Goal: Task Accomplishment & Management: Use online tool/utility

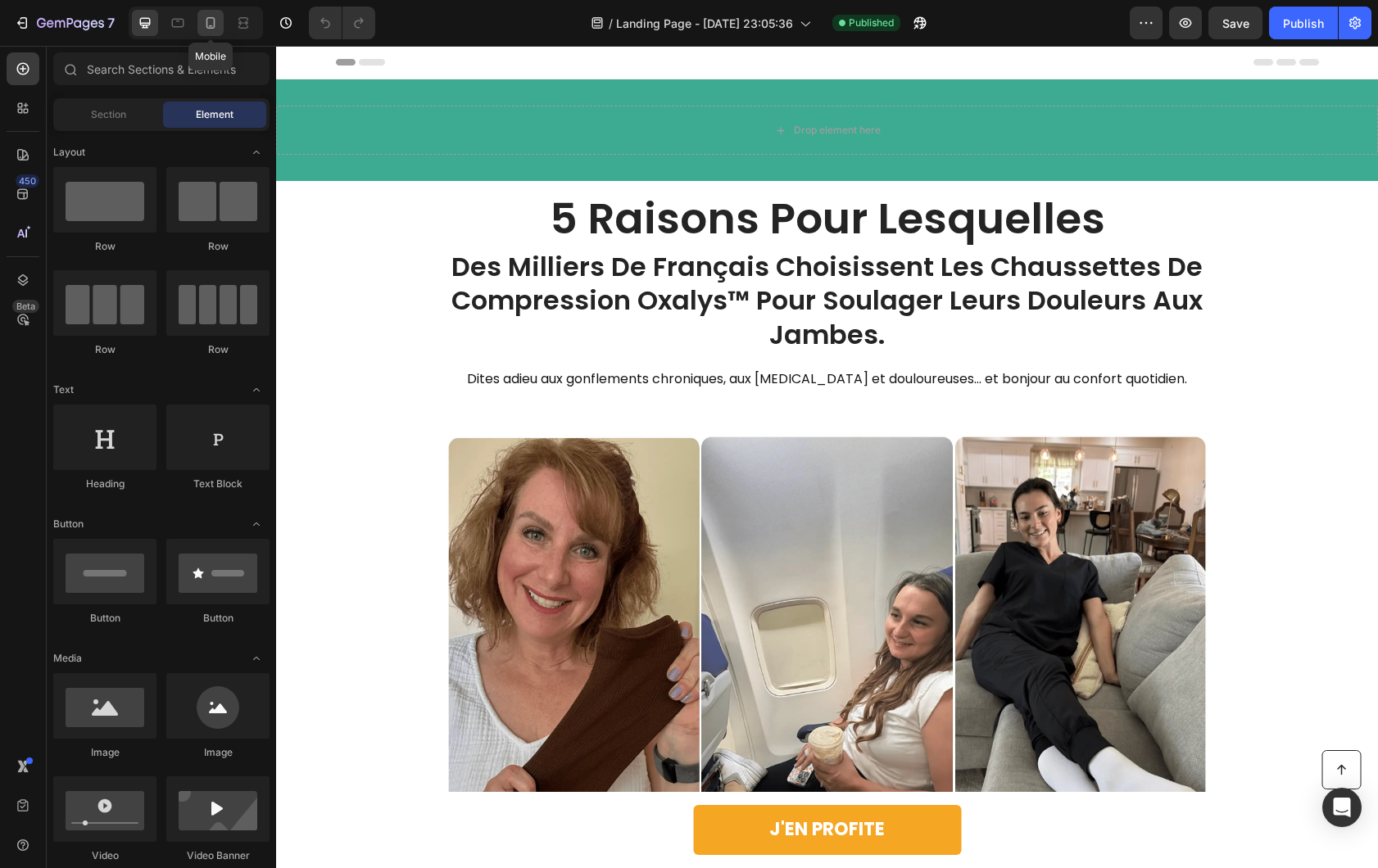
click at [212, 22] on icon at bounding box center [211, 23] width 16 height 16
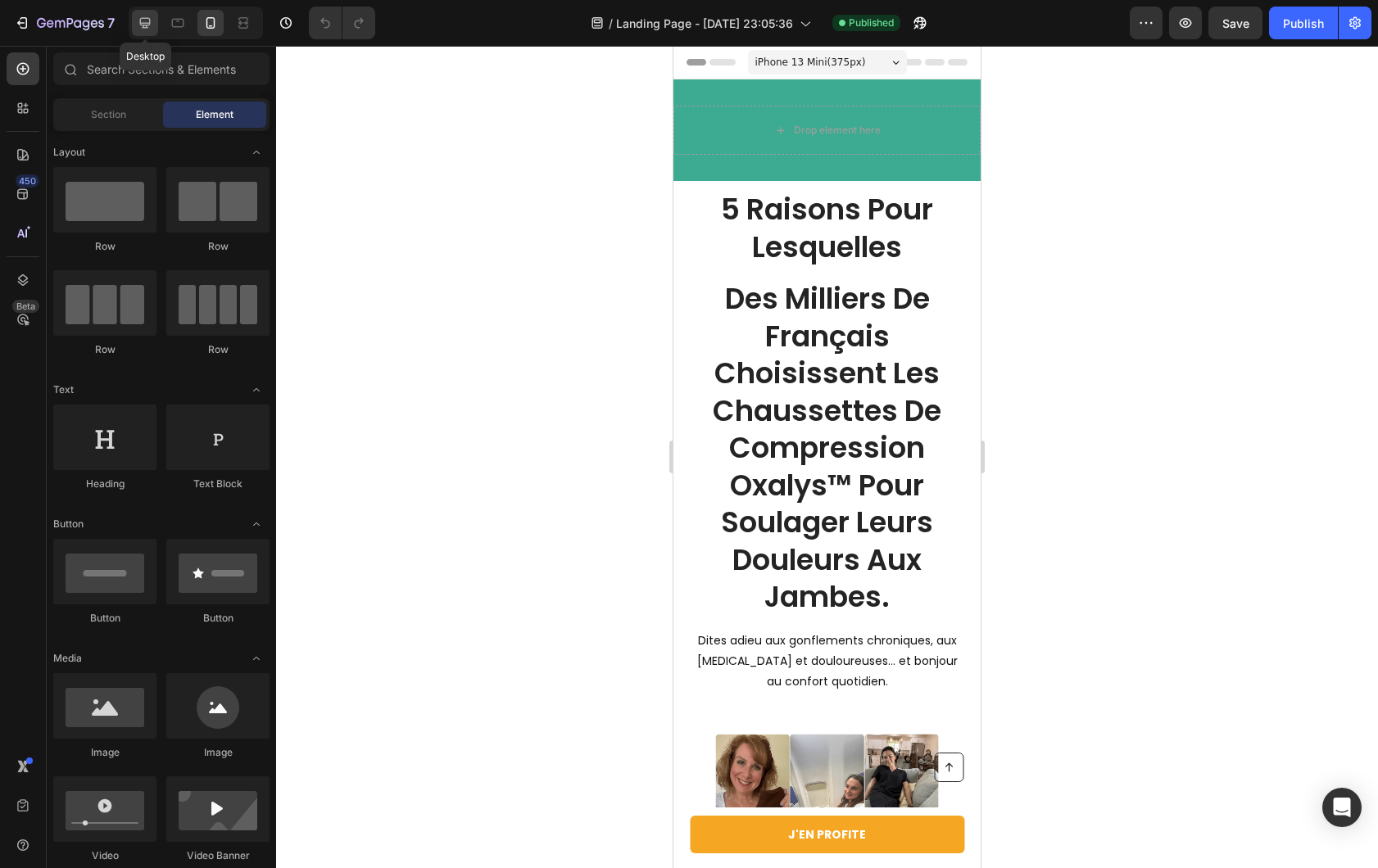
click at [152, 23] on icon at bounding box center [145, 23] width 16 height 16
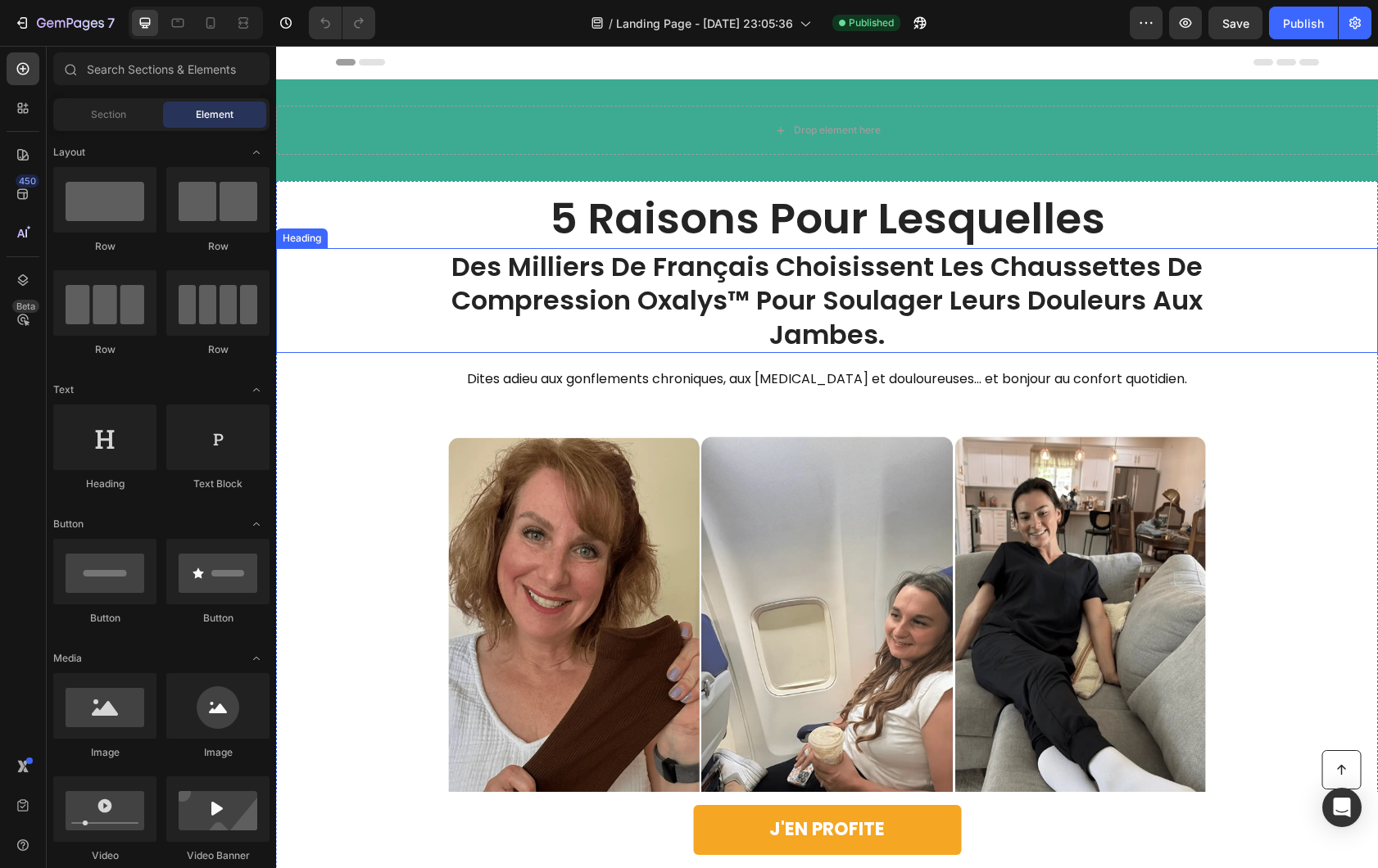
click at [934, 285] on h1 "Des Milliers De Français Choisissent Les Chaussettes De Compression Oxalys™ Pou…" at bounding box center [827, 300] width 816 height 106
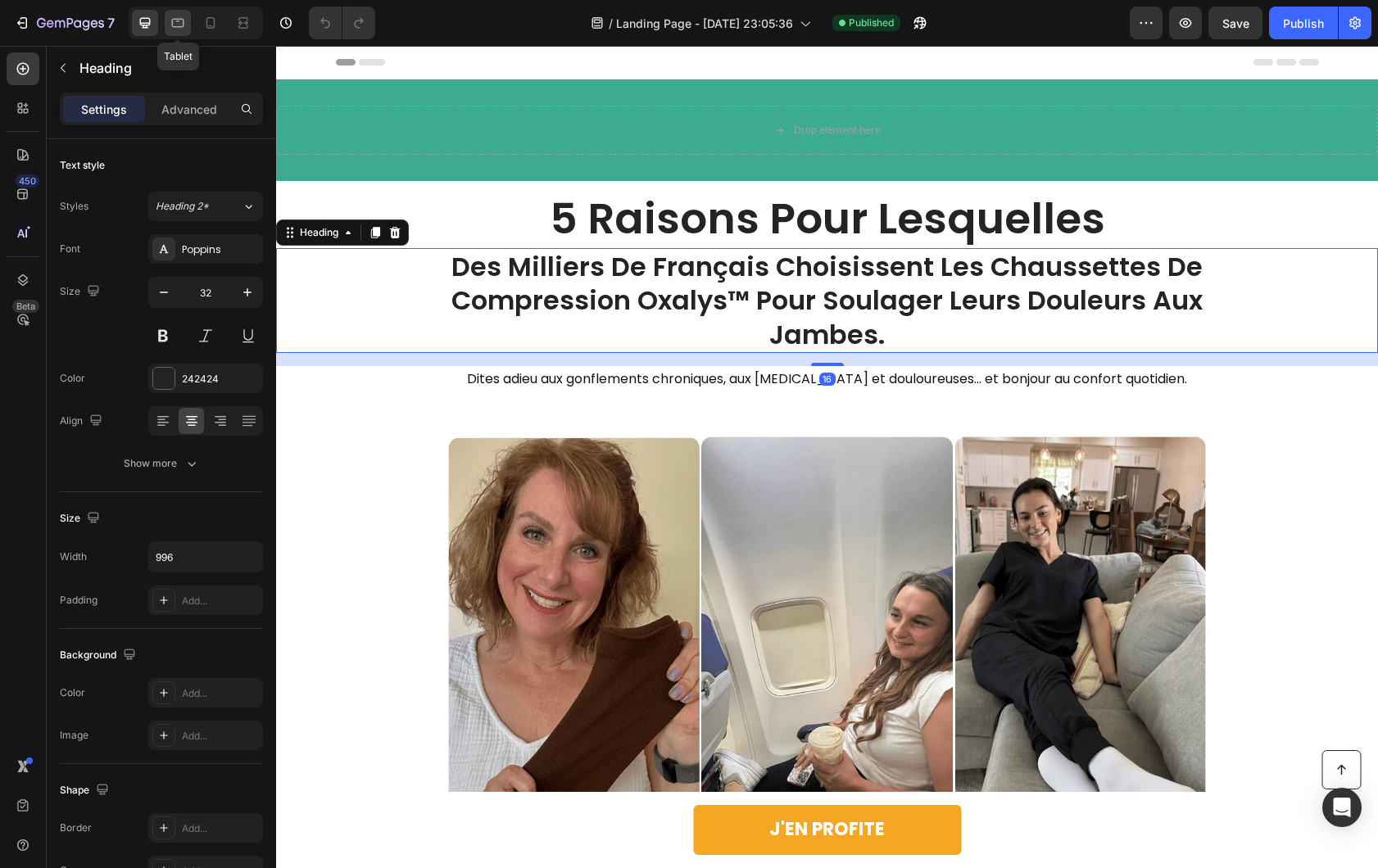
click at [182, 24] on icon at bounding box center [178, 23] width 16 height 16
type input "48"
type input "100%"
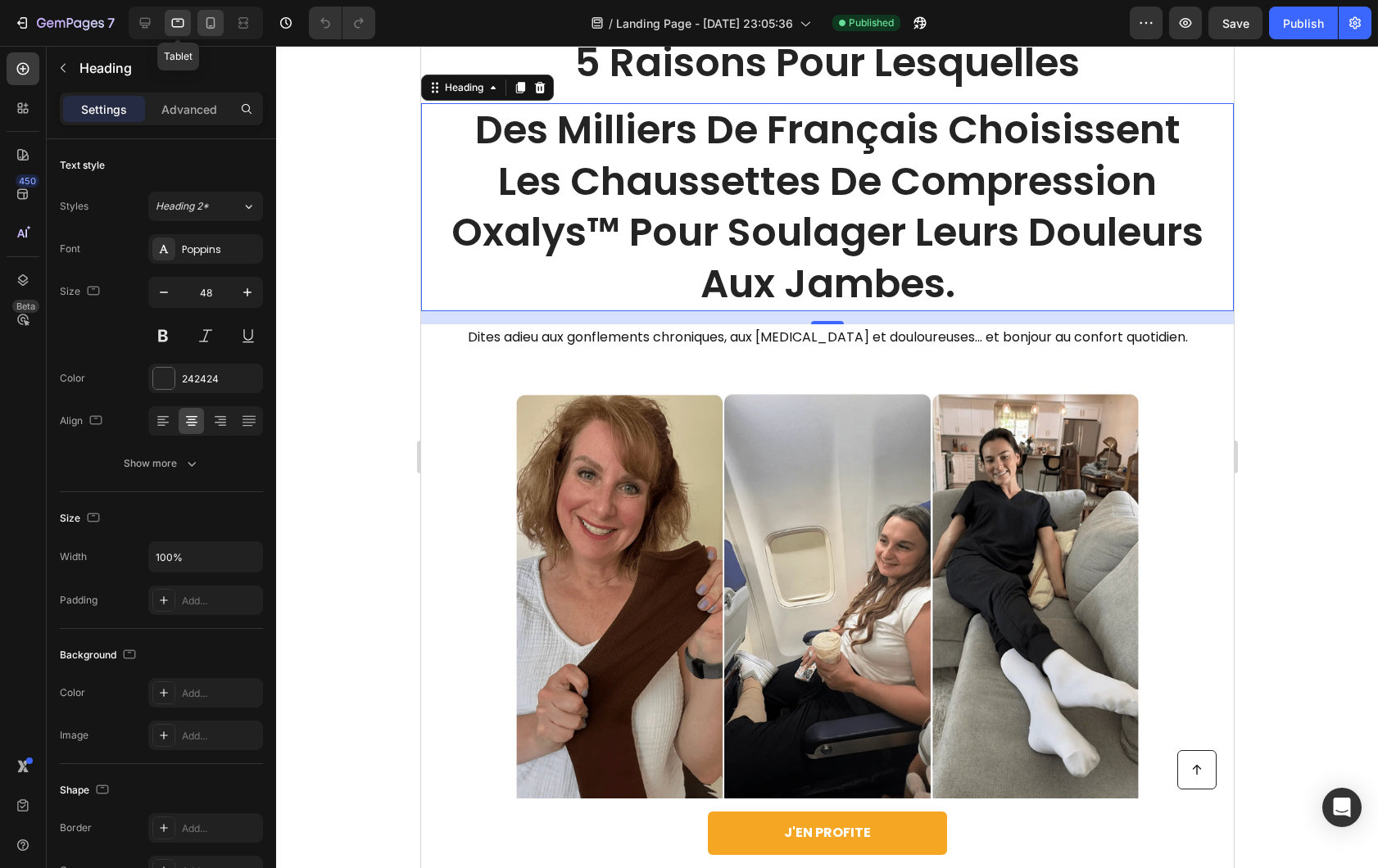
click at [203, 21] on icon at bounding box center [211, 23] width 16 height 16
type input "35"
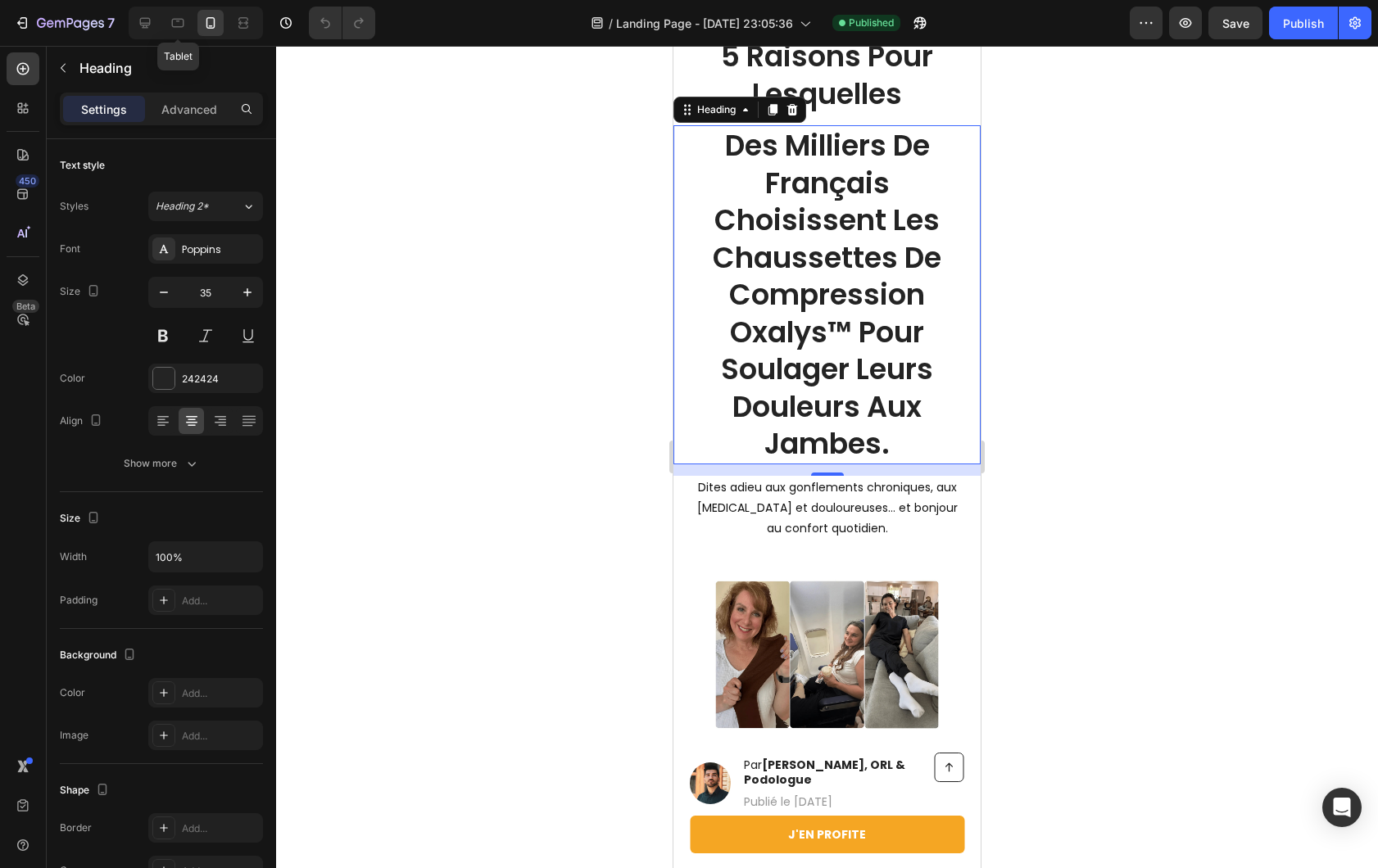
scroll to position [175, 0]
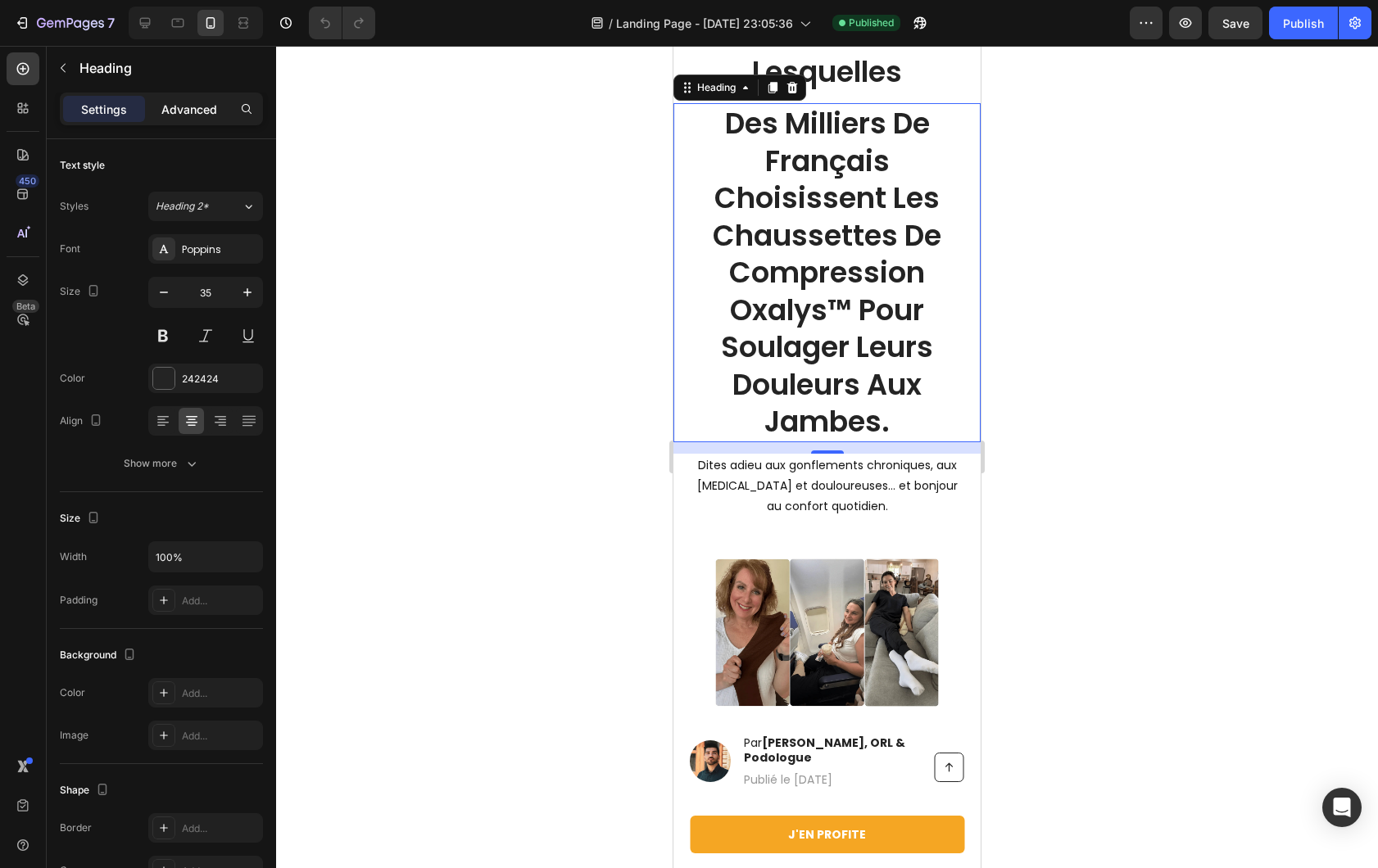
click at [193, 100] on p "Advanced" at bounding box center [189, 108] width 56 height 17
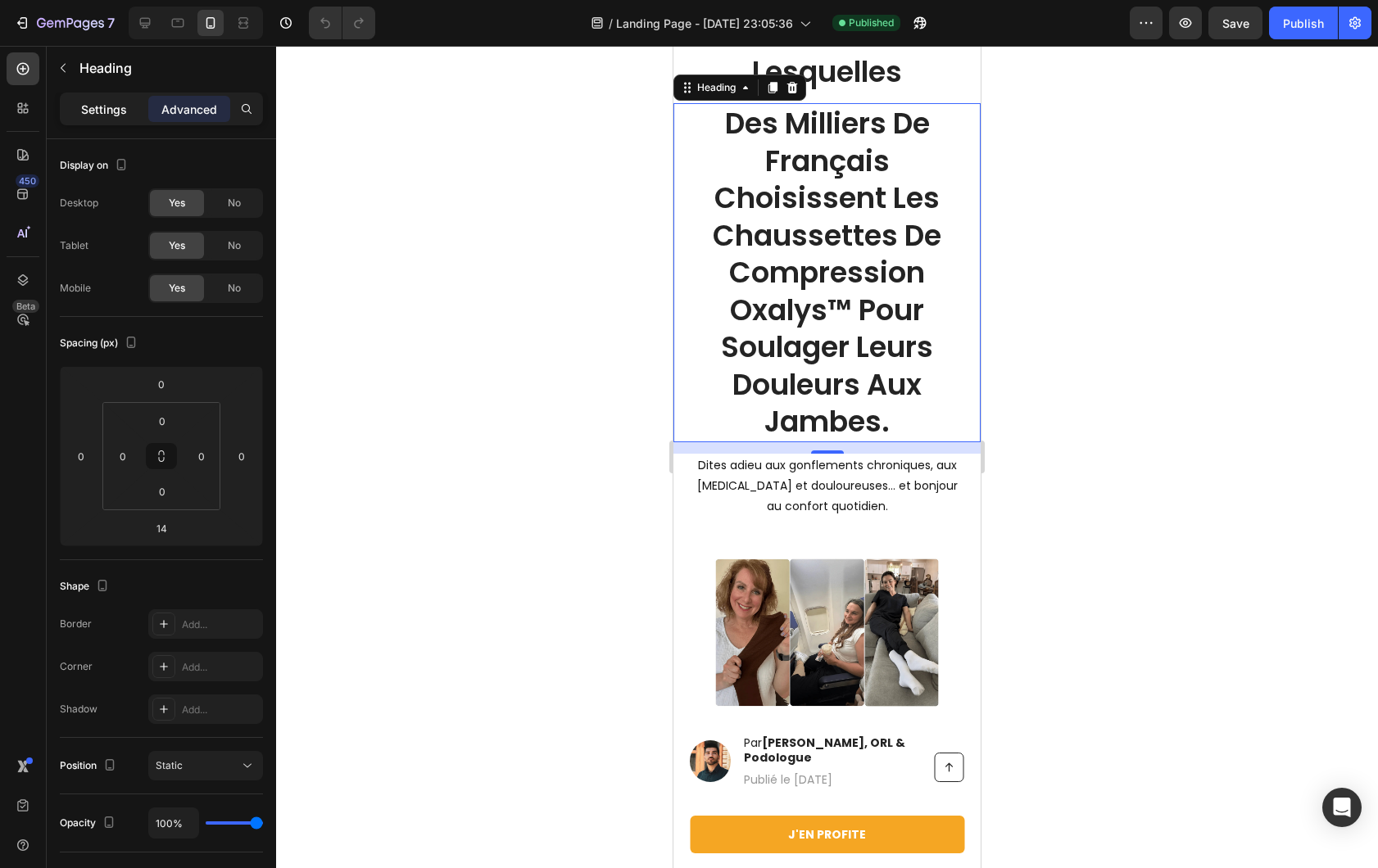
click at [88, 103] on p "Settings" at bounding box center [104, 108] width 46 height 17
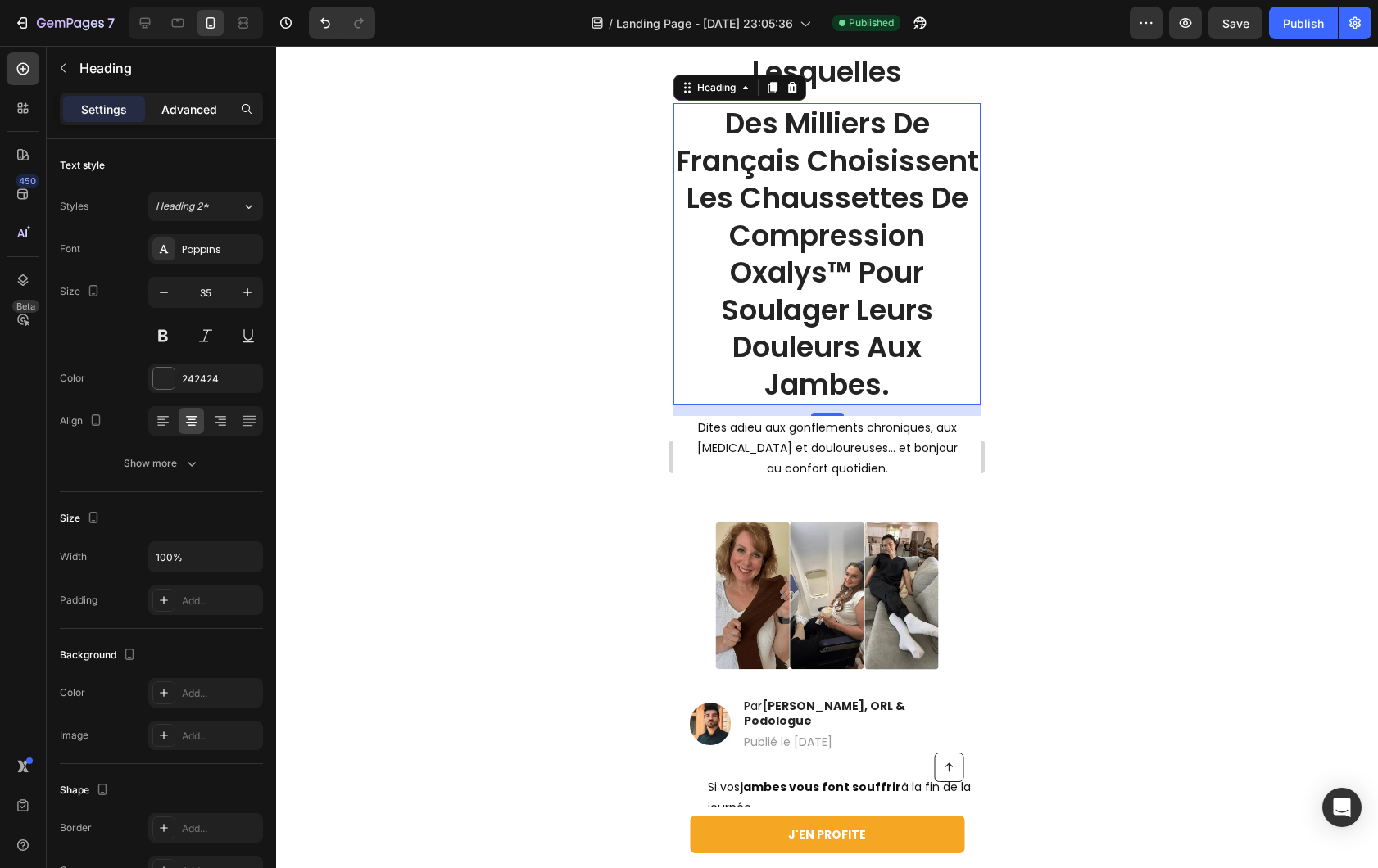
click at [161, 99] on div "Advanced" at bounding box center [189, 108] width 82 height 26
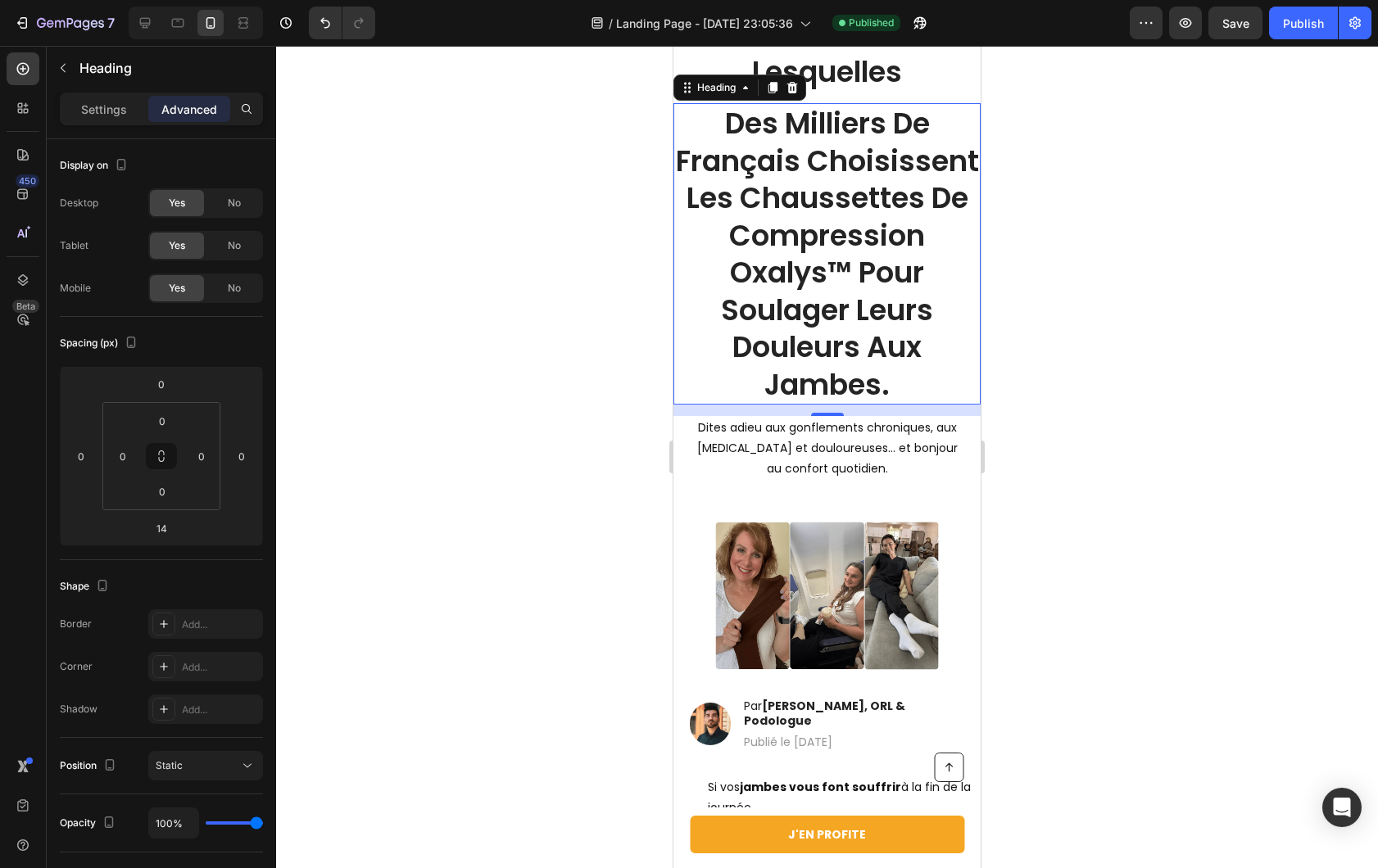
click at [807, 231] on h1 "Des Milliers De Français Choisissent Les Chaussettes De Compression Oxalys™ Pou…" at bounding box center [827, 253] width 307 height 301
click at [588, 179] on div at bounding box center [826, 457] width 1101 height 822
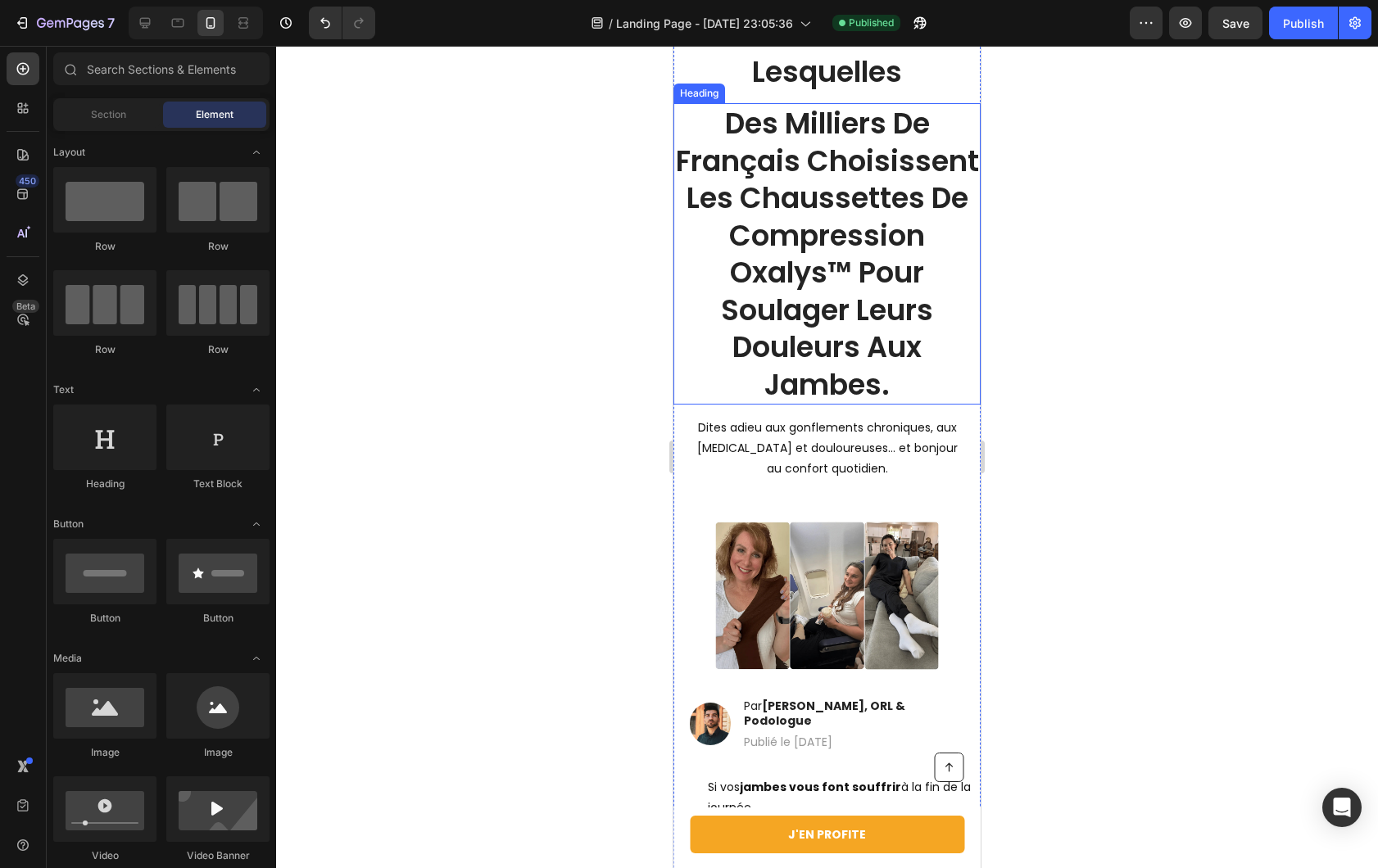
click at [779, 173] on p "Des Milliers De Français Choisissent Les Chaussettes De Compression Oxalys™ Pou…" at bounding box center [826, 254] width 304 height 298
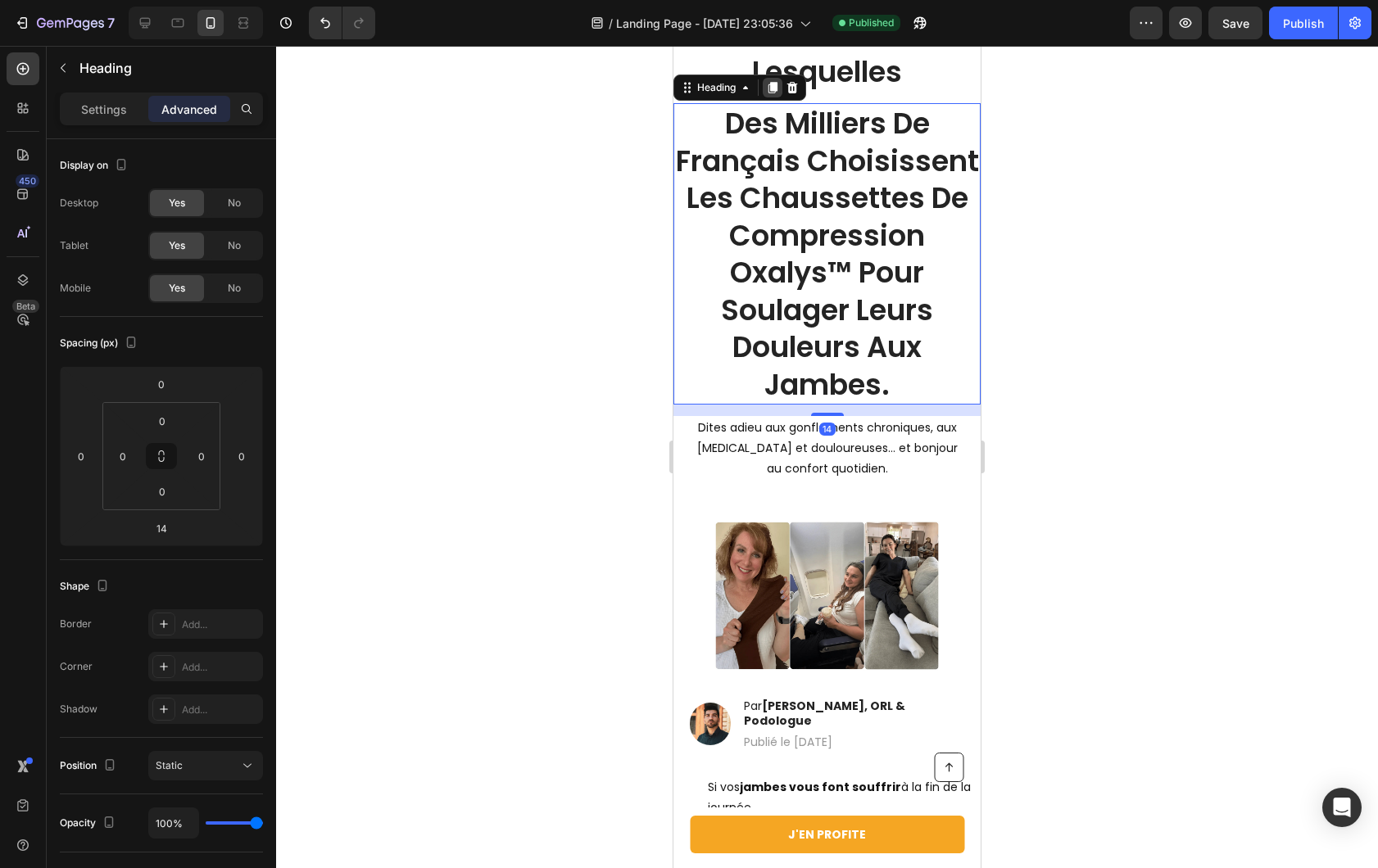
click at [768, 90] on icon at bounding box center [772, 88] width 13 height 13
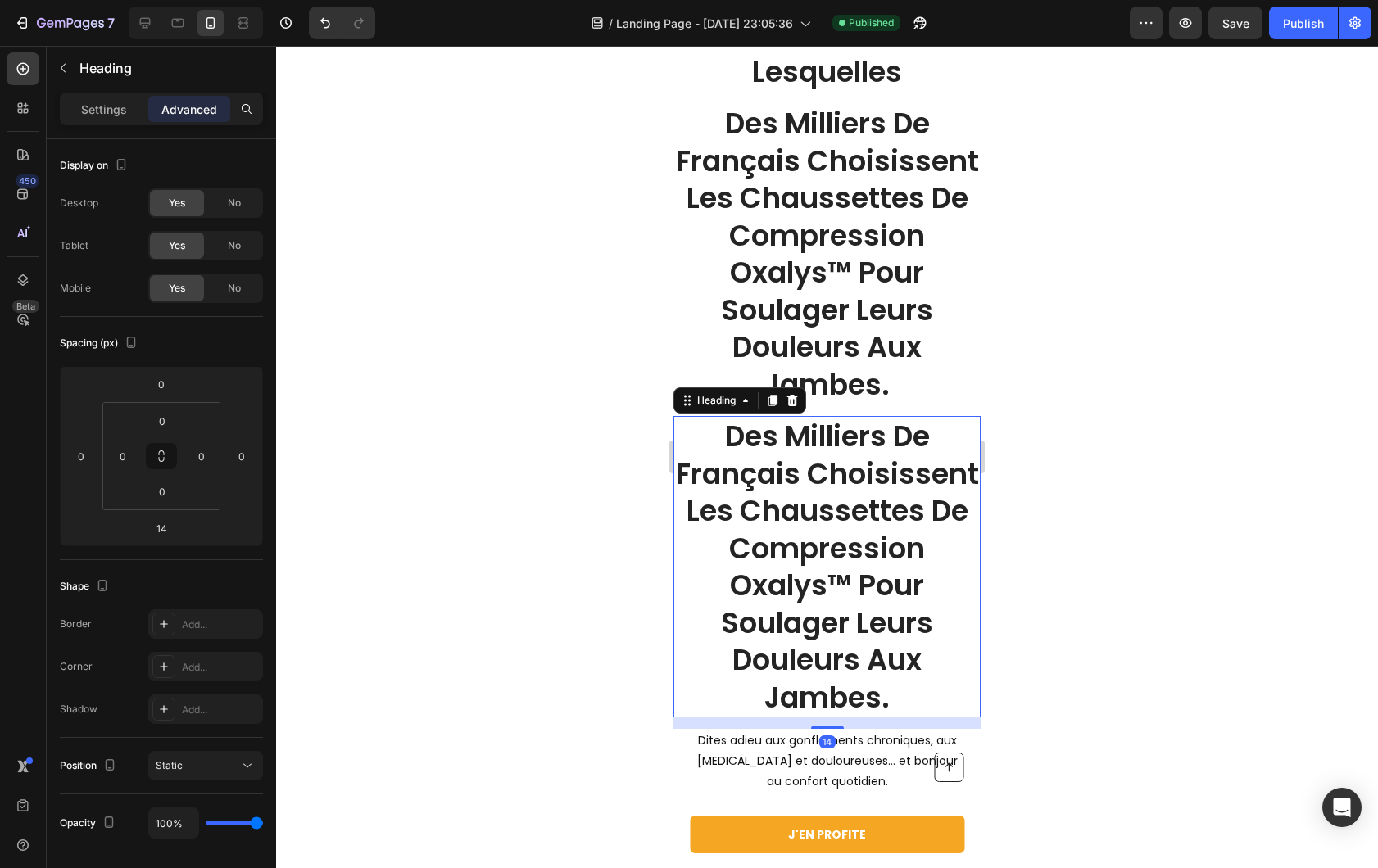
click at [818, 560] on h1 "Des Milliers De Français Choisissent Les Chaussettes De Compression Oxalys™ Pou…" at bounding box center [827, 566] width 307 height 301
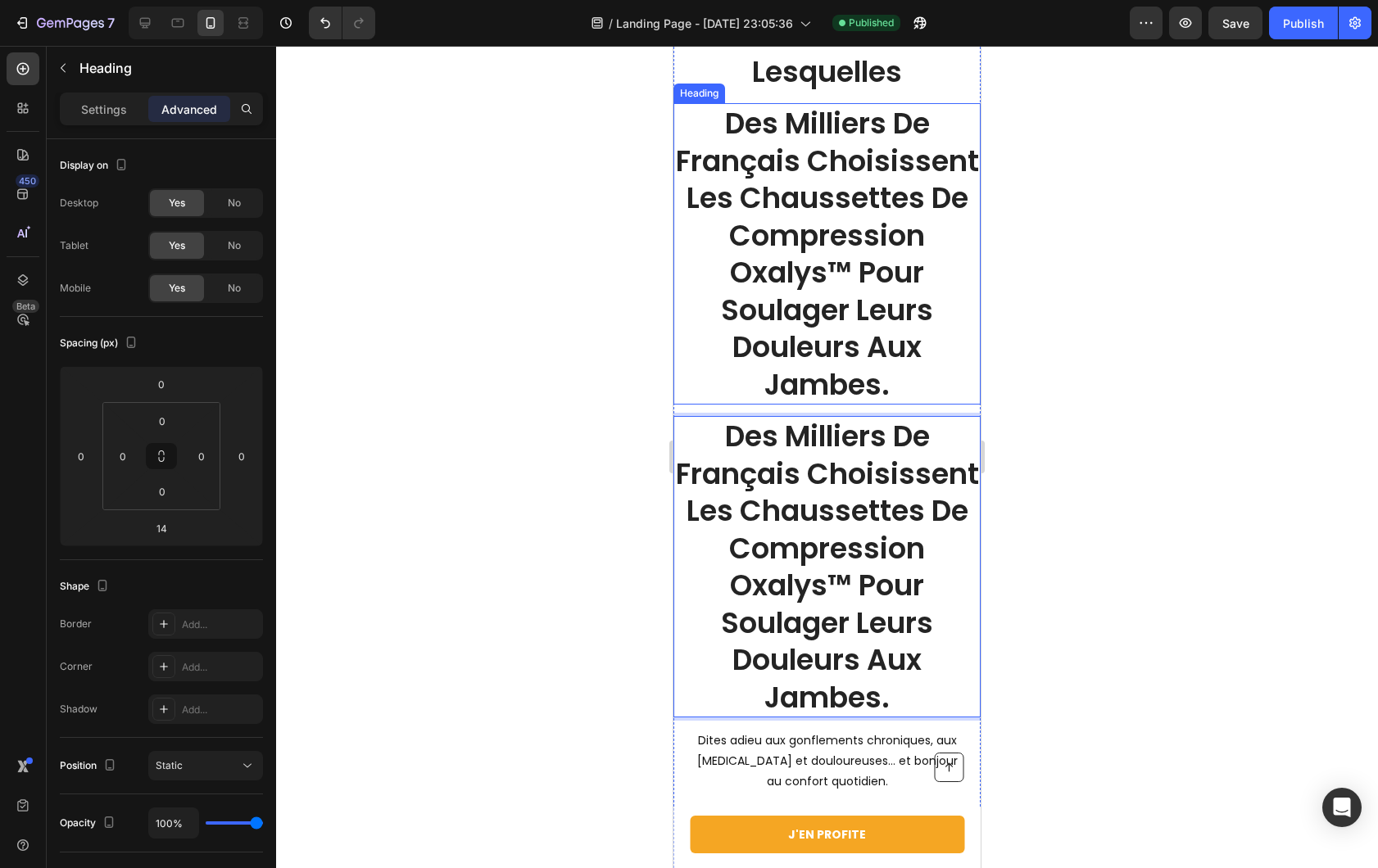
click at [554, 357] on div at bounding box center [826, 457] width 1101 height 822
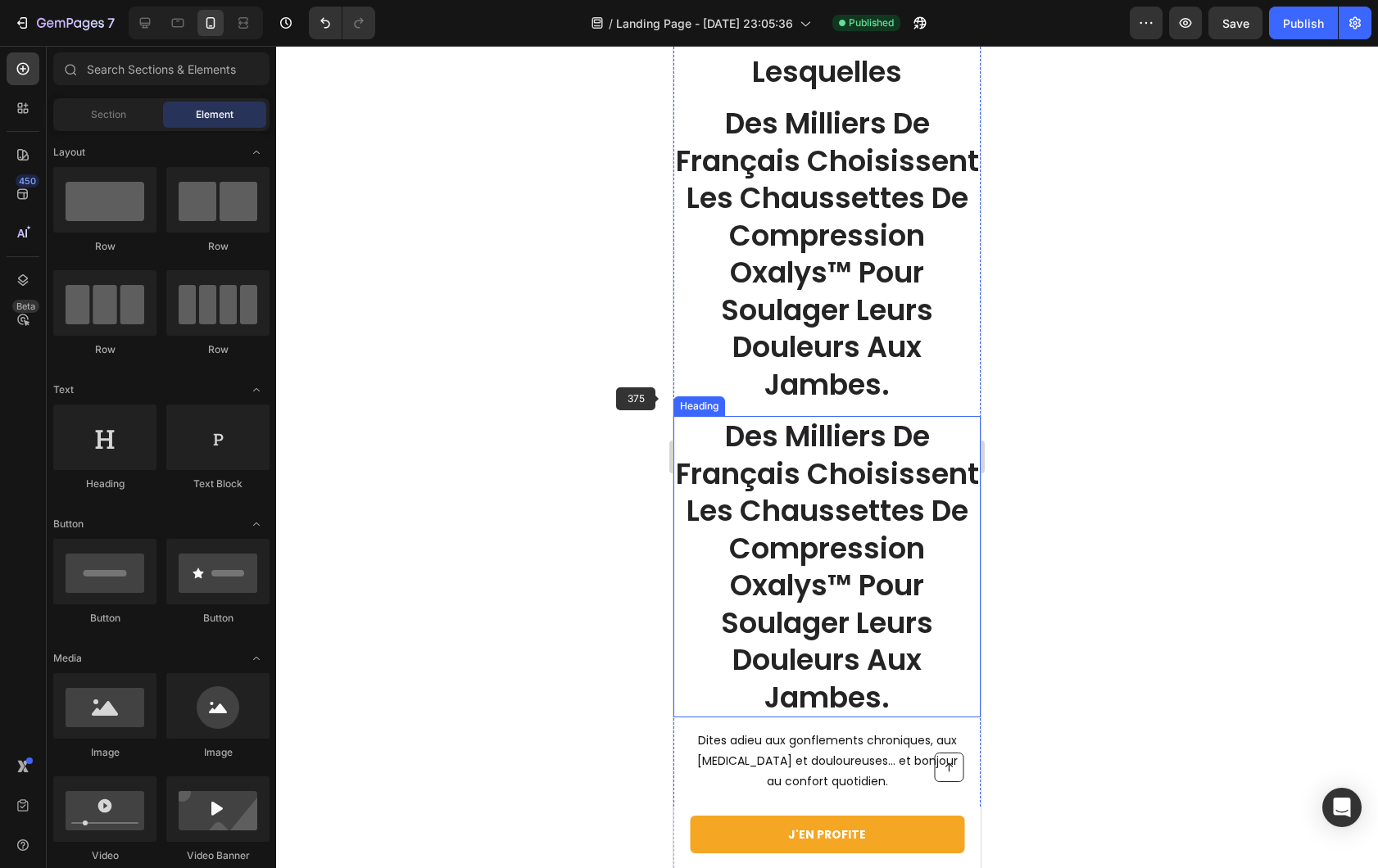
click at [816, 591] on p "Des Milliers De Français Choisissent Les Chaussettes De Compression Oxalys™ Pou…" at bounding box center [826, 567] width 304 height 298
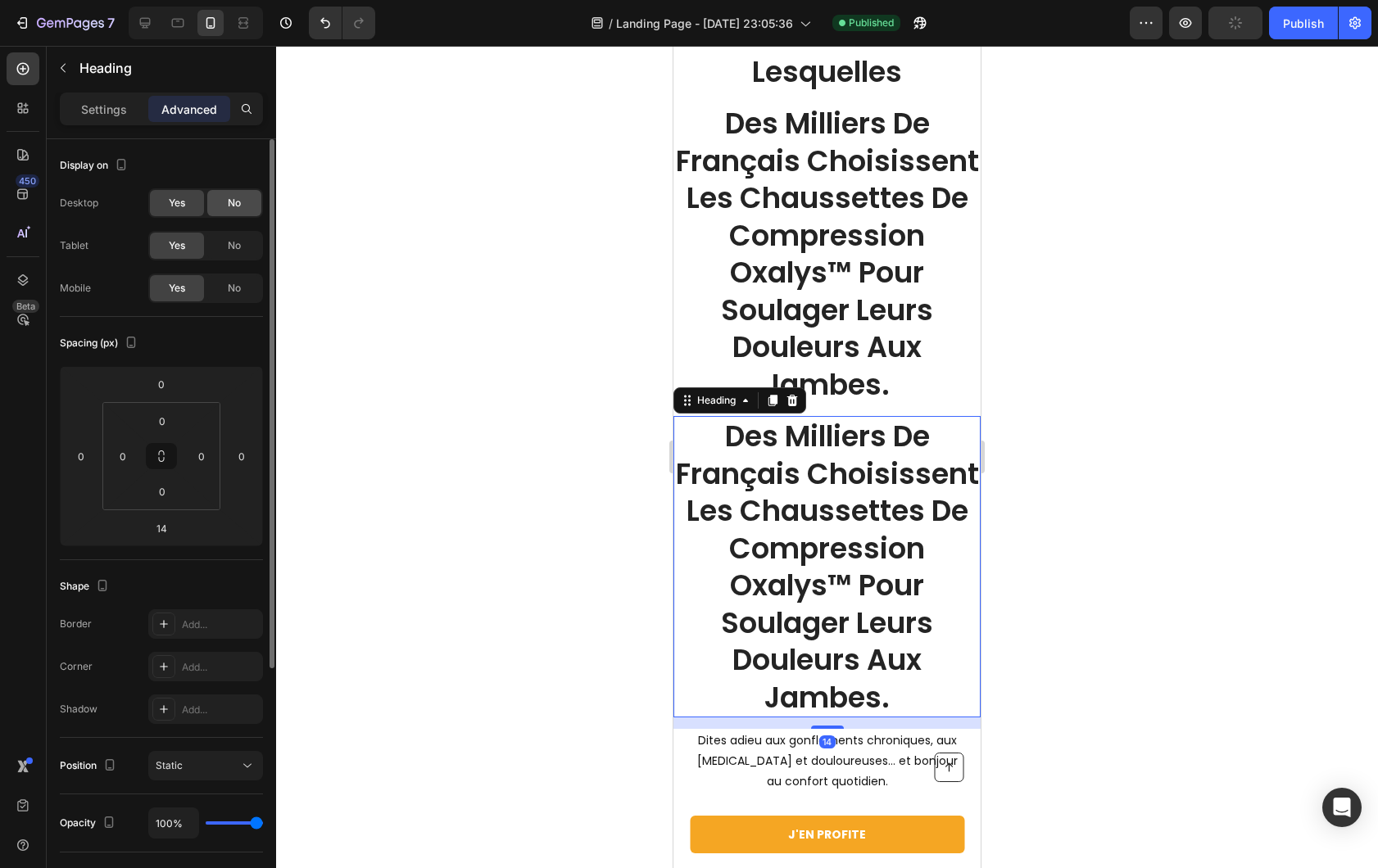
click at [238, 212] on div "No" at bounding box center [234, 203] width 54 height 26
click at [226, 246] on div "No" at bounding box center [234, 245] width 54 height 26
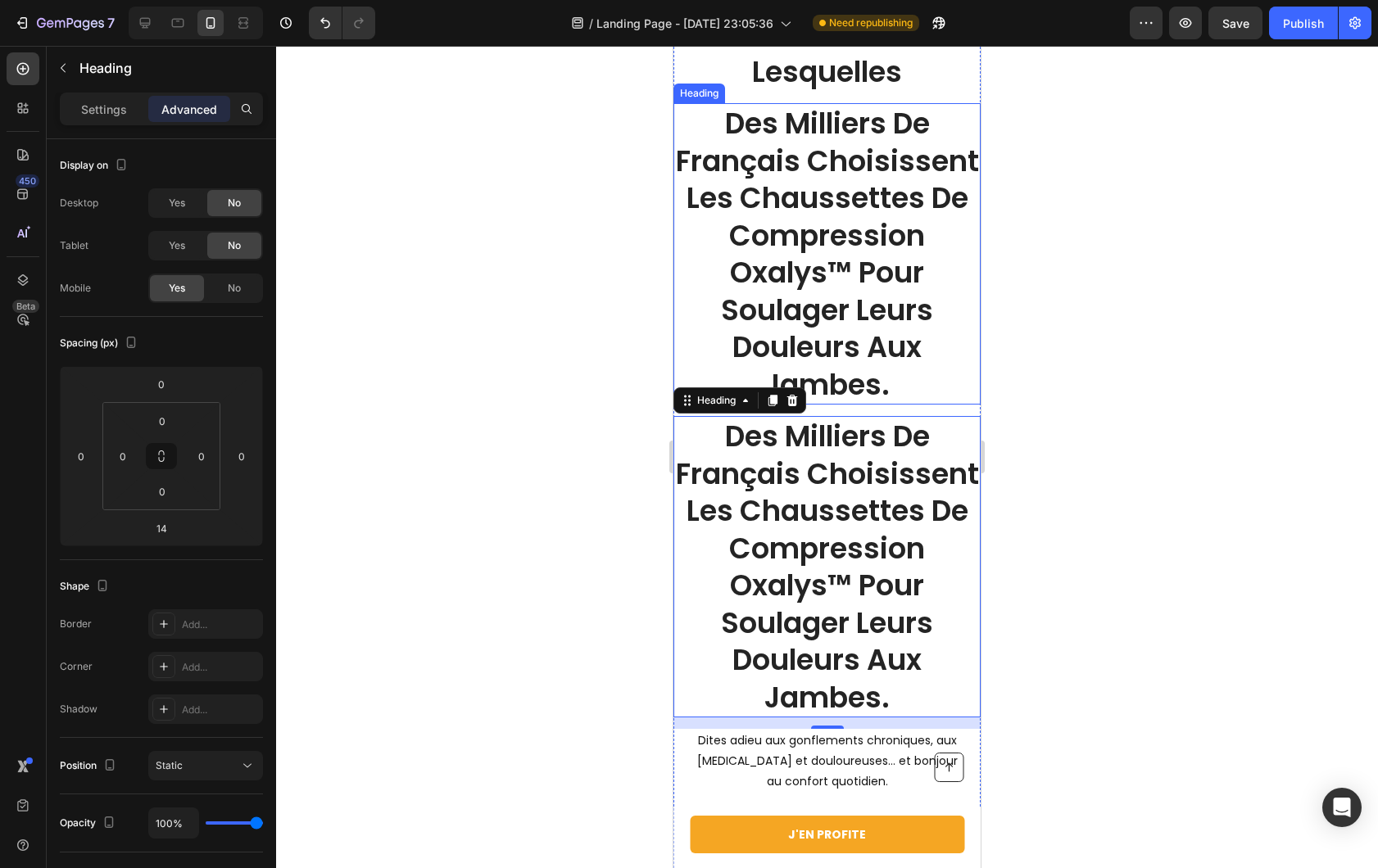
click at [769, 317] on p "Des Milliers De Français Choisissent Les Chaussettes De Compression Oxalys™ Pou…" at bounding box center [826, 254] width 304 height 298
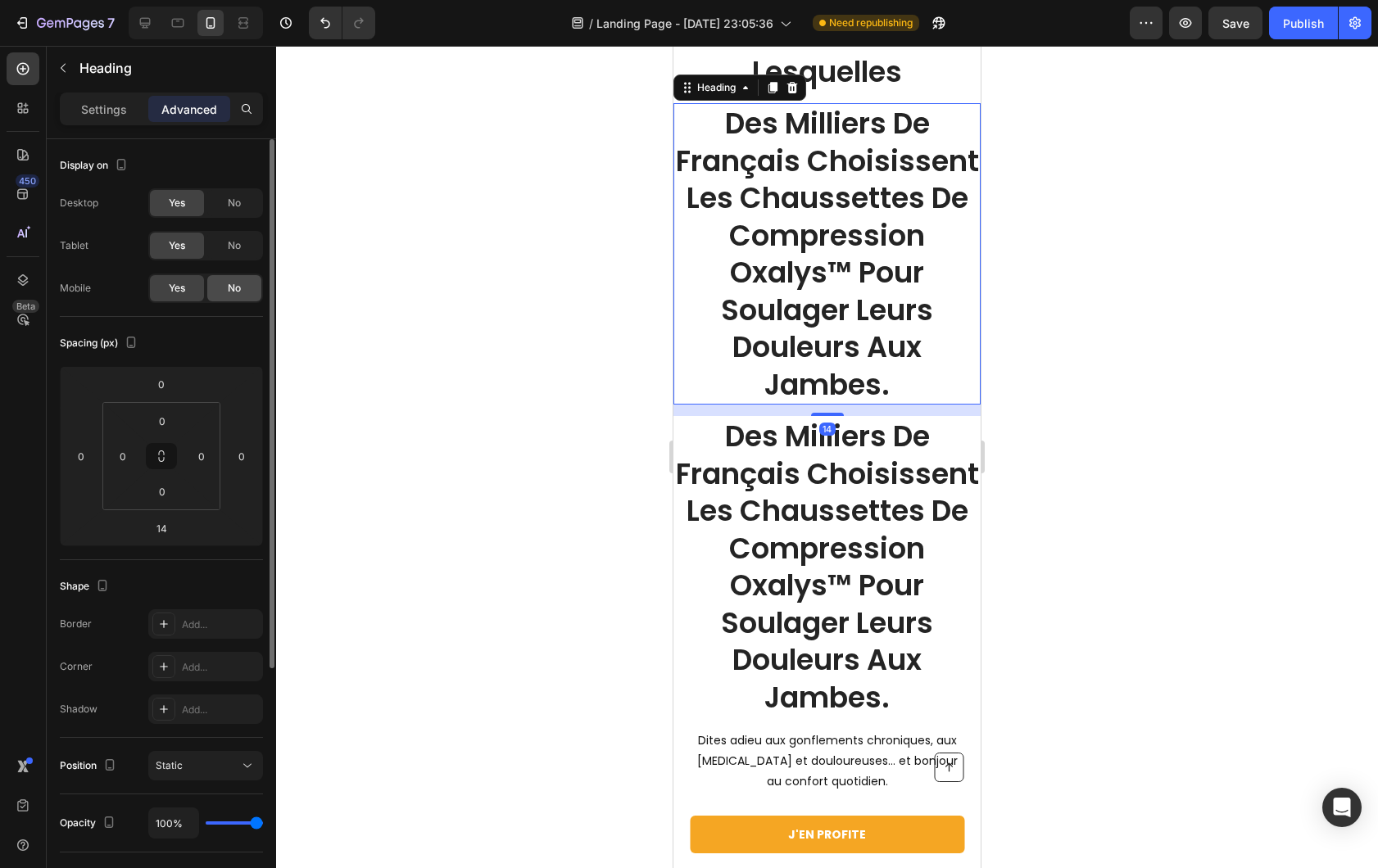
click at [228, 292] on span "No" at bounding box center [234, 288] width 13 height 14
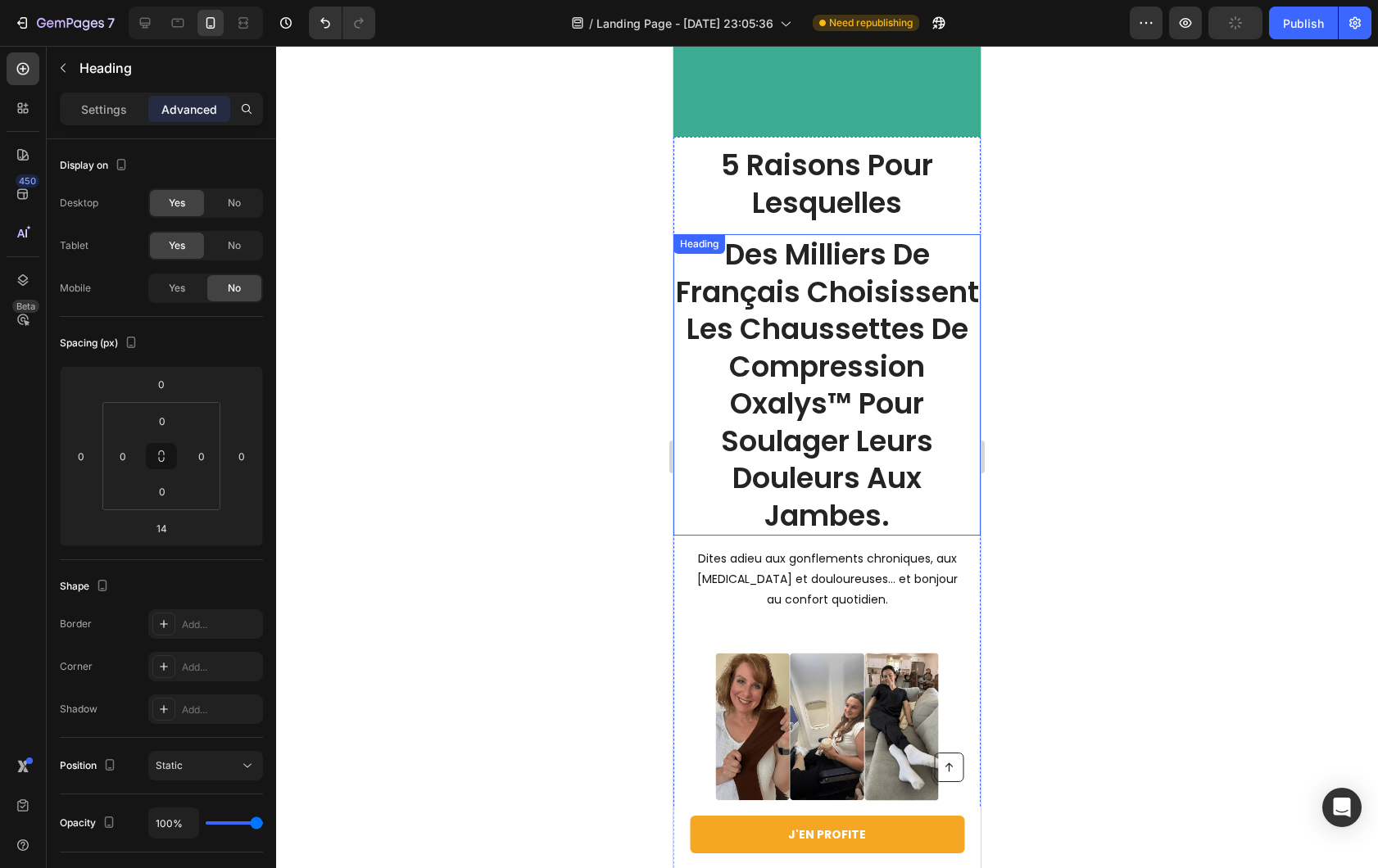
scroll to position [0, 0]
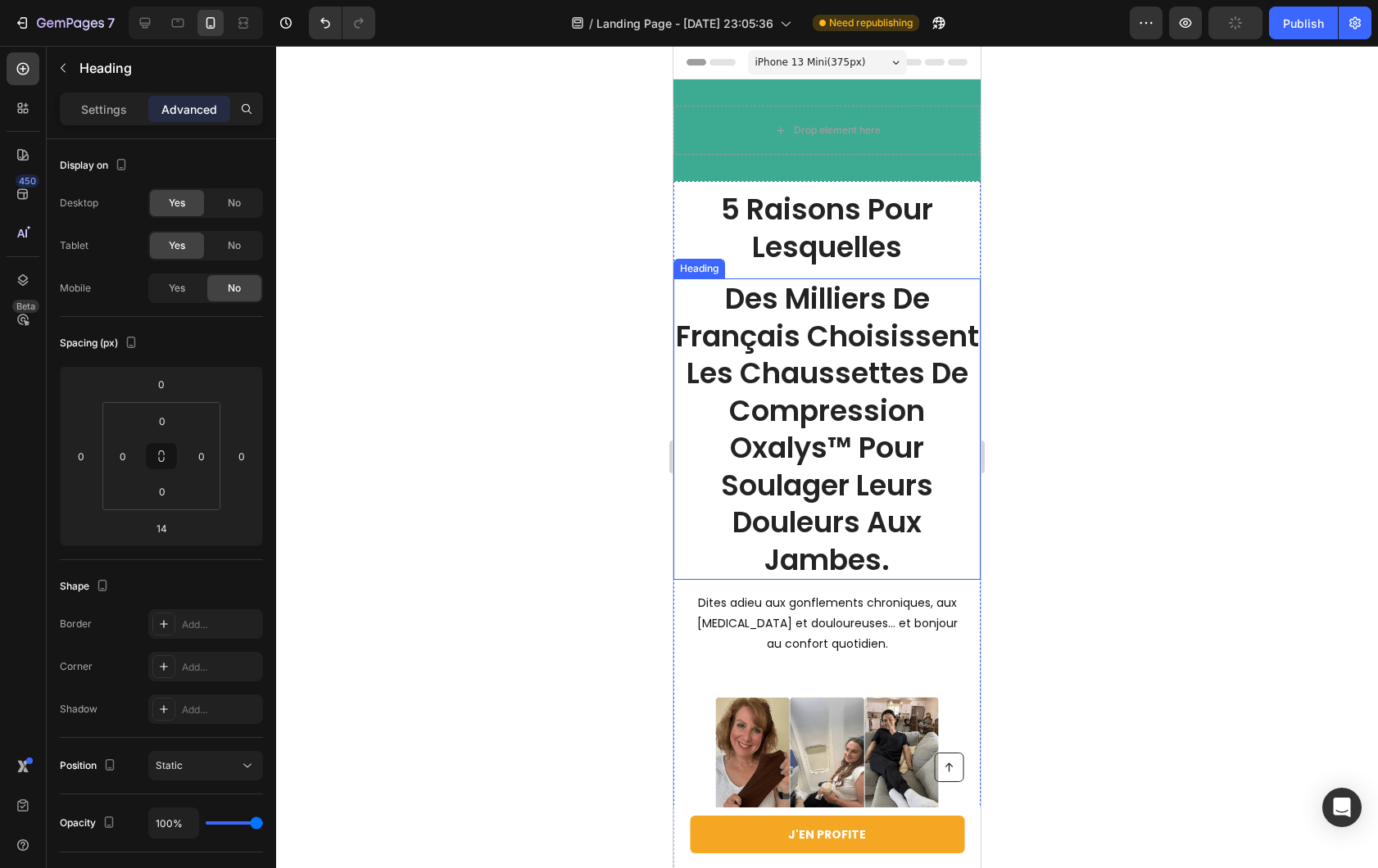
click at [861, 386] on p "Des Milliers De Français Choisissent Les Chaussettes De Compression Oxalys™ Pou…" at bounding box center [826, 429] width 304 height 298
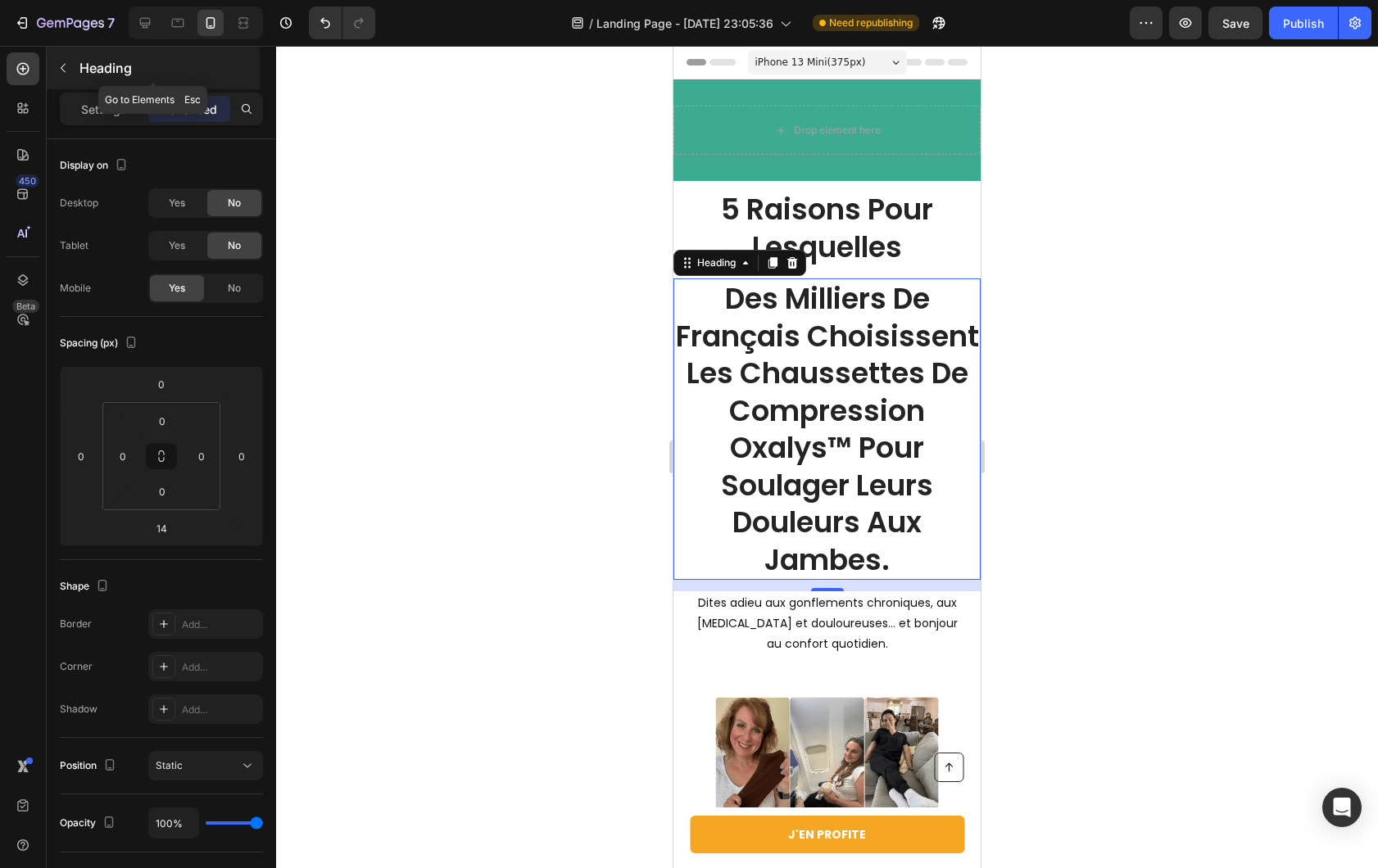
click at [75, 69] on button "button" at bounding box center [62, 68] width 26 height 26
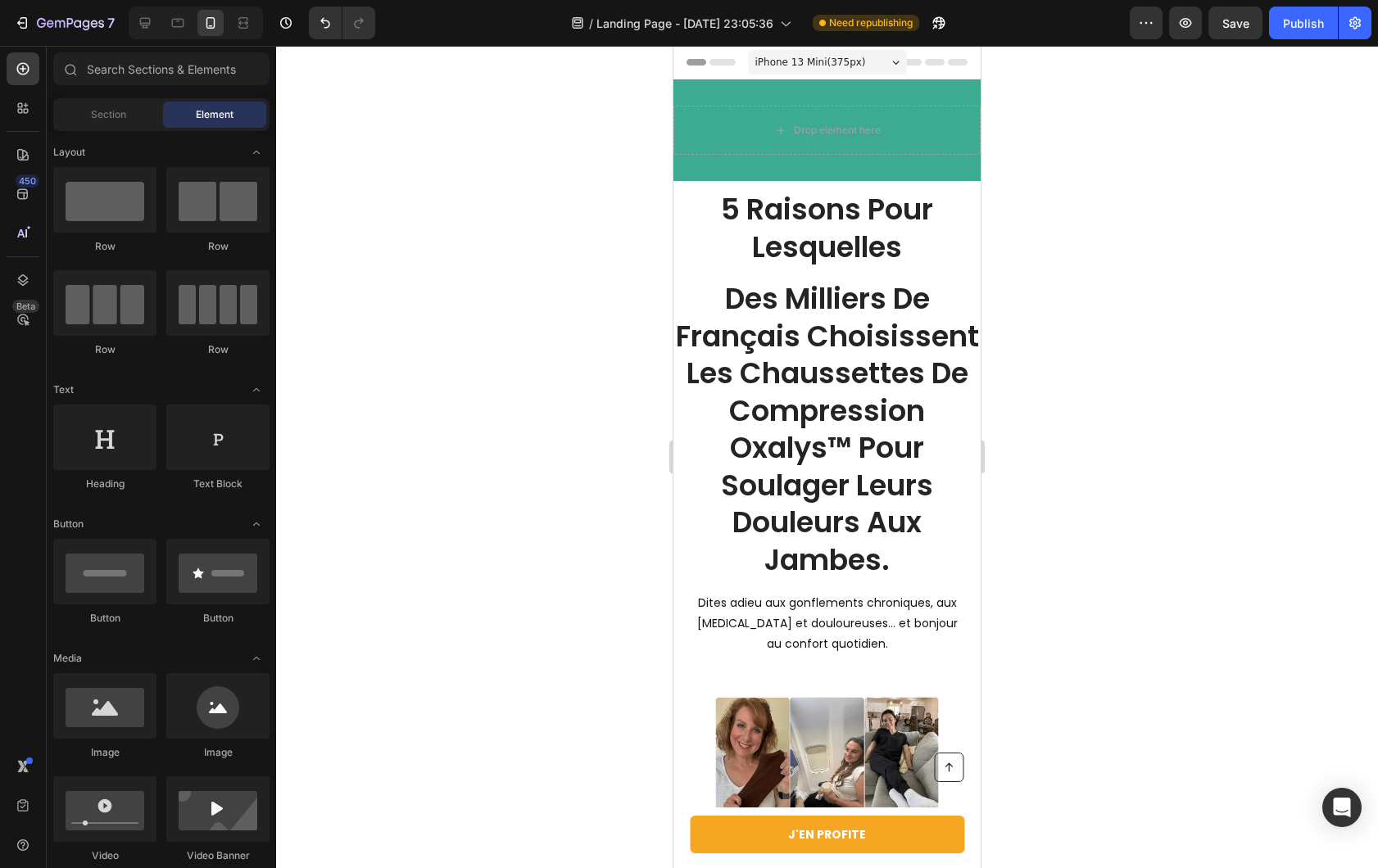
click at [750, 401] on p "Des Milliers De Français Choisissent Les Chaussettes De Compression Oxalys™ Pou…" at bounding box center [826, 429] width 304 height 298
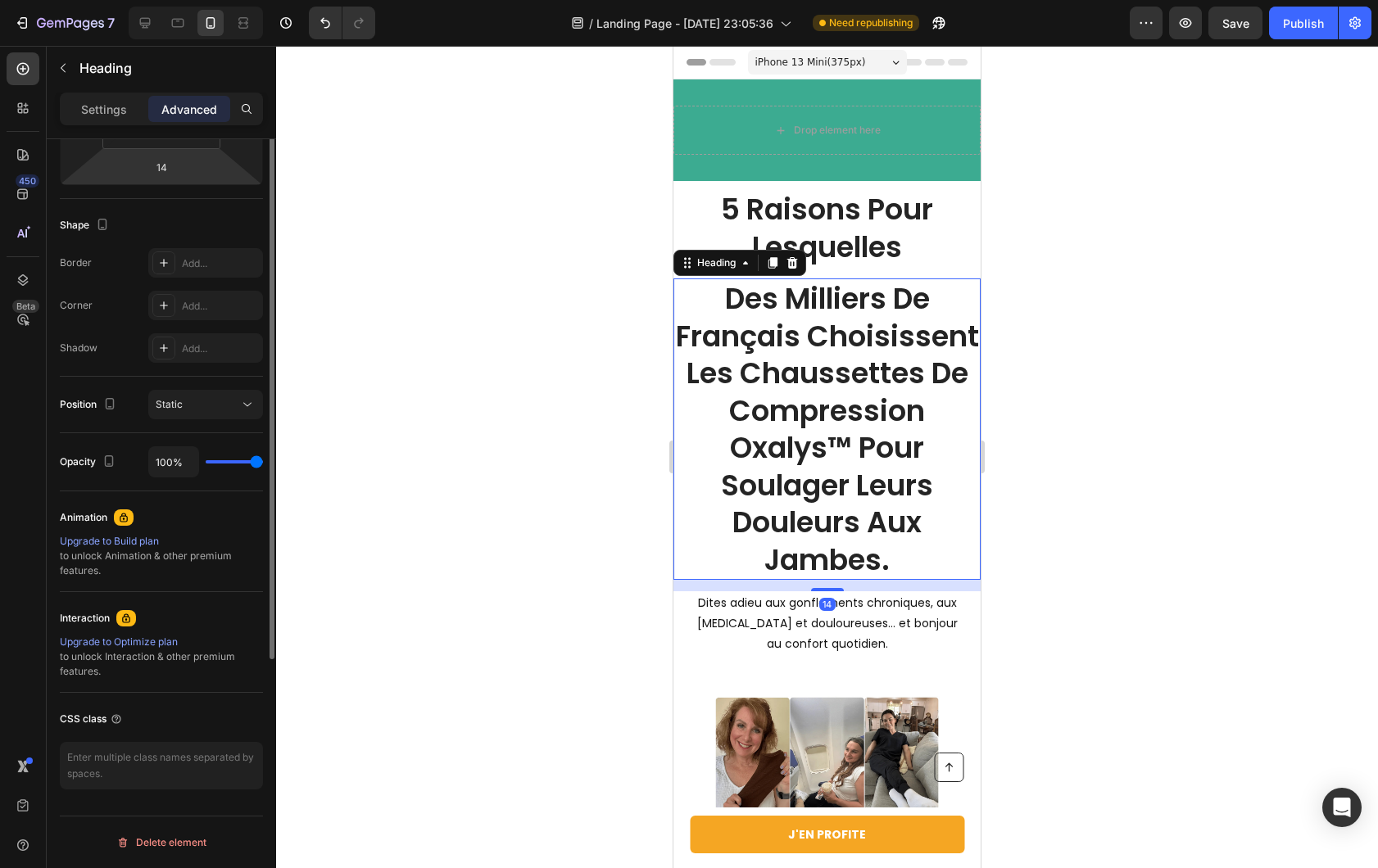
scroll to position [57, 0]
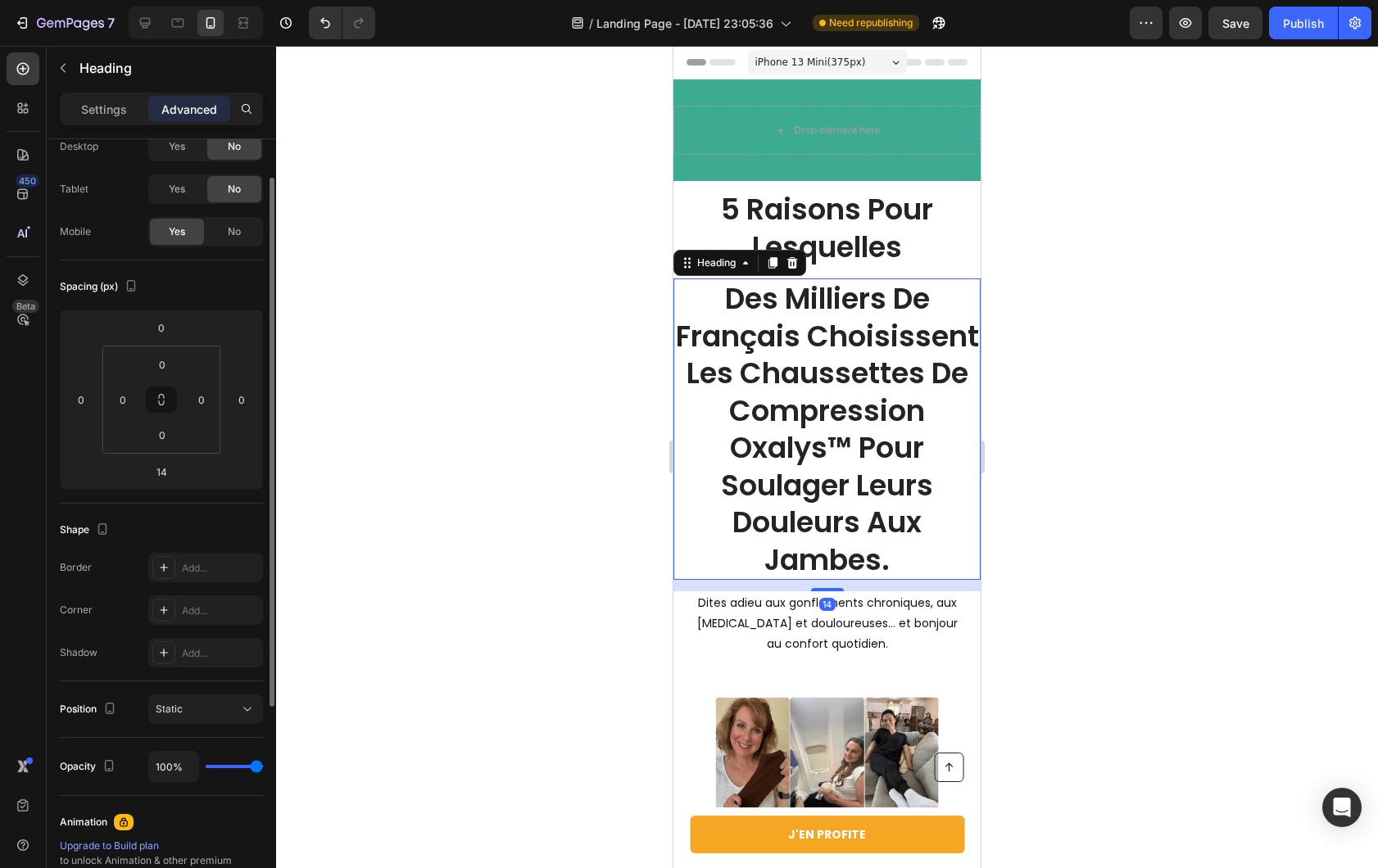
click at [92, 127] on div "Settings Advanced" at bounding box center [162, 116] width 230 height 47
click at [101, 123] on div "Settings Advanced" at bounding box center [161, 108] width 203 height 33
click at [92, 118] on p "Settings" at bounding box center [104, 108] width 46 height 17
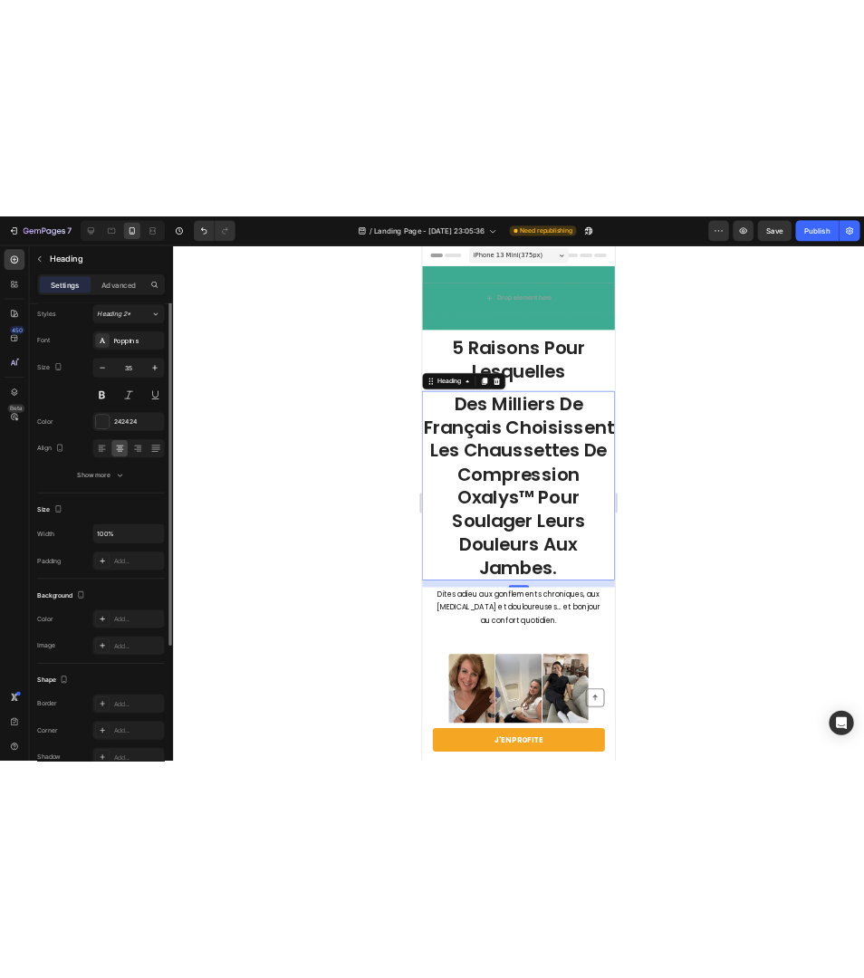
scroll to position [0, 0]
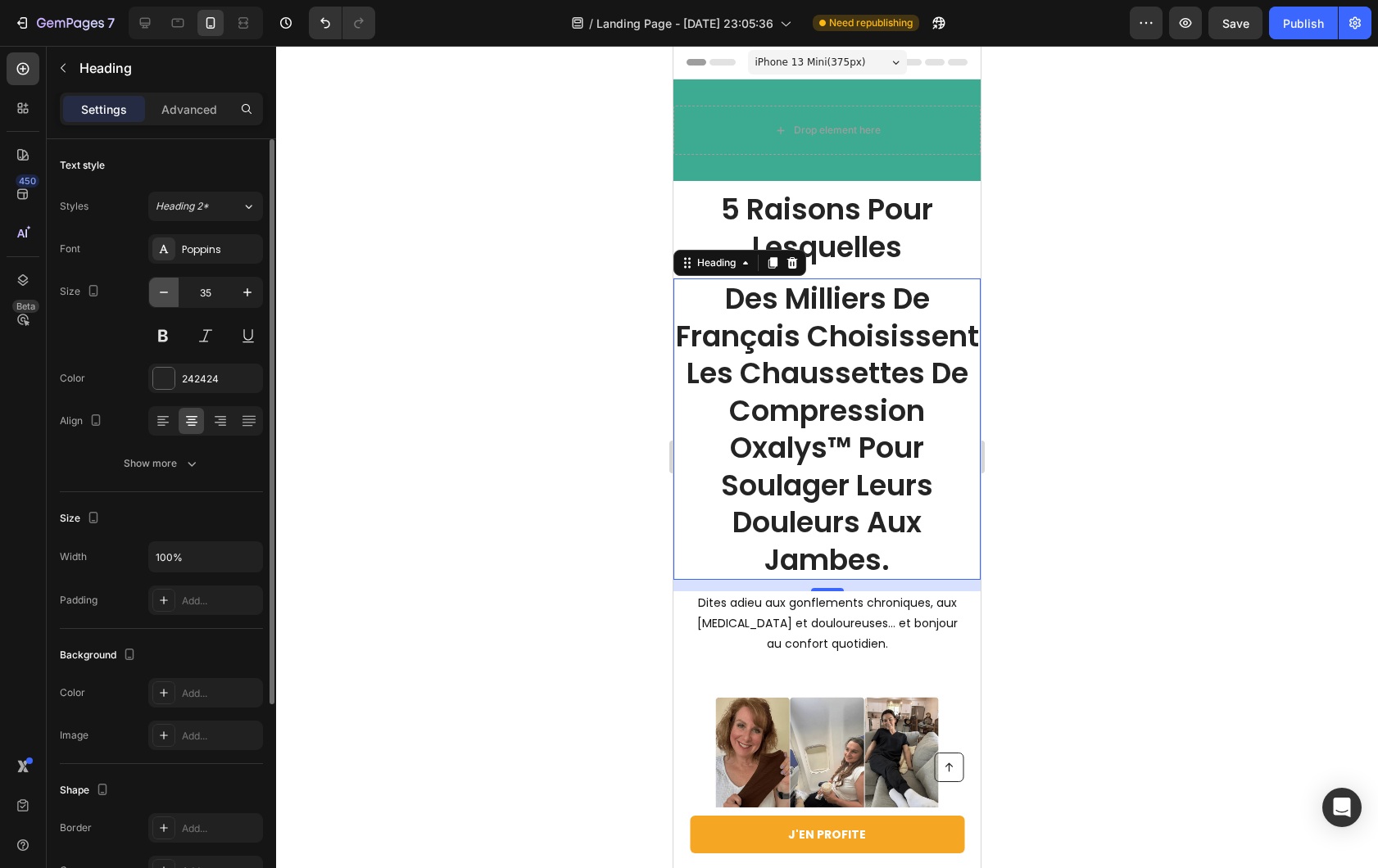
click at [156, 288] on icon "button" at bounding box center [164, 292] width 16 height 16
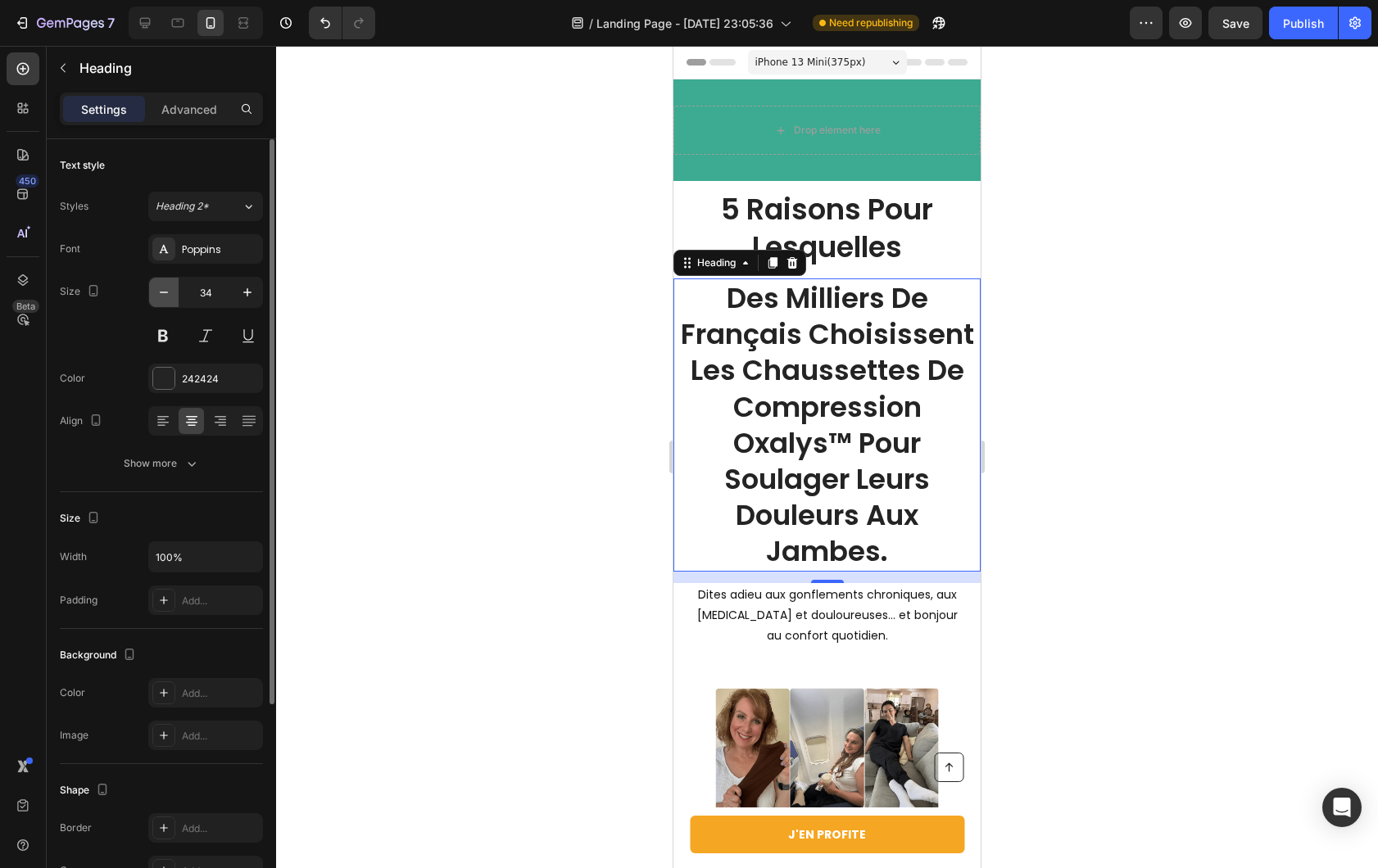
click at [156, 288] on icon "button" at bounding box center [164, 292] width 16 height 16
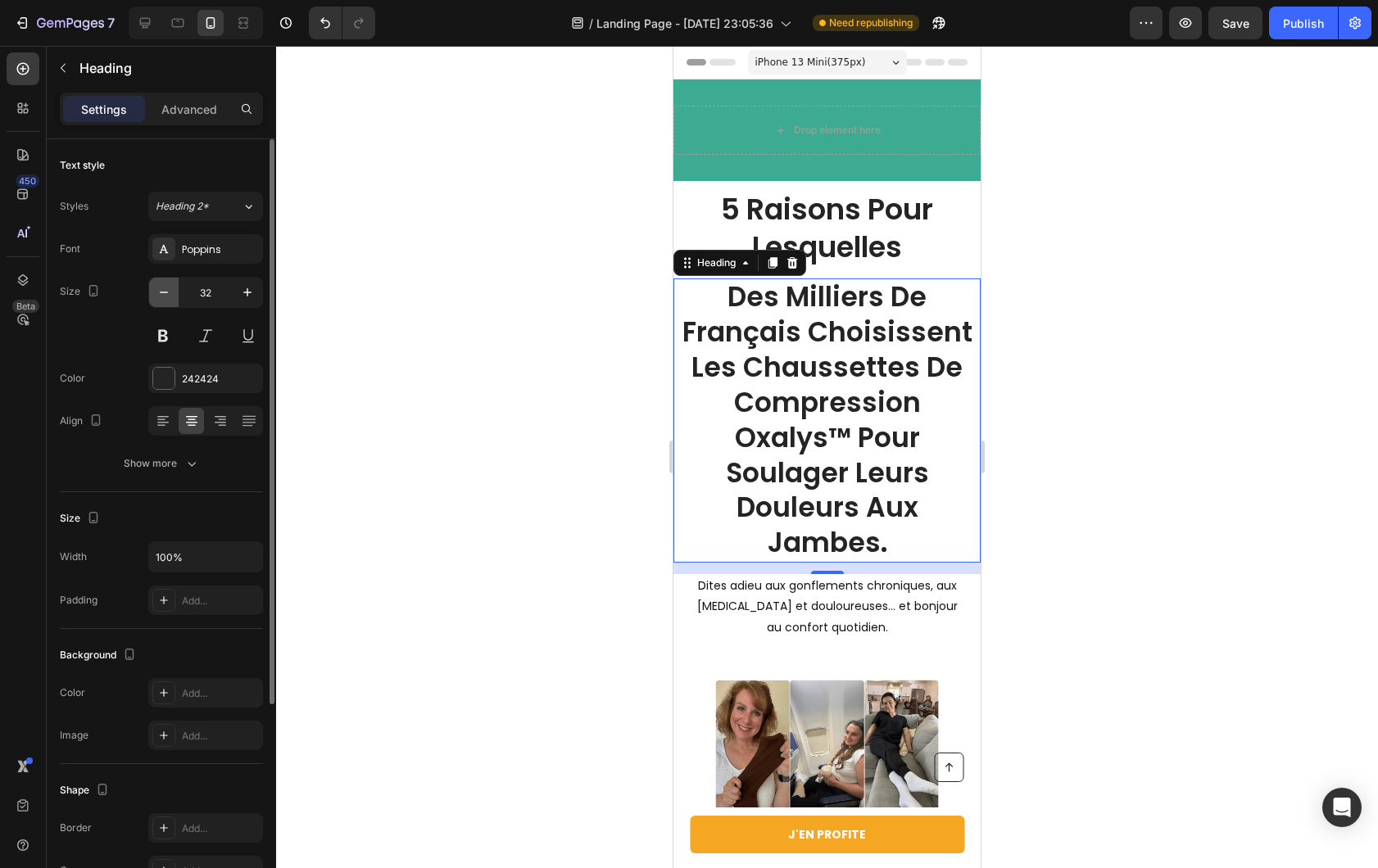
click at [156, 288] on icon "button" at bounding box center [164, 292] width 16 height 16
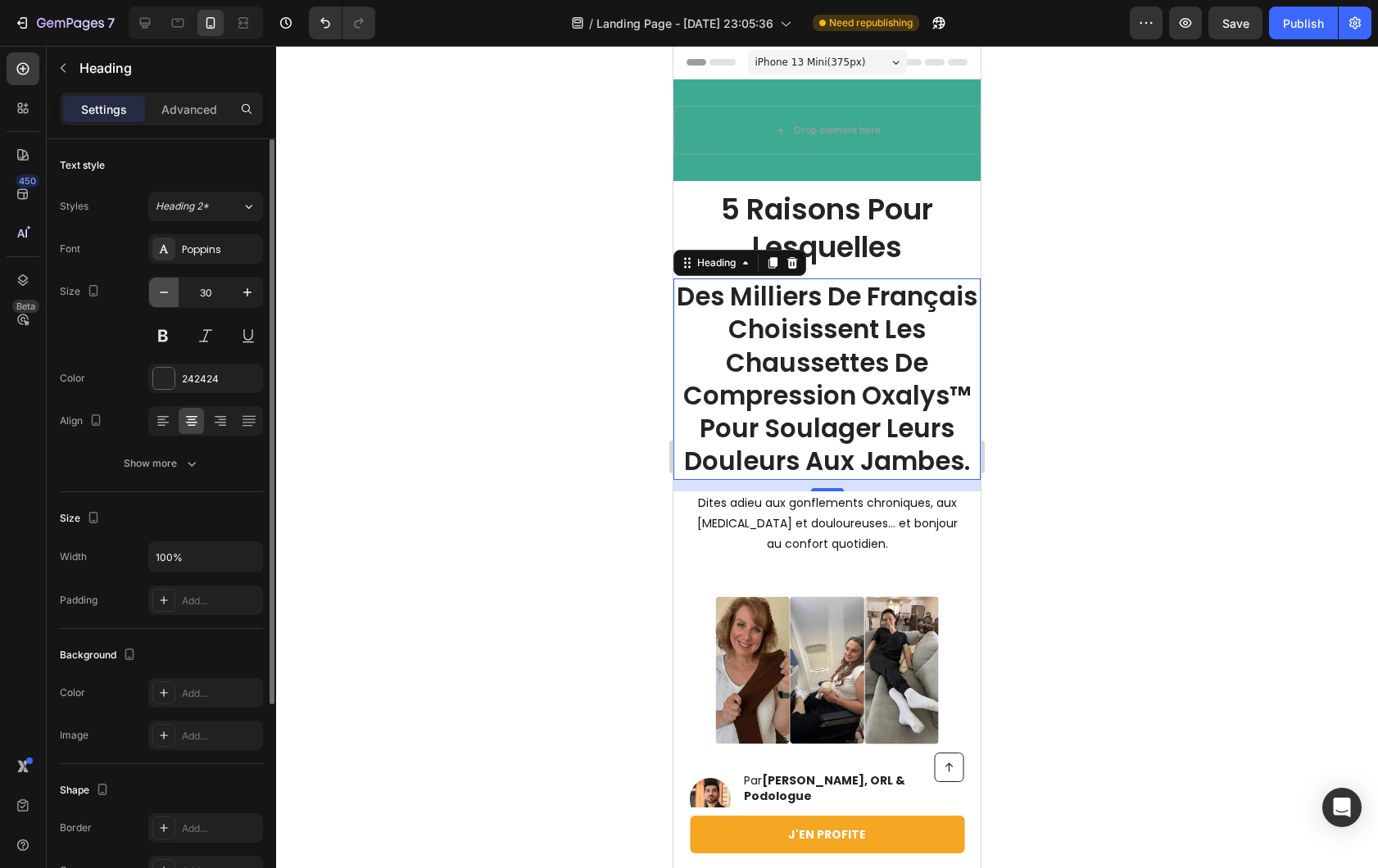
click at [156, 288] on icon "button" at bounding box center [164, 292] width 16 height 16
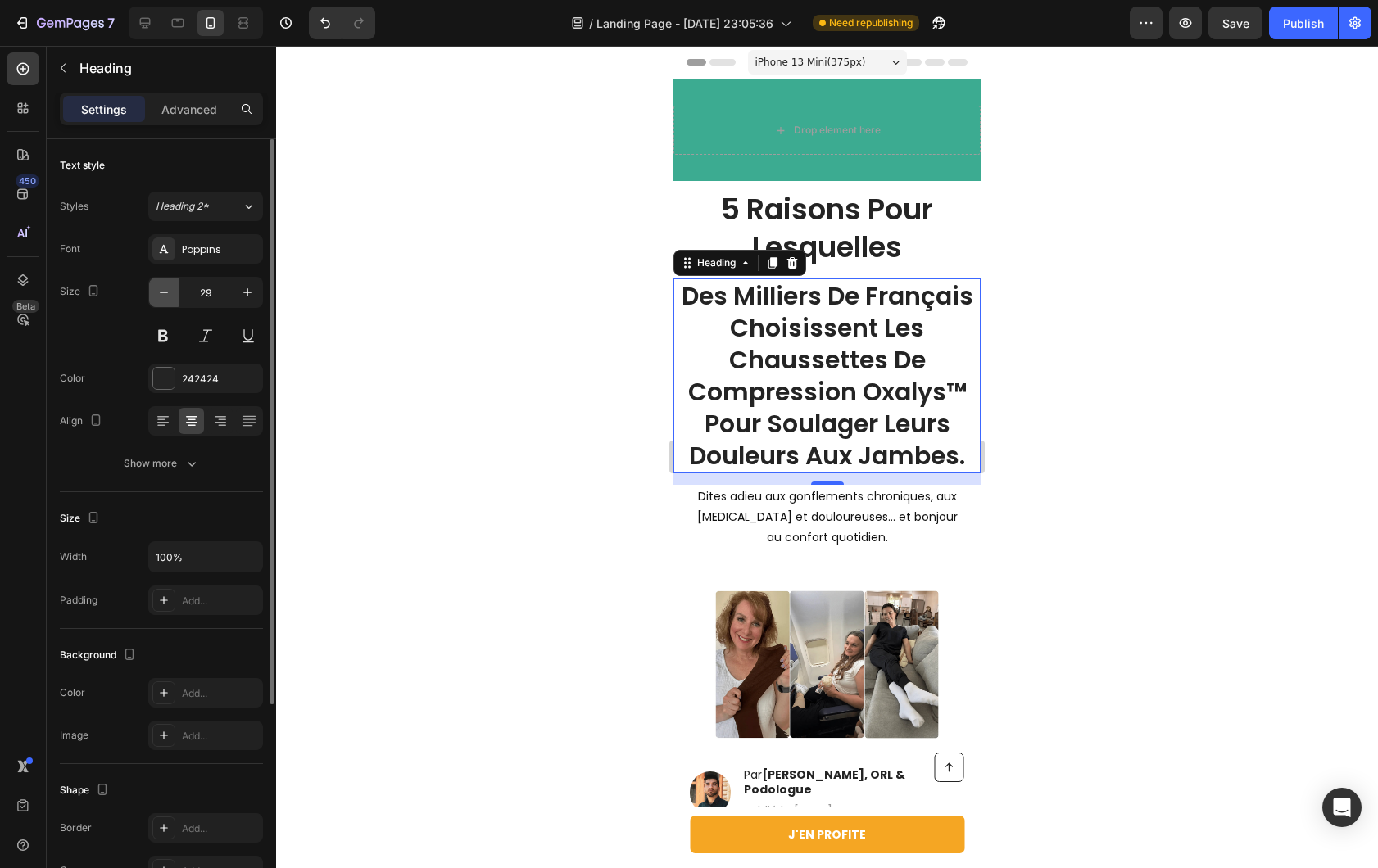
click at [156, 288] on icon "button" at bounding box center [164, 292] width 16 height 16
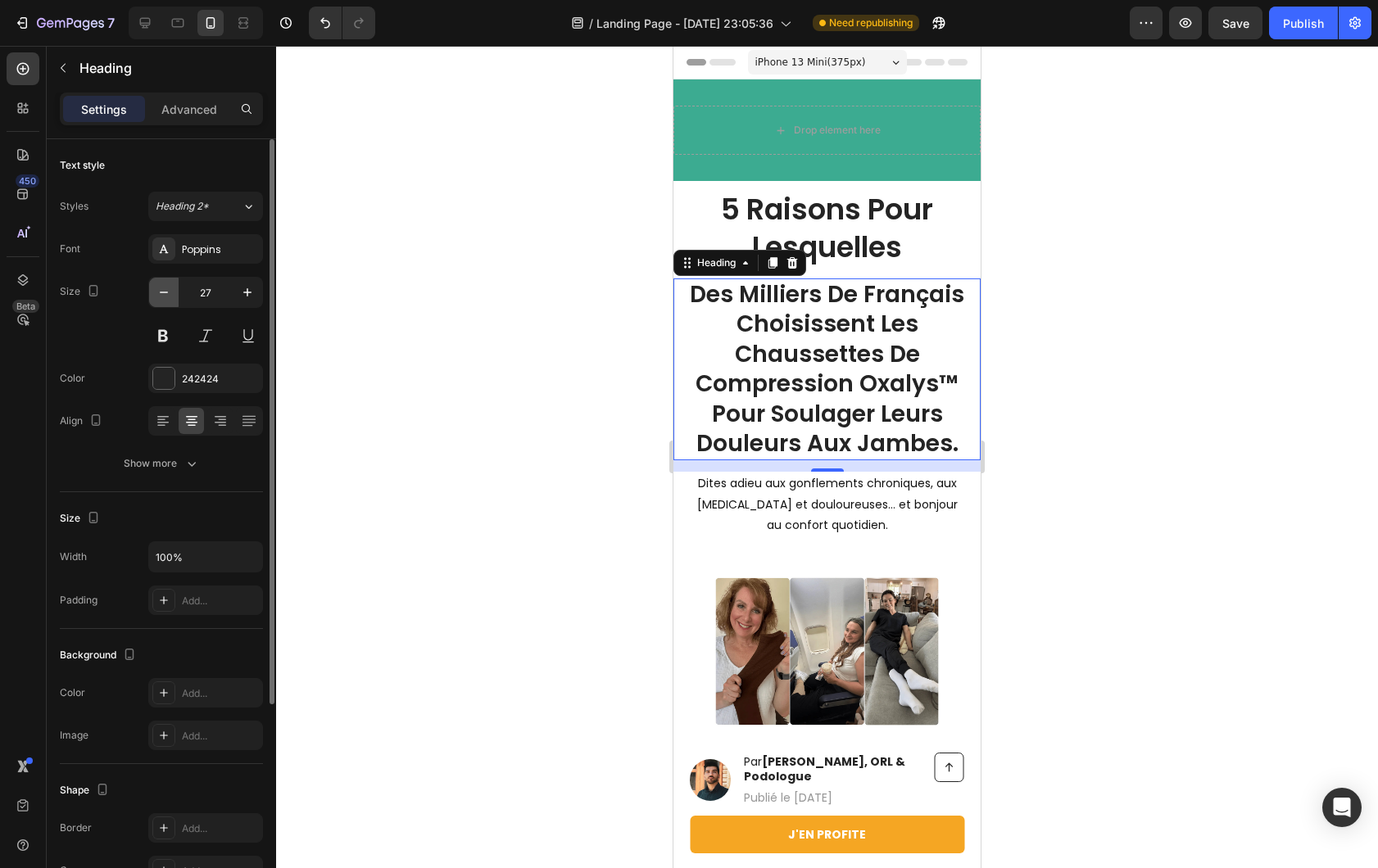
click at [156, 288] on icon "button" at bounding box center [164, 292] width 16 height 16
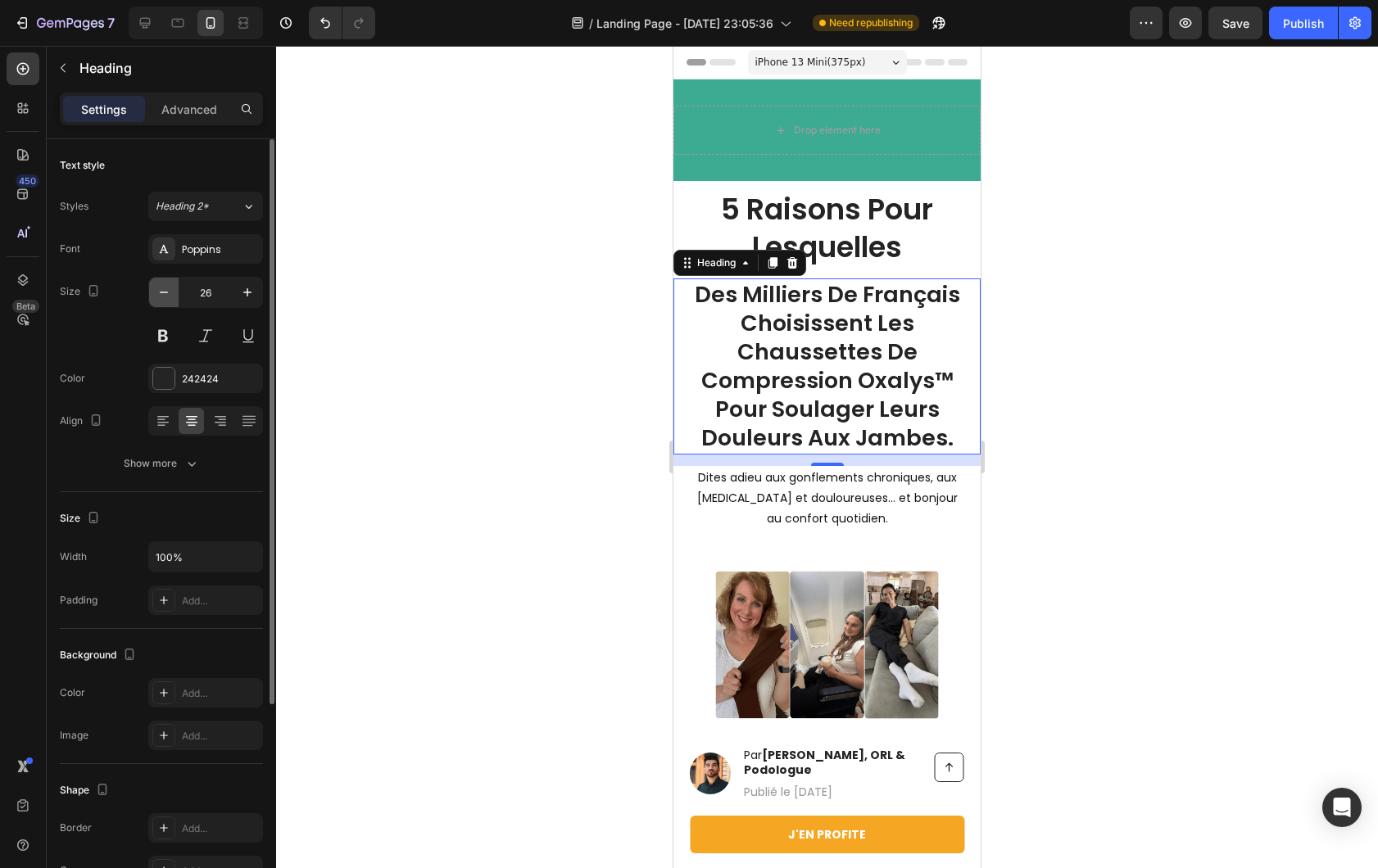
click at [156, 288] on icon "button" at bounding box center [164, 292] width 16 height 16
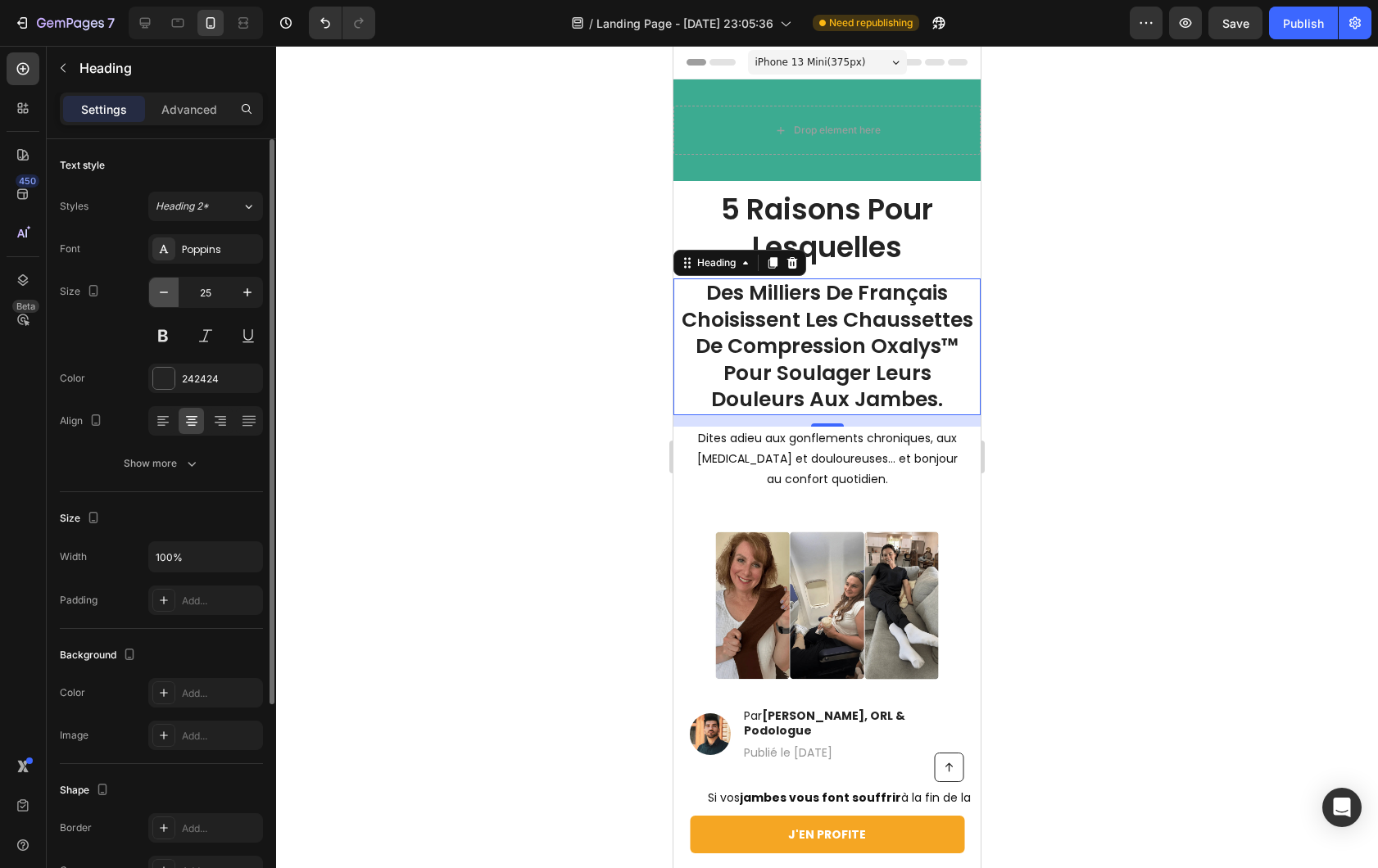
click at [156, 288] on icon "button" at bounding box center [164, 292] width 16 height 16
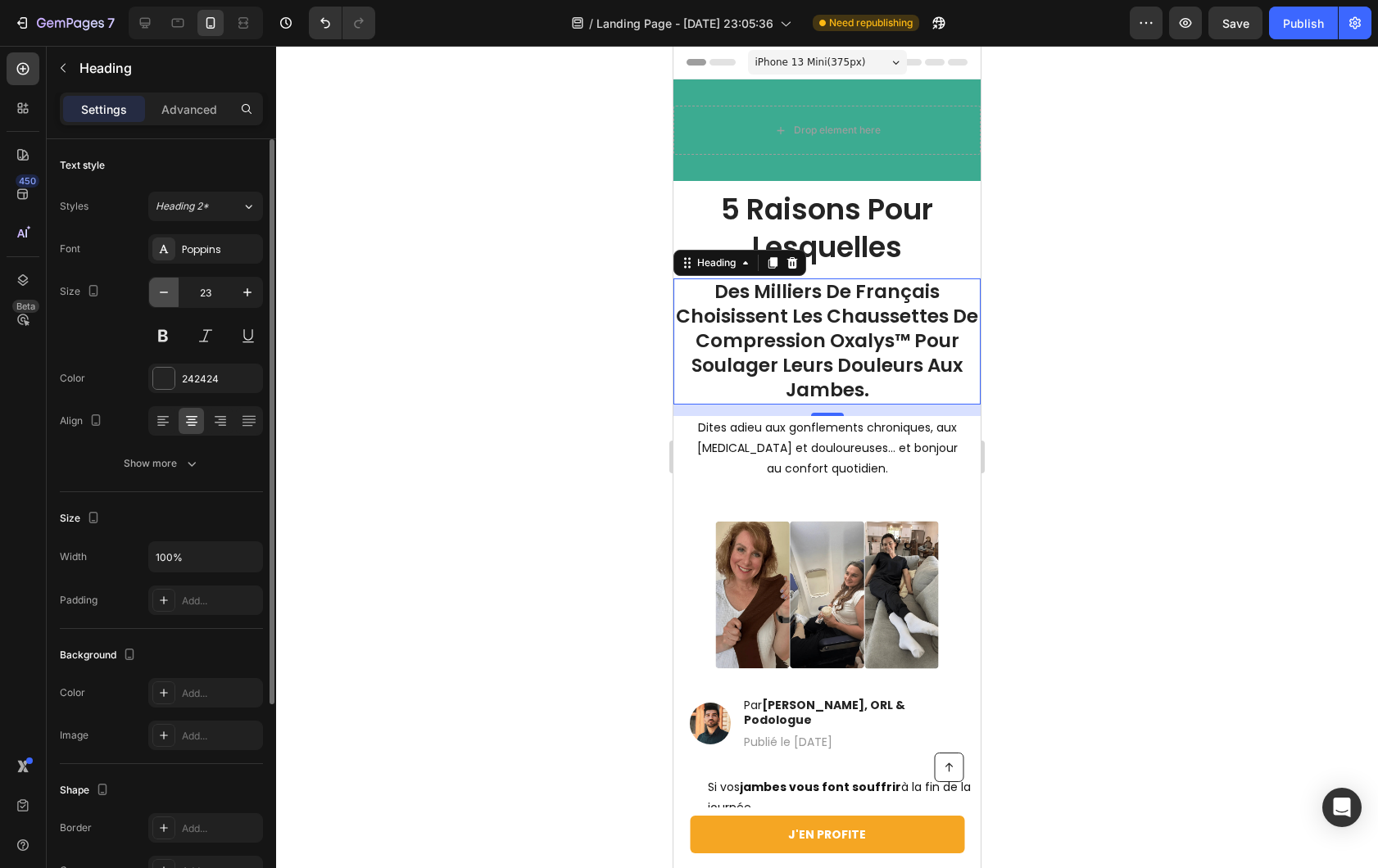
click at [156, 288] on icon "button" at bounding box center [164, 292] width 16 height 16
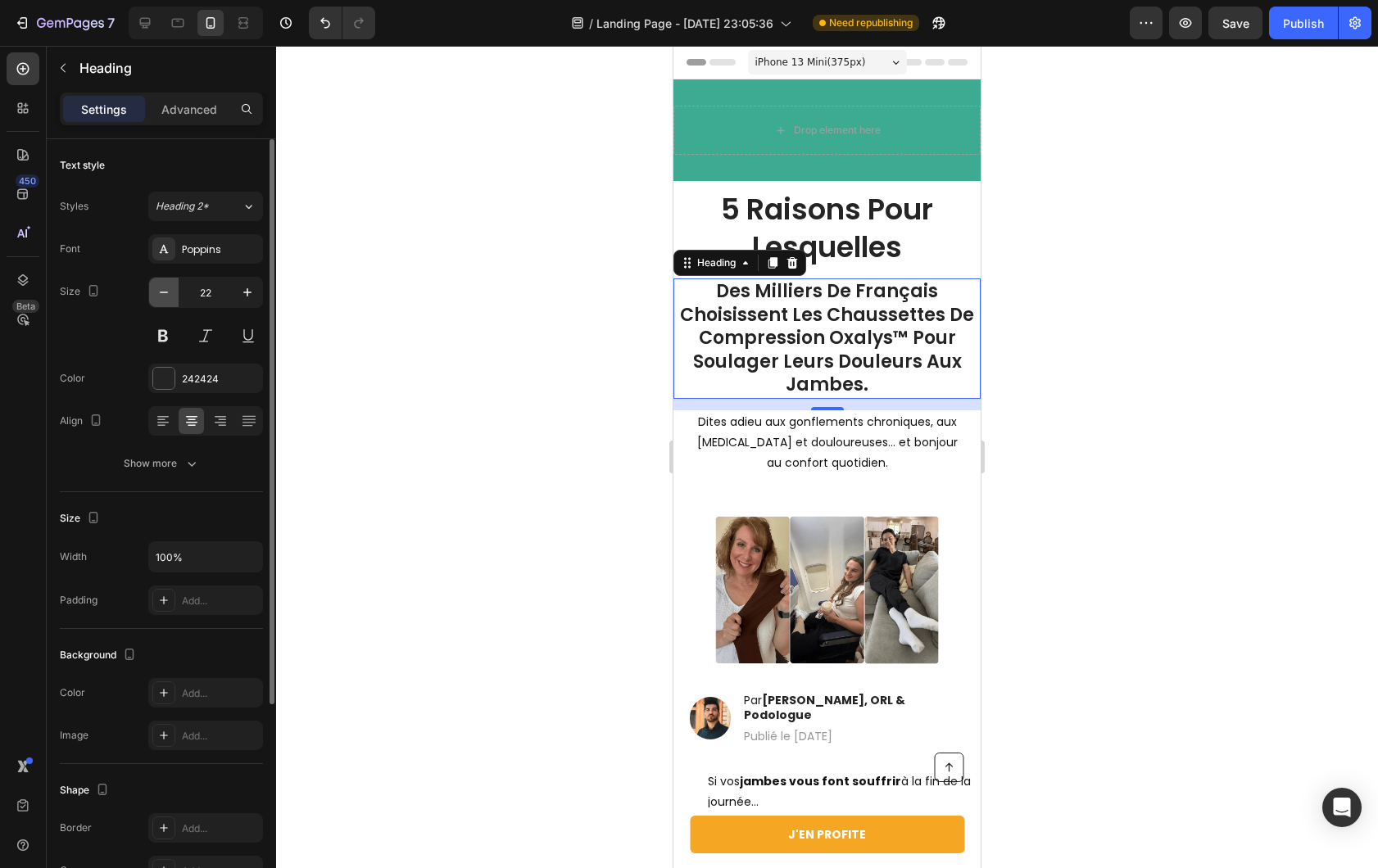
click at [156, 288] on icon "button" at bounding box center [164, 292] width 16 height 16
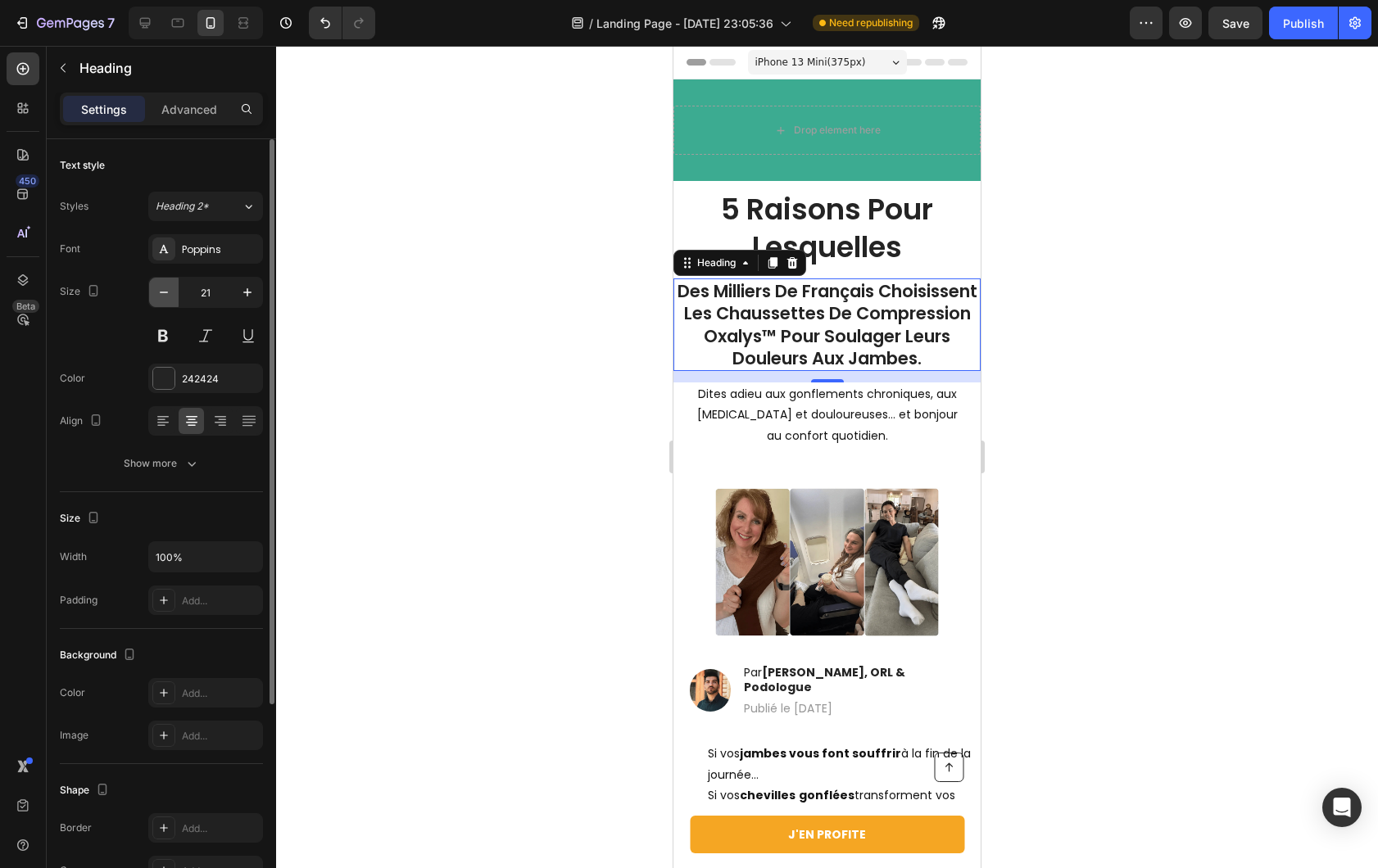
click at [156, 288] on icon "button" at bounding box center [164, 292] width 16 height 16
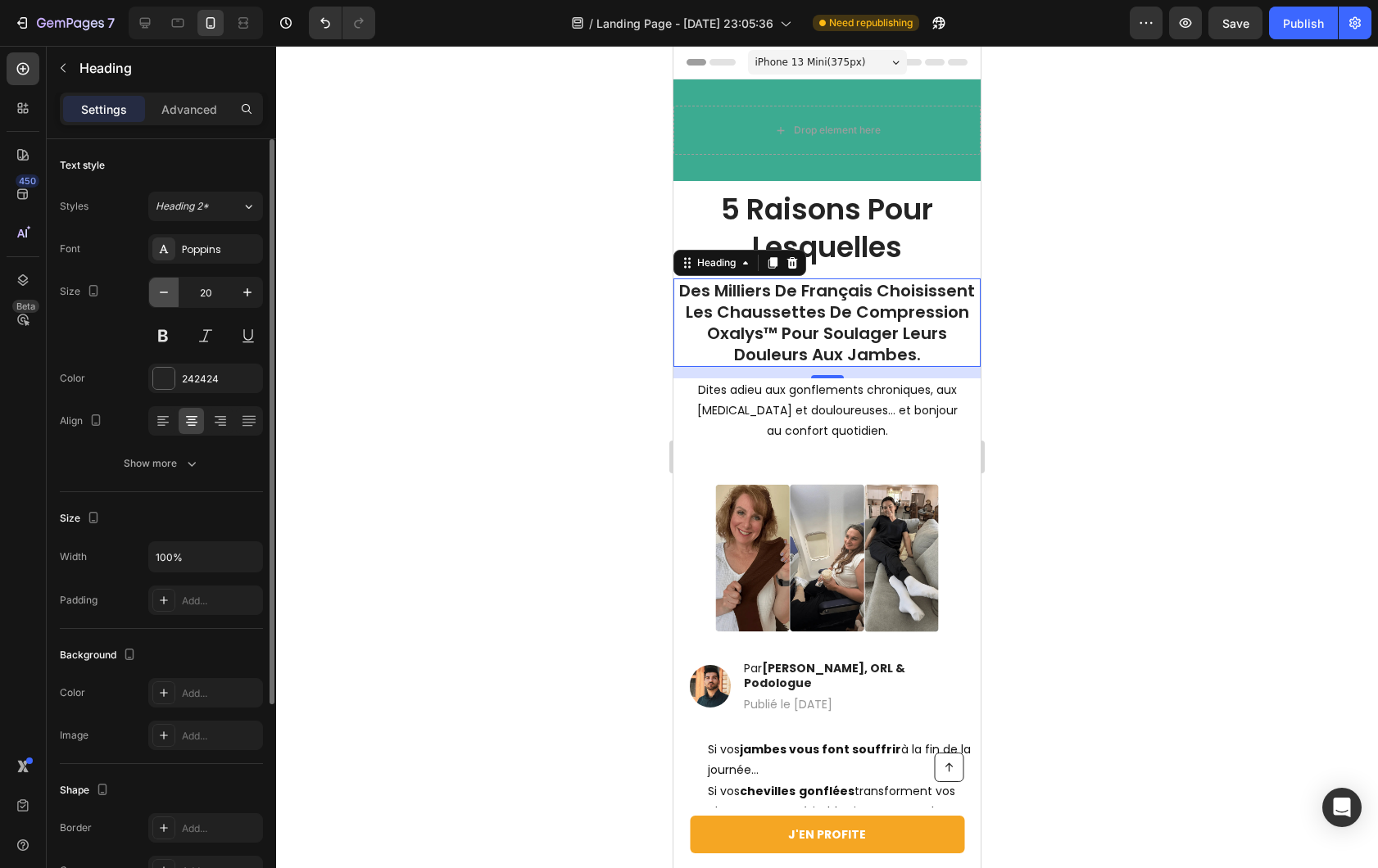
click at [156, 288] on icon "button" at bounding box center [164, 292] width 16 height 16
type input "19"
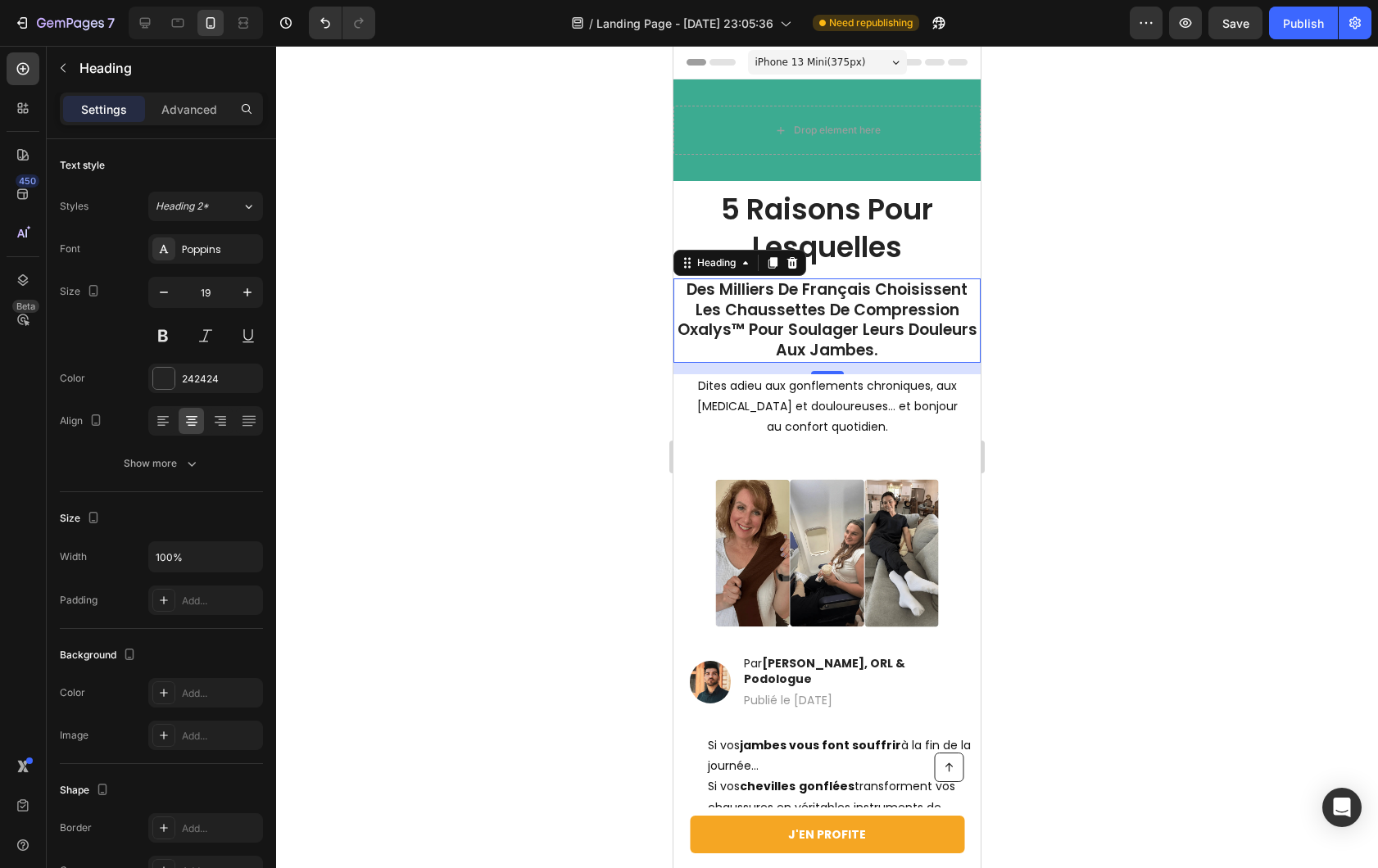
click at [1009, 355] on div at bounding box center [826, 457] width 1101 height 822
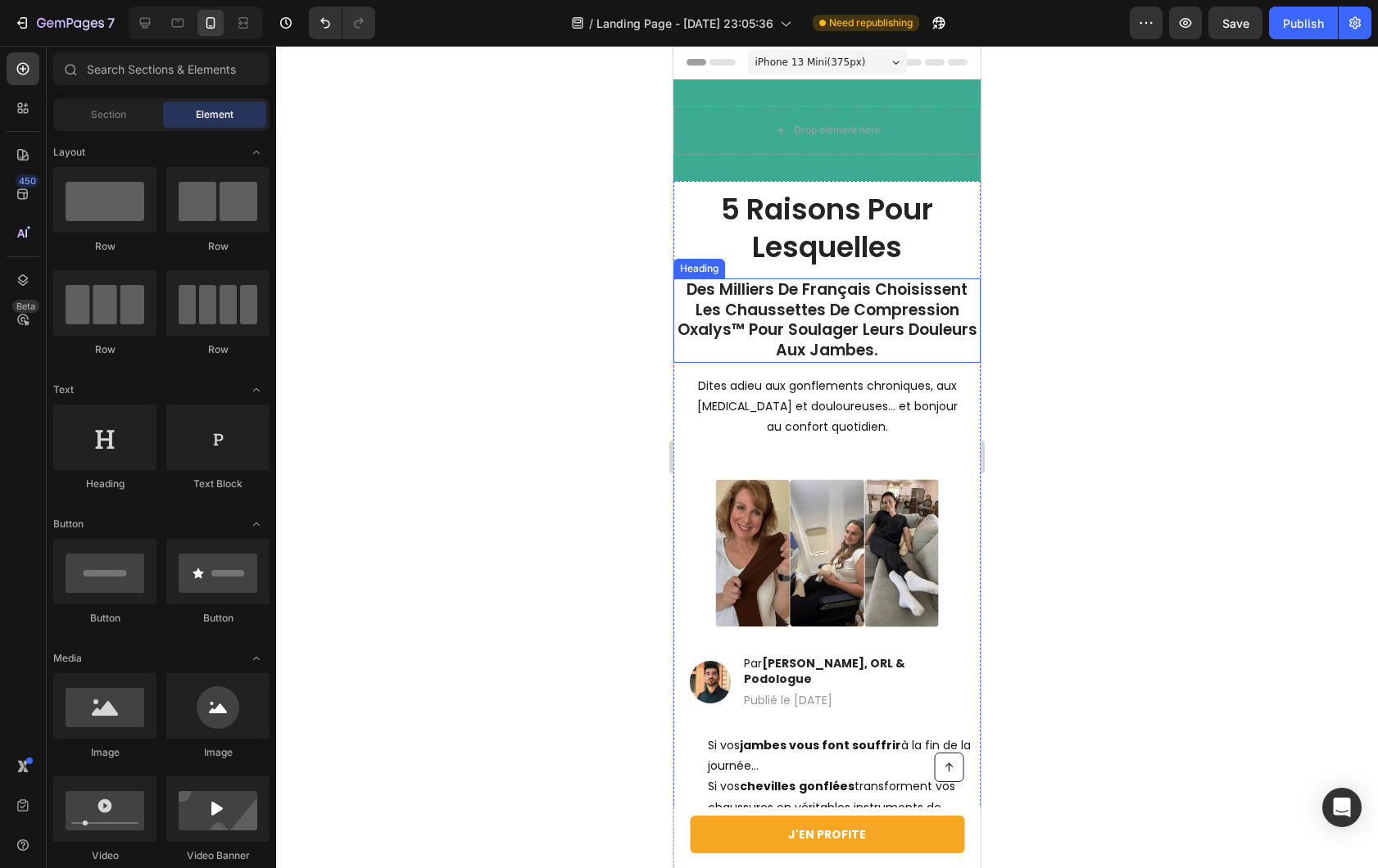
click at [851, 297] on p "Des Milliers De Français Choisissent Les Chaussettes De Compression Oxalys™ Pou…" at bounding box center [826, 321] width 304 height 81
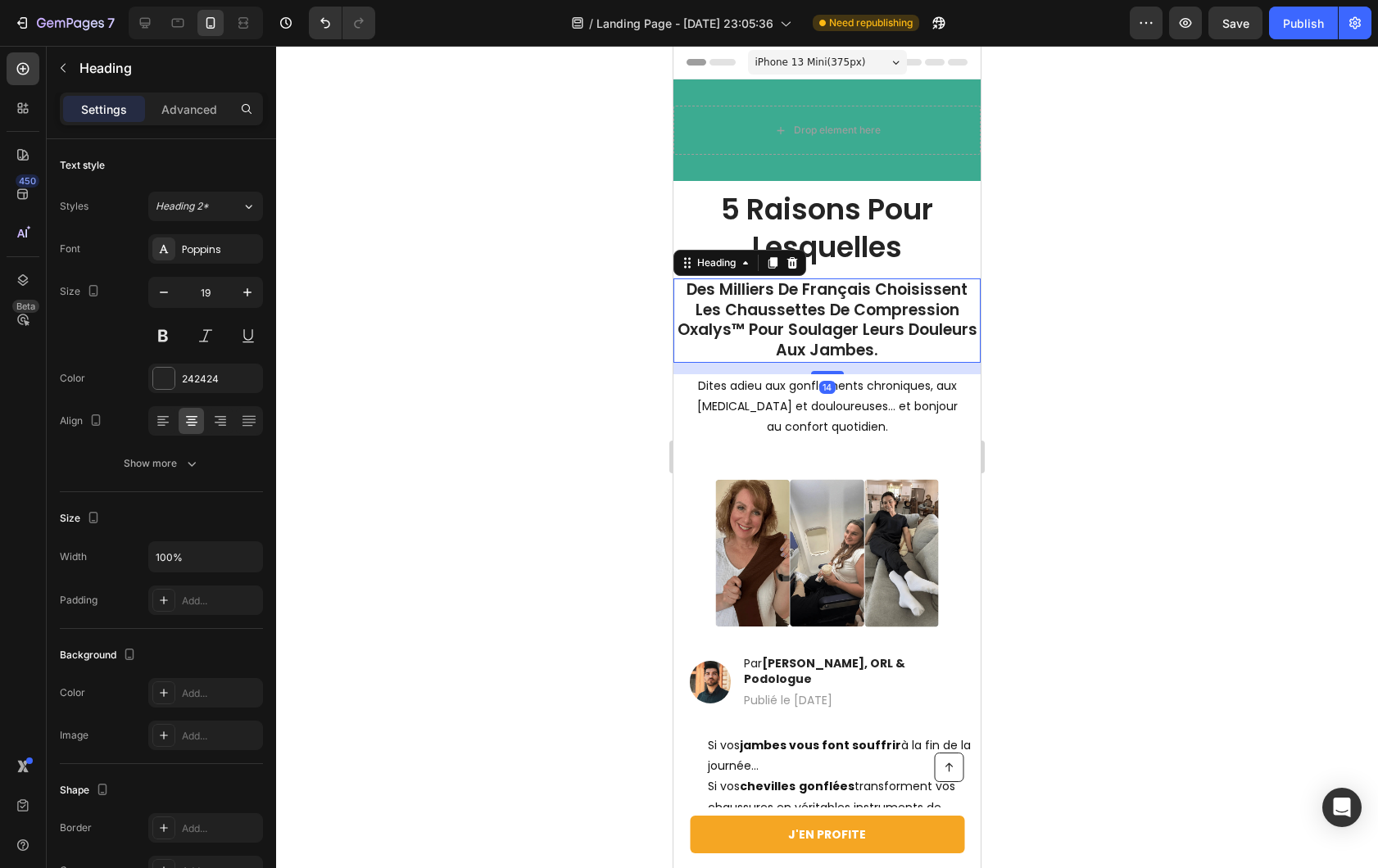
drag, startPoint x: 572, startPoint y: 299, endPoint x: 13, endPoint y: 248, distance: 561.3
click at [572, 299] on div at bounding box center [826, 457] width 1101 height 822
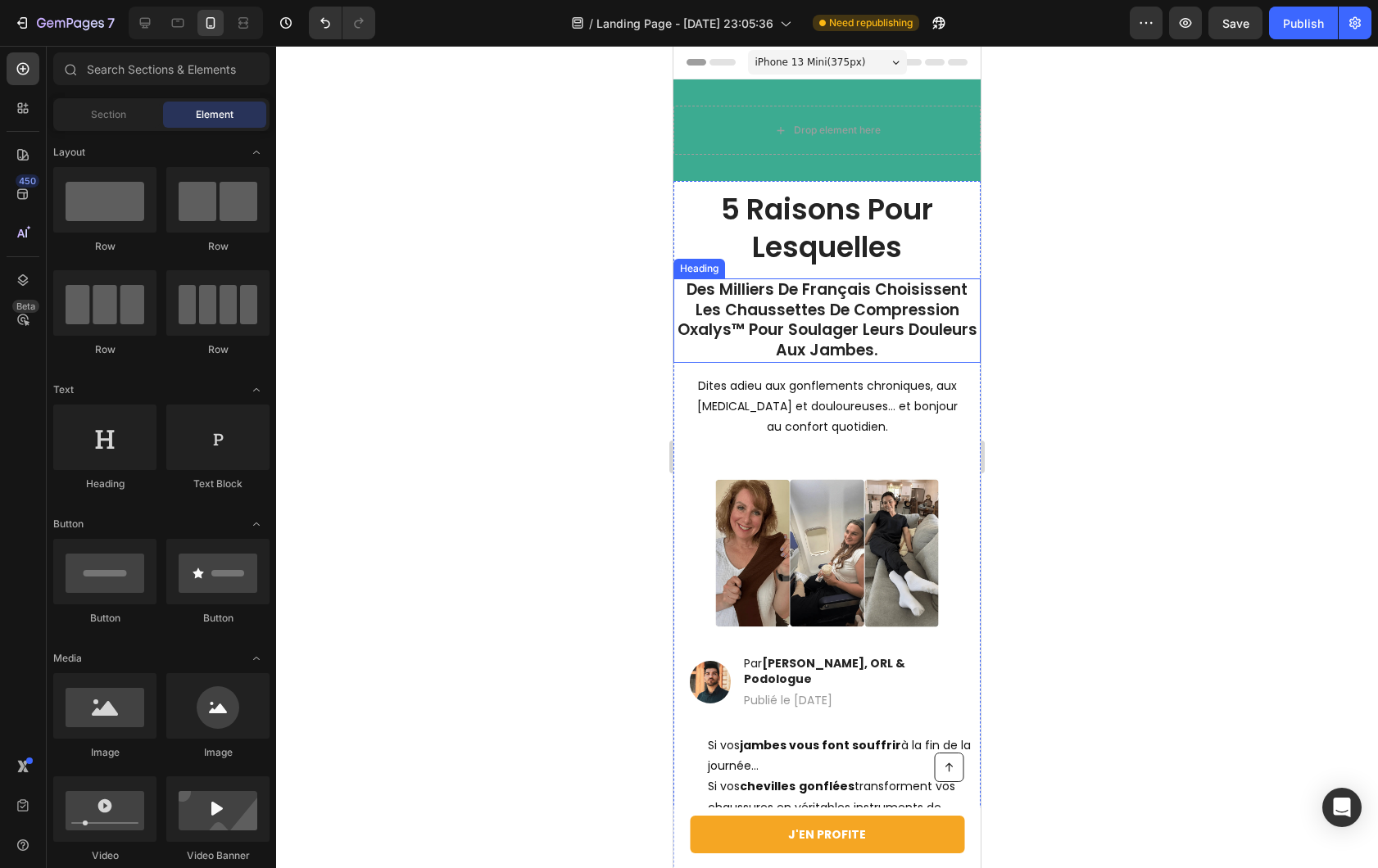
click at [718, 315] on p "Des Milliers De Français Choisissent Les Chaussettes De Compression Oxalys™ Pou…" at bounding box center [826, 321] width 304 height 81
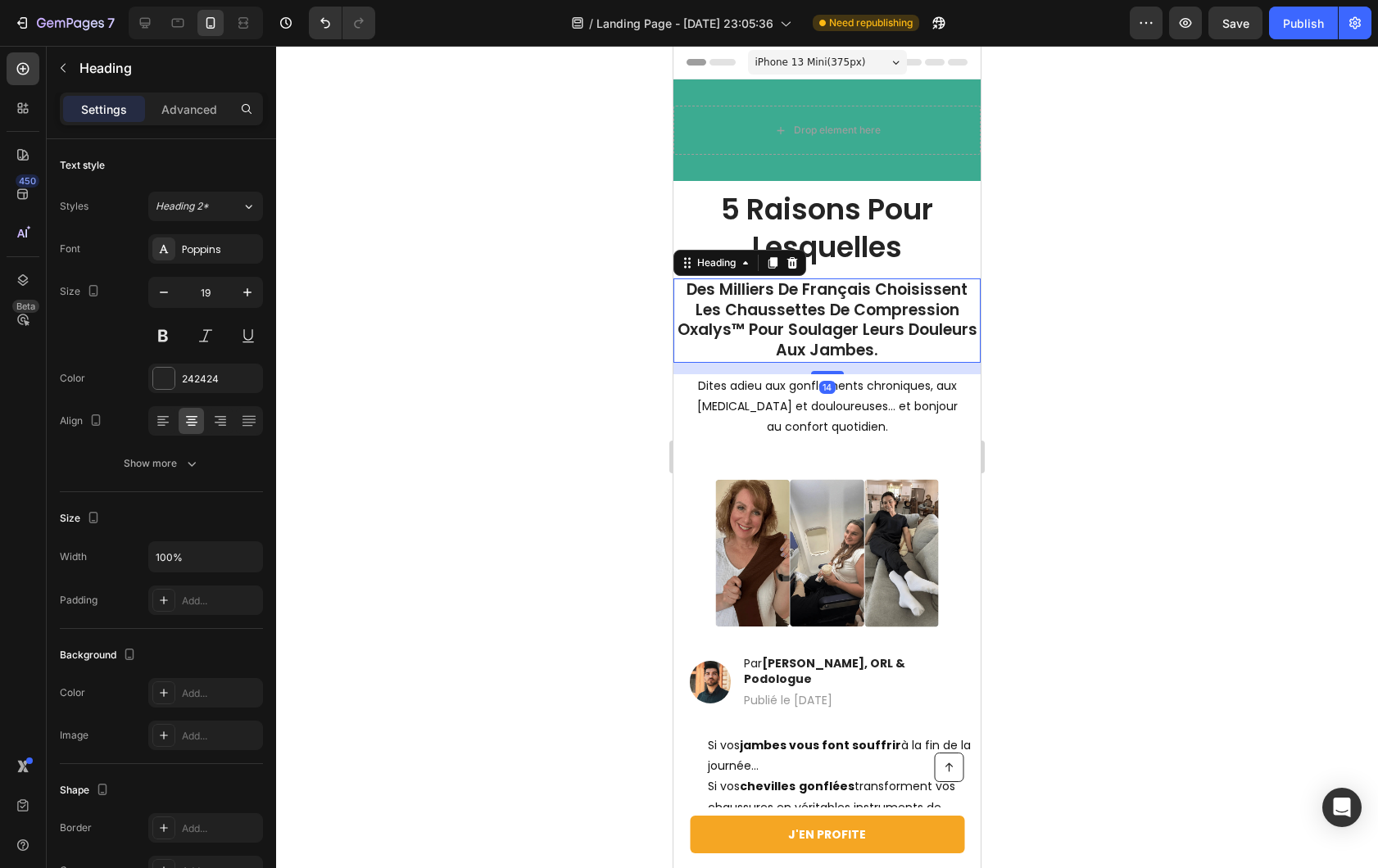
click at [551, 281] on div at bounding box center [826, 457] width 1101 height 822
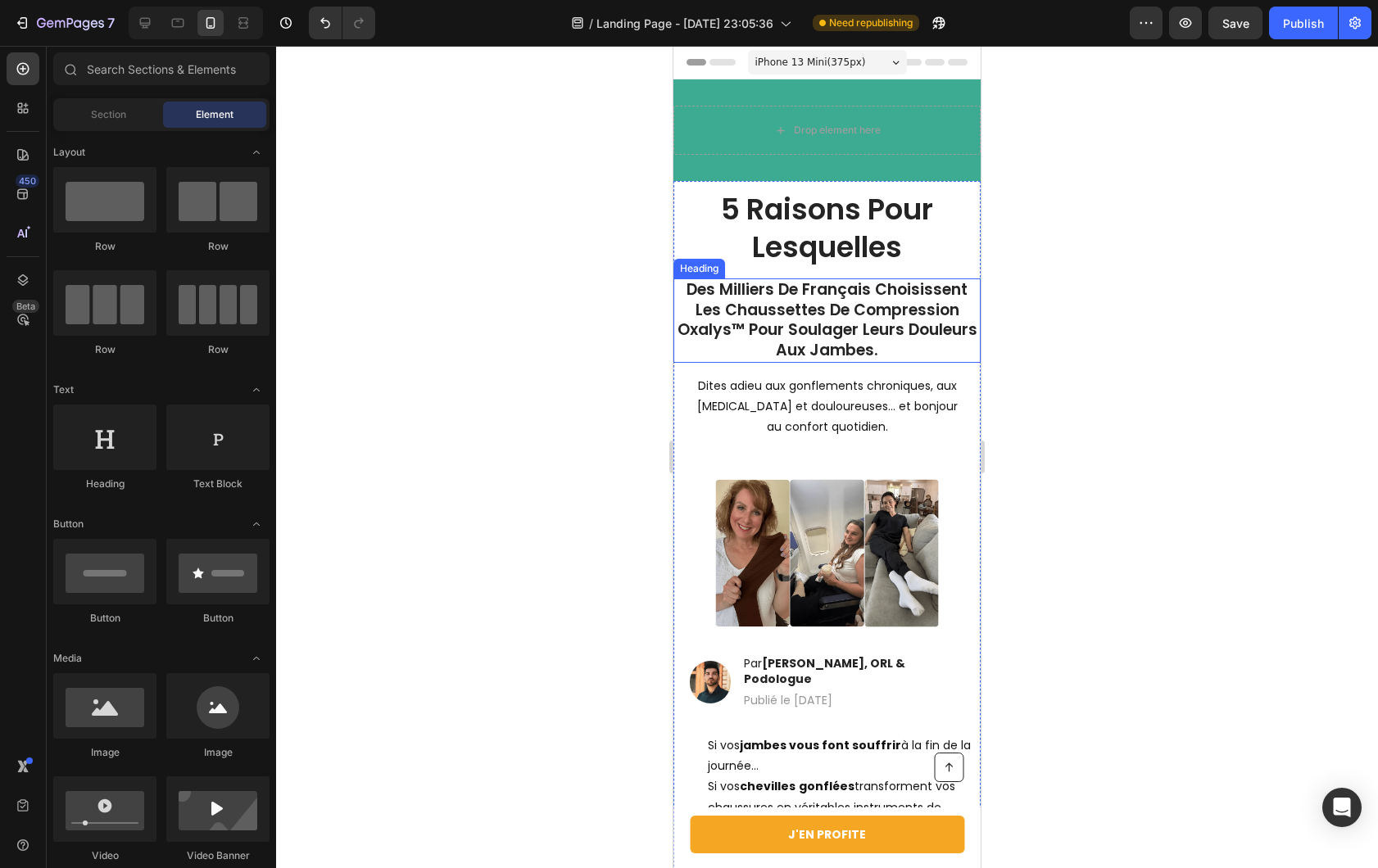
click at [782, 306] on p "Des Milliers De Français Choisissent Les Chaussettes De Compression Oxalys™ Pou…" at bounding box center [826, 321] width 304 height 81
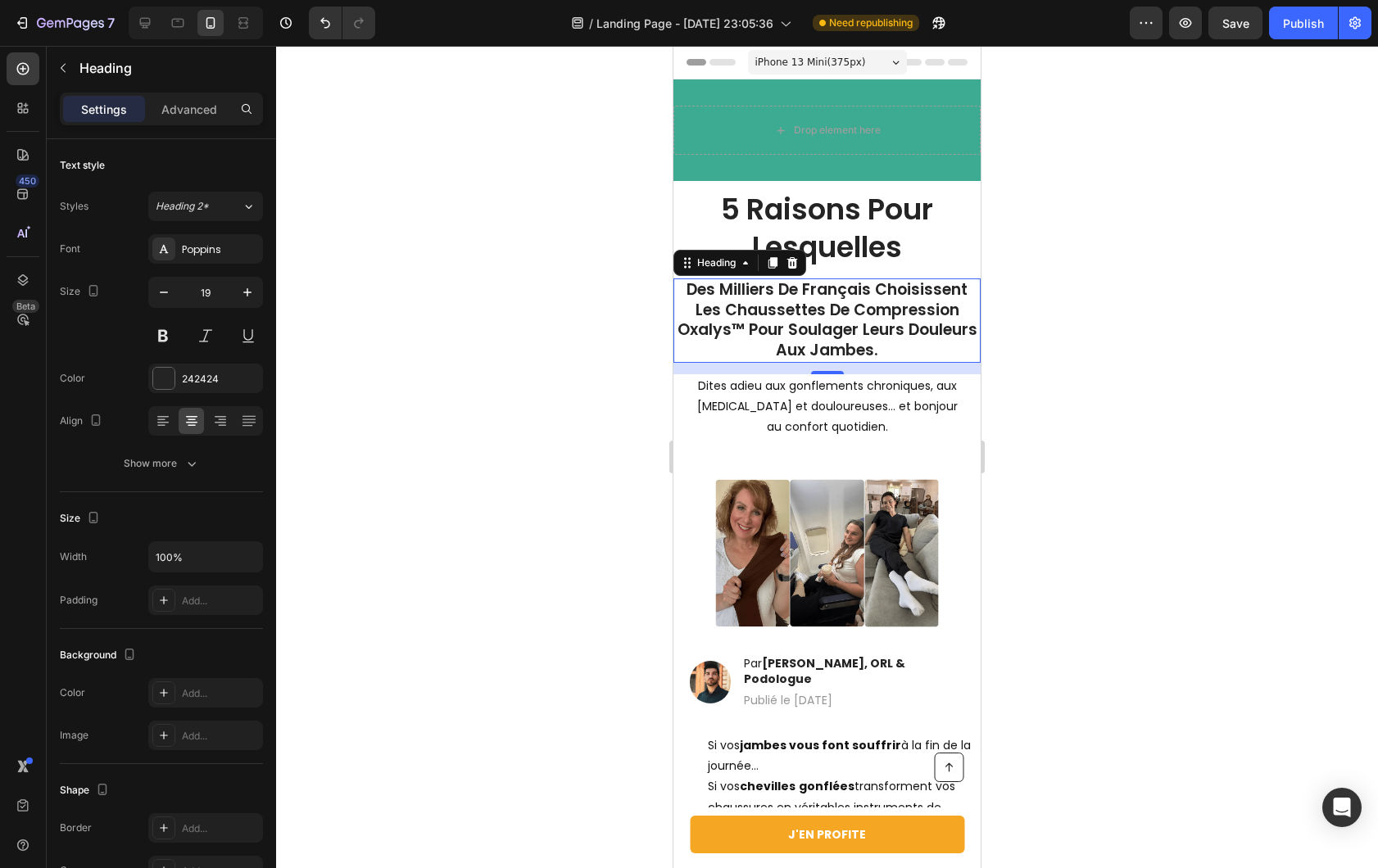
click at [553, 259] on div at bounding box center [826, 457] width 1101 height 822
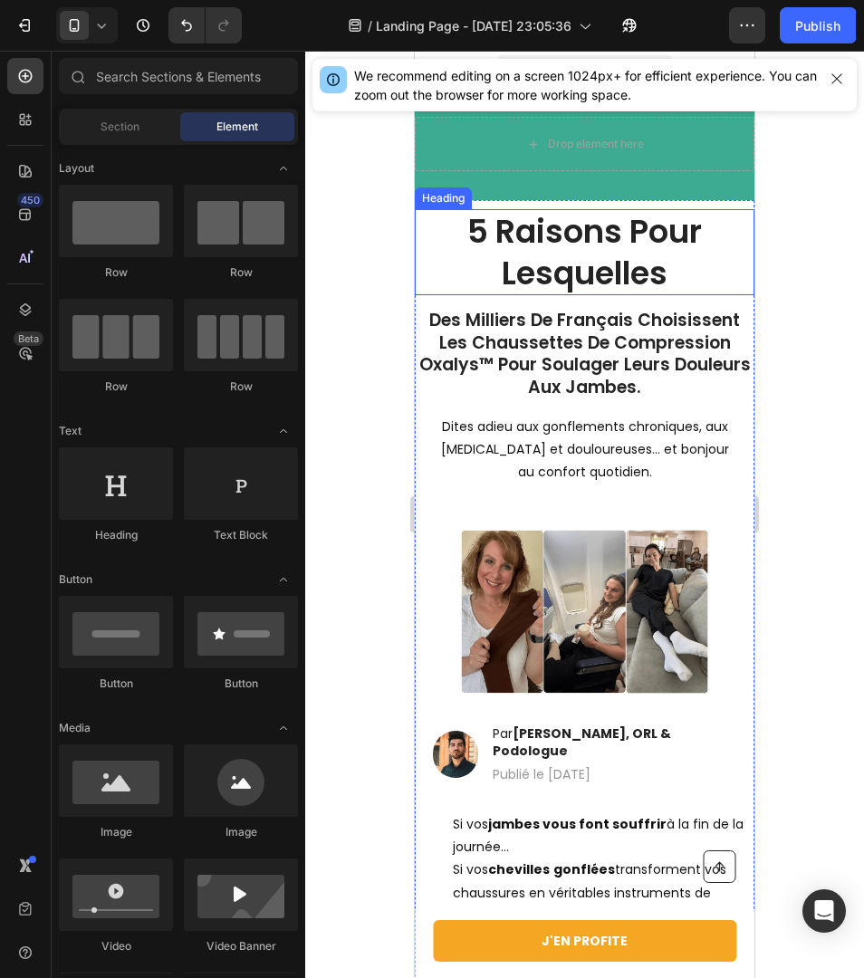
click at [371, 451] on div at bounding box center [584, 515] width 559 height 928
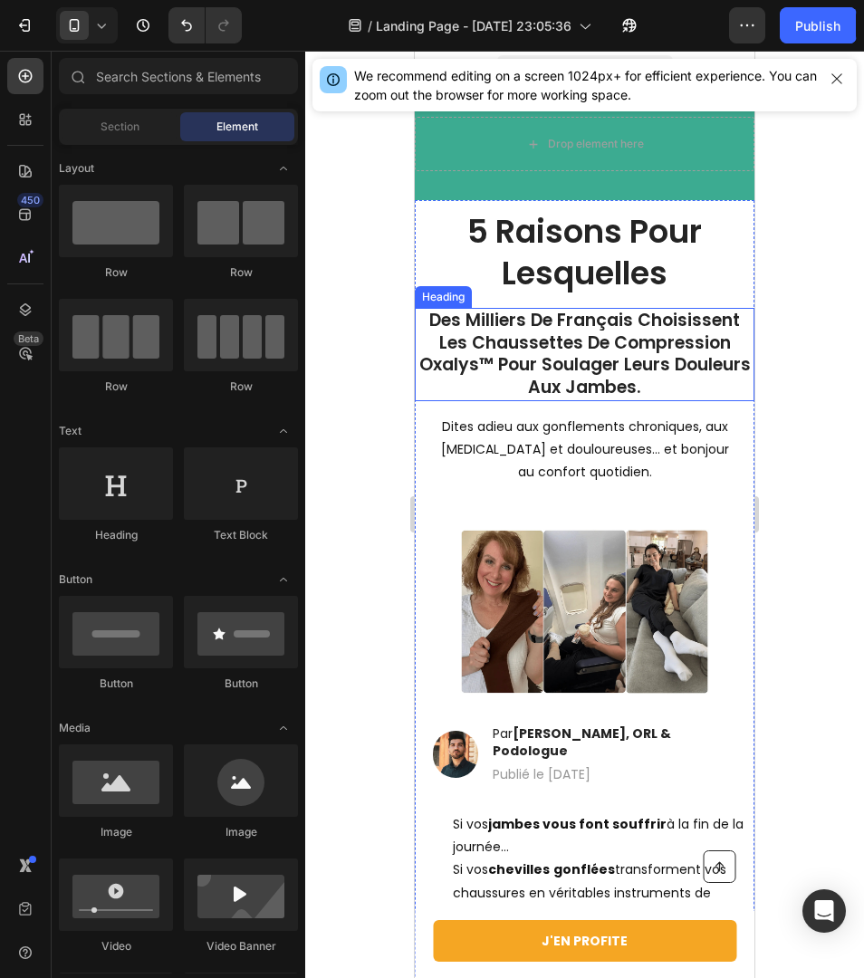
click at [553, 333] on p "Des Milliers De Français Choisissent Les Chaussettes De Compression Oxalys™ Pou…" at bounding box center [585, 355] width 336 height 90
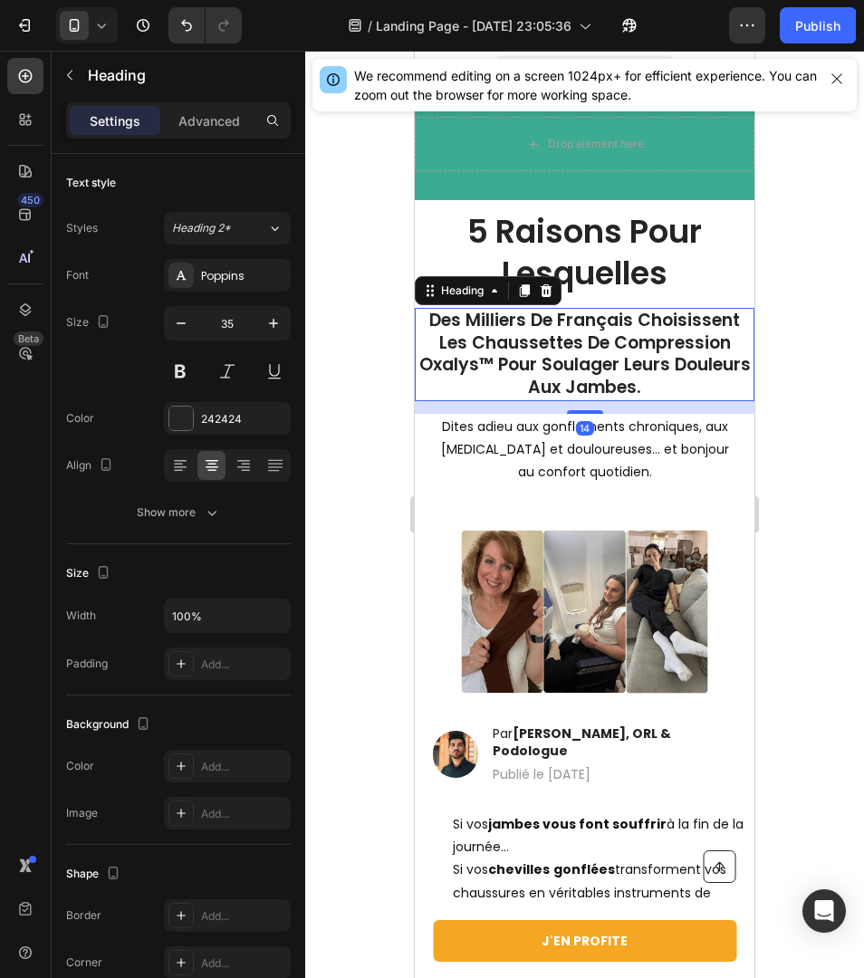
click at [552, 264] on h1 "5 Raisons Pour Lesquelles" at bounding box center [584, 252] width 303 height 86
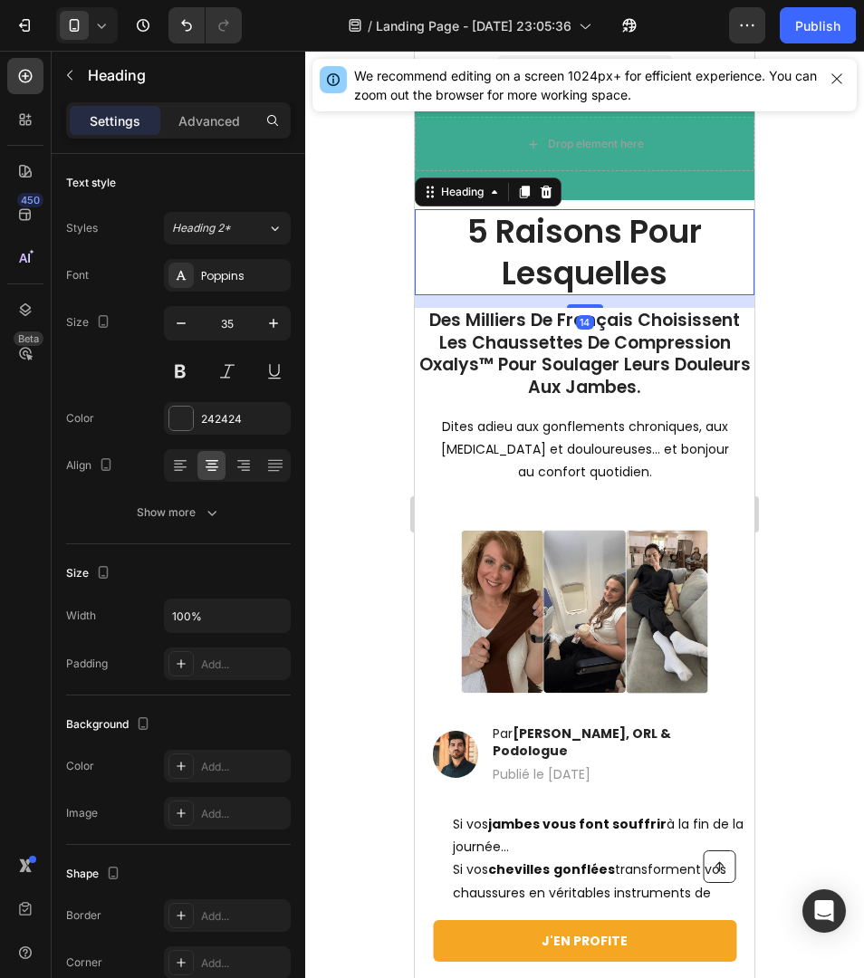
click at [553, 264] on h1 "5 Raisons Pour Lesquelles" at bounding box center [584, 252] width 303 height 86
click at [553, 264] on p "5 Raisons Pour Lesquelles" at bounding box center [585, 252] width 300 height 82
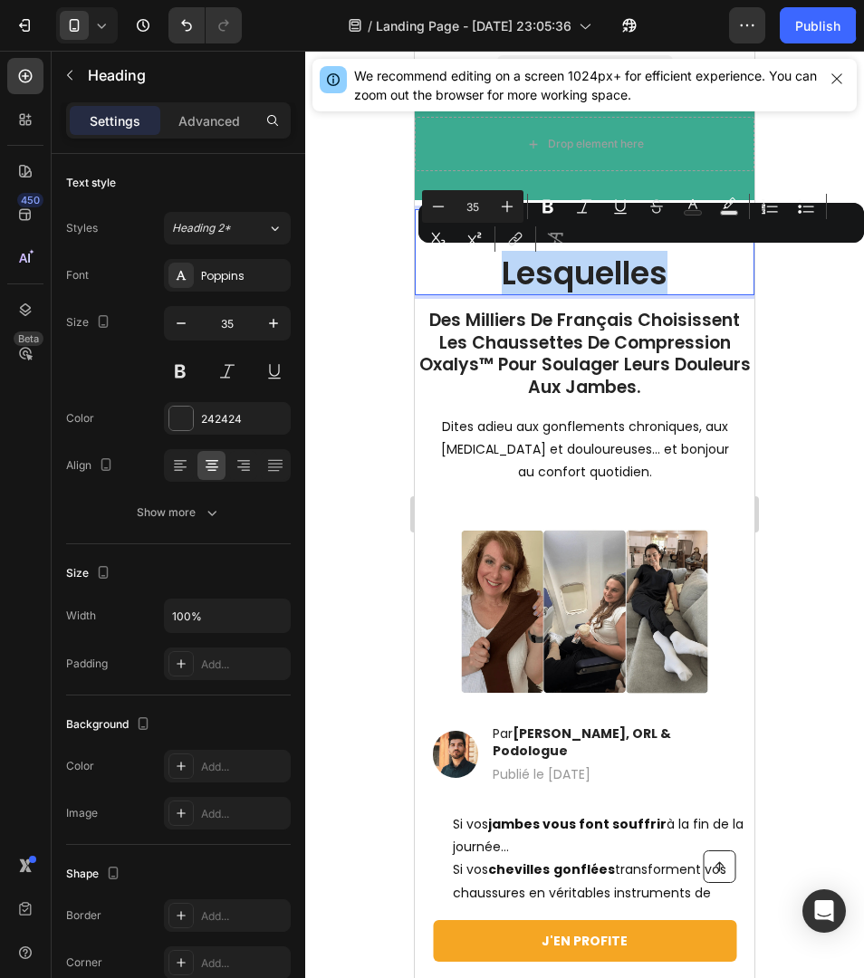
click at [569, 351] on p "Des Milliers De Français Choisissent Les Chaussettes De Compression Oxalys™ Pou…" at bounding box center [585, 355] width 336 height 90
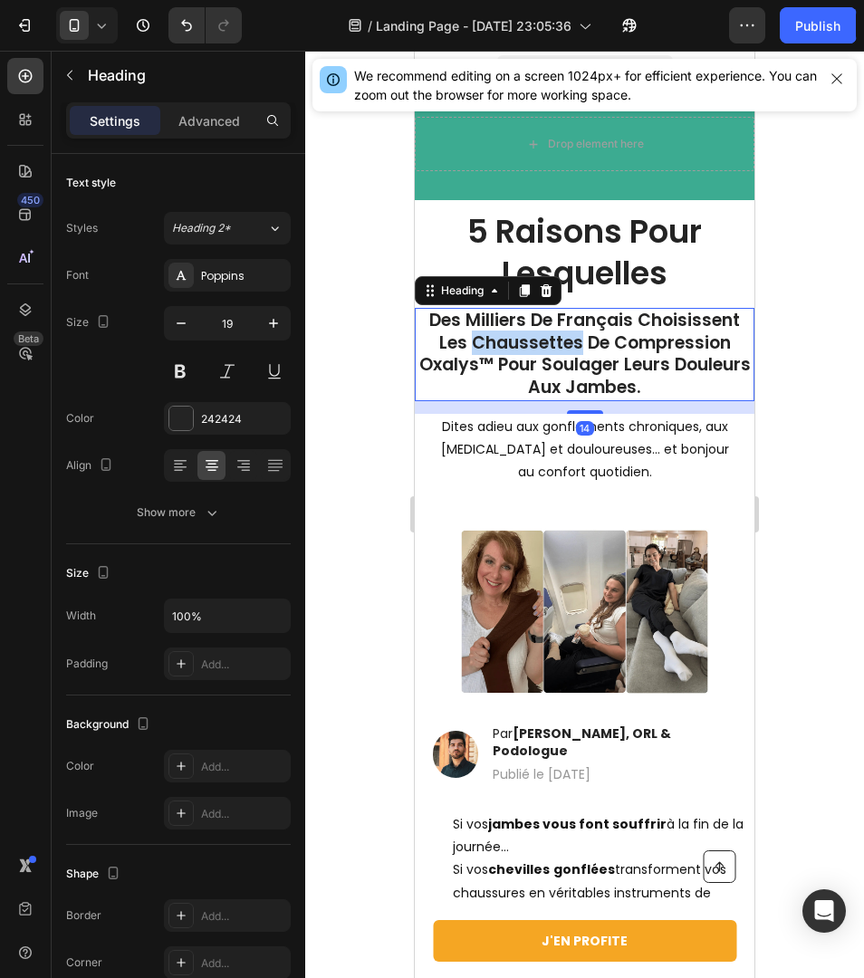
click at [569, 351] on p "Des Milliers De Français Choisissent Les Chaussettes De Compression Oxalys™ Pou…" at bounding box center [585, 355] width 336 height 90
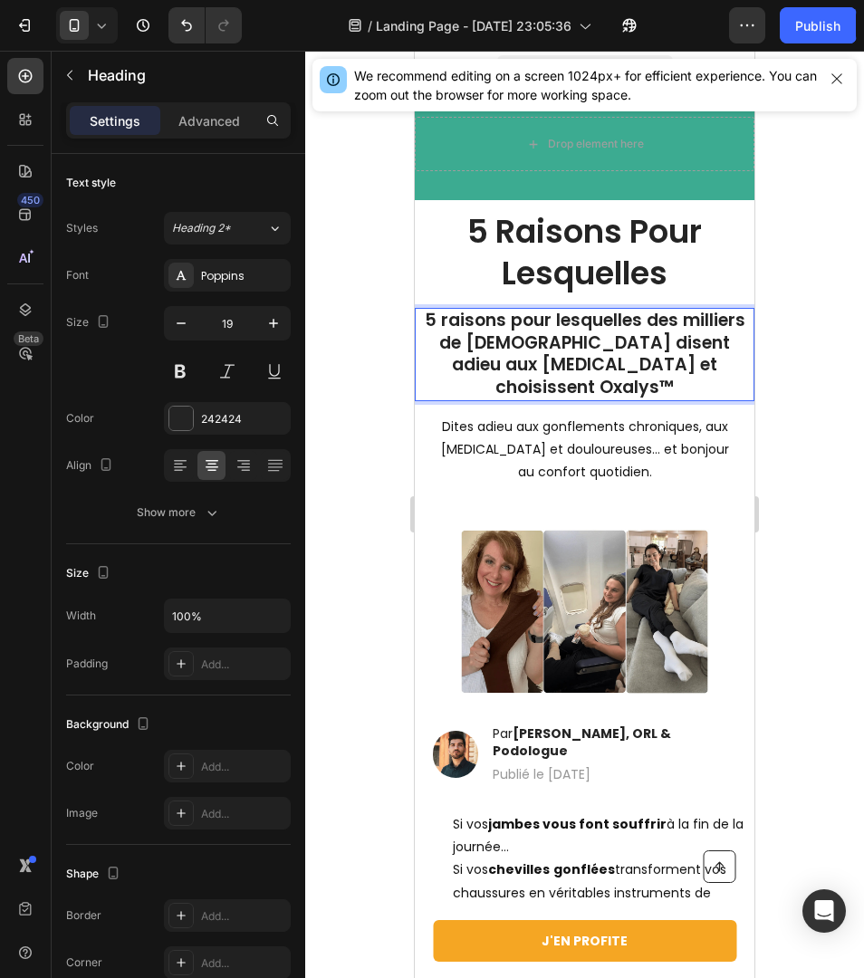
click at [863, 317] on div at bounding box center [584, 515] width 559 height 928
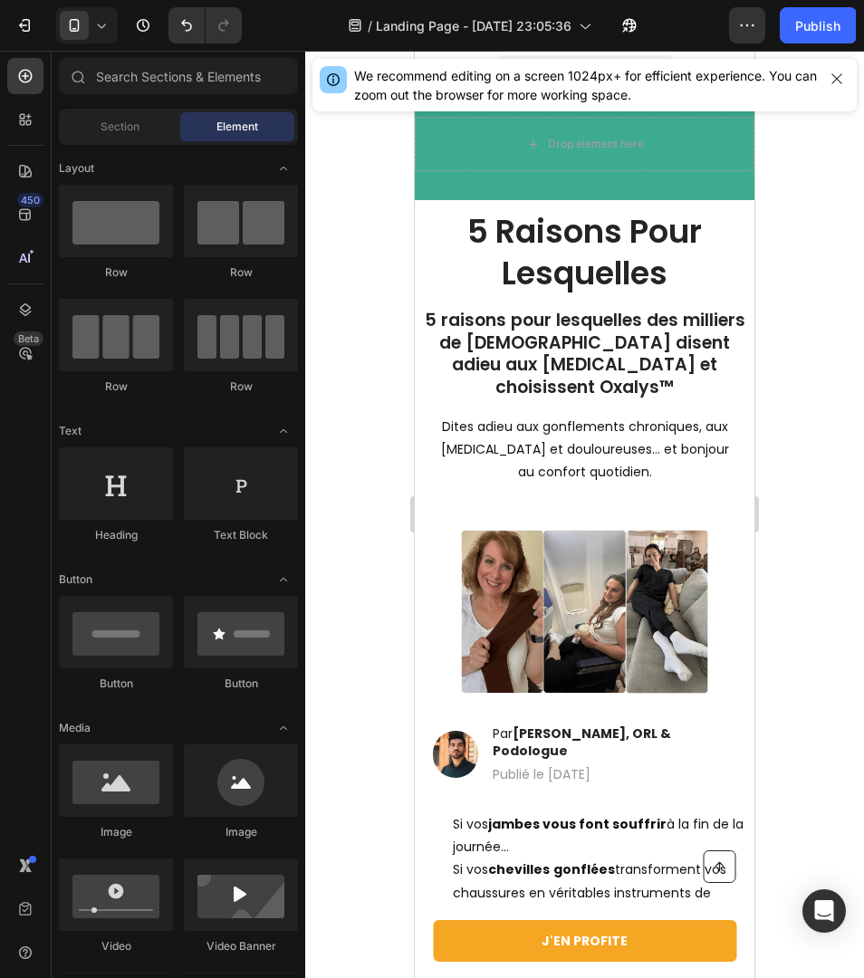
click at [623, 275] on p "5 Raisons Pour Lesquelles" at bounding box center [585, 252] width 300 height 82
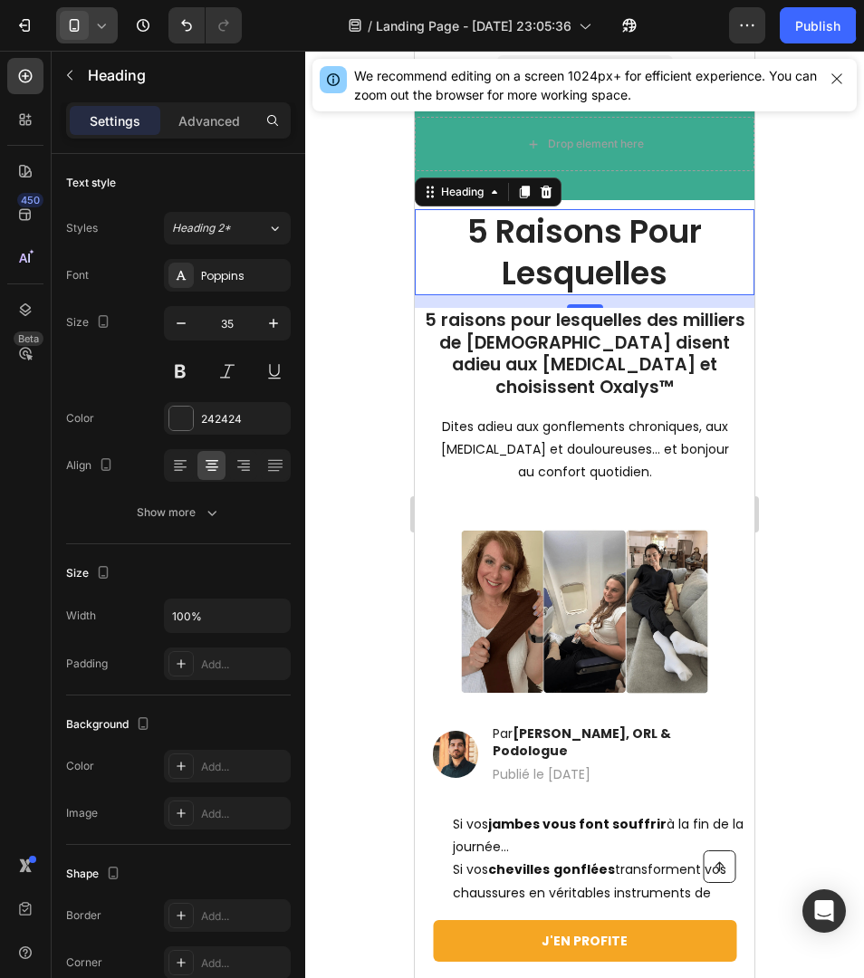
click at [89, 31] on div at bounding box center [87, 25] width 62 height 36
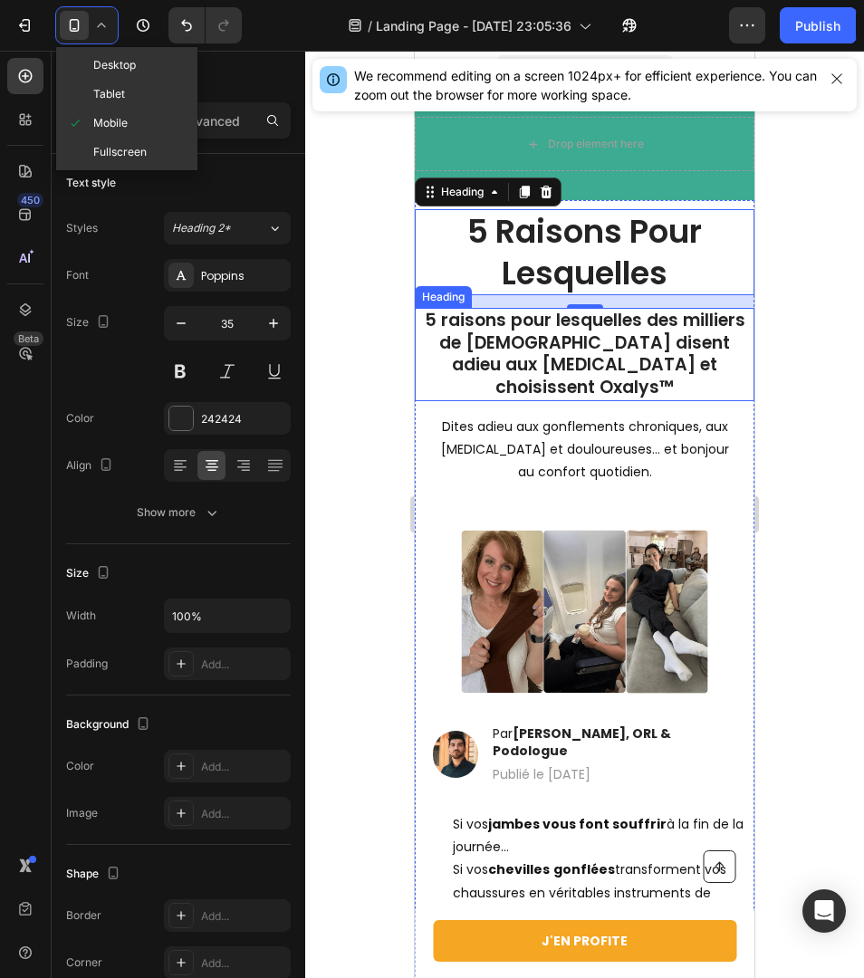
click at [438, 338] on p "5 raisons pour lesquelles des milliers de [DEMOGRAPHIC_DATA] disent adieu aux […" at bounding box center [585, 355] width 336 height 90
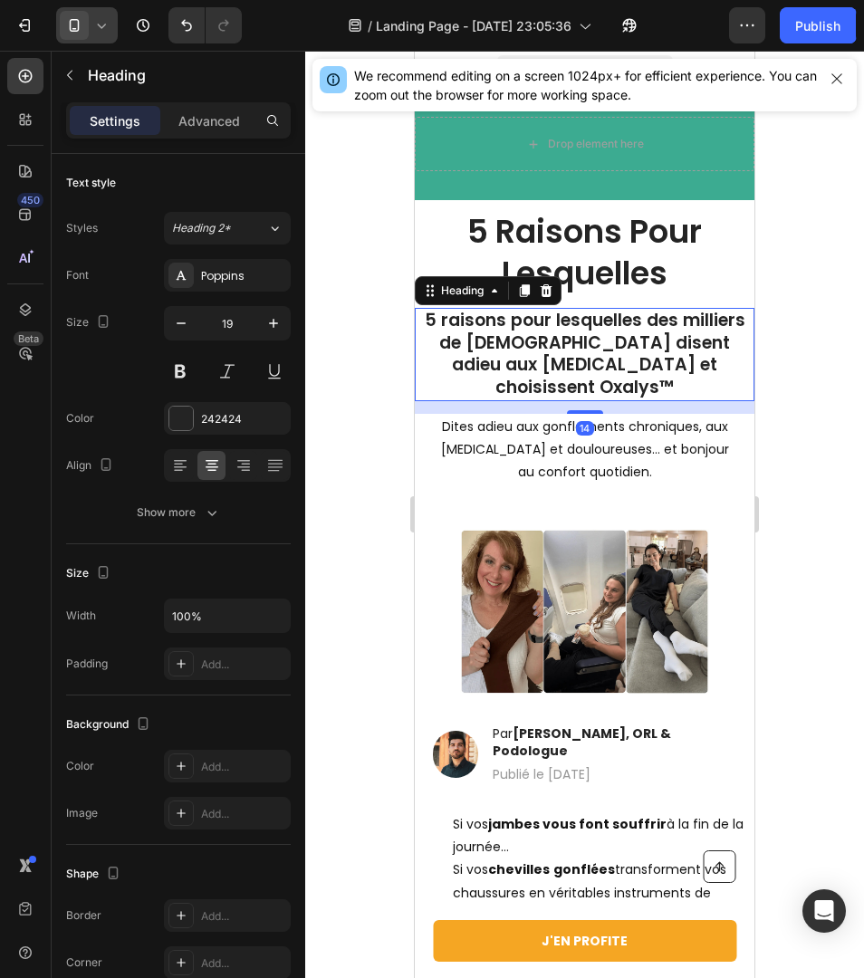
click at [76, 21] on icon at bounding box center [74, 25] width 18 height 18
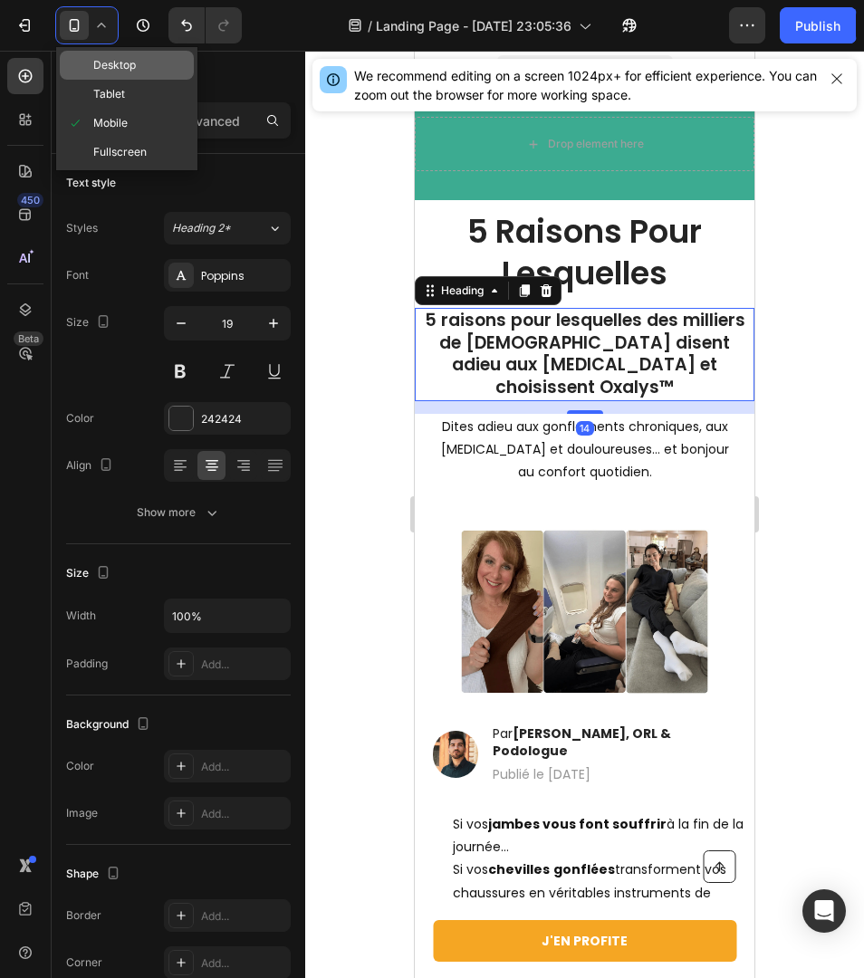
click at [113, 67] on span "Desktop" at bounding box center [114, 65] width 43 height 18
type input "32"
type input "996"
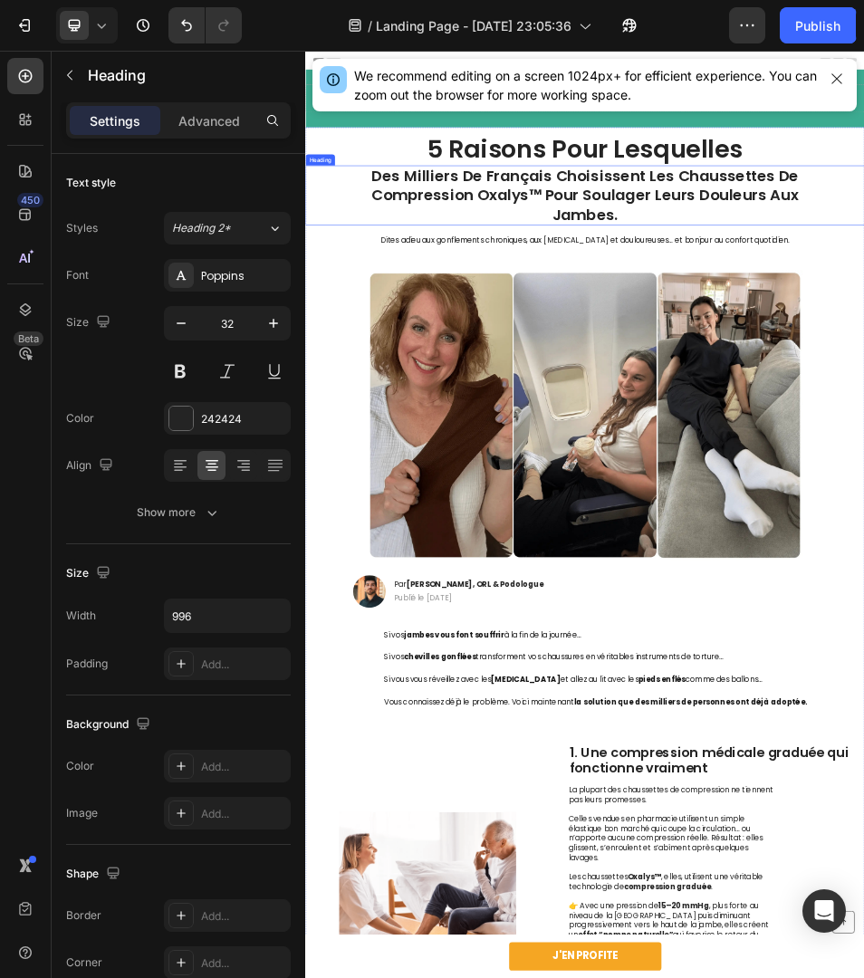
click at [708, 326] on p "Des Milliers De Français Choisissent Les Chaussettes De Compression Oxalys™ Pou…" at bounding box center [848, 332] width 899 height 113
click at [619, 402] on div "16" at bounding box center [848, 397] width 1087 height 14
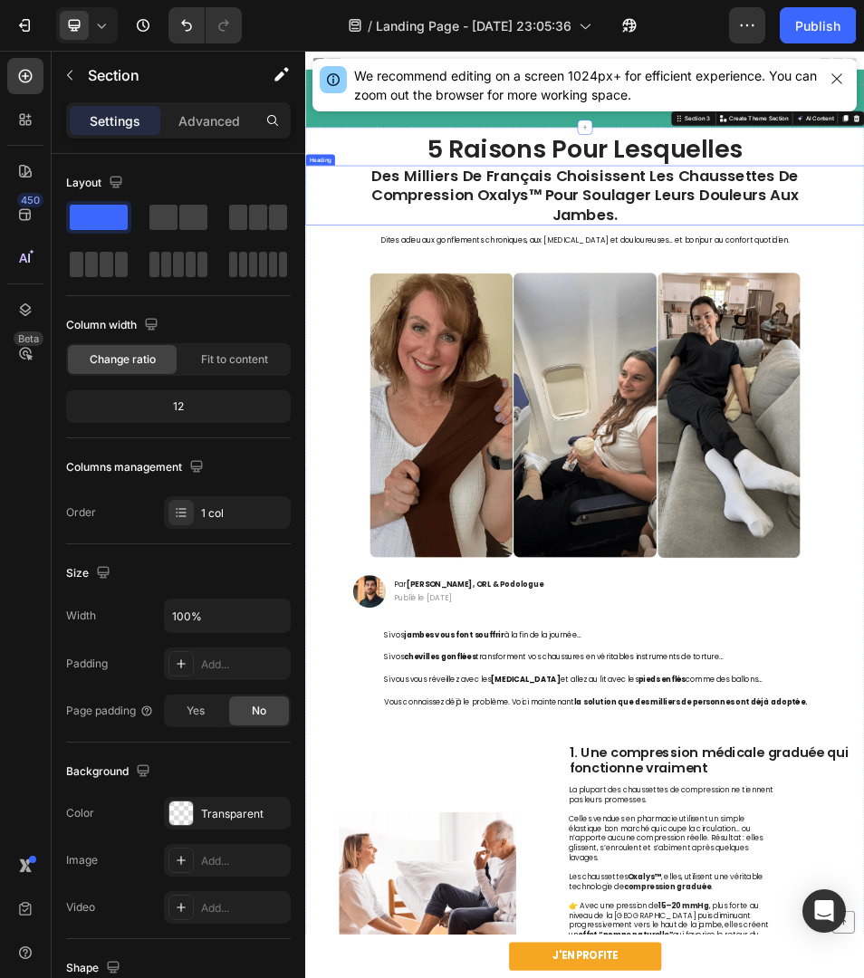
click at [747, 323] on p "Des Milliers De Français Choisissent Les Chaussettes De Compression Oxalys™ Pou…" at bounding box center [848, 332] width 899 height 113
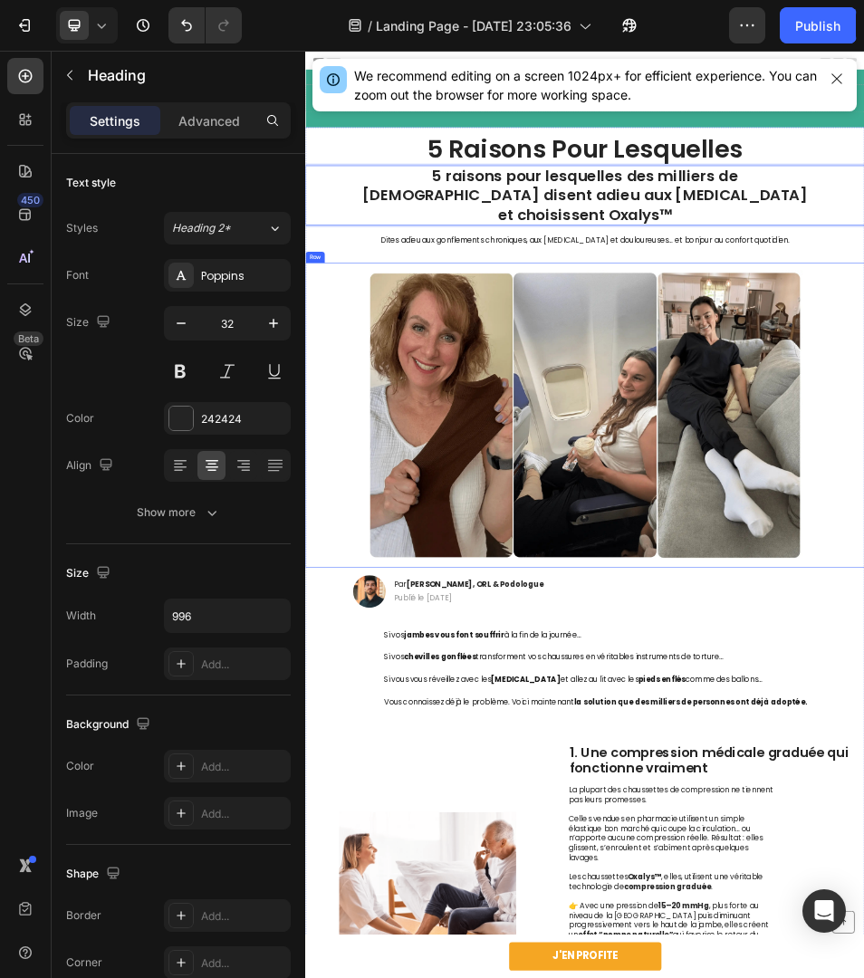
click at [700, 478] on img at bounding box center [849, 760] width 846 height 564
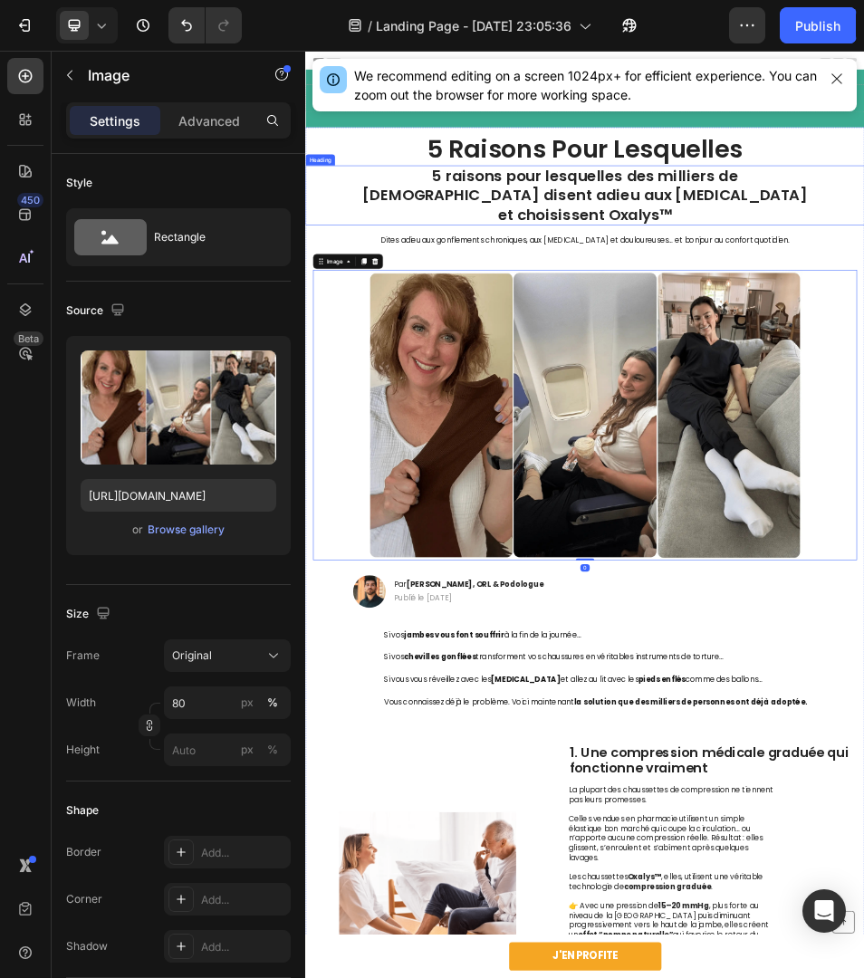
click at [639, 290] on p "5 raisons pour lesquelles des milliers de [DEMOGRAPHIC_DATA] disent adieu aux […" at bounding box center [848, 332] width 899 height 113
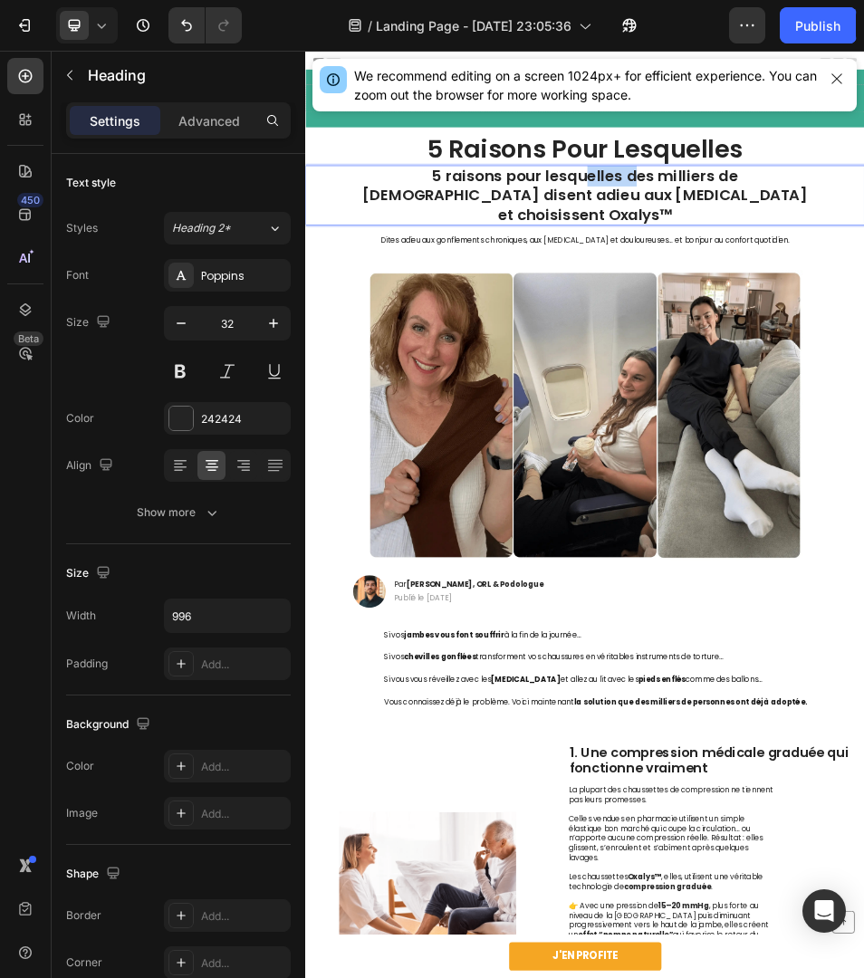
drag, startPoint x: 816, startPoint y: 293, endPoint x: 736, endPoint y: 296, distance: 80.7
click at [736, 296] on p "5 raisons pour lesquelles des milliers de [DEMOGRAPHIC_DATA] disent adieu aux […" at bounding box center [848, 332] width 899 height 113
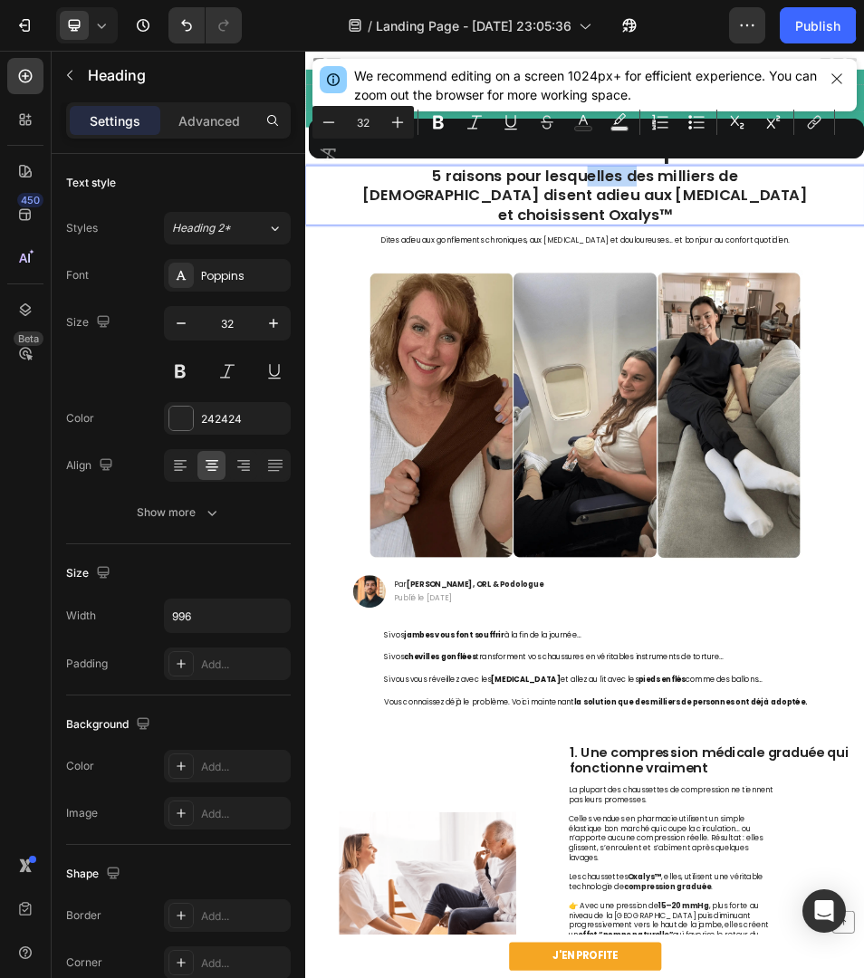
click at [829, 303] on p "5 raisons pour lesquelles des milliers de [DEMOGRAPHIC_DATA] disent adieu aux […" at bounding box center [848, 332] width 899 height 113
drag, startPoint x: 811, startPoint y: 299, endPoint x: 274, endPoint y: 309, distance: 537.2
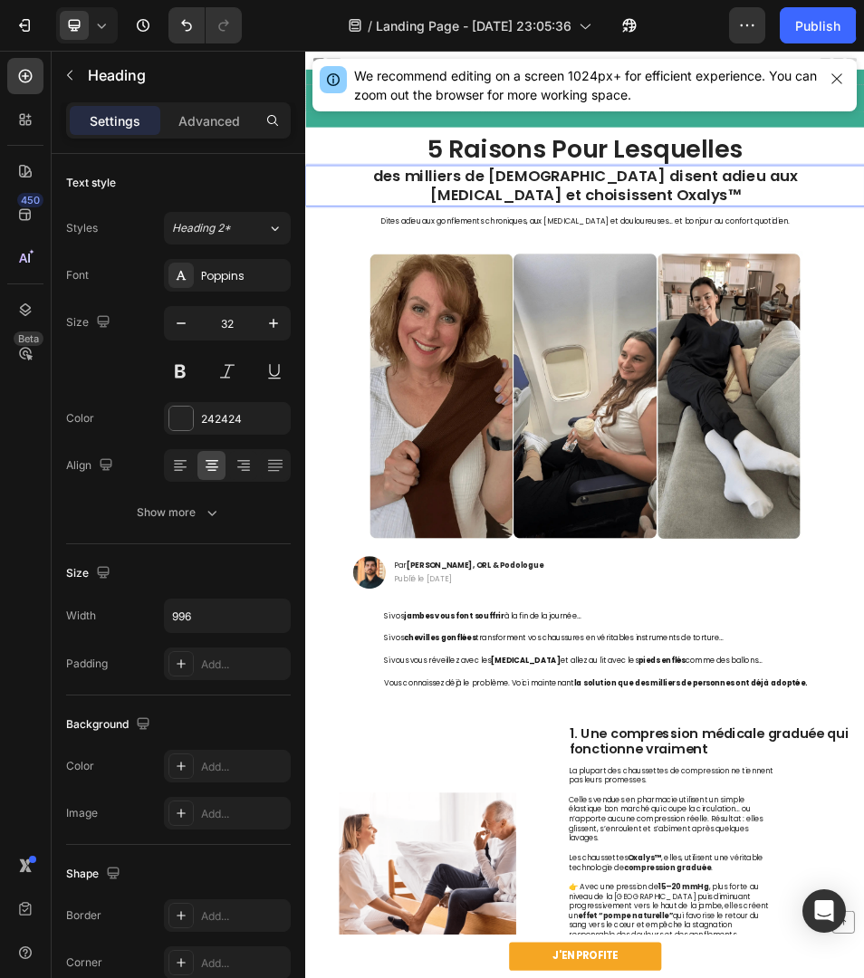
click at [433, 292] on p "des milliers de [DEMOGRAPHIC_DATA] disent adieu aux [MEDICAL_DATA] et choisisse…" at bounding box center [848, 313] width 899 height 75
click at [780, 294] on p "Des Milliers de [DEMOGRAPHIC_DATA] disent adieu aux [MEDICAL_DATA] et choisisse…" at bounding box center [848, 313] width 899 height 75
click at [880, 291] on p "Des Milliers de [DEMOGRAPHIC_DATA] Disent adieu aux [MEDICAL_DATA] et choisisse…" at bounding box center [848, 313] width 899 height 75
click at [975, 303] on p "Des Milliers de [DEMOGRAPHIC_DATA] Disent Adieu aux [MEDICAL_DATA] et choisisse…" at bounding box center [848, 313] width 899 height 75
click at [1274, 292] on p "Des Milliers de [DEMOGRAPHIC_DATA] Disent Adieu Aux [MEDICAL_DATA] et choisisse…" at bounding box center [848, 313] width 899 height 75
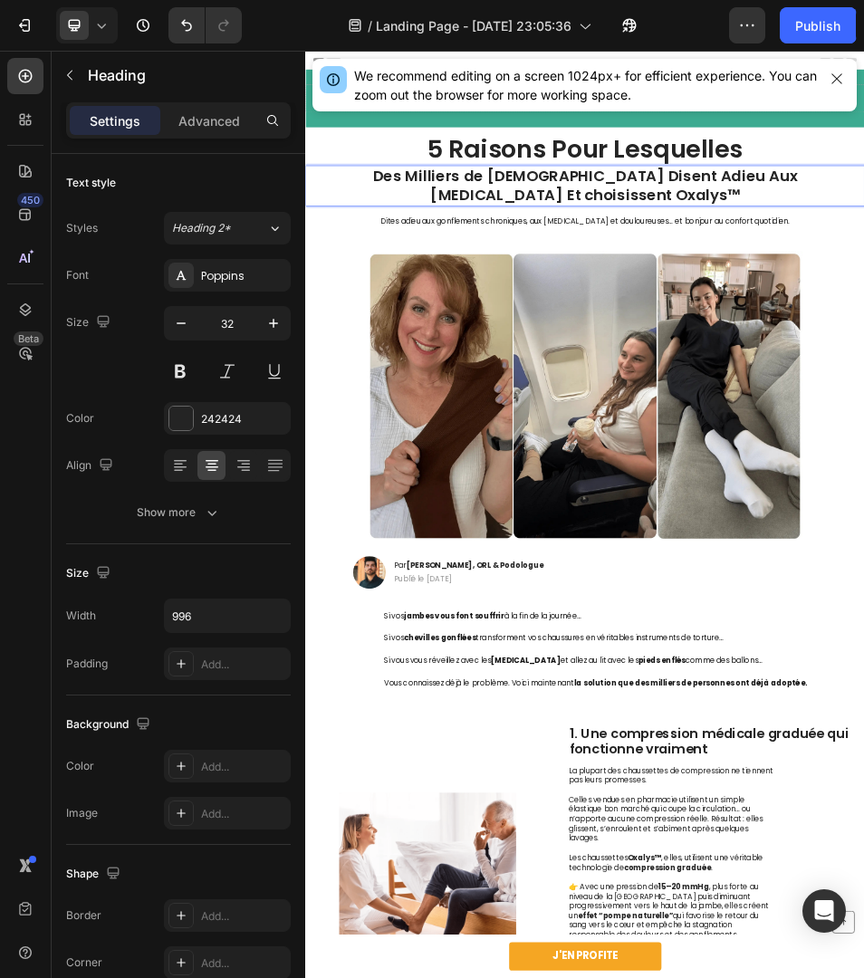
click at [715, 330] on p "Des Milliers de [DEMOGRAPHIC_DATA] Disent Adieu Aux [MEDICAL_DATA] Et choisisse…" at bounding box center [848, 313] width 899 height 75
click at [858, 340] on p "Des Milliers de [DEMOGRAPHIC_DATA] Disent Adieu Aux [MEDICAL_DATA] Et Choisisse…" at bounding box center [848, 313] width 899 height 75
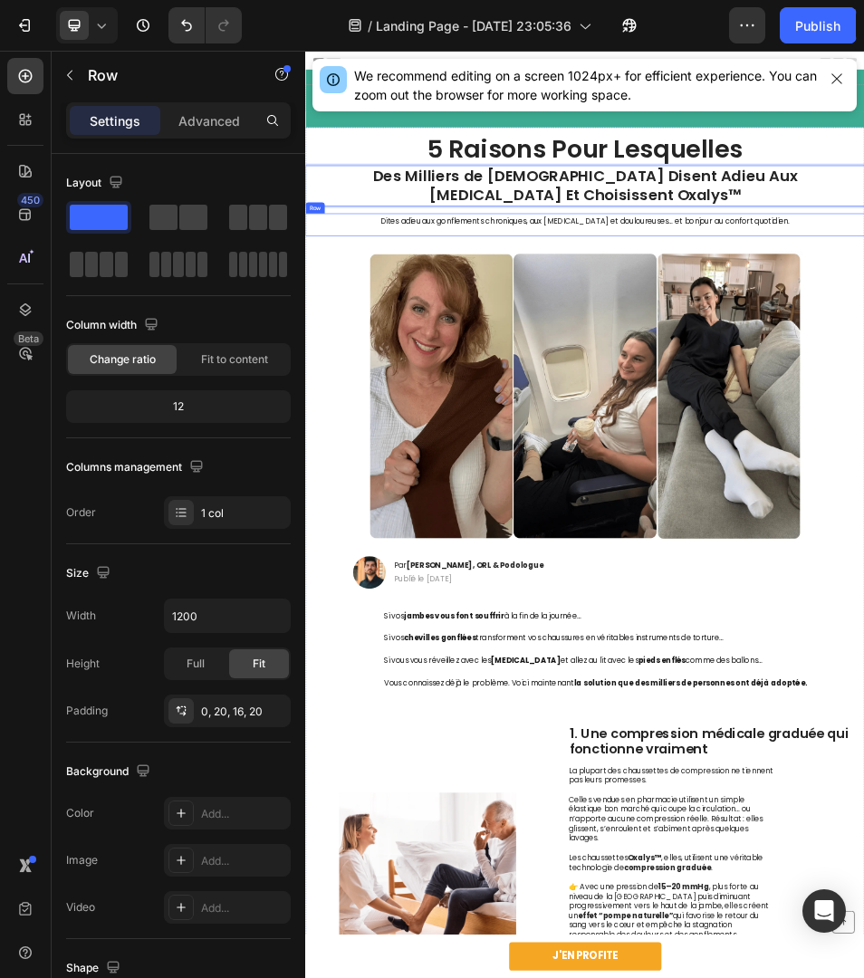
click at [853, 400] on div "Dites adieu aux gonflements chroniques, aux [MEDICAL_DATA] et douloureuses… et …" at bounding box center [848, 390] width 1087 height 44
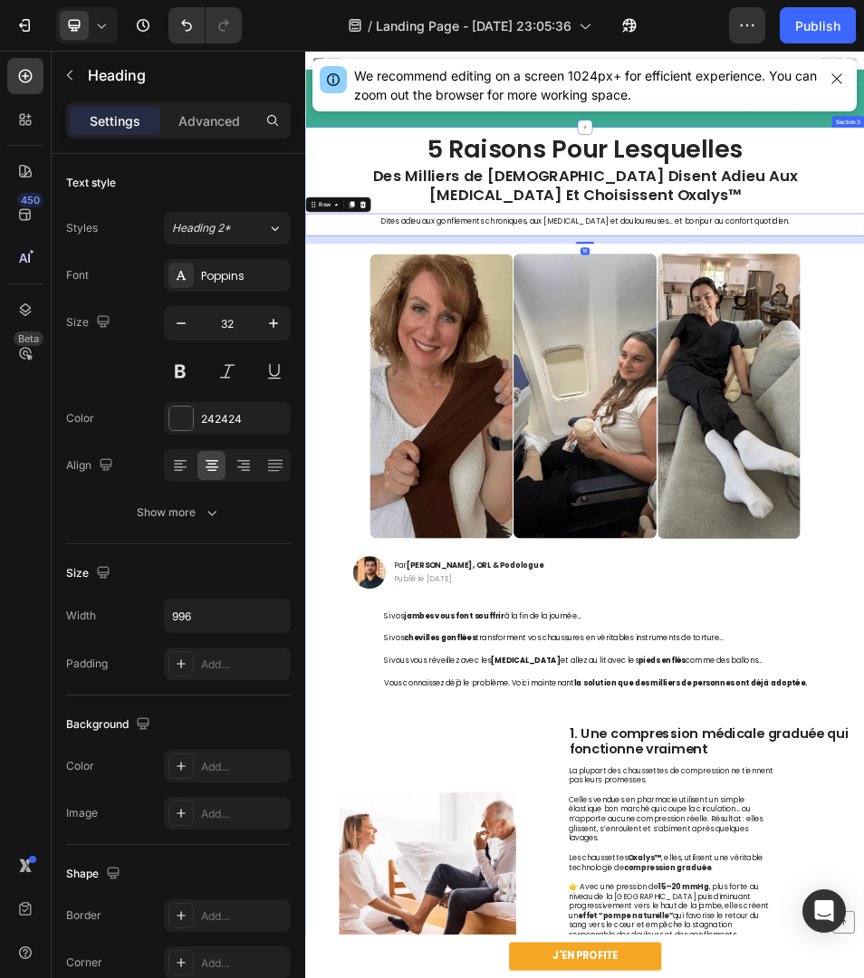
click at [727, 330] on p "Des Milliers de [DEMOGRAPHIC_DATA] Disent Adieu Aux [MEDICAL_DATA] Et Choisisse…" at bounding box center [848, 313] width 899 height 75
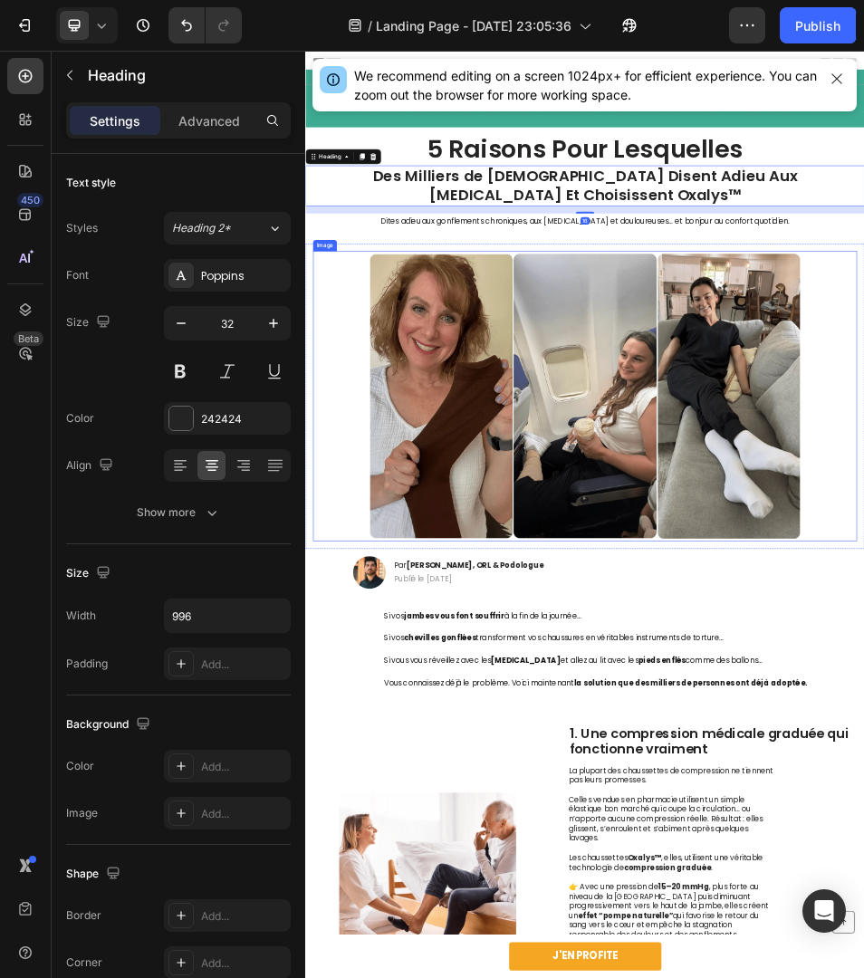
click at [744, 501] on img at bounding box center [849, 723] width 846 height 564
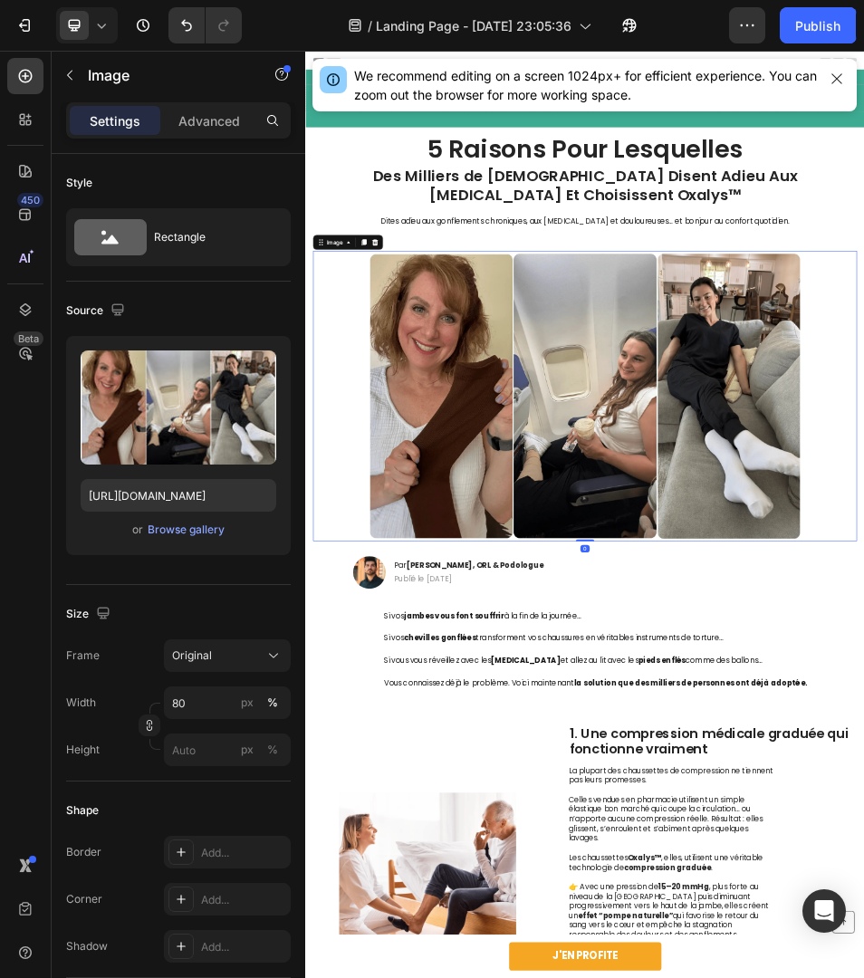
click at [693, 313] on p "Des Milliers de [DEMOGRAPHIC_DATA] Disent Adieu Aux [MEDICAL_DATA] Et Choisisse…" at bounding box center [848, 313] width 899 height 75
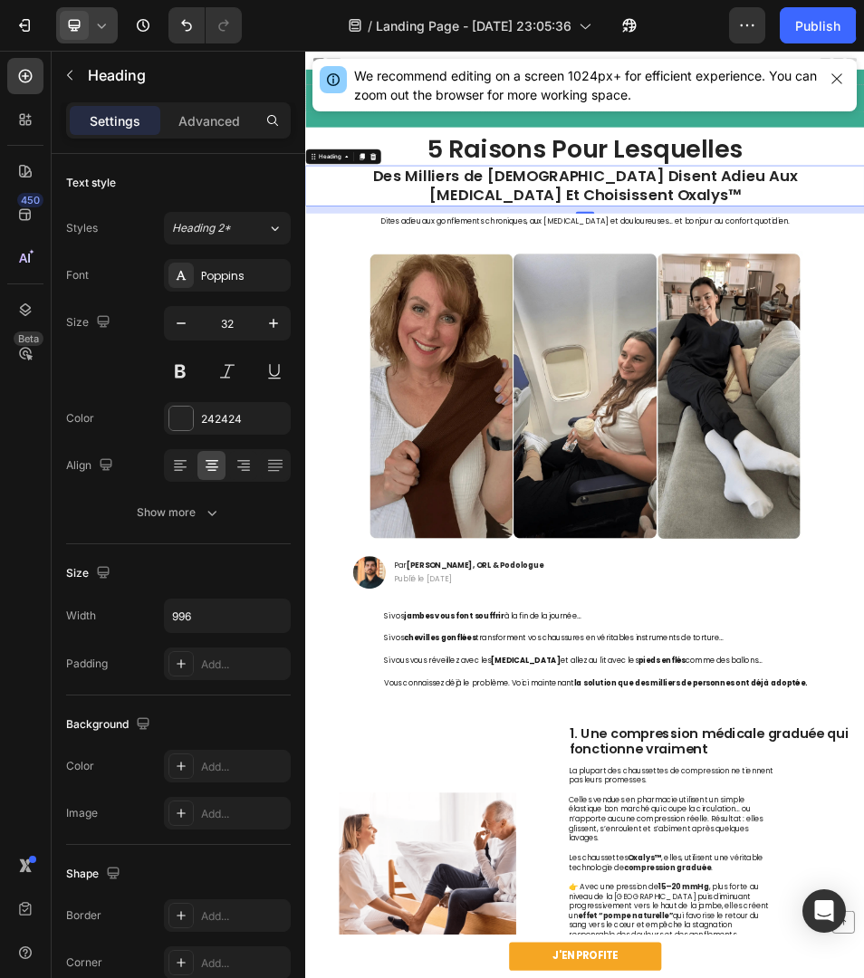
click at [111, 28] on div at bounding box center [87, 25] width 62 height 36
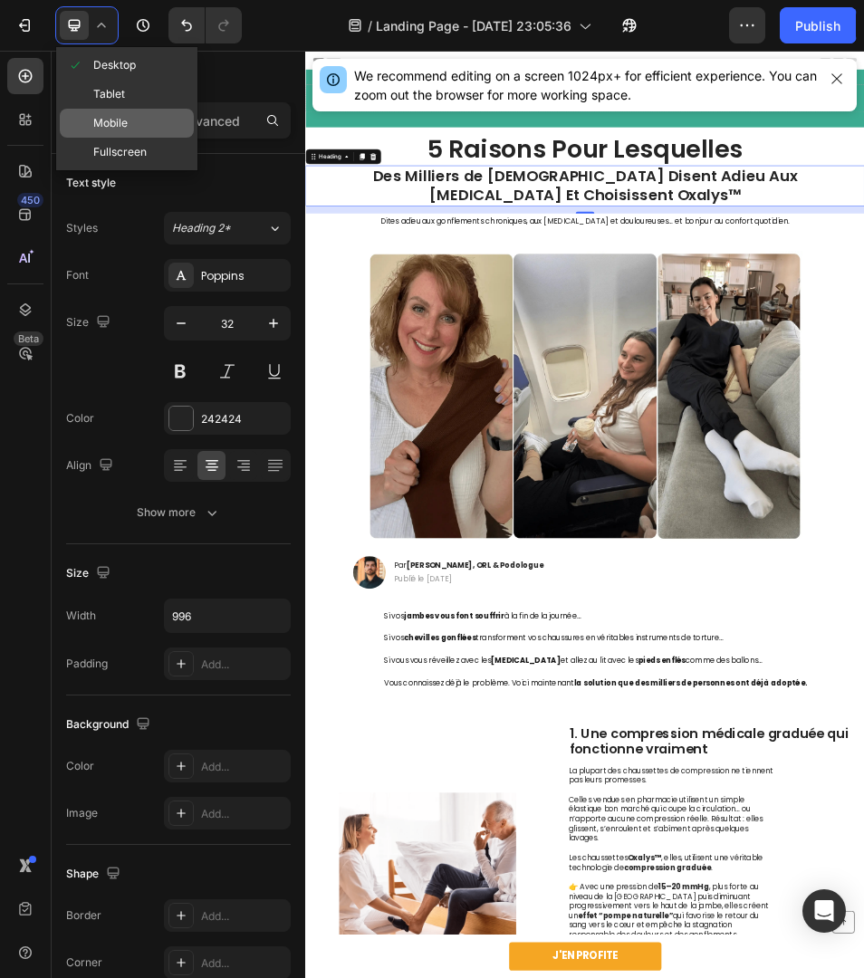
click at [120, 117] on span "Mobile" at bounding box center [110, 123] width 34 height 18
type input "35"
type input "100%"
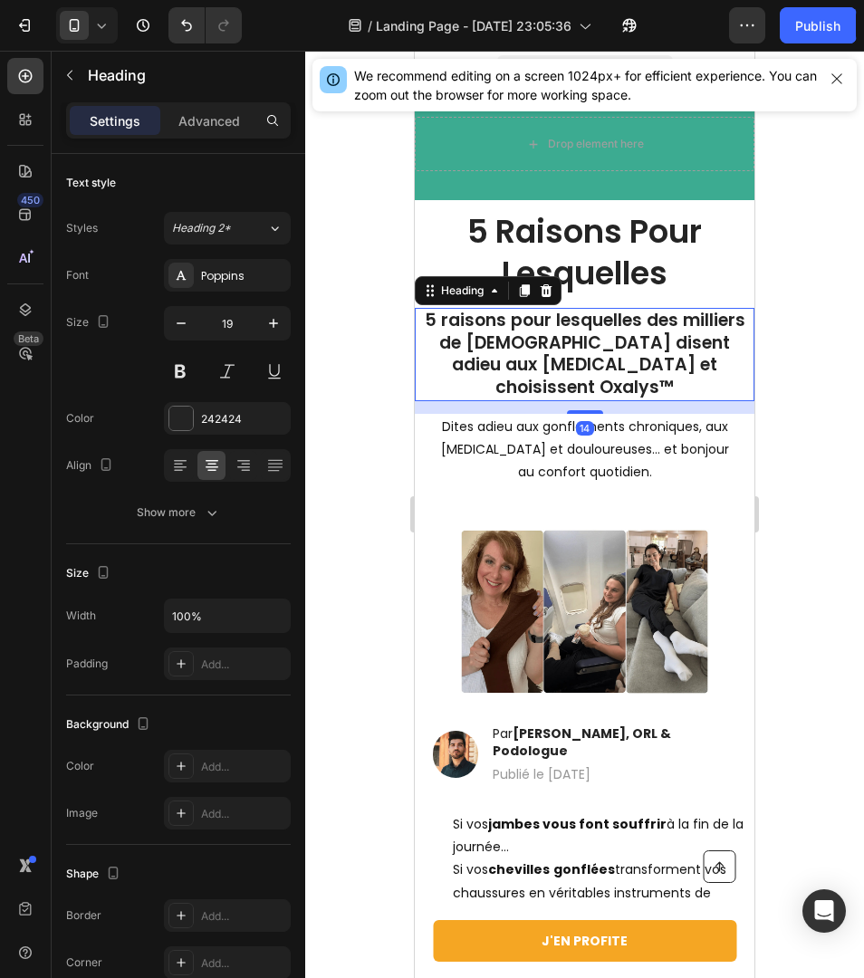
click at [551, 328] on p "5 raisons pour lesquelles des milliers de [DEMOGRAPHIC_DATA] disent adieu aux […" at bounding box center [585, 355] width 336 height 90
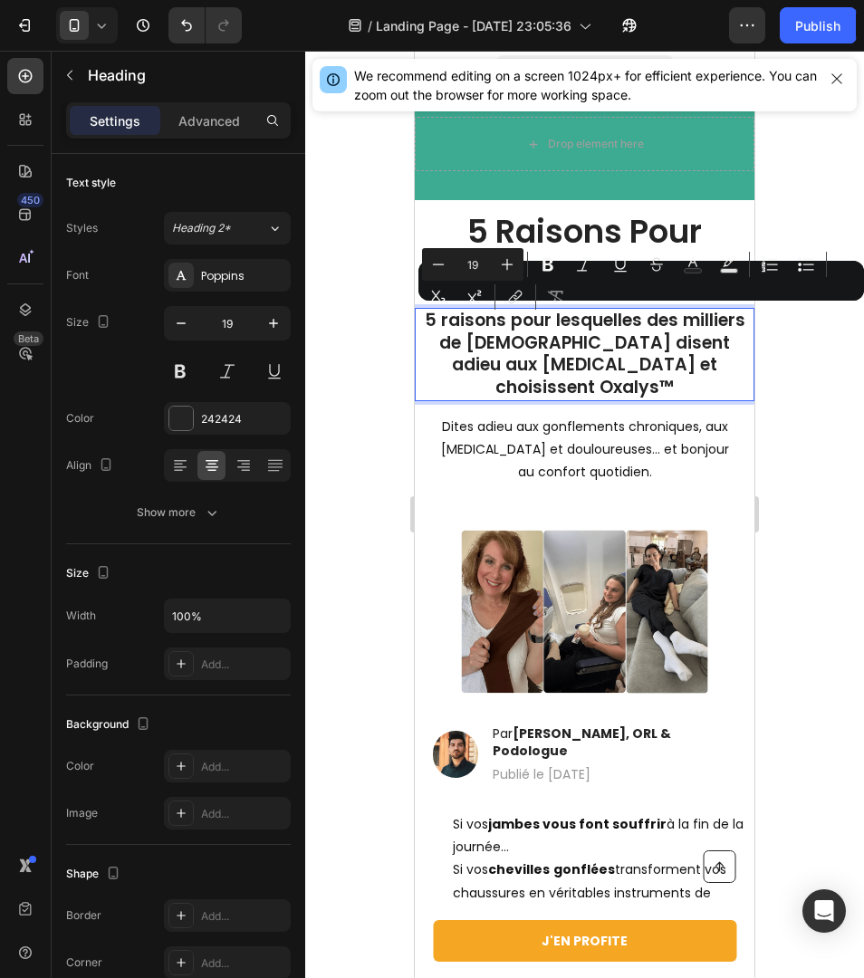
click at [585, 329] on p "5 raisons pour lesquelles des milliers de [DEMOGRAPHIC_DATA] disent adieu aux […" at bounding box center [585, 355] width 336 height 90
drag, startPoint x: 425, startPoint y: 325, endPoint x: 639, endPoint y: 326, distance: 213.8
click at [639, 326] on p "5 raisons pour lesquelles des milliers de [DEMOGRAPHIC_DATA] disent adieu aux […" at bounding box center [585, 355] width 336 height 90
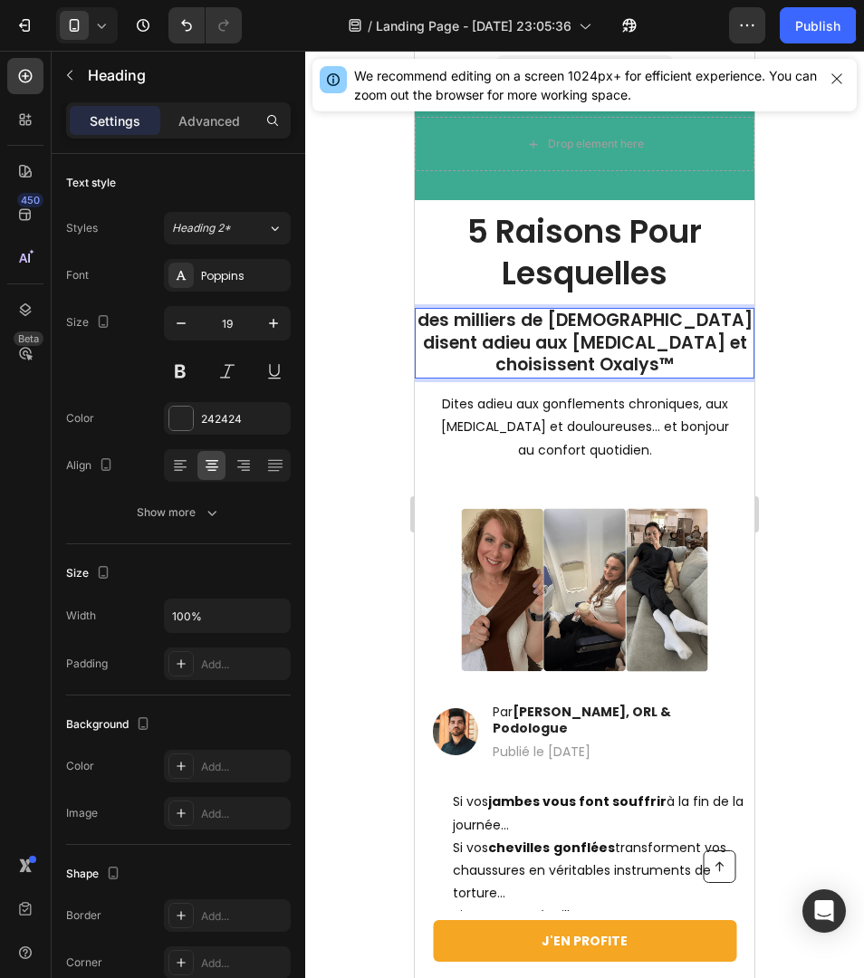
click at [428, 322] on p "des milliers de [DEMOGRAPHIC_DATA] disent adieu aux [MEDICAL_DATA] et choisisse…" at bounding box center [585, 343] width 336 height 67
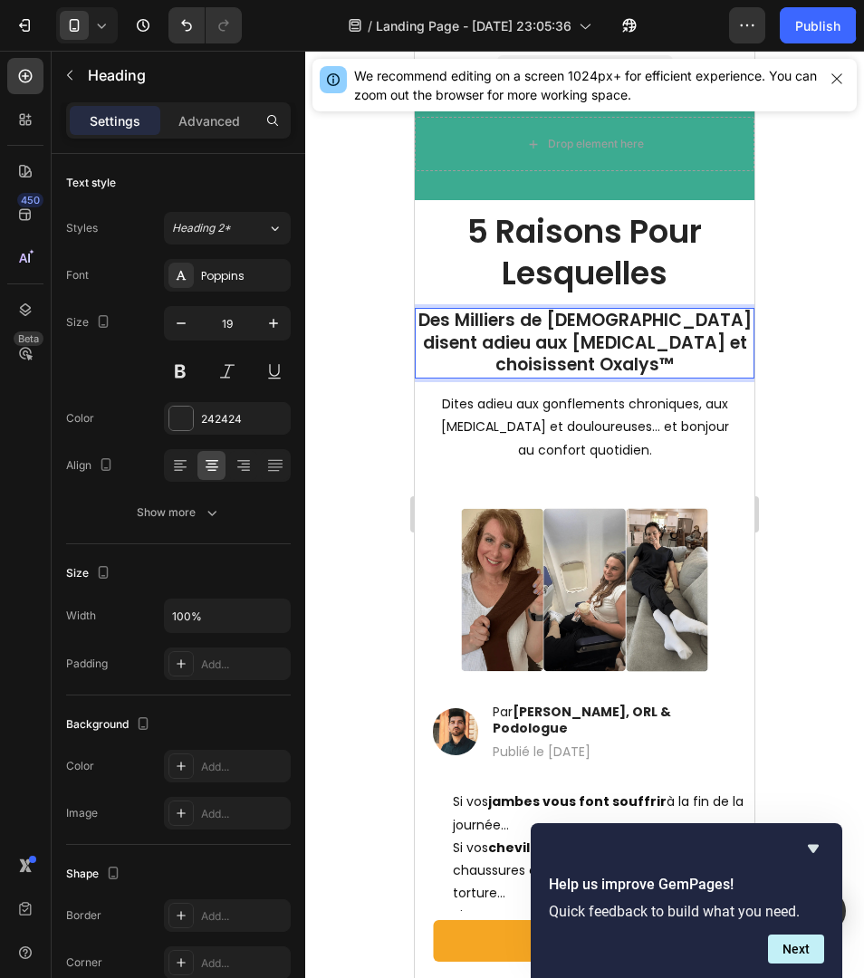
click at [430, 322] on p "Des Milliers de [DEMOGRAPHIC_DATA] disent adieu aux [MEDICAL_DATA] et choisisse…" at bounding box center [585, 343] width 336 height 67
click at [638, 322] on p "Des Milliers de [DEMOGRAPHIC_DATA] disent adieu aux [MEDICAL_DATA] et choisisse…" at bounding box center [585, 343] width 336 height 67
click at [693, 318] on p "Des Milliers de [DEMOGRAPHIC_DATA] Disent adieu aux [MEDICAL_DATA] et choisisse…" at bounding box center [585, 343] width 336 height 67
click at [468, 343] on p "Des Milliers de [DEMOGRAPHIC_DATA] Disent Adieu aux [MEDICAL_DATA] et choisisse…" at bounding box center [585, 343] width 336 height 67
click at [545, 344] on p "Des Milliers de [DEMOGRAPHIC_DATA] Disent Adieu aux [MEDICAL_DATA] et choisisse…" at bounding box center [585, 343] width 336 height 67
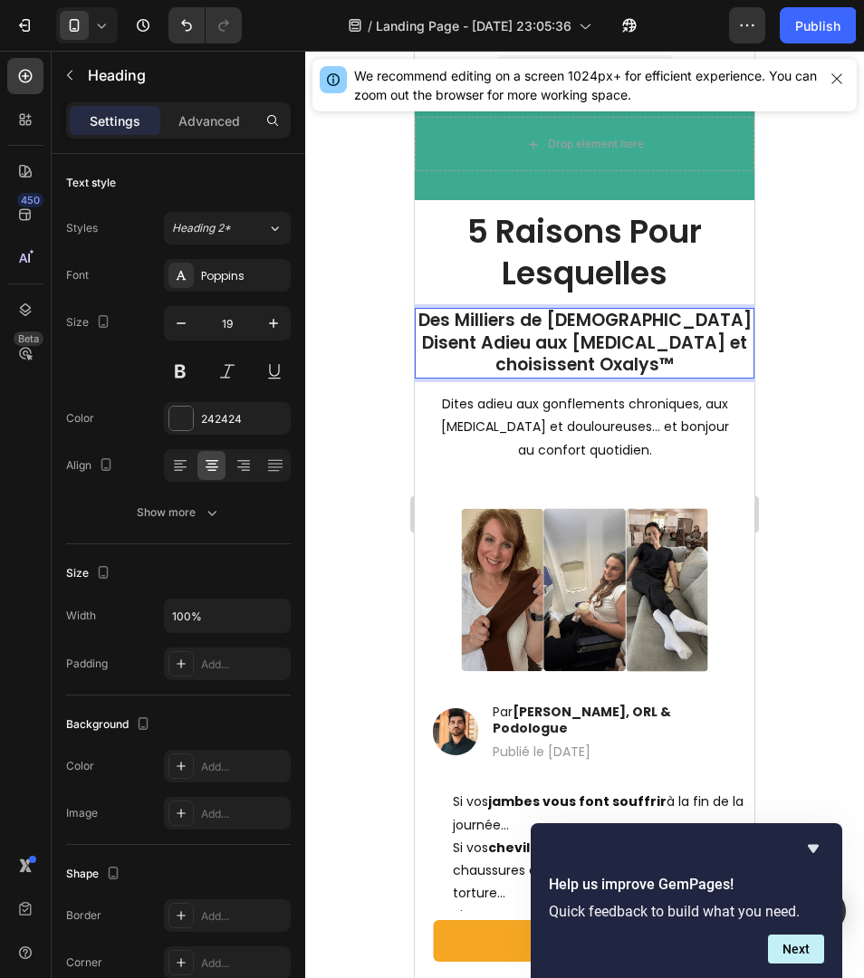
click at [545, 344] on p "Des Milliers de [DEMOGRAPHIC_DATA] Disent Adieu aux [MEDICAL_DATA] et choisisse…" at bounding box center [585, 343] width 336 height 67
click at [647, 345] on p "Des Milliers de [DEMOGRAPHIC_DATA] Disent Adieu aux [MEDICAL_DATA] et choisisse…" at bounding box center [585, 343] width 336 height 67
click at [644, 344] on p "Des Milliers de [DEMOGRAPHIC_DATA] Disent Adieu aux [MEDICAL_DATA] et choisisse…" at bounding box center [585, 343] width 336 height 67
click at [820, 325] on div at bounding box center [584, 515] width 559 height 928
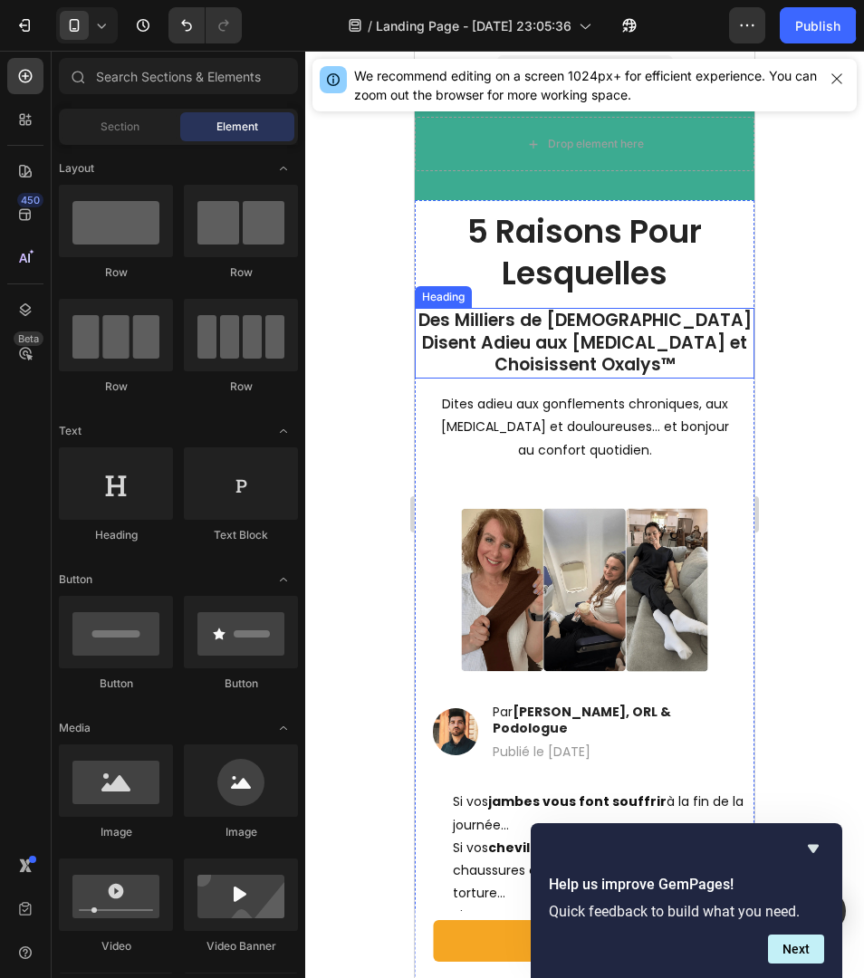
click at [615, 326] on p "Des Milliers de [DEMOGRAPHIC_DATA] Disent Adieu aux [MEDICAL_DATA] et Choisisse…" at bounding box center [585, 343] width 336 height 67
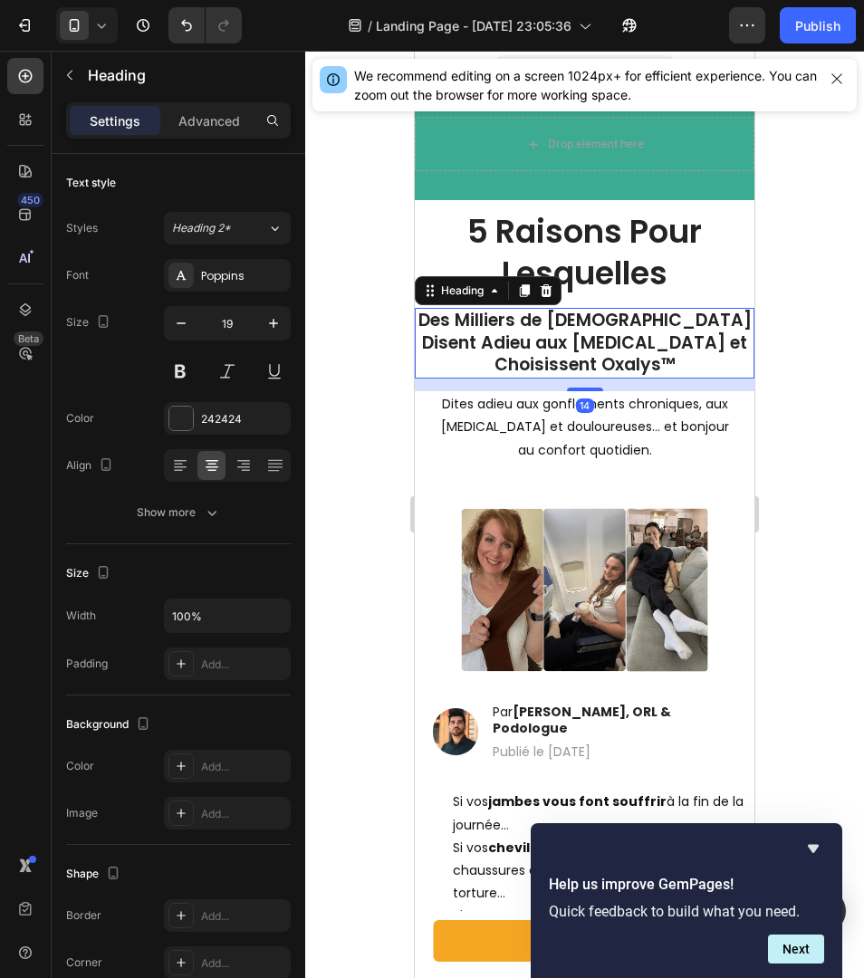
click at [820, 399] on div at bounding box center [584, 515] width 559 height 928
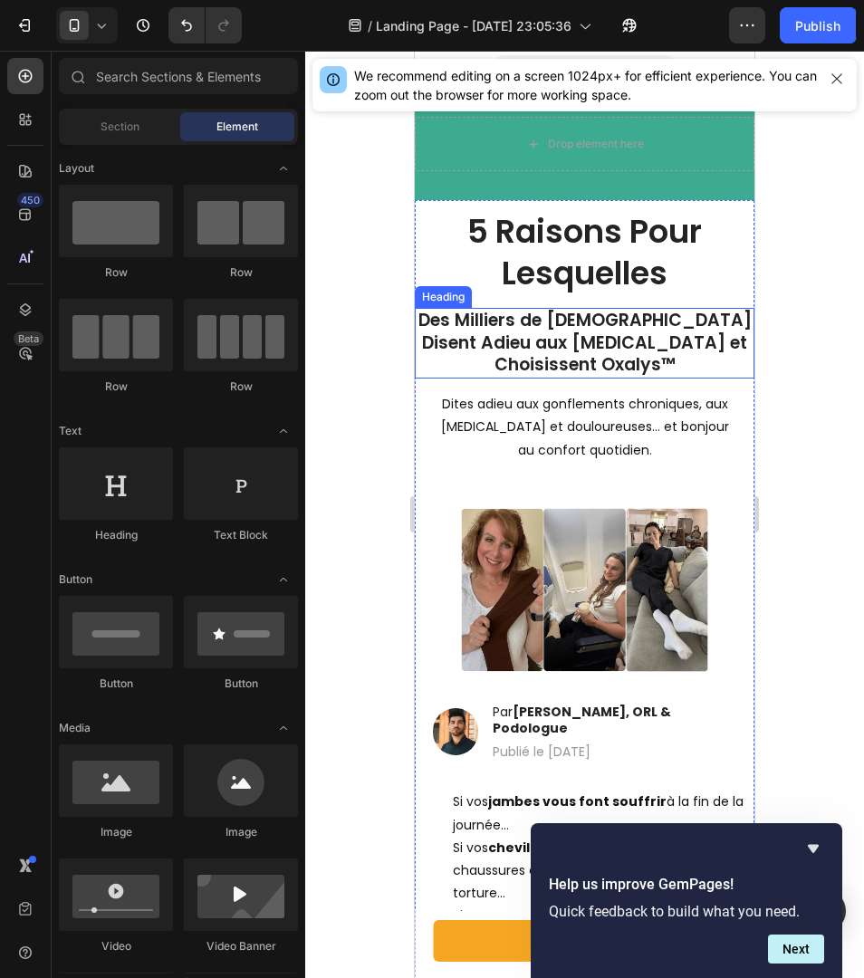
click at [612, 353] on p "Des Milliers de [DEMOGRAPHIC_DATA] Disent Adieu aux [MEDICAL_DATA] et Choisisse…" at bounding box center [585, 343] width 336 height 67
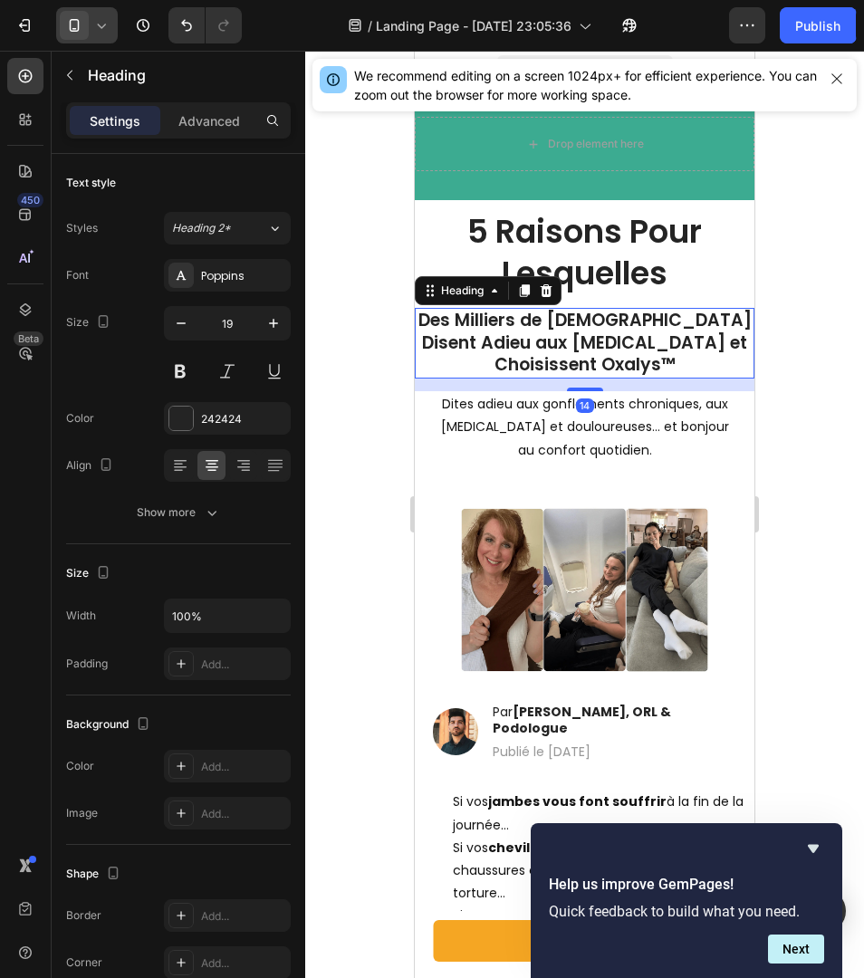
click at [106, 18] on icon at bounding box center [101, 25] width 18 height 18
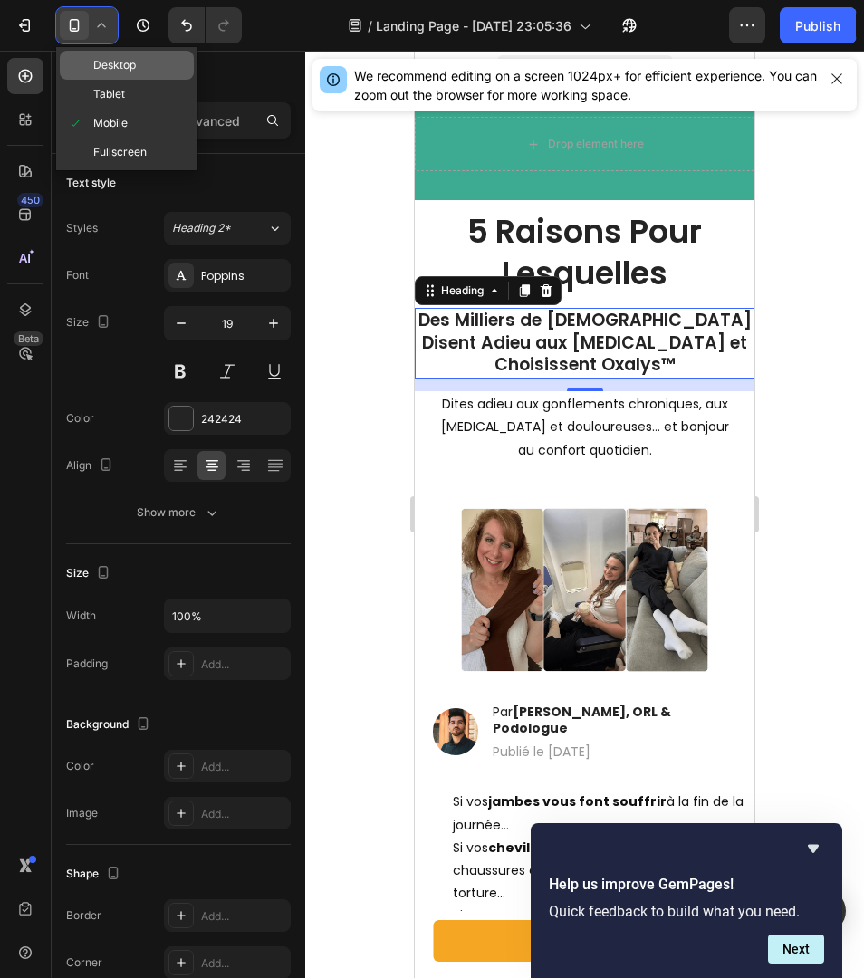
click at [130, 60] on span "Desktop" at bounding box center [114, 65] width 43 height 18
type input "32"
type input "996"
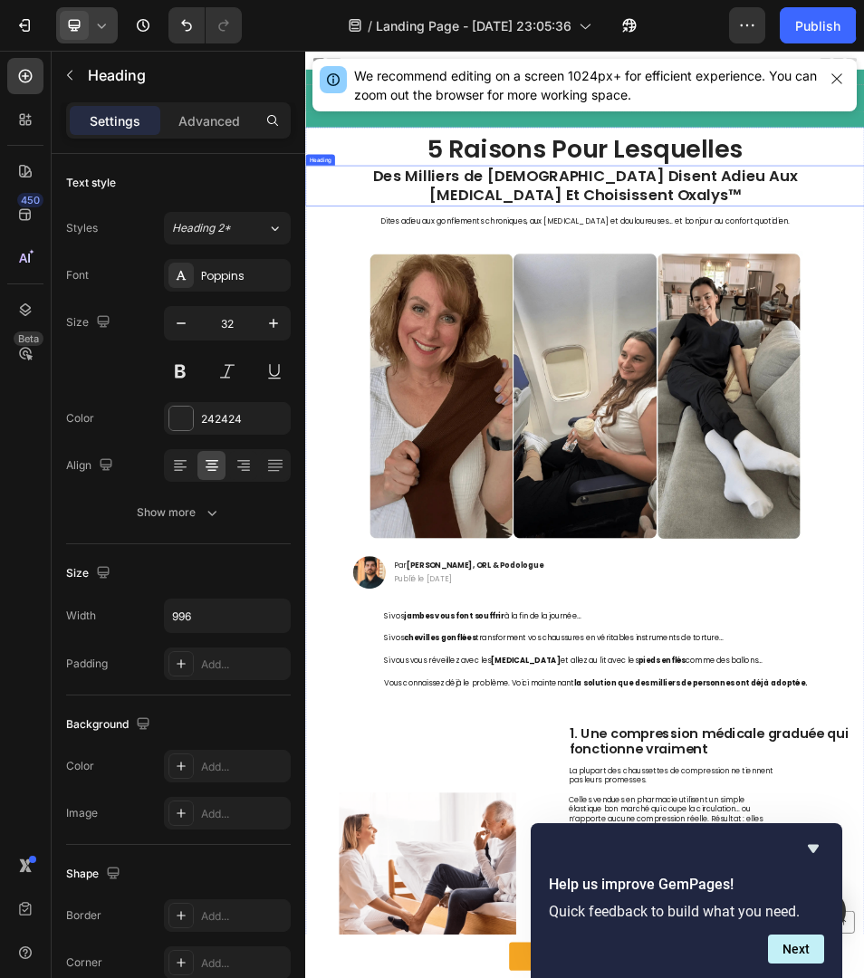
click at [720, 301] on p "Des Milliers de [DEMOGRAPHIC_DATA] Disent Adieu Aux [MEDICAL_DATA] Et Choisisse…" at bounding box center [848, 313] width 899 height 75
click at [967, 299] on p "Des Milliers de [DEMOGRAPHIC_DATA] Disent Adieu Aux [MEDICAL_DATA] Et Choisisse…" at bounding box center [848, 313] width 899 height 75
click at [1275, 298] on p "Des Milliers de [DEMOGRAPHIC_DATA] Disent Adieu aux [MEDICAL_DATA] Et Choisisse…" at bounding box center [848, 313] width 899 height 75
click at [847, 465] on img at bounding box center [849, 723] width 846 height 564
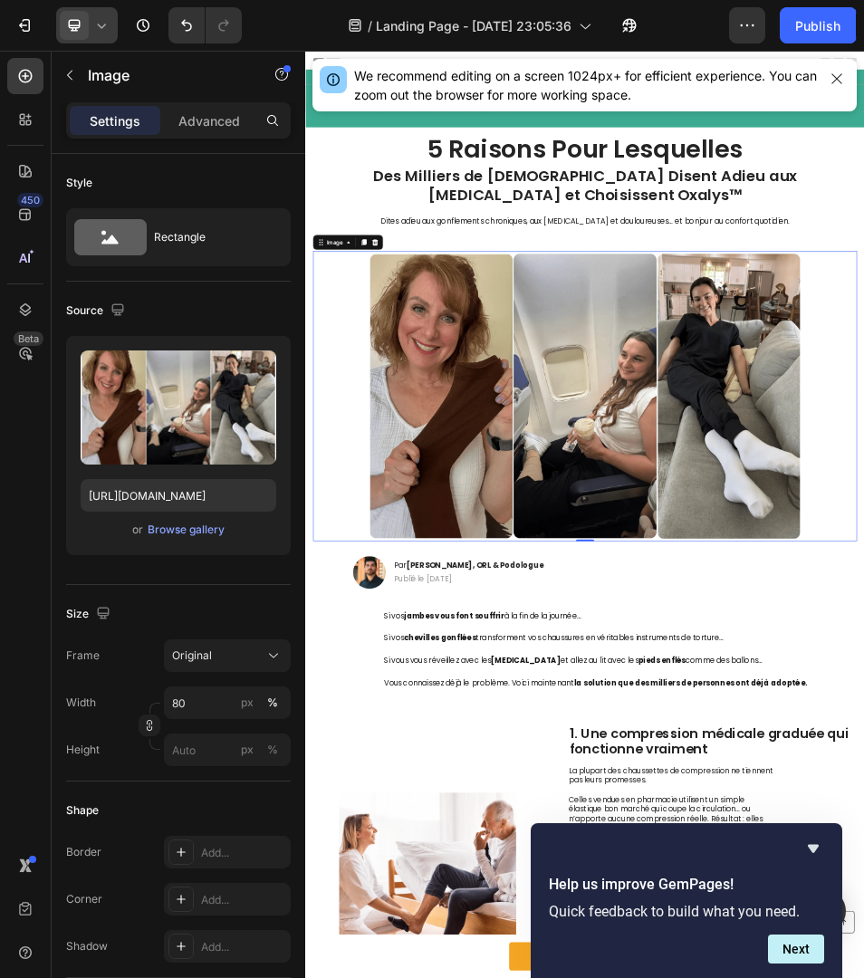
click at [72, 26] on icon at bounding box center [74, 25] width 18 height 18
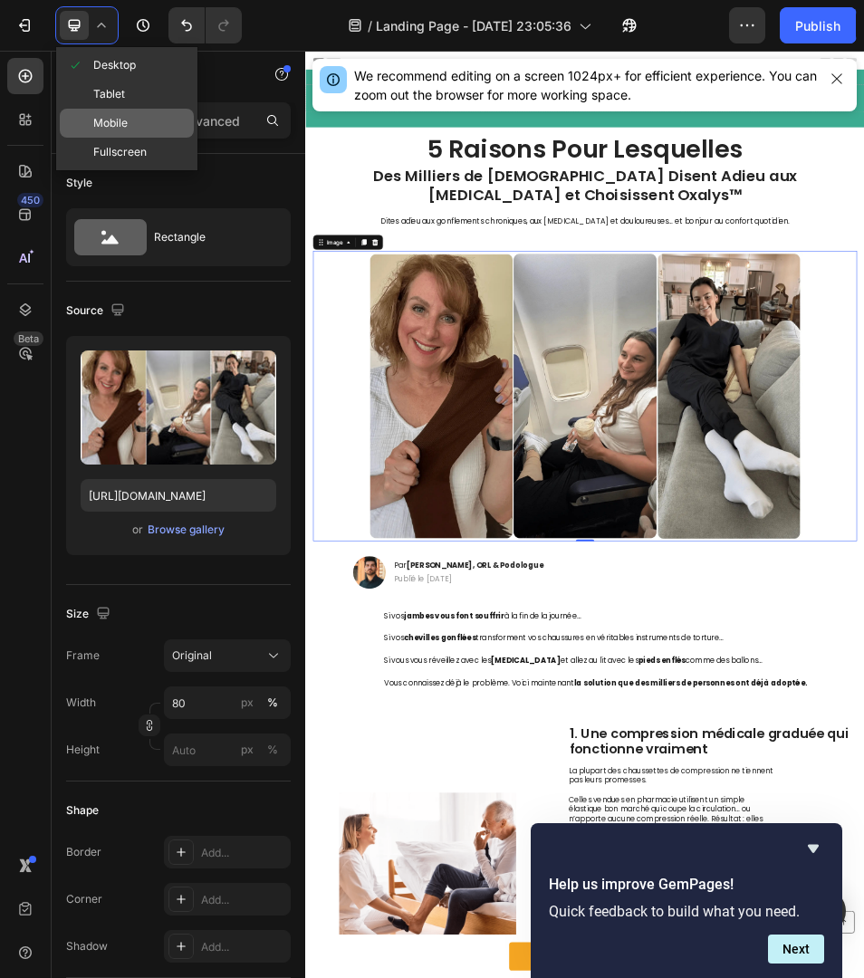
click at [110, 114] on span "Mobile" at bounding box center [110, 123] width 34 height 18
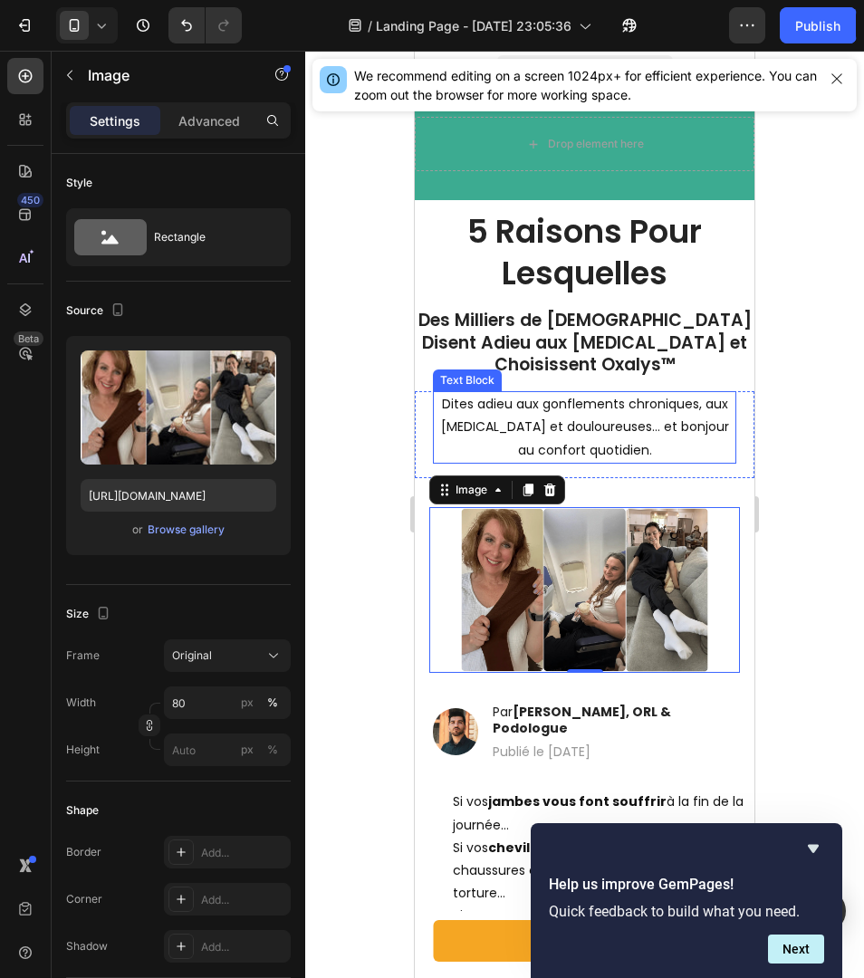
click at [577, 357] on p "Des Milliers de [DEMOGRAPHIC_DATA] Disent Adieu aux [MEDICAL_DATA] et Choisisse…" at bounding box center [585, 343] width 336 height 67
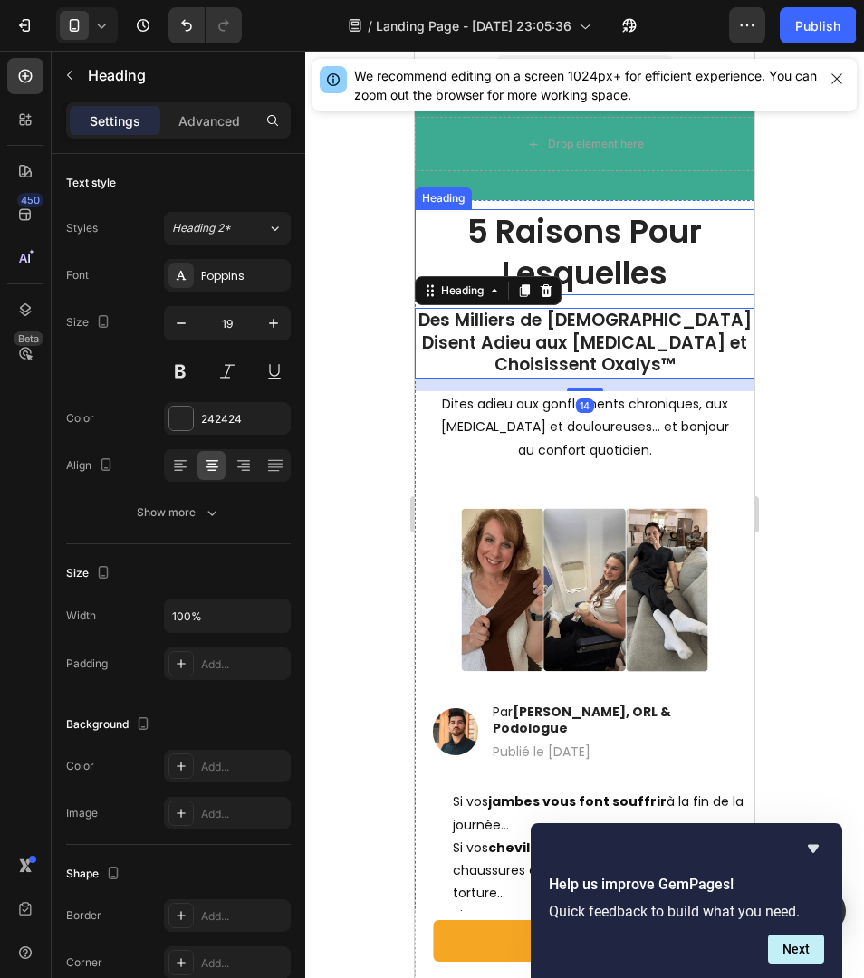
click at [552, 262] on p "5 Raisons Pour Lesquelles" at bounding box center [585, 252] width 300 height 82
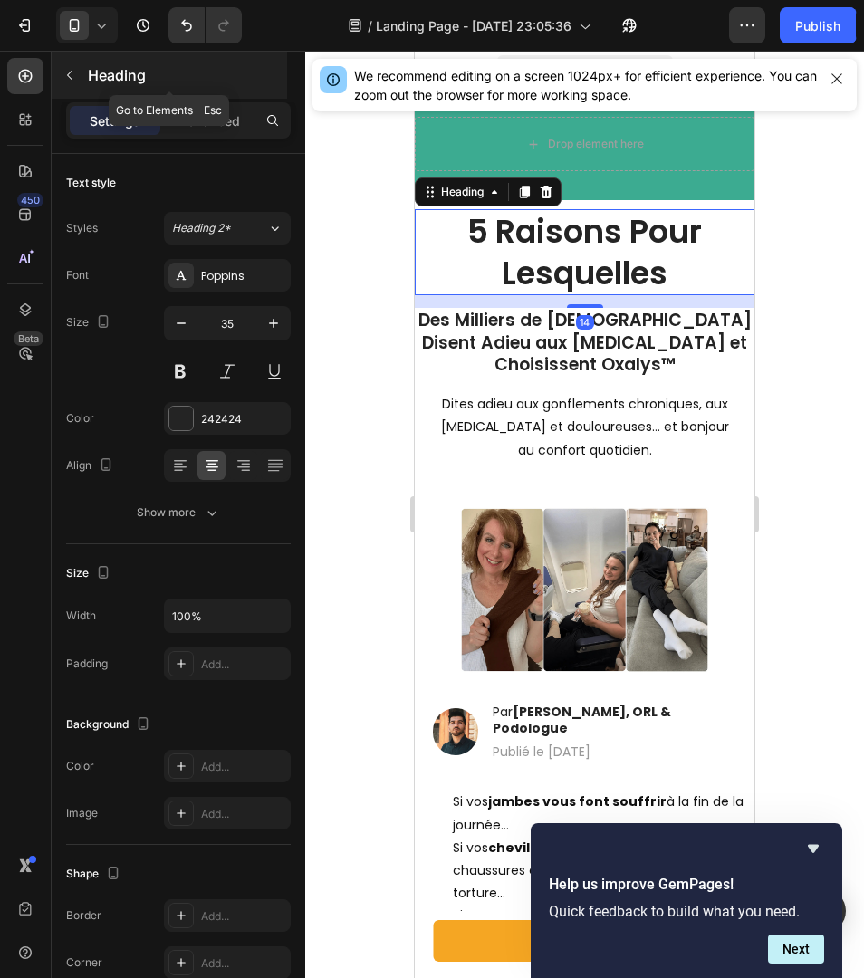
click at [59, 76] on button "button" at bounding box center [69, 75] width 29 height 29
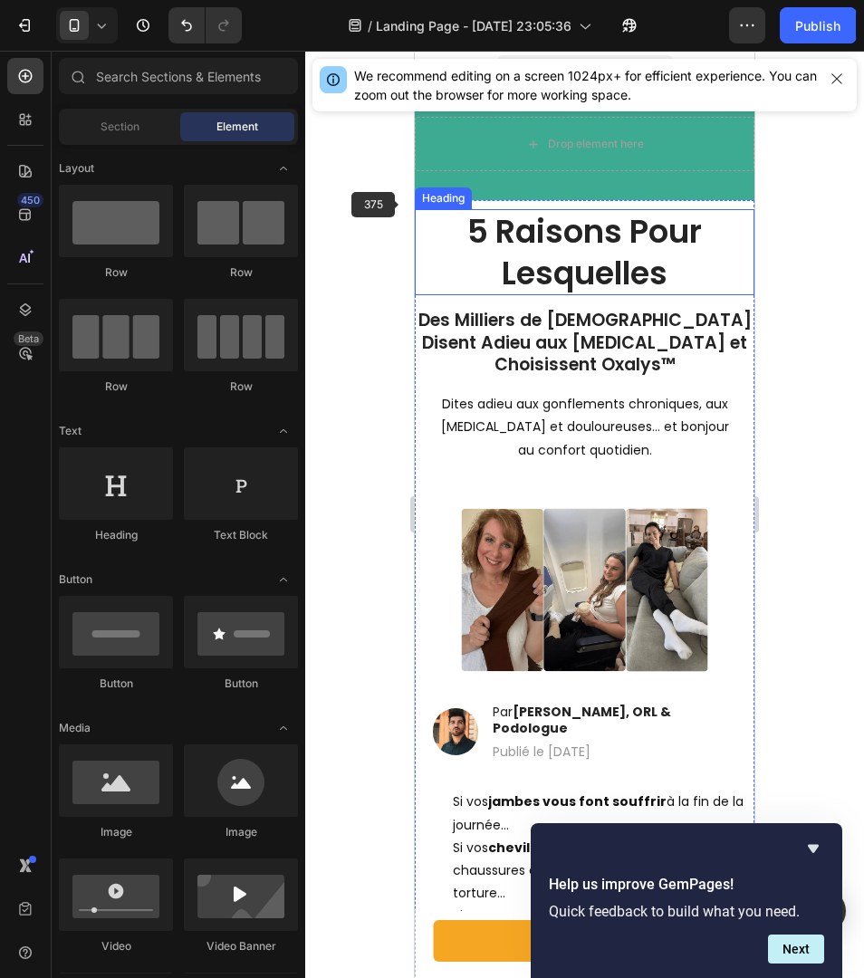
click at [467, 256] on p "5 Raisons Pour Lesquelles" at bounding box center [585, 252] width 300 height 82
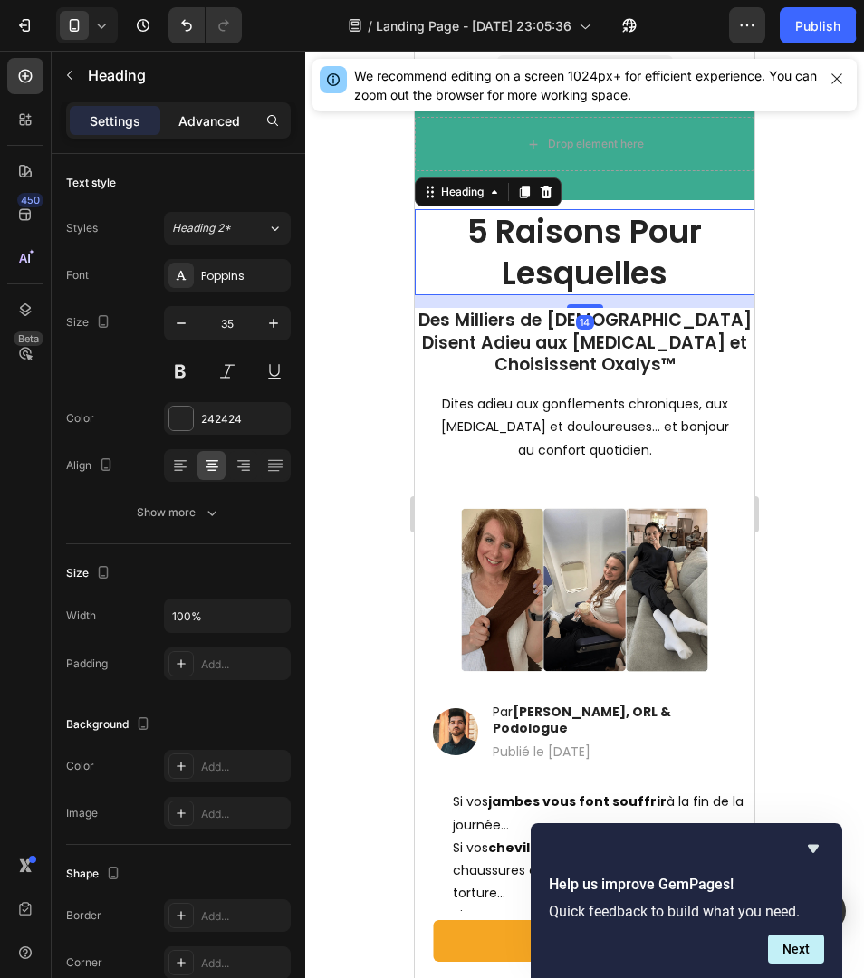
click at [215, 121] on p "Advanced" at bounding box center [209, 120] width 62 height 19
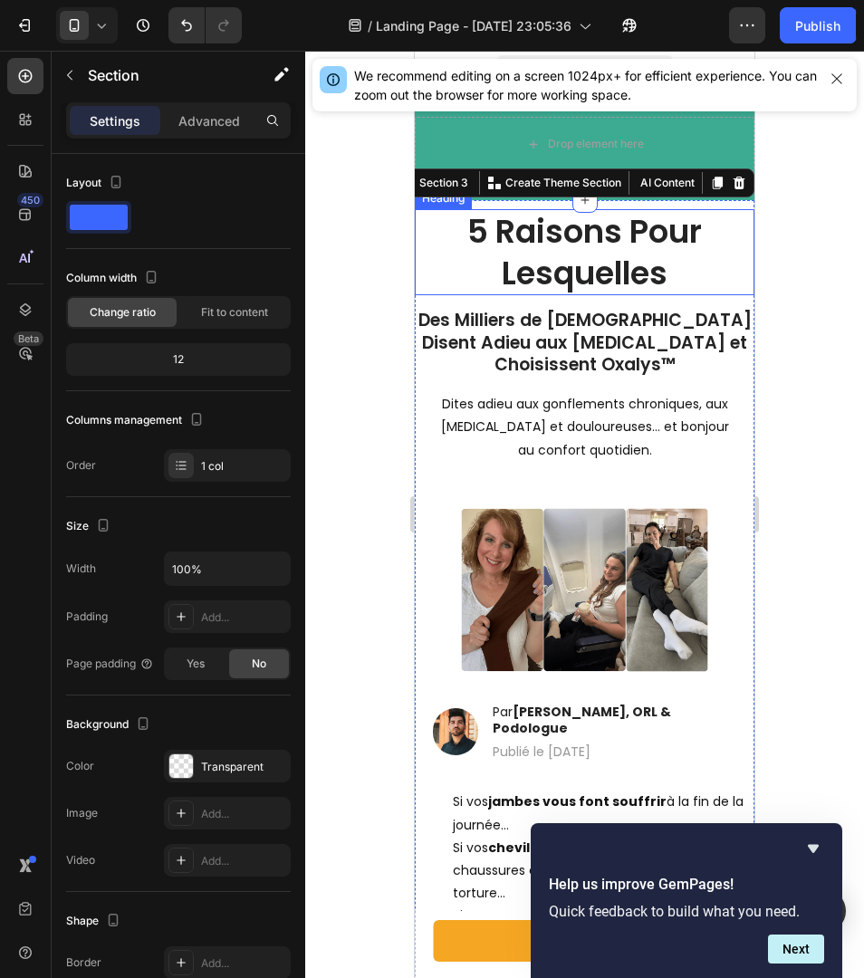
click at [436, 244] on p "5 Raisons Pour Lesquelles" at bounding box center [585, 252] width 336 height 82
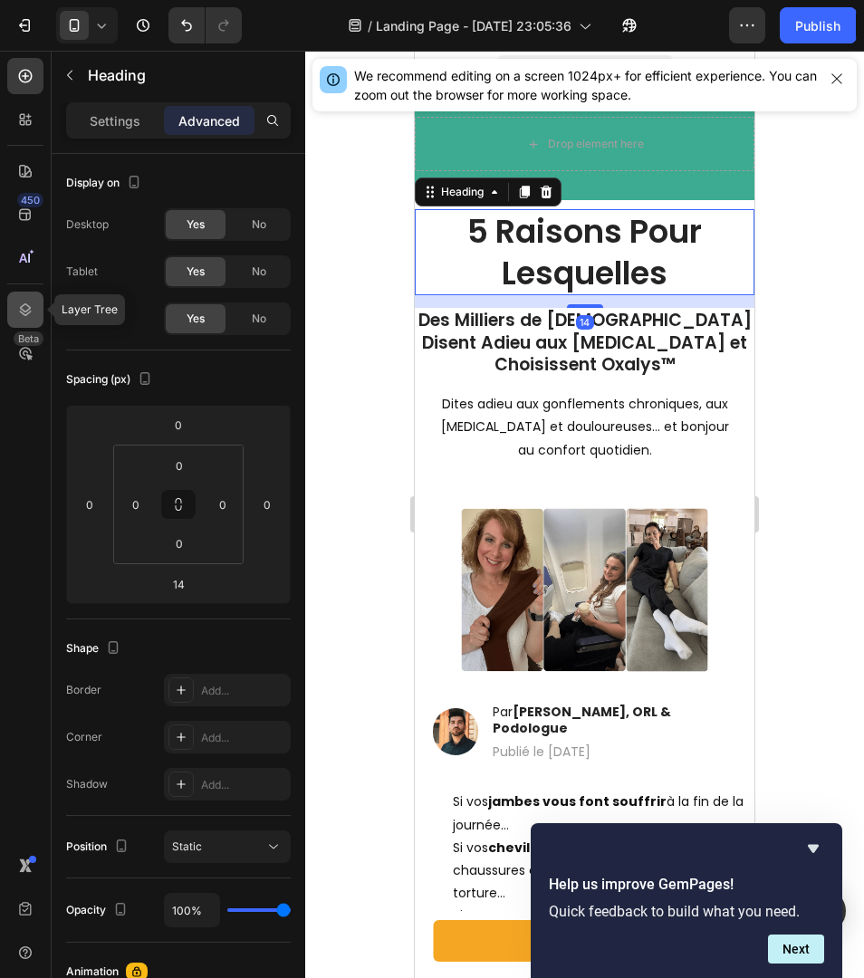
click at [12, 293] on div at bounding box center [25, 310] width 36 height 36
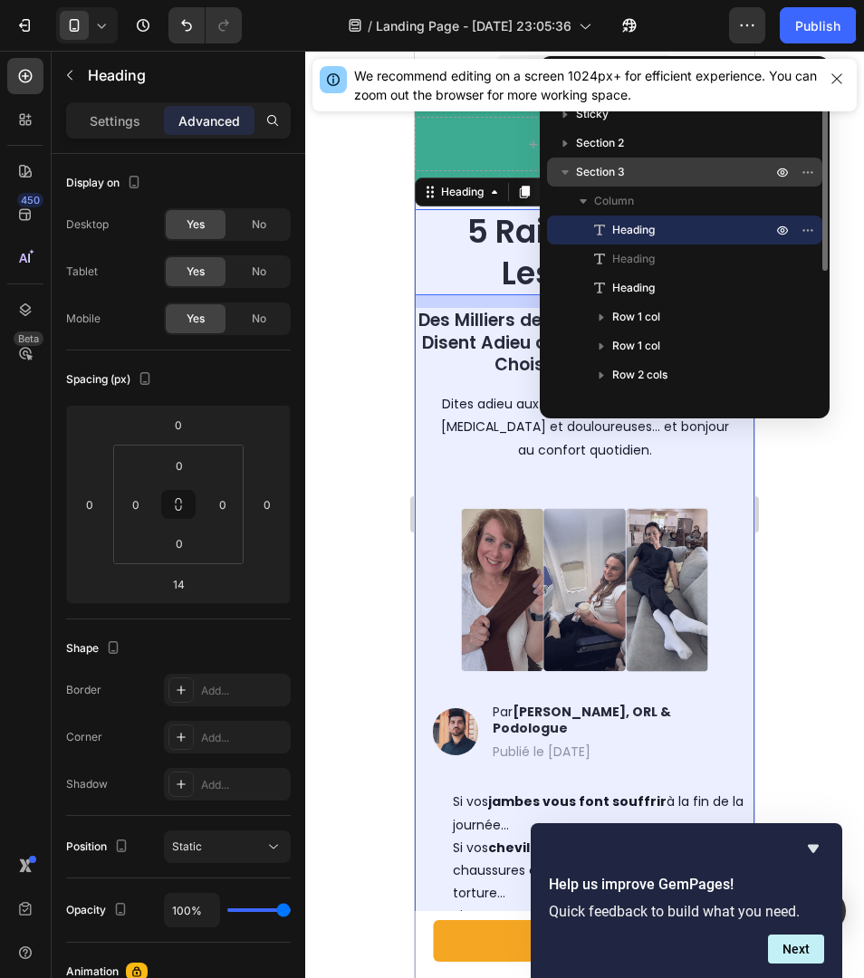
click at [612, 171] on span "Section 3" at bounding box center [600, 172] width 49 height 18
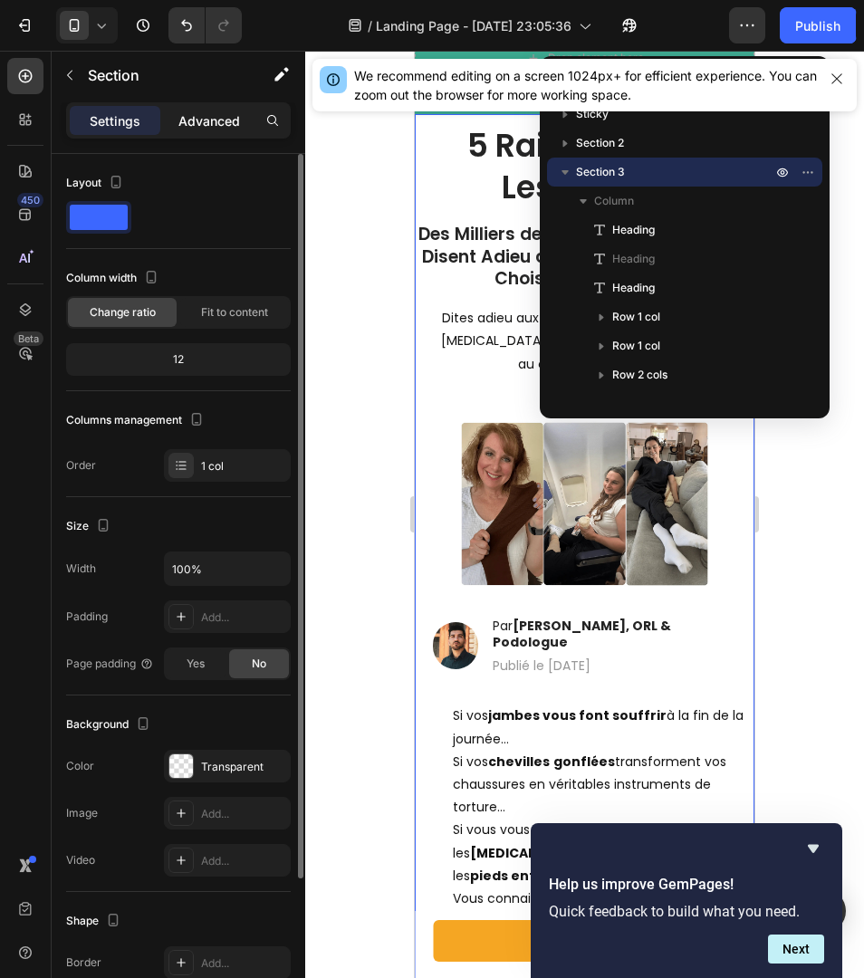
click at [202, 106] on div "Advanced" at bounding box center [209, 120] width 91 height 29
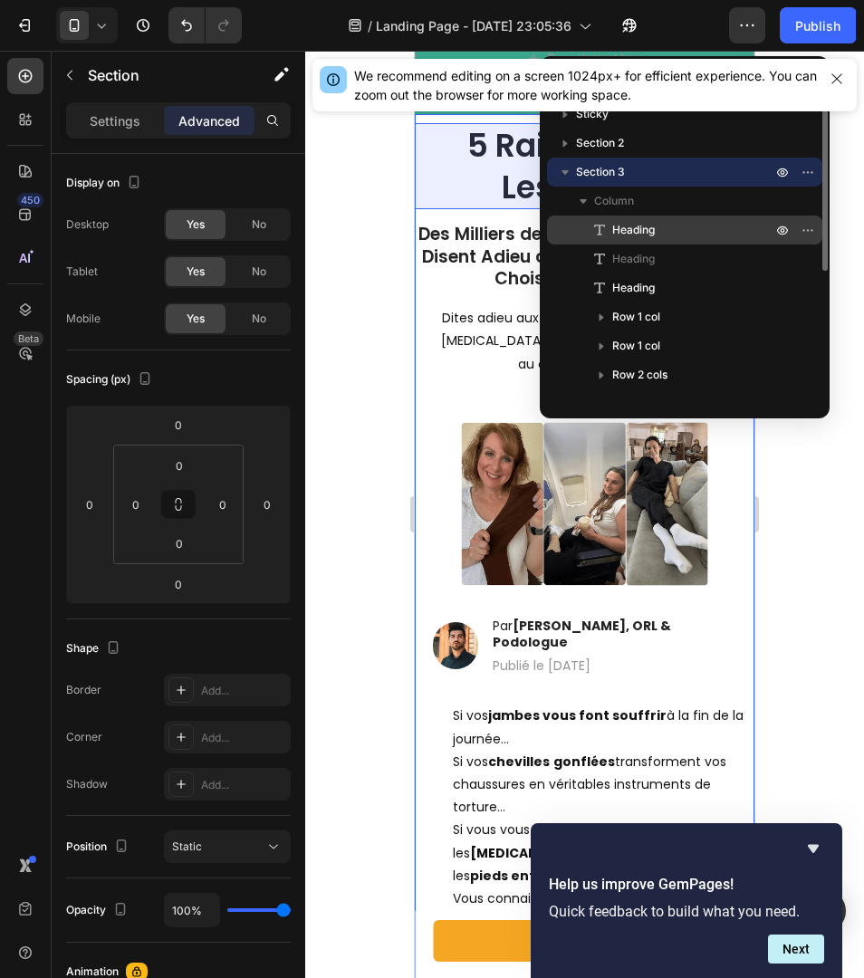
click at [649, 225] on span "Heading" at bounding box center [633, 230] width 43 height 18
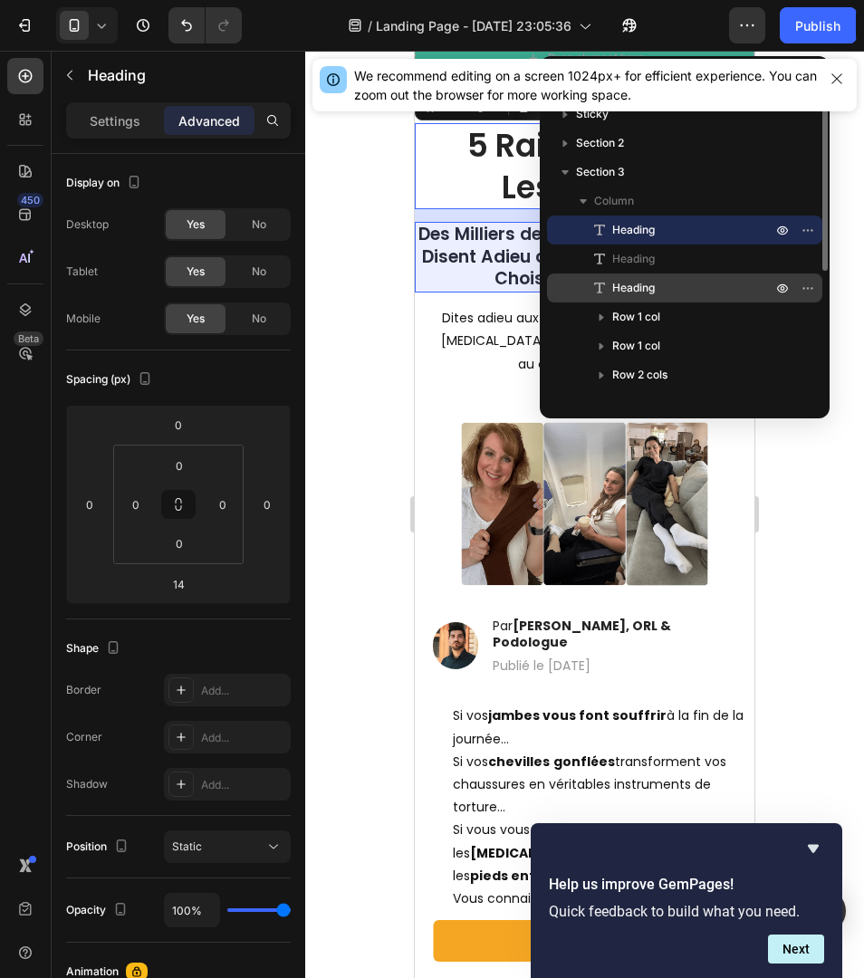
click at [641, 280] on span "Heading" at bounding box center [633, 288] width 43 height 18
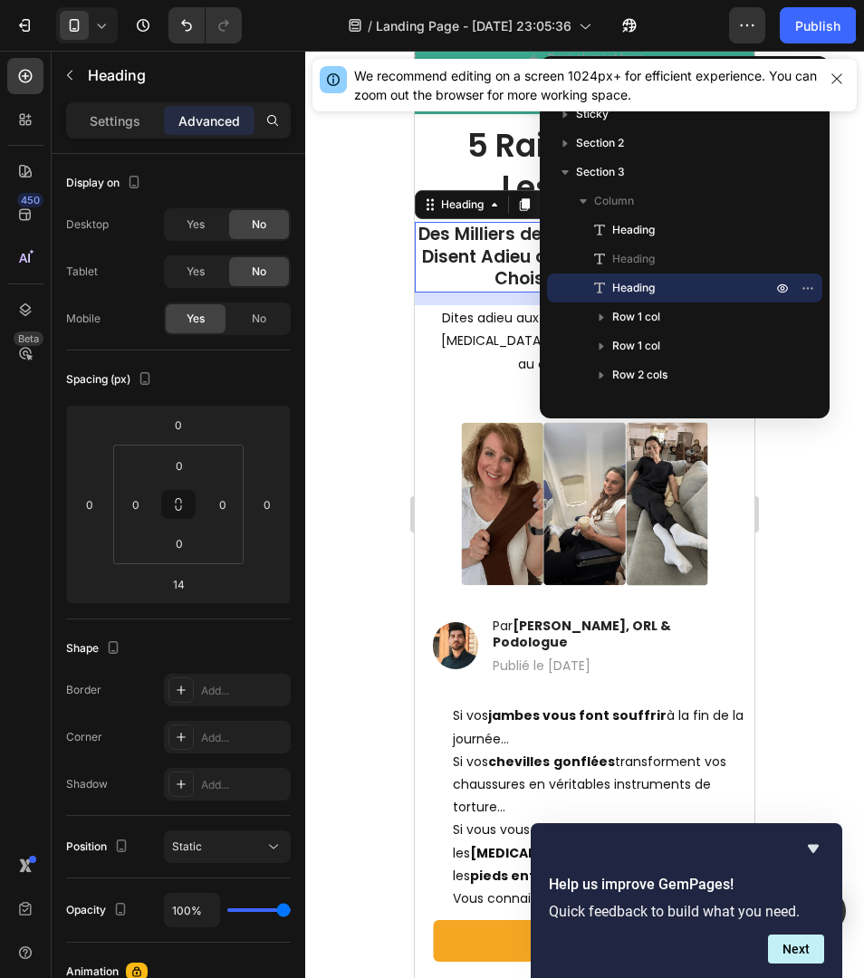
click at [386, 380] on div at bounding box center [584, 515] width 559 height 928
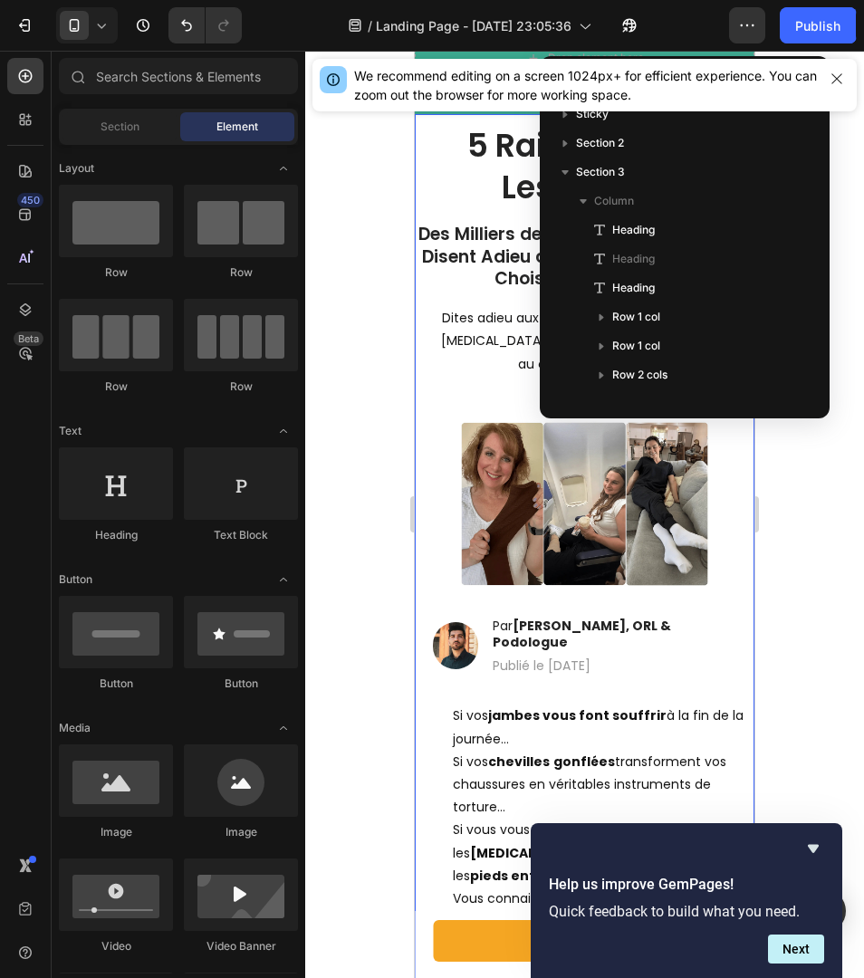
click at [494, 232] on p "Des Milliers de [DEMOGRAPHIC_DATA] Disent Adieu aux [MEDICAL_DATA] et Choisisse…" at bounding box center [585, 257] width 336 height 67
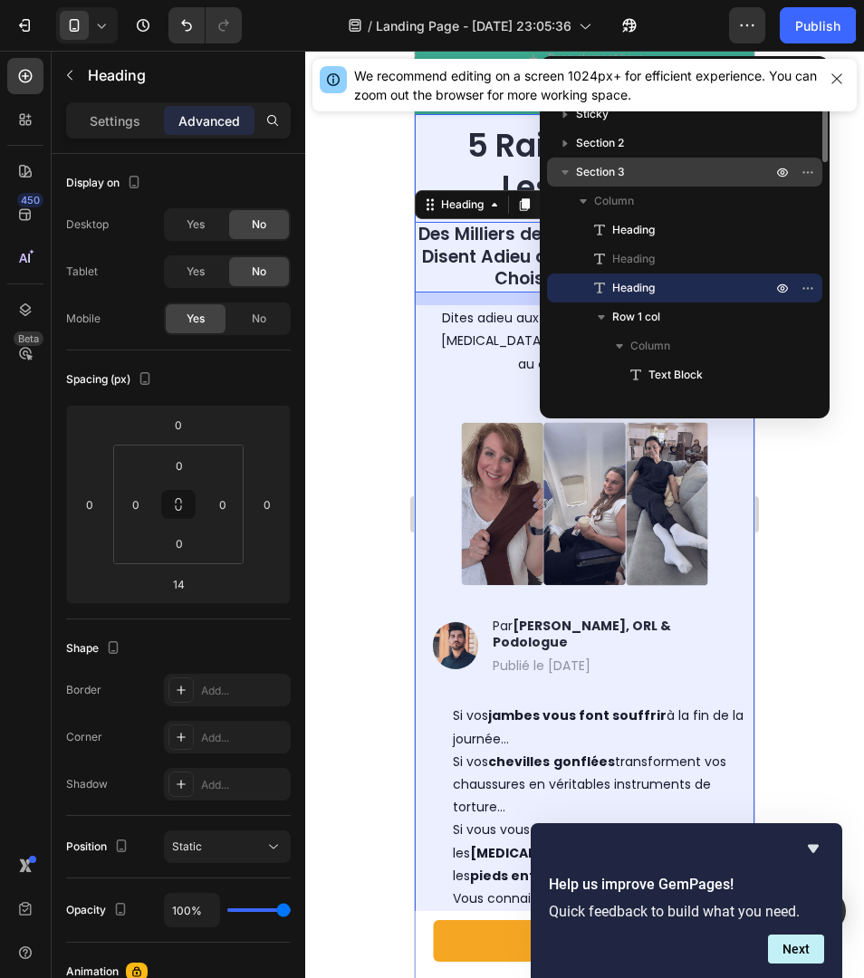
click at [614, 163] on span "Section 3" at bounding box center [600, 172] width 49 height 18
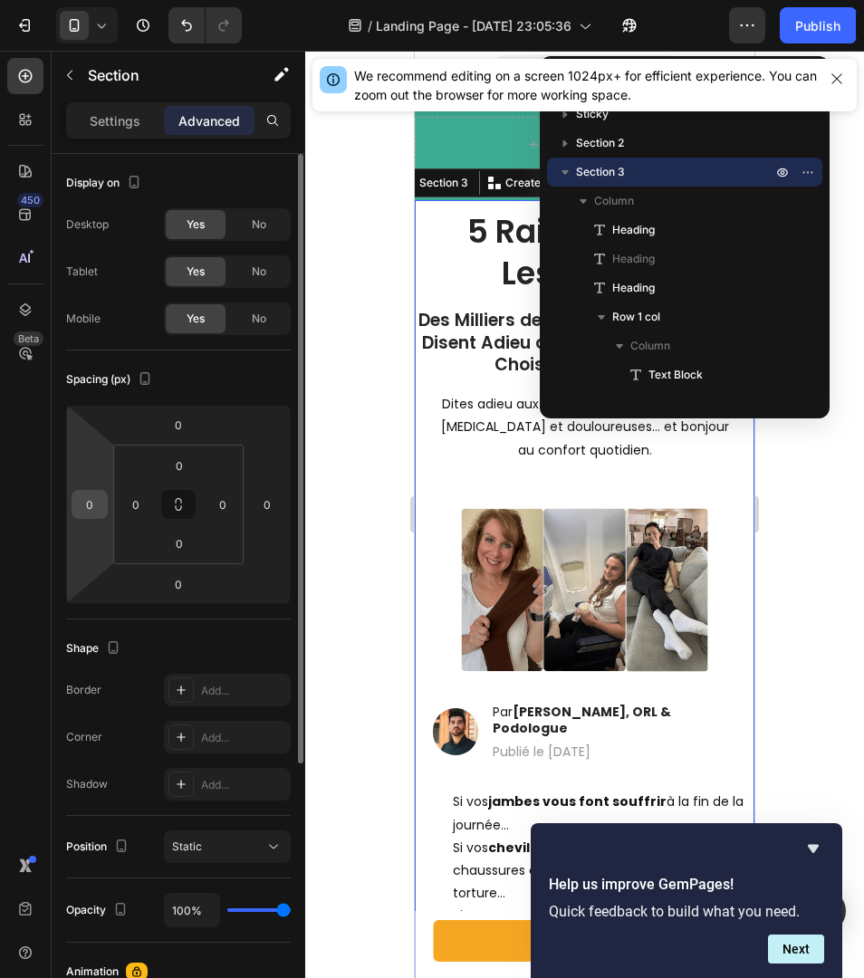
click at [74, 503] on div "0" at bounding box center [90, 504] width 36 height 29
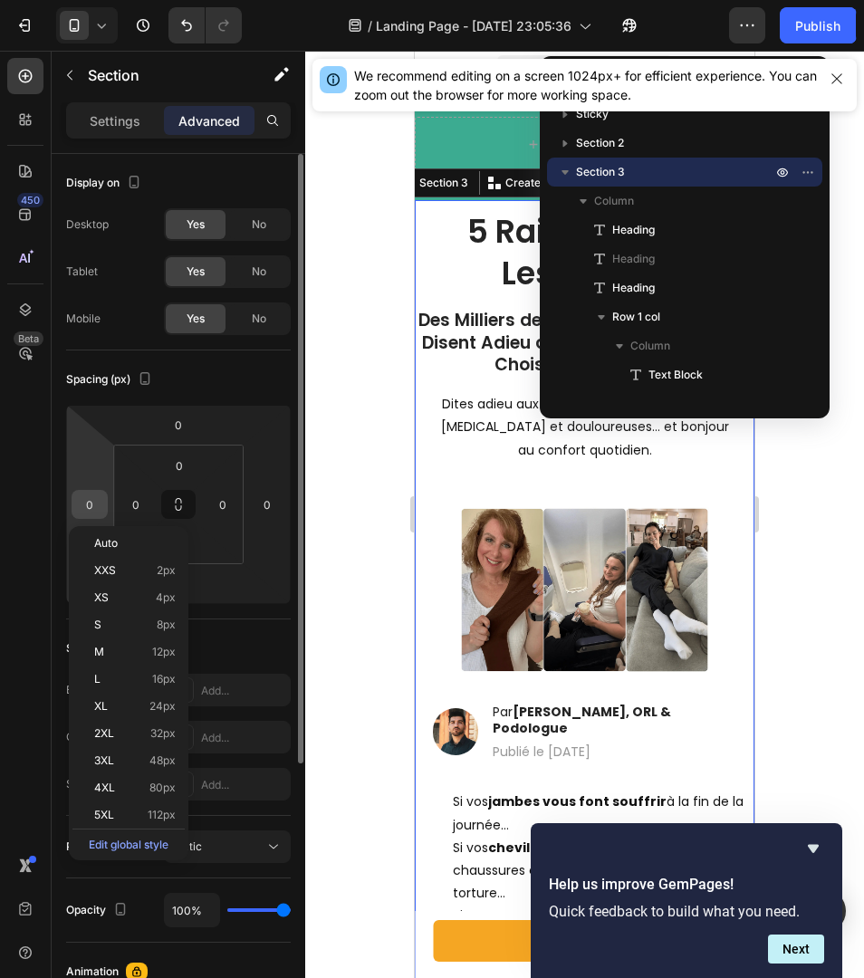
click at [88, 502] on input "0" at bounding box center [89, 504] width 27 height 27
click at [139, 642] on div "M 12px" at bounding box center [128, 652] width 112 height 27
type input "12"
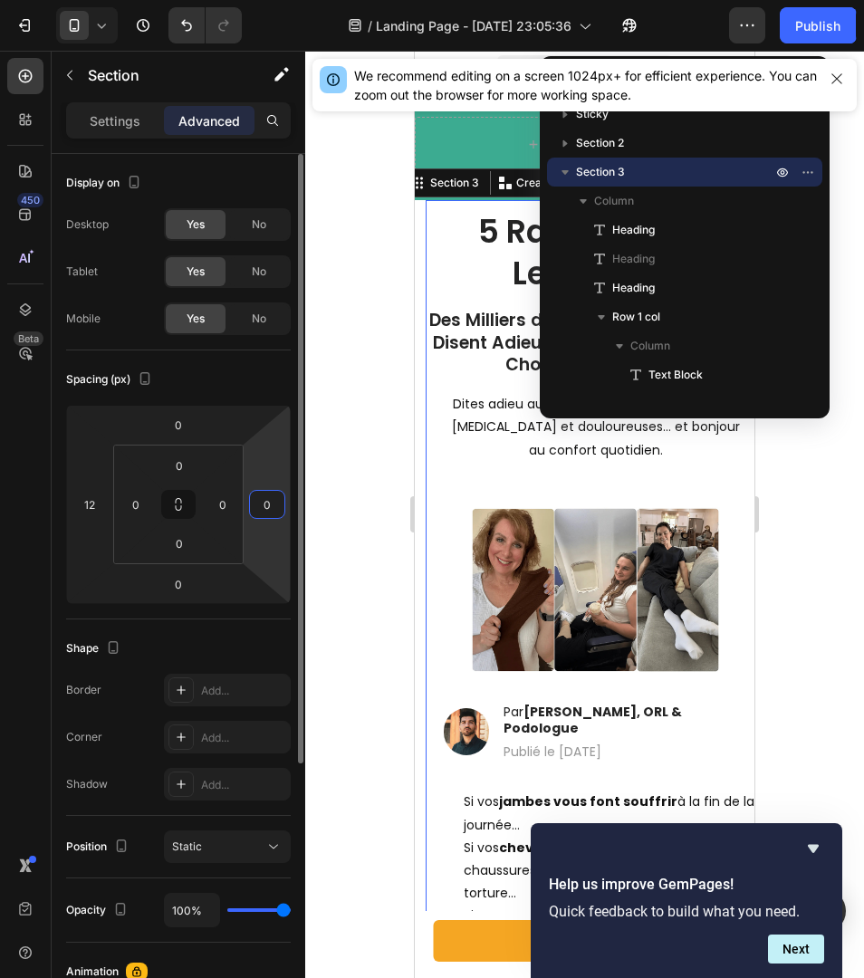
click at [264, 504] on input "0" at bounding box center [267, 504] width 27 height 27
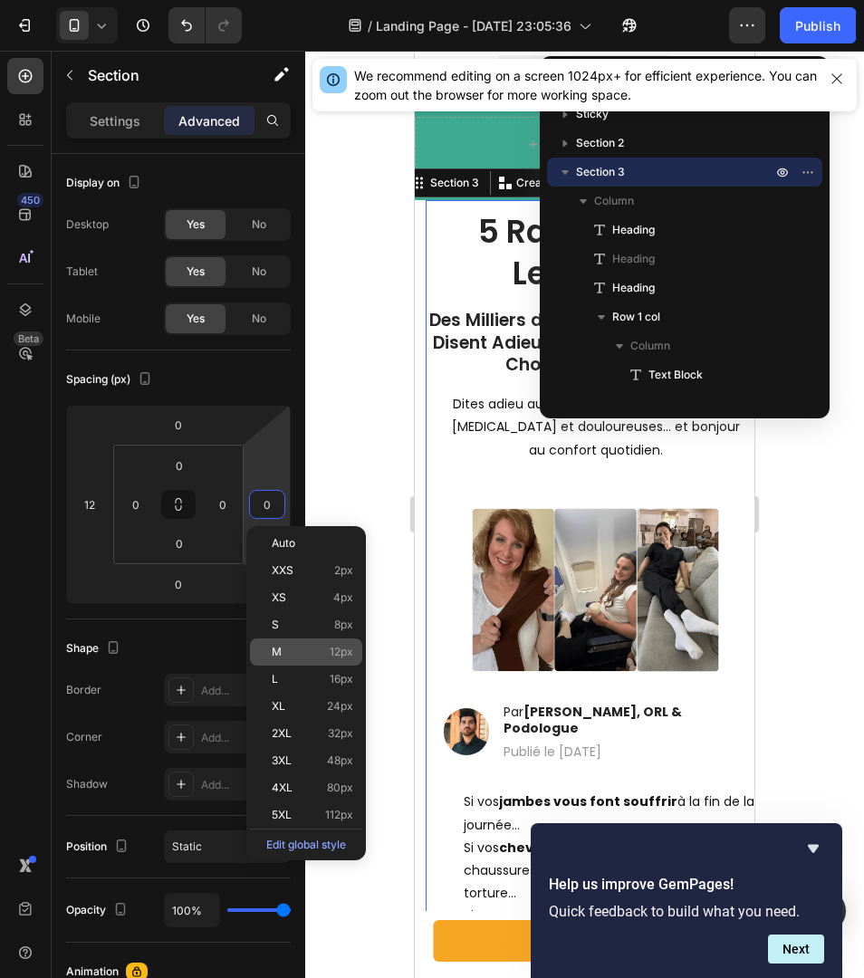
click at [305, 662] on div "M 12px" at bounding box center [306, 652] width 112 height 27
type input "12"
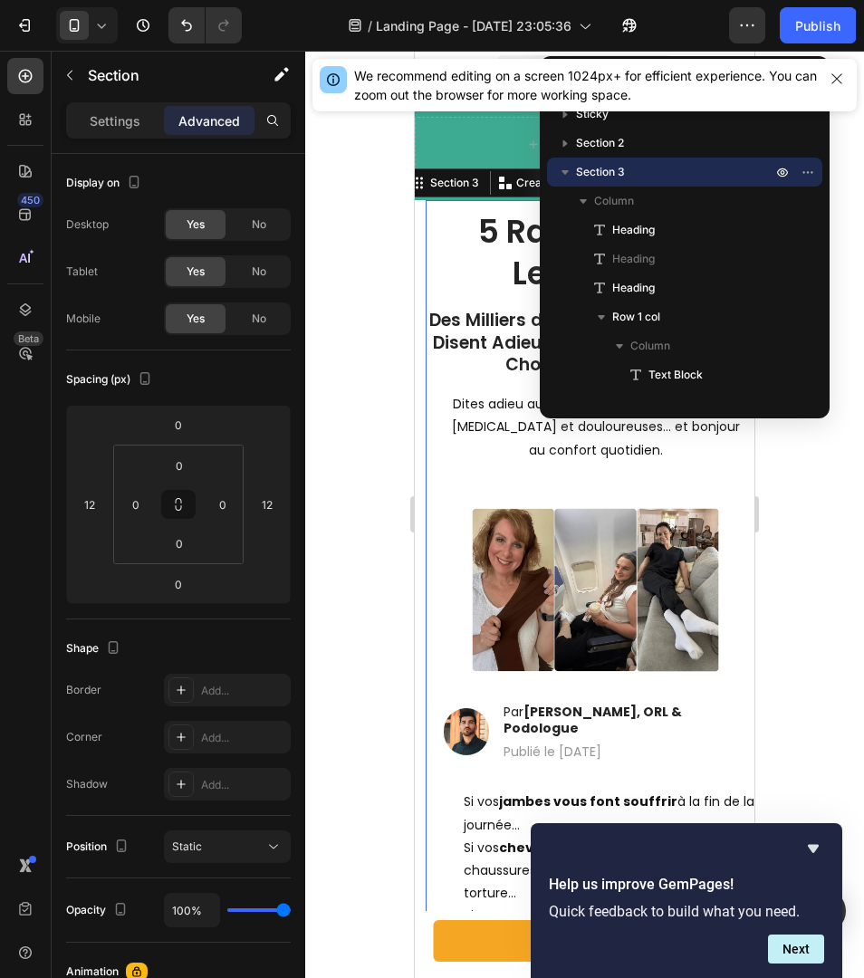
click at [396, 463] on div at bounding box center [584, 515] width 559 height 928
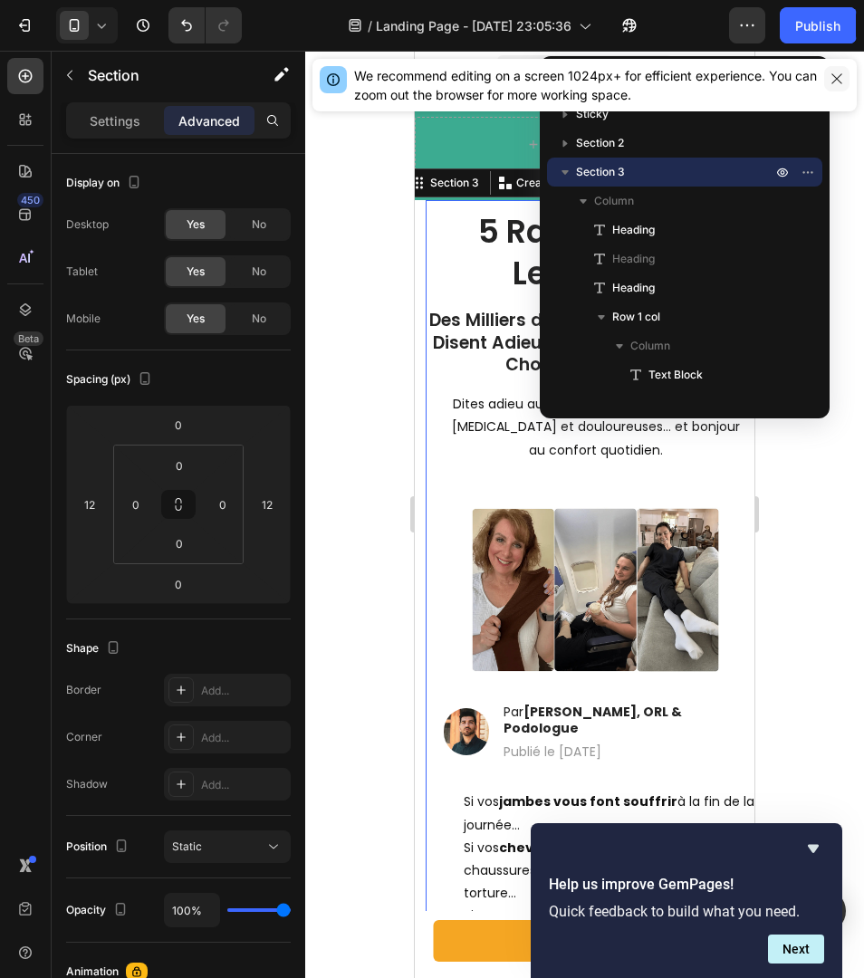
click at [844, 76] on button "button" at bounding box center [836, 78] width 25 height 25
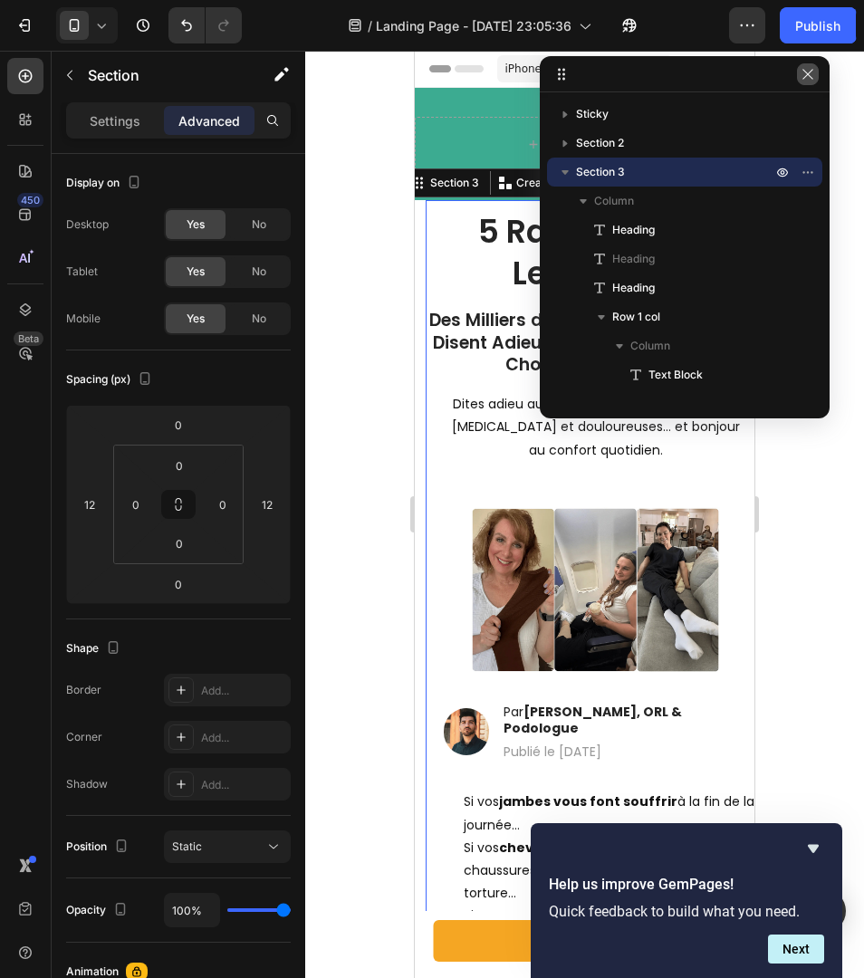
click at [805, 75] on icon "button" at bounding box center [808, 74] width 14 height 14
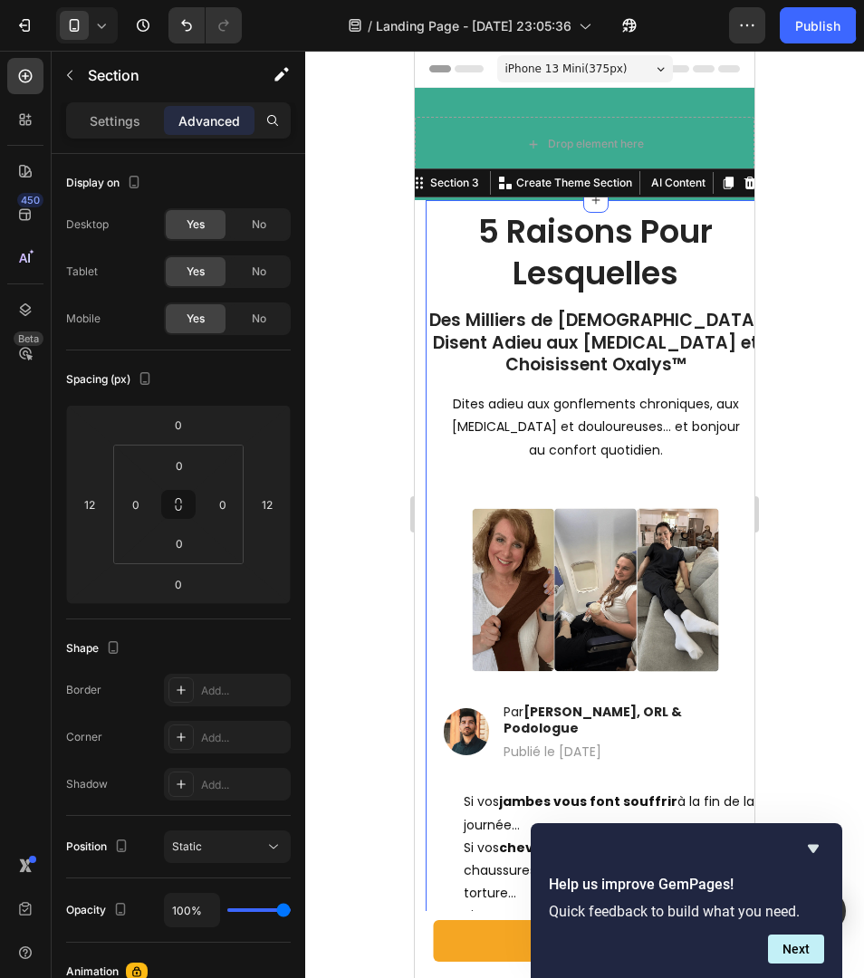
click at [824, 845] on div "Help us improve GemPages! Quick feedback to build what you need. Next" at bounding box center [687, 900] width 312 height 155
click at [816, 841] on icon "Hide survey" at bounding box center [814, 849] width 22 height 22
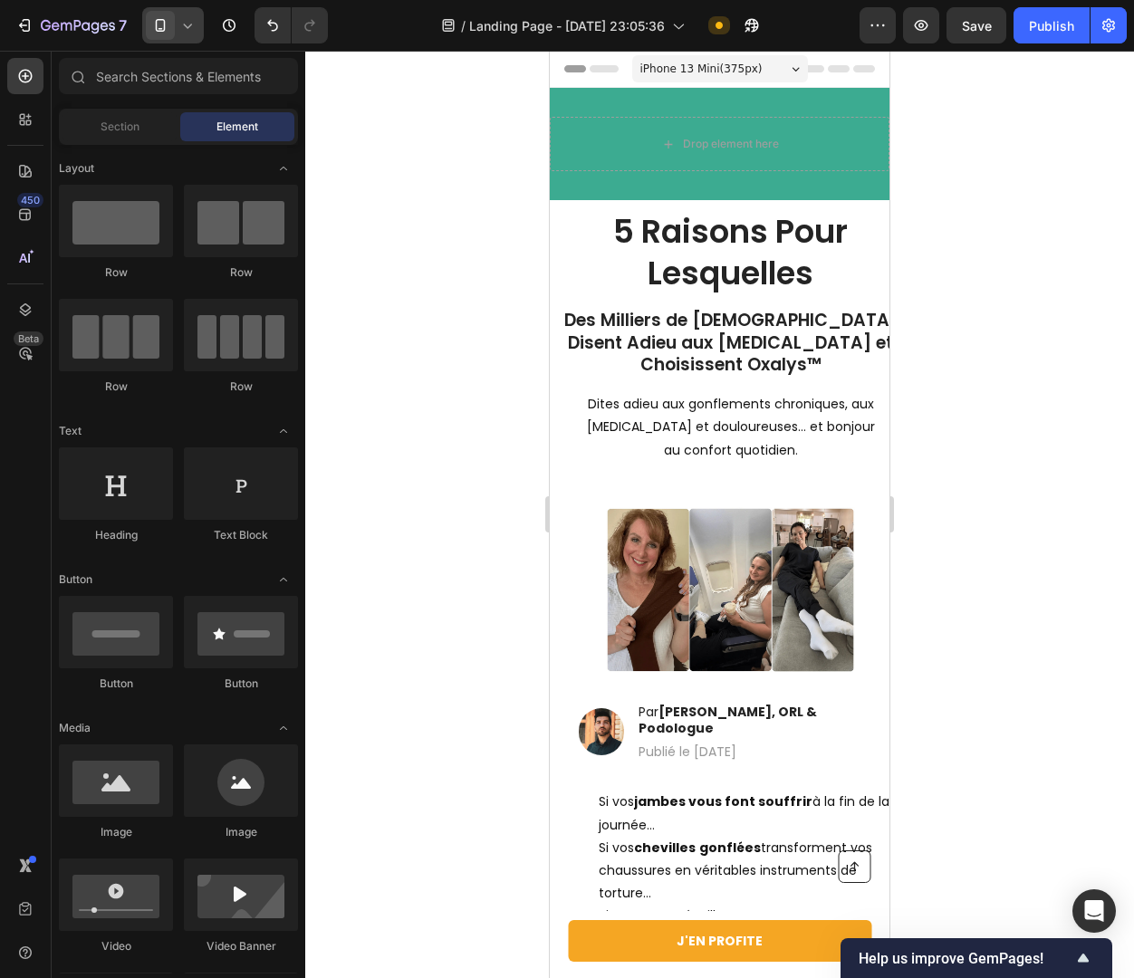
click at [197, 32] on div at bounding box center [173, 25] width 62 height 36
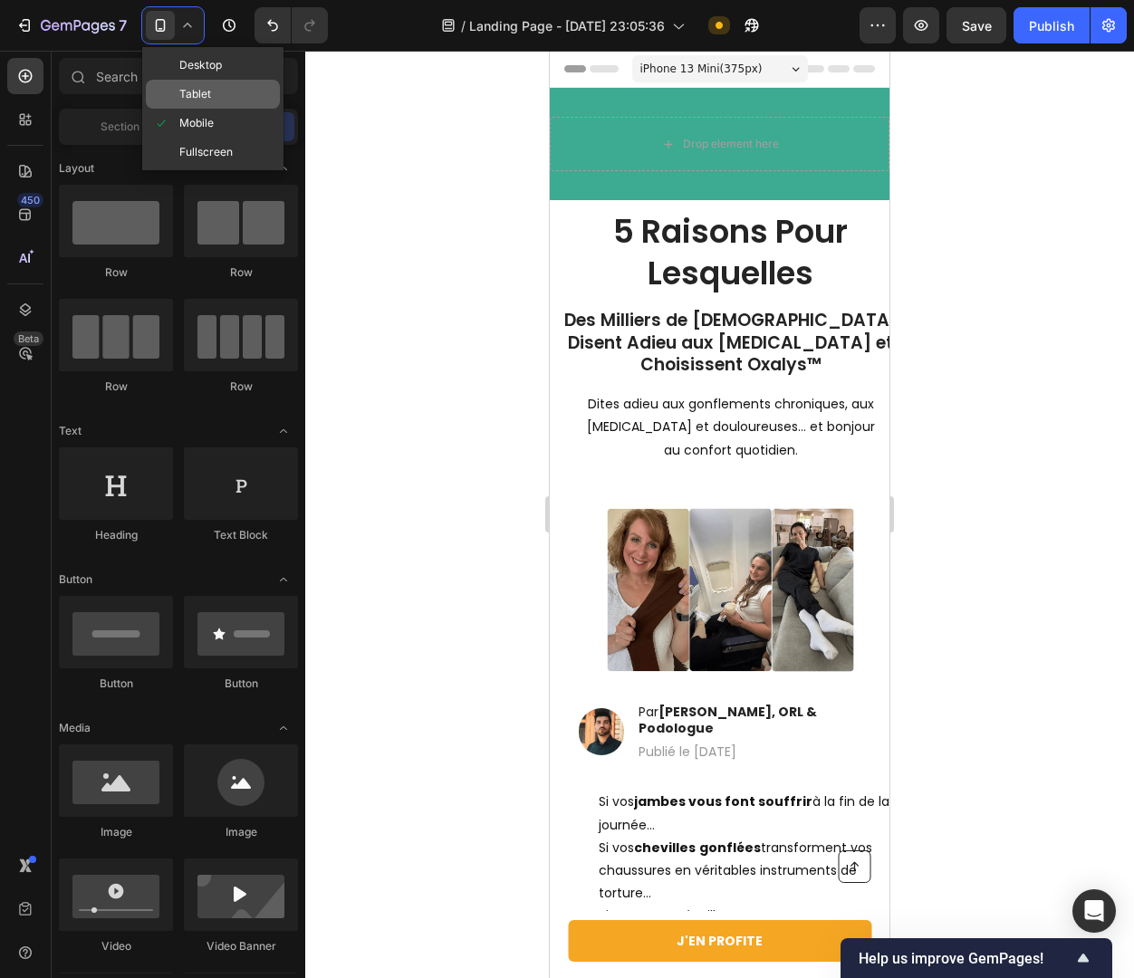
click at [189, 95] on span "Tablet" at bounding box center [195, 94] width 32 height 18
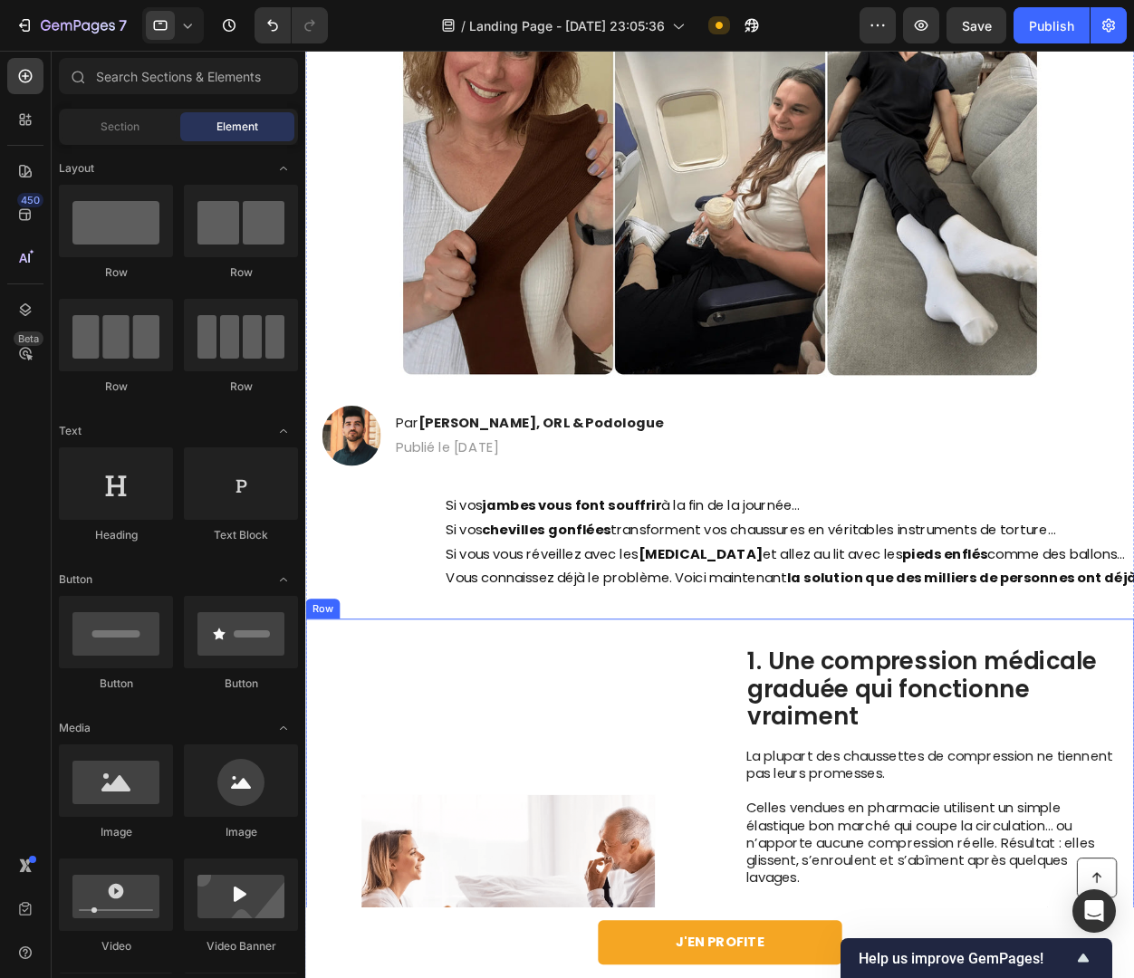
scroll to position [588, 0]
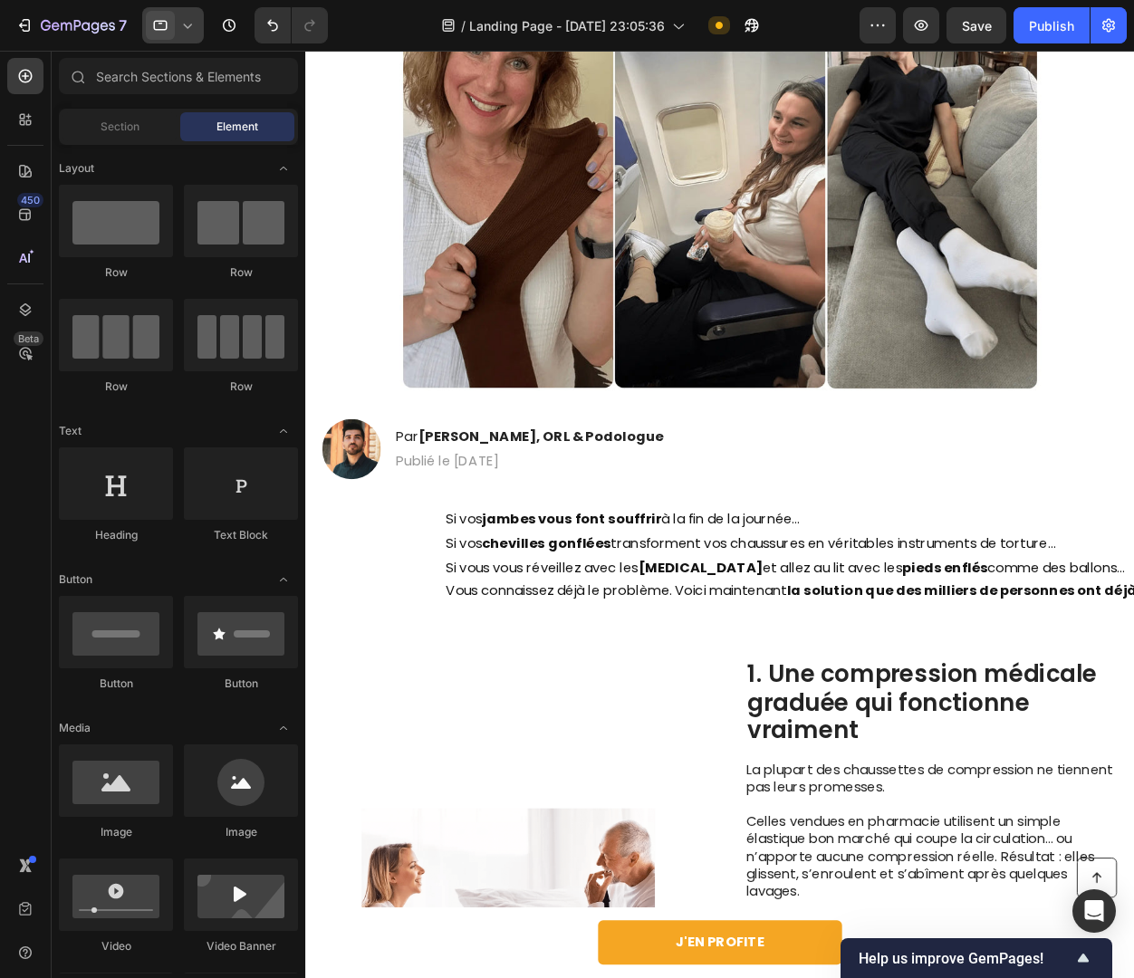
click at [177, 34] on div at bounding box center [173, 25] width 62 height 36
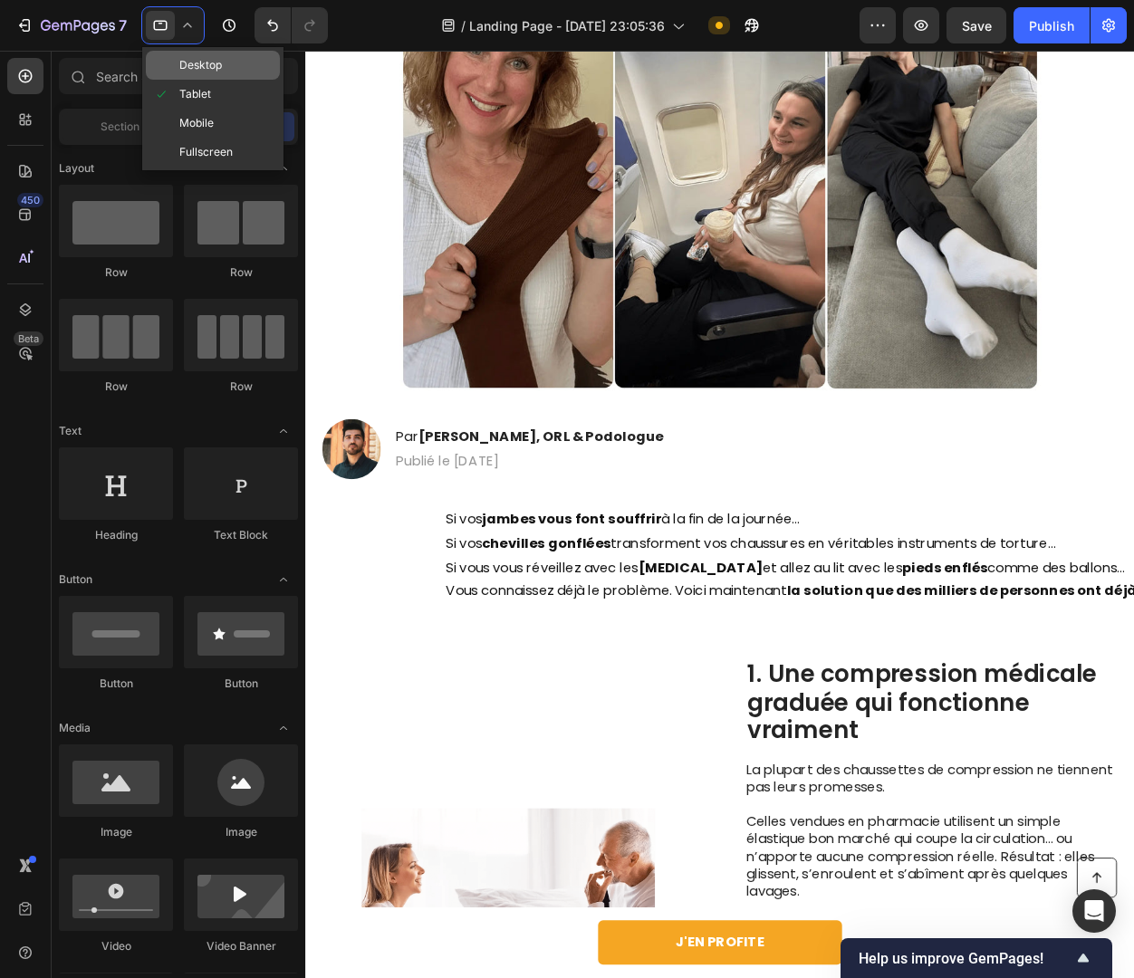
click at [190, 65] on span "Desktop" at bounding box center [200, 65] width 43 height 18
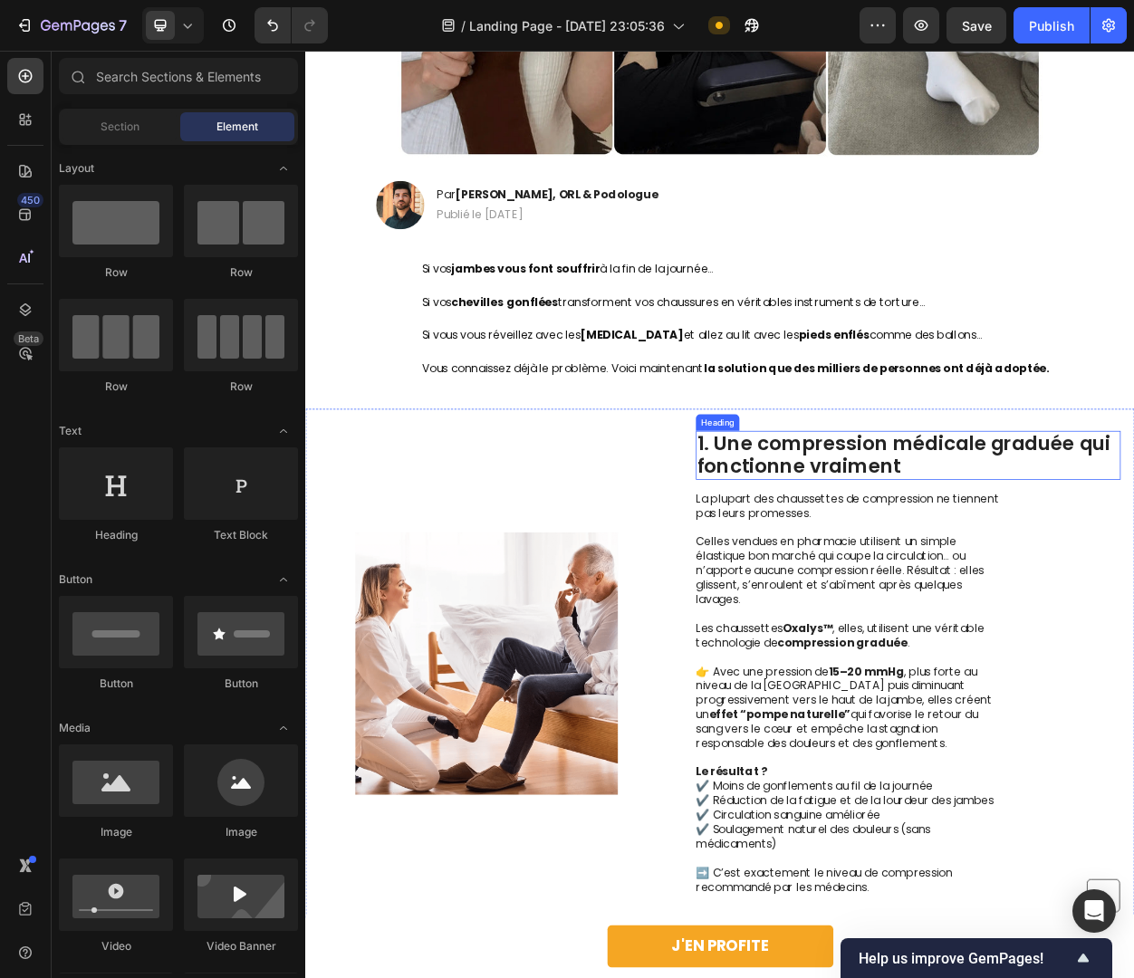
scroll to position [799, 0]
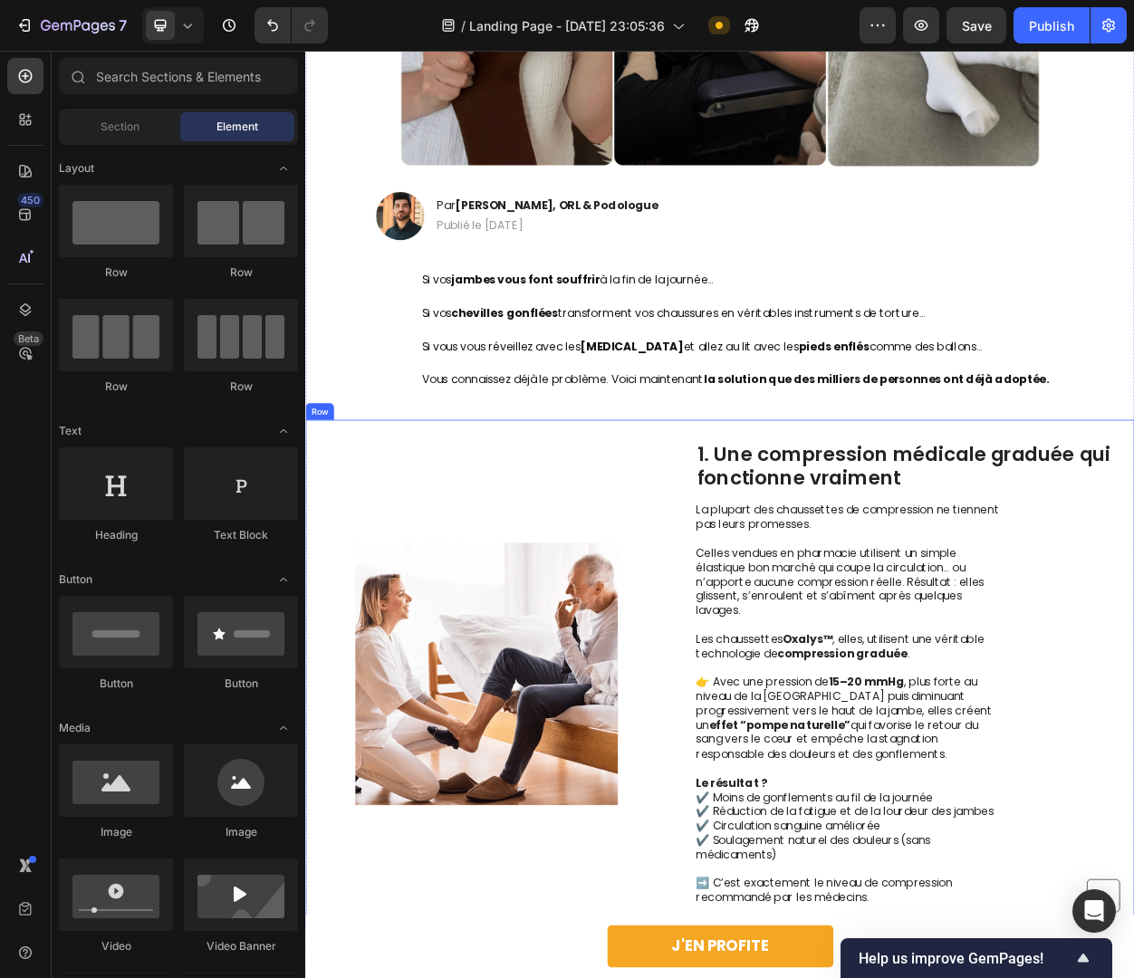
click at [1361, 565] on div "Image 1. Une compression médicale graduée qui fonctionne vraiment Heading La pl…" at bounding box center [848, 868] width 1087 height 668
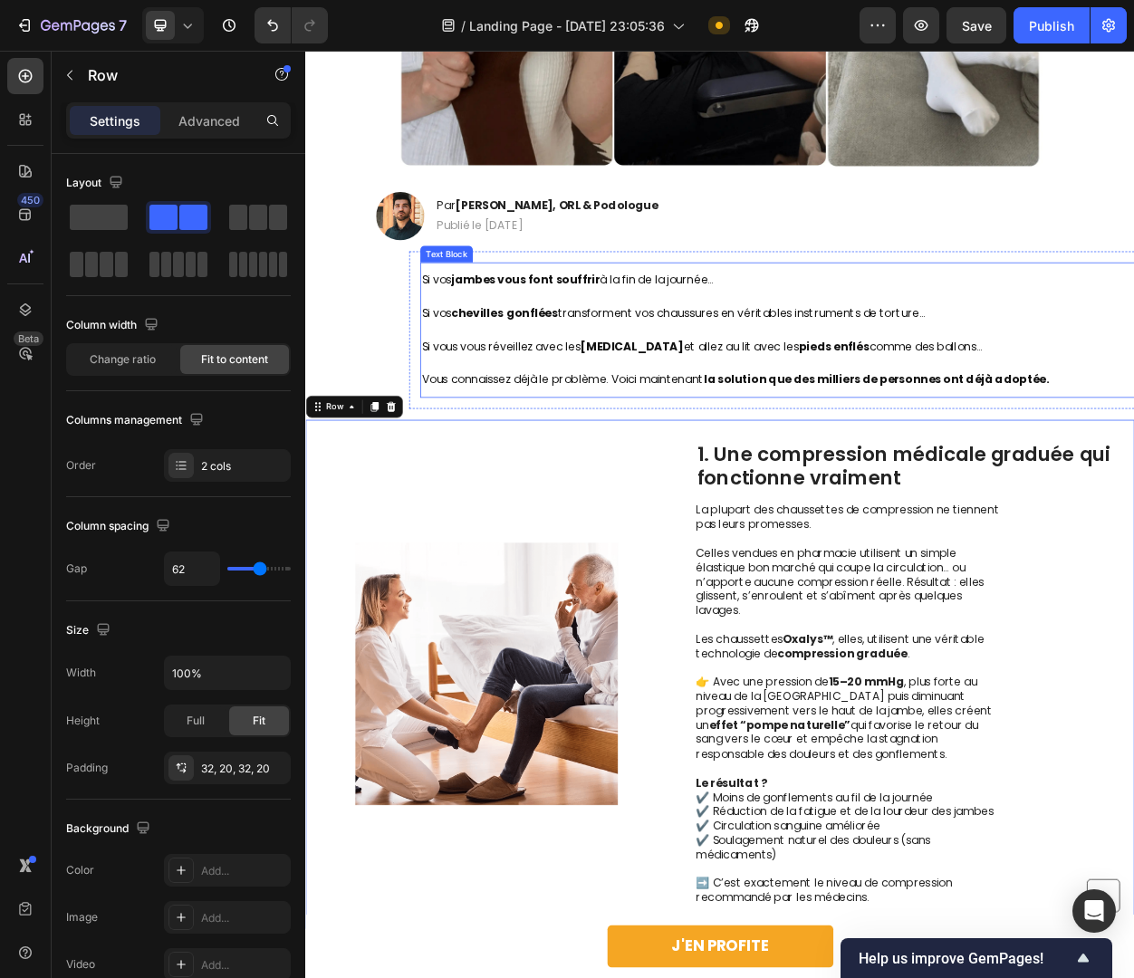
click at [1346, 443] on p "Si vous vous réveillez avec les [MEDICAL_DATA] et allez au lit avec les pieds e…" at bounding box center [984, 438] width 1054 height 43
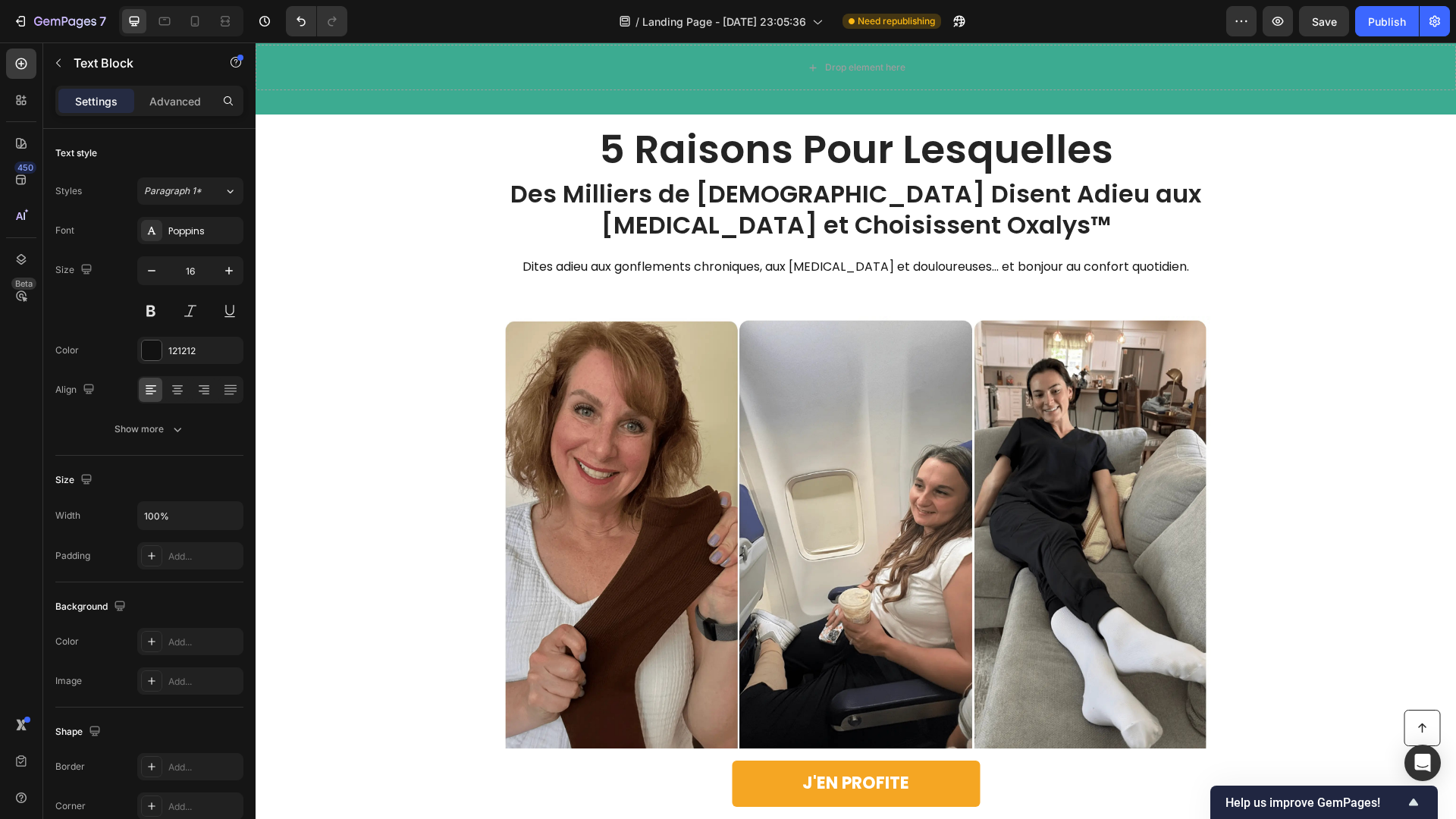
scroll to position [0, 0]
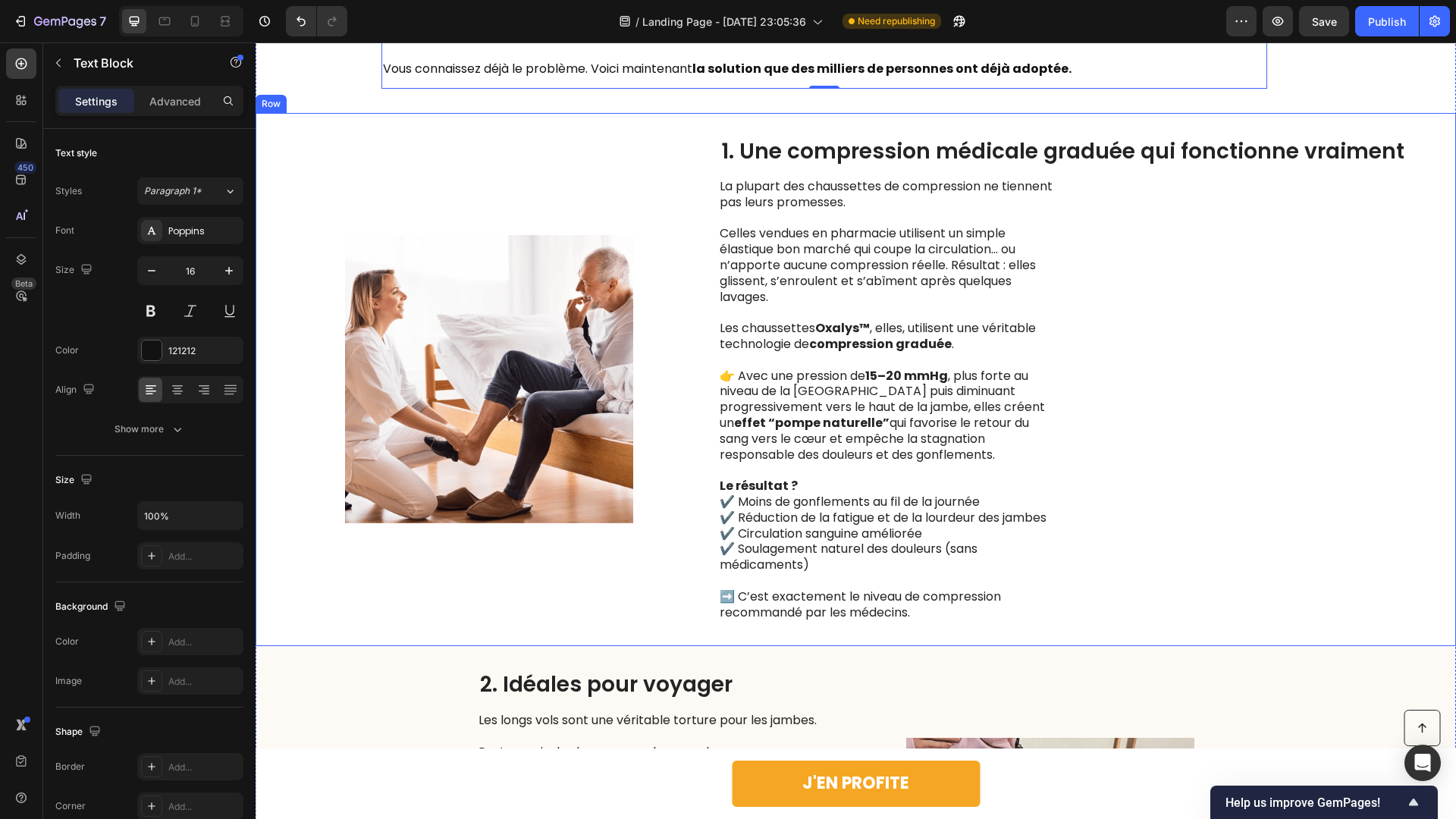
click at [1275, 294] on div "Image 1. Une compression médicale graduée qui fonctionne vraiment Heading La pl…" at bounding box center [856, 380] width 1201 height 534
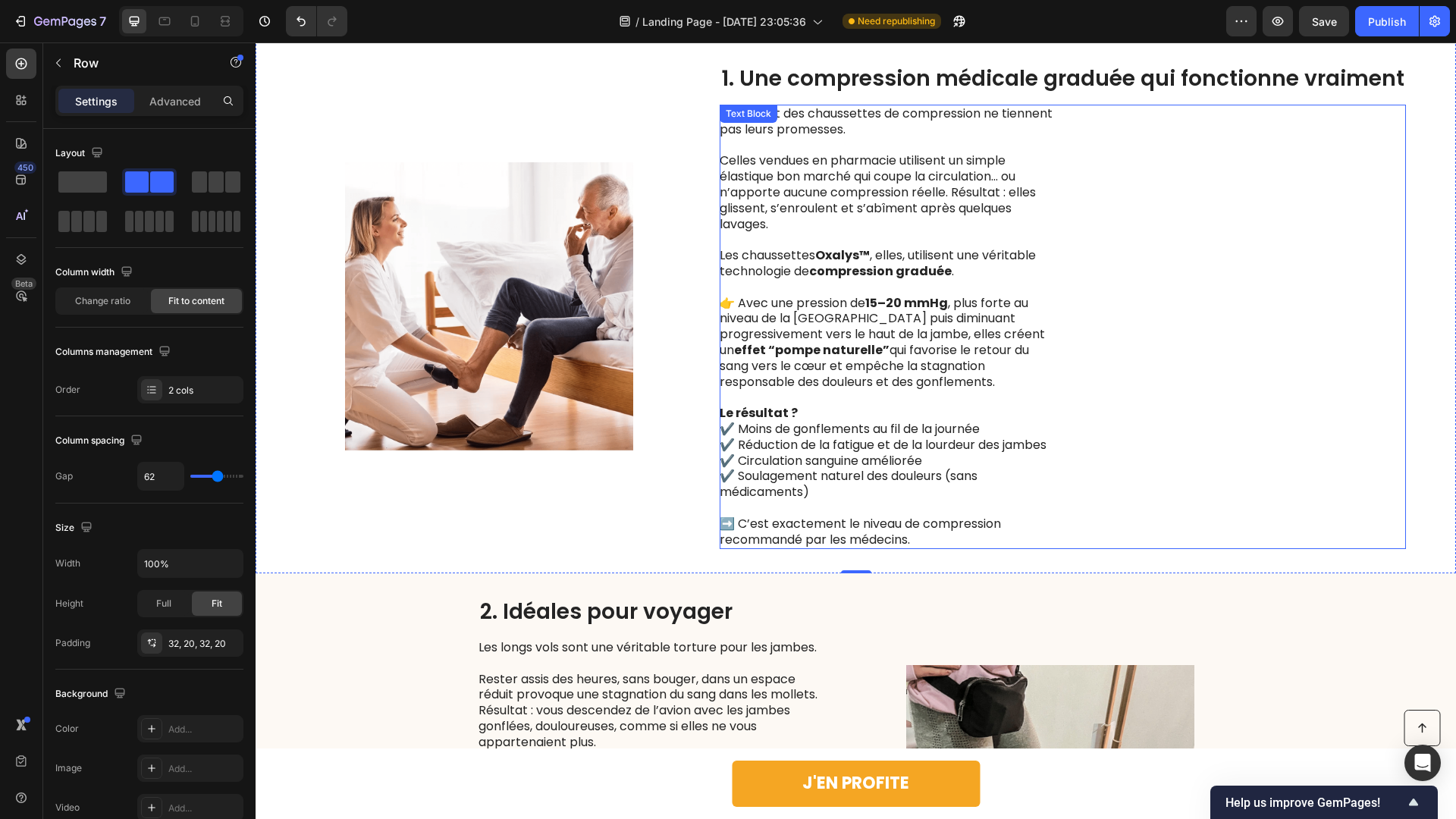
scroll to position [1053, 0]
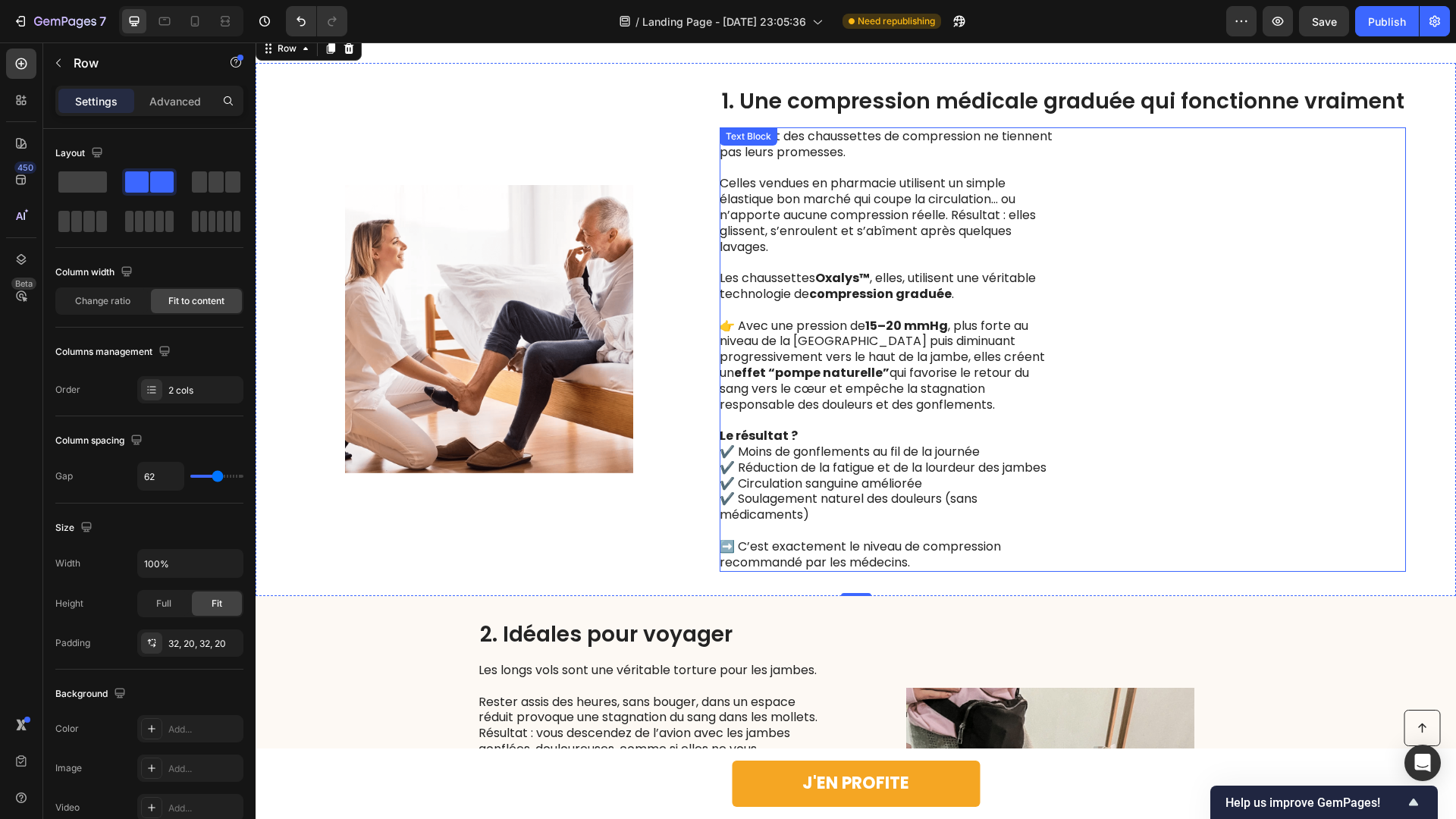
click at [1107, 317] on div "La plupart des chaussettes de compression ne tiennent pas leurs promesses. Cell…" at bounding box center [1063, 349] width 687 height 445
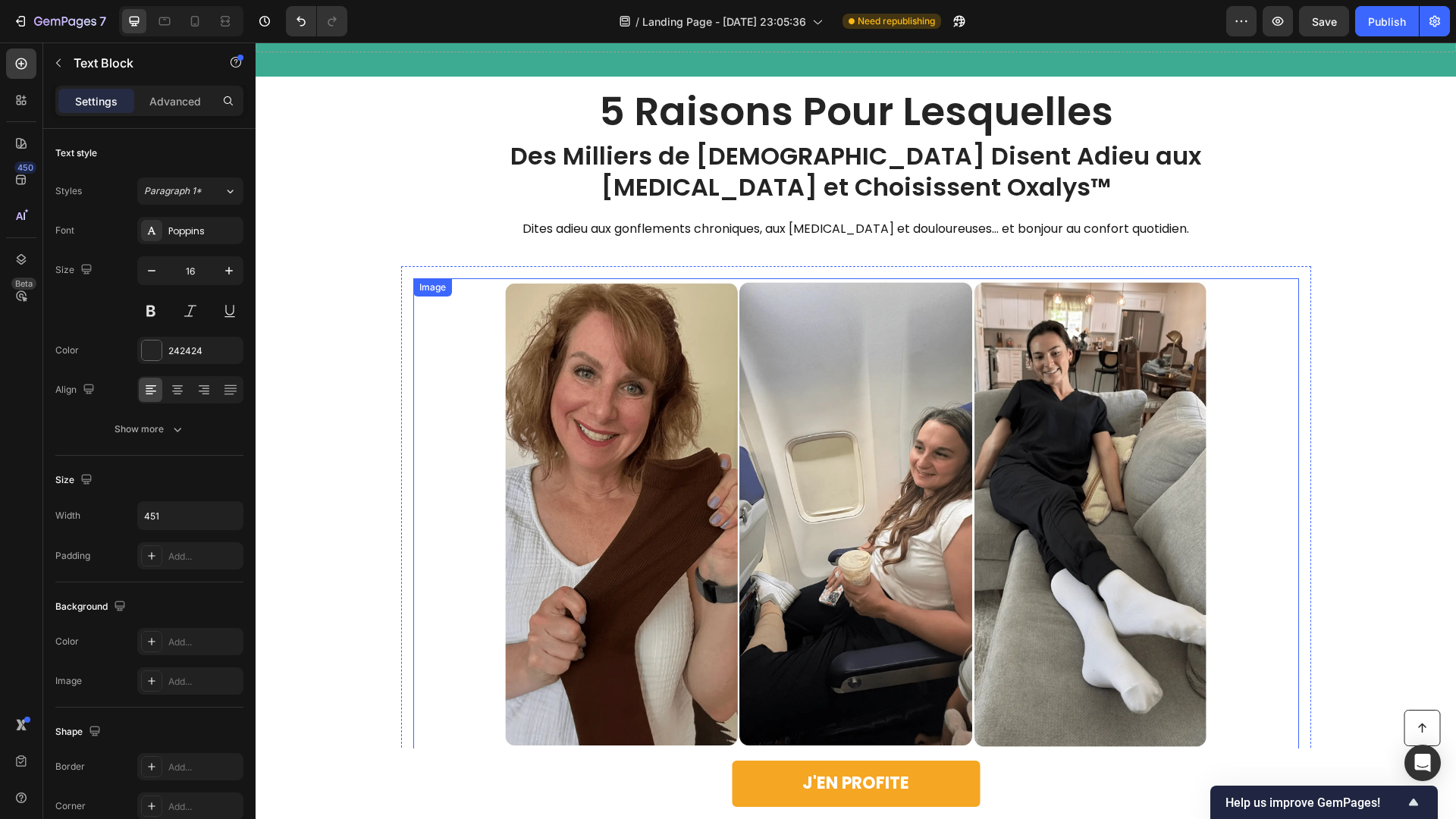
scroll to position [0, 0]
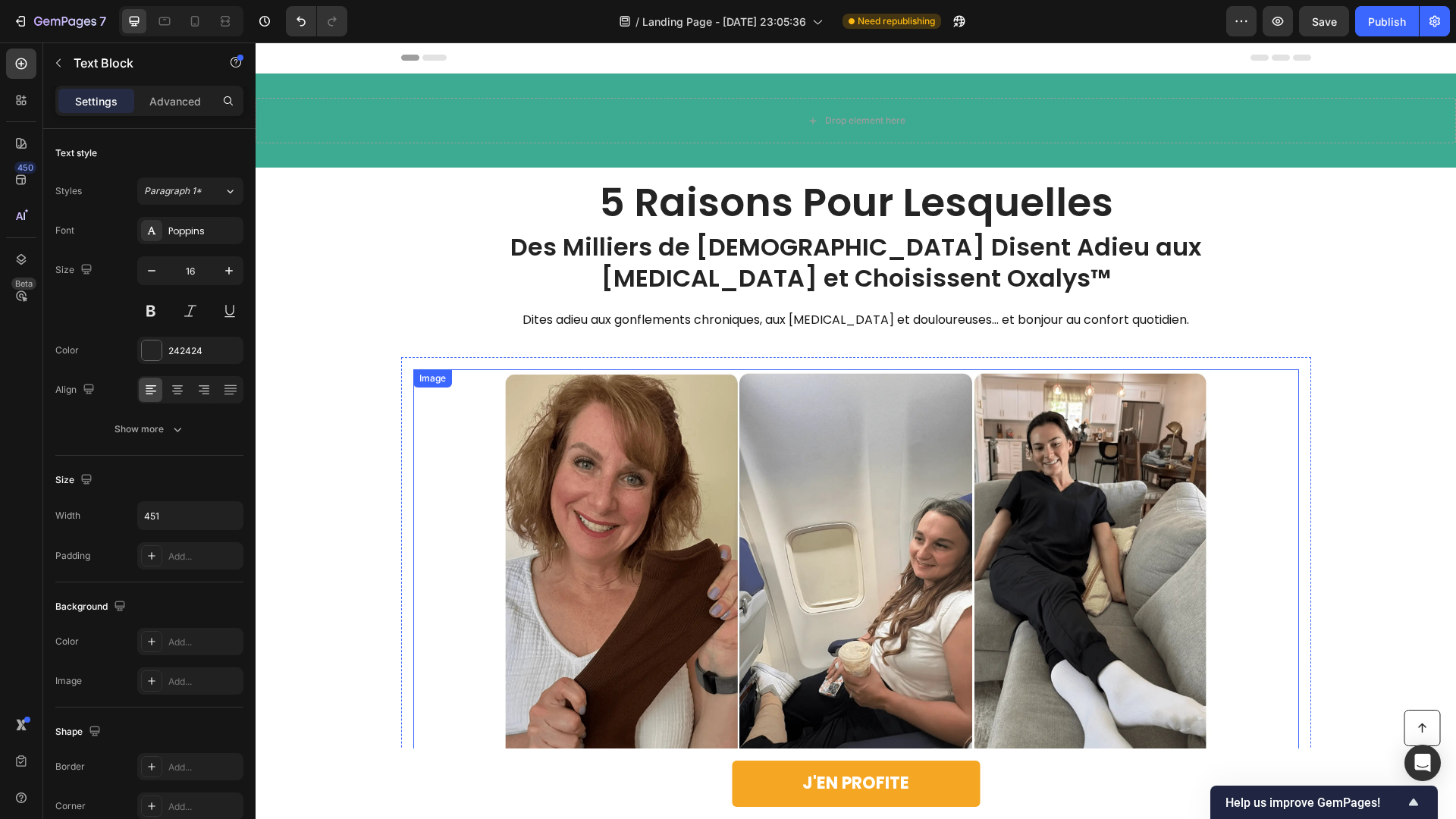
click at [454, 472] on div at bounding box center [857, 605] width 886 height 472
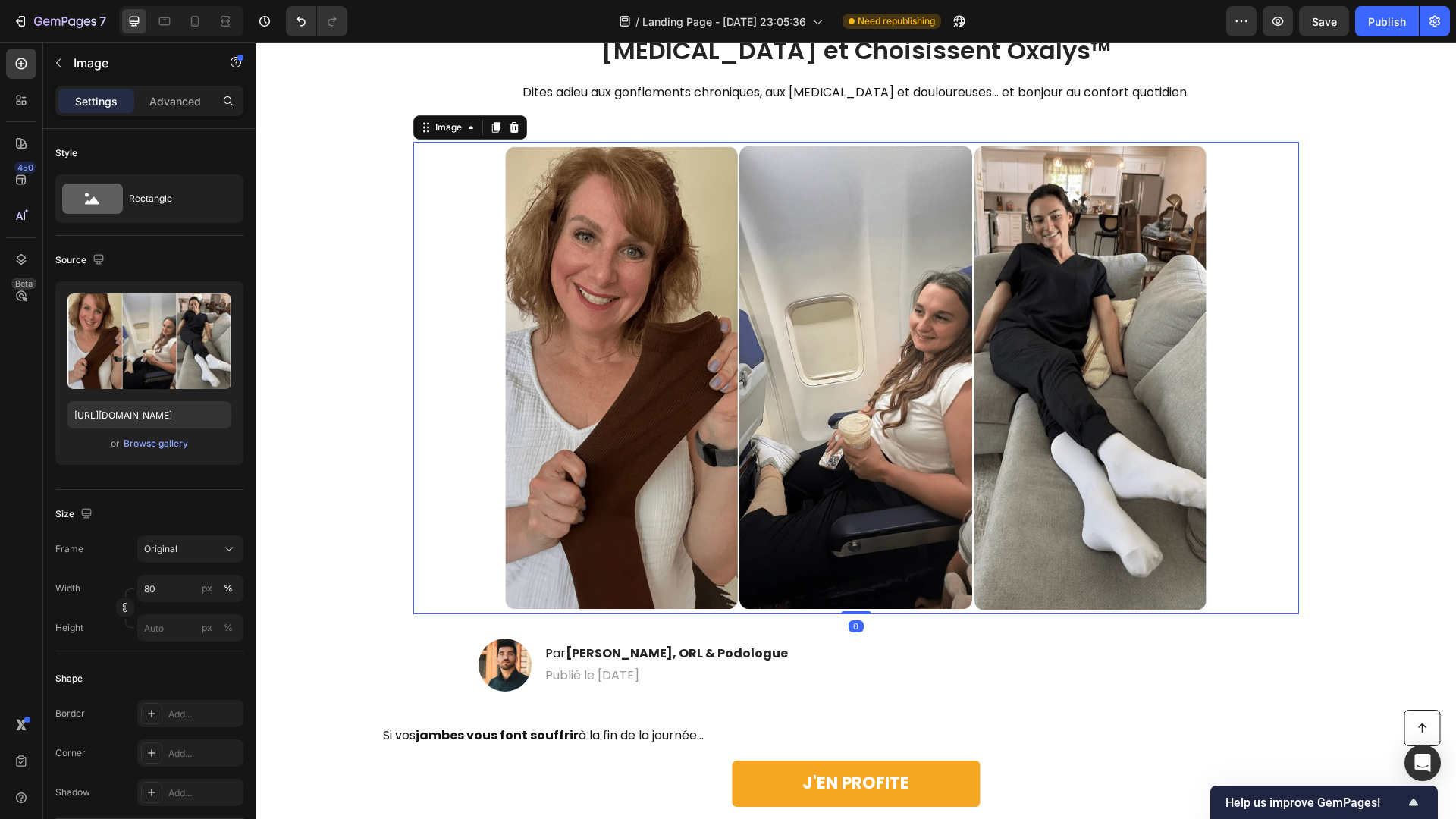
scroll to position [233, 0]
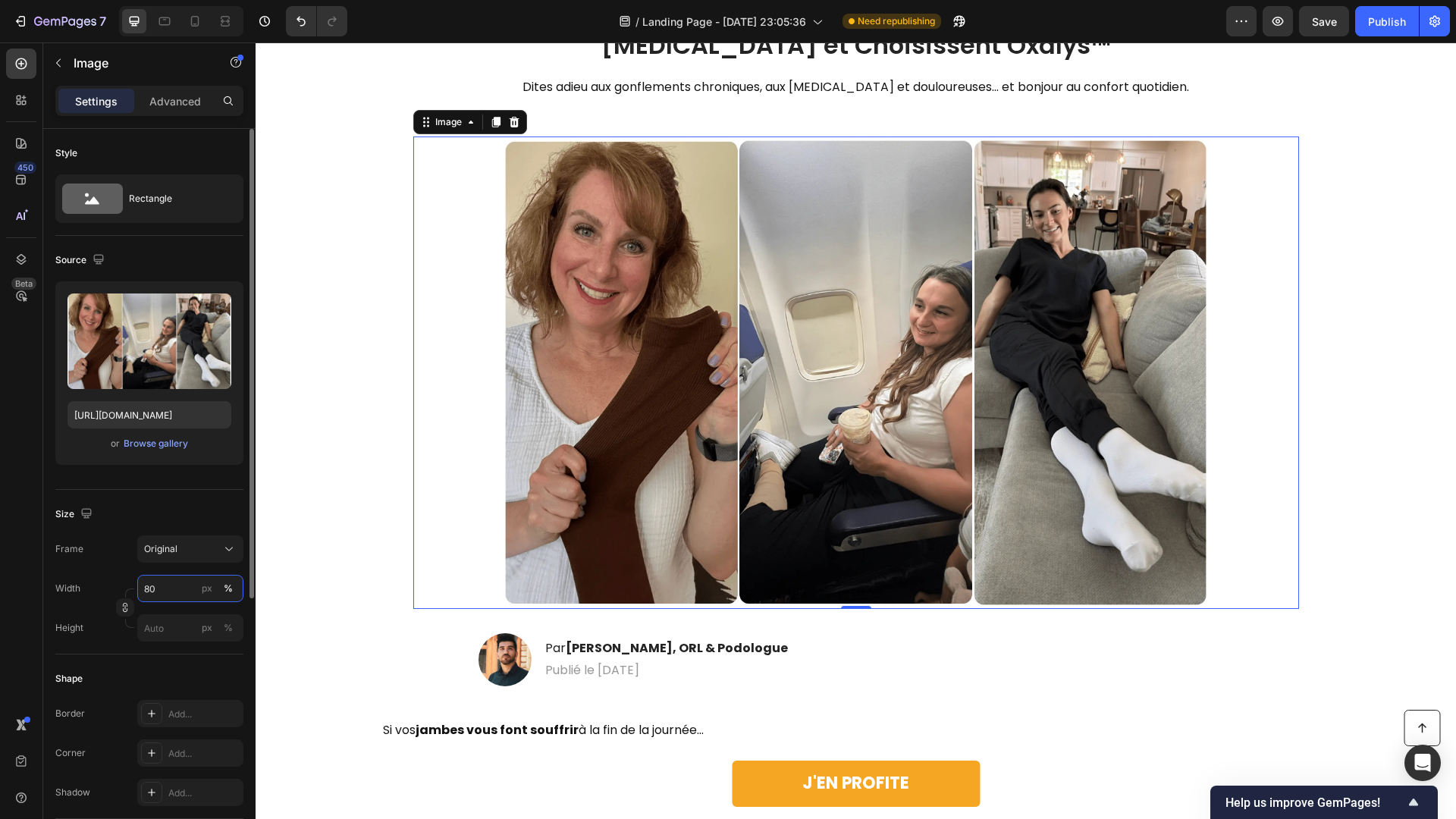
click at [166, 588] on input "80" at bounding box center [190, 589] width 106 height 28
type input "100"
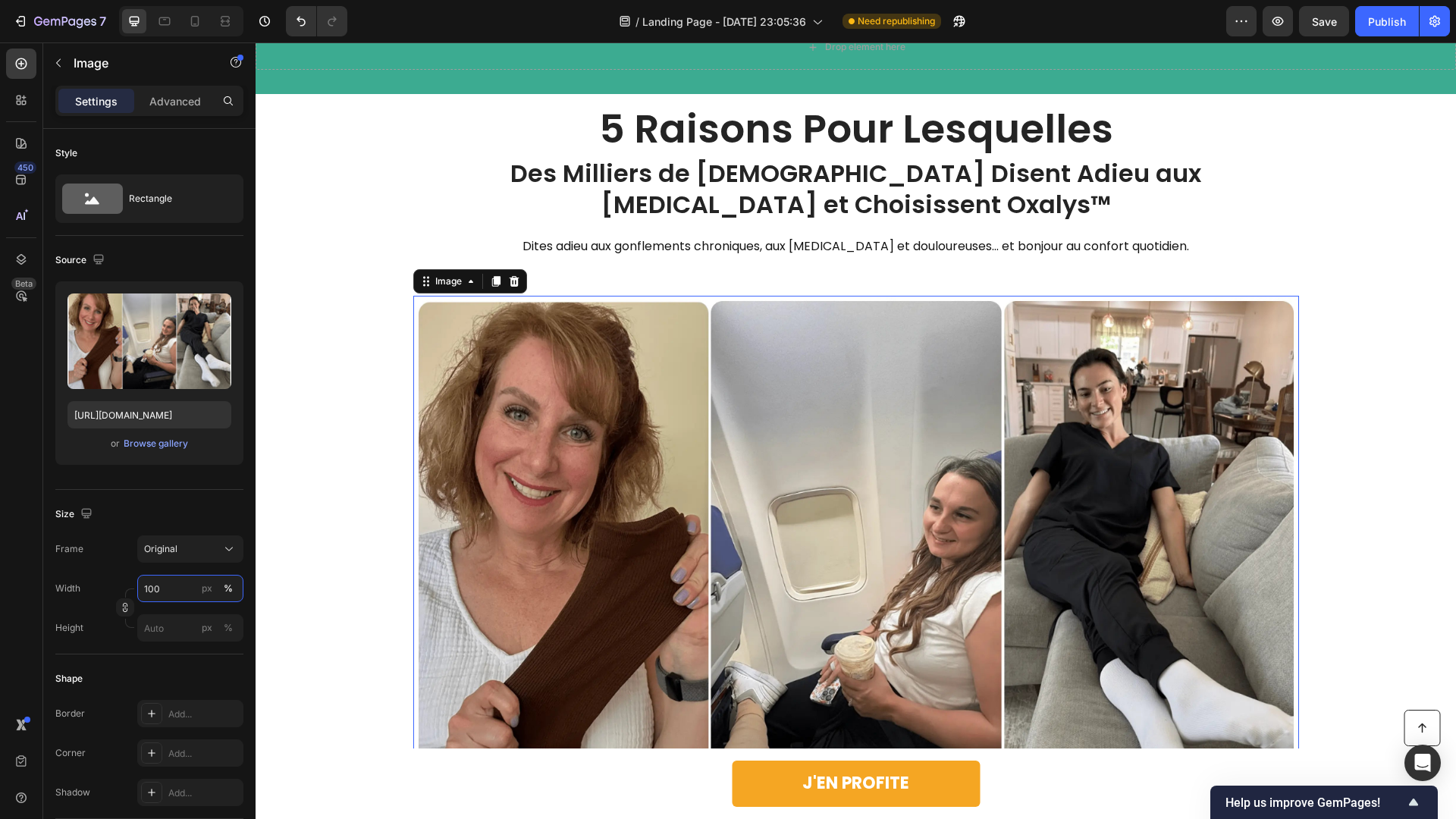
scroll to position [0, 0]
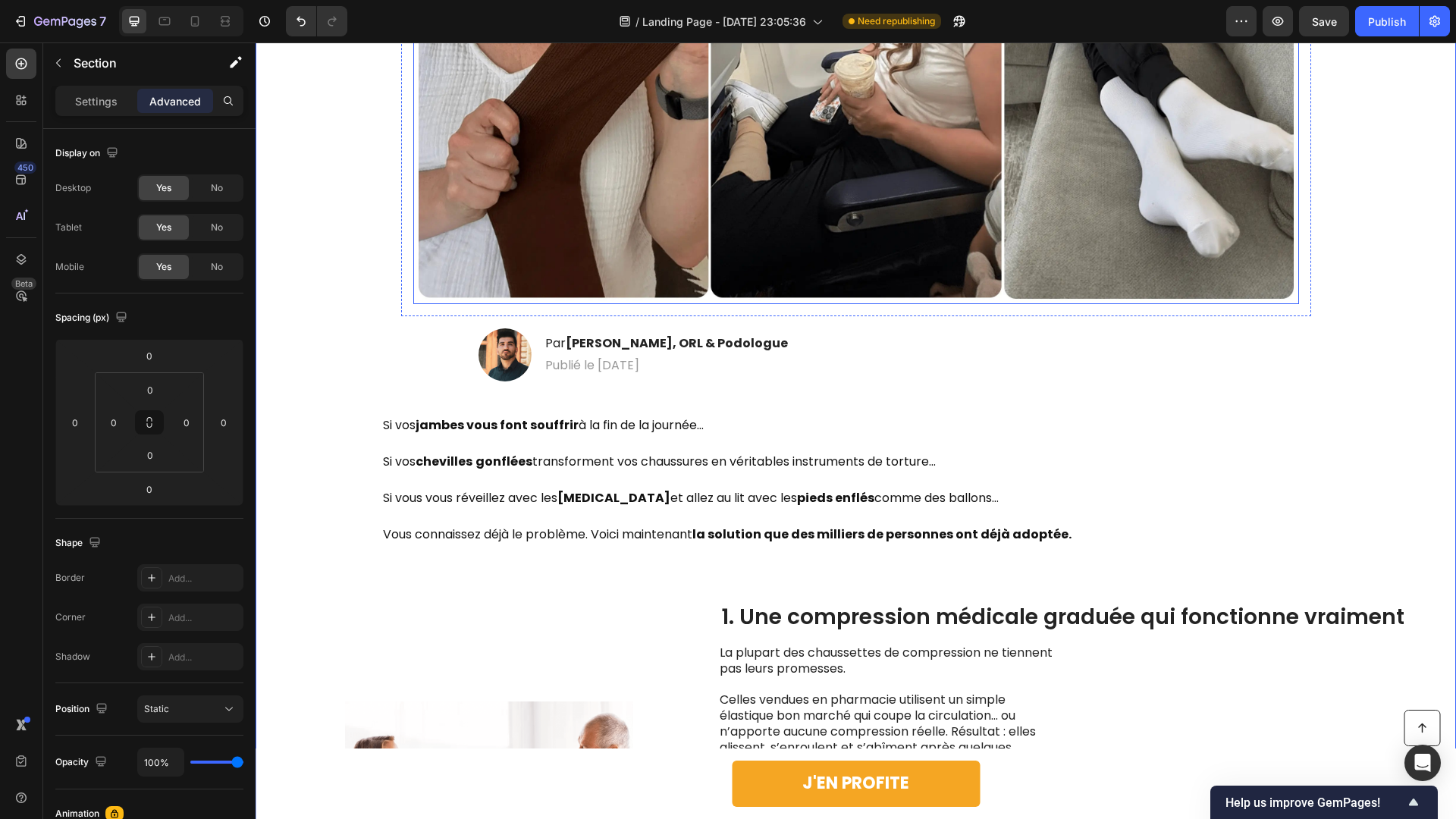
scroll to position [697, 0]
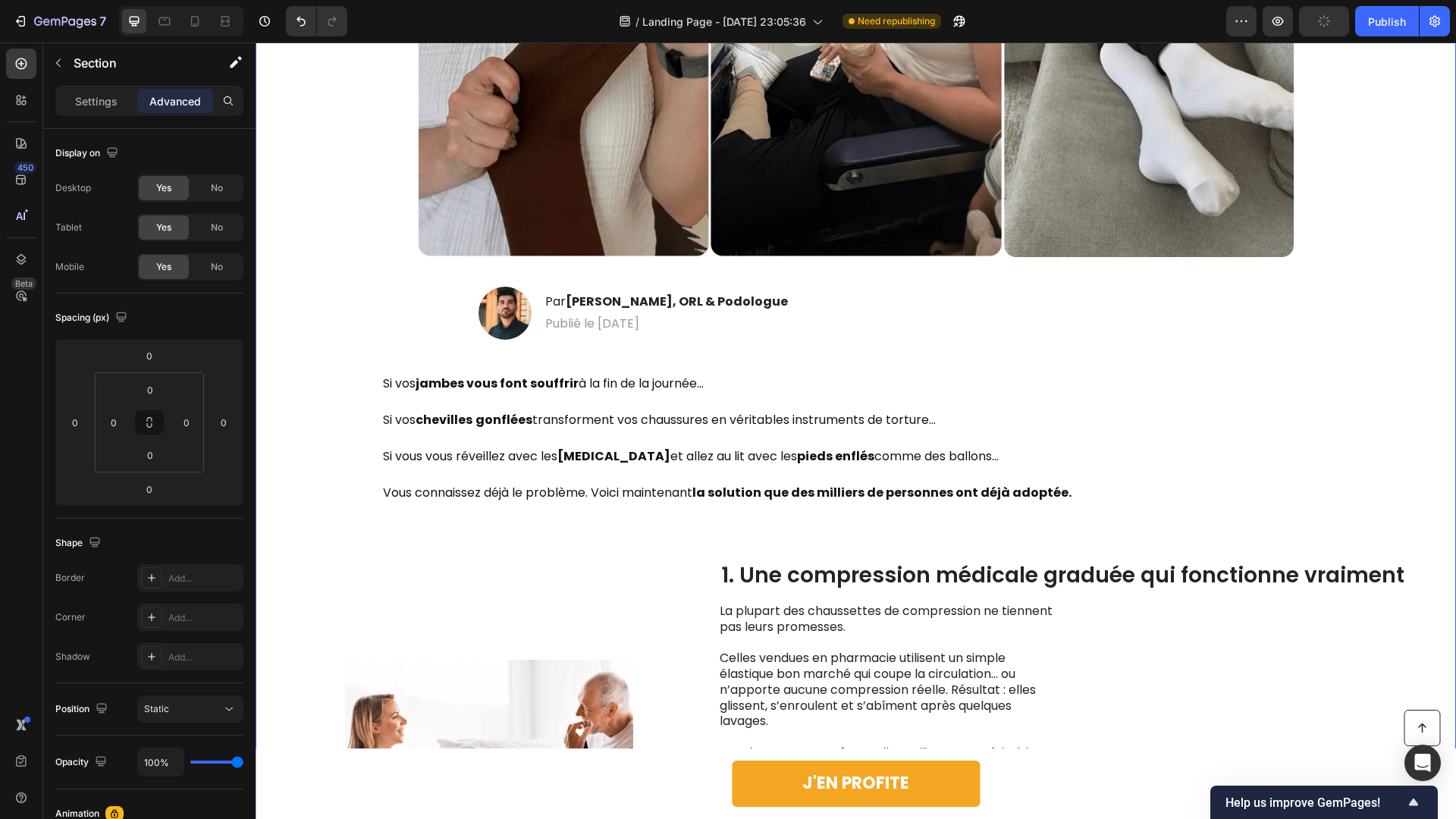
click at [934, 321] on div "Image Par [PERSON_NAME], ORL & Podologue Heading Publié le [DATE] Text Block Row" at bounding box center [856, 312] width 785 height 53
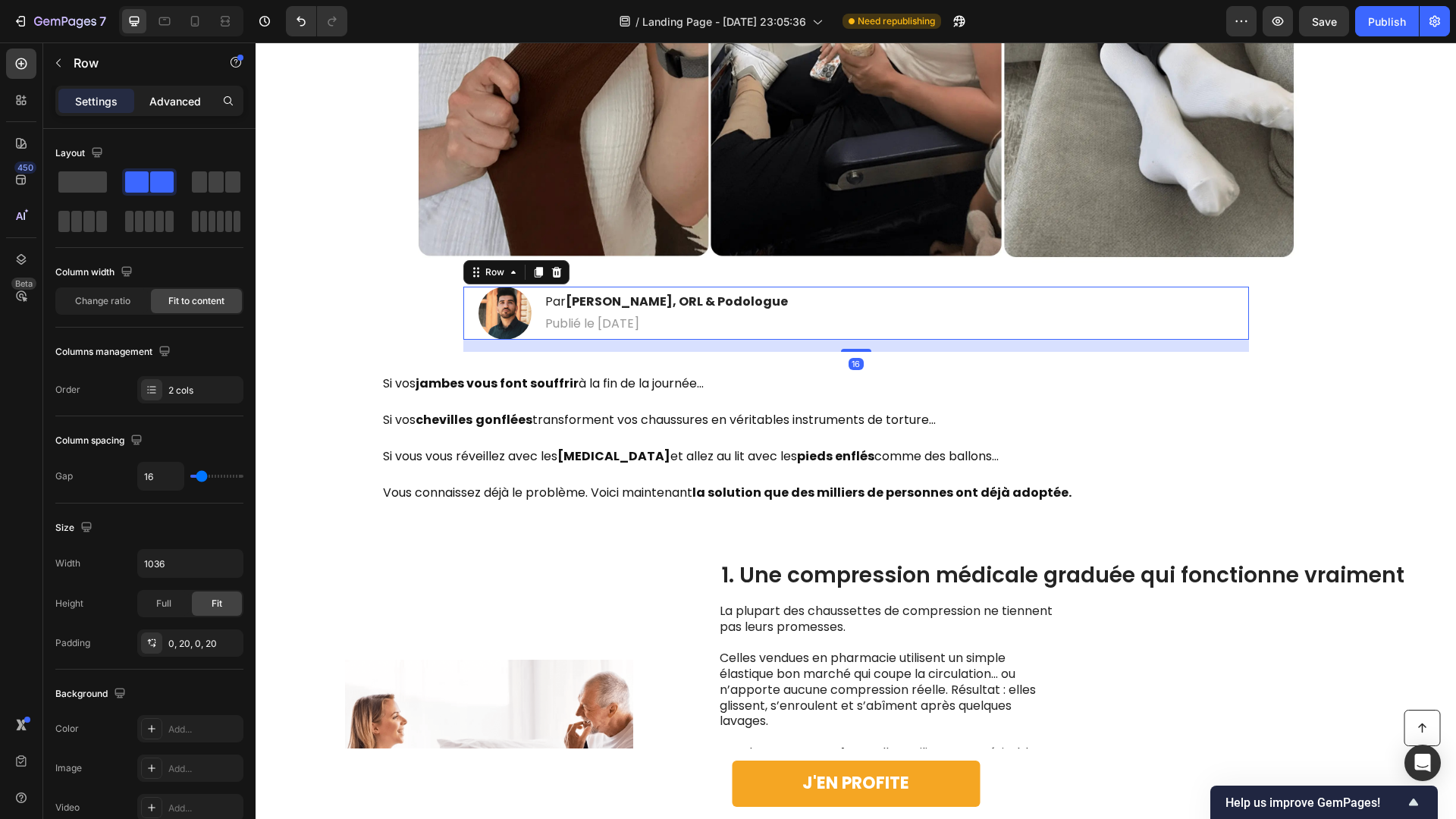
click at [186, 93] on p "Advanced" at bounding box center [175, 100] width 52 height 16
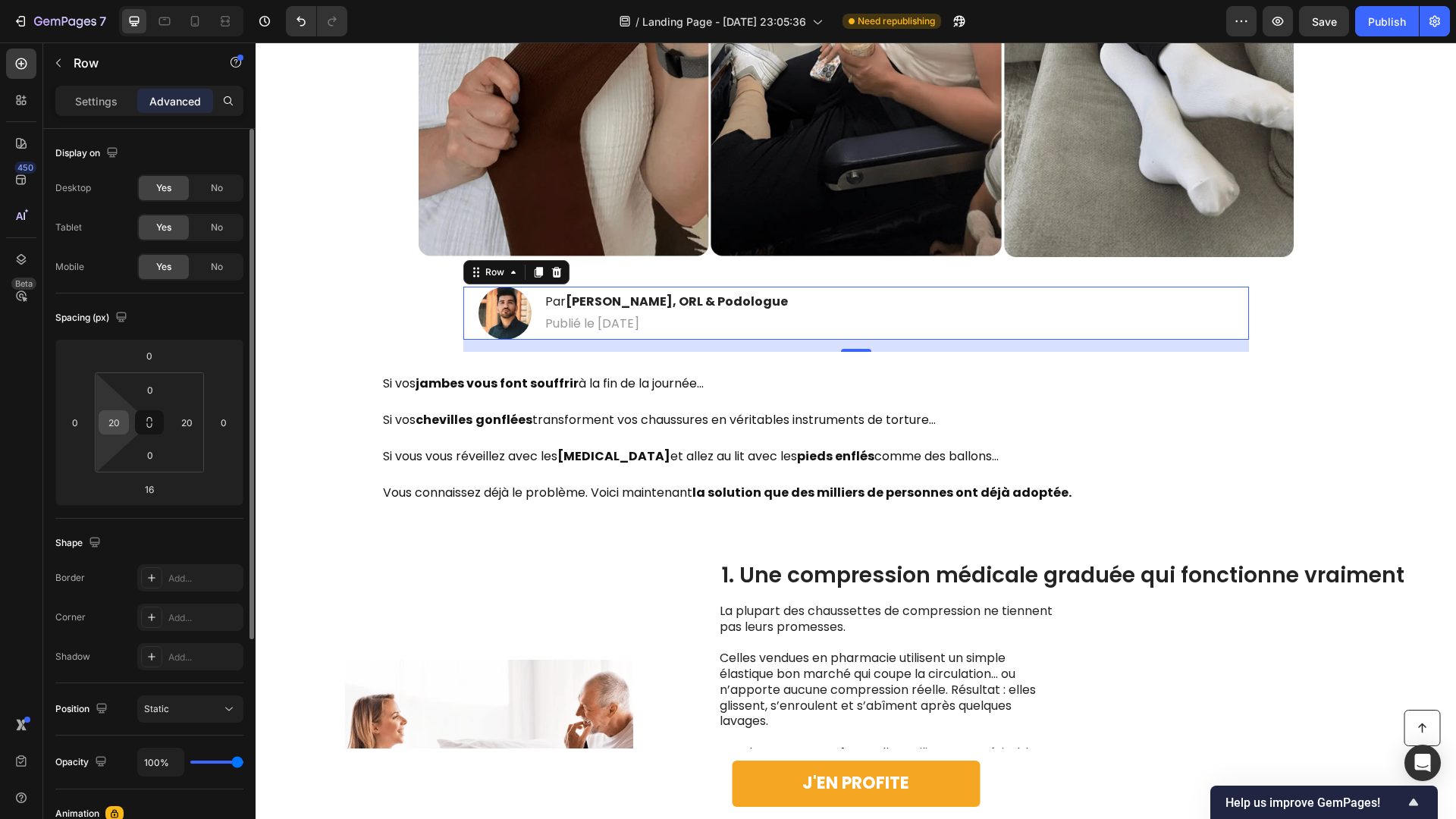
click at [118, 426] on input "20" at bounding box center [113, 422] width 23 height 23
type input "0"
click at [173, 432] on div "20" at bounding box center [187, 422] width 30 height 24
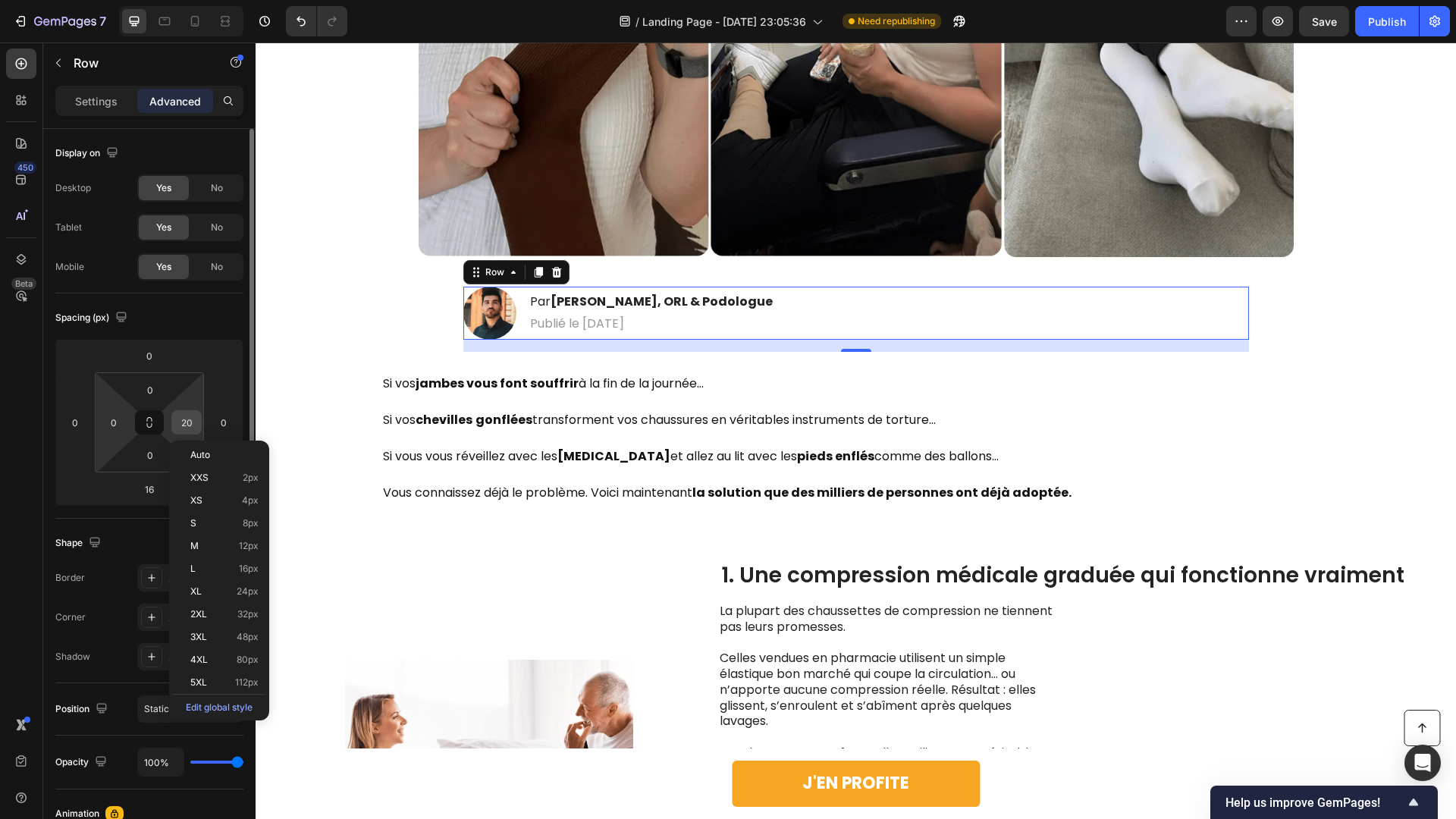
click at [187, 426] on input "20" at bounding box center [186, 422] width 23 height 23
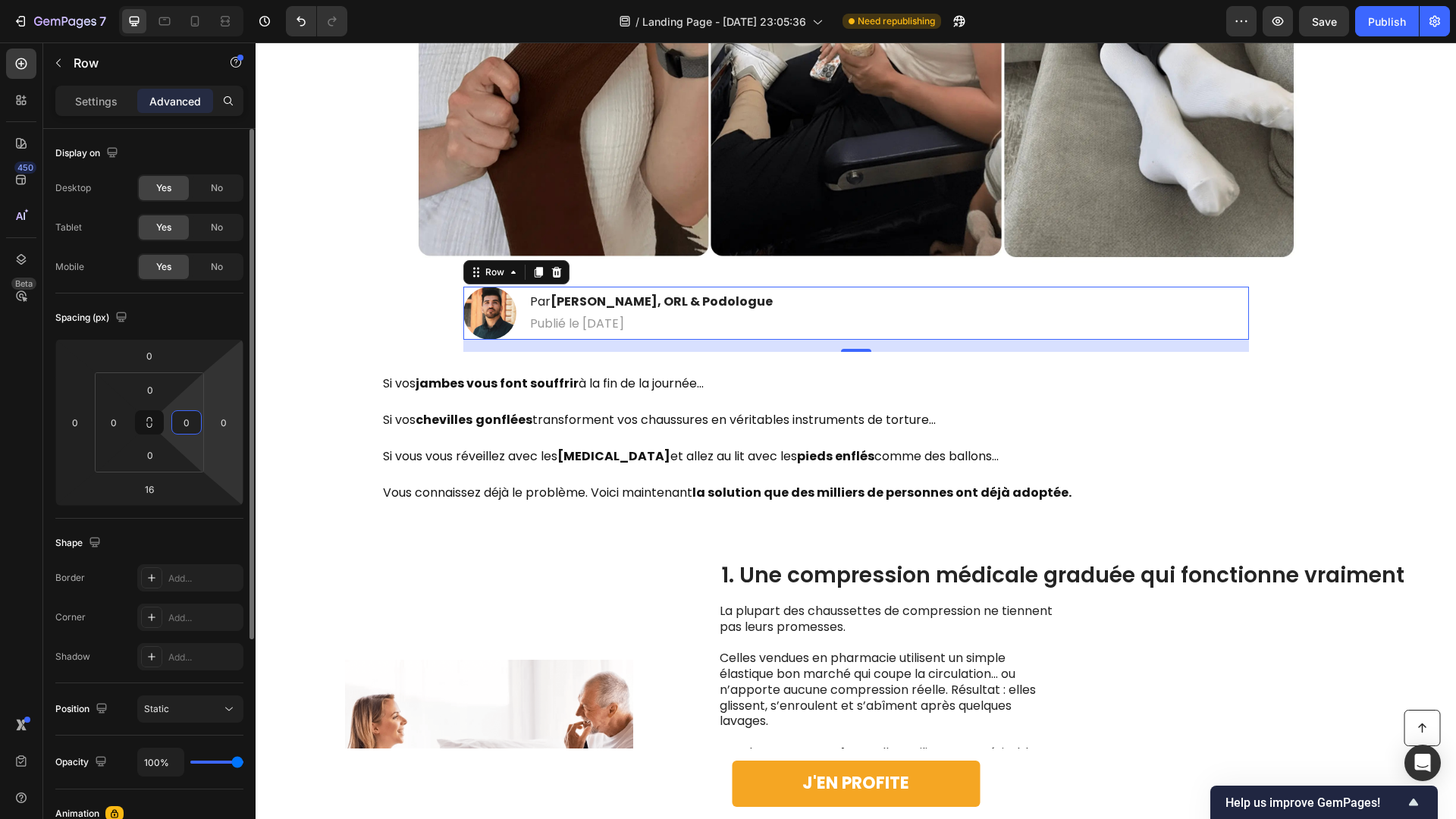
type input "0"
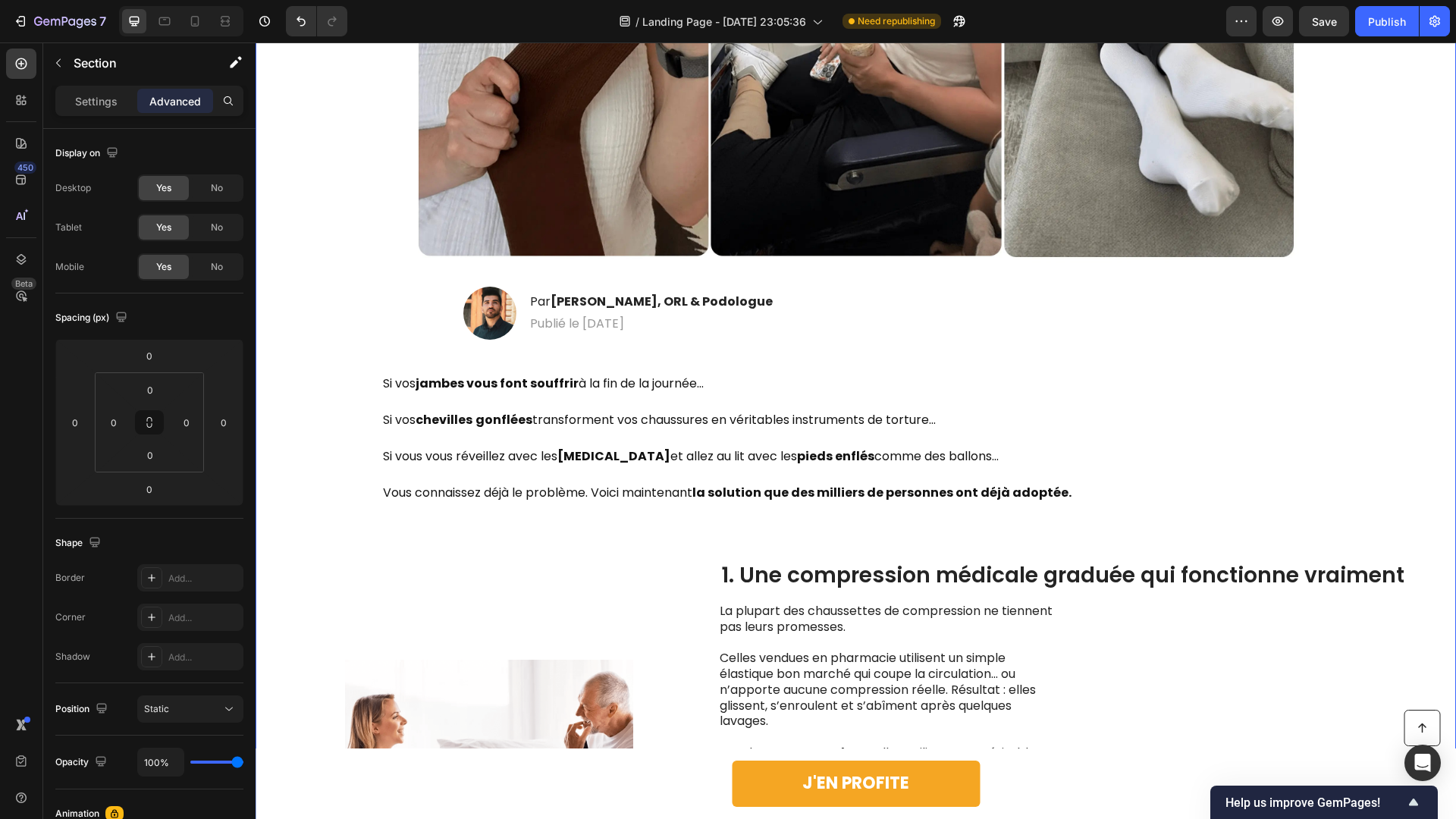
click at [15, 257] on icon at bounding box center [21, 260] width 15 height 15
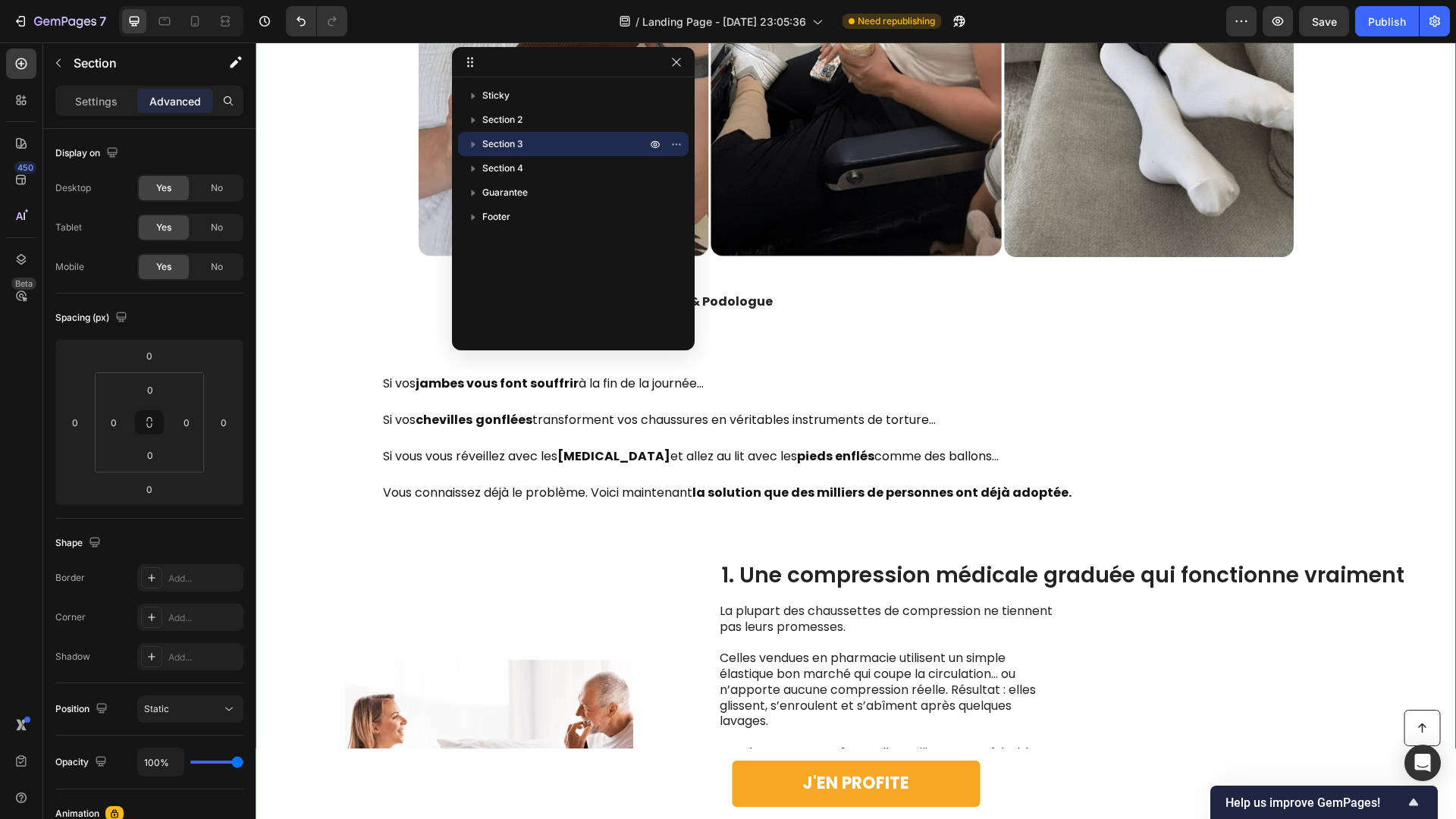
click at [805, 310] on div "Image Par [PERSON_NAME], ORL & Podologue Heading Publié le [DATE] Text Block Row" at bounding box center [856, 312] width 785 height 53
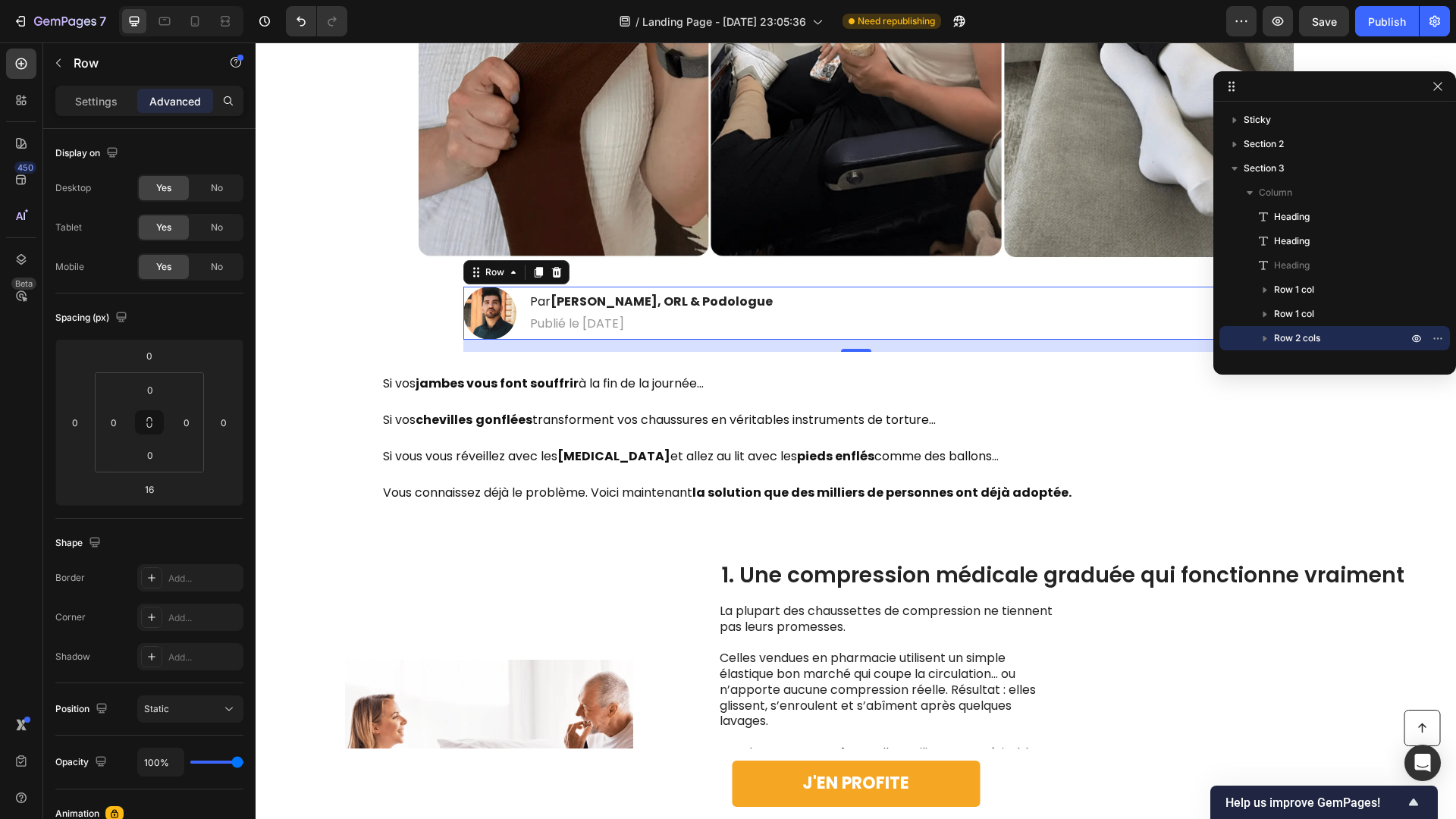
drag, startPoint x: 548, startPoint y: 68, endPoint x: 1339, endPoint y: 92, distance: 791.4
click at [1263, 339] on icon "button" at bounding box center [1265, 338] width 4 height 6
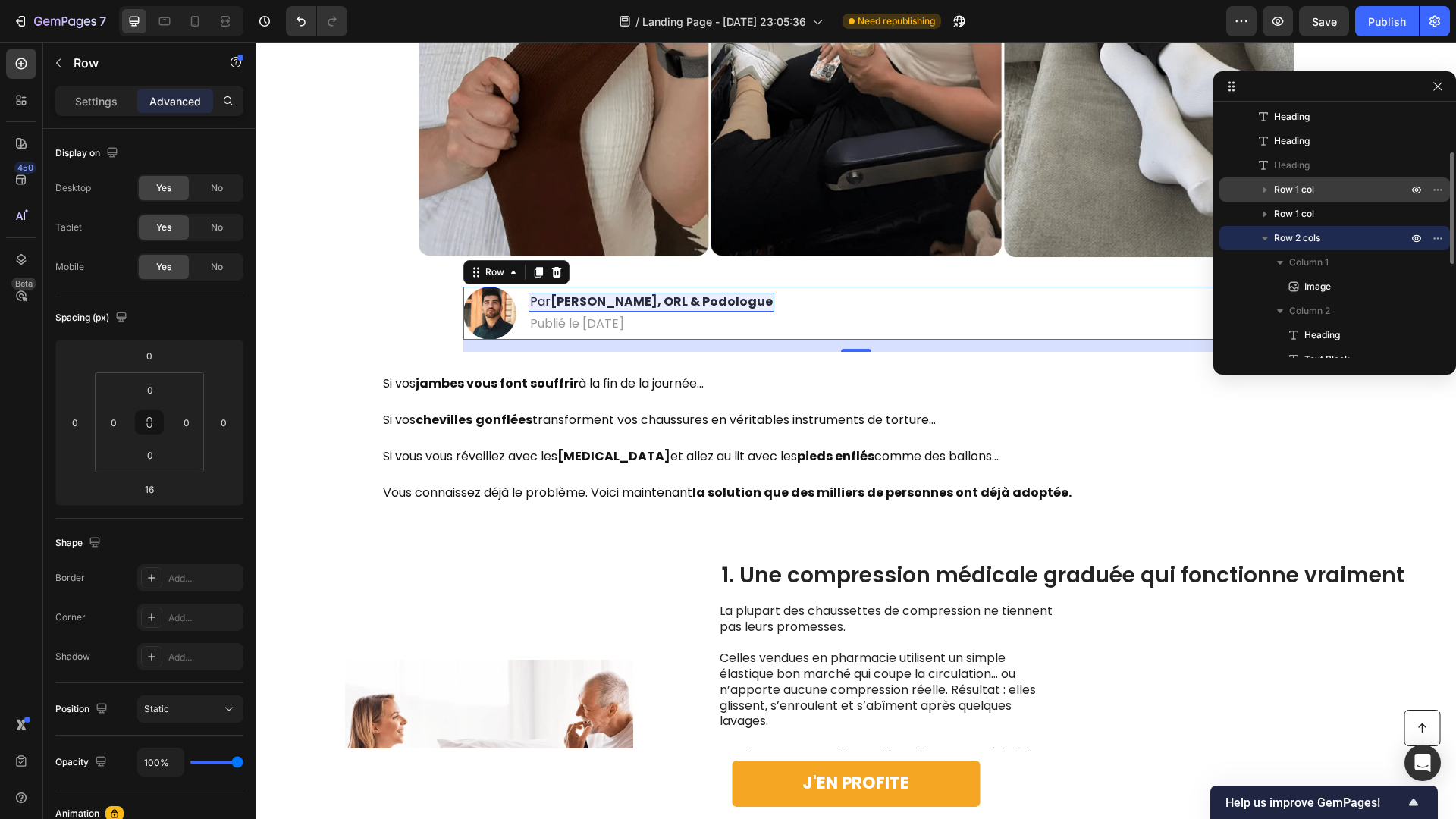
scroll to position [173, 0]
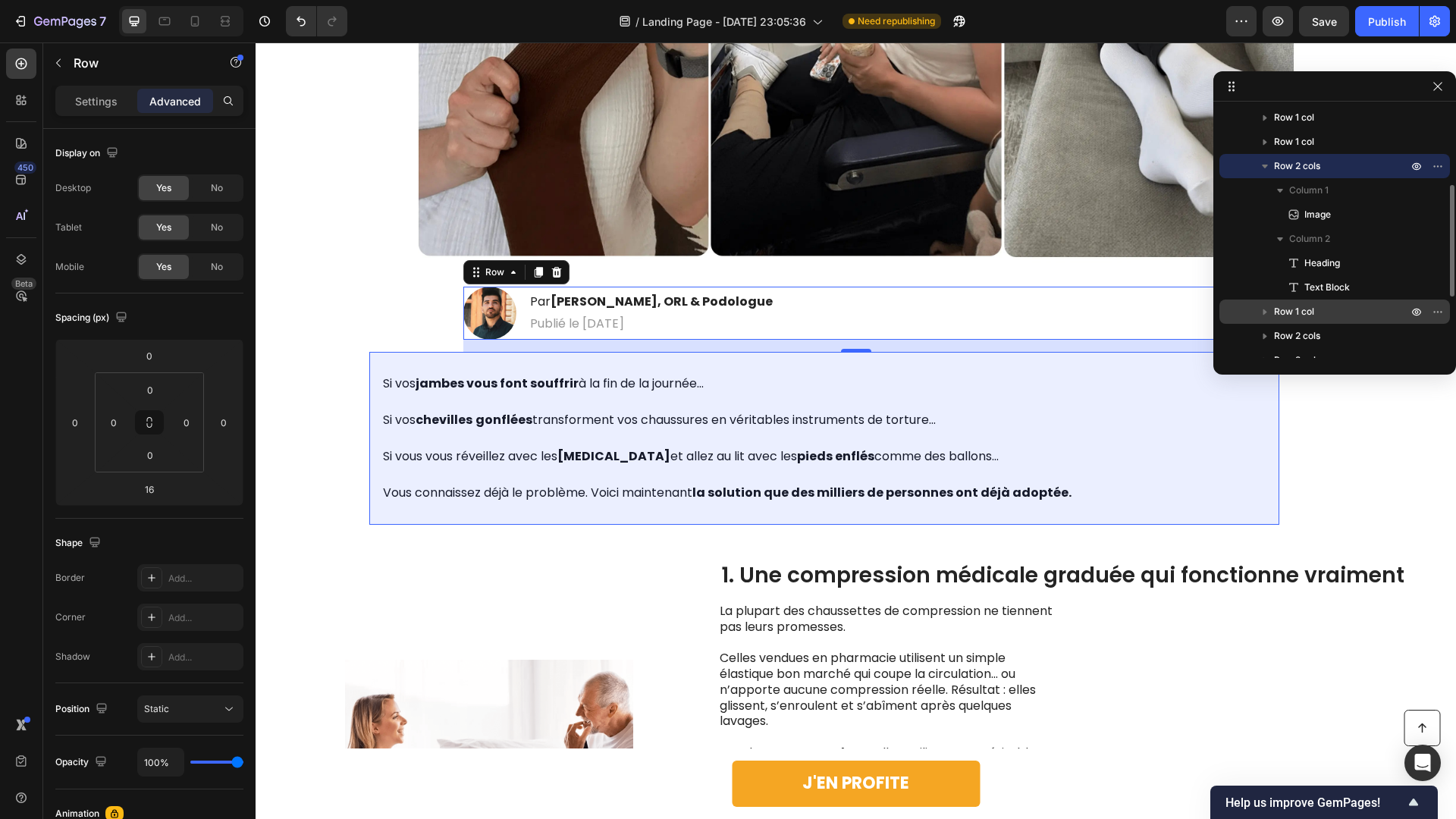
click at [1275, 312] on span "Row 1 col" at bounding box center [1294, 312] width 40 height 15
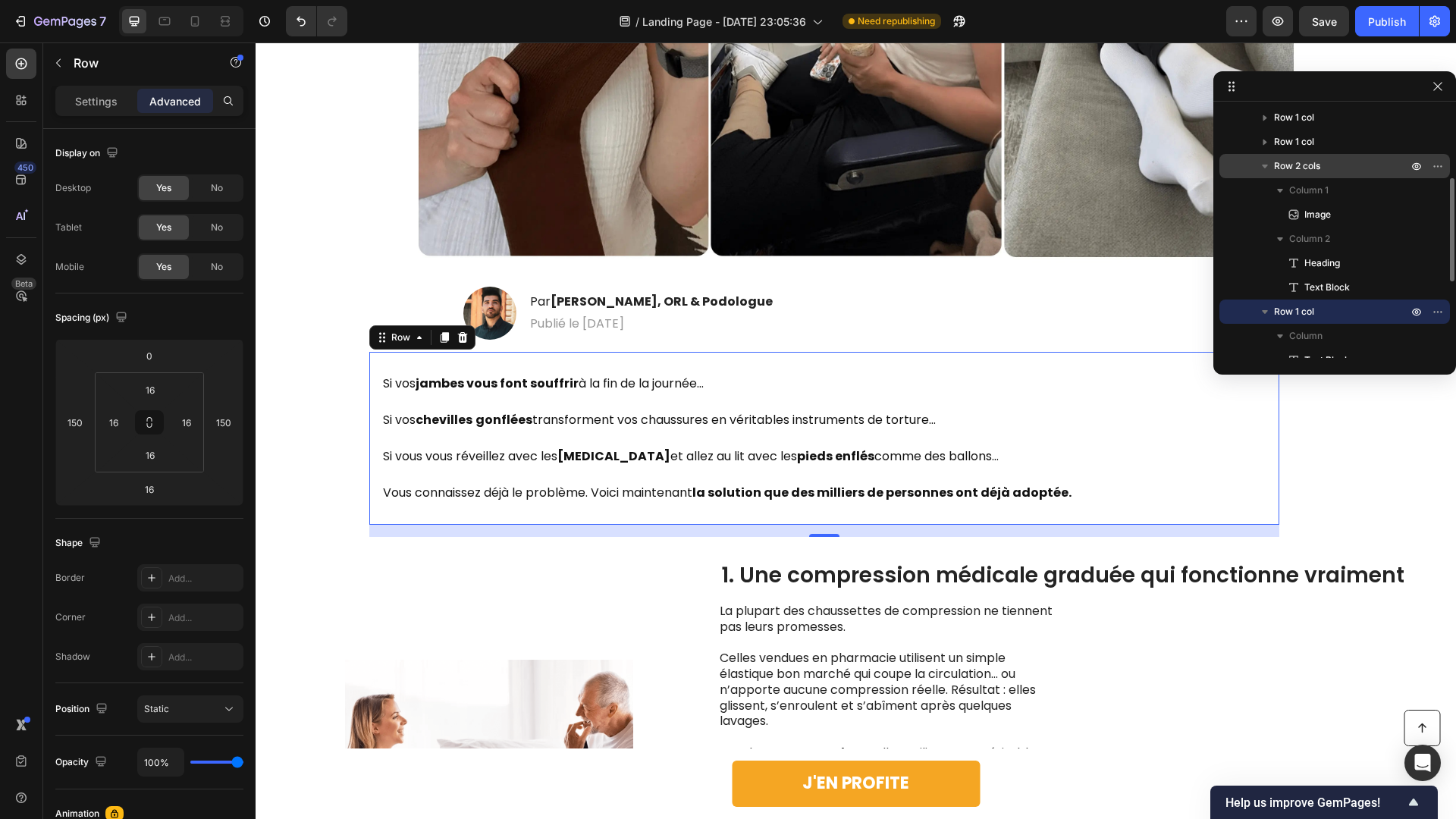
click at [1266, 312] on icon "button" at bounding box center [1265, 312] width 15 height 15
click at [1275, 280] on span "Text Block" at bounding box center [1327, 287] width 45 height 15
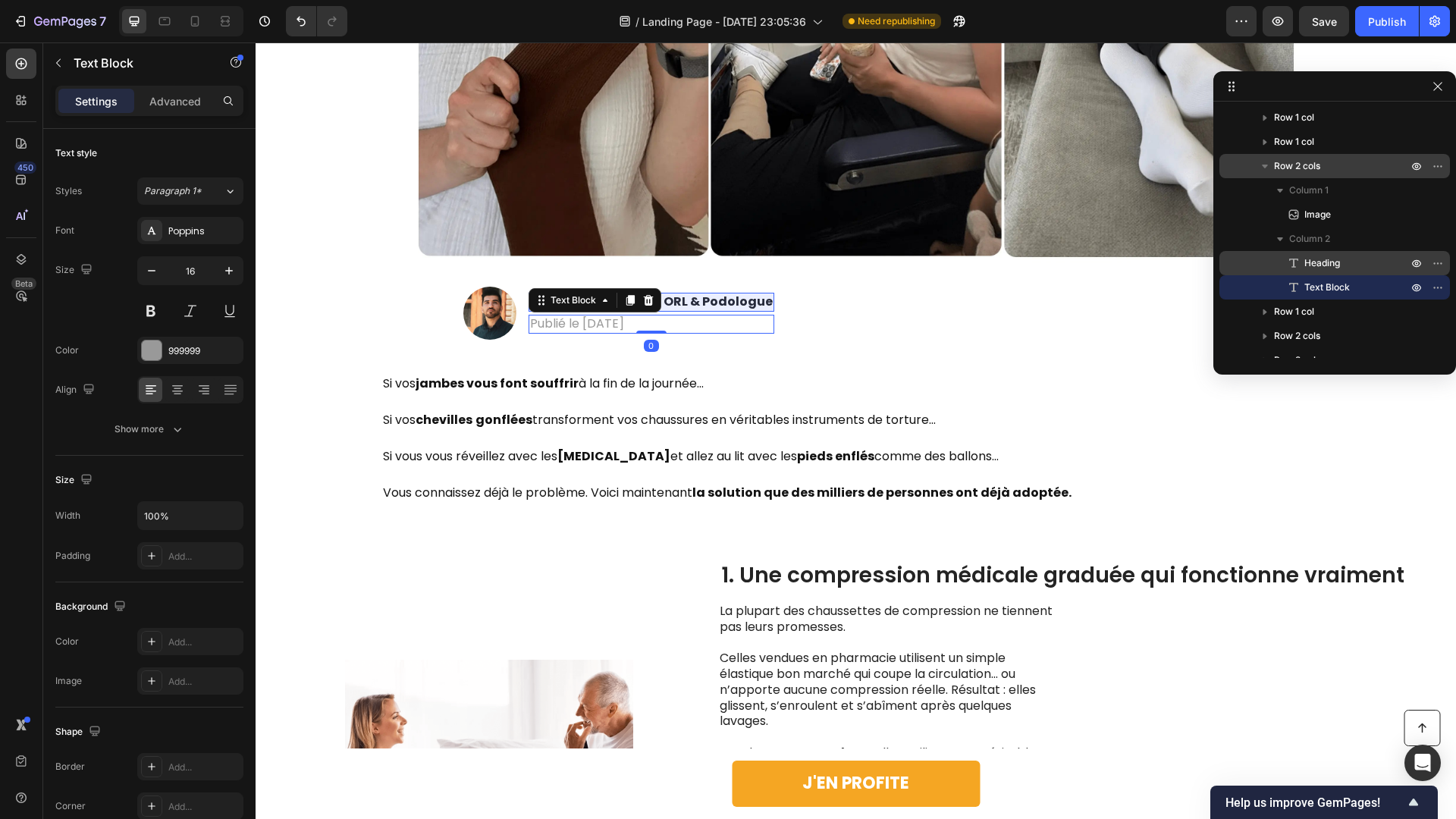
click at [1275, 258] on span "Heading" at bounding box center [1322, 263] width 36 height 15
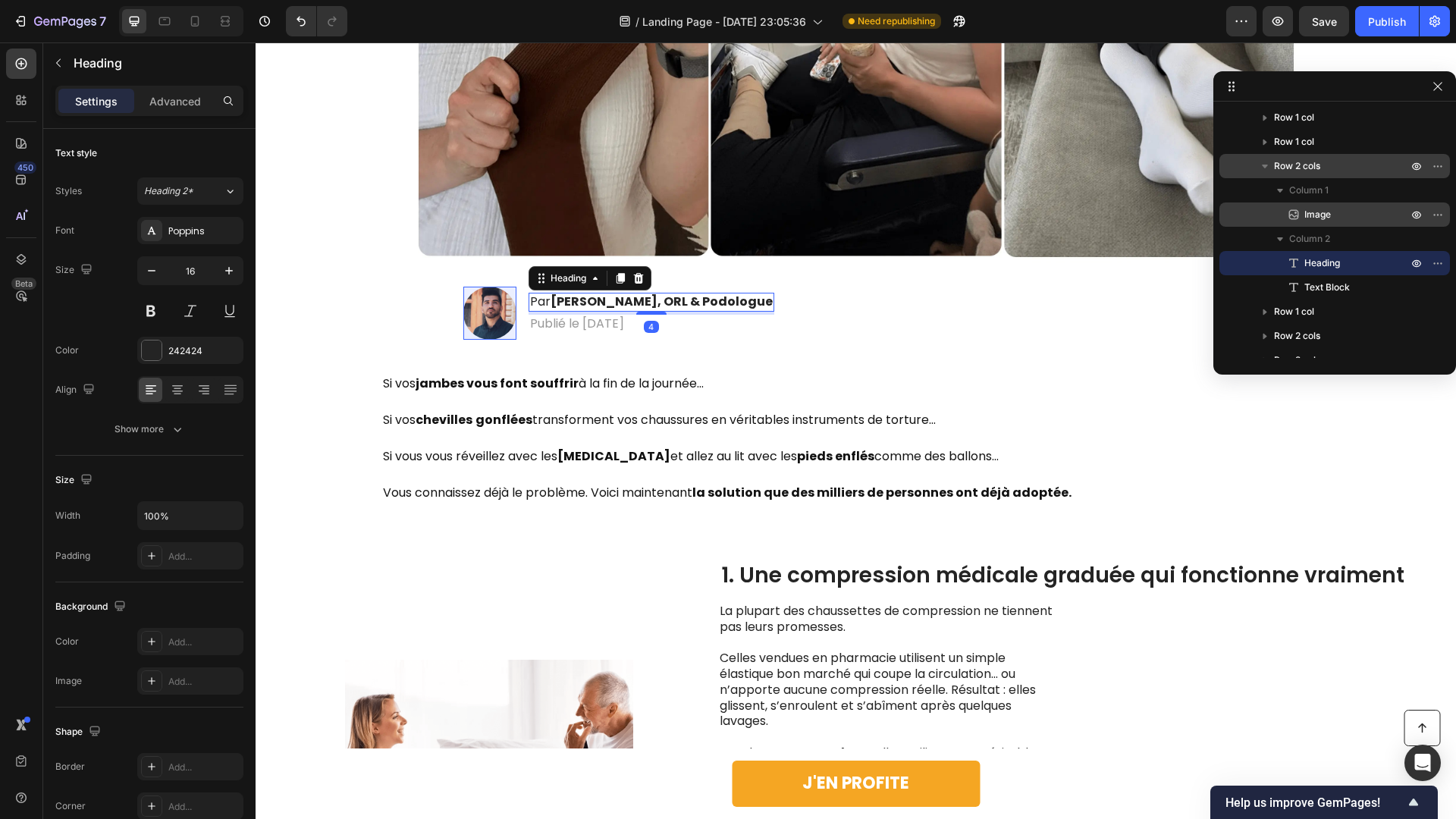
click at [1275, 217] on span "Image" at bounding box center [1318, 214] width 27 height 15
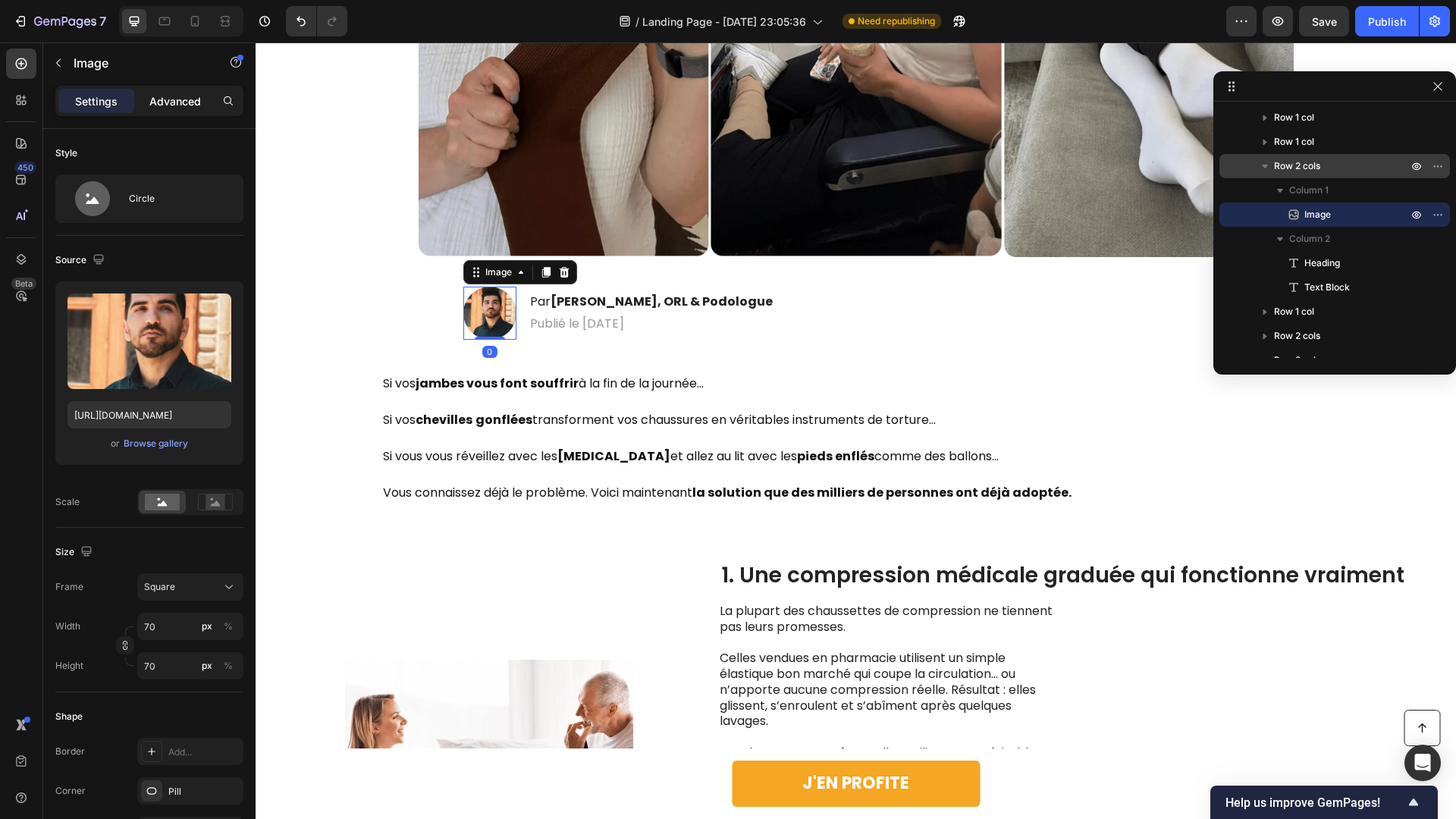
click at [168, 94] on p "Advanced" at bounding box center [175, 100] width 52 height 16
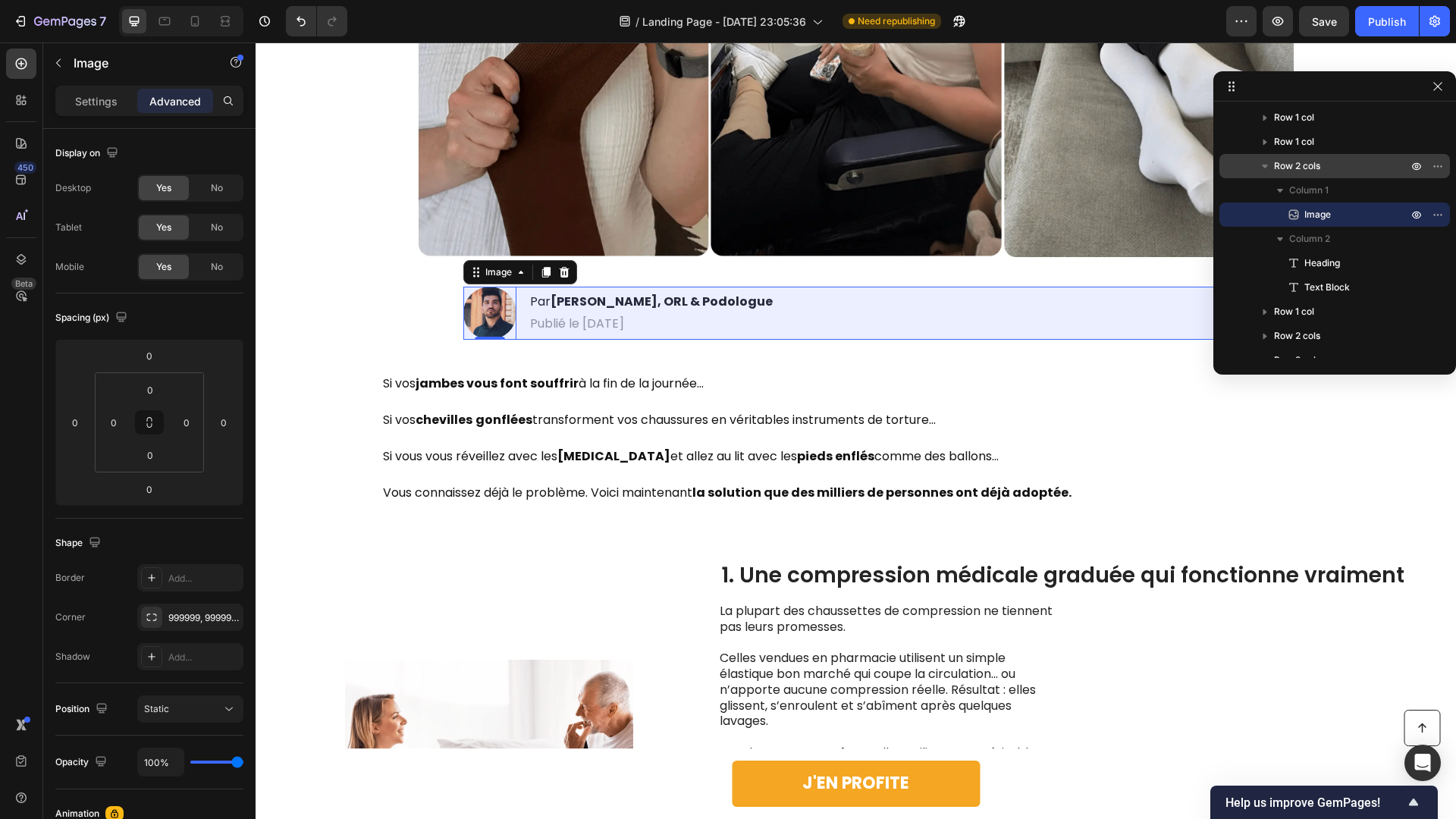
click at [1275, 160] on span "Row 2 cols" at bounding box center [1297, 166] width 46 height 15
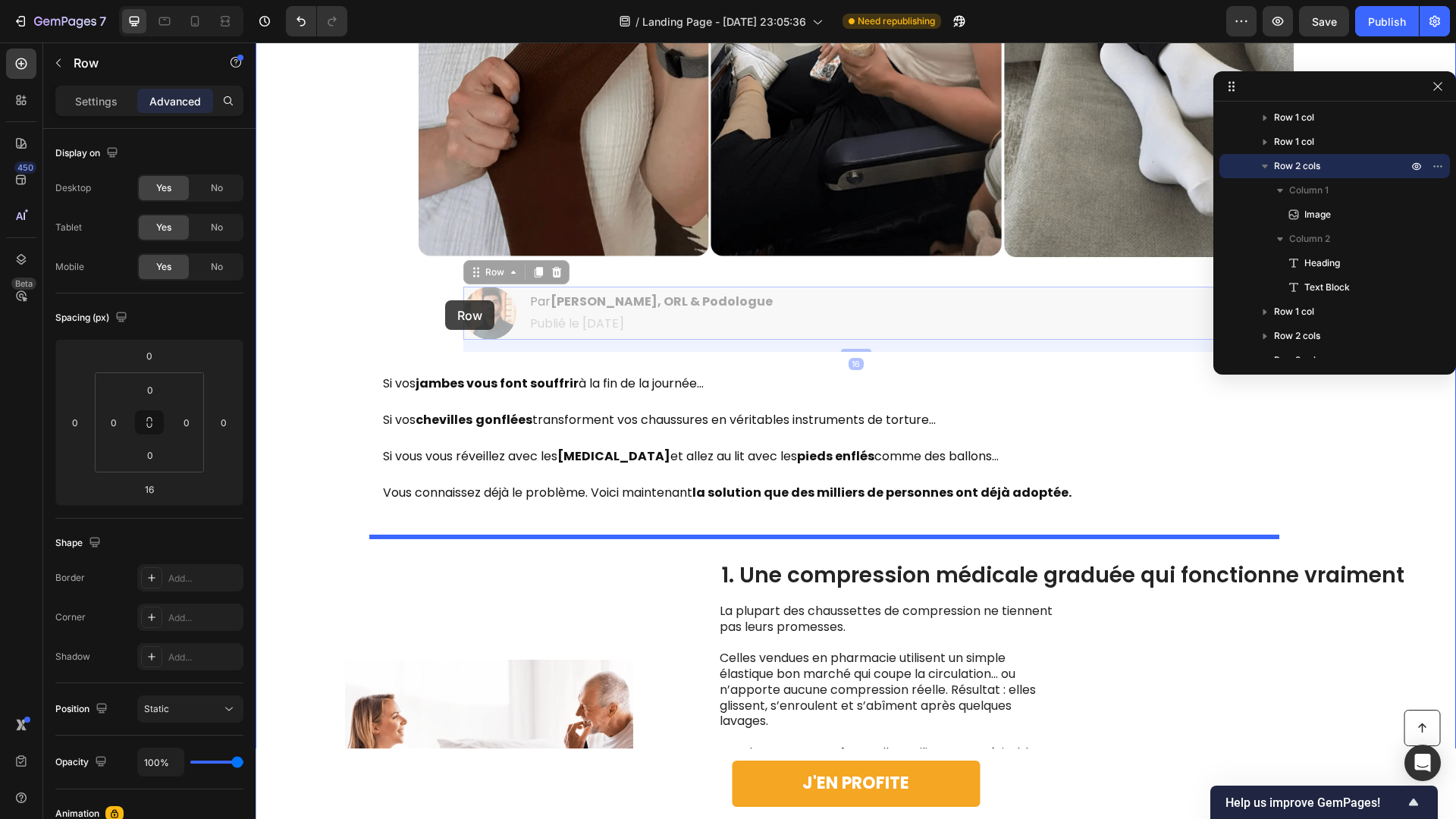
drag, startPoint x: 468, startPoint y: 270, endPoint x: 445, endPoint y: 301, distance: 38.6
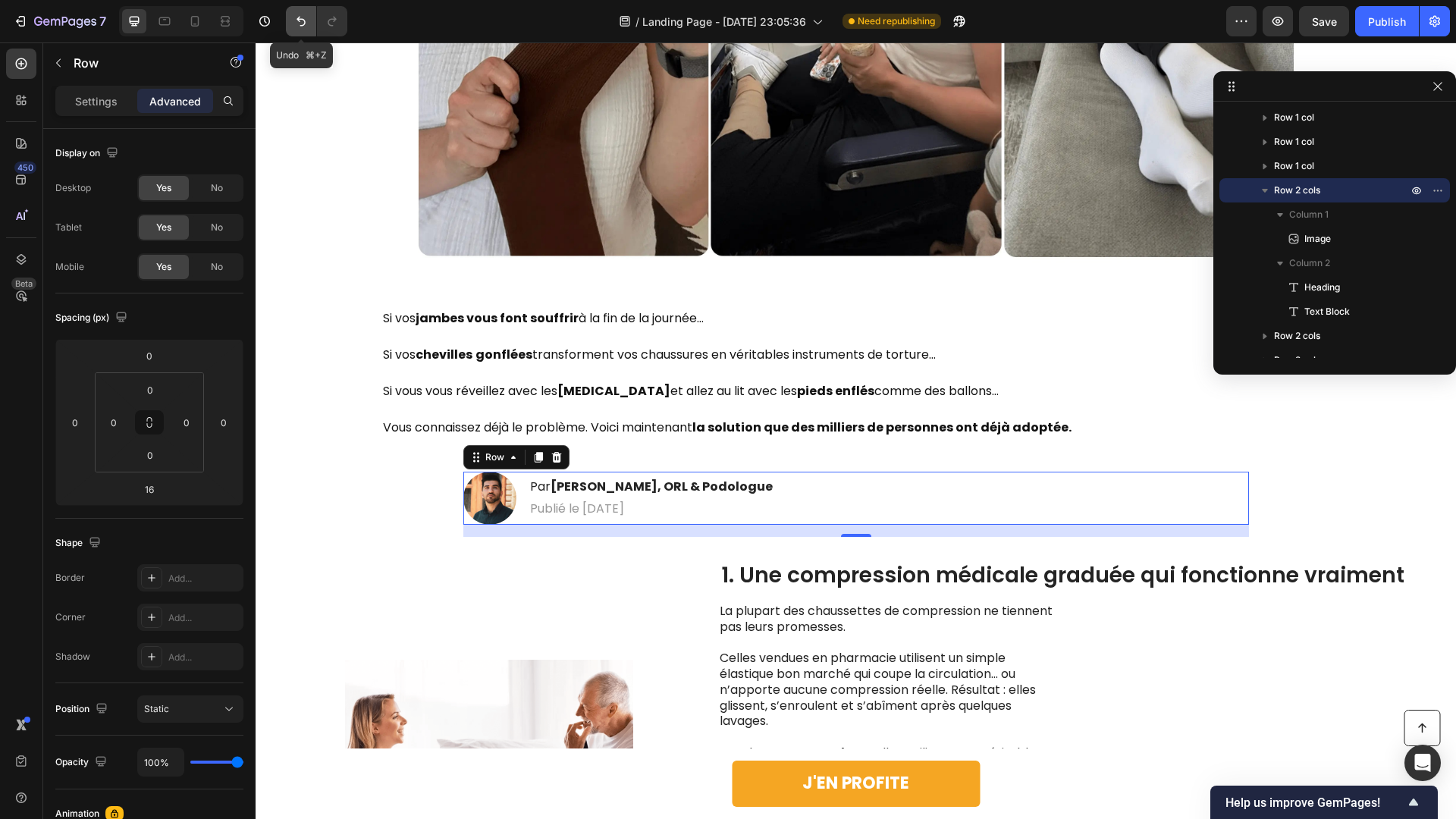
click at [308, 16] on icon "Undo/Redo" at bounding box center [301, 21] width 15 height 15
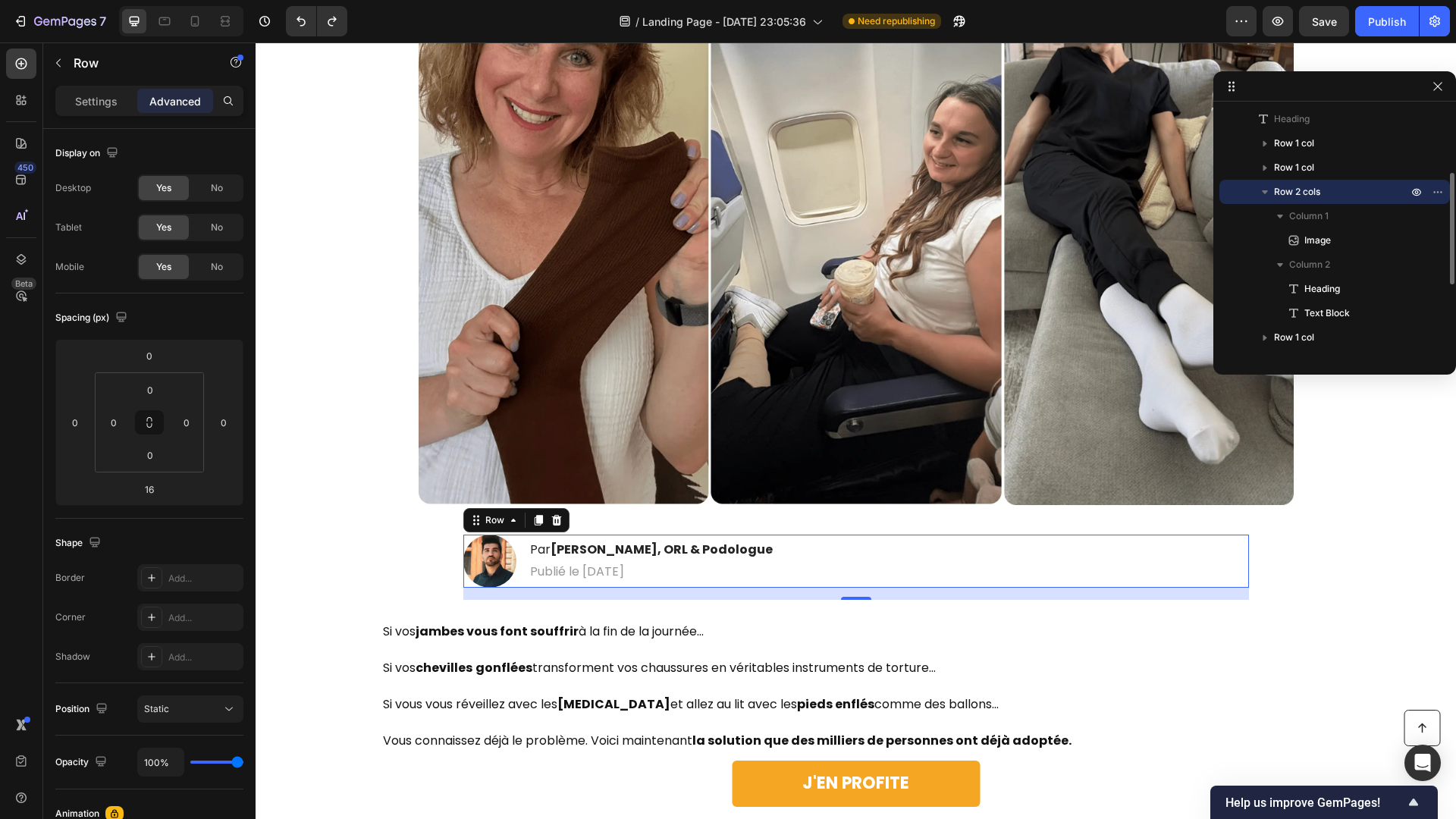
scroll to position [0, 0]
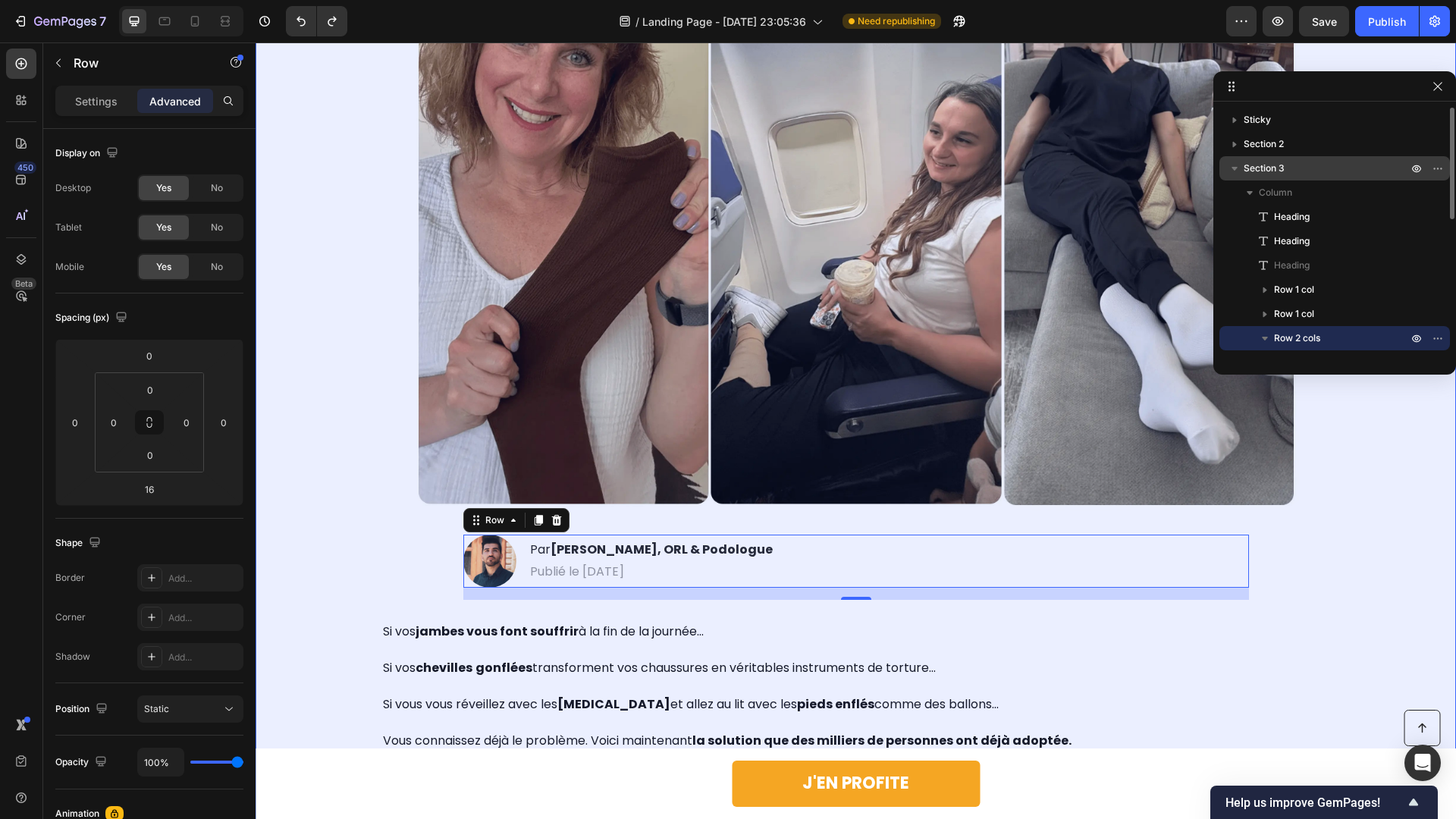
click at [1275, 168] on p "Section 3" at bounding box center [1327, 168] width 167 height 15
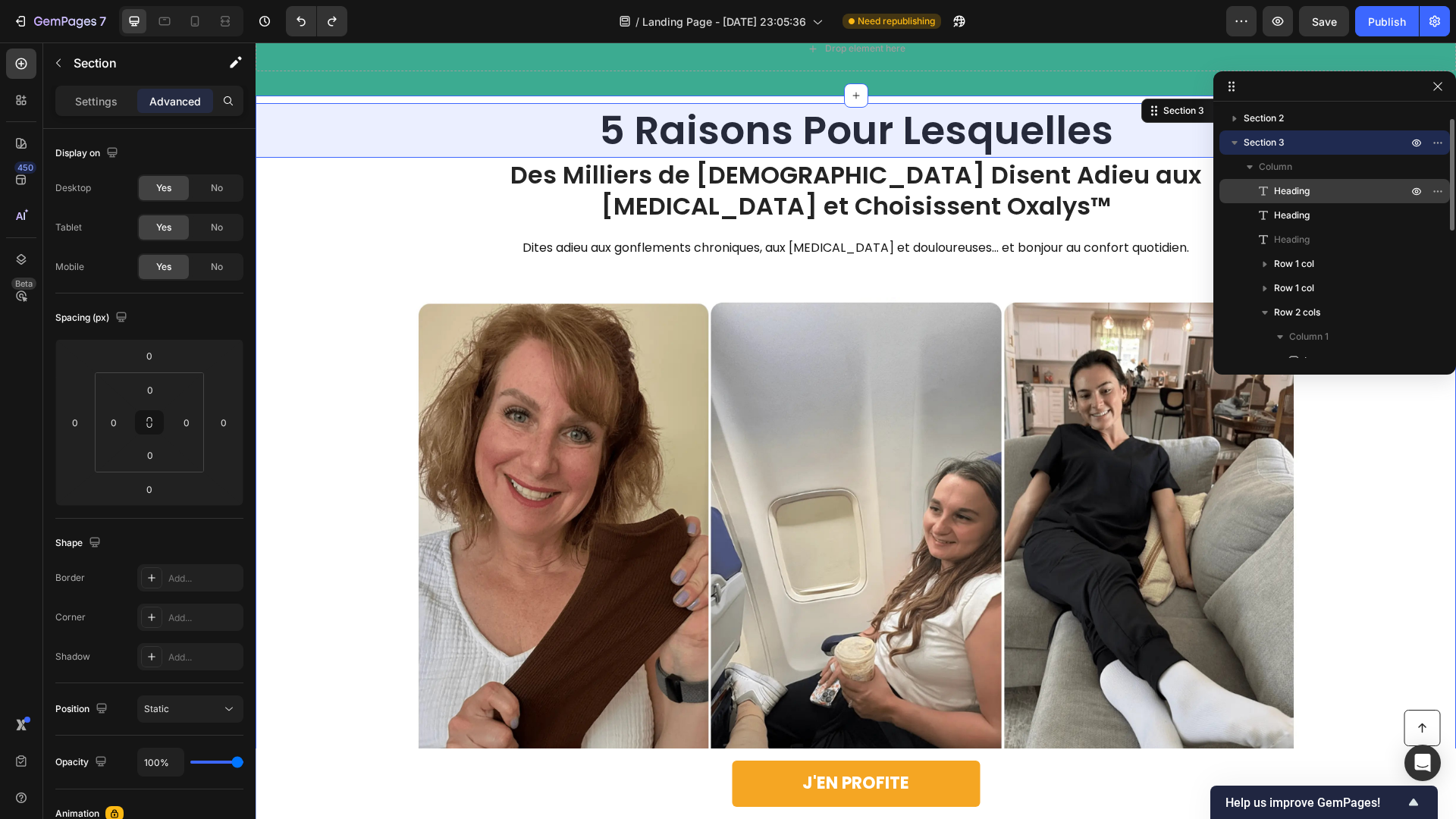
scroll to position [83, 0]
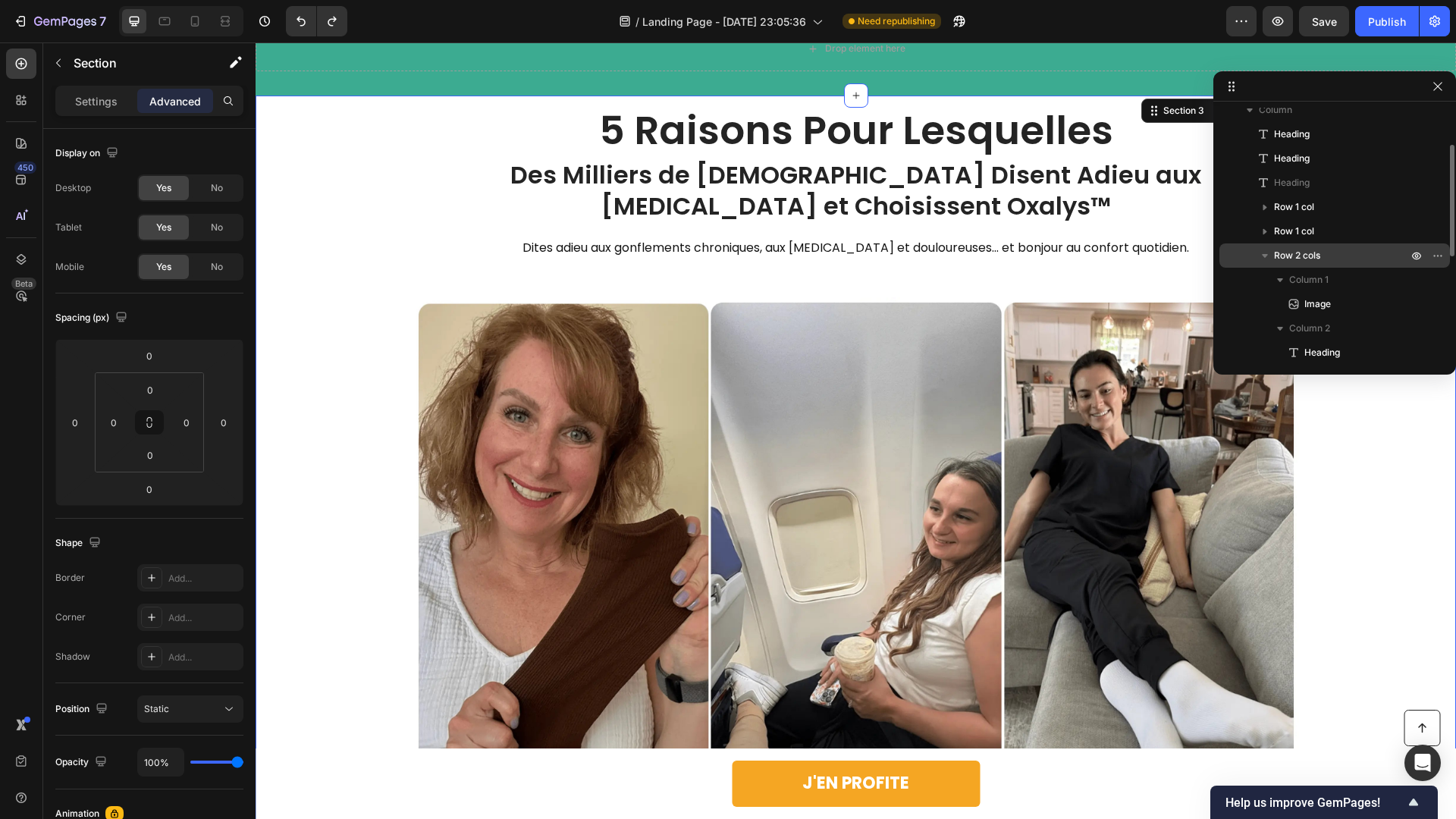
drag, startPoint x: 1299, startPoint y: 261, endPoint x: 939, endPoint y: 216, distance: 362.8
click at [1275, 261] on span "Row 2 cols" at bounding box center [1297, 255] width 46 height 15
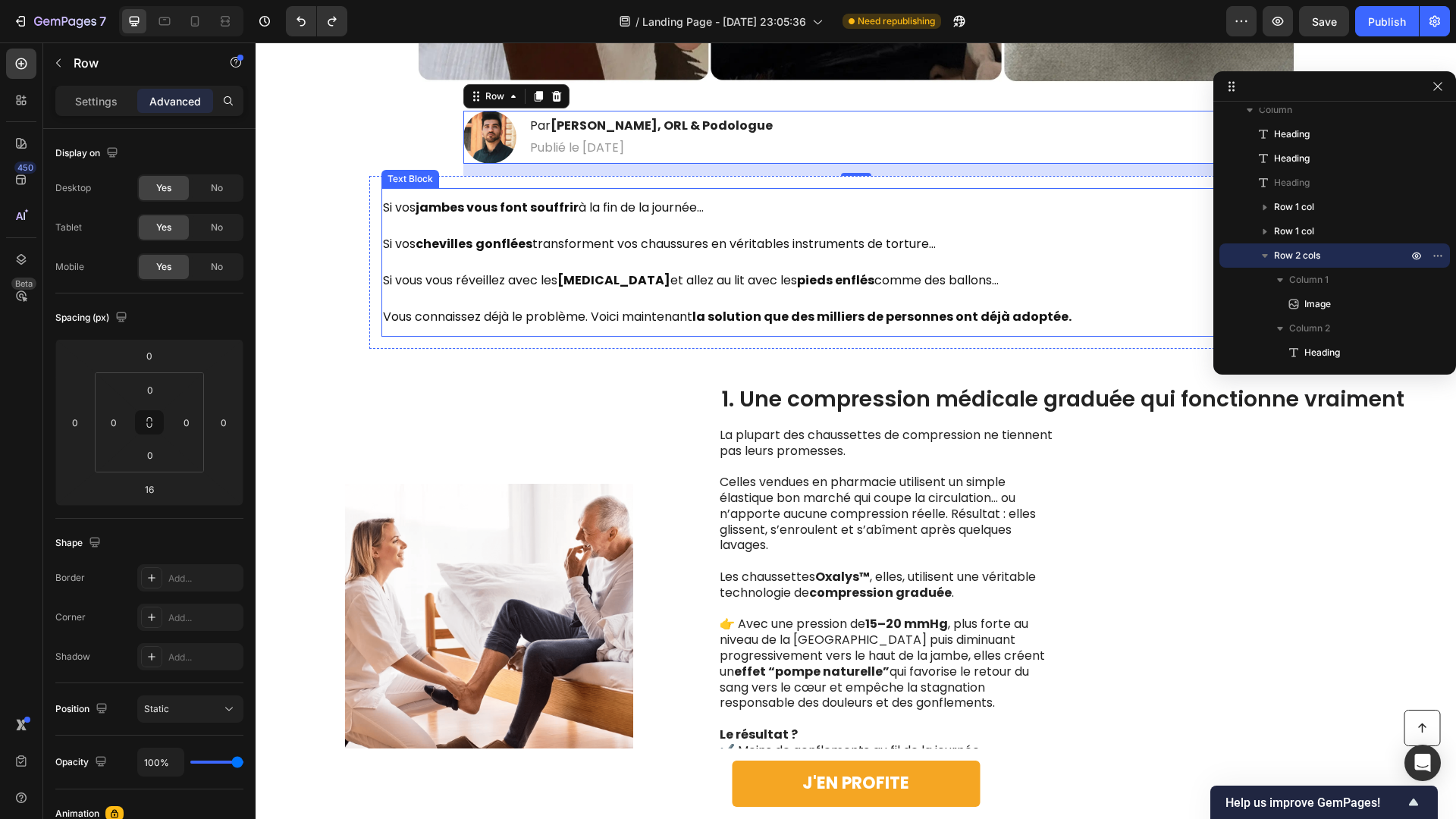
scroll to position [890, 0]
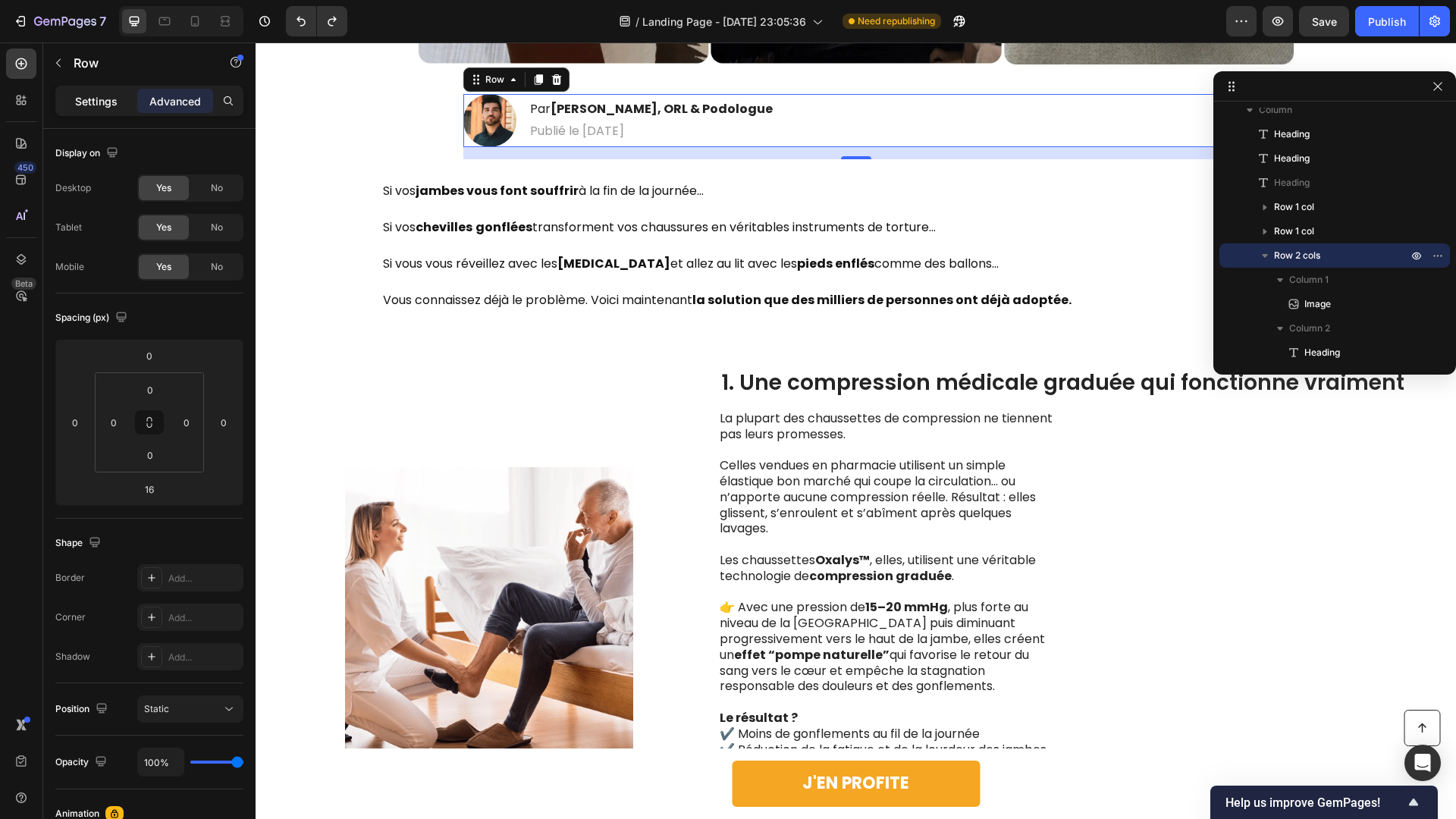
click at [90, 92] on div "Settings" at bounding box center [96, 100] width 76 height 24
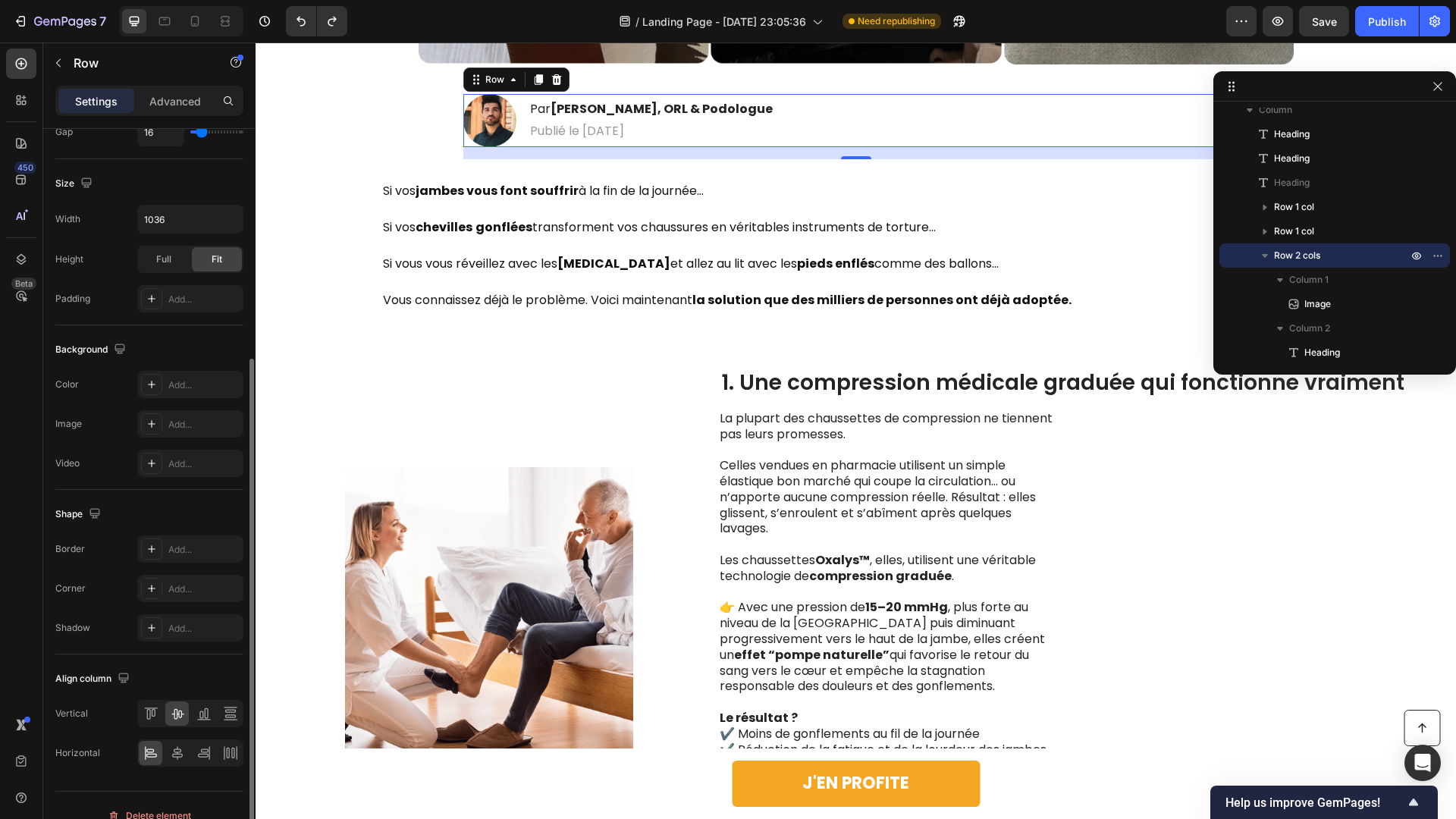
scroll to position [220, 0]
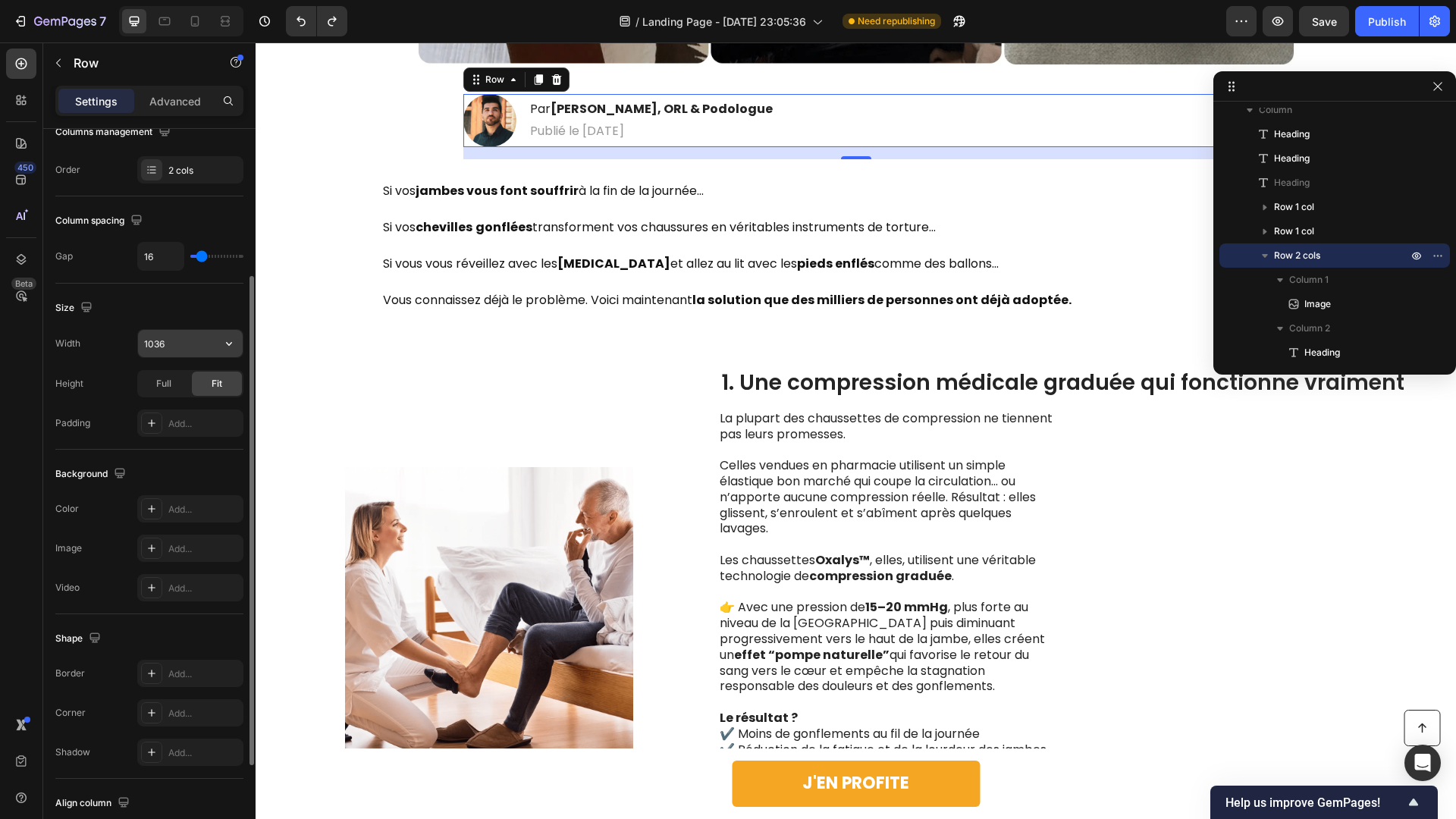
click at [179, 350] on input "1036" at bounding box center [190, 343] width 105 height 28
click at [229, 336] on icon "button" at bounding box center [229, 343] width 15 height 15
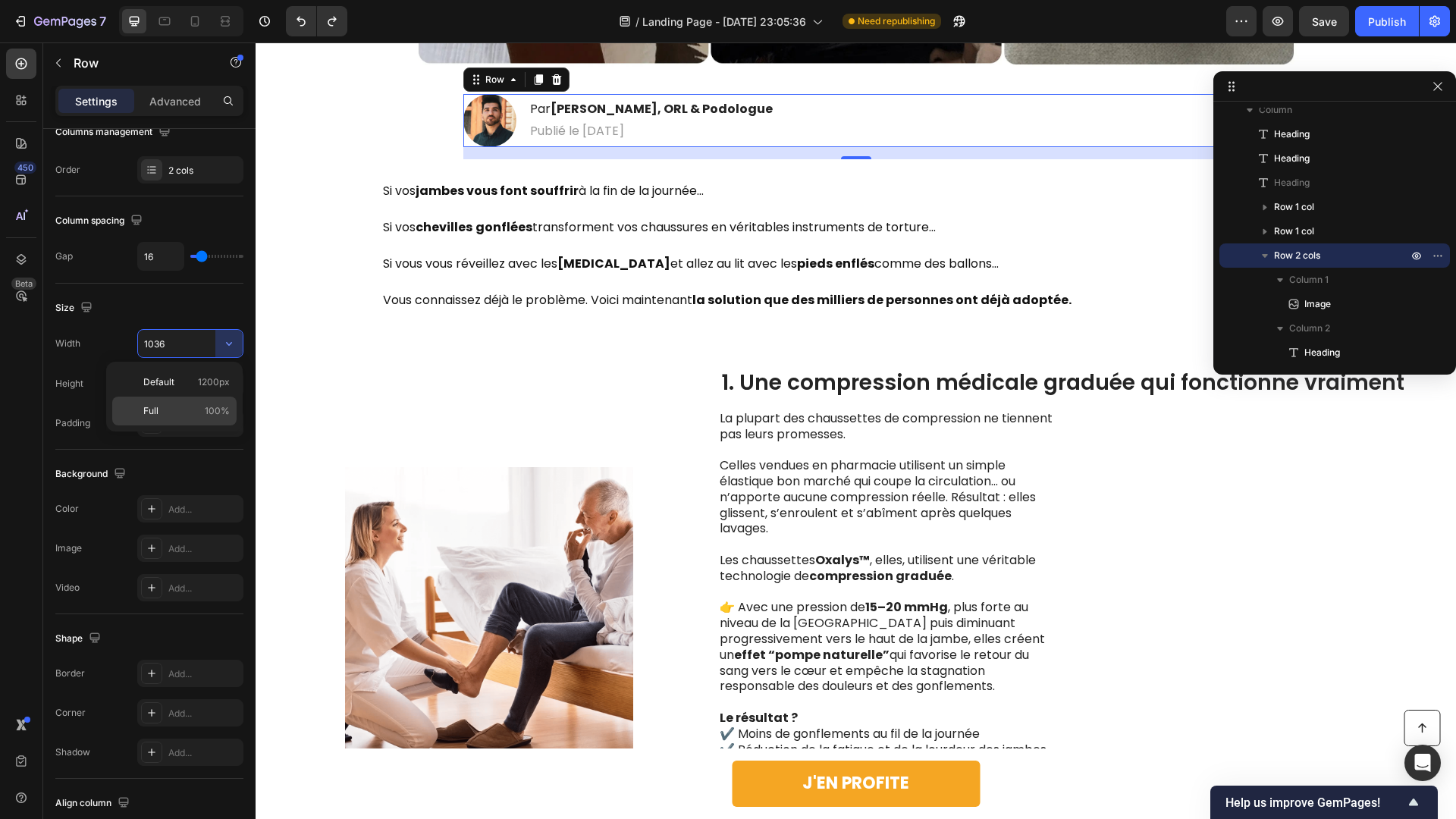
click at [198, 411] on p "Full 100%" at bounding box center [186, 411] width 86 height 13
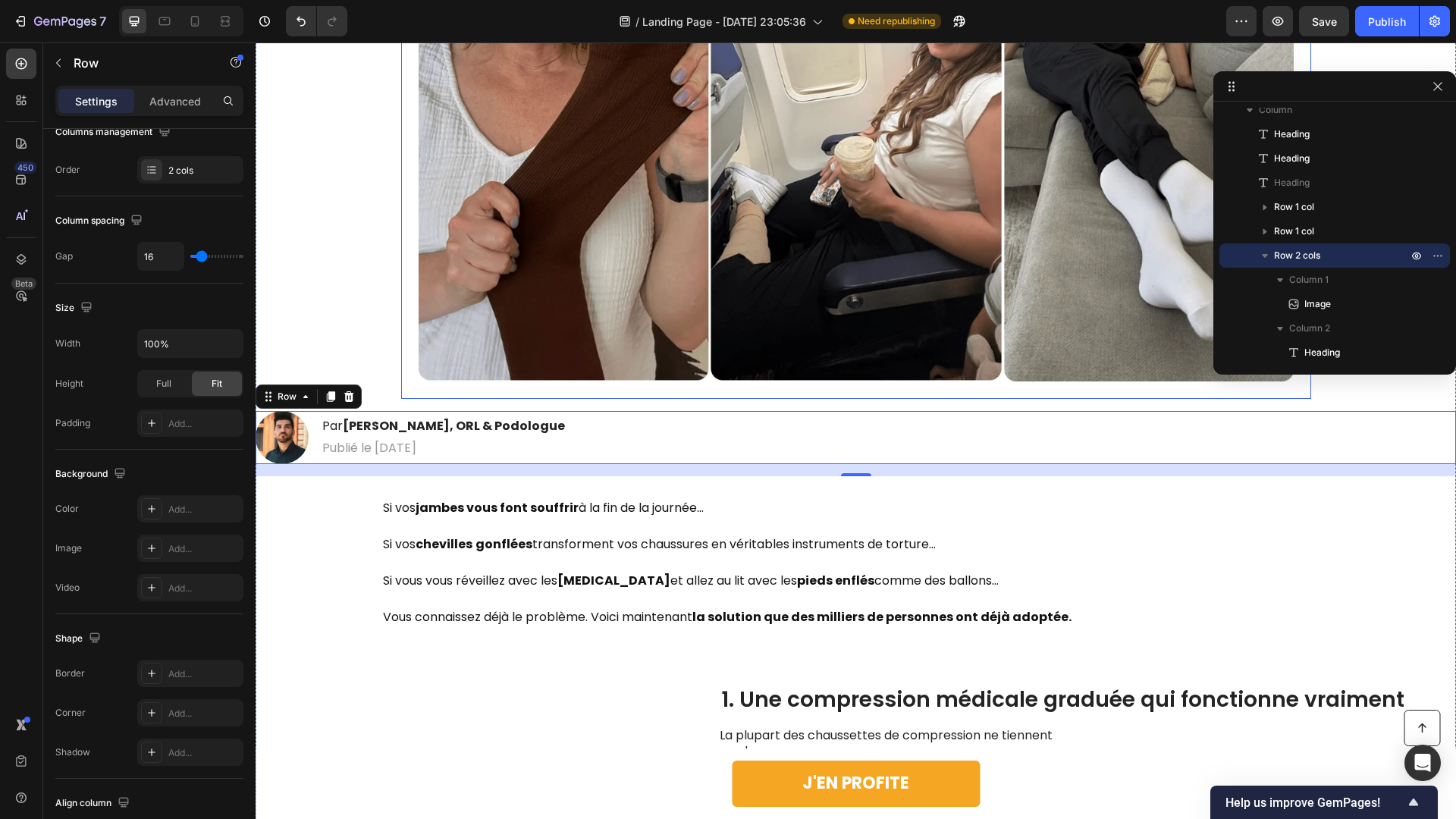
scroll to position [533, 0]
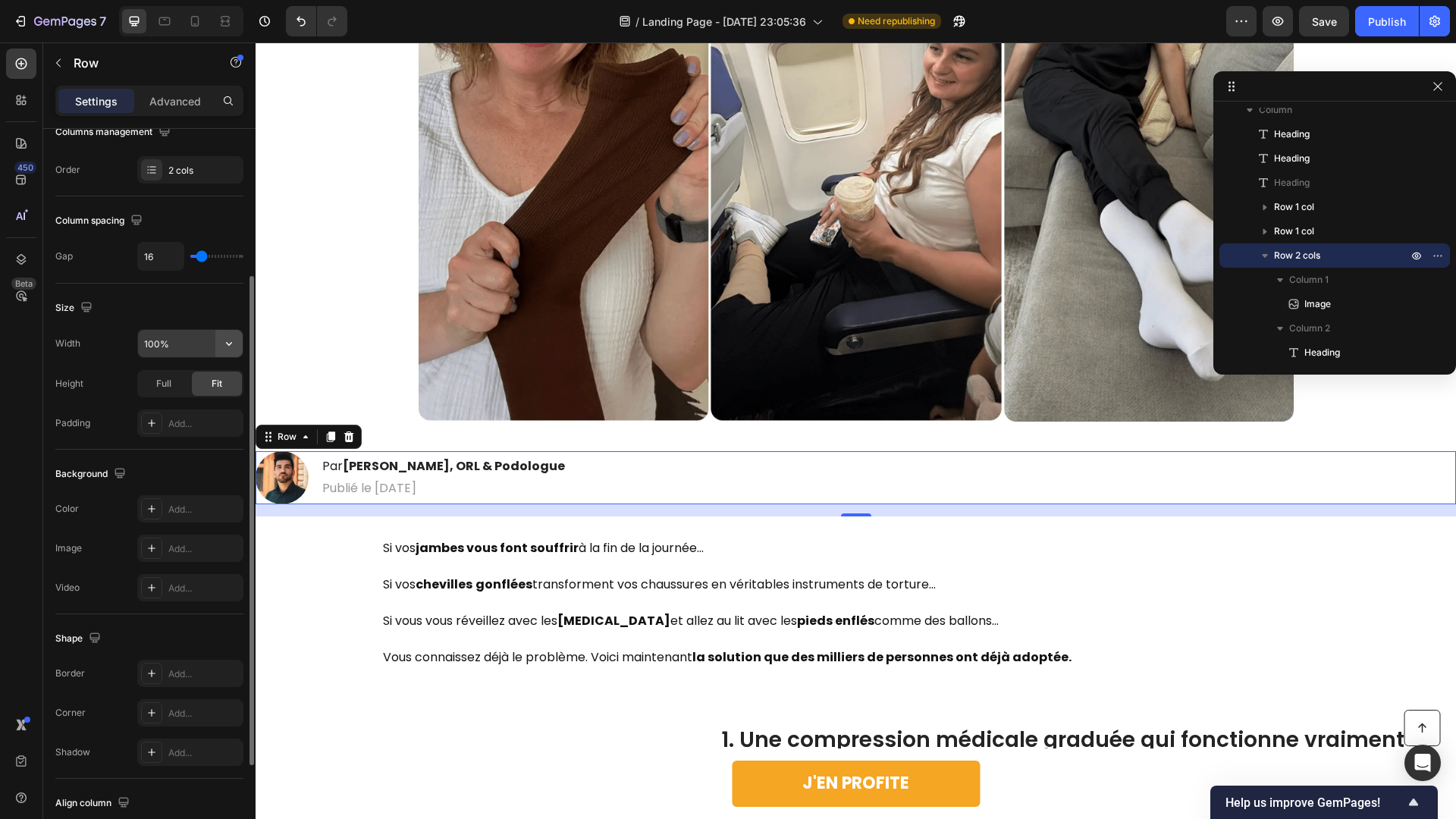
click at [220, 334] on button "button" at bounding box center [229, 343] width 28 height 28
click at [196, 384] on p "Default 1200px" at bounding box center [186, 382] width 86 height 13
type input "1200"
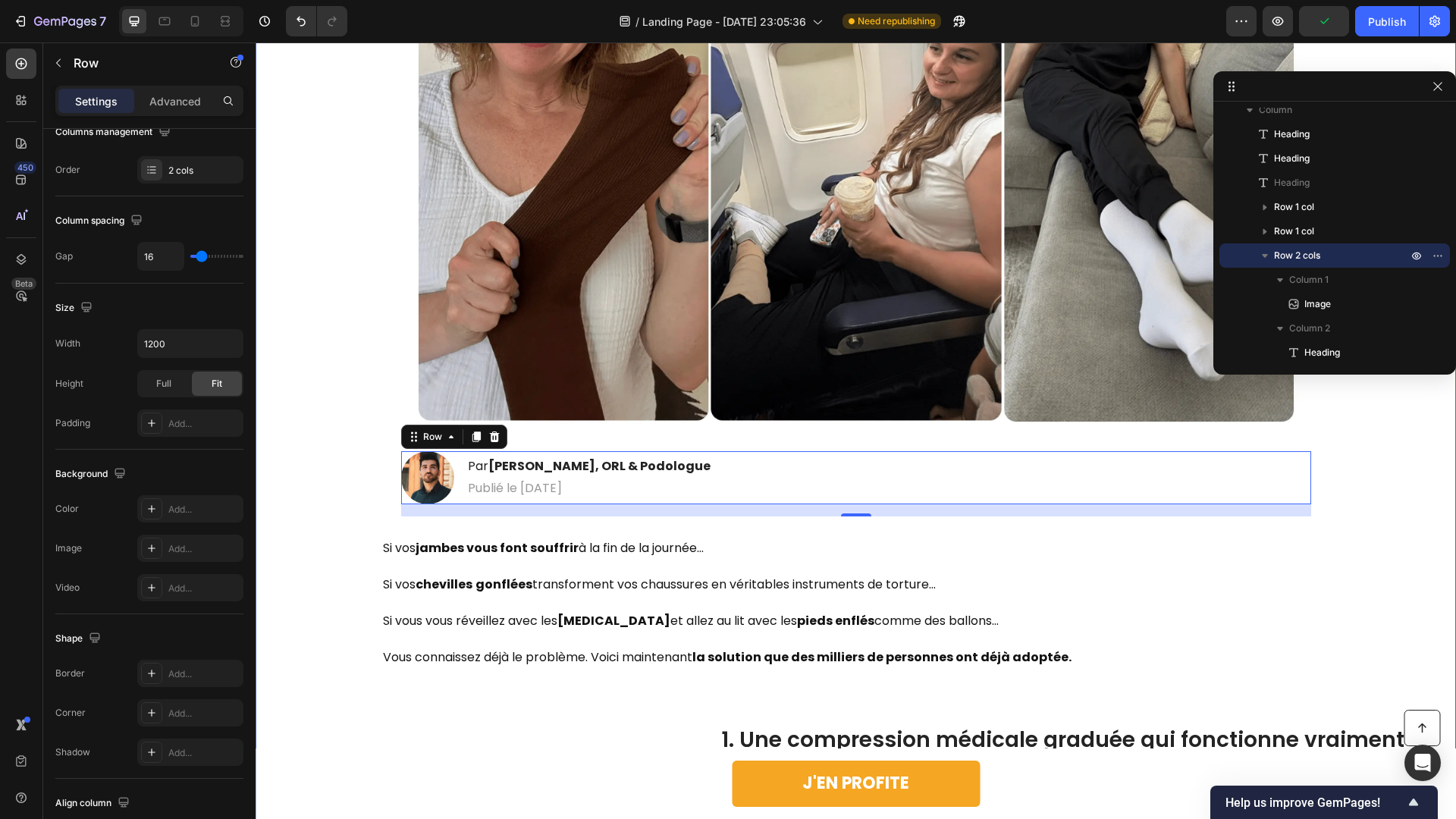
click at [402, 555] on p "Si vos jambes vous font souffrir à la fin de la journée…" at bounding box center [824, 548] width 882 height 36
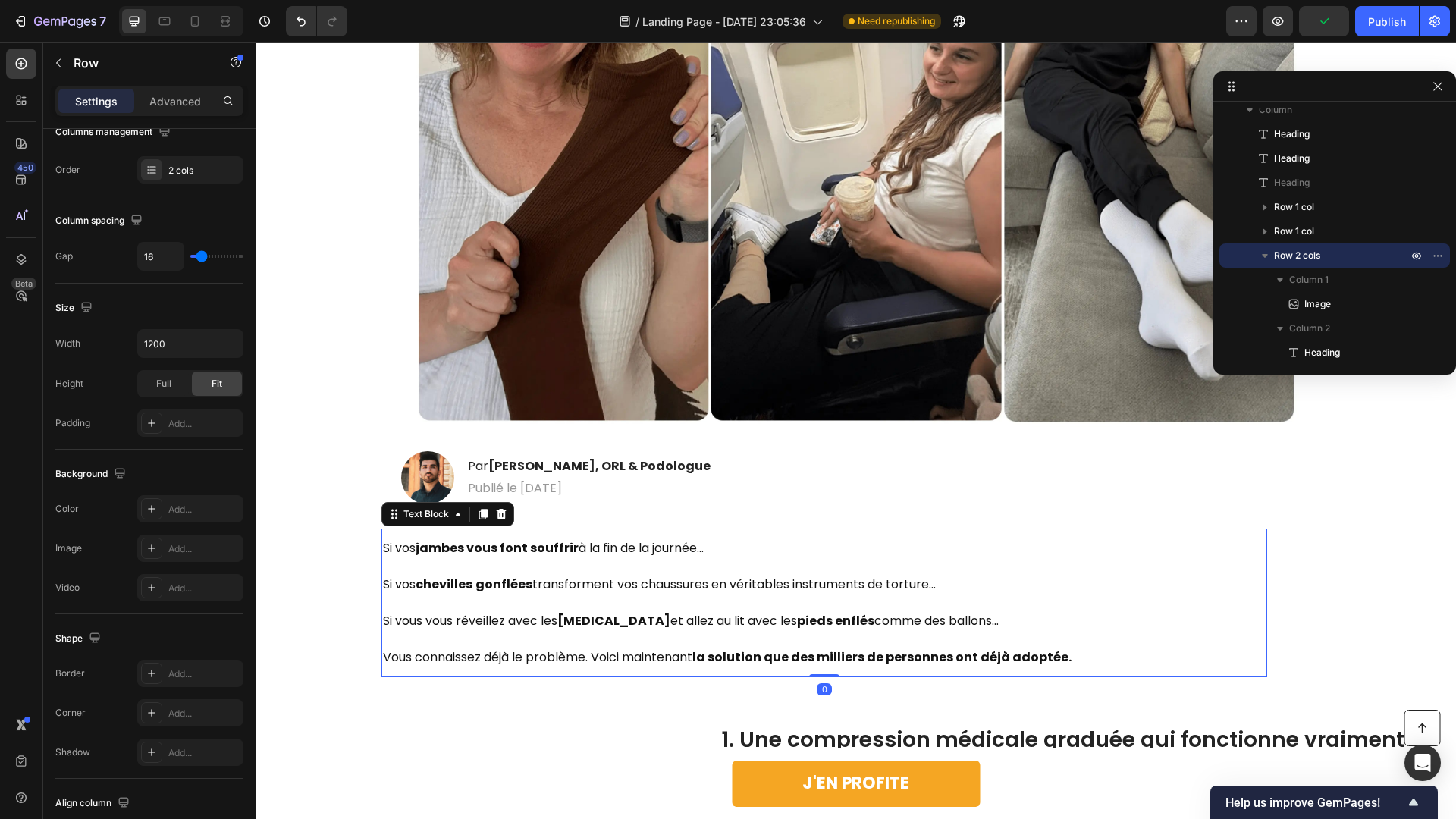
scroll to position [0, 0]
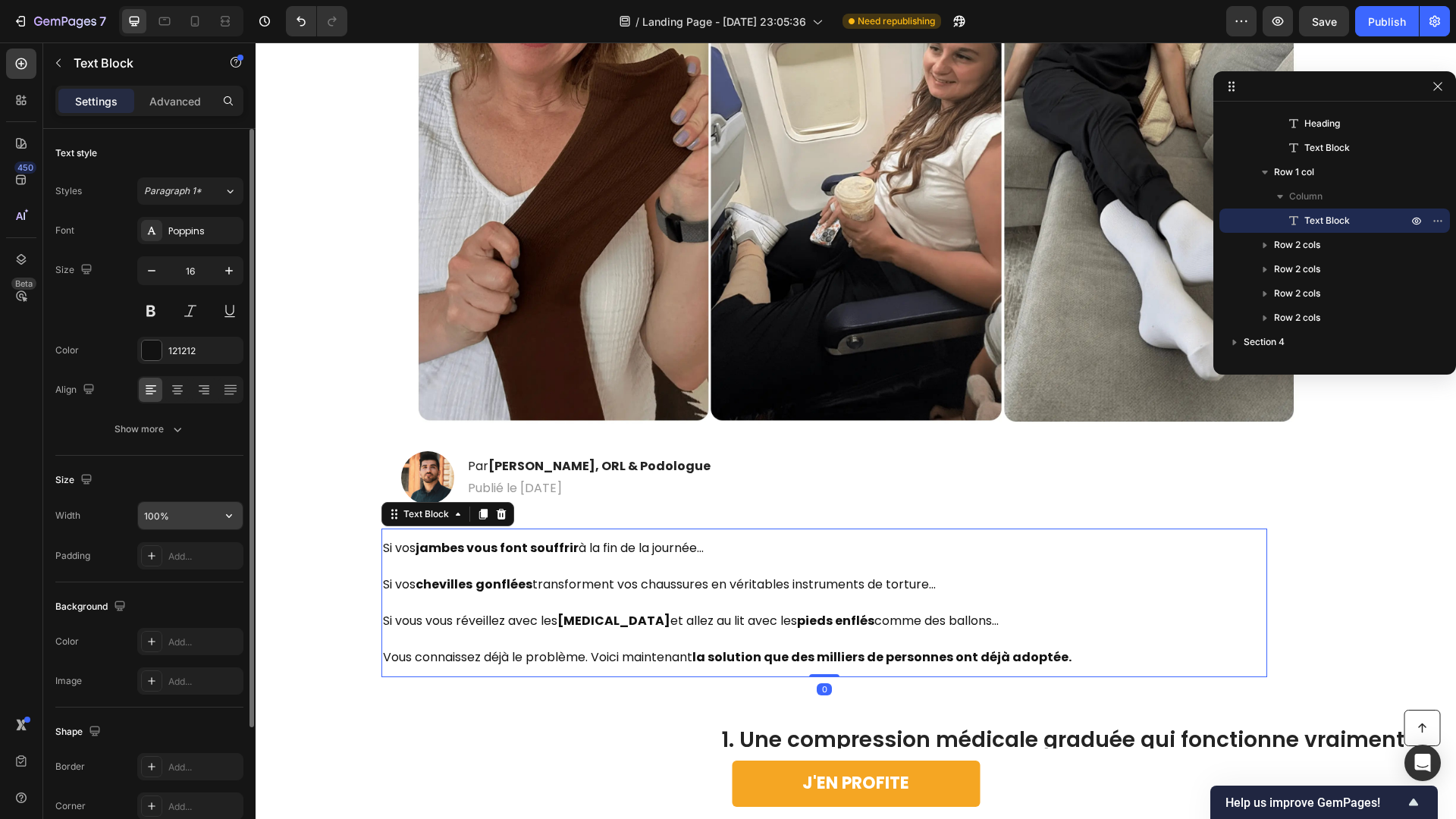
click at [229, 513] on icon "button" at bounding box center [229, 516] width 15 height 15
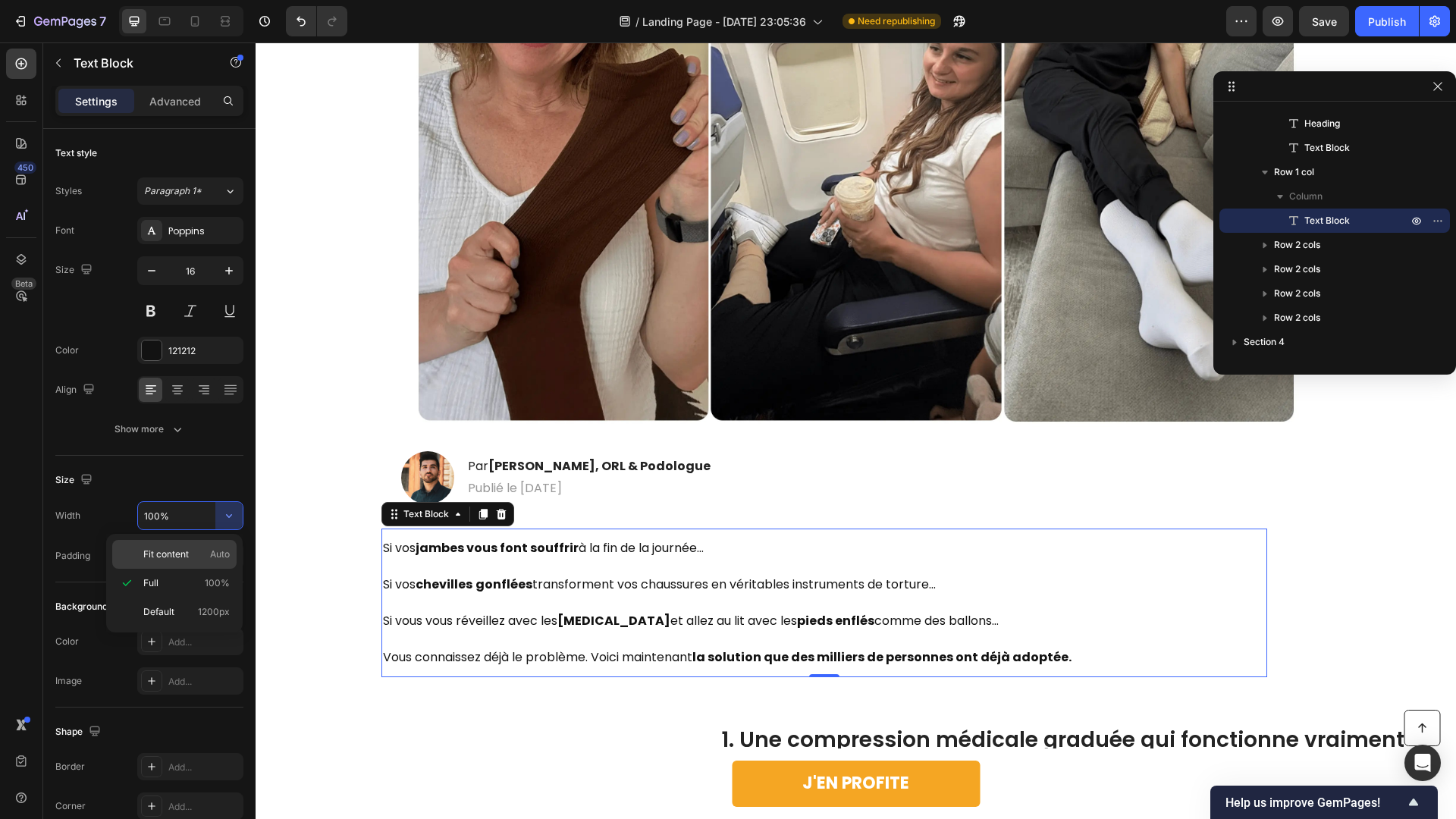
click at [215, 559] on span "Auto" at bounding box center [220, 554] width 20 height 13
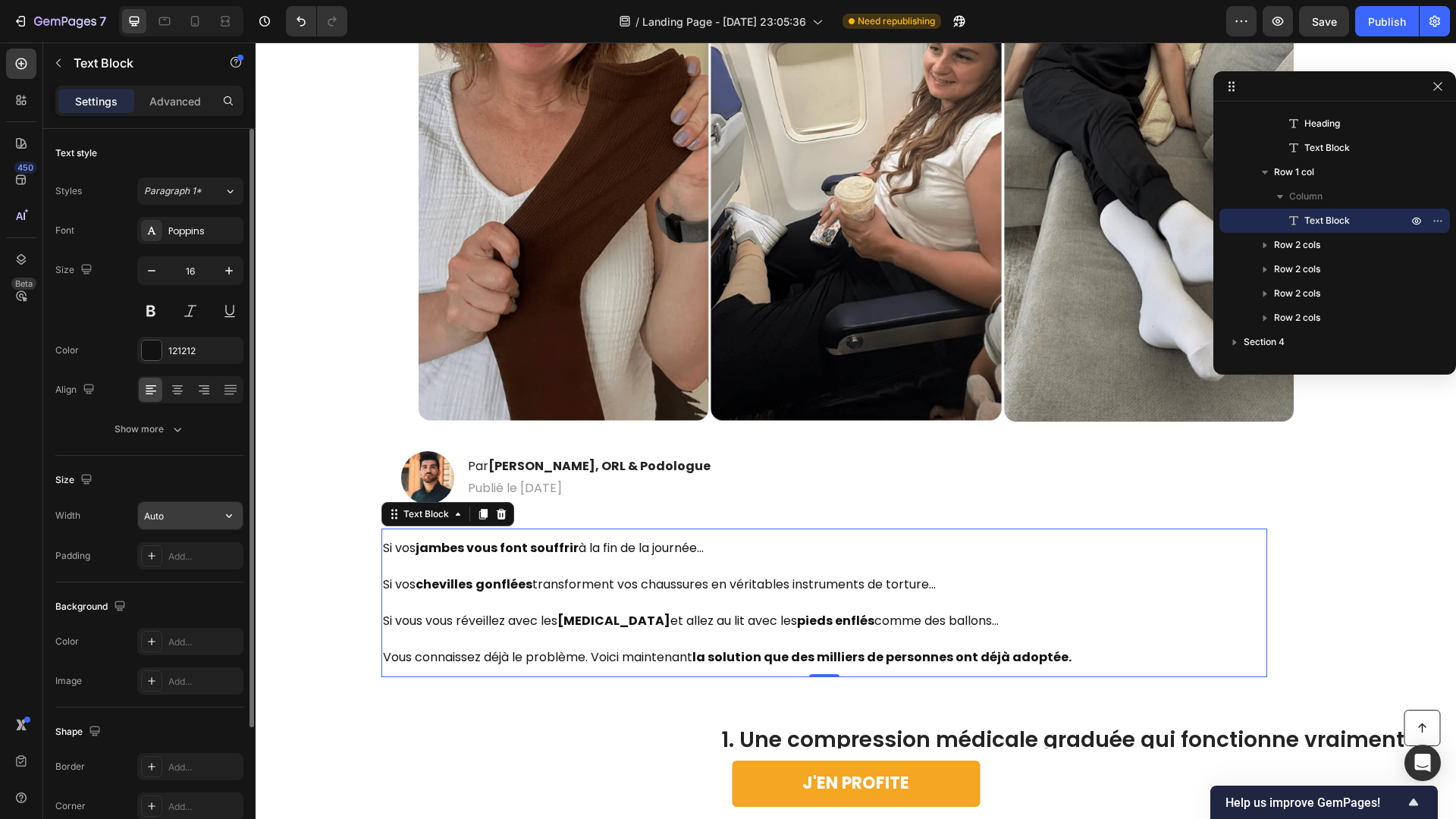
click at [224, 509] on icon "button" at bounding box center [229, 516] width 15 height 15
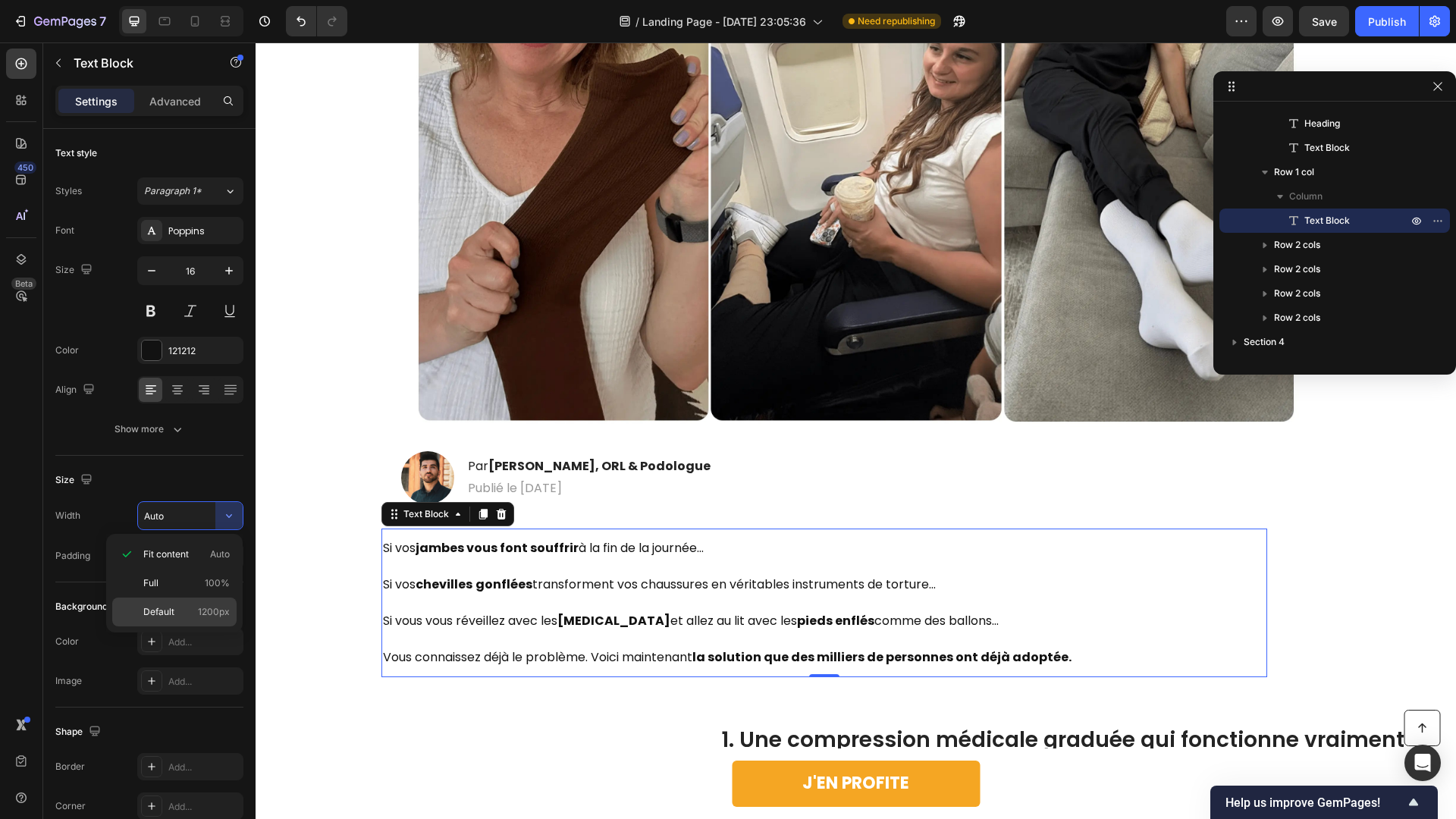
click at [210, 619] on div "Default 1200px" at bounding box center [174, 612] width 125 height 28
type input "1200"
click at [399, 608] on p "Si vous vous réveillez avec les [MEDICAL_DATA] et allez au lit avec les pieds e…" at bounding box center [824, 621] width 882 height 36
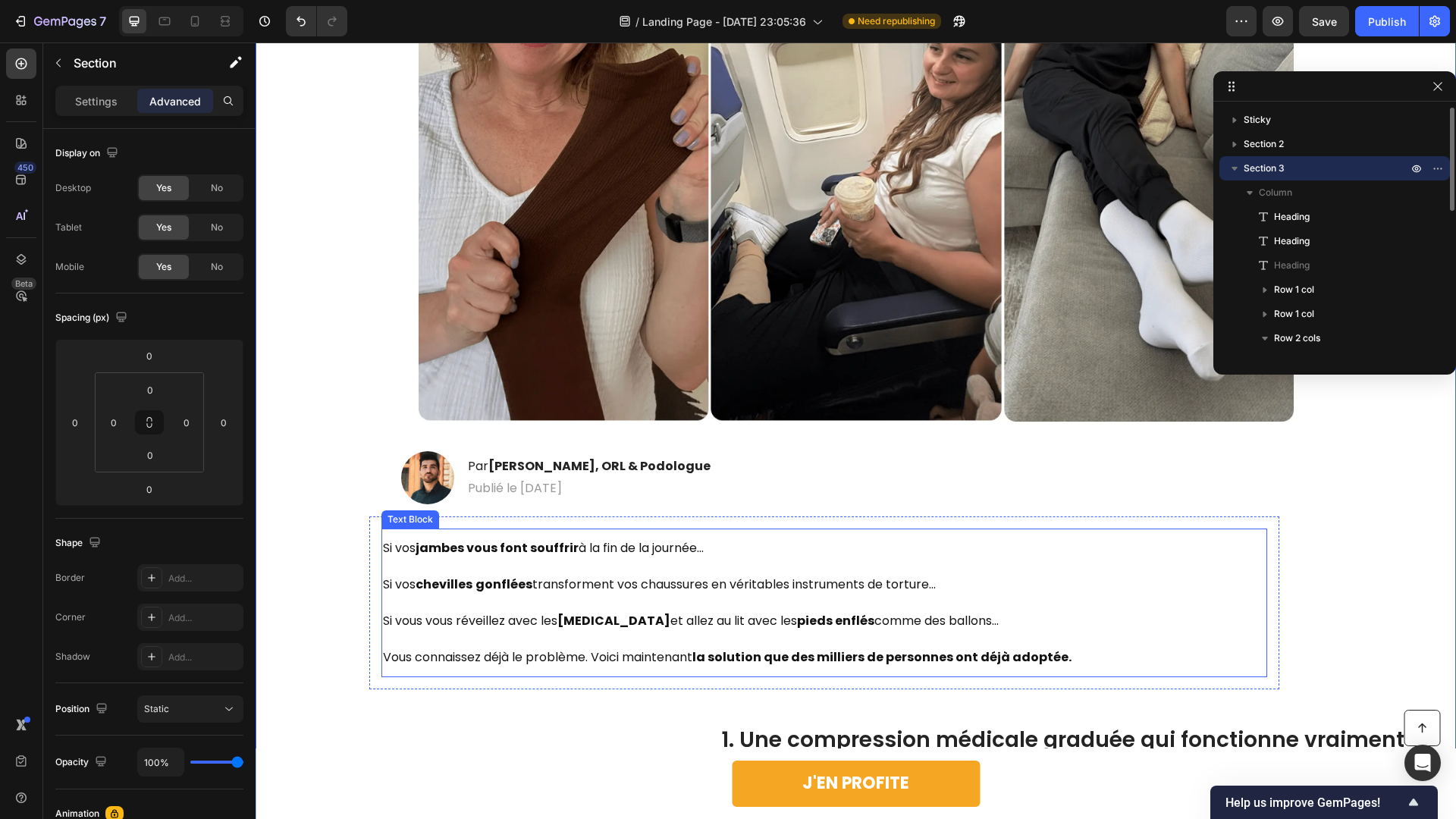
click at [402, 552] on p "Si vos jambes vous font souffrir à la fin de la journée…" at bounding box center [824, 548] width 882 height 36
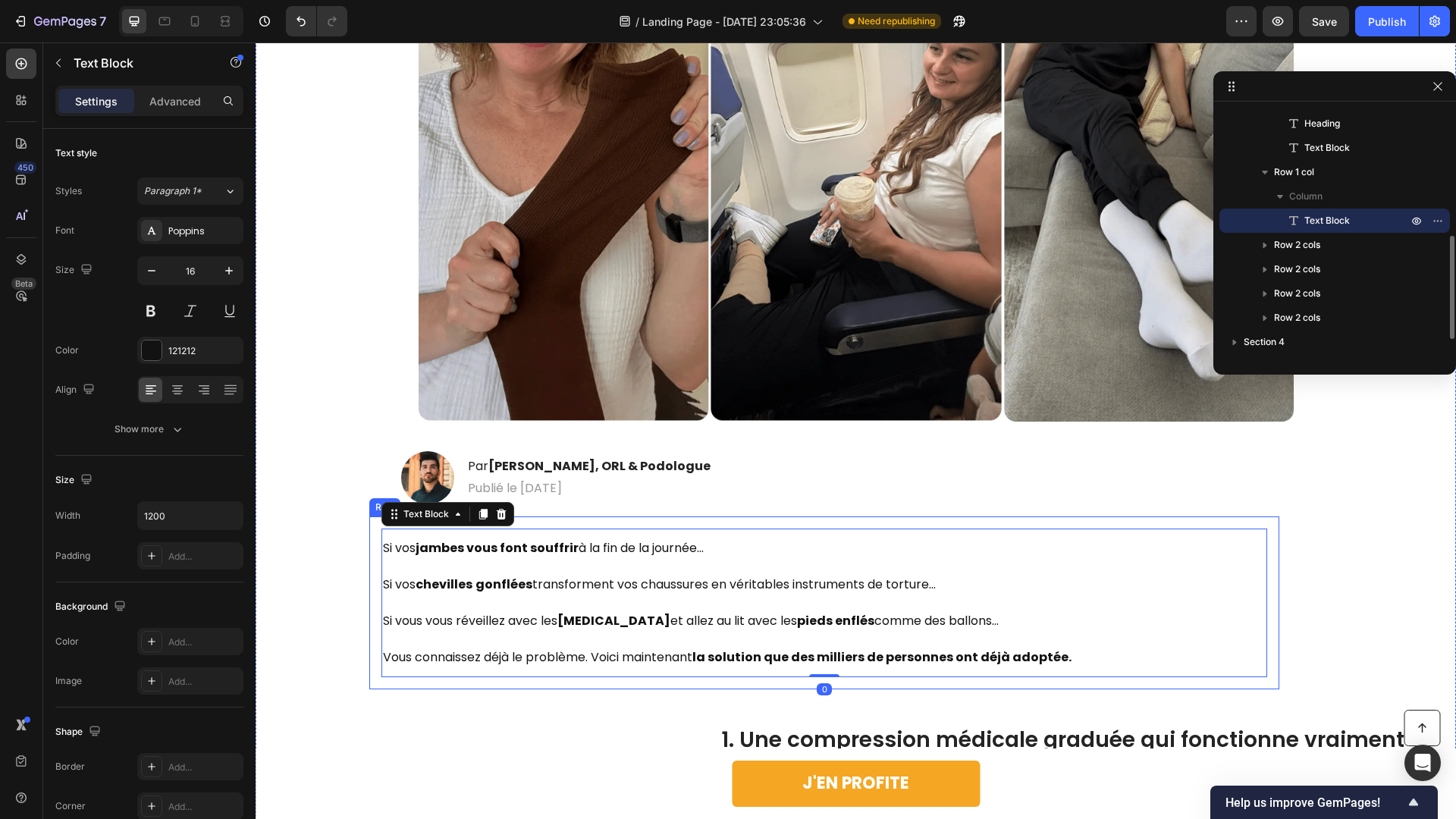
click at [376, 543] on div "Si vos jambes vous font souffrir à la fin de la journée… Si vos chevilles gonfl…" at bounding box center [824, 603] width 910 height 173
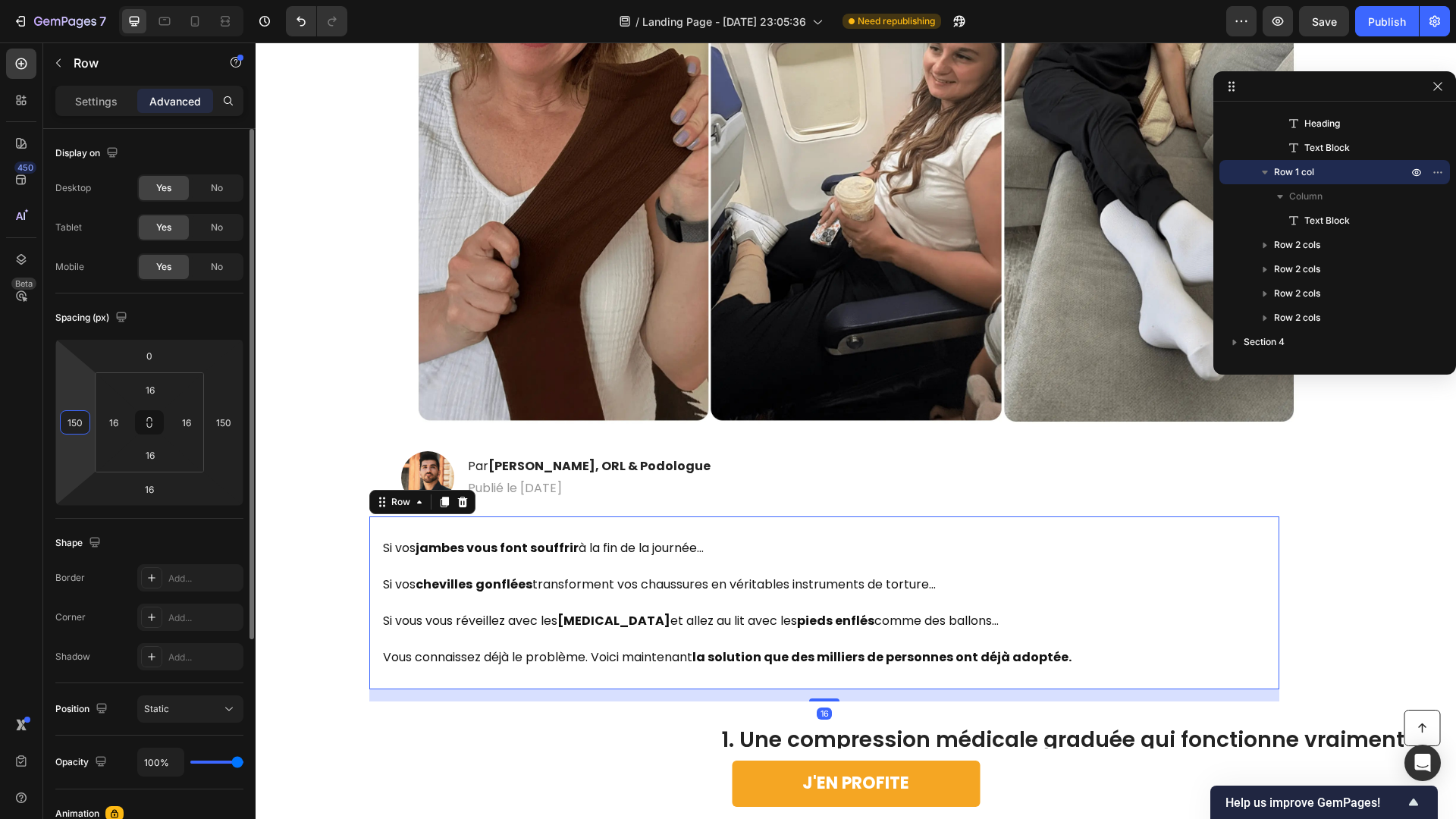
click at [76, 428] on input "150" at bounding box center [75, 422] width 23 height 23
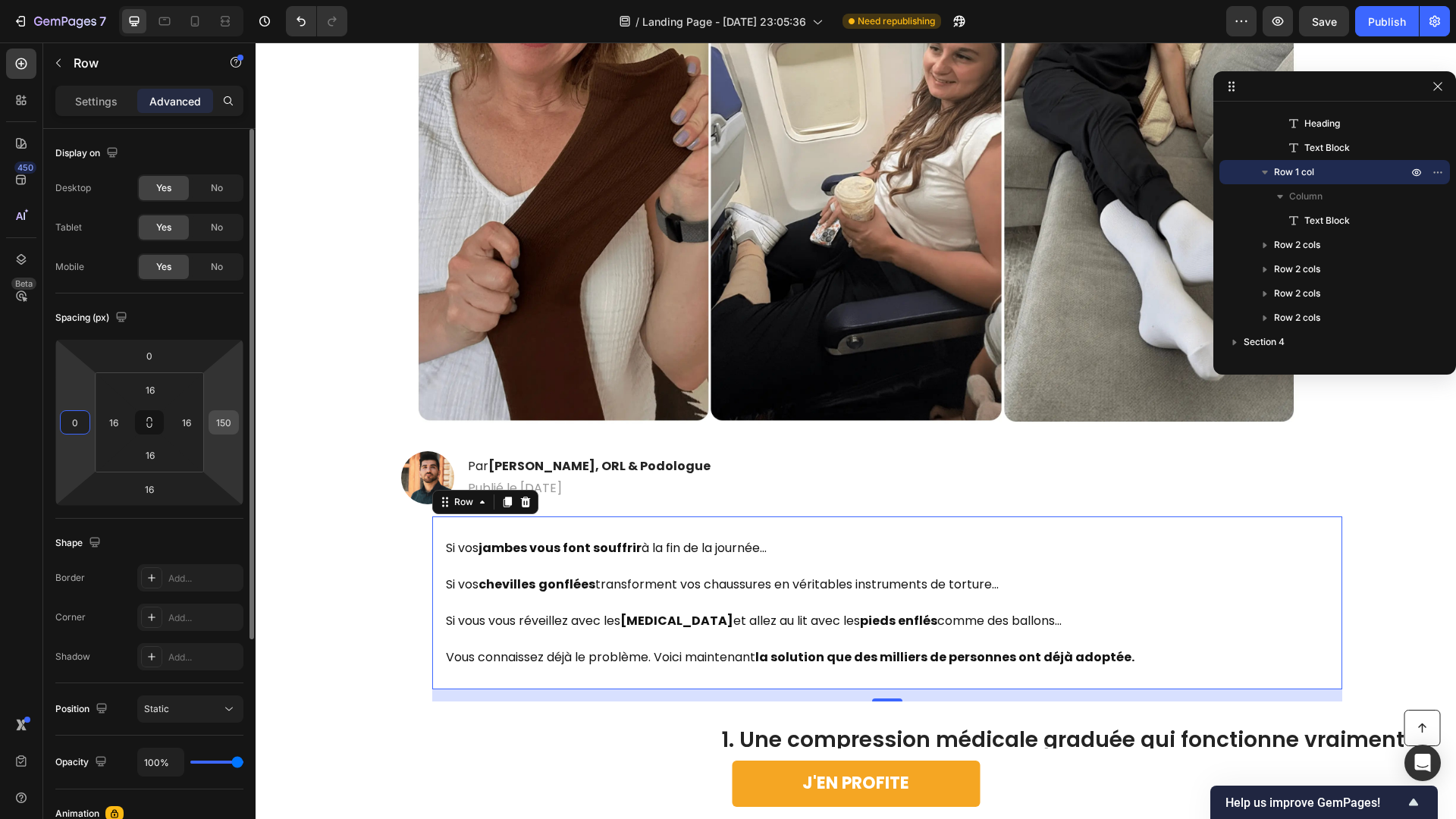
type input "0"
click at [223, 420] on input "150" at bounding box center [224, 422] width 23 height 23
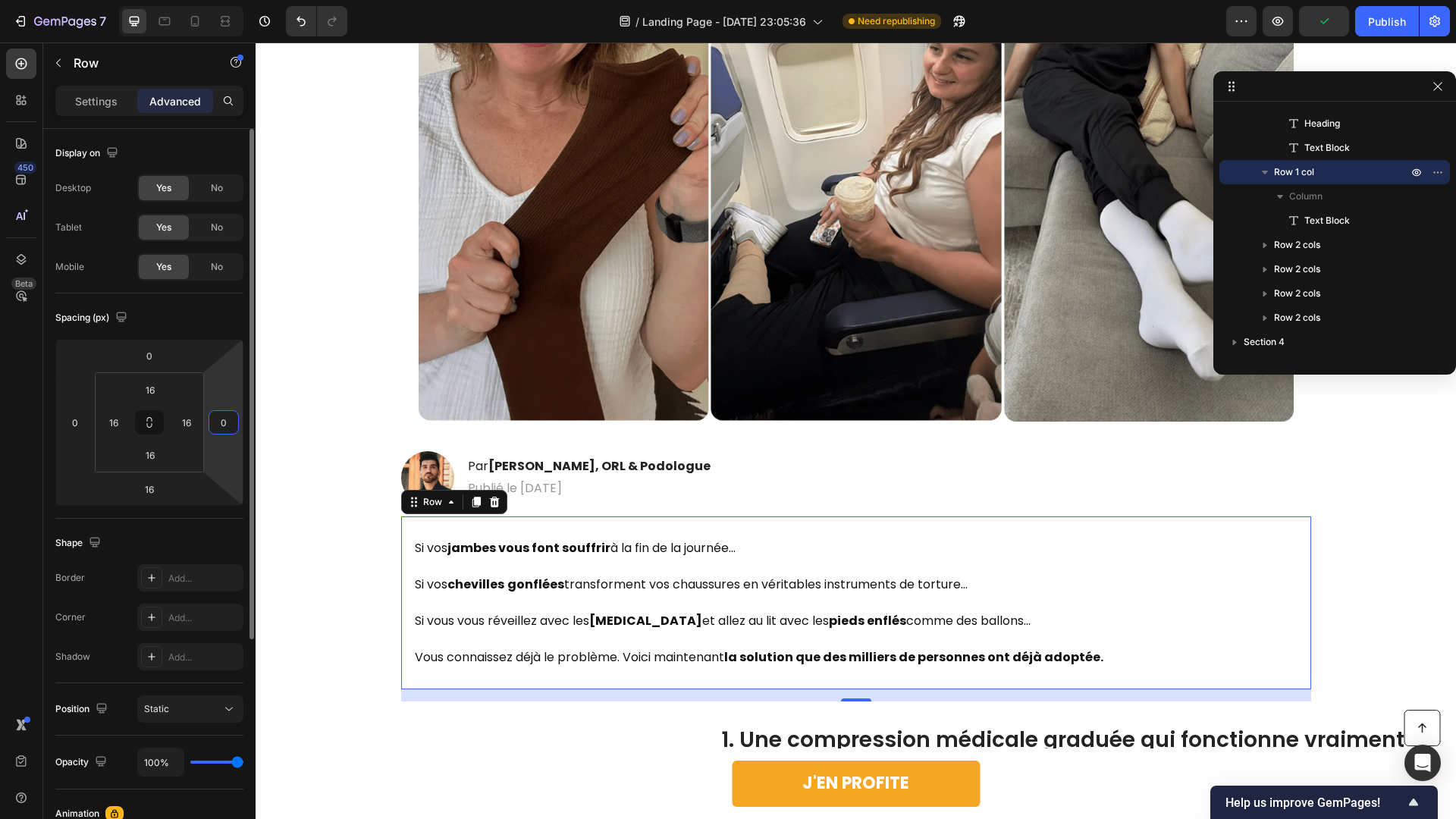
type input "0"
click at [121, 423] on input "16" at bounding box center [113, 422] width 23 height 23
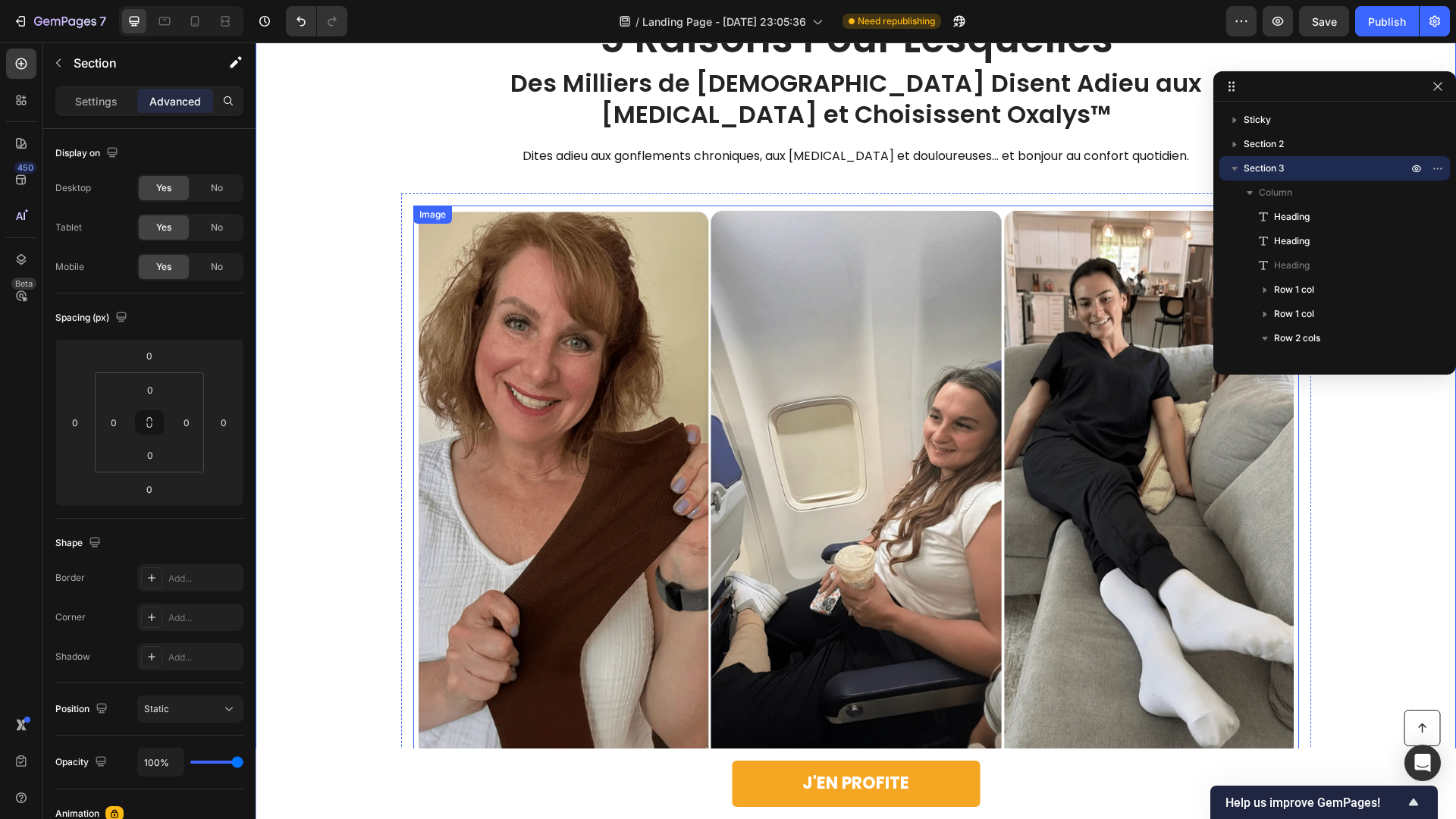
scroll to position [0, 0]
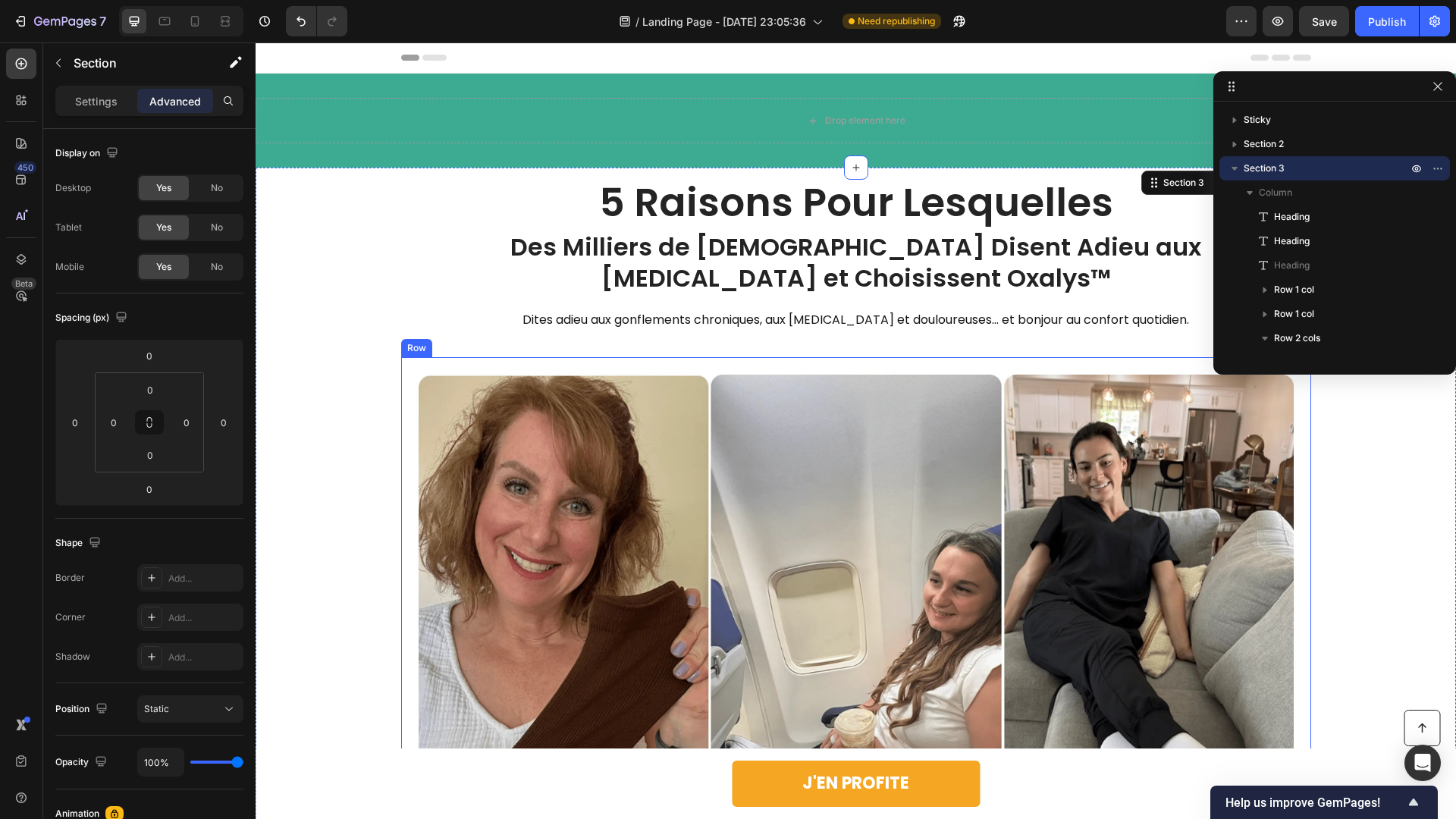
click at [405, 436] on div "Image Row" at bounding box center [856, 665] width 910 height 616
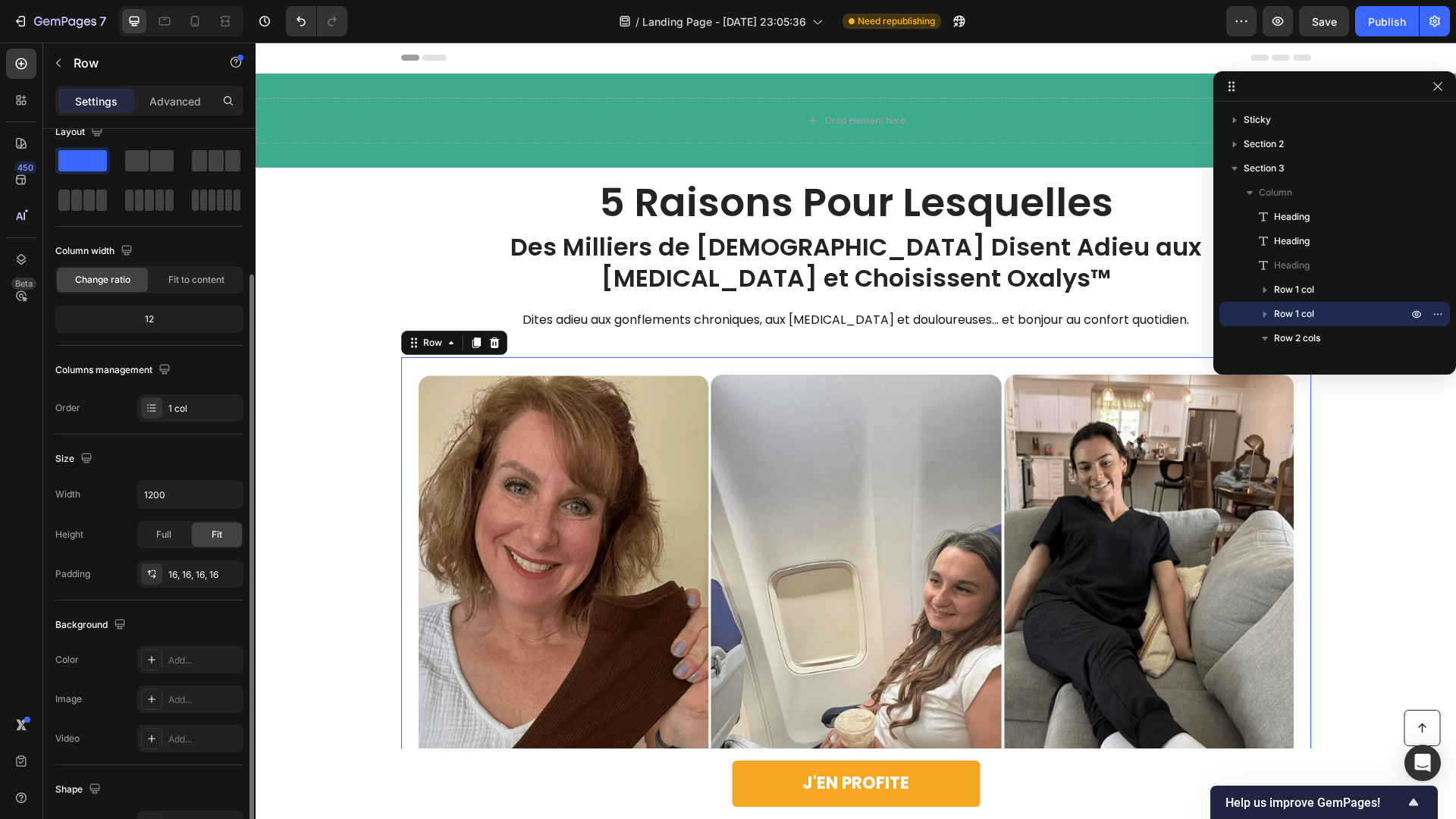
scroll to position [188, 0]
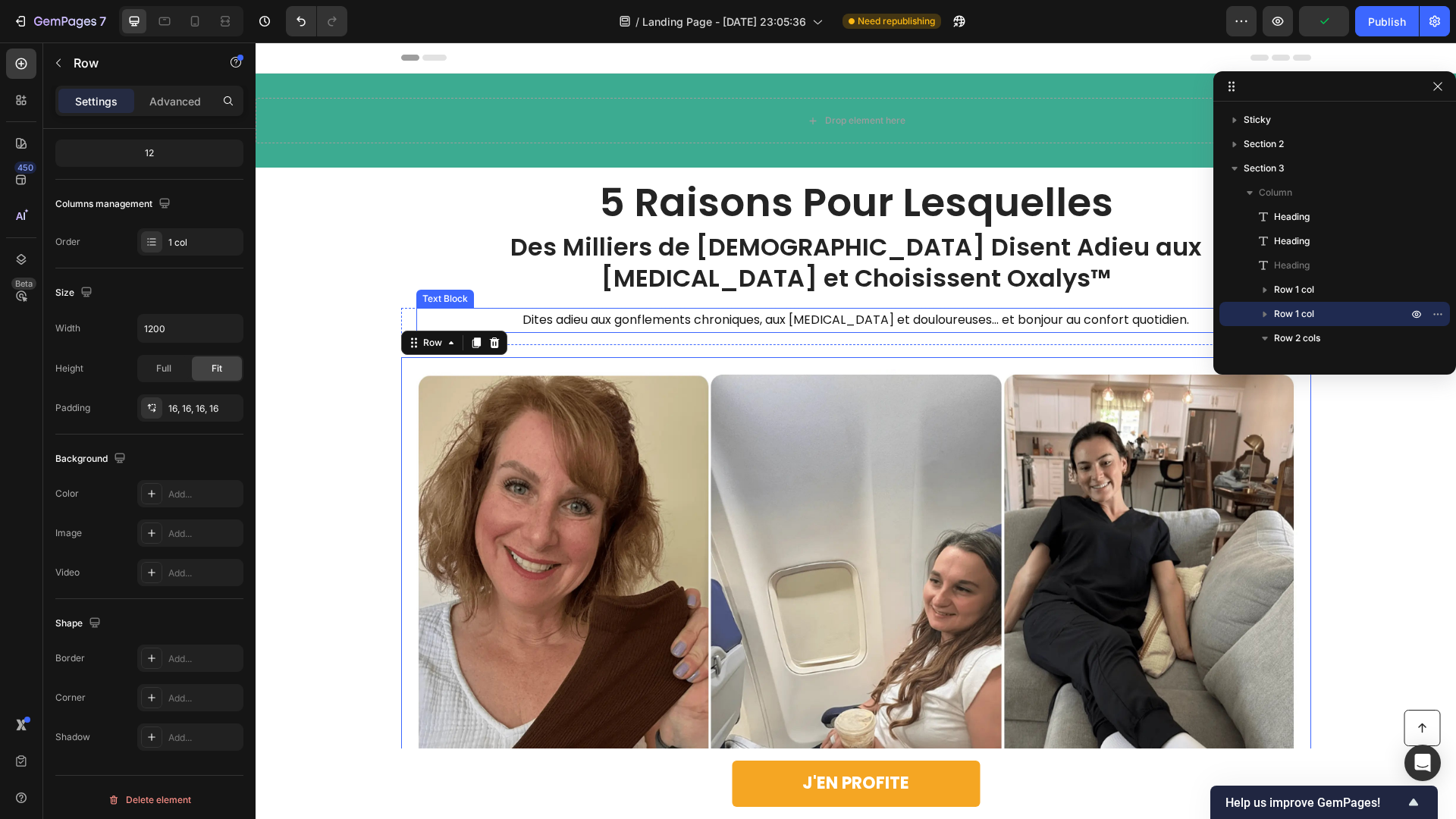
click at [476, 318] on p "Dites adieu aux gonflements chroniques, aux [MEDICAL_DATA] et douloureuses… et …" at bounding box center [856, 321] width 877 height 22
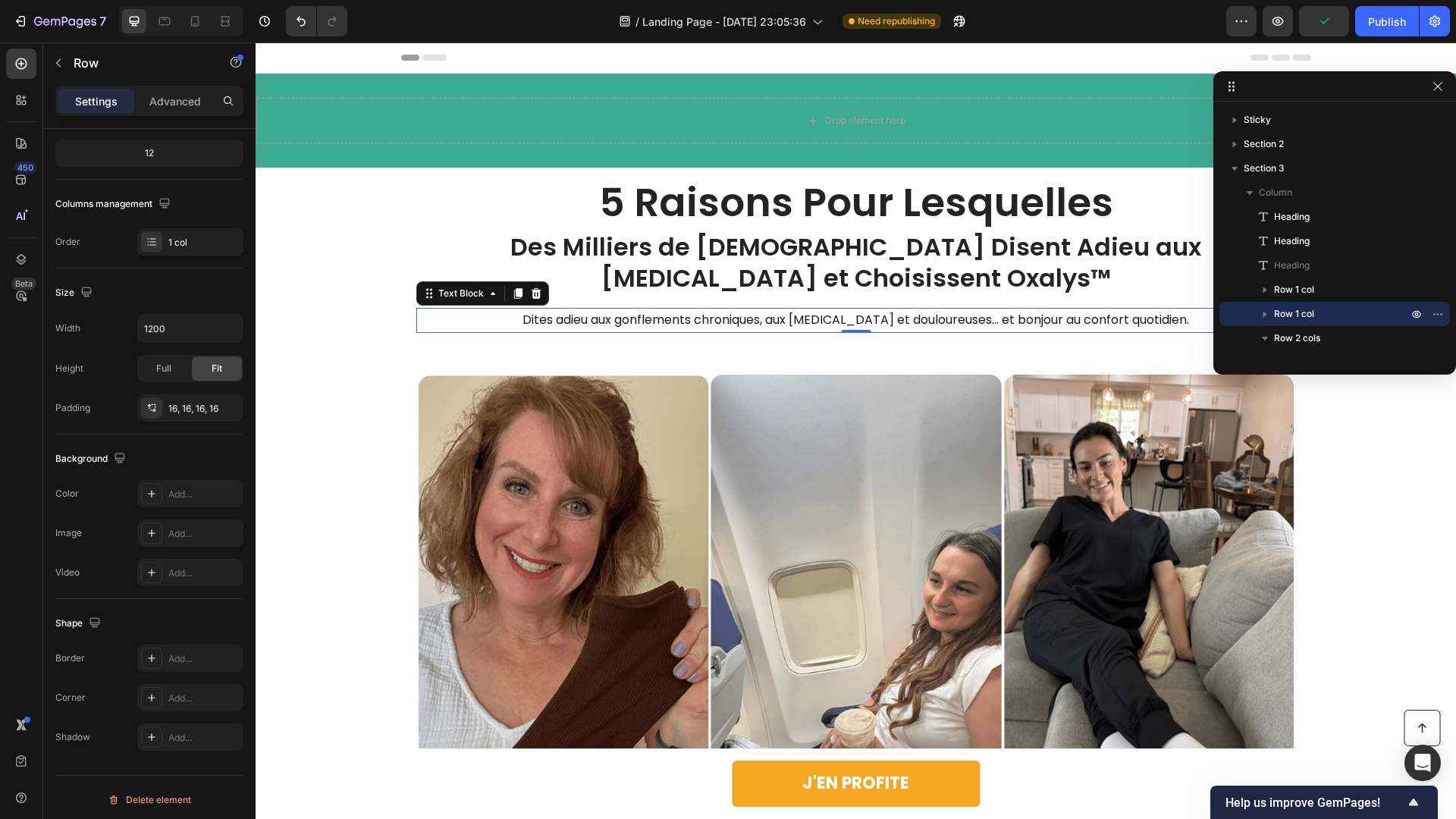
scroll to position [0, 0]
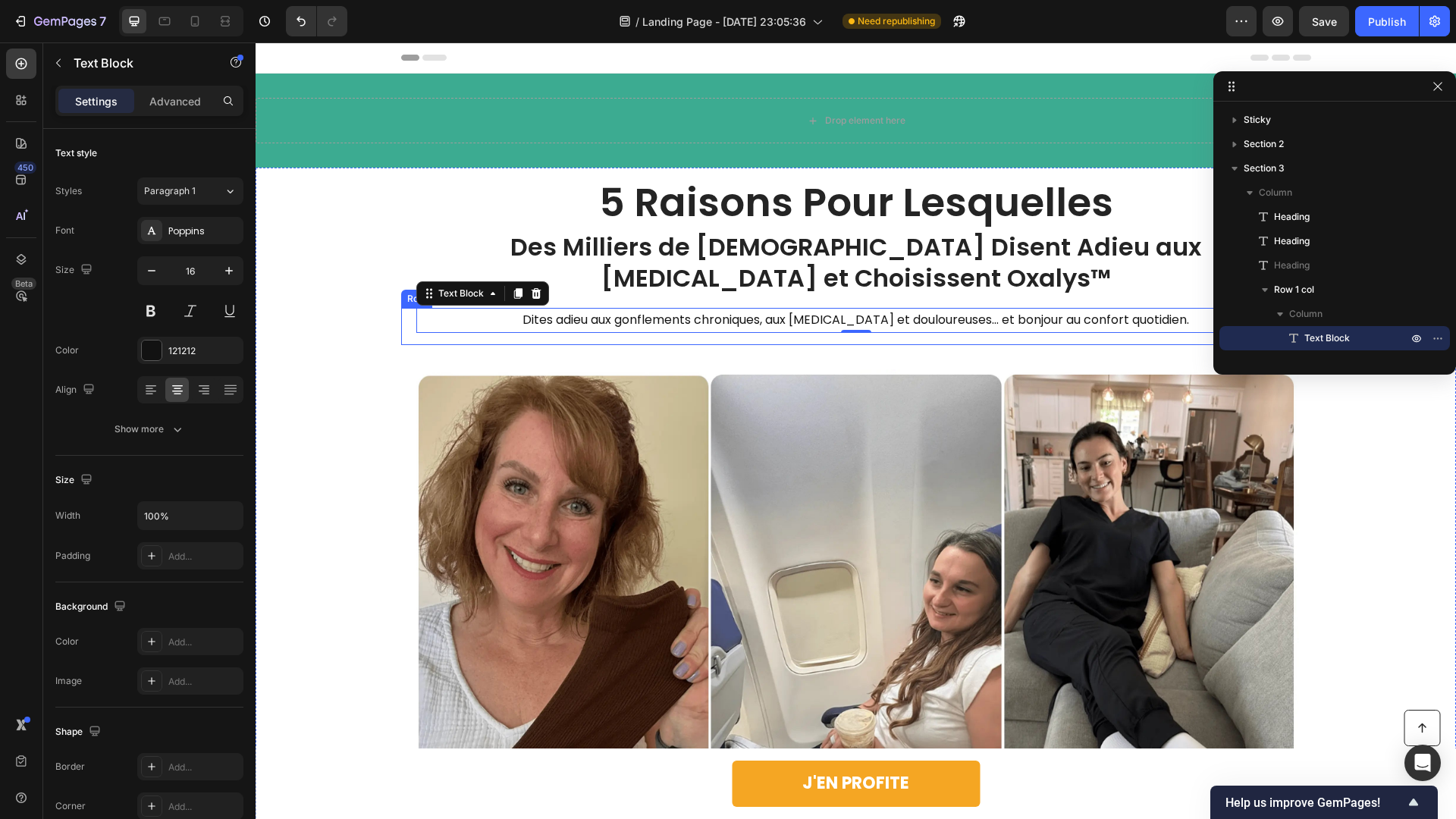
click at [404, 320] on div "Dites adieu aux gonflements chroniques, aux [MEDICAL_DATA] et douloureuses… et …" at bounding box center [856, 327] width 910 height 37
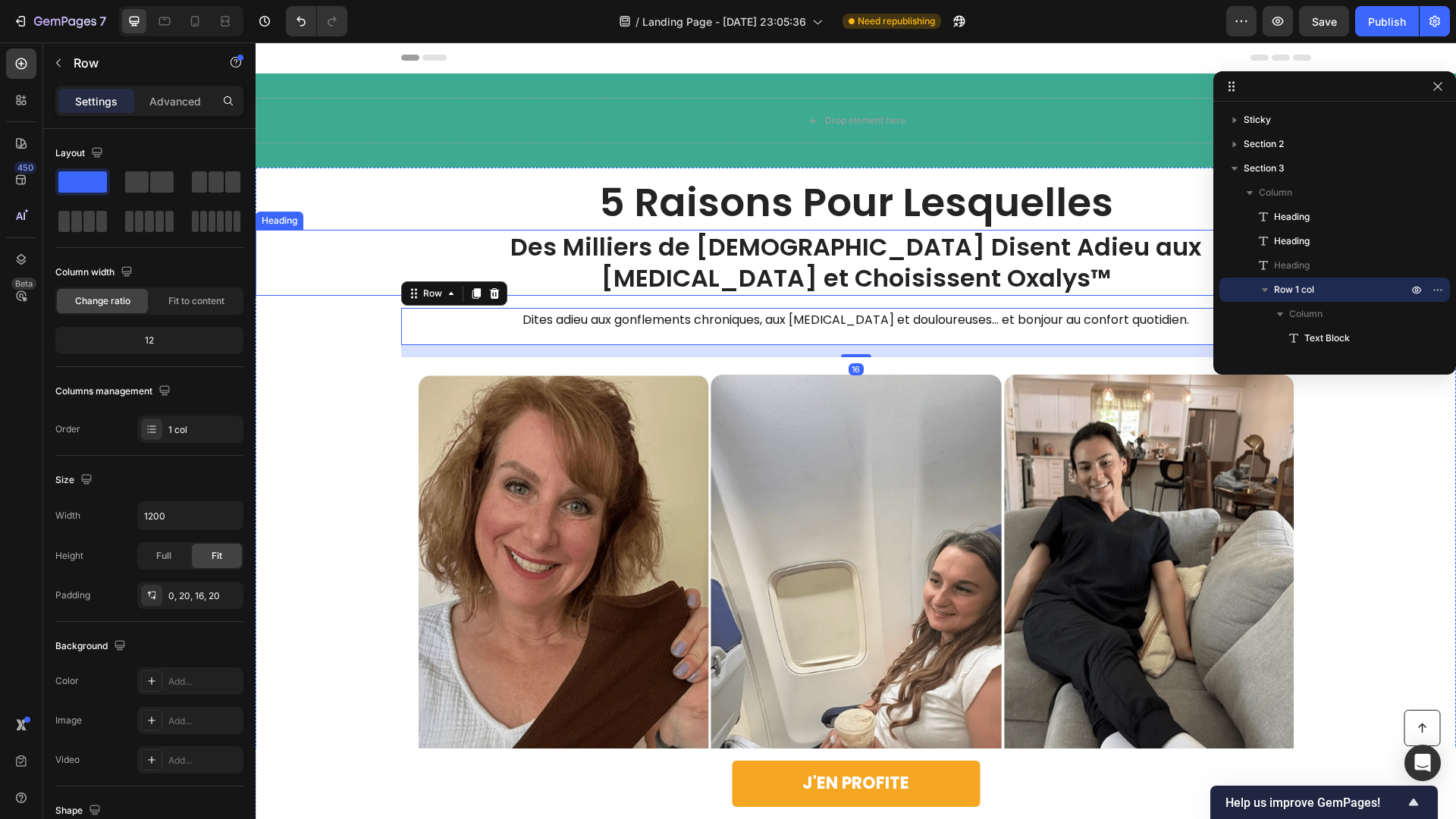
click at [462, 262] on div "Des Milliers de [DEMOGRAPHIC_DATA] Disent Adieu aux [MEDICAL_DATA] et Choisisse…" at bounding box center [856, 262] width 1170 height 66
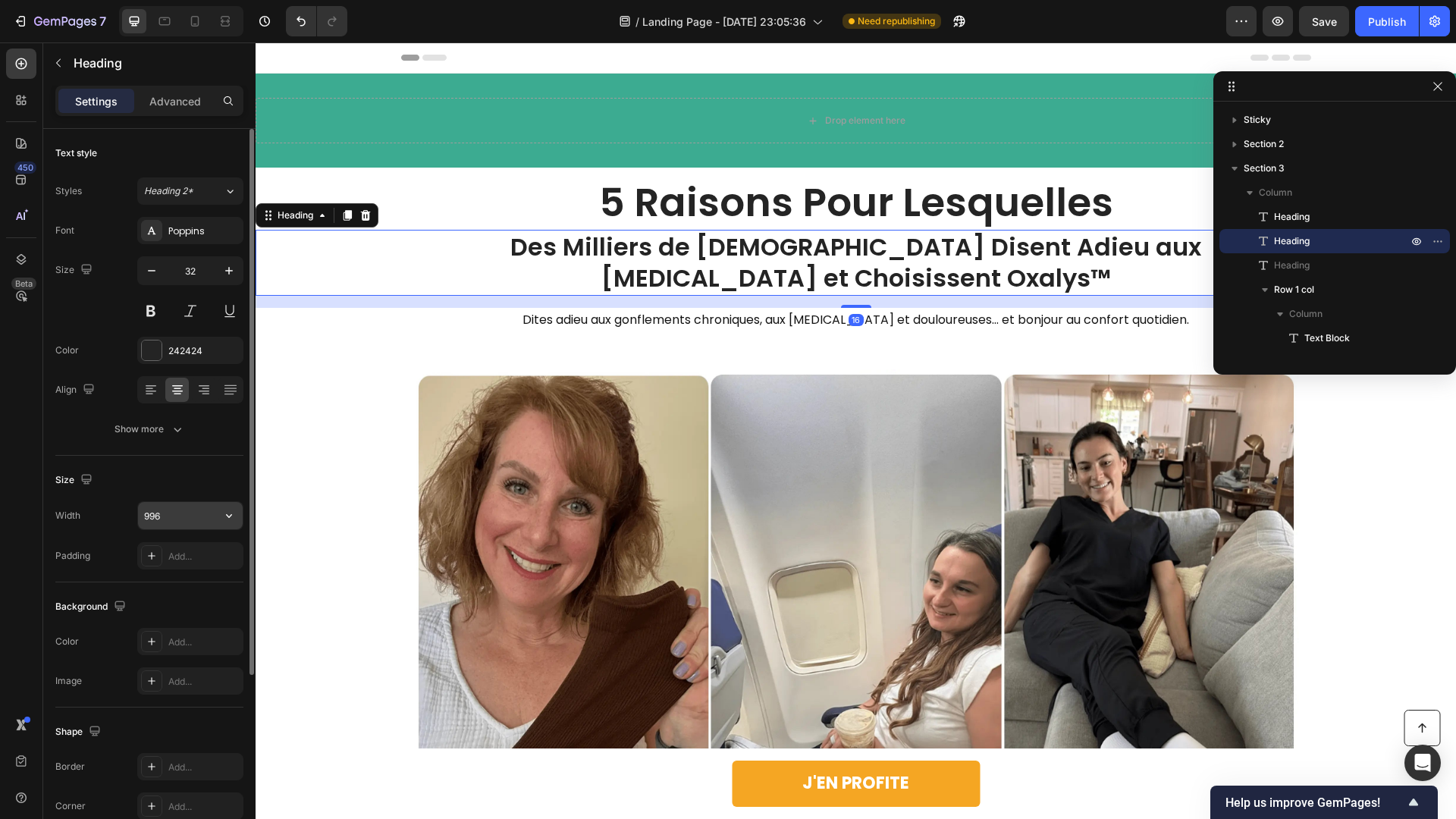
click at [185, 518] on input "996" at bounding box center [190, 516] width 105 height 28
click at [223, 518] on icon "button" at bounding box center [229, 516] width 15 height 15
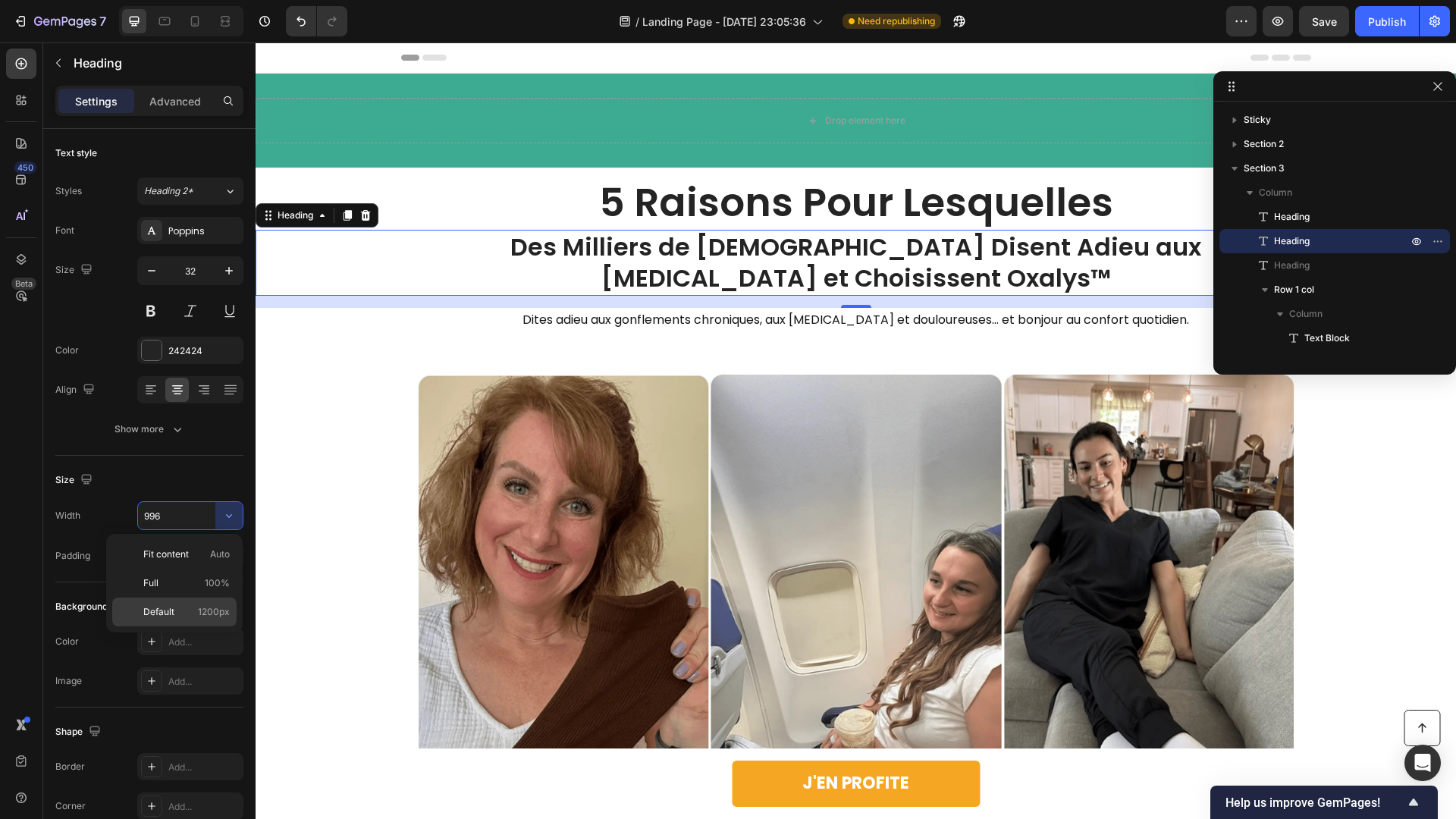
click at [191, 600] on div "Default 1200px" at bounding box center [174, 612] width 125 height 28
type input "1200"
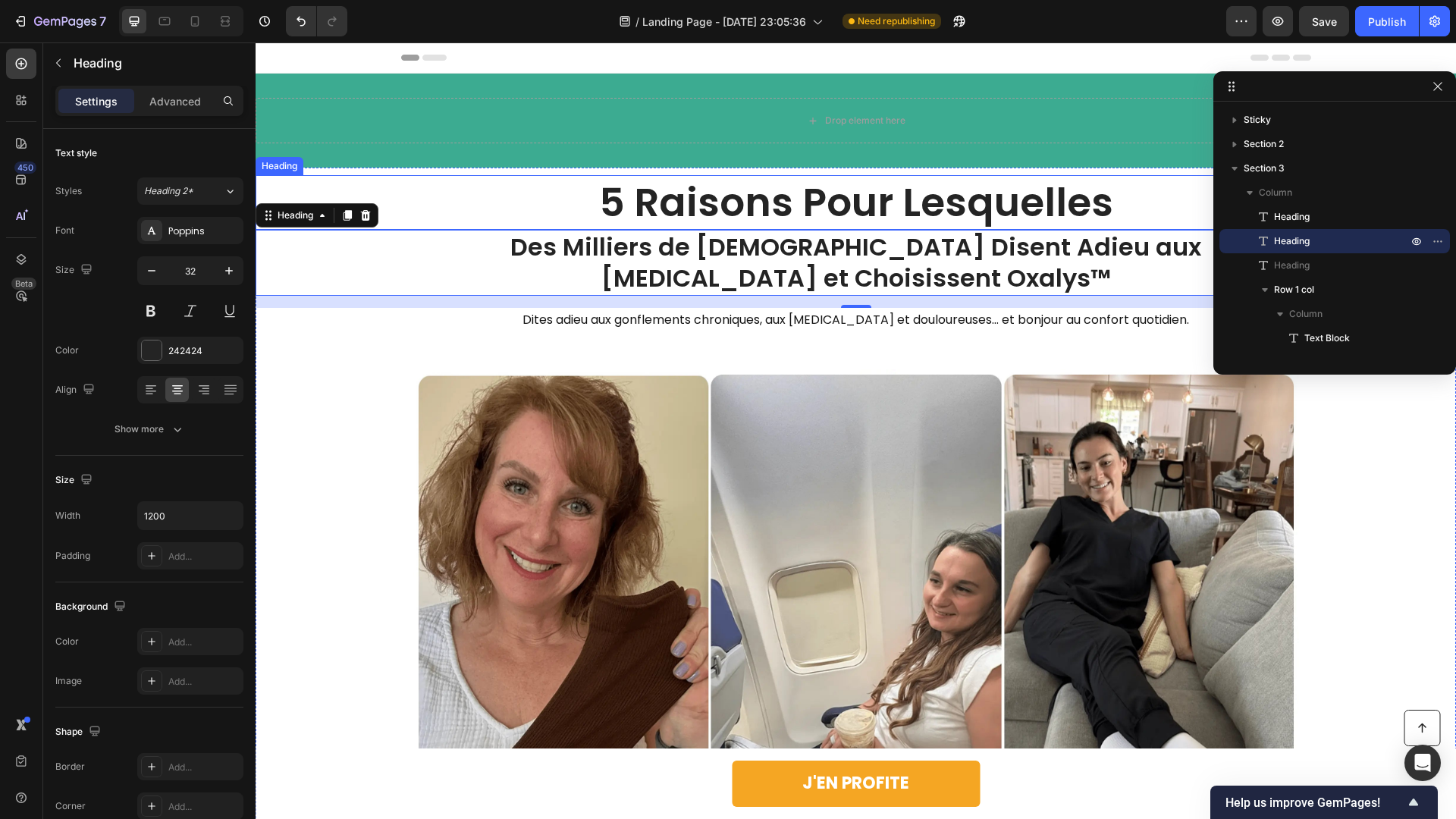
click at [532, 193] on h1 "5 Raisons Pour Lesquelles" at bounding box center [857, 202] width 755 height 54
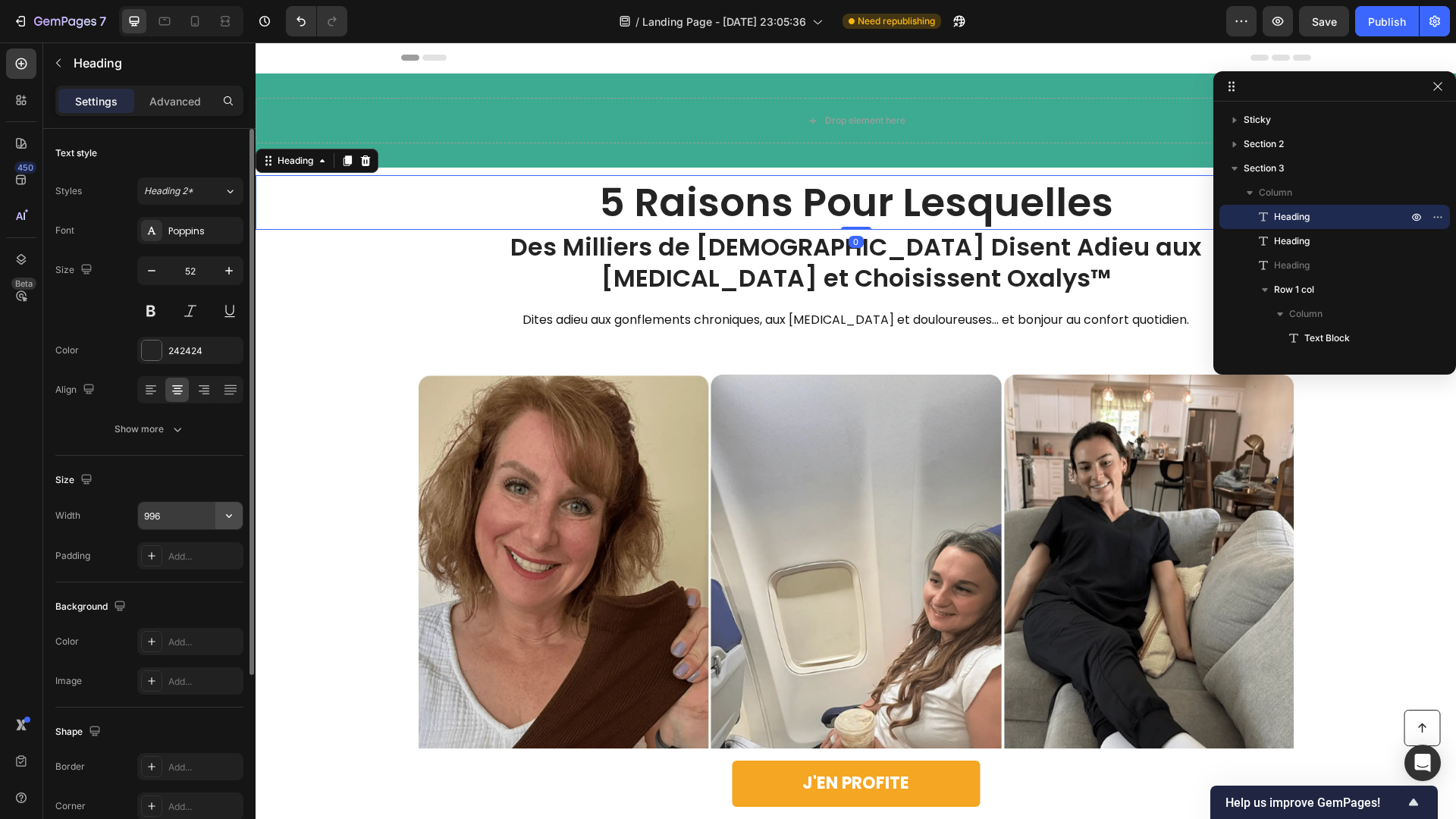
click at [229, 518] on icon "button" at bounding box center [229, 516] width 6 height 4
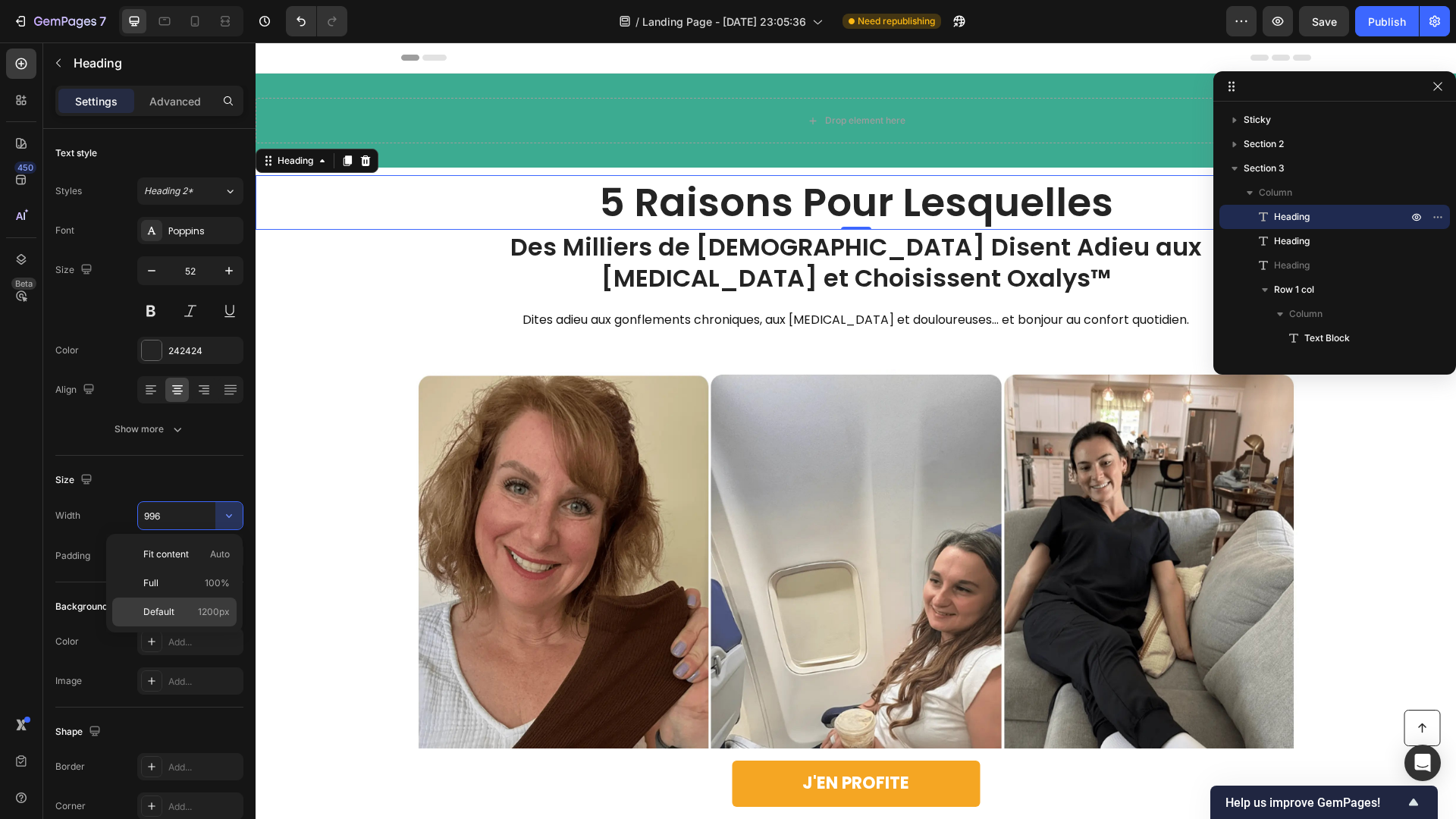
click at [182, 617] on p "Default 1200px" at bounding box center [186, 612] width 86 height 13
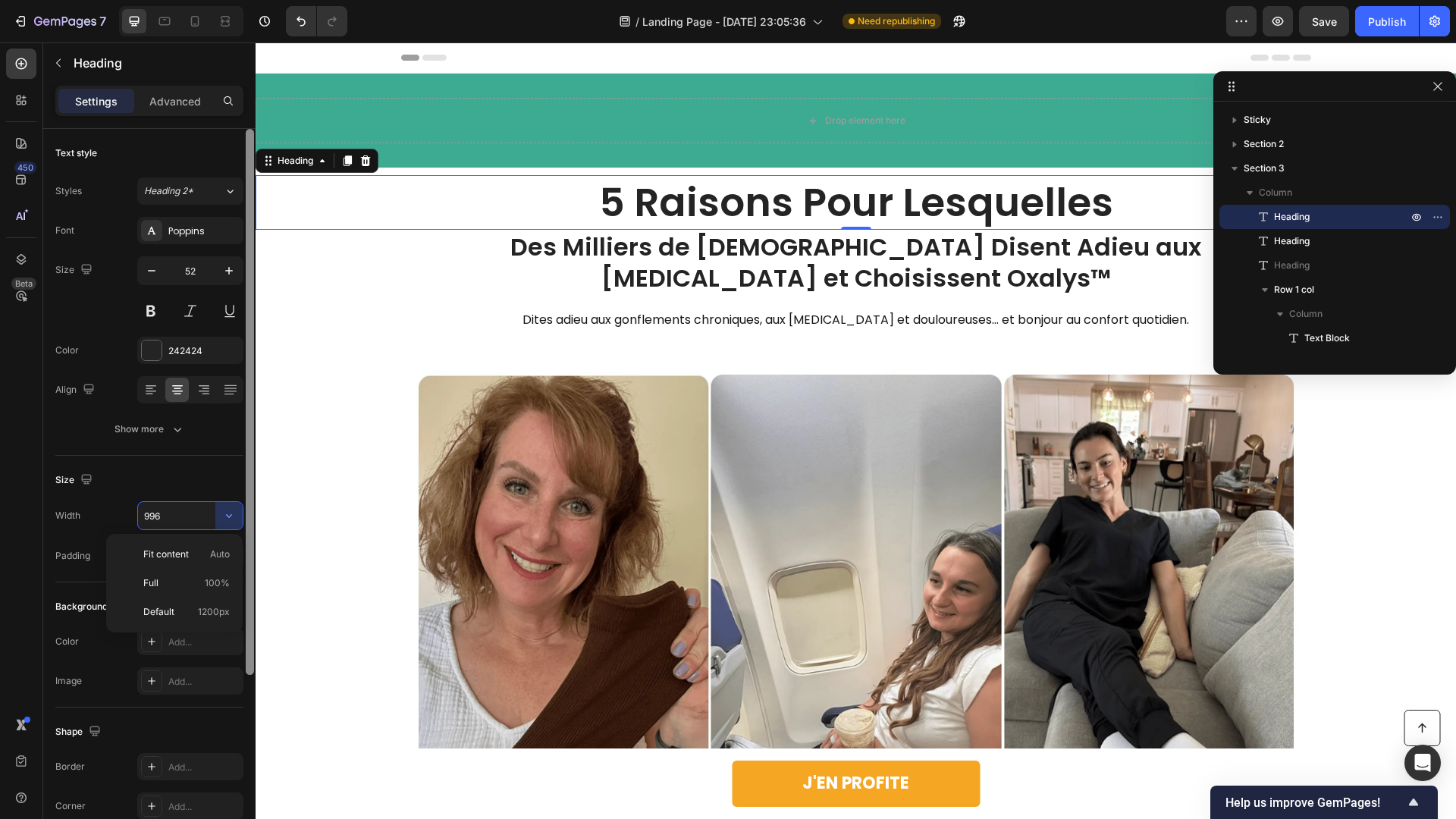
type input "1200"
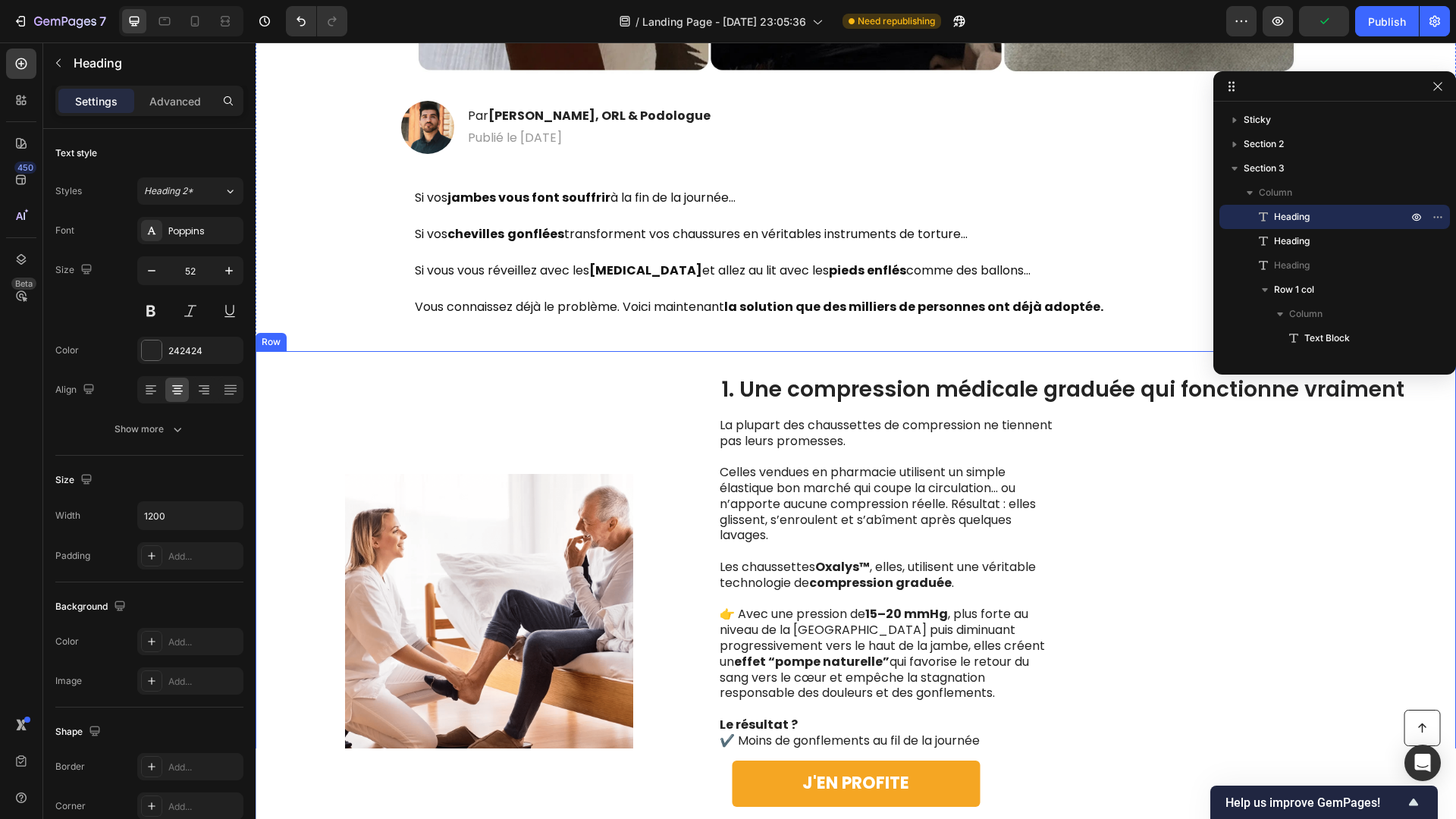
scroll to position [887, 0]
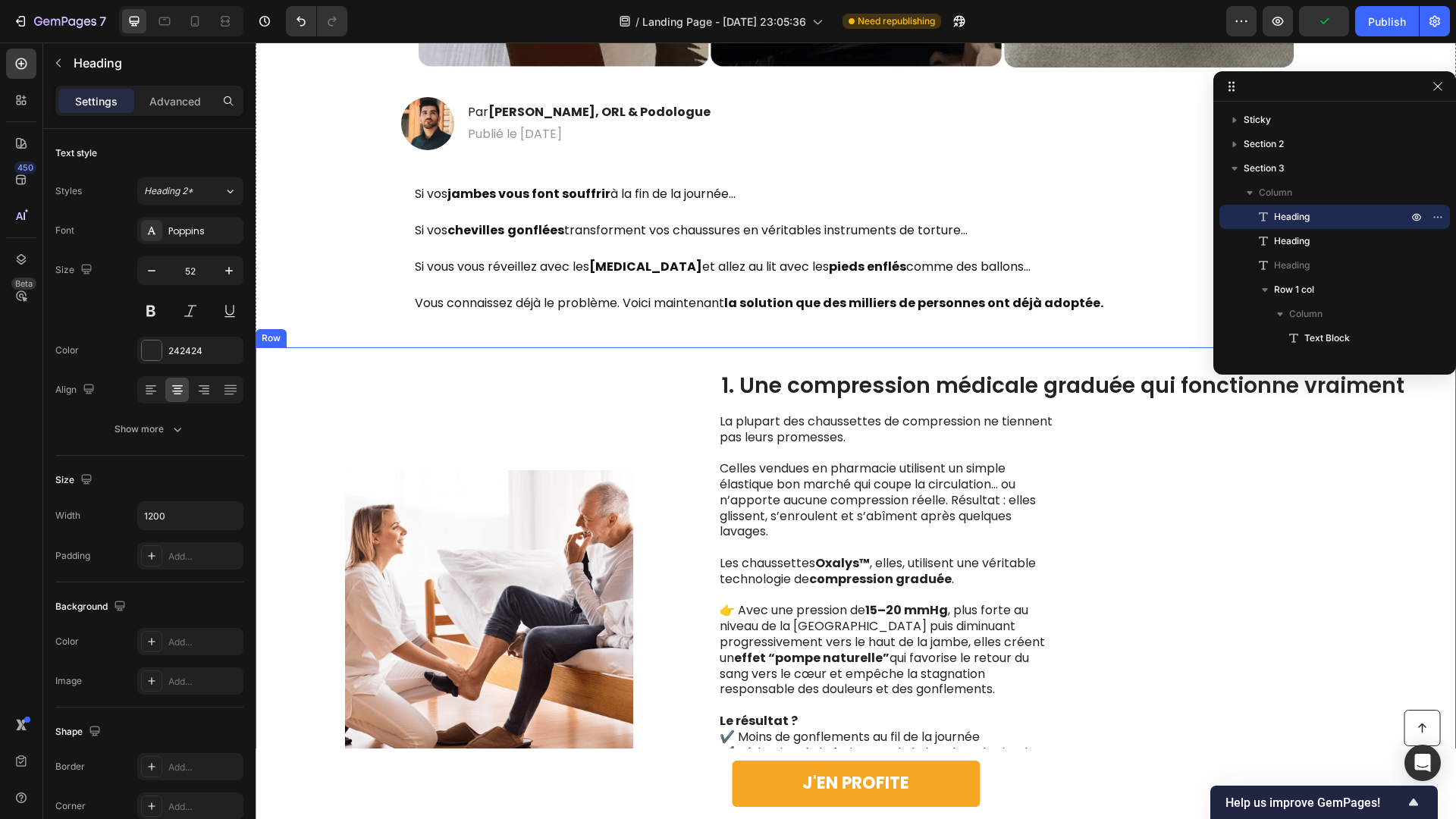
click at [558, 385] on div "Image" at bounding box center [490, 615] width 367 height 486
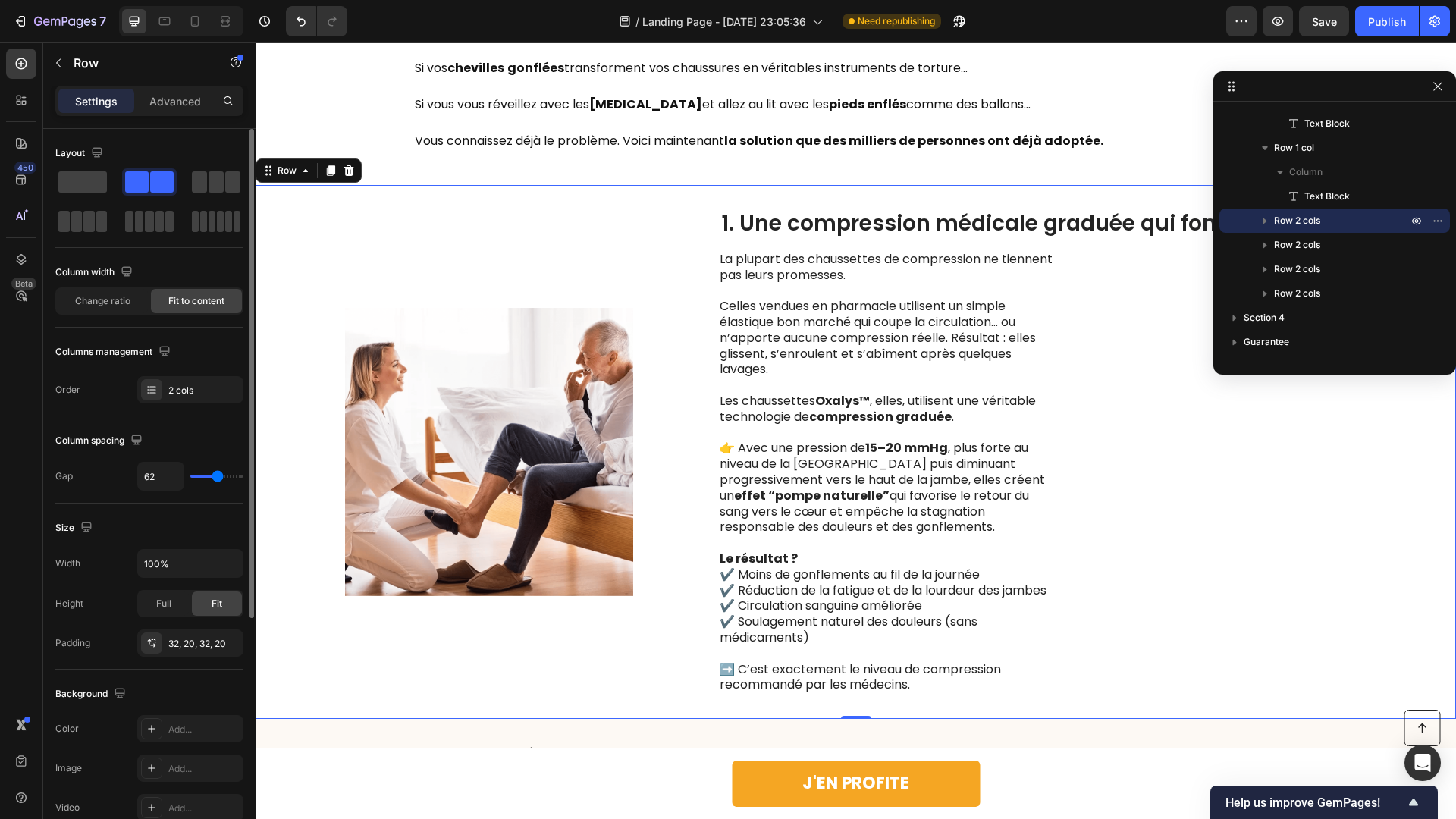
scroll to position [1051, 0]
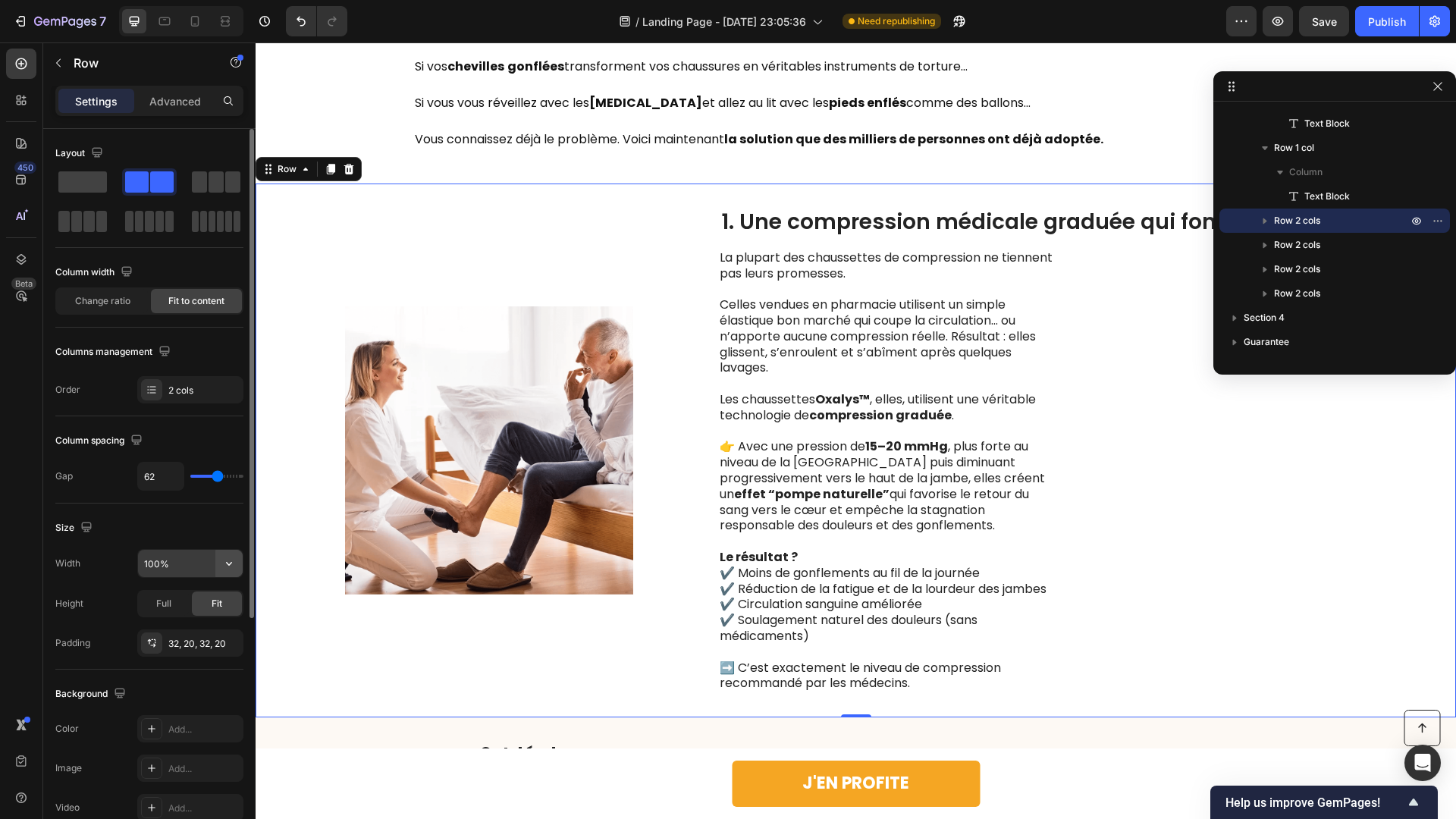
click at [226, 567] on icon "button" at bounding box center [229, 564] width 15 height 15
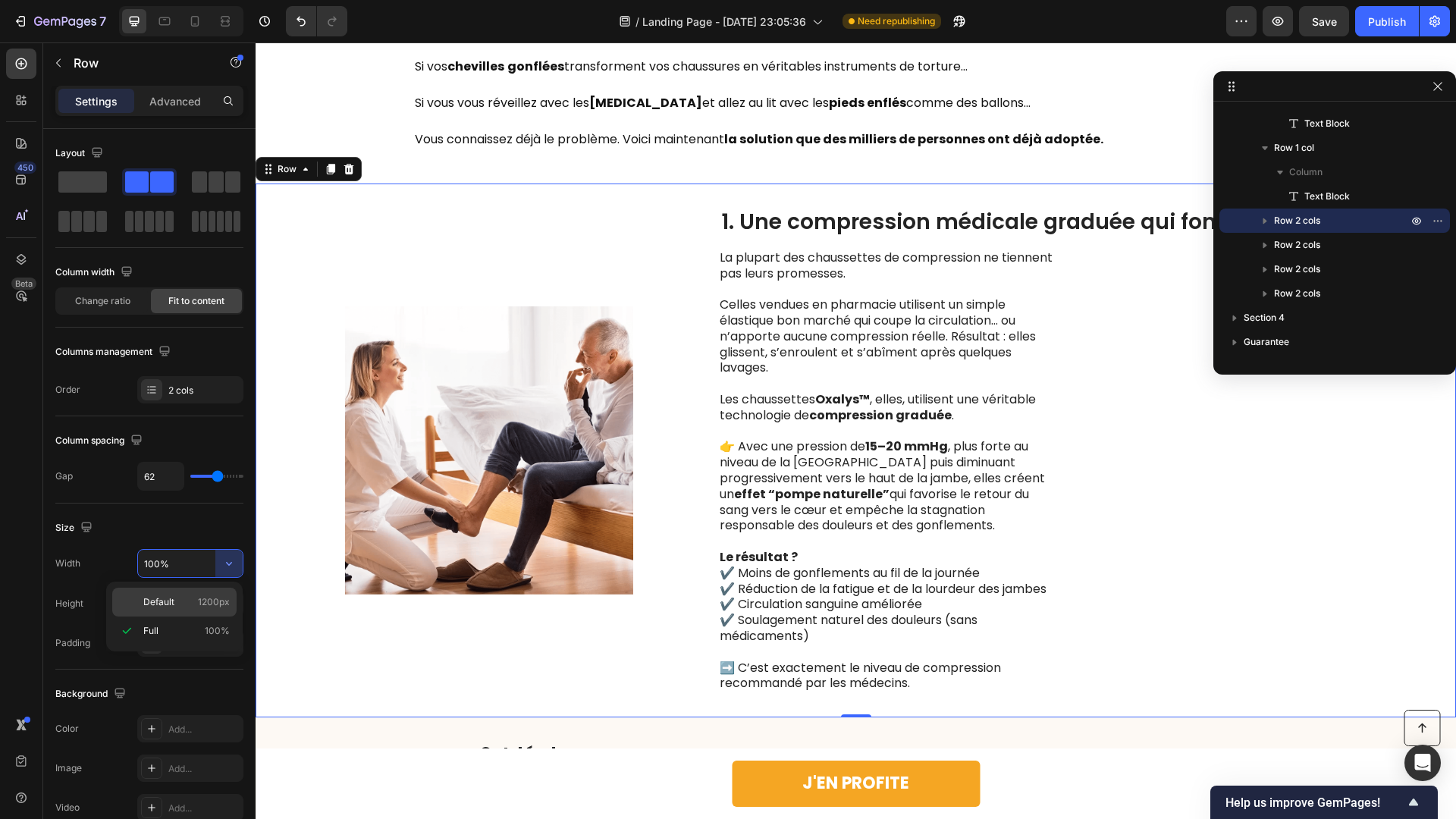
click at [206, 610] on div "Default 1200px" at bounding box center [174, 602] width 125 height 28
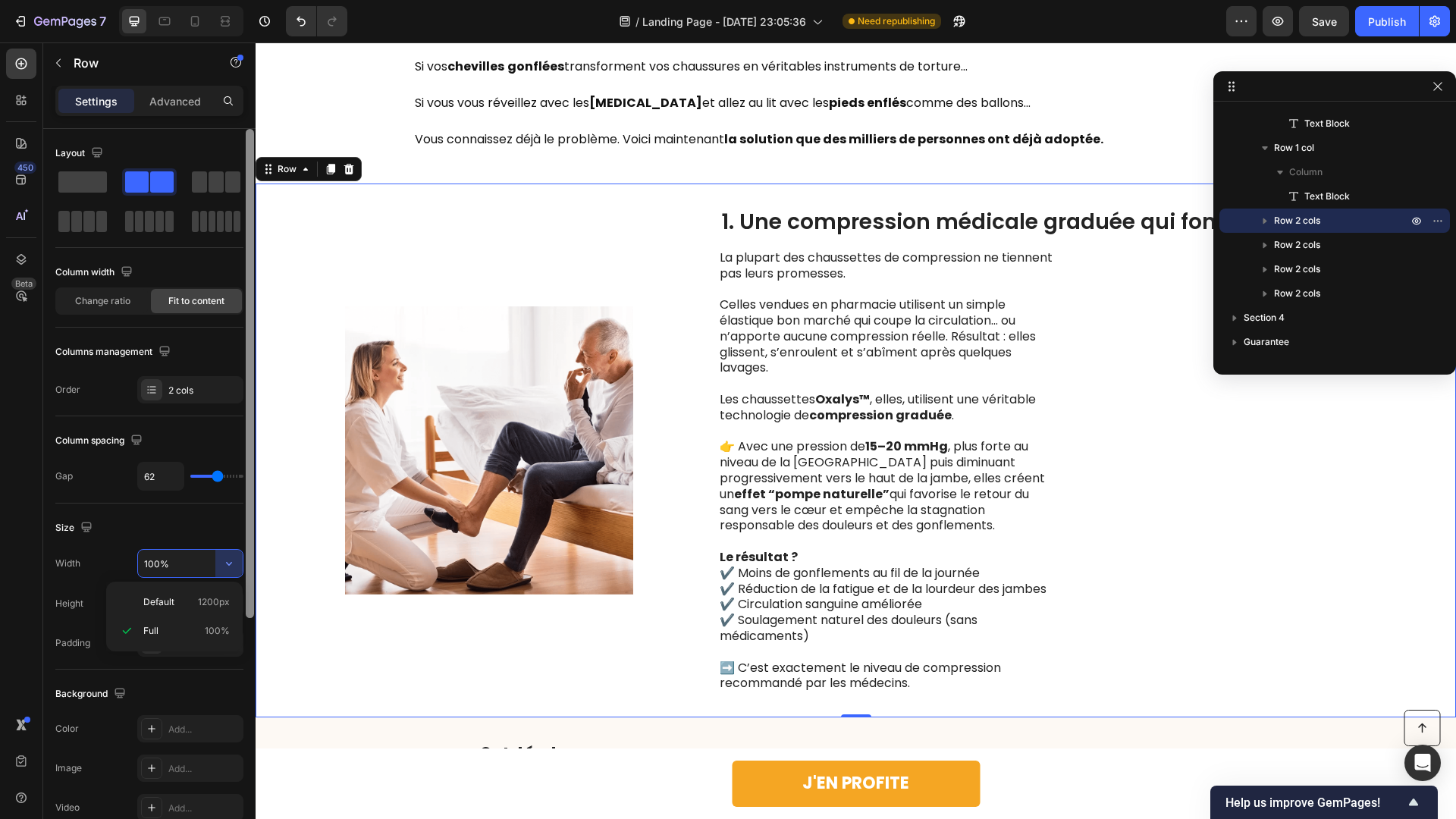
type input "1200"
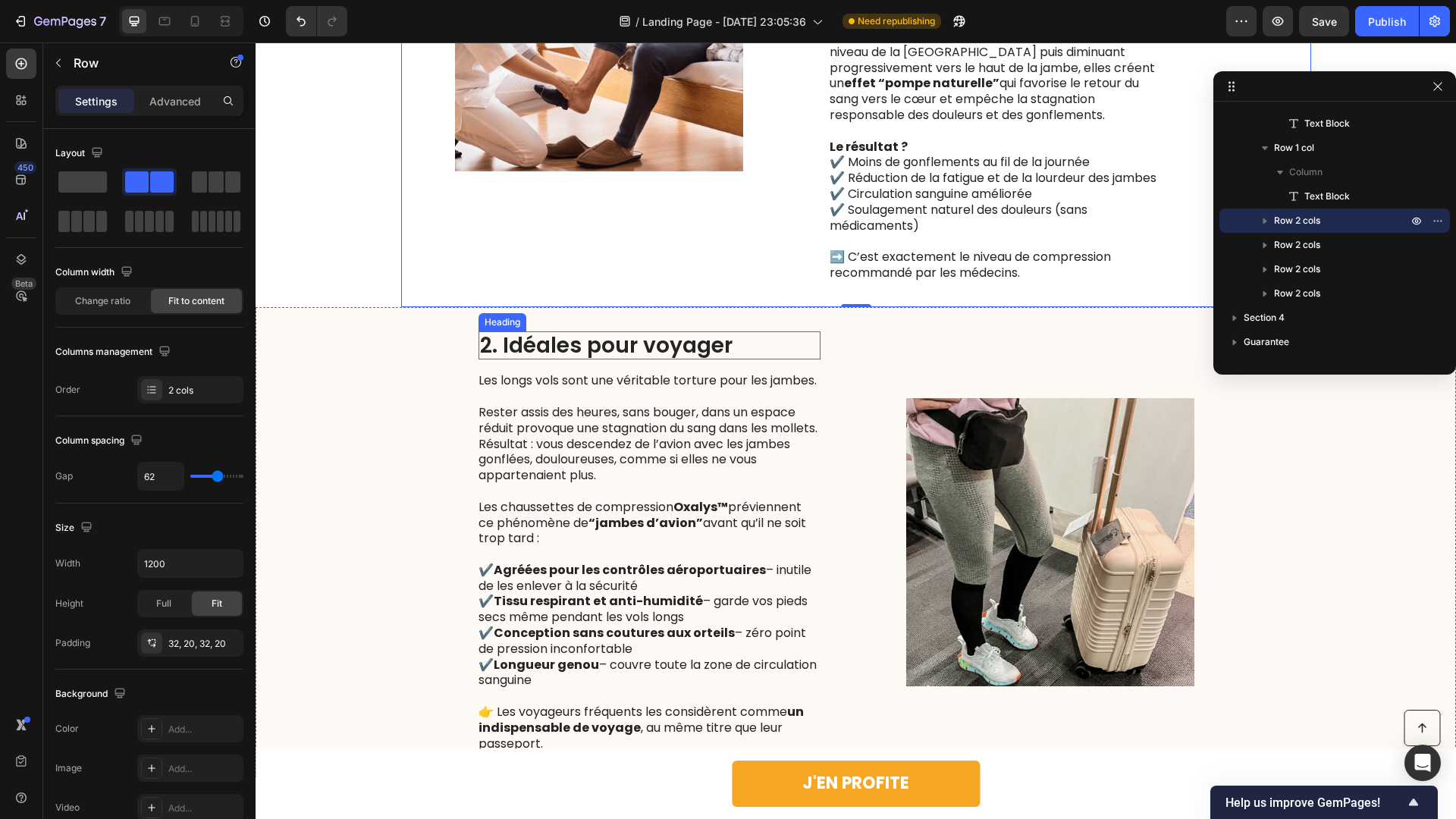
scroll to position [1525, 0]
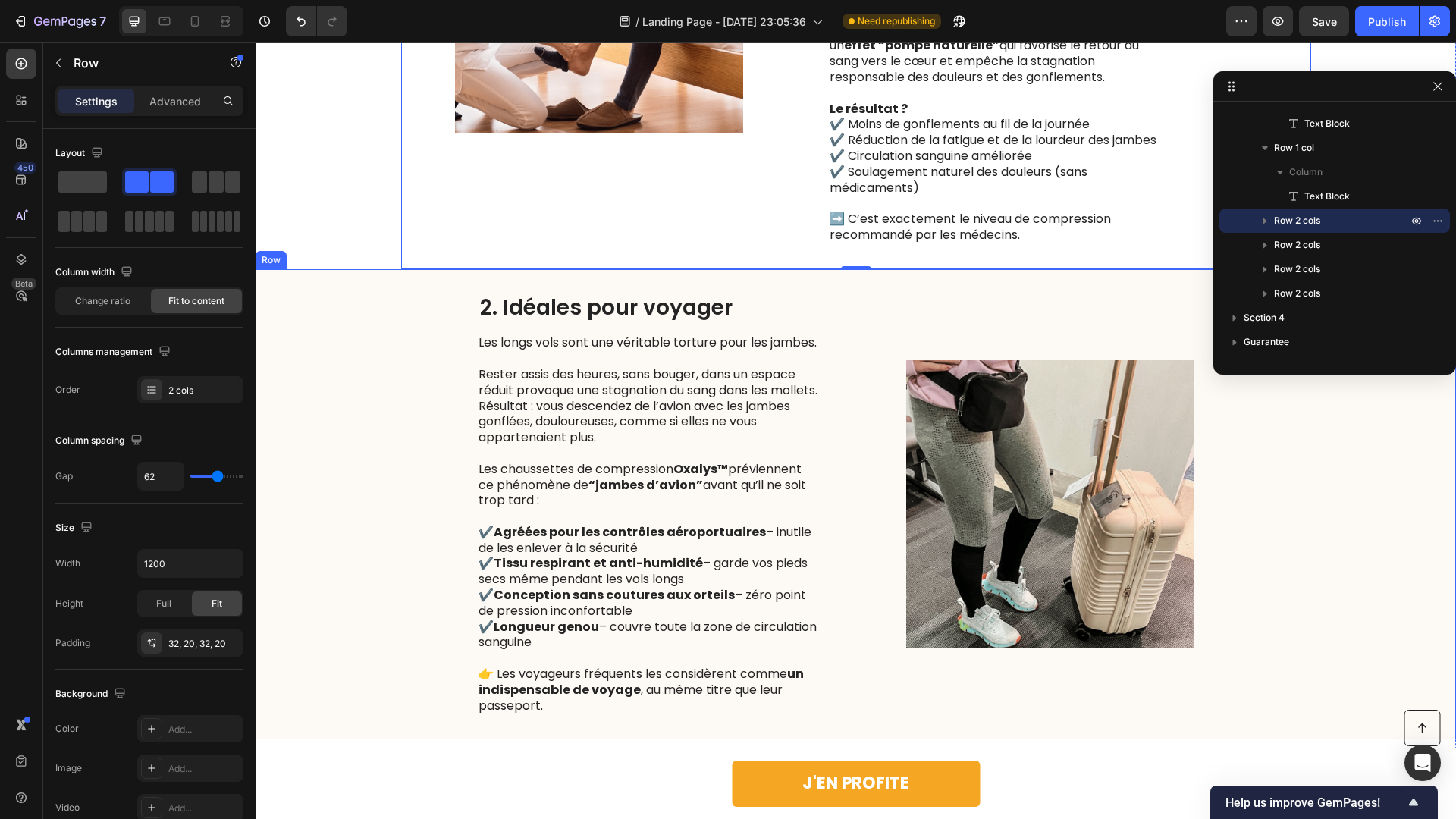
click at [453, 395] on div "2. Idéales pour voyager Heading Les longs vols sont une véritable torture pour …" at bounding box center [856, 505] width 1201 height 471
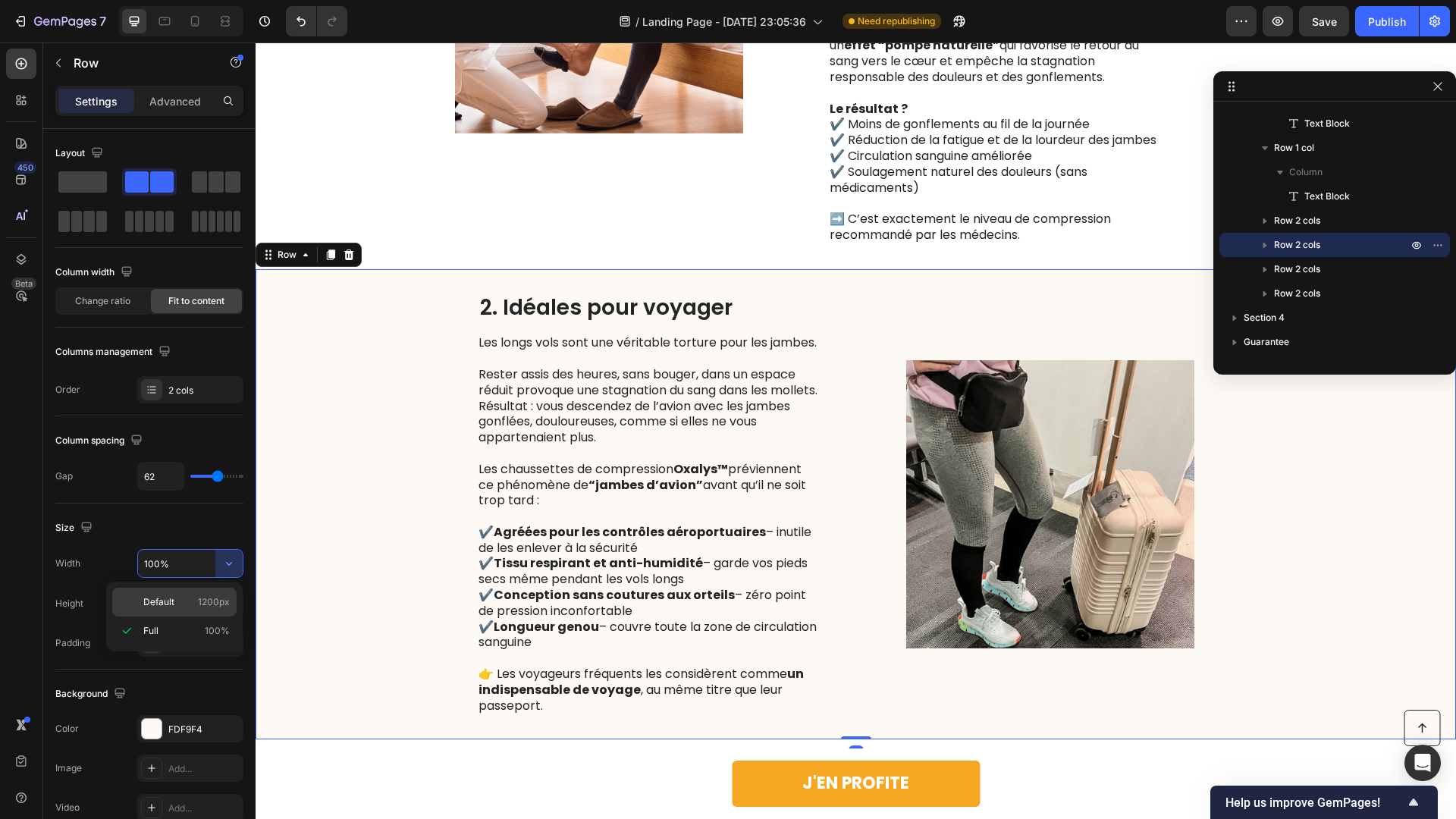
click at [208, 602] on span "1200px" at bounding box center [214, 602] width 32 height 13
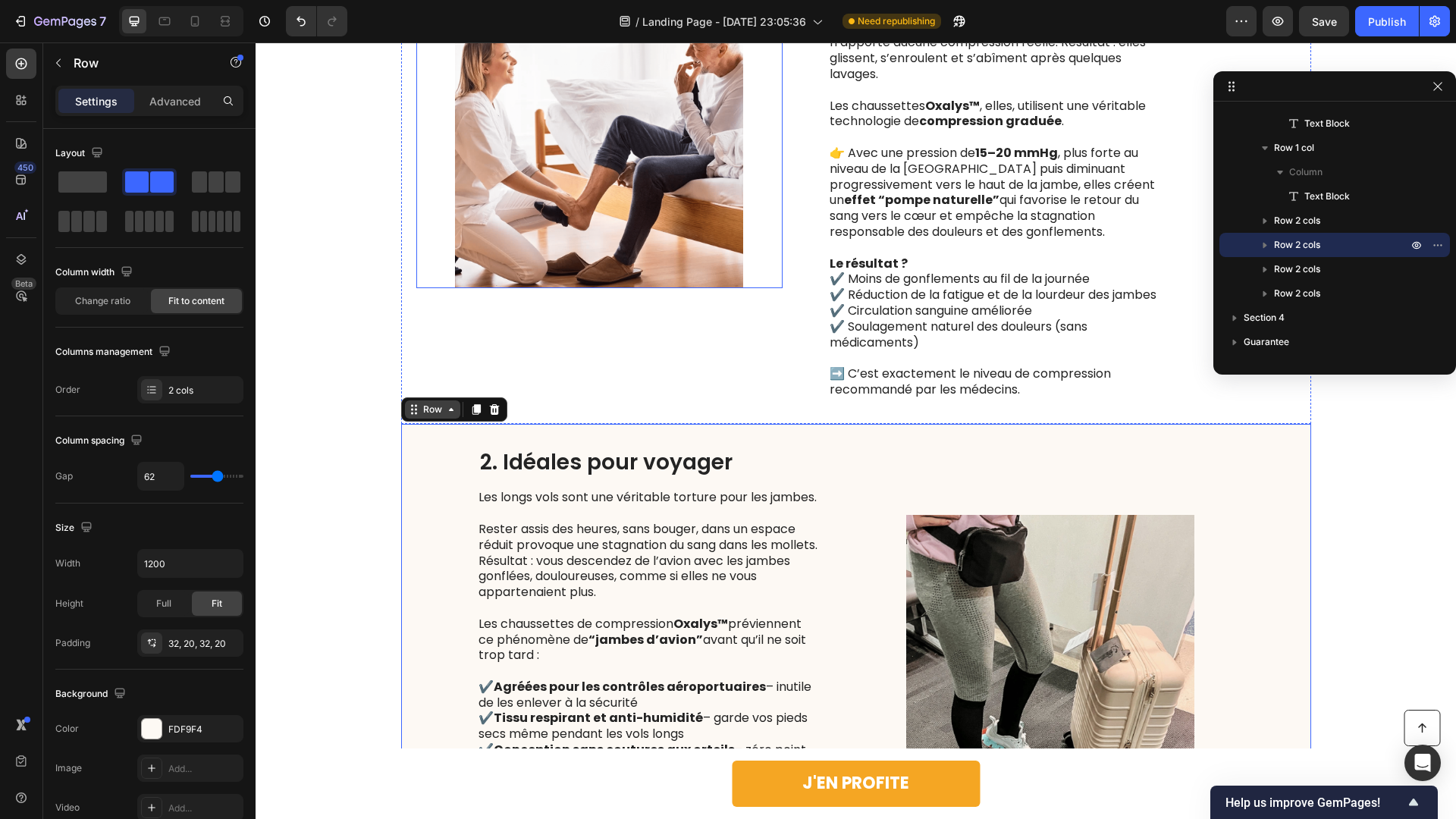
scroll to position [1373, 0]
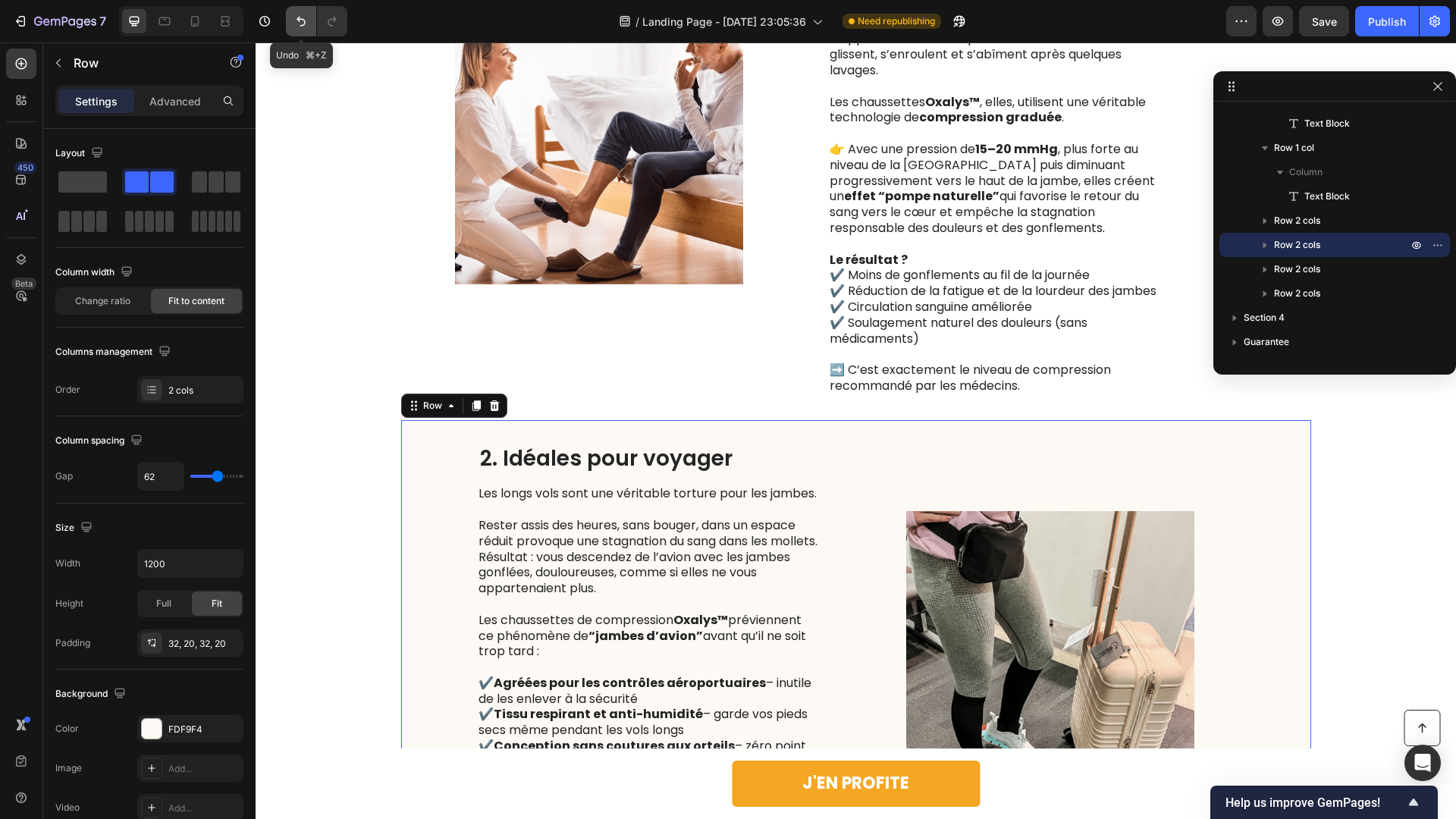
click at [303, 22] on icon "Undo/Redo" at bounding box center [301, 21] width 15 height 15
type input "100%"
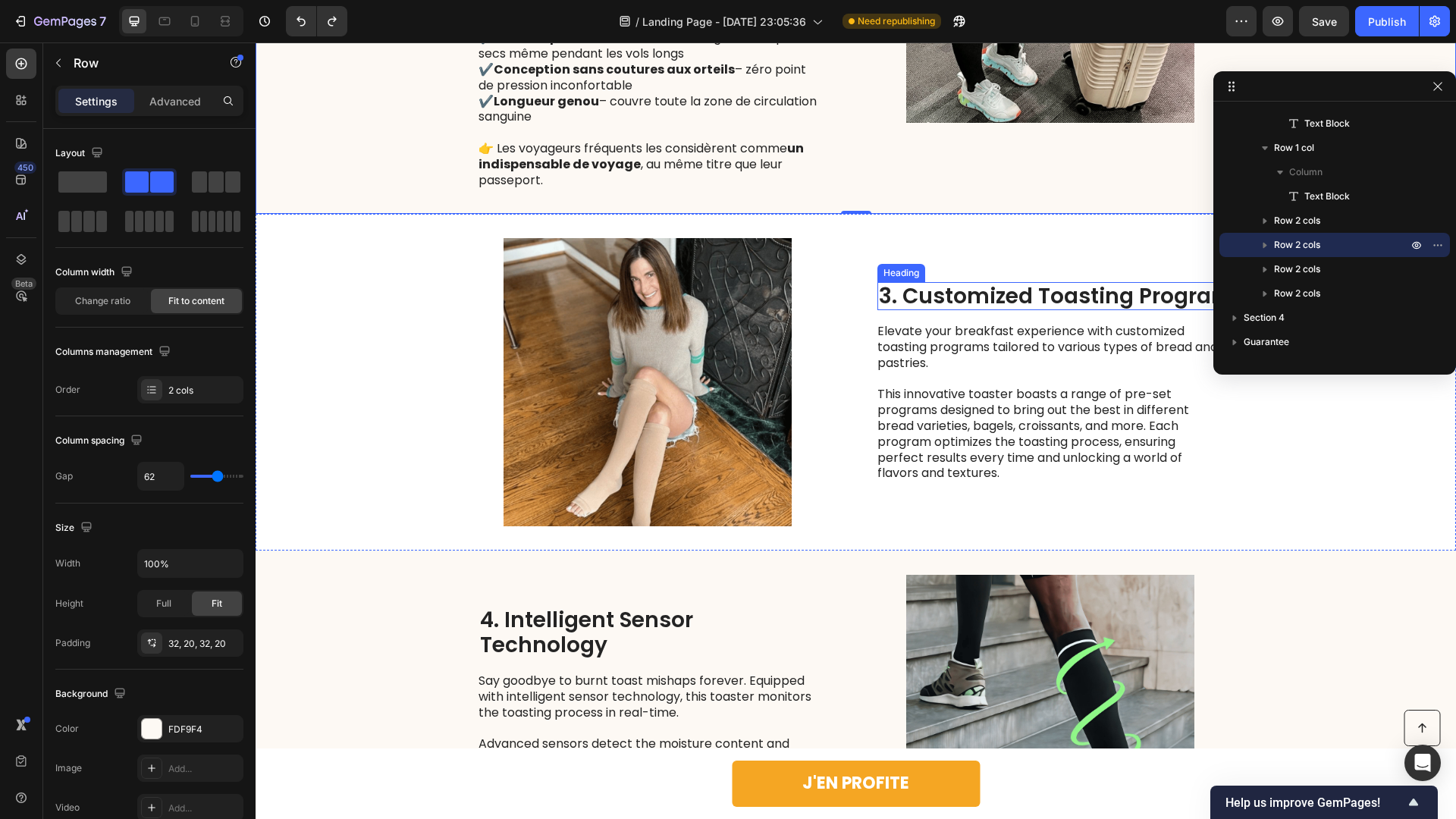
scroll to position [2046, 0]
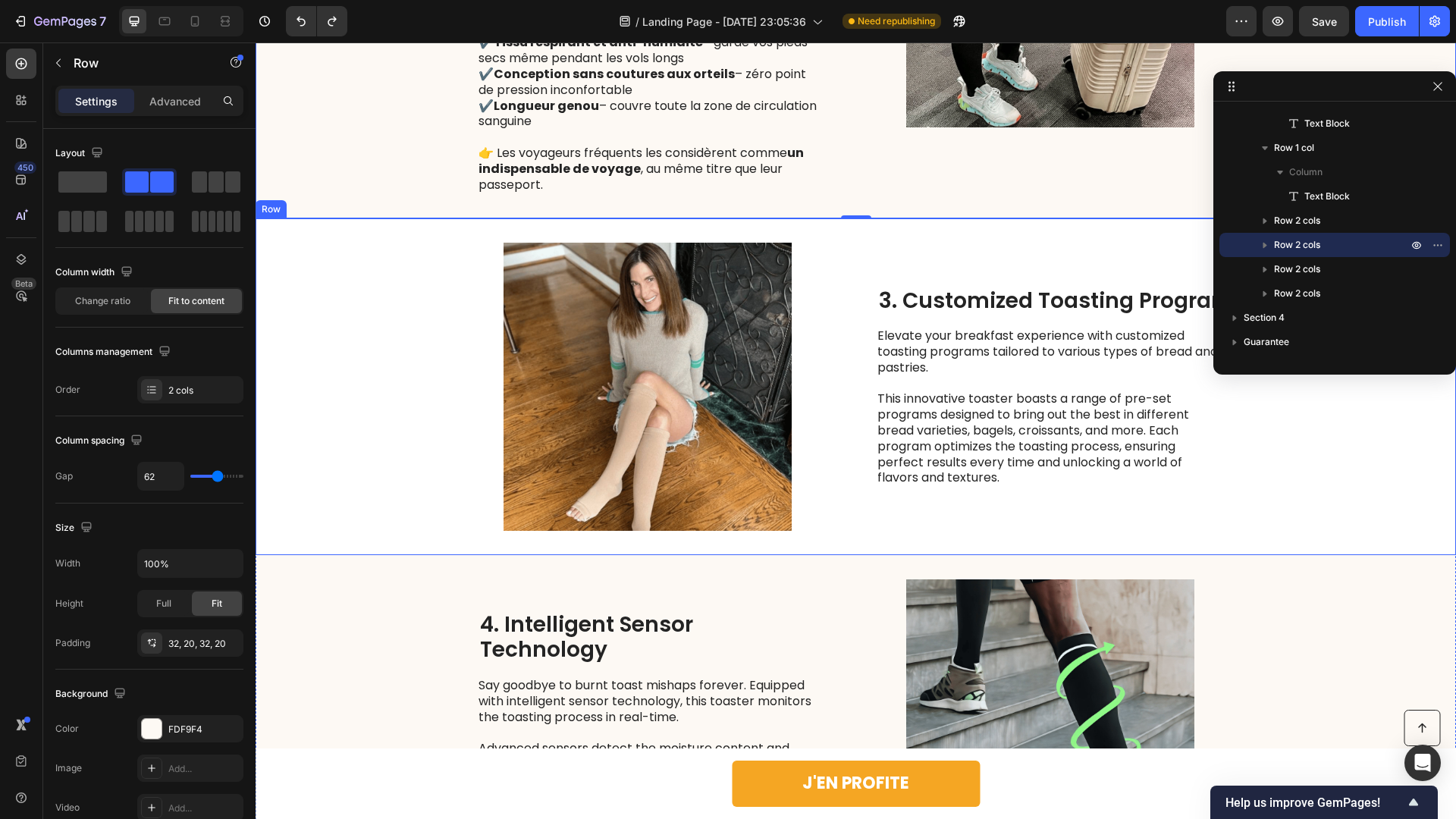
click at [1191, 487] on p "This innovative toaster boasts a range of pre-set programs designed to bring ou…" at bounding box center [1047, 438] width 341 height 95
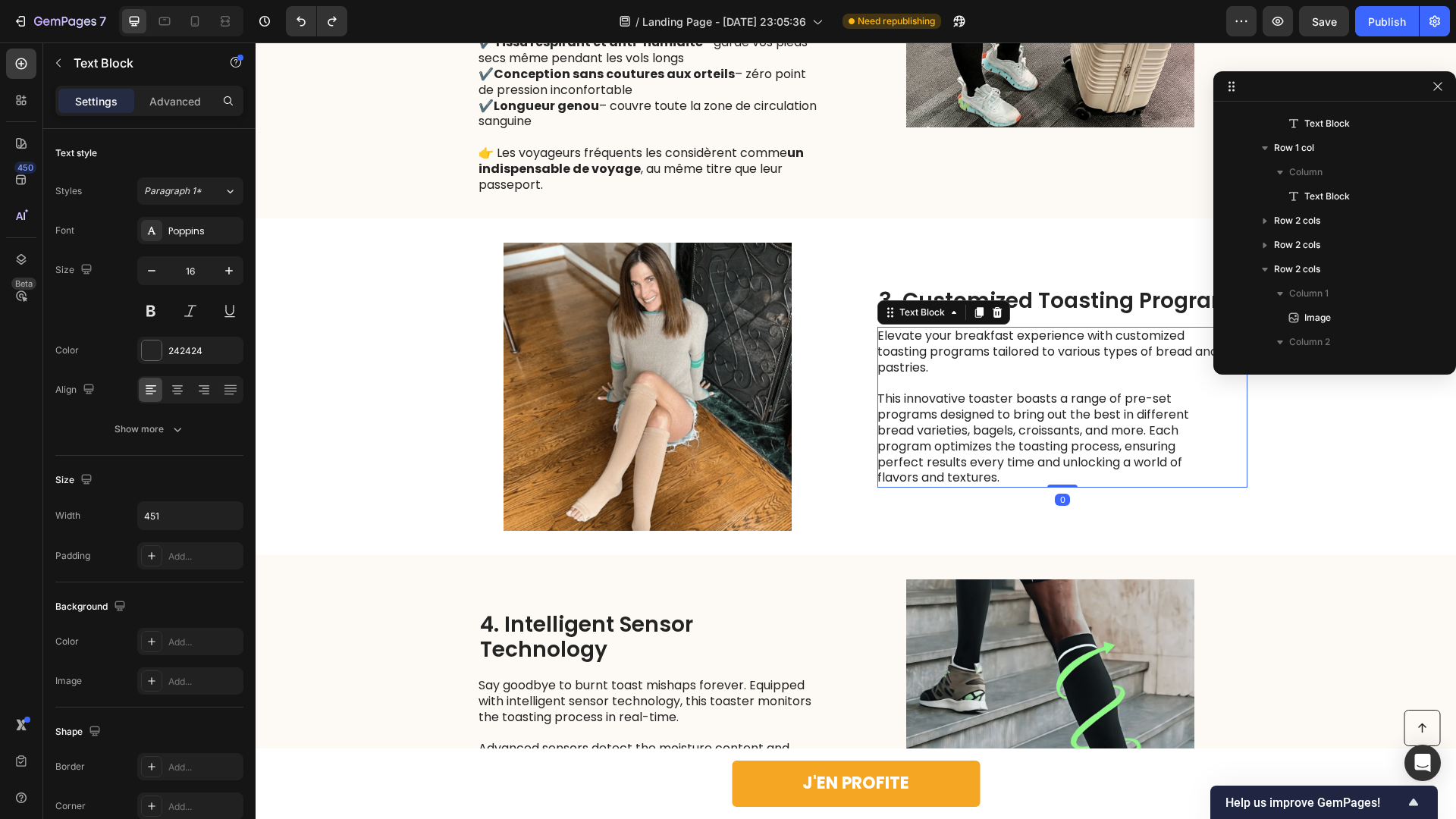
scroll to position [527, 0]
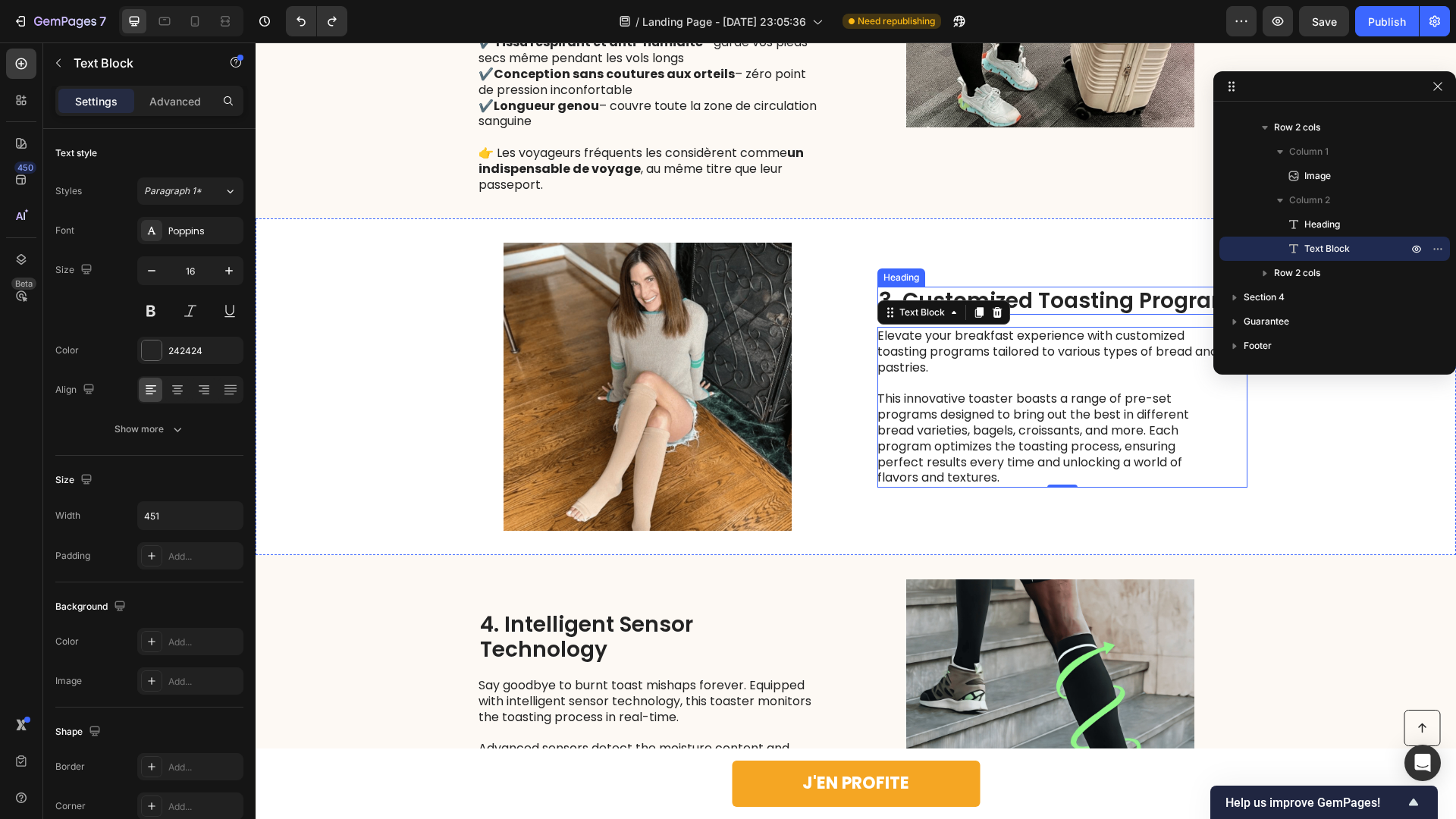
click at [1036, 307] on h2 "3. Customized Toasting Programs" at bounding box center [1062, 301] width 370 height 28
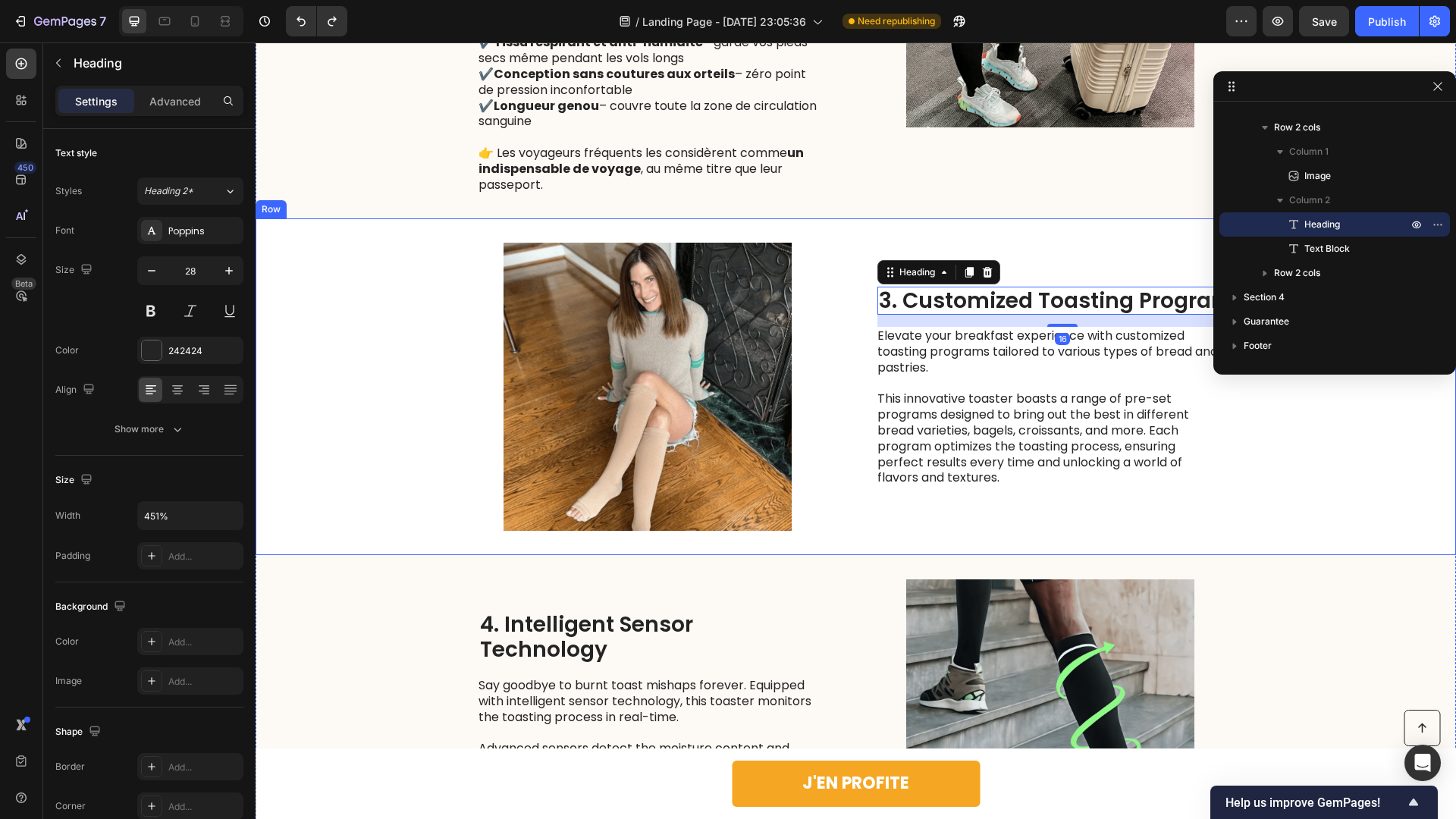
click at [943, 531] on div "3. Customized Toasting Programs Heading 16 Elevate your breakfast experience wi…" at bounding box center [1062, 387] width 370 height 288
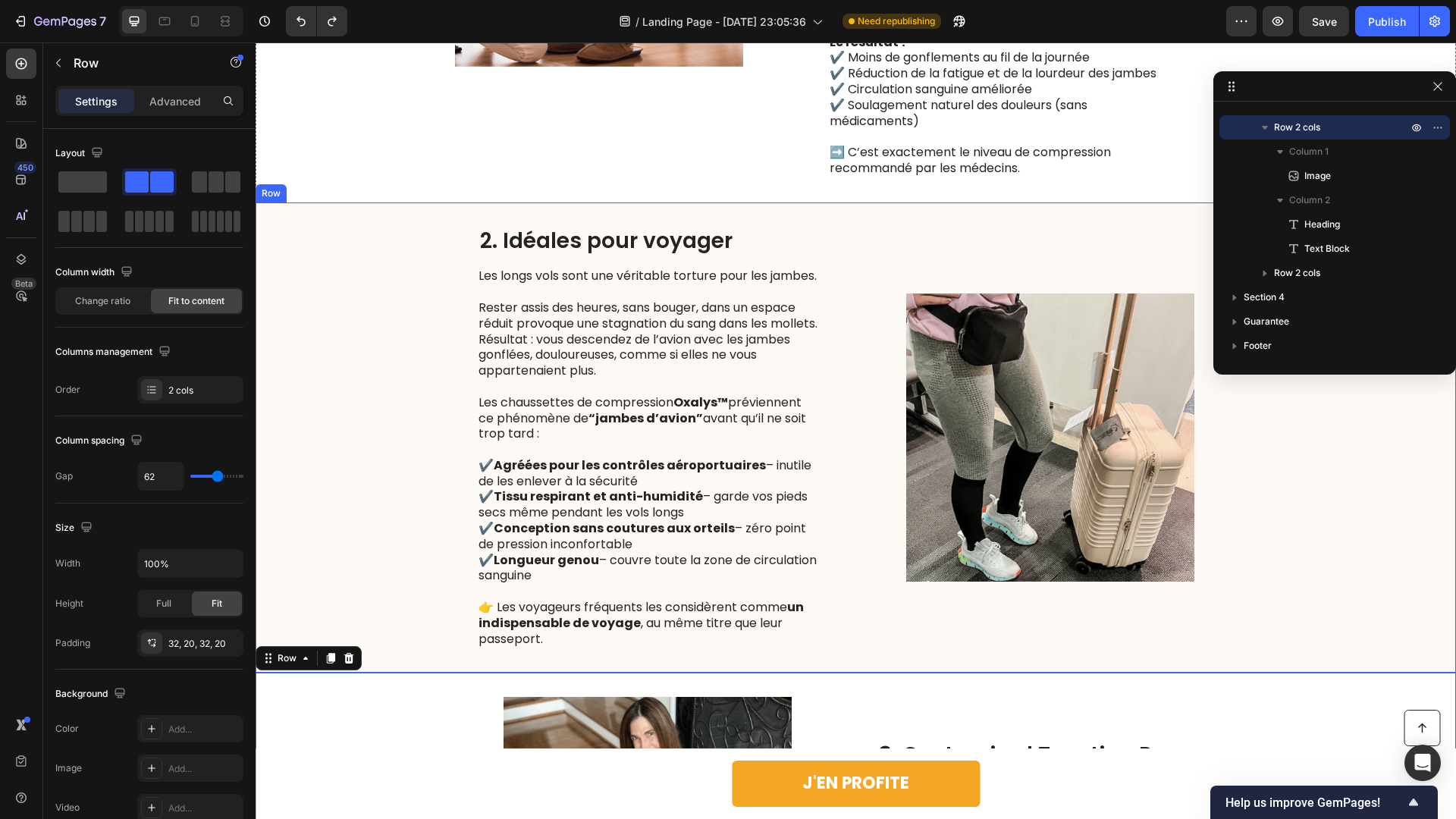
scroll to position [1454, 0]
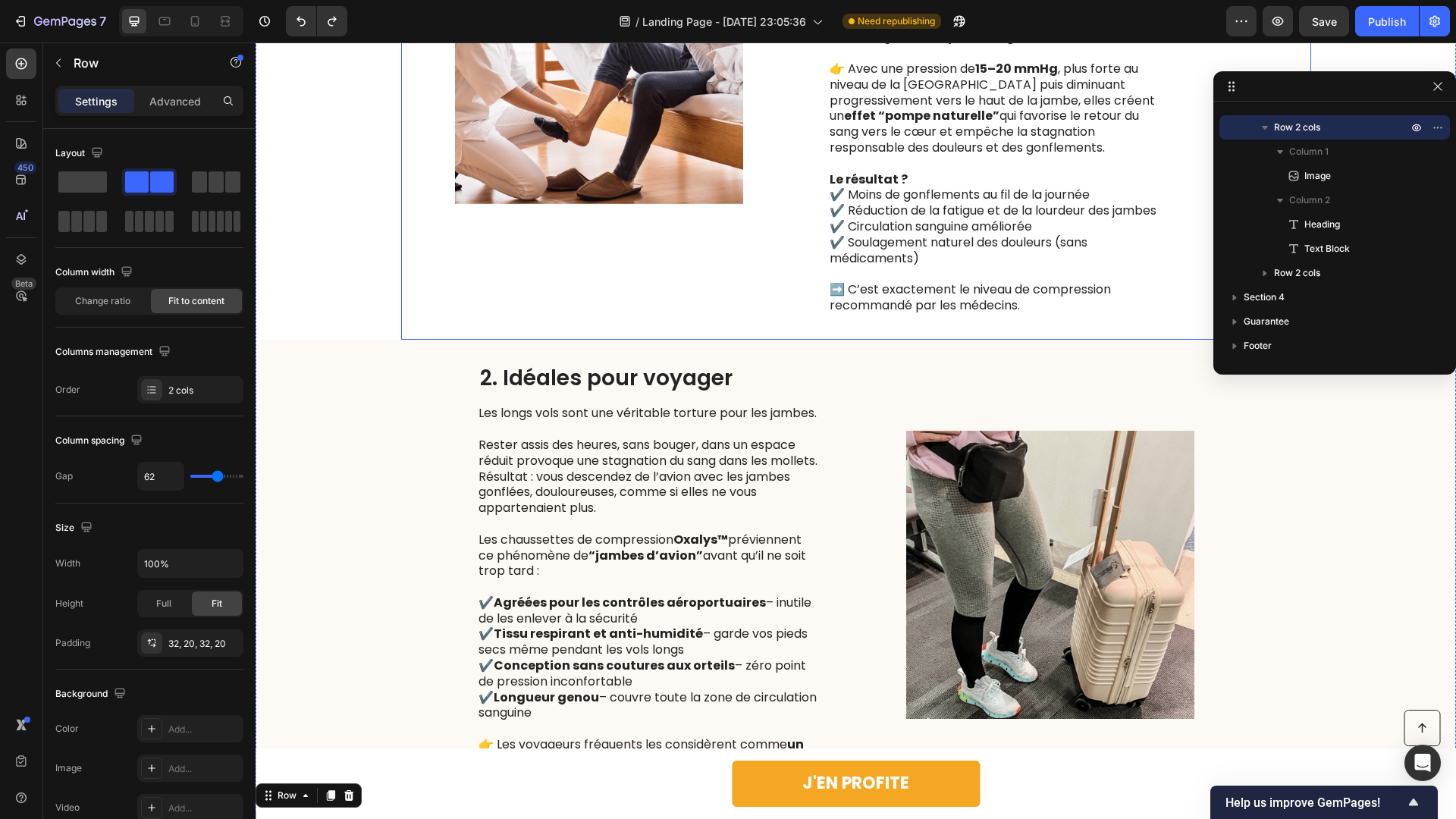
click at [635, 259] on div "Image" at bounding box center [599, 59] width 367 height 512
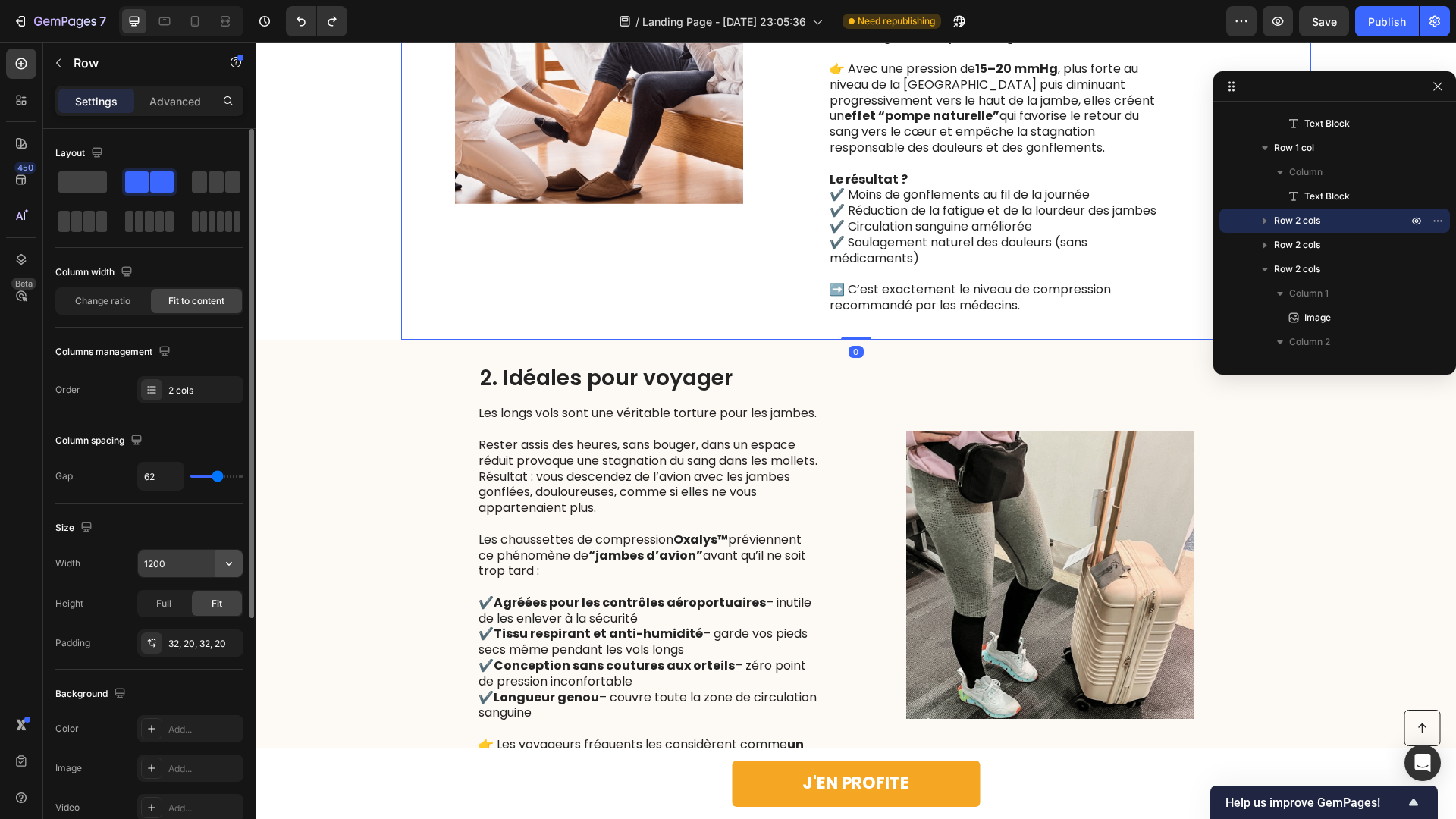
click at [234, 564] on icon "button" at bounding box center [229, 564] width 15 height 15
click at [178, 641] on div "Full 100%" at bounding box center [174, 631] width 125 height 28
type input "100%"
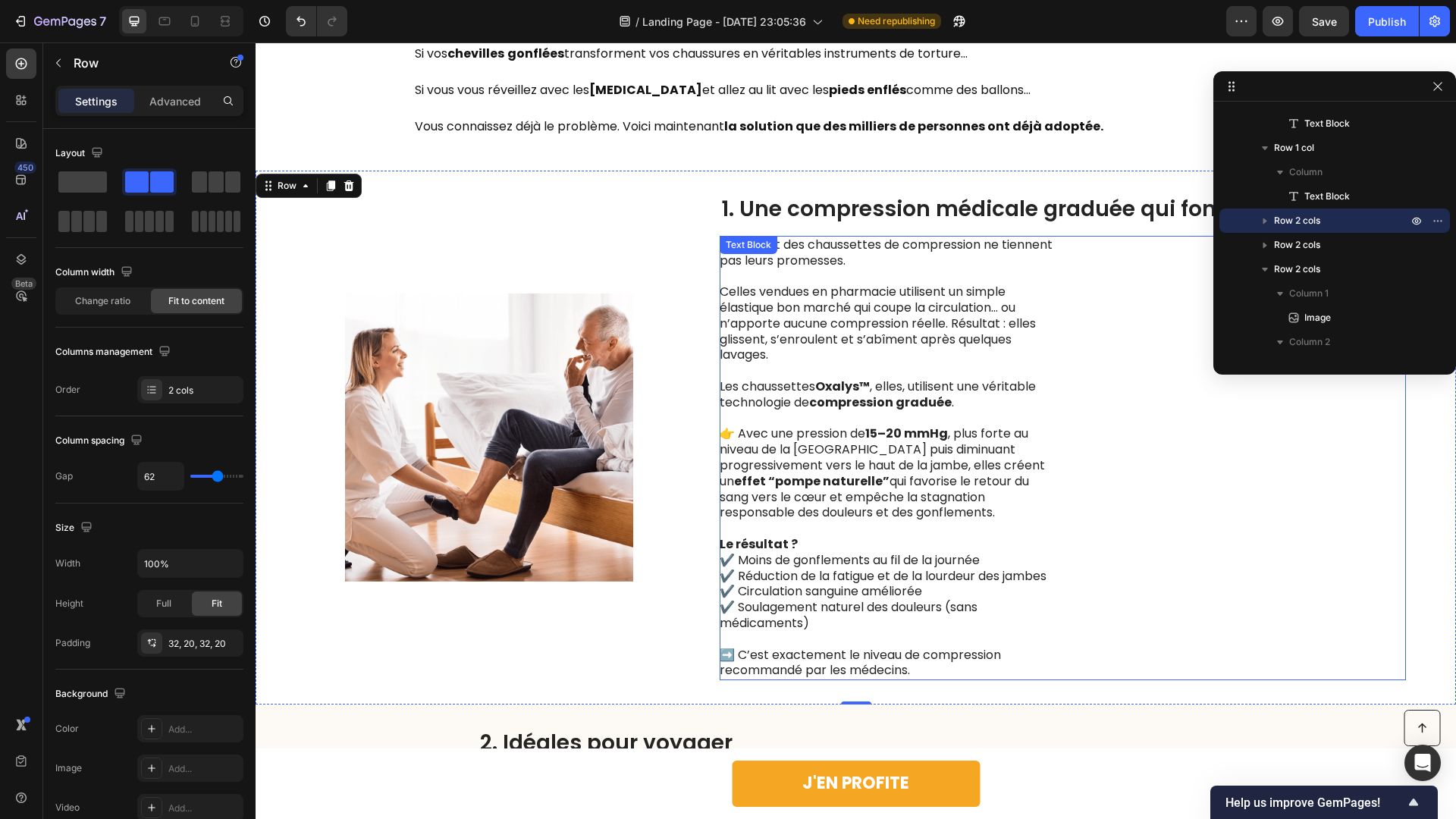
scroll to position [1010, 0]
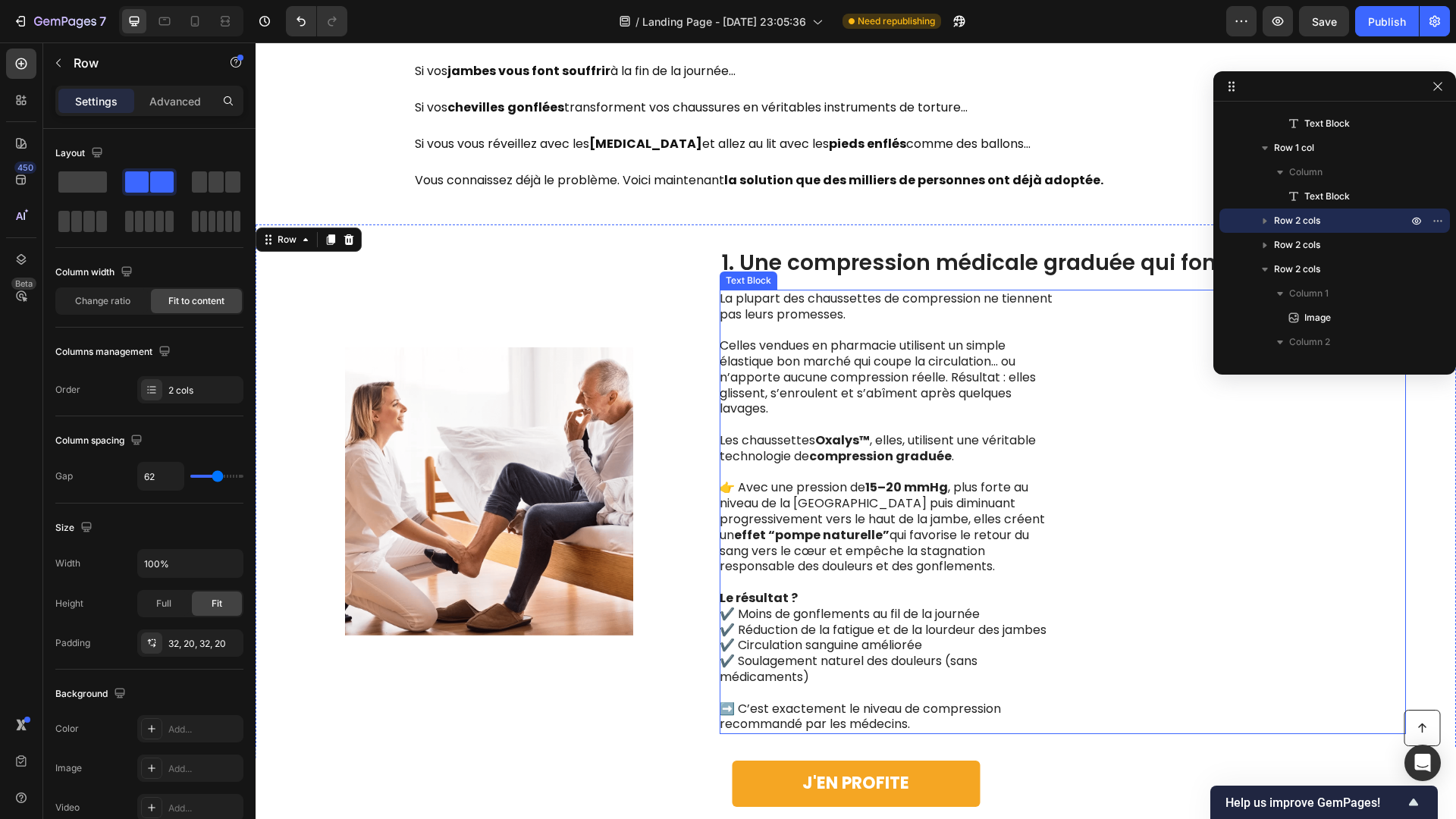
click at [1194, 420] on div "La plupart des chaussettes de compression ne tiennent pas leurs promesses. Cell…" at bounding box center [1063, 512] width 687 height 445
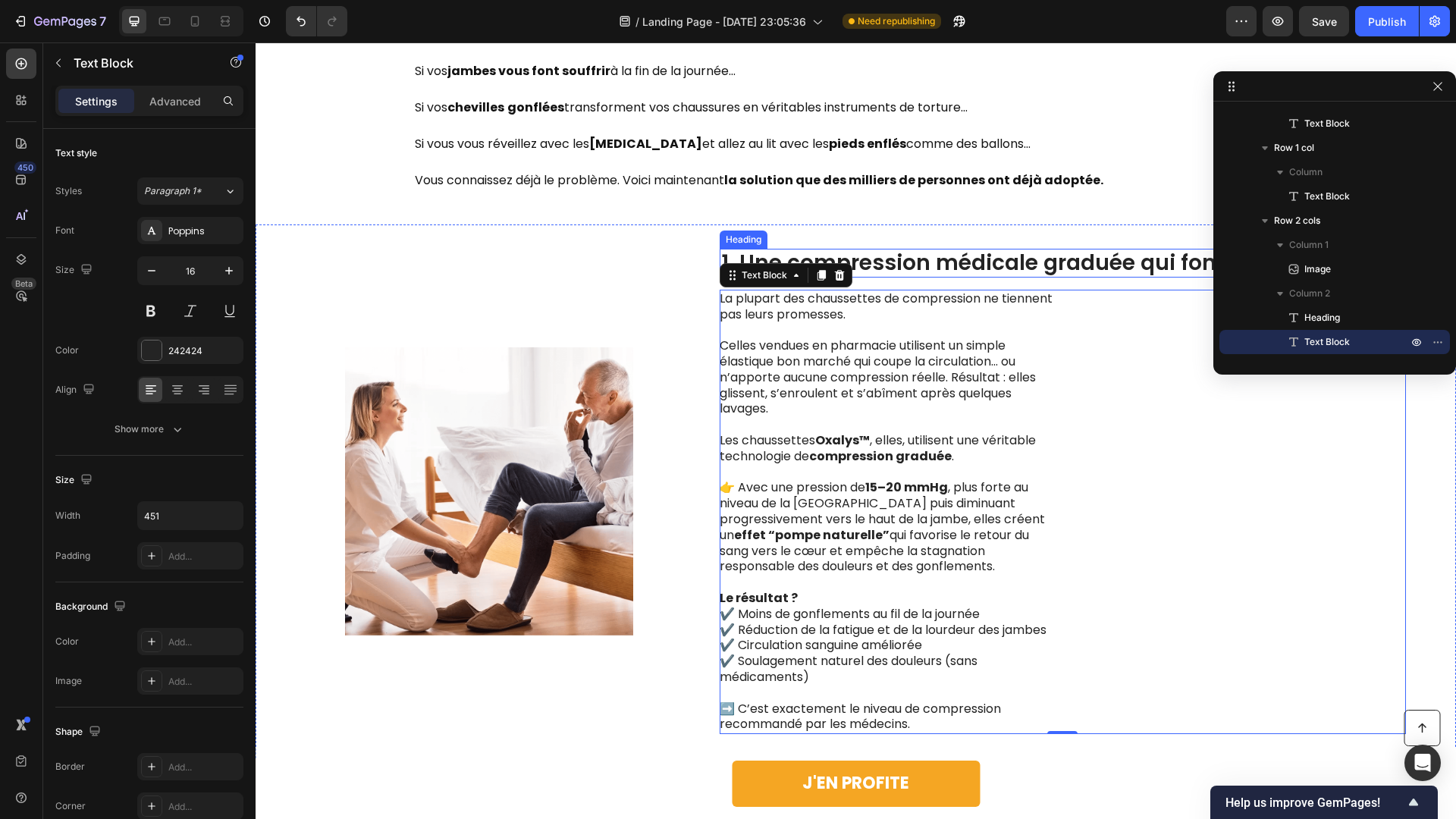
click at [916, 264] on h2 "1. Une compression médicale graduée qui fonctionne vraiment" at bounding box center [1063, 263] width 687 height 28
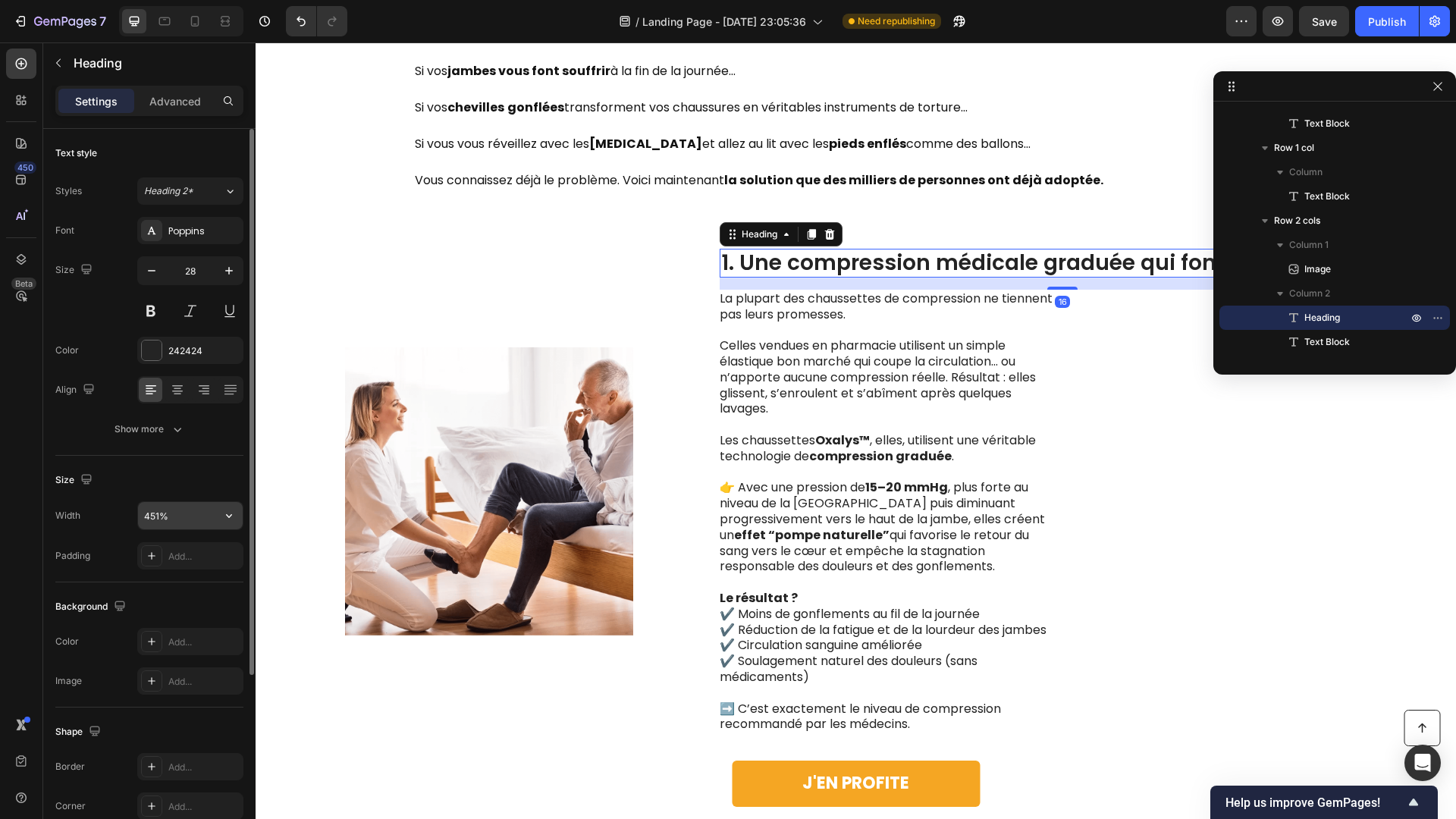
click at [202, 523] on input "451%" at bounding box center [190, 516] width 105 height 28
click at [224, 513] on icon "button" at bounding box center [229, 516] width 15 height 15
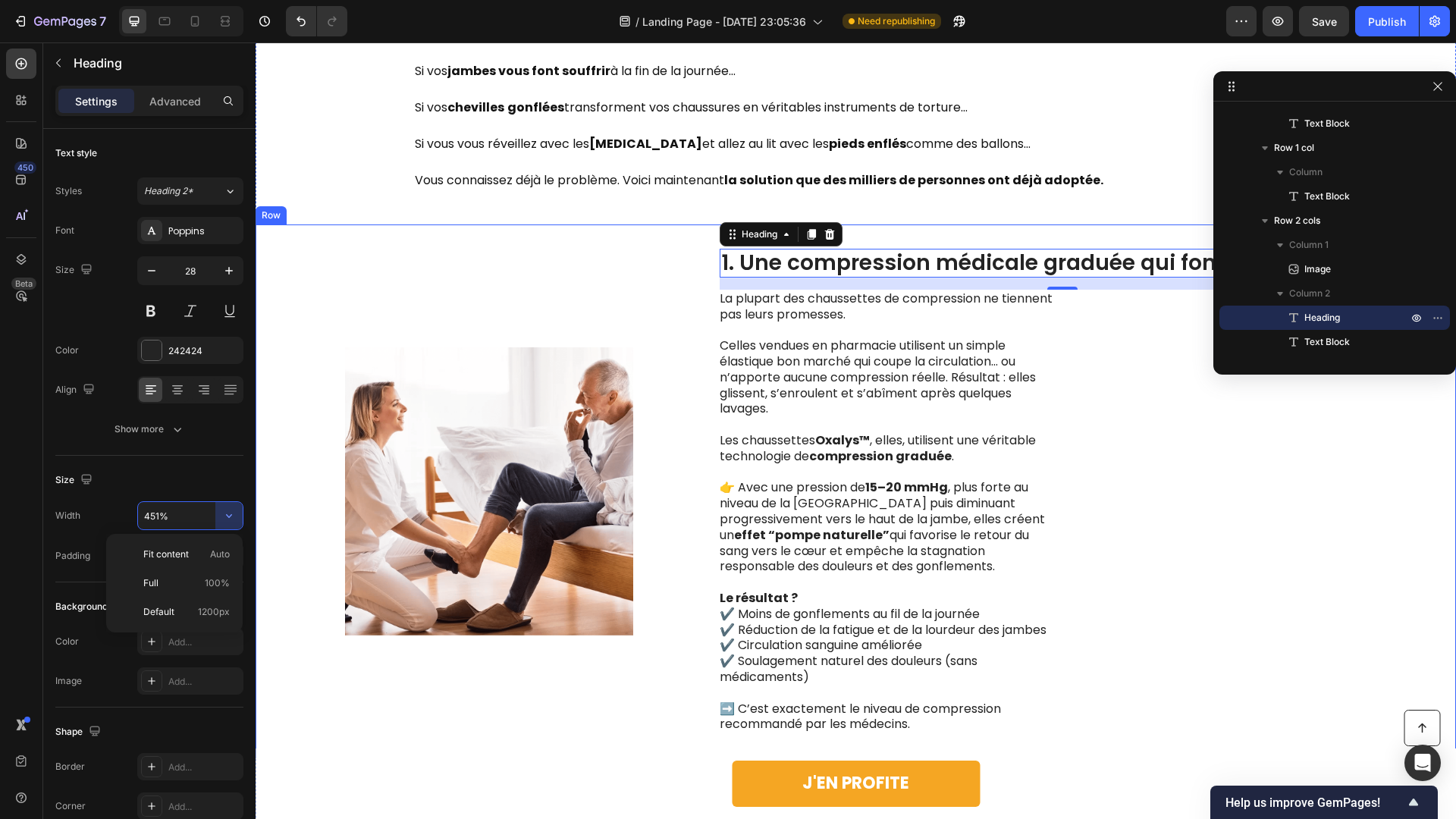
click at [546, 286] on div "Image" at bounding box center [490, 492] width 367 height 486
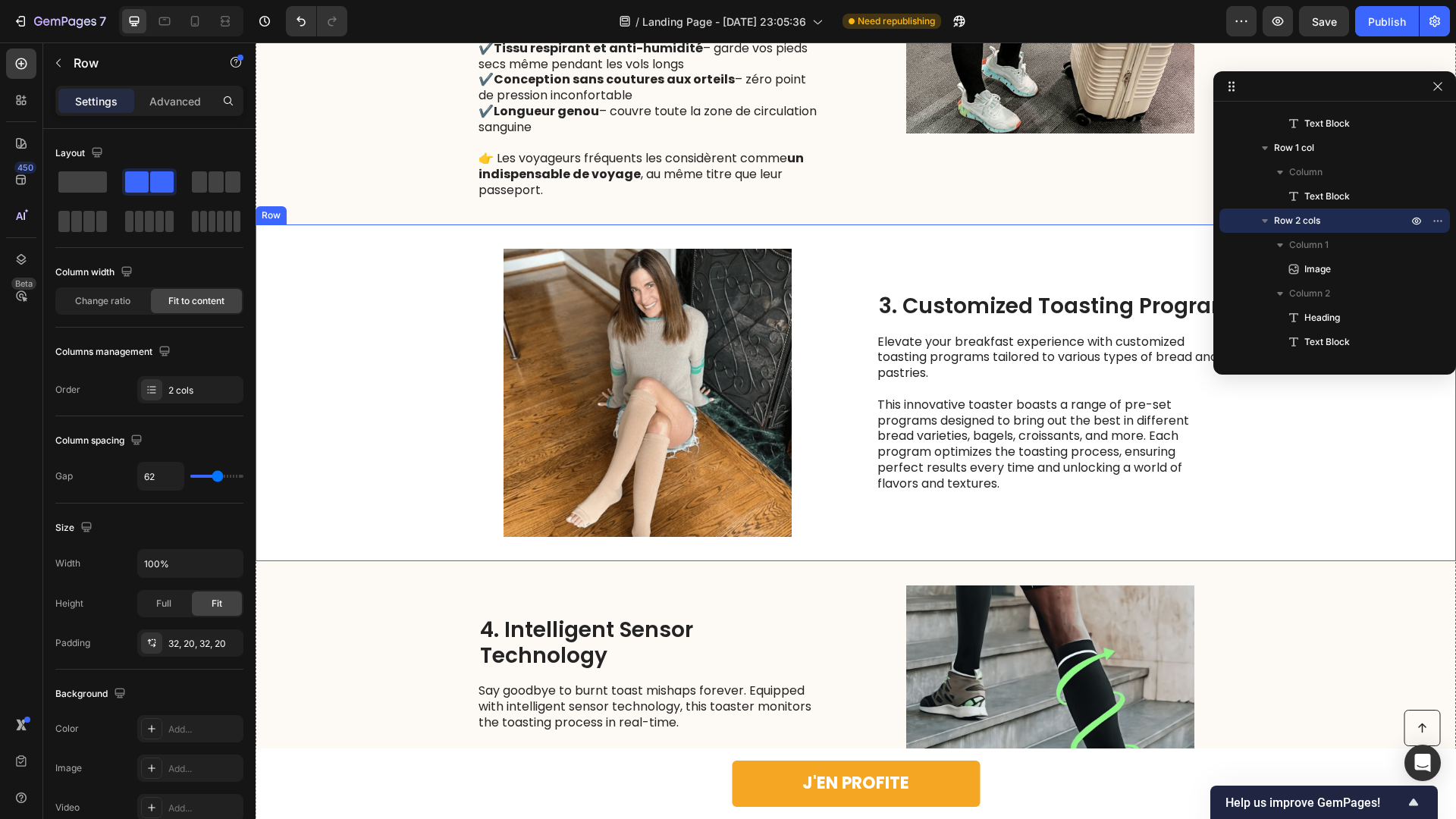
scroll to position [2193, 0]
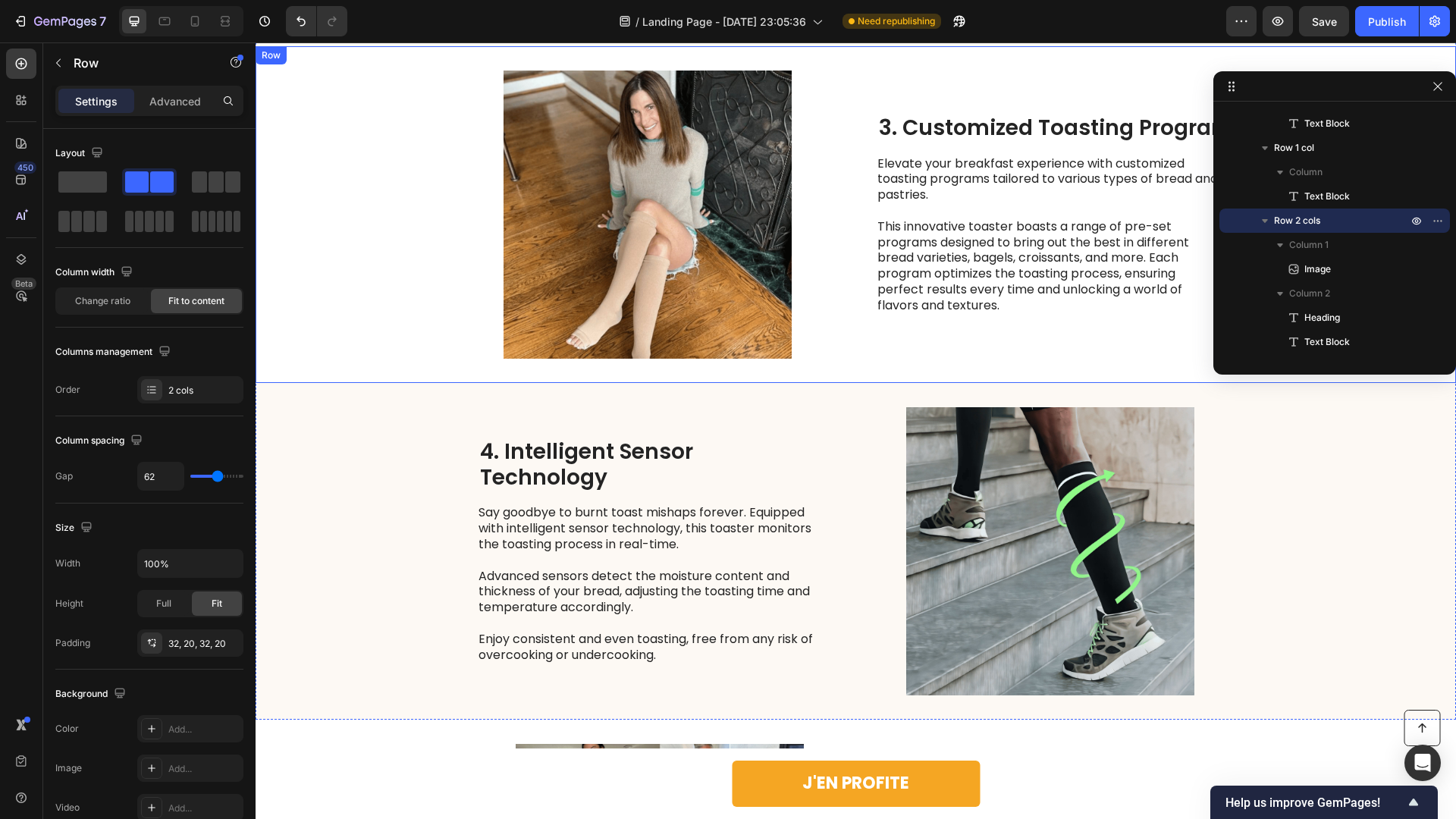
click at [935, 296] on p "This innovative toaster boasts a range of pre-set programs designed to bring ou…" at bounding box center [1047, 266] width 341 height 95
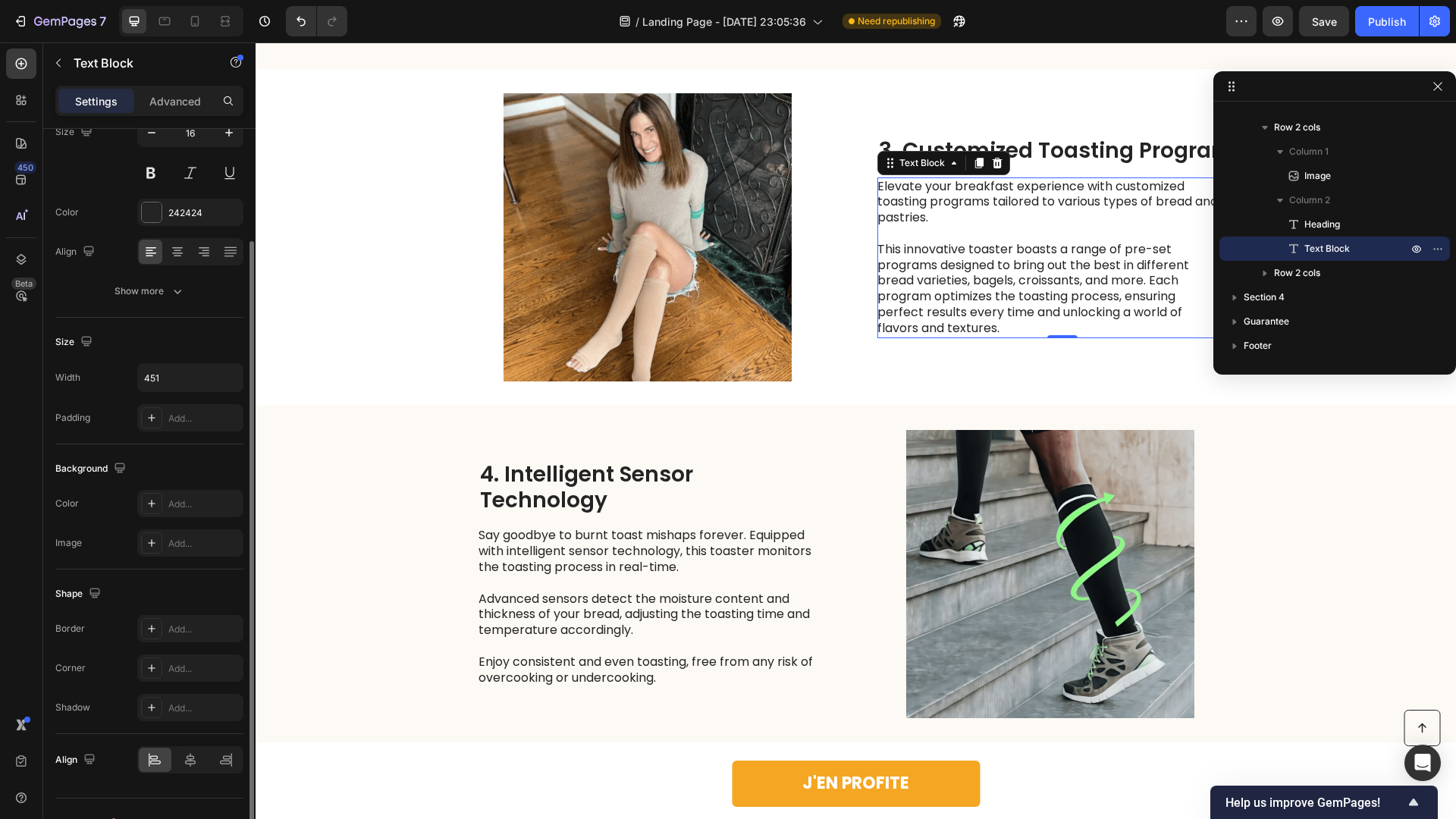
scroll to position [4, 0]
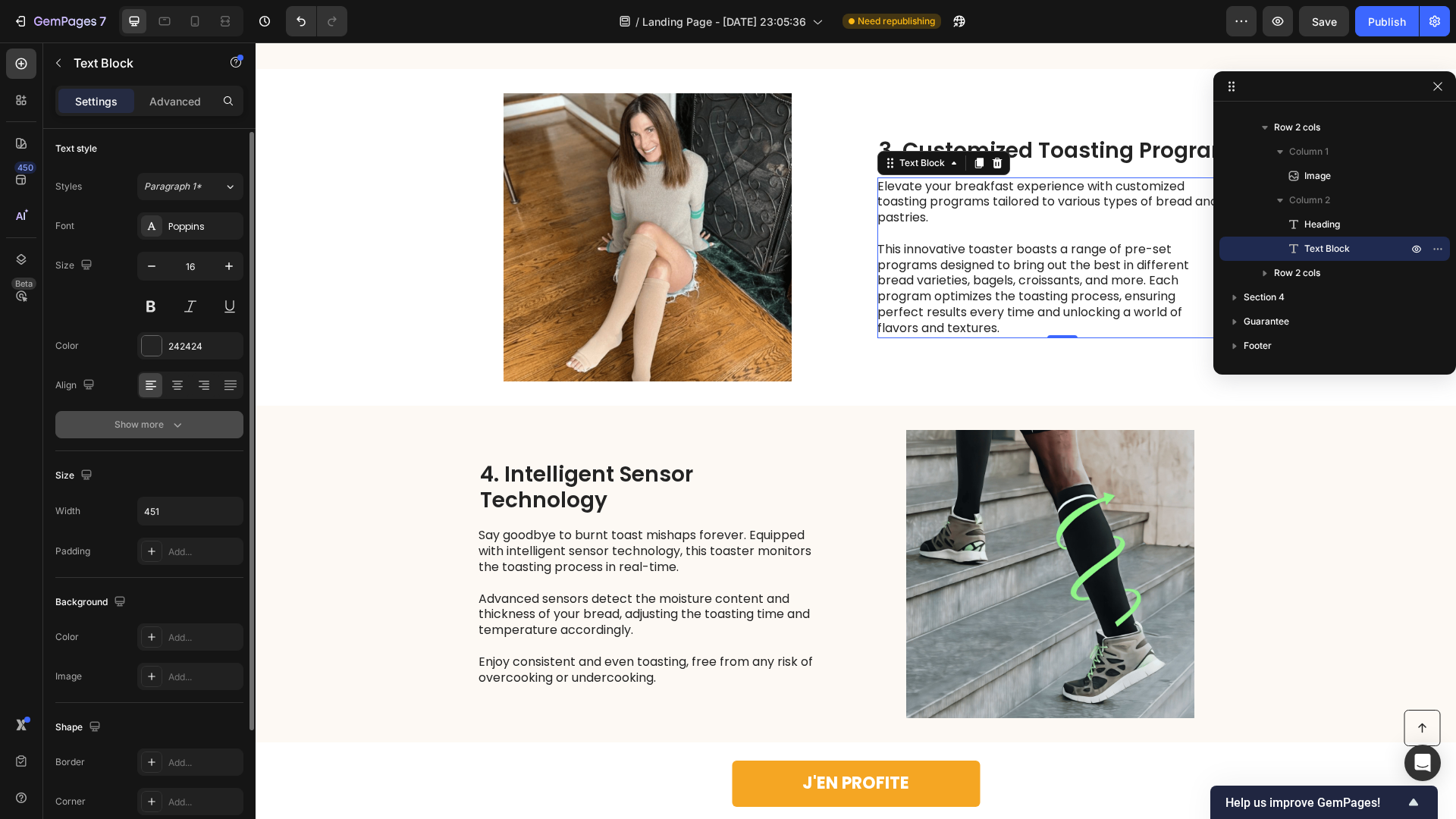
click at [171, 419] on icon "button" at bounding box center [177, 425] width 15 height 15
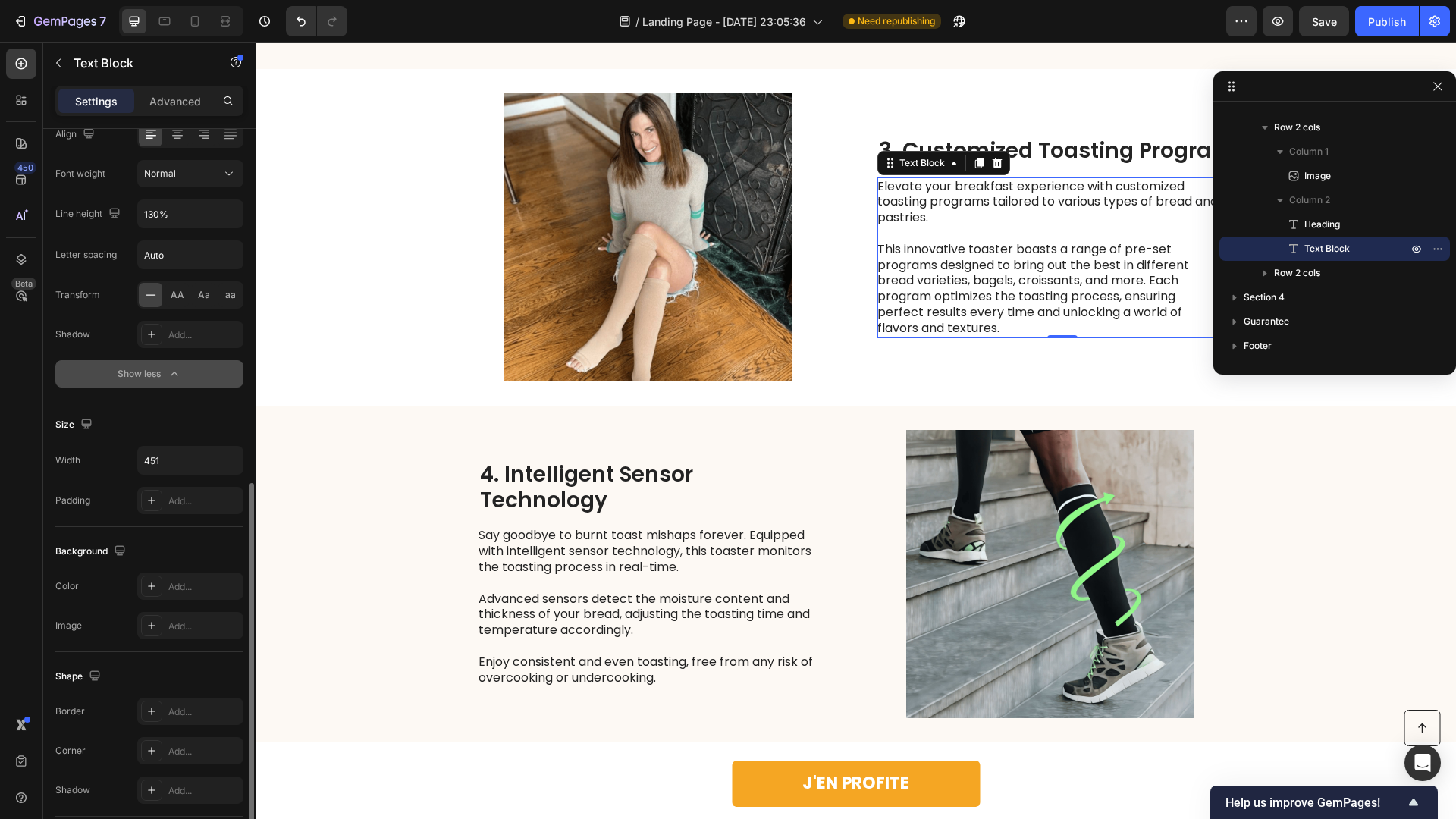
scroll to position [366, 0]
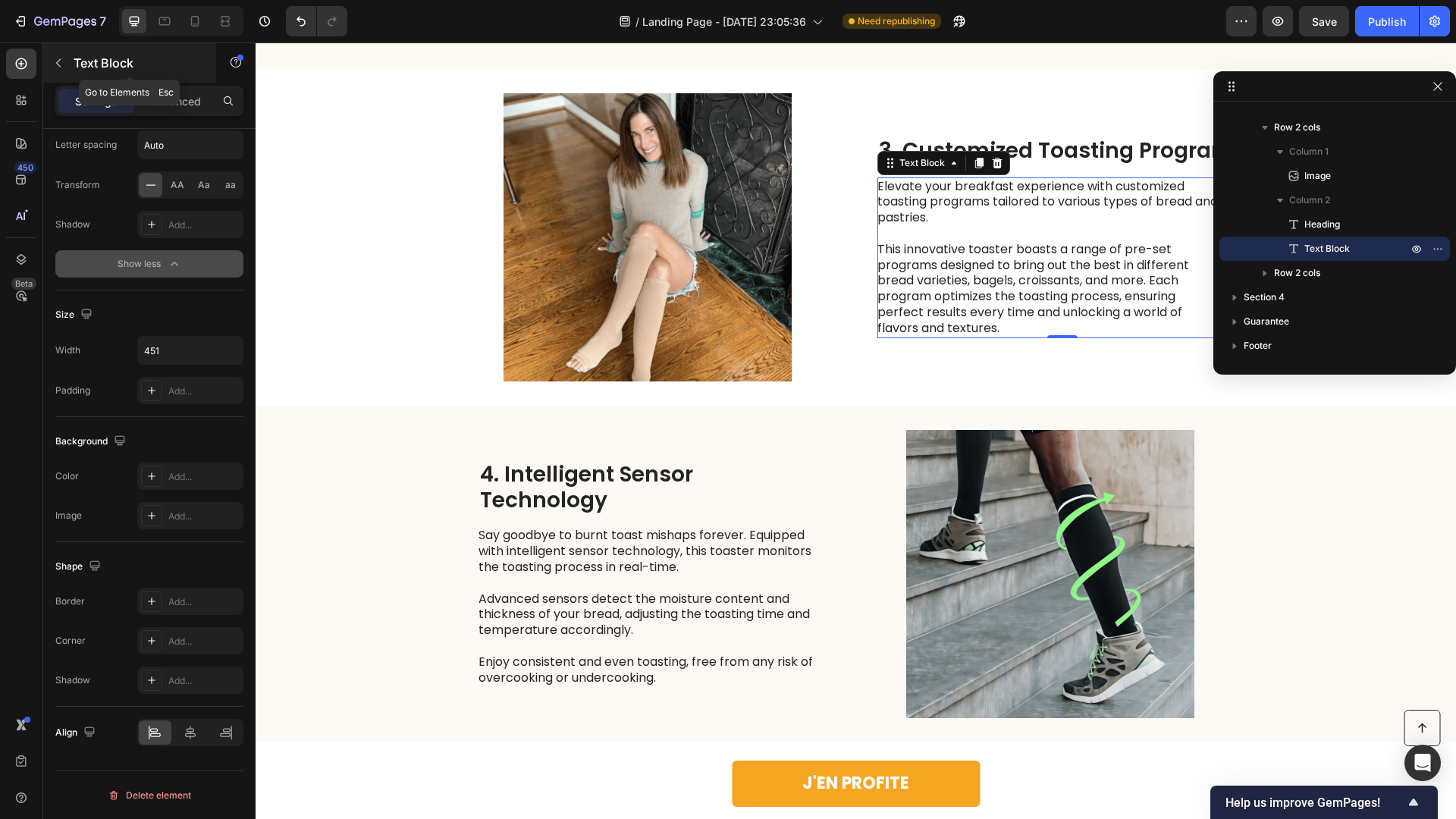
click at [160, 82] on div "Text Block" at bounding box center [130, 63] width 173 height 39
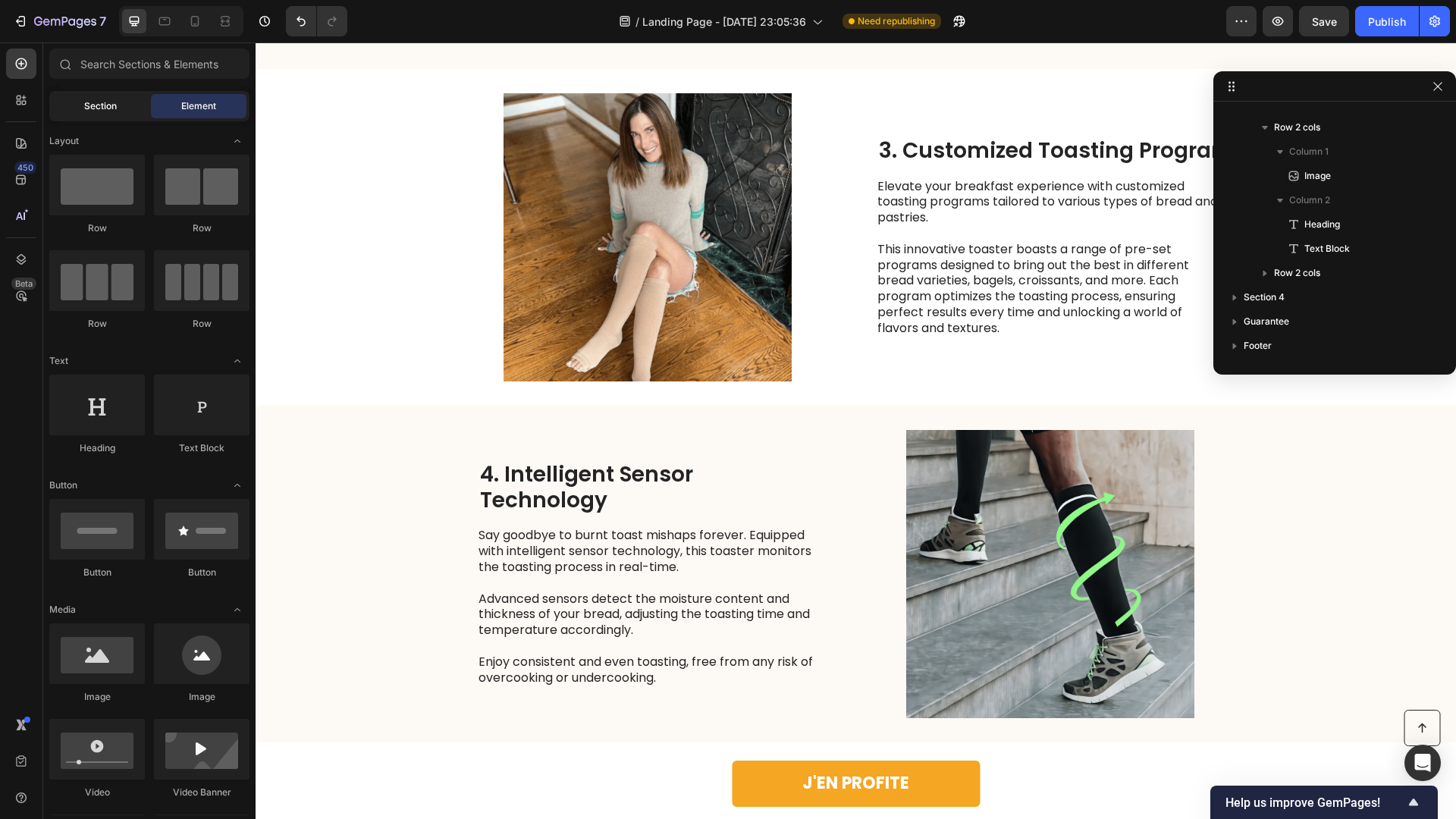
click at [85, 100] on span "Section" at bounding box center [100, 106] width 33 height 13
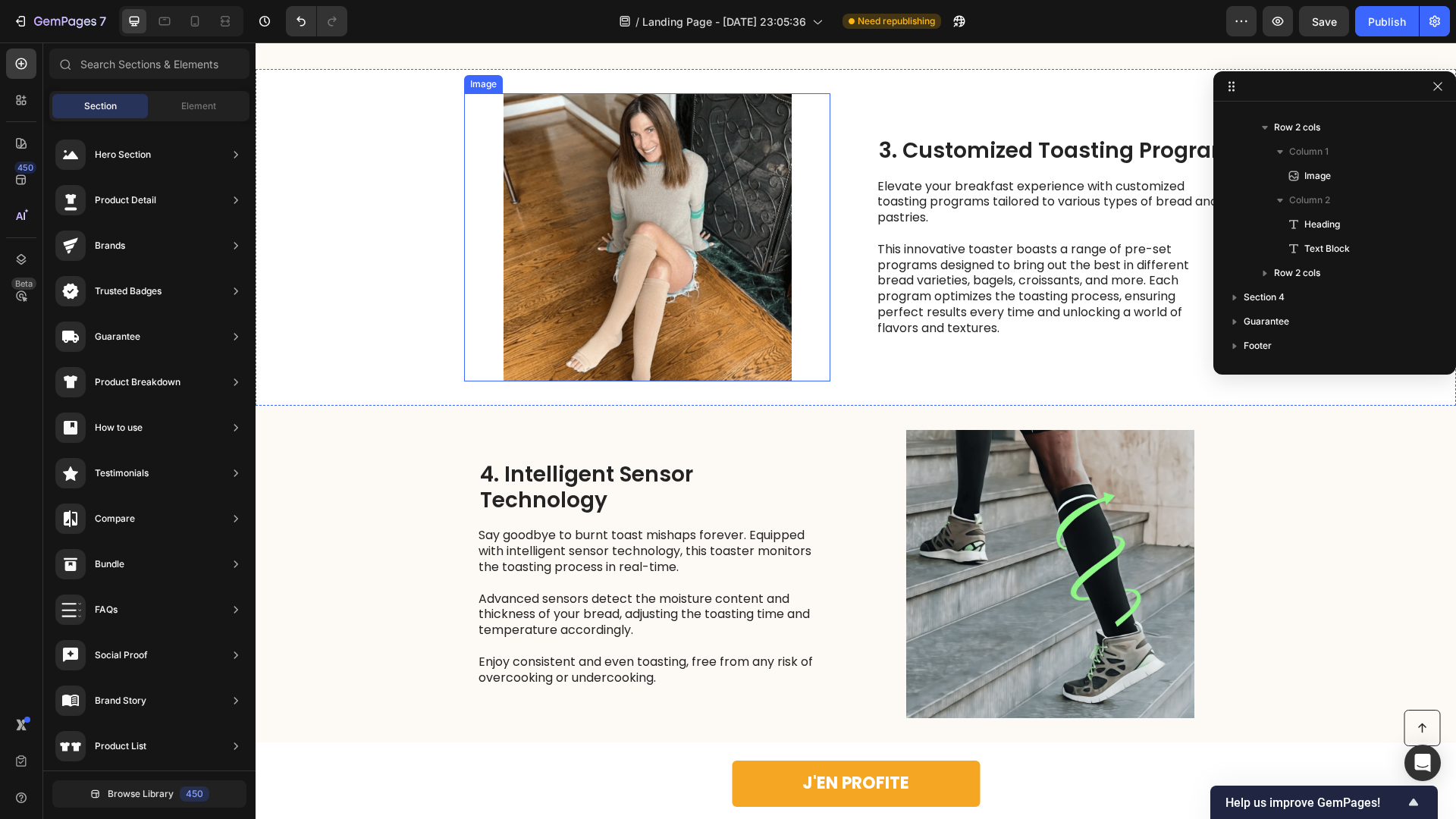
click at [901, 226] on p "Elevate your breakfast experience with customized toasting programs tailored to…" at bounding box center [1047, 203] width 341 height 47
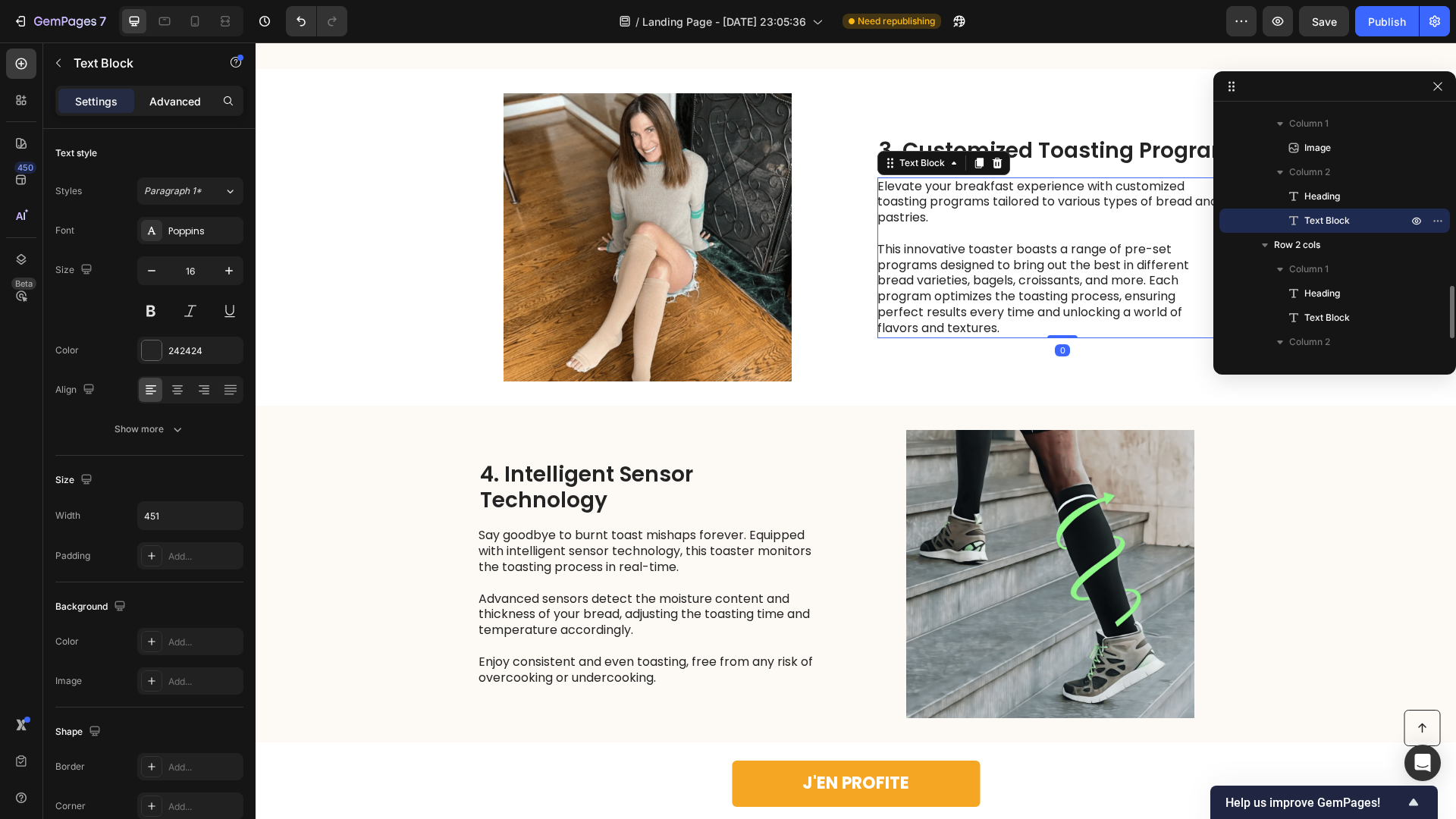
click at [194, 111] on div "Advanced" at bounding box center [175, 100] width 76 height 24
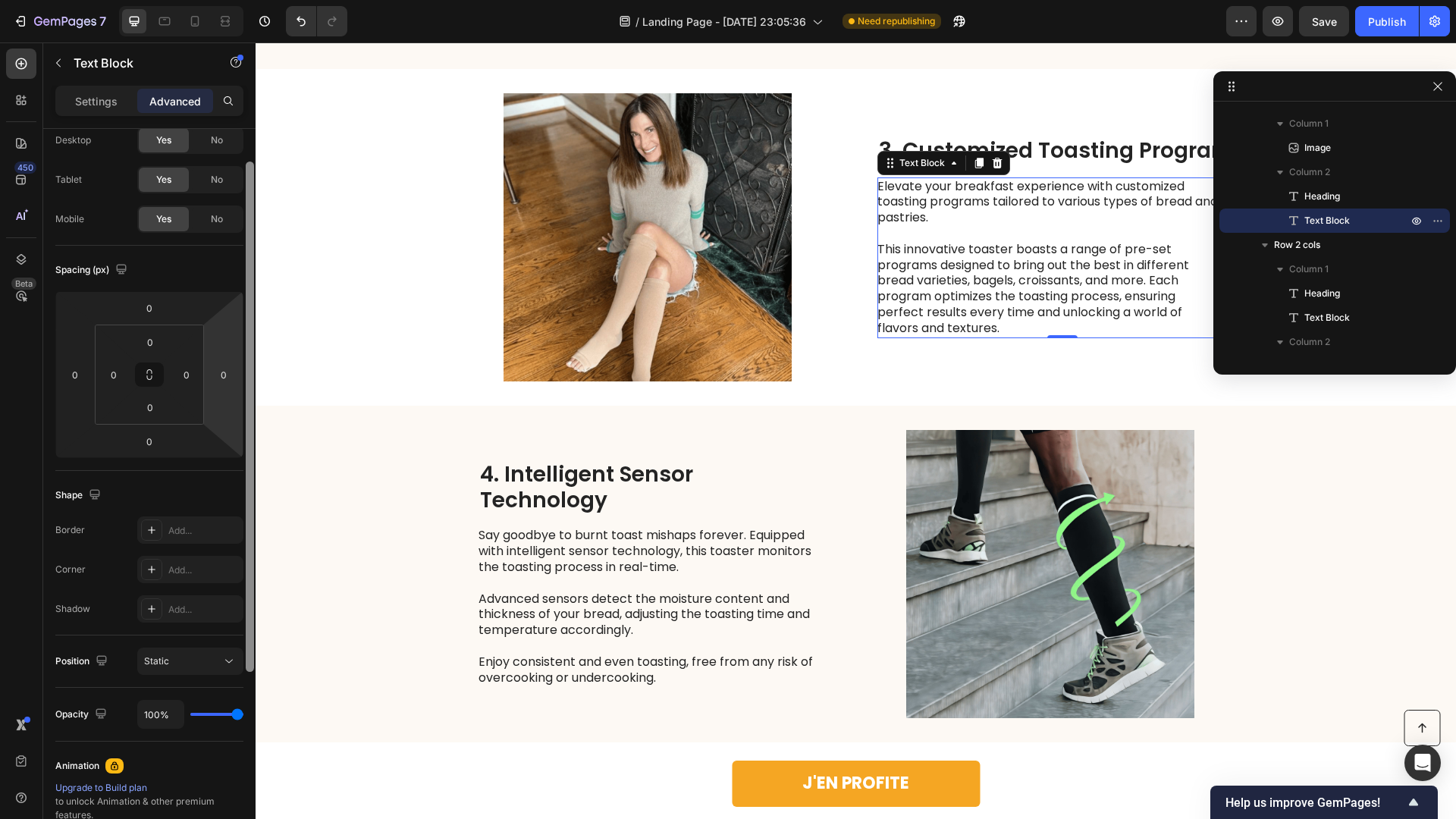
scroll to position [100, 0]
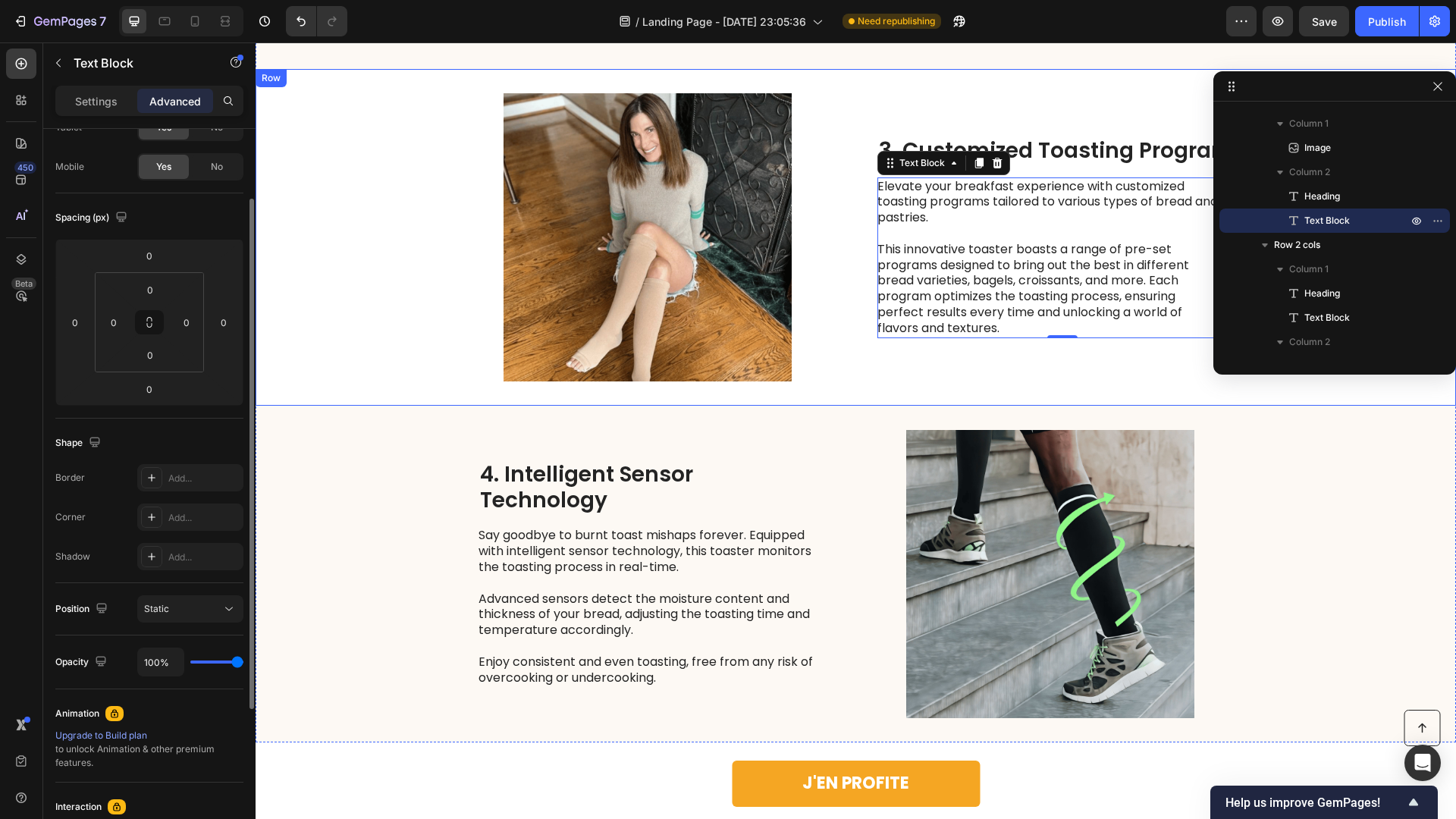
click at [440, 318] on div "Image 3. Customized Toasting Programs Heading Elevate your breakfast experience…" at bounding box center [856, 237] width 1201 height 337
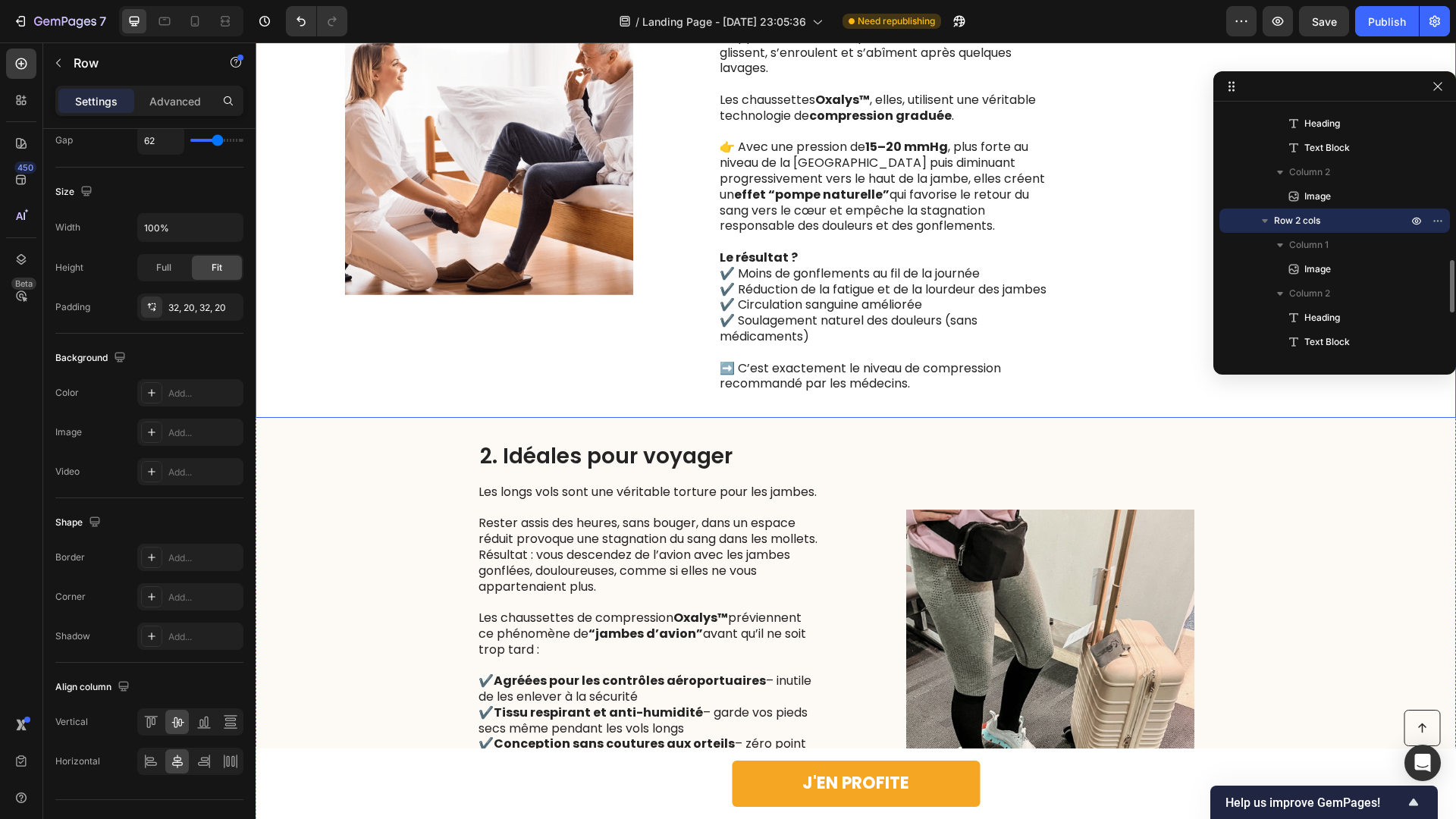
scroll to position [1332, 0]
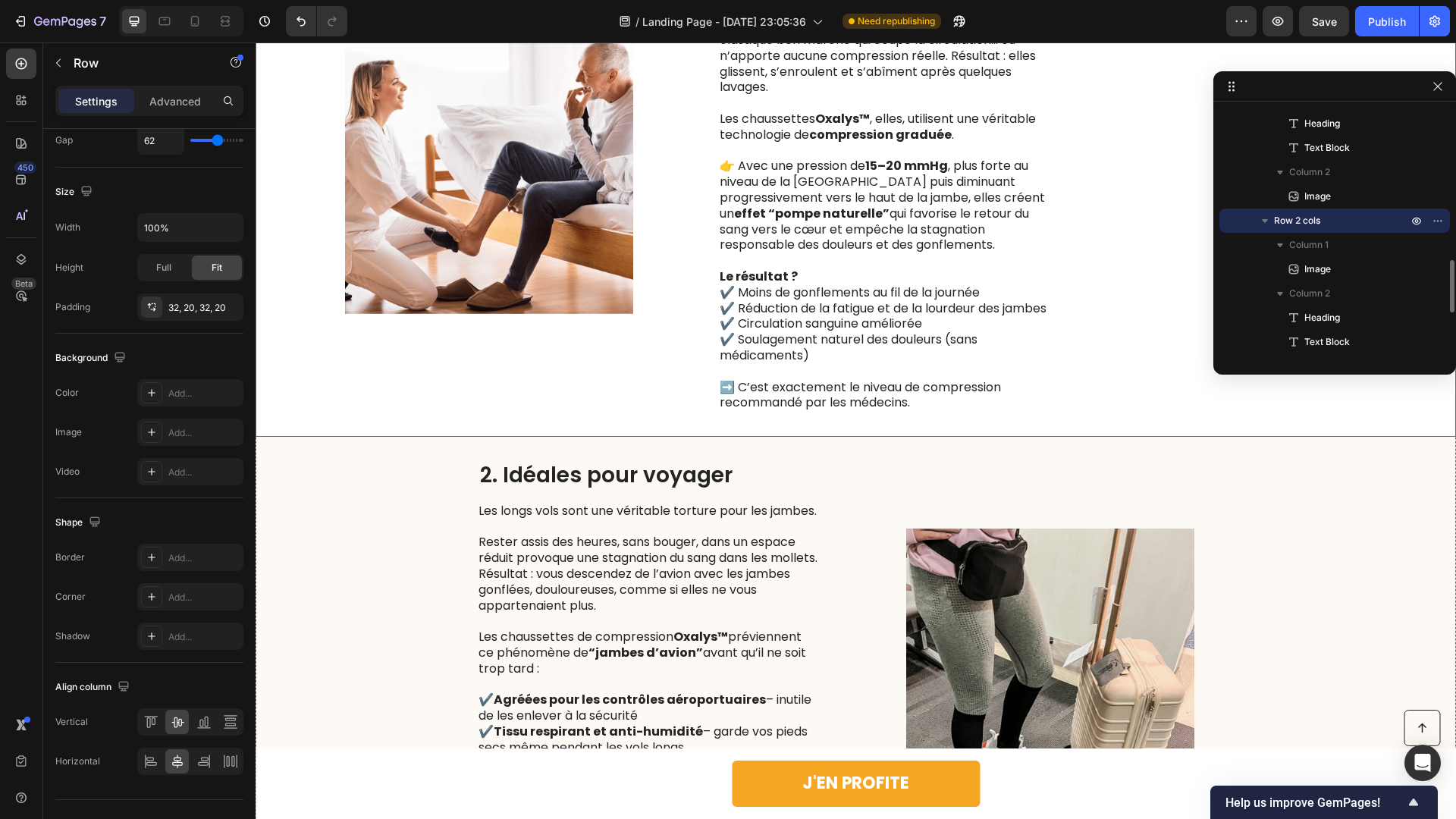
click at [942, 313] on p "✔️ Moins de gonflements au fil de la journée ✔️ Réduction de la fatigue et de l…" at bounding box center [890, 325] width 341 height 79
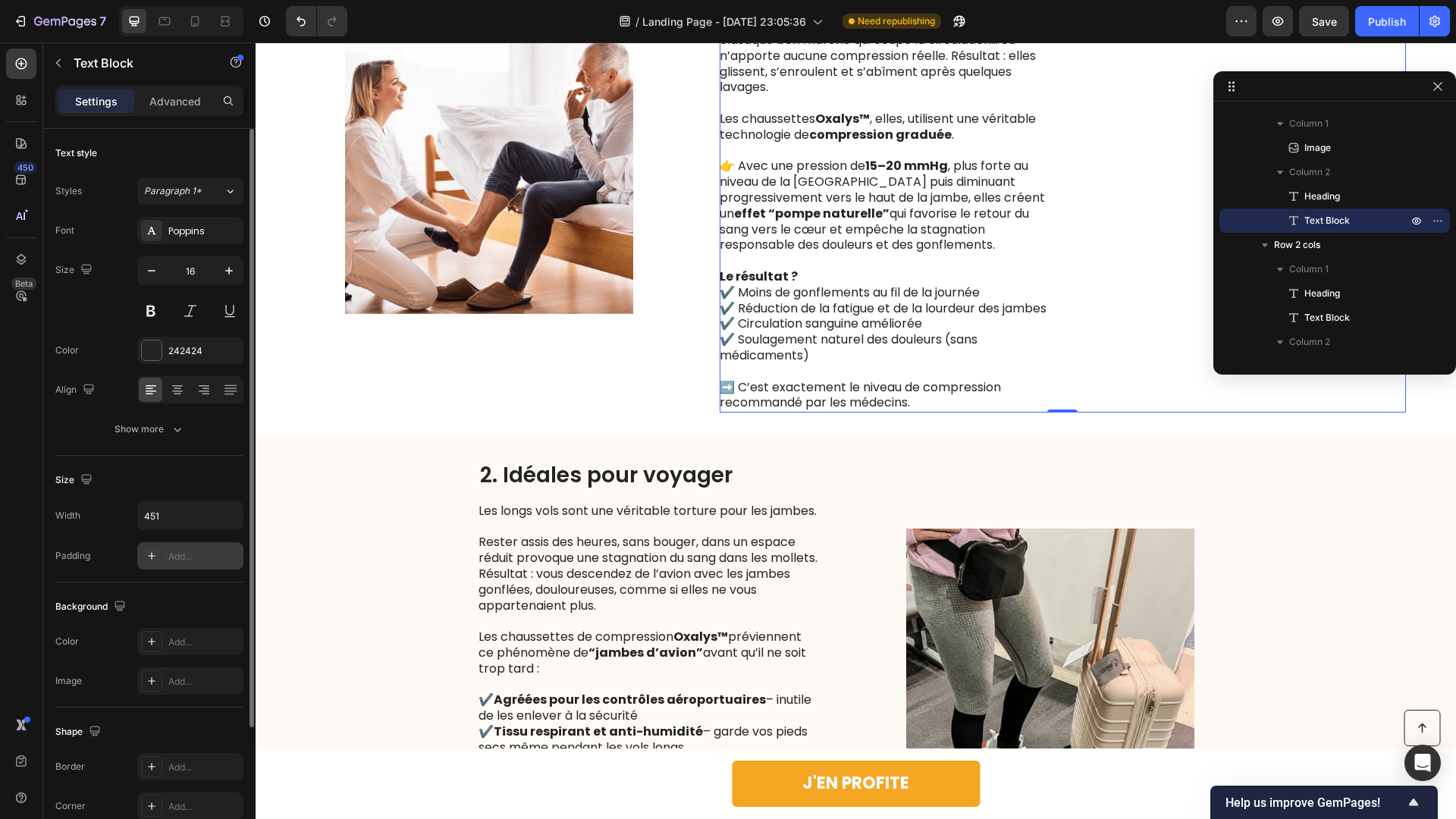
click at [194, 568] on div "Add..." at bounding box center [190, 556] width 106 height 28
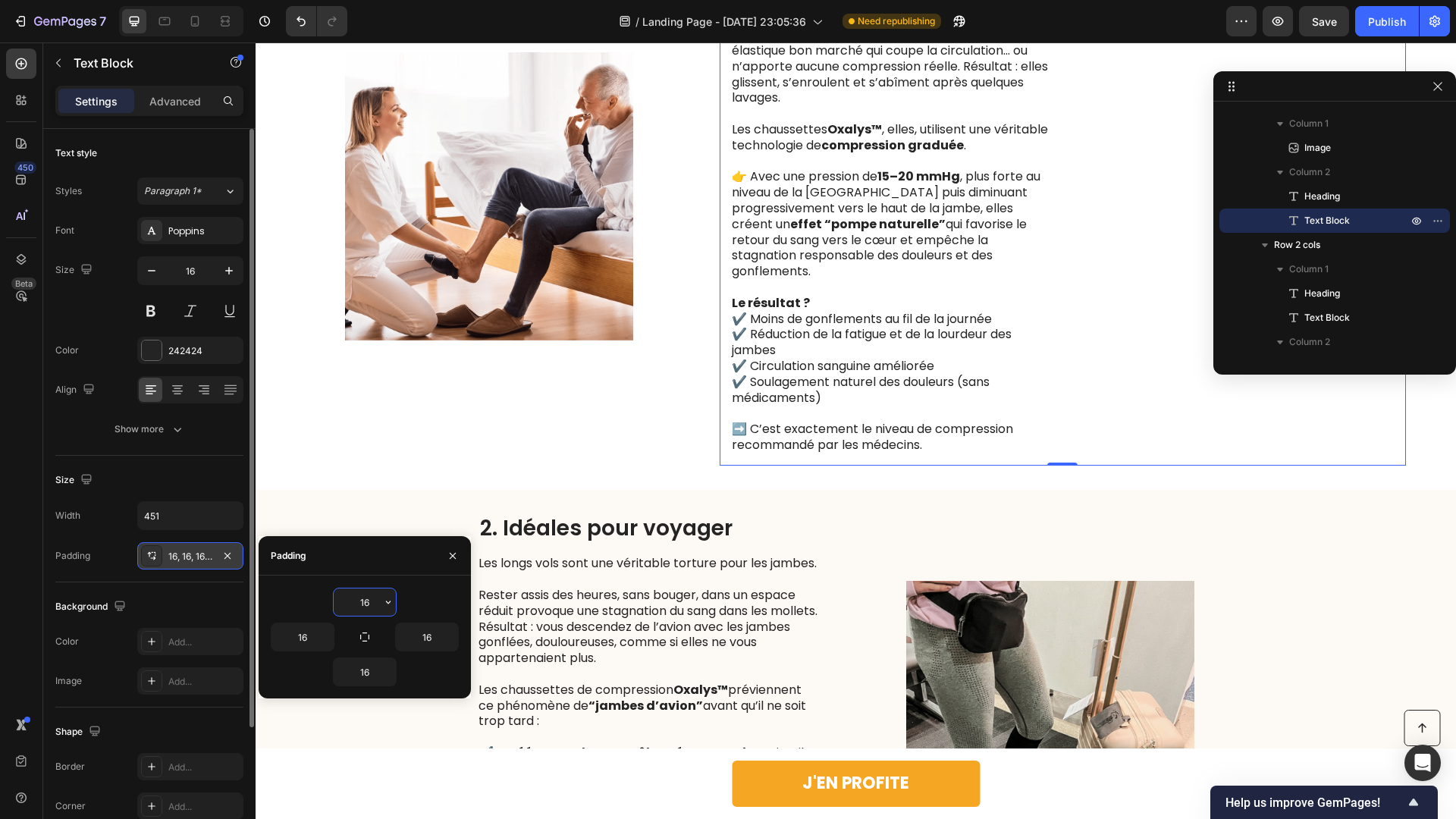
scroll to position [1357, 0]
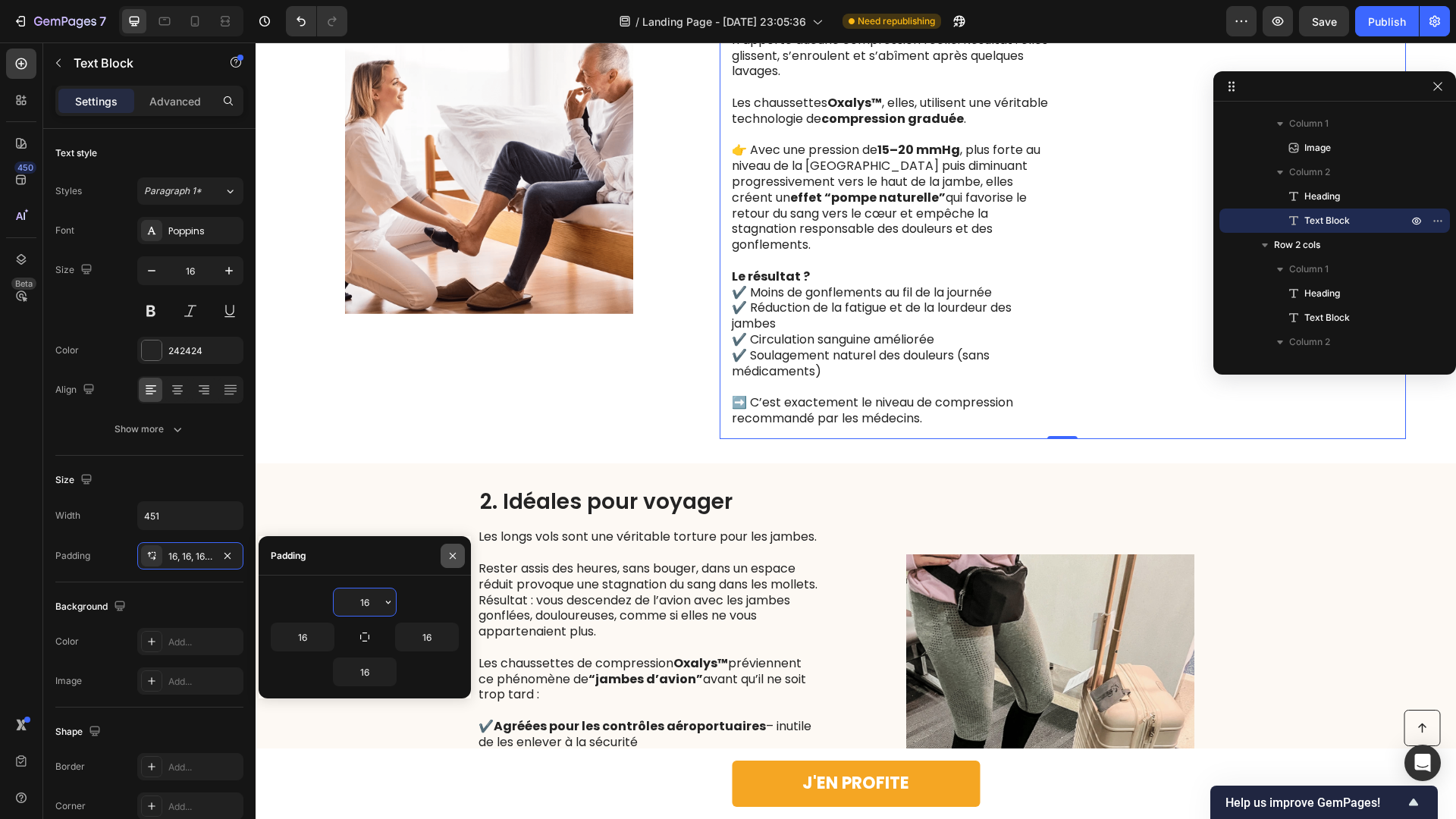
click at [457, 554] on icon "button" at bounding box center [453, 556] width 12 height 12
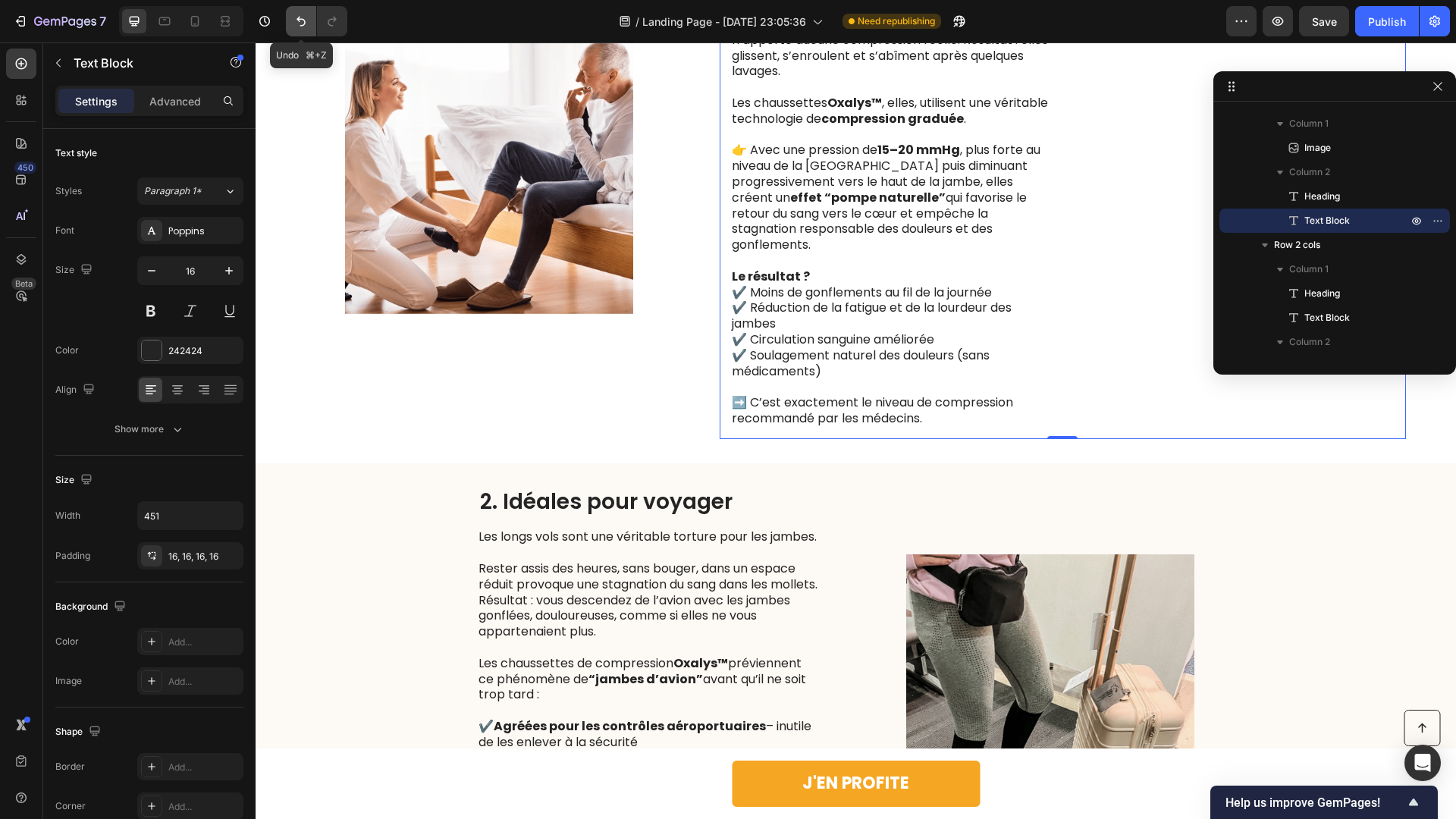
click at [294, 23] on icon "Undo/Redo" at bounding box center [301, 21] width 15 height 15
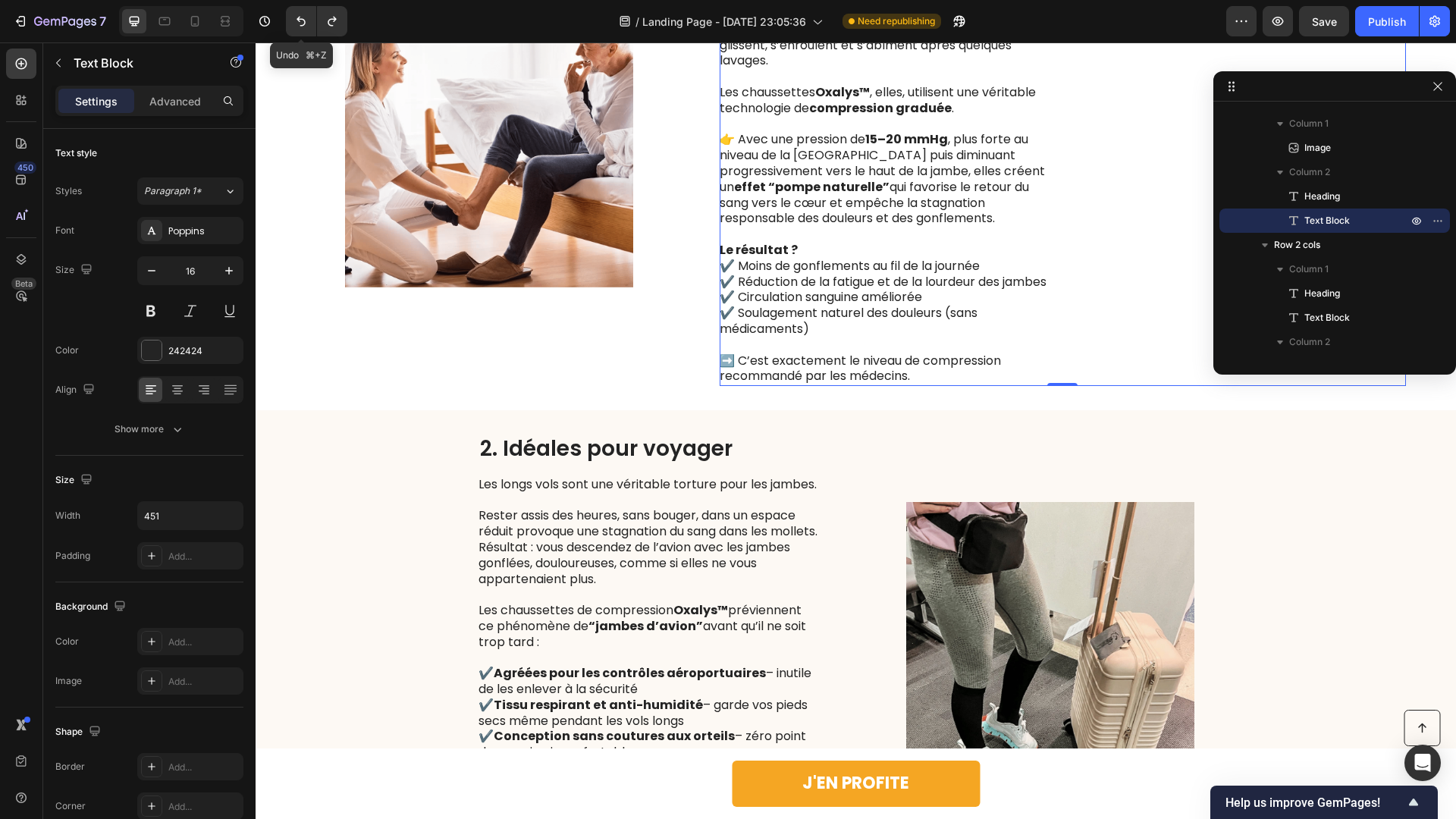
scroll to position [1332, 0]
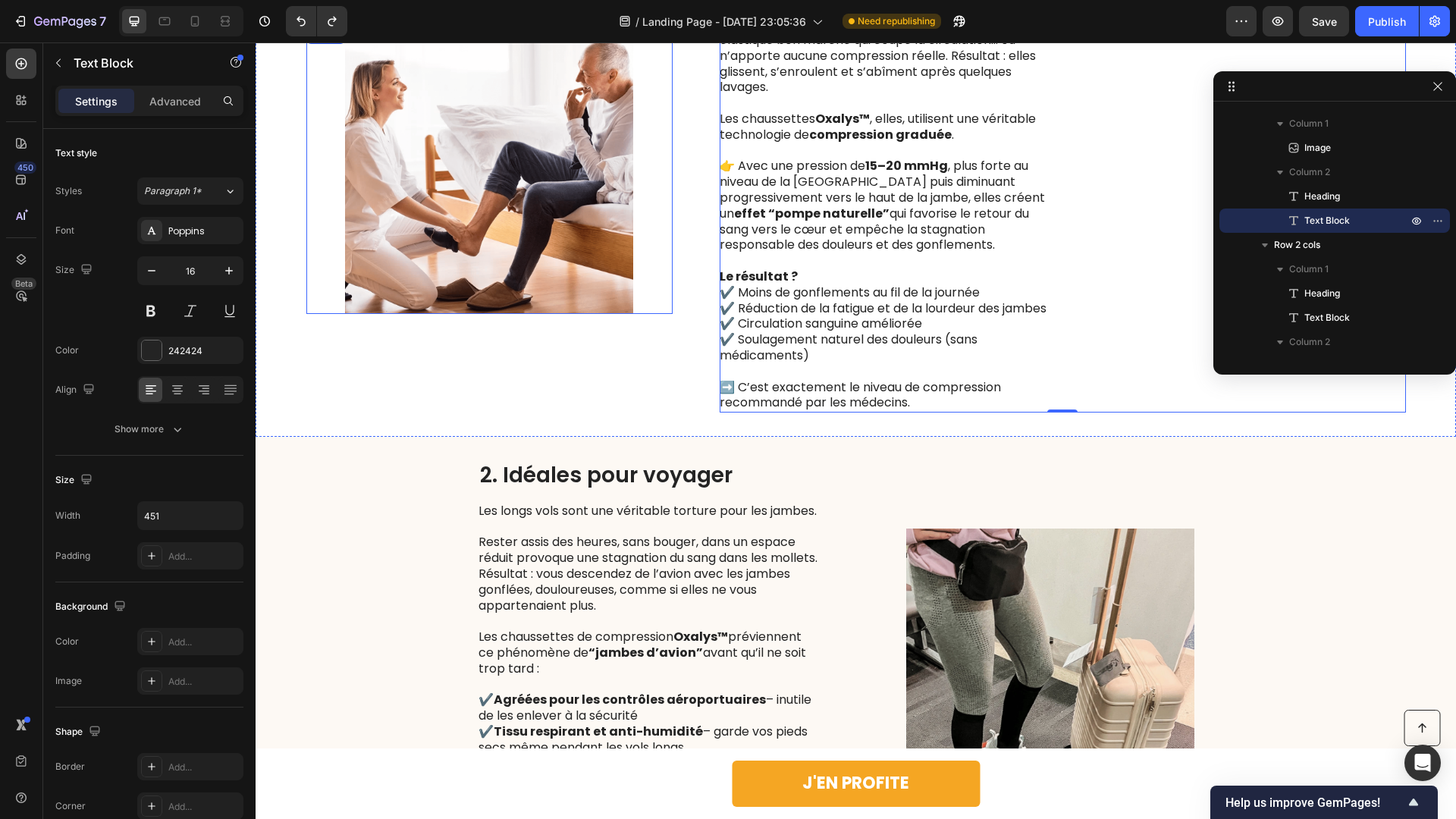
click at [419, 360] on div "Image" at bounding box center [490, 170] width 367 height 486
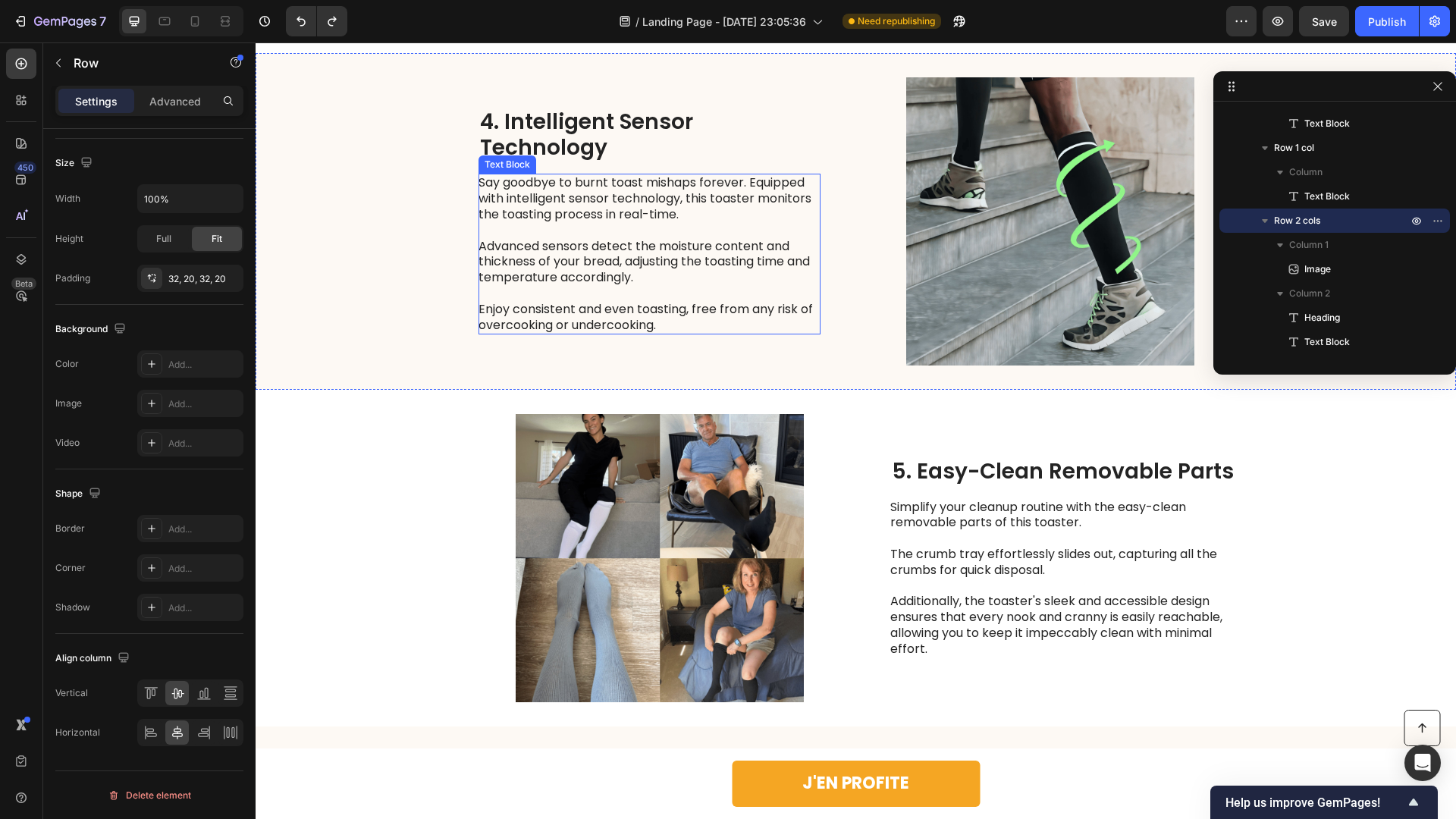
scroll to position [2519, 0]
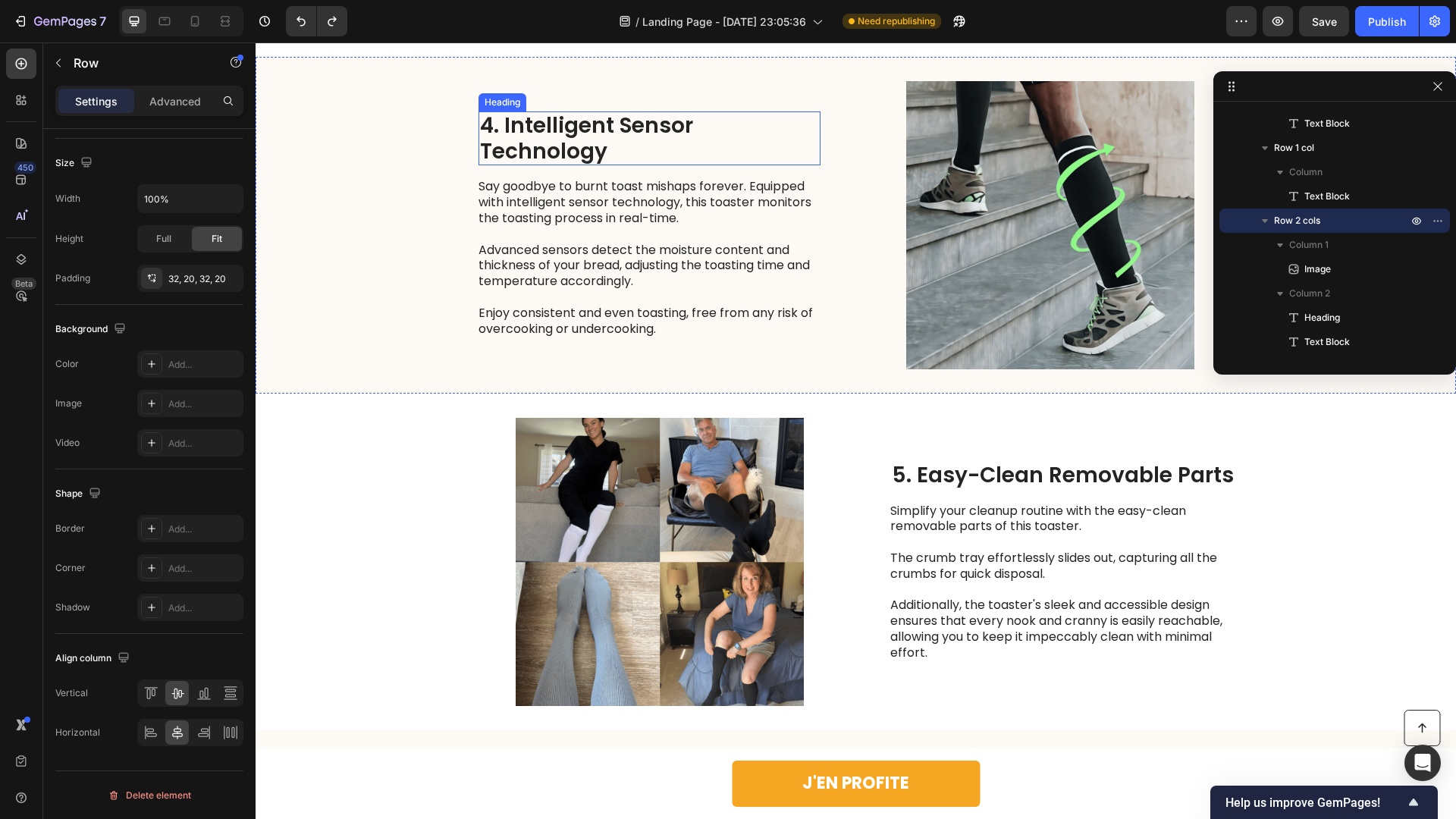
click at [574, 152] on h2 "4. Intelligent Sensor Technology" at bounding box center [650, 138] width 342 height 54
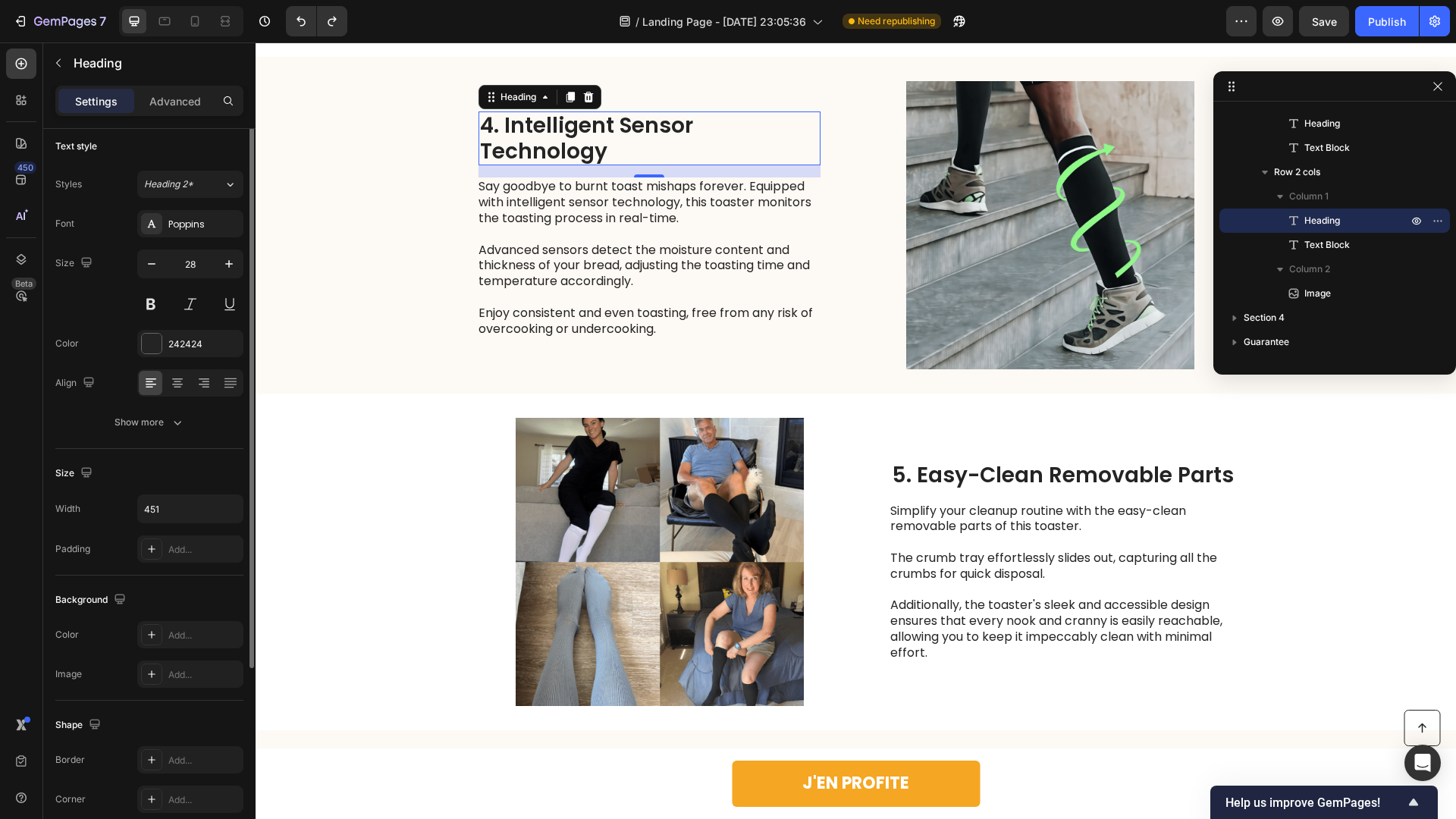
scroll to position [0, 0]
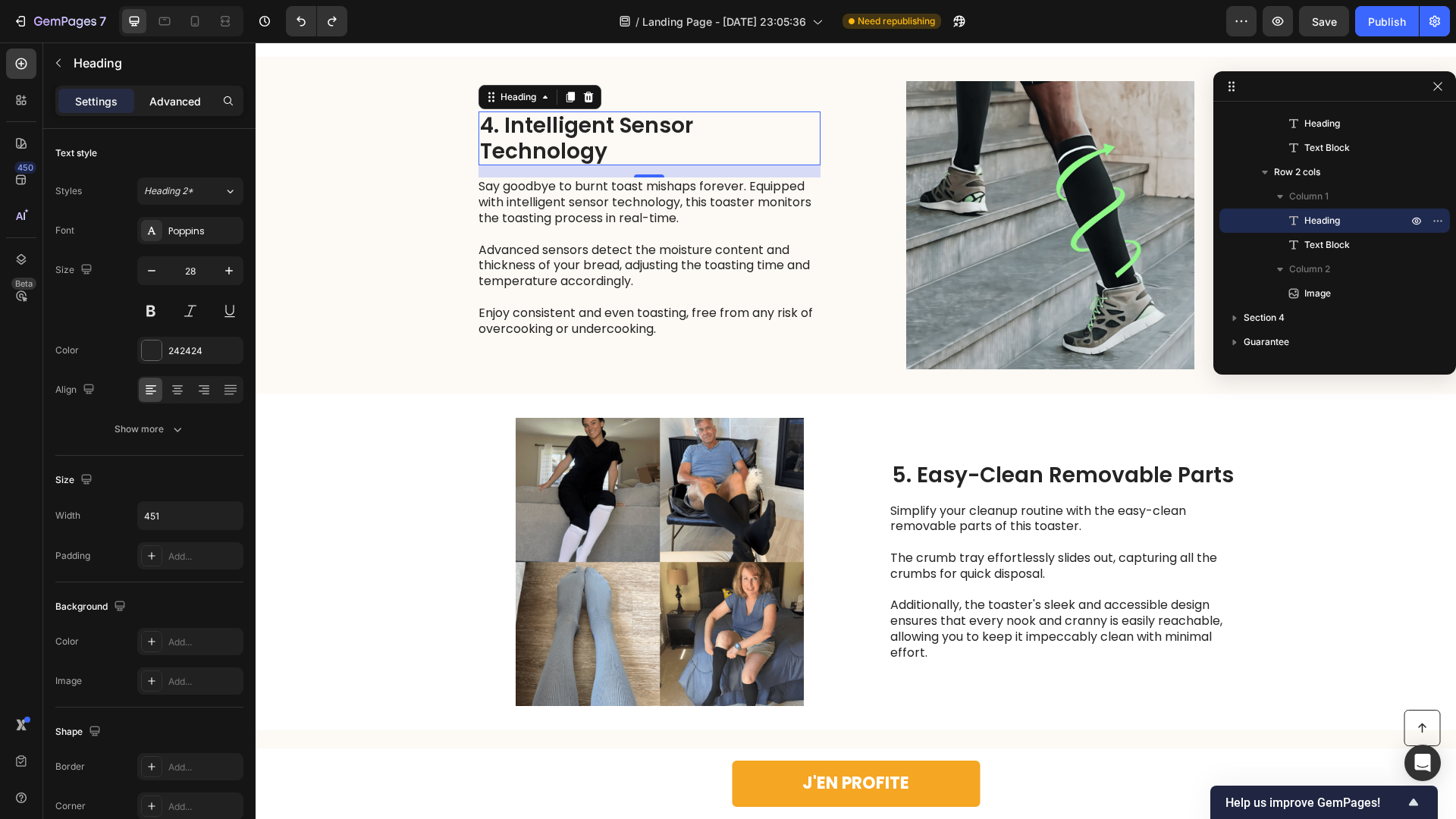
click at [157, 99] on p "Advanced" at bounding box center [175, 100] width 52 height 16
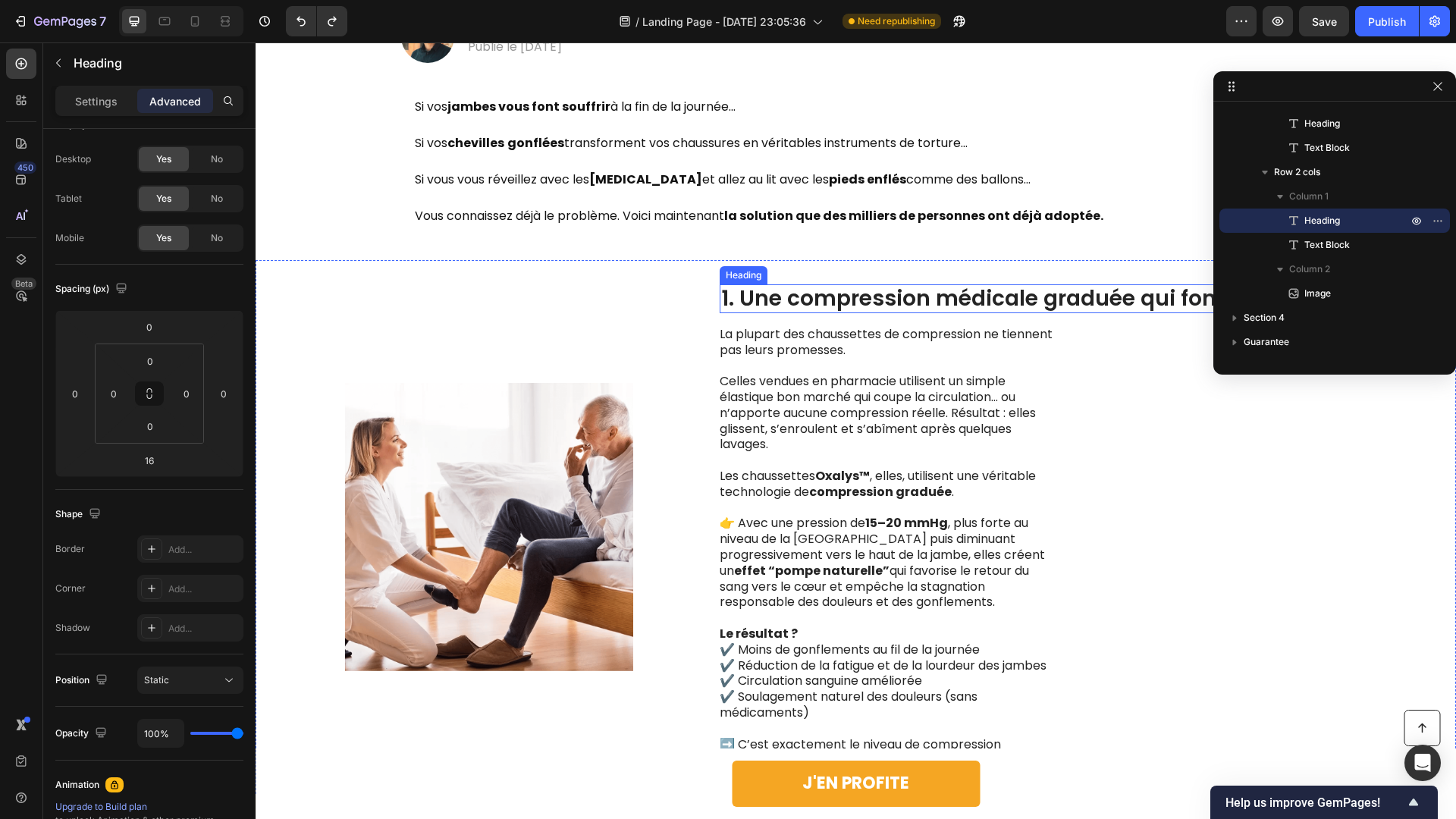
scroll to position [971, 0]
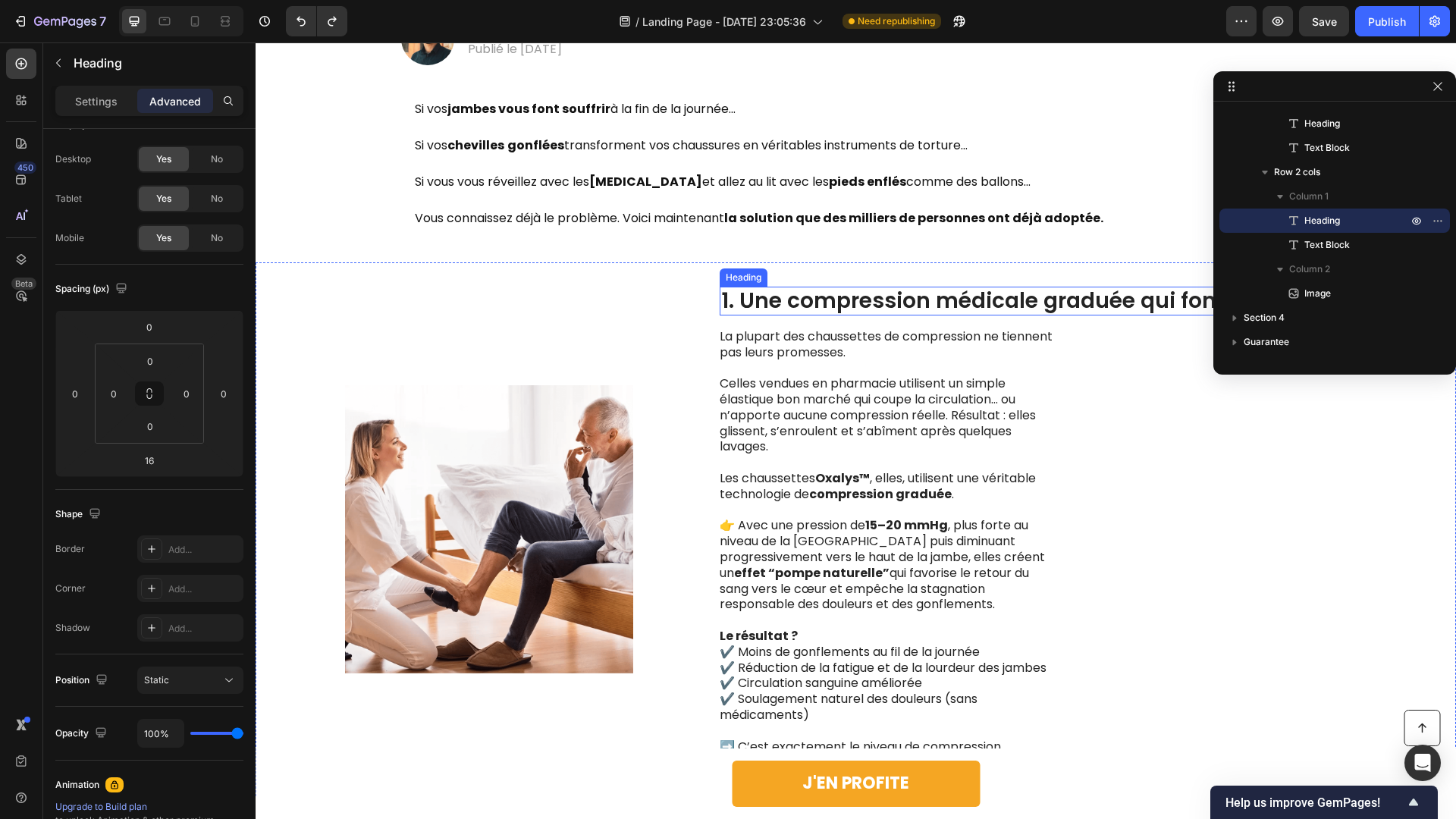
click at [957, 288] on h2 "1. Une compression médicale graduée qui fonctionne vraiment" at bounding box center [1063, 301] width 687 height 28
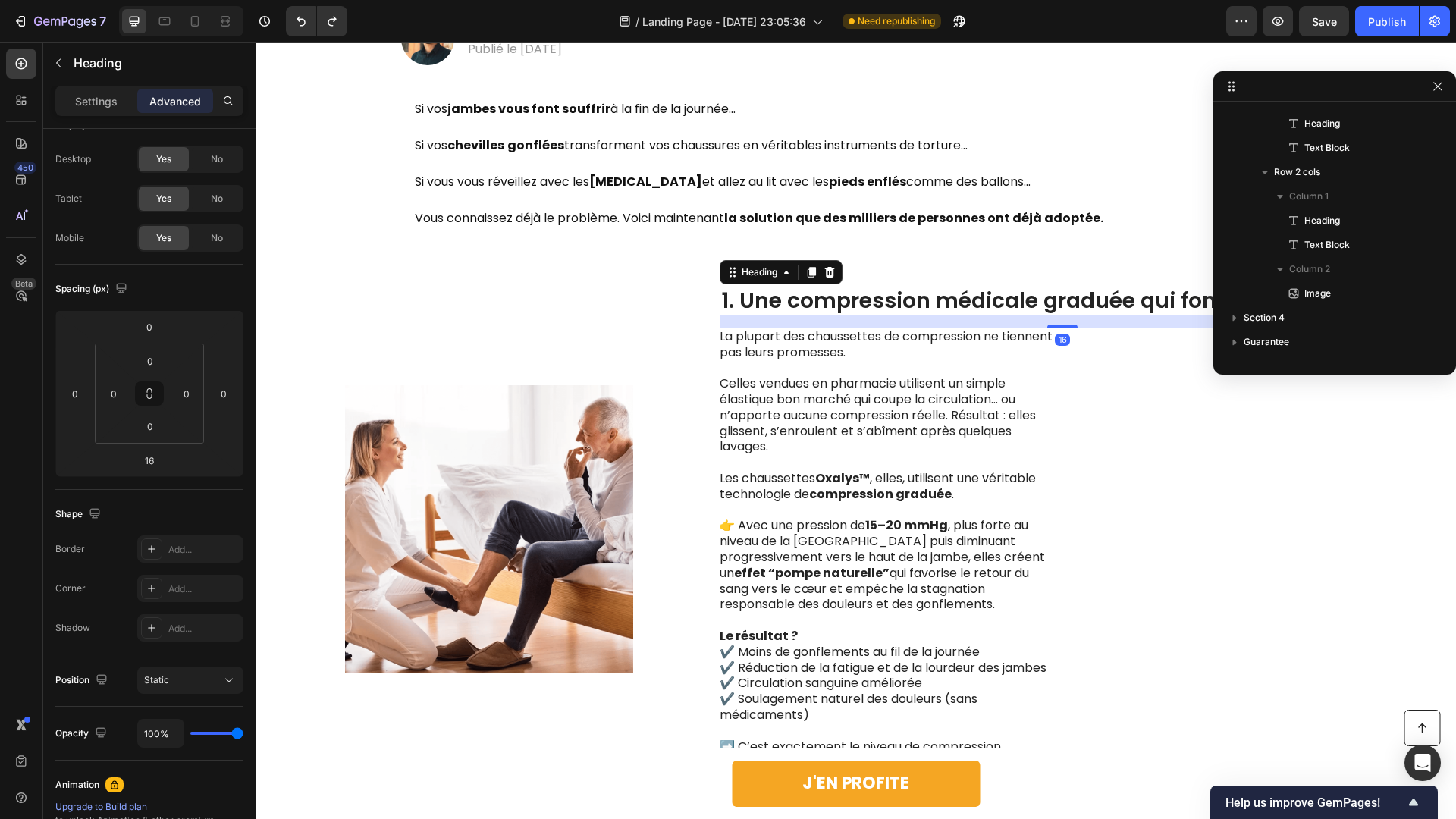
scroll to position [530, 0]
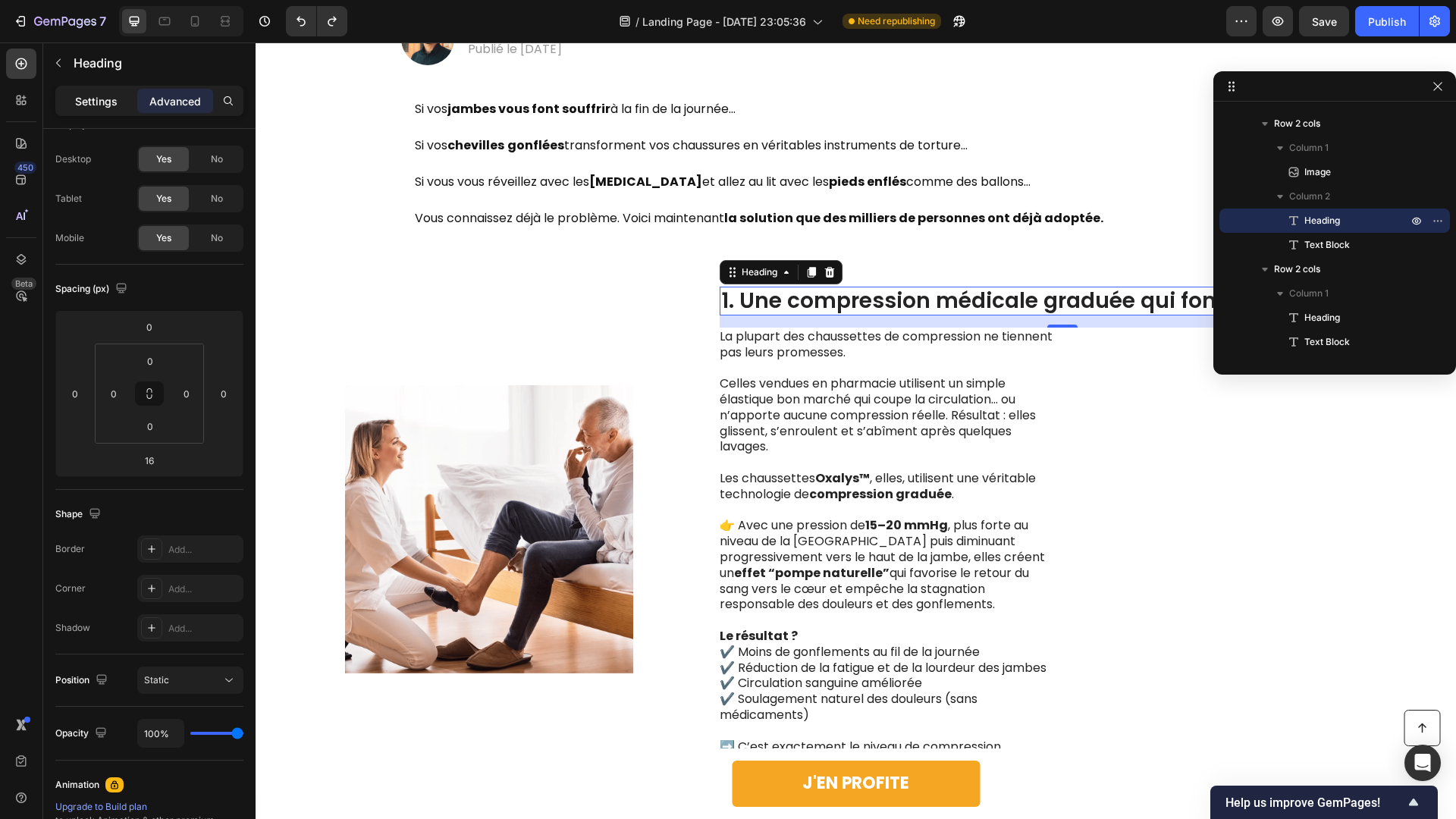
click at [94, 106] on p "Settings" at bounding box center [96, 100] width 43 height 16
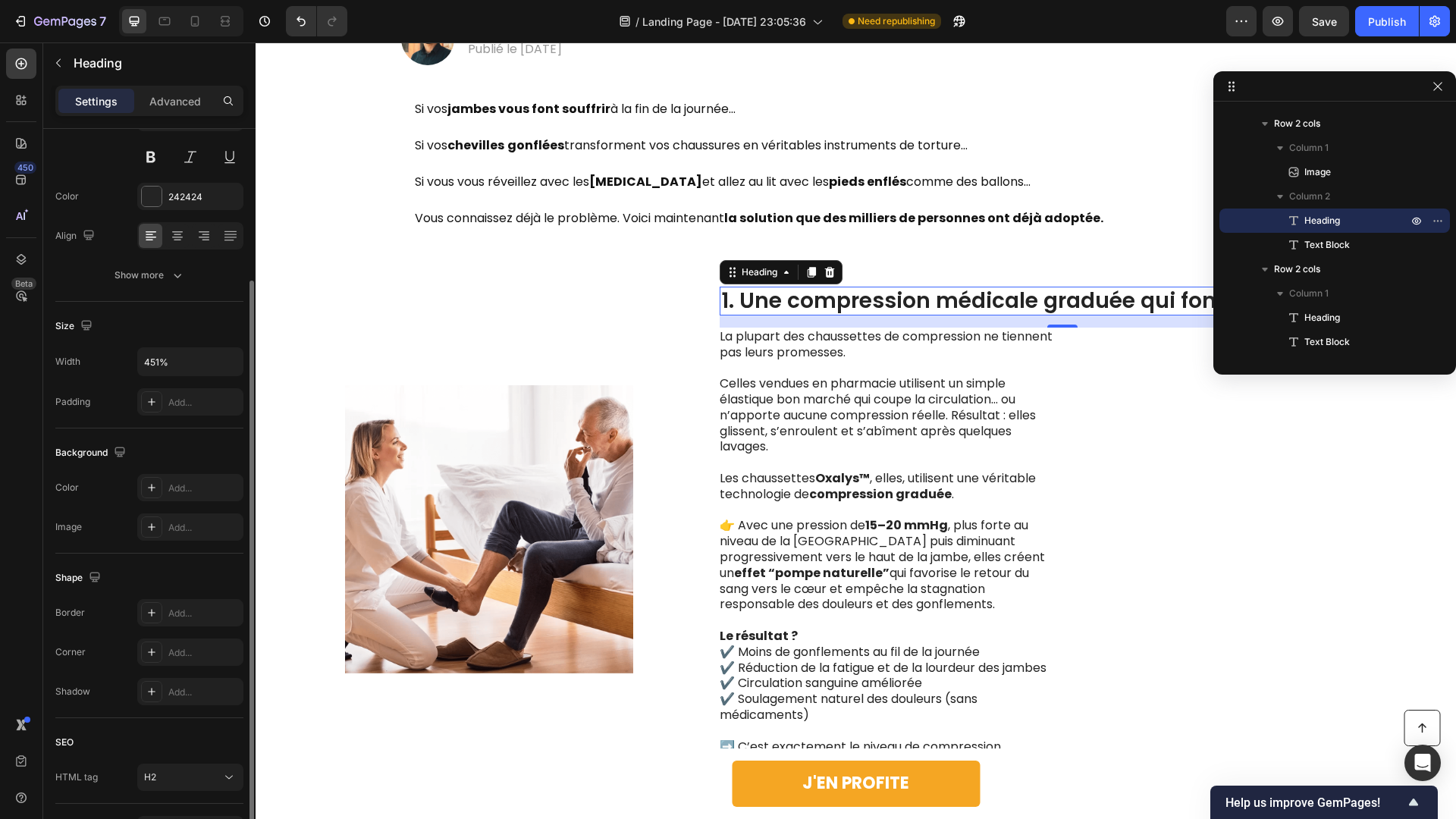
scroll to position [251, 0]
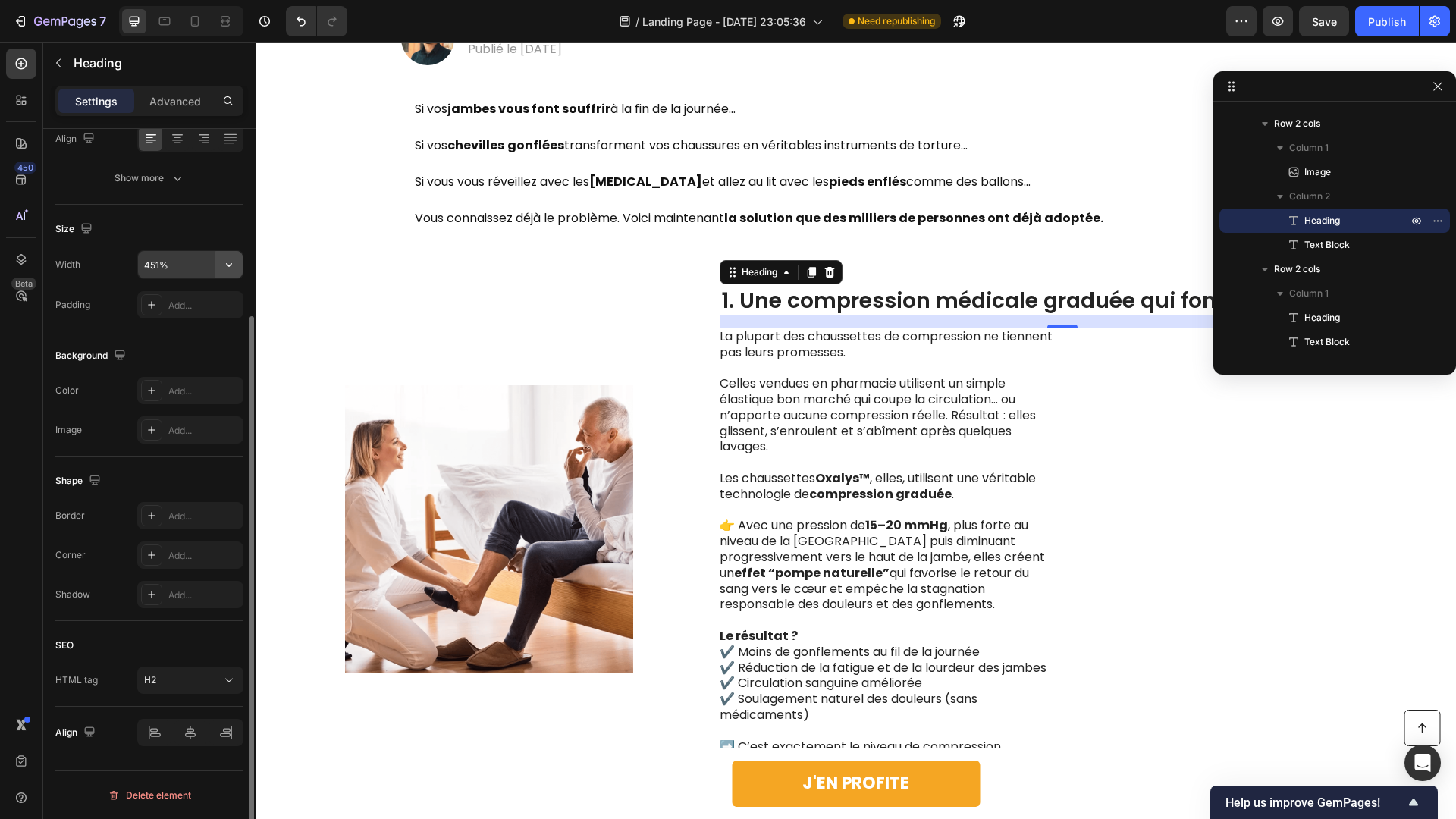
click at [227, 255] on button "button" at bounding box center [229, 265] width 28 height 28
click at [184, 251] on input "451%" at bounding box center [190, 265] width 105 height 28
type input "%"
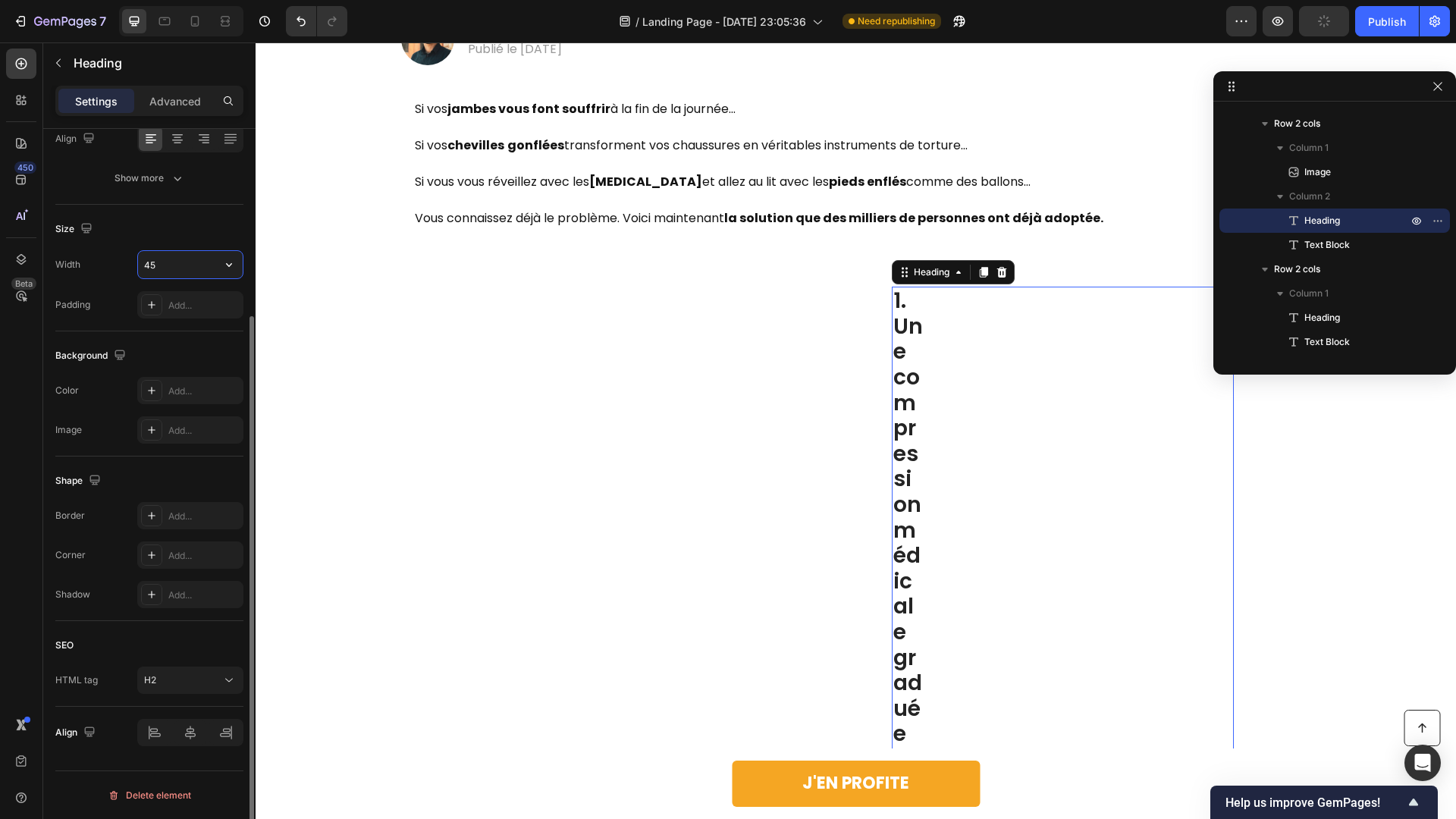
type input "451"
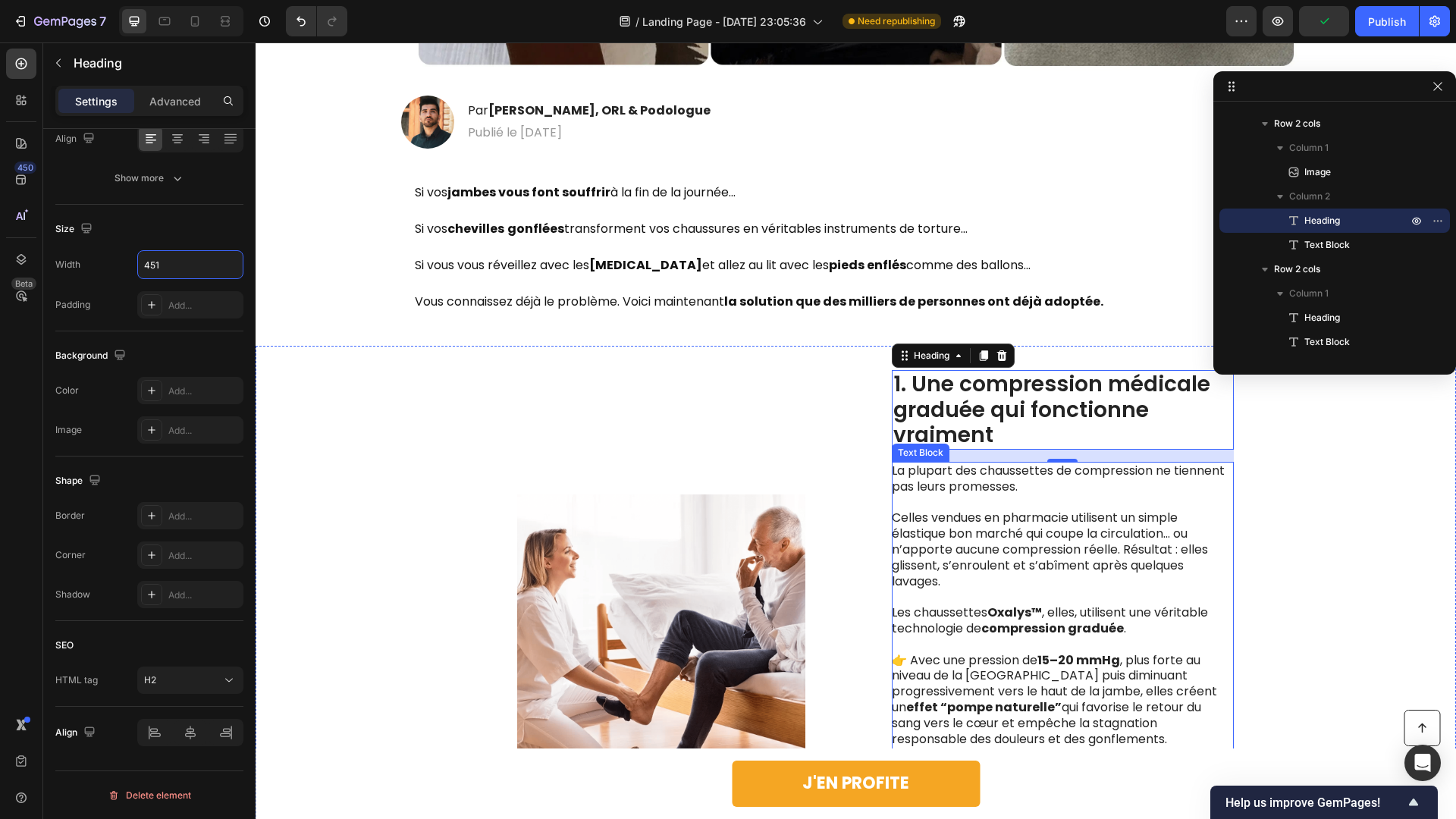
scroll to position [882, 0]
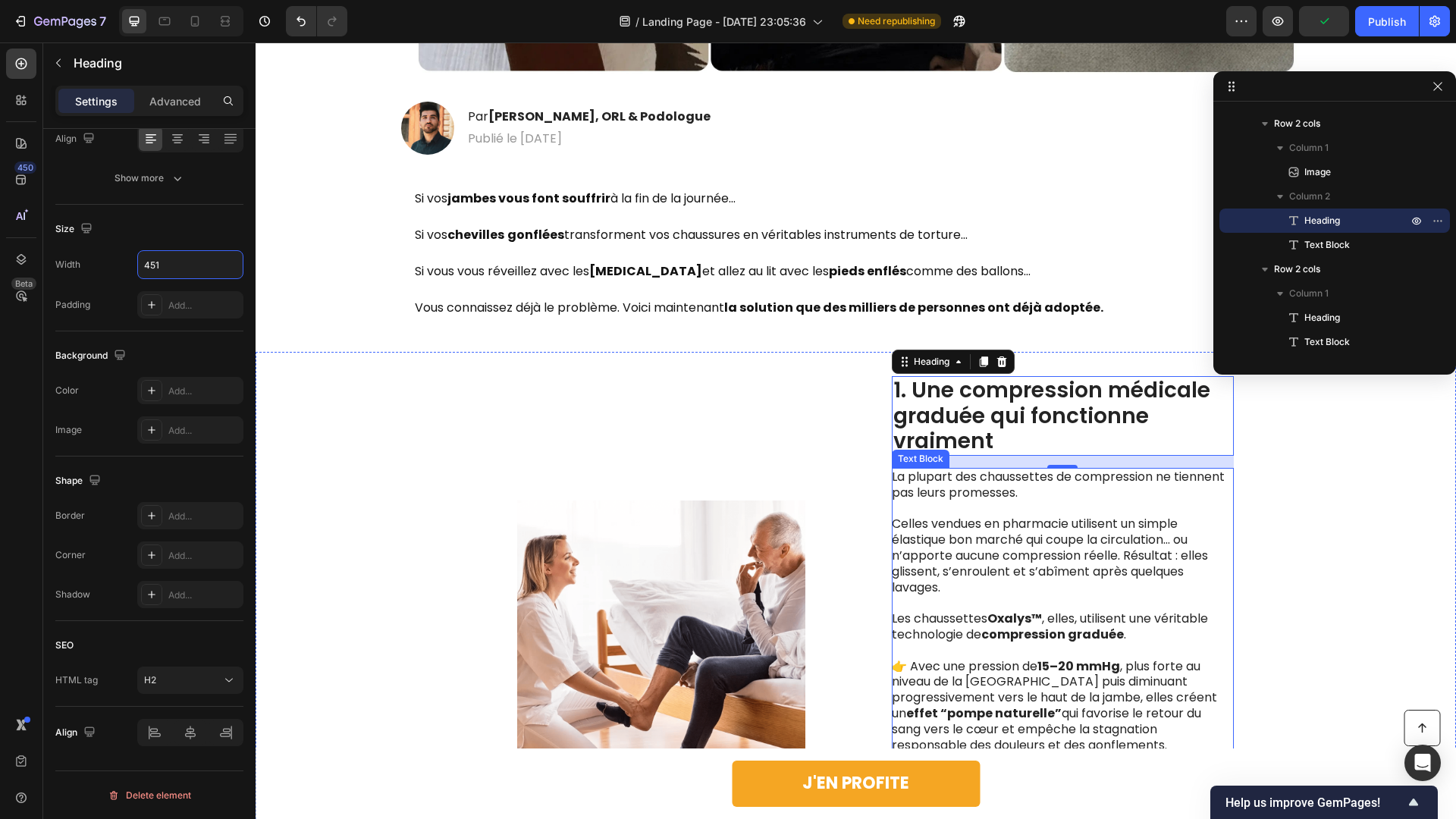
click at [1155, 555] on p "Celles vendues en pharmacie utilisent un simple élastique bon marché qui coupe …" at bounding box center [1062, 556] width 341 height 79
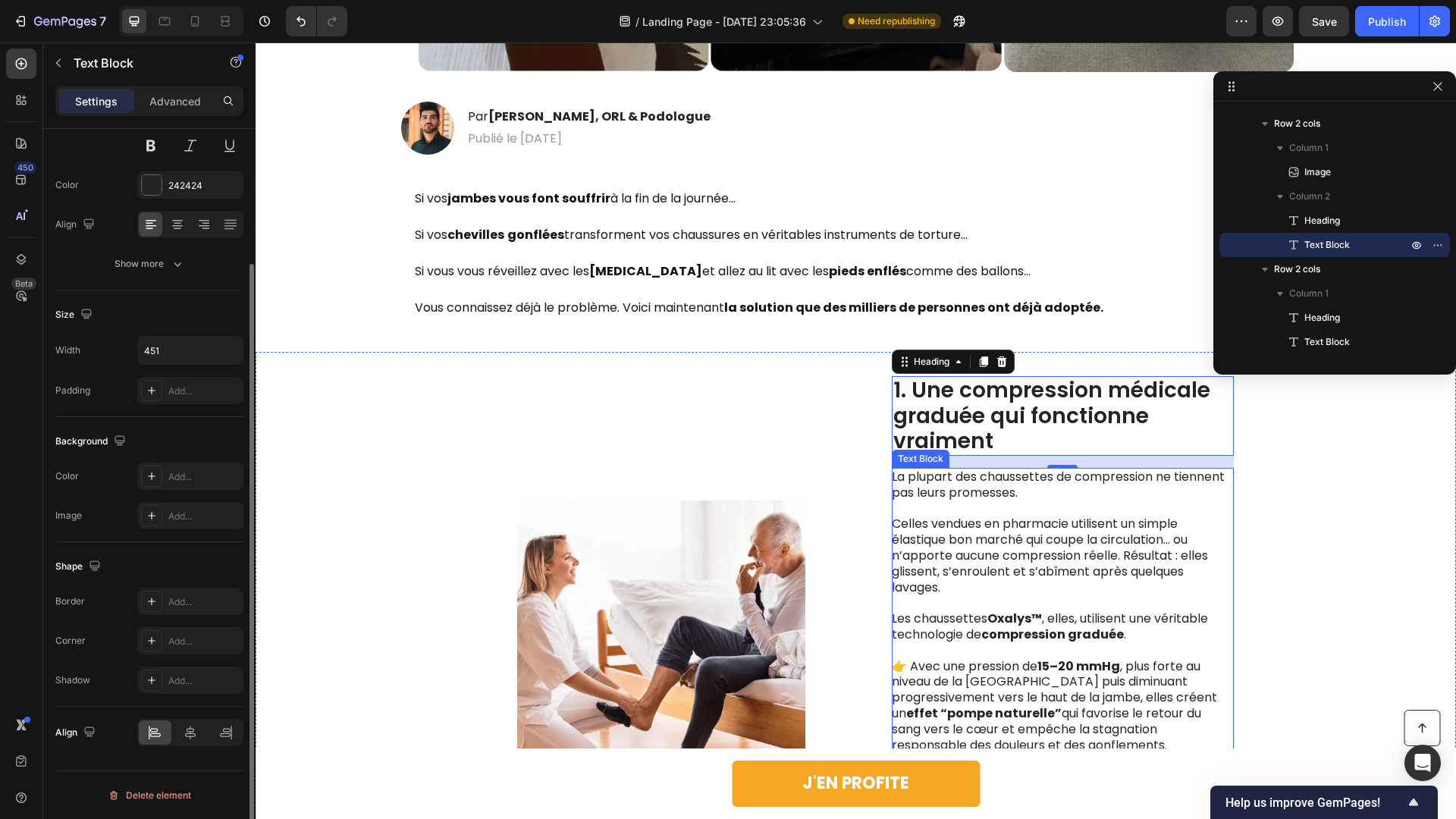
scroll to position [0, 0]
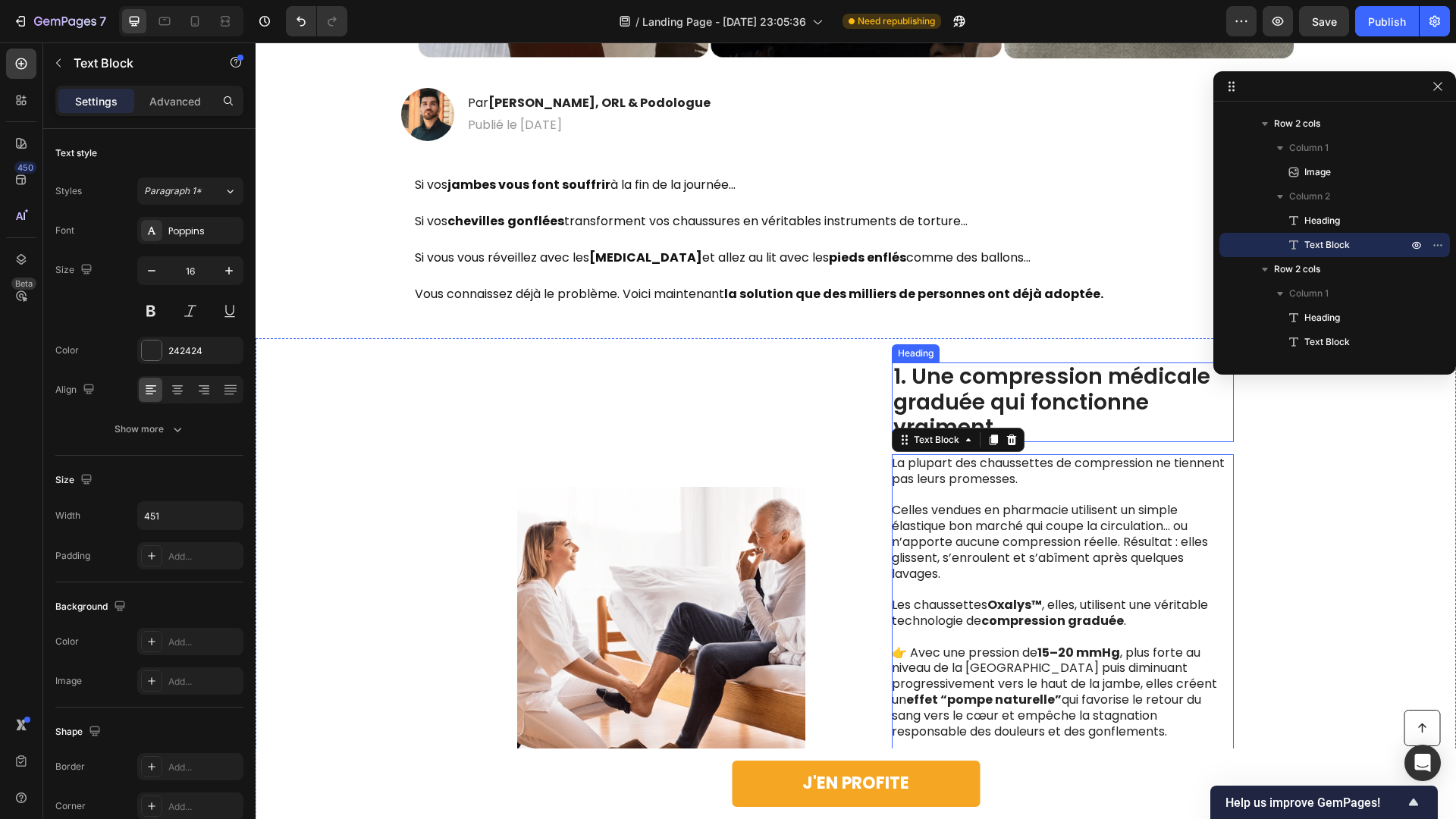
click at [1006, 379] on h2 "1. Une compression médicale graduée qui fonctionne vraiment" at bounding box center [1062, 402] width 342 height 80
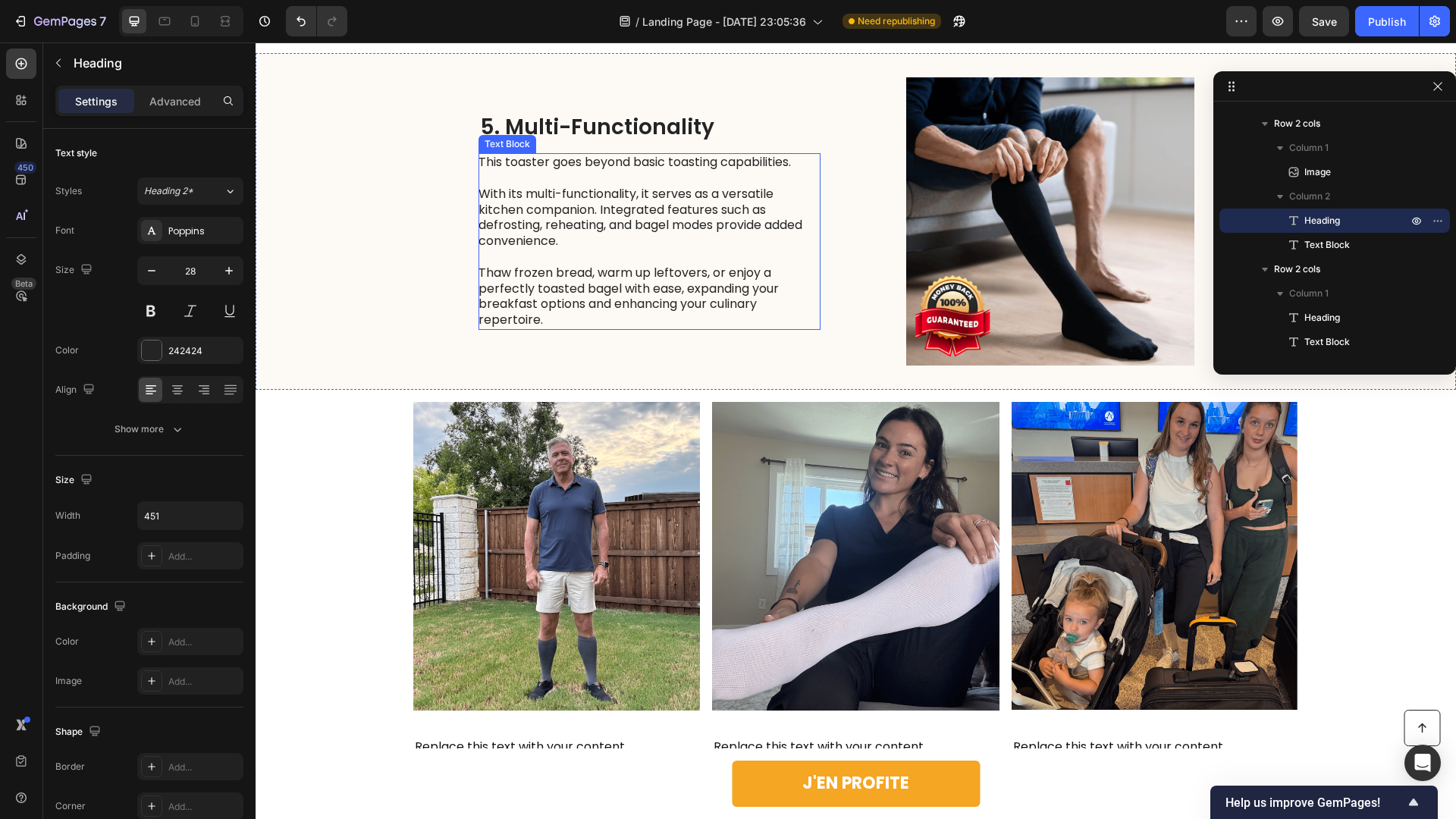
scroll to position [3269, 0]
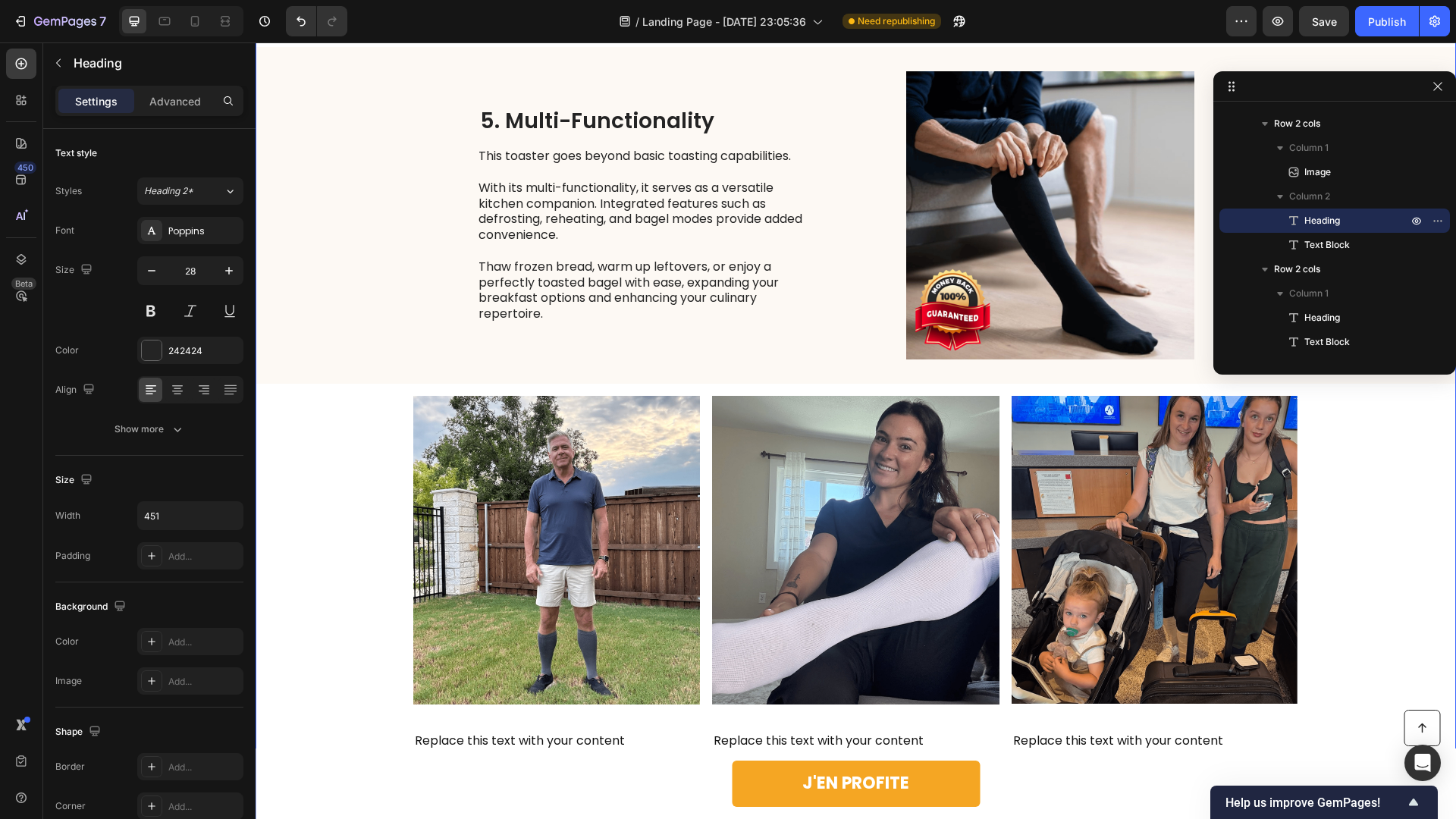
click at [347, 500] on div "Image 5. Easy-Clean Removable Parts Heading Simplify your cleanup routine with …" at bounding box center [856, 415] width 1201 height 1411
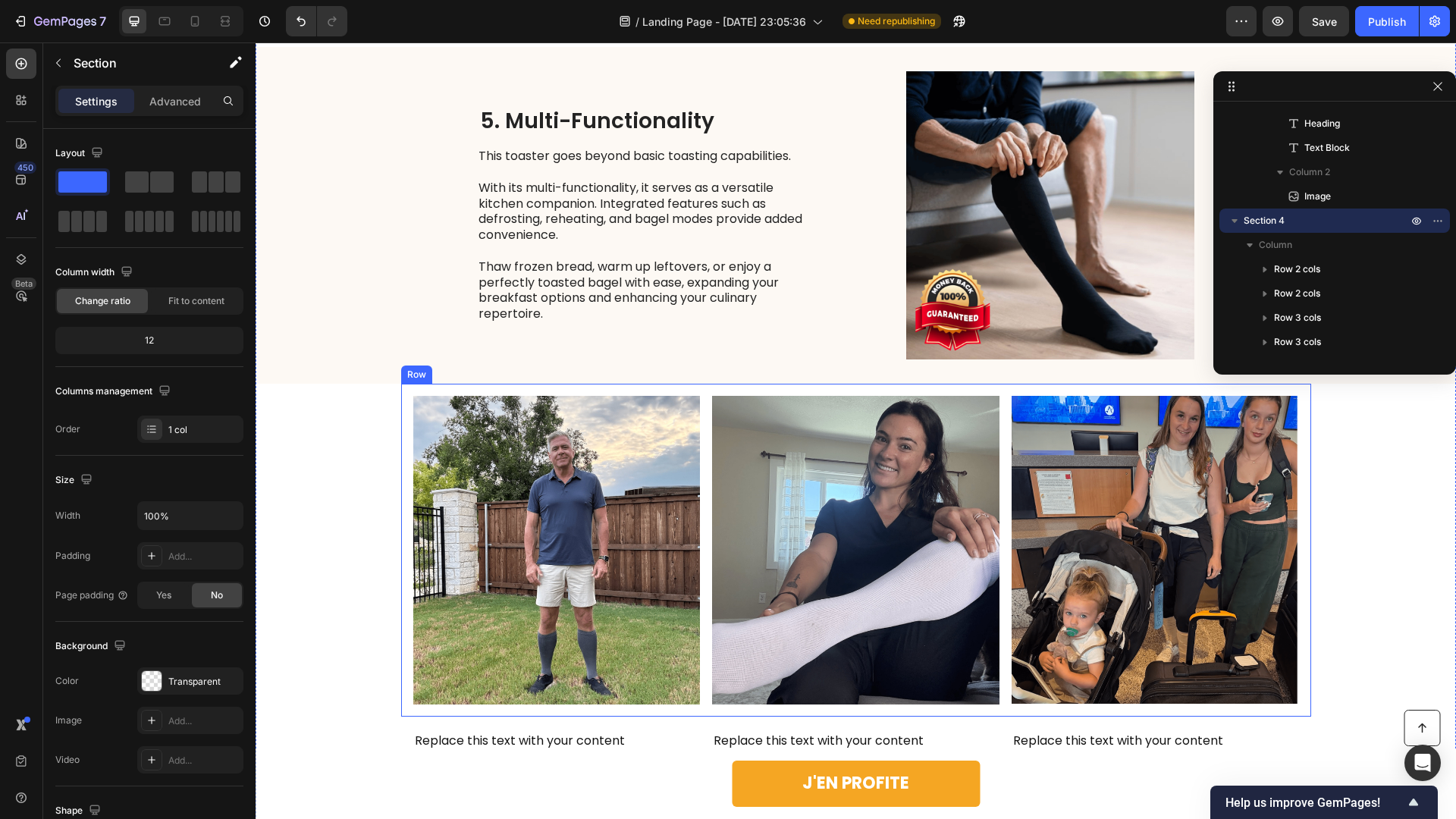
click at [401, 478] on div "Image Image Image Row" at bounding box center [856, 550] width 910 height 334
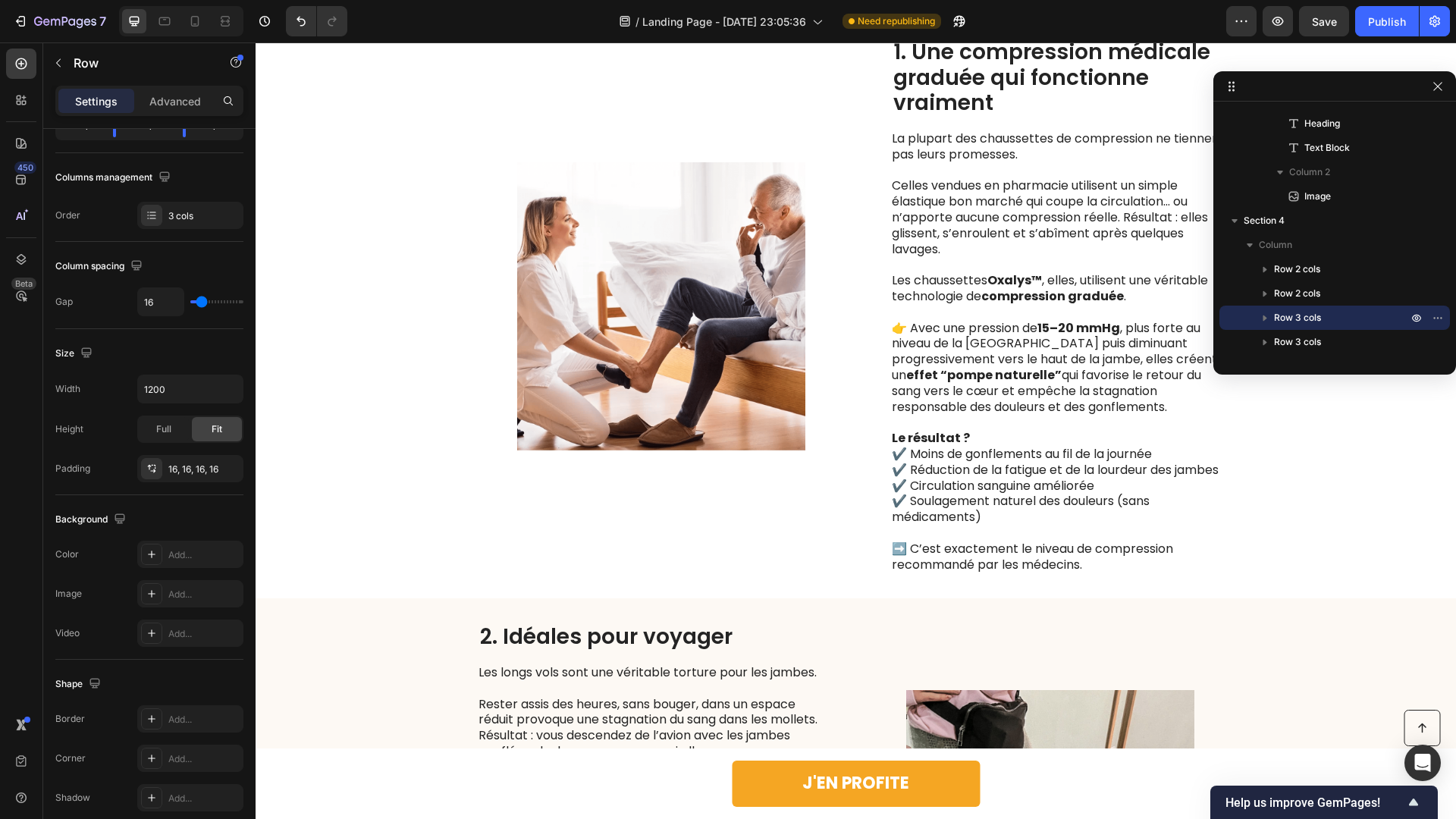
scroll to position [1196, 0]
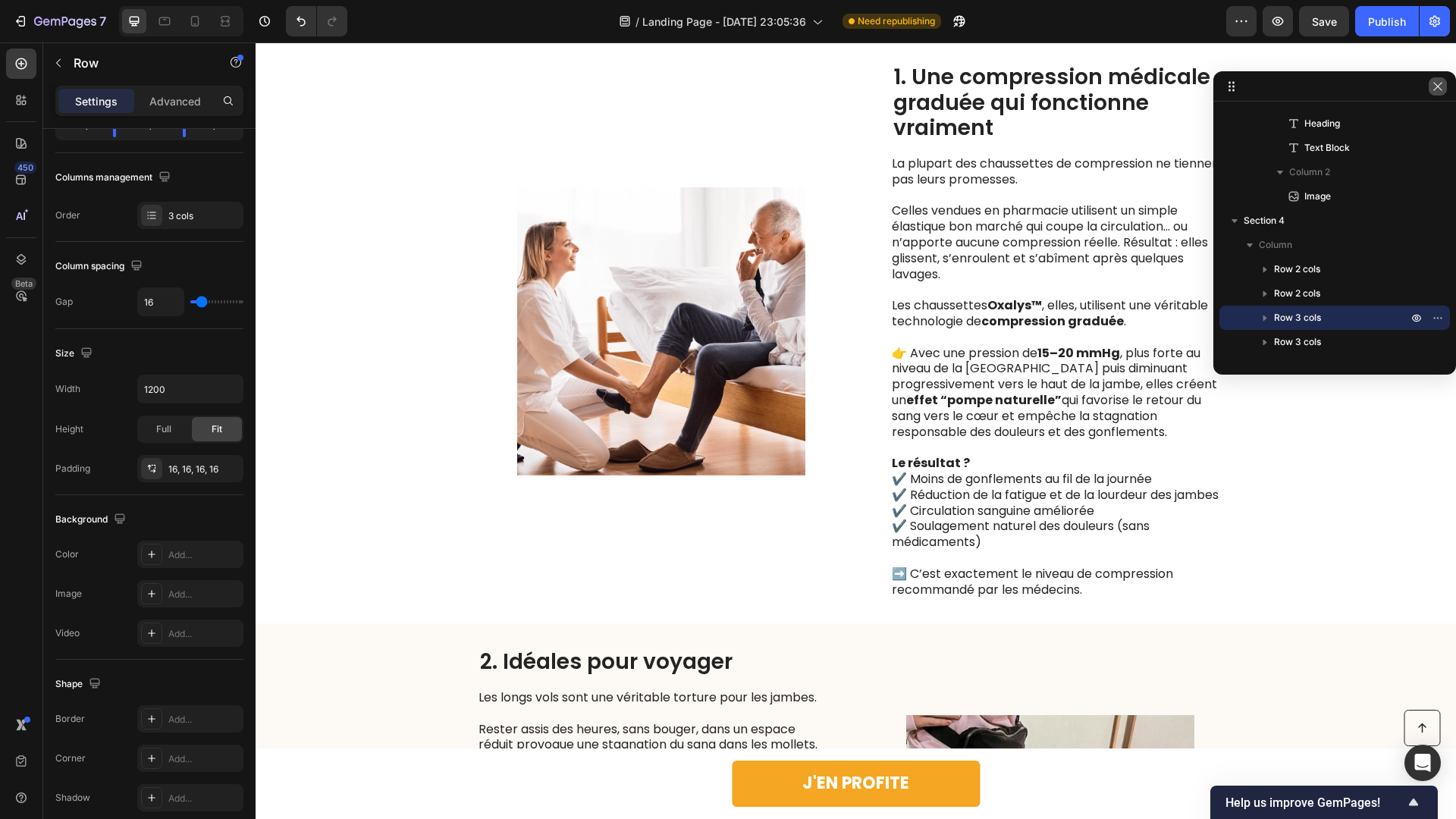
click at [1275, 92] on icon "button" at bounding box center [1438, 86] width 12 height 12
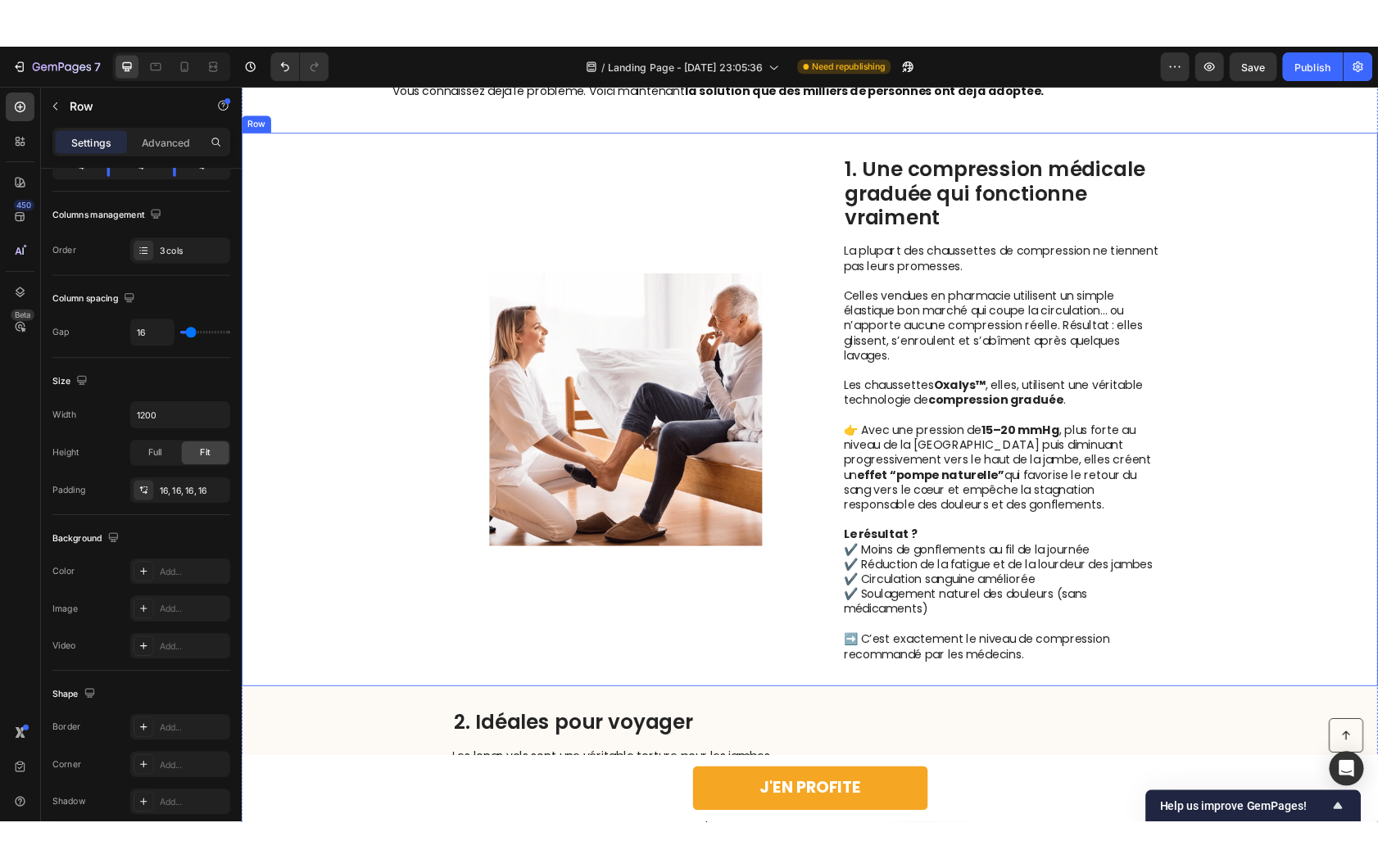
scroll to position [1241, 0]
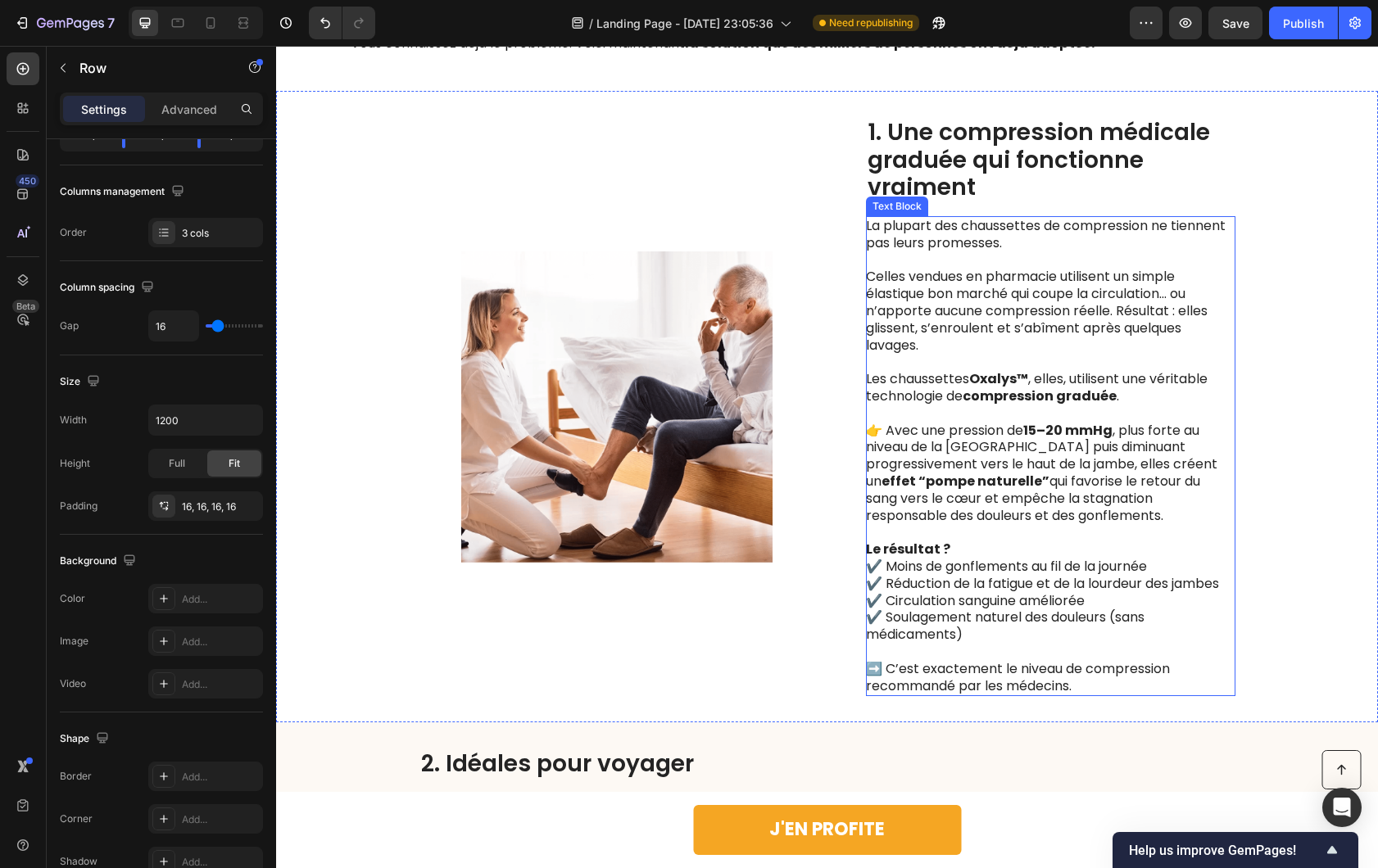
click at [908, 340] on p "Celles vendues en pharmacie utilisent un simple élastique bon marché qui coupe …" at bounding box center [1049, 311] width 368 height 85
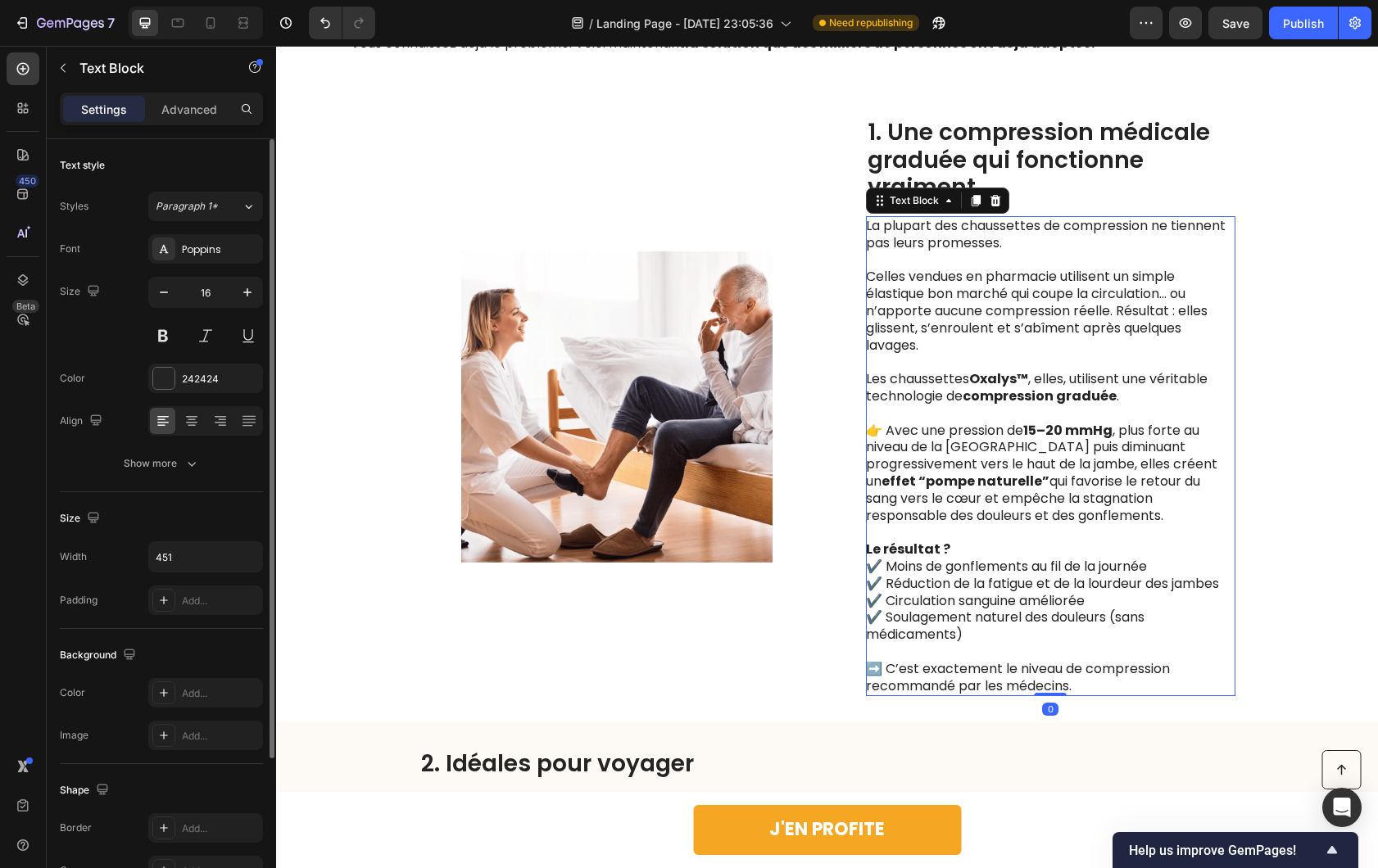
click at [930, 377] on p "Les chaussettes Oxalys™ , elles, utilisent une véritable technologie de compres…" at bounding box center [1049, 388] width 368 height 34
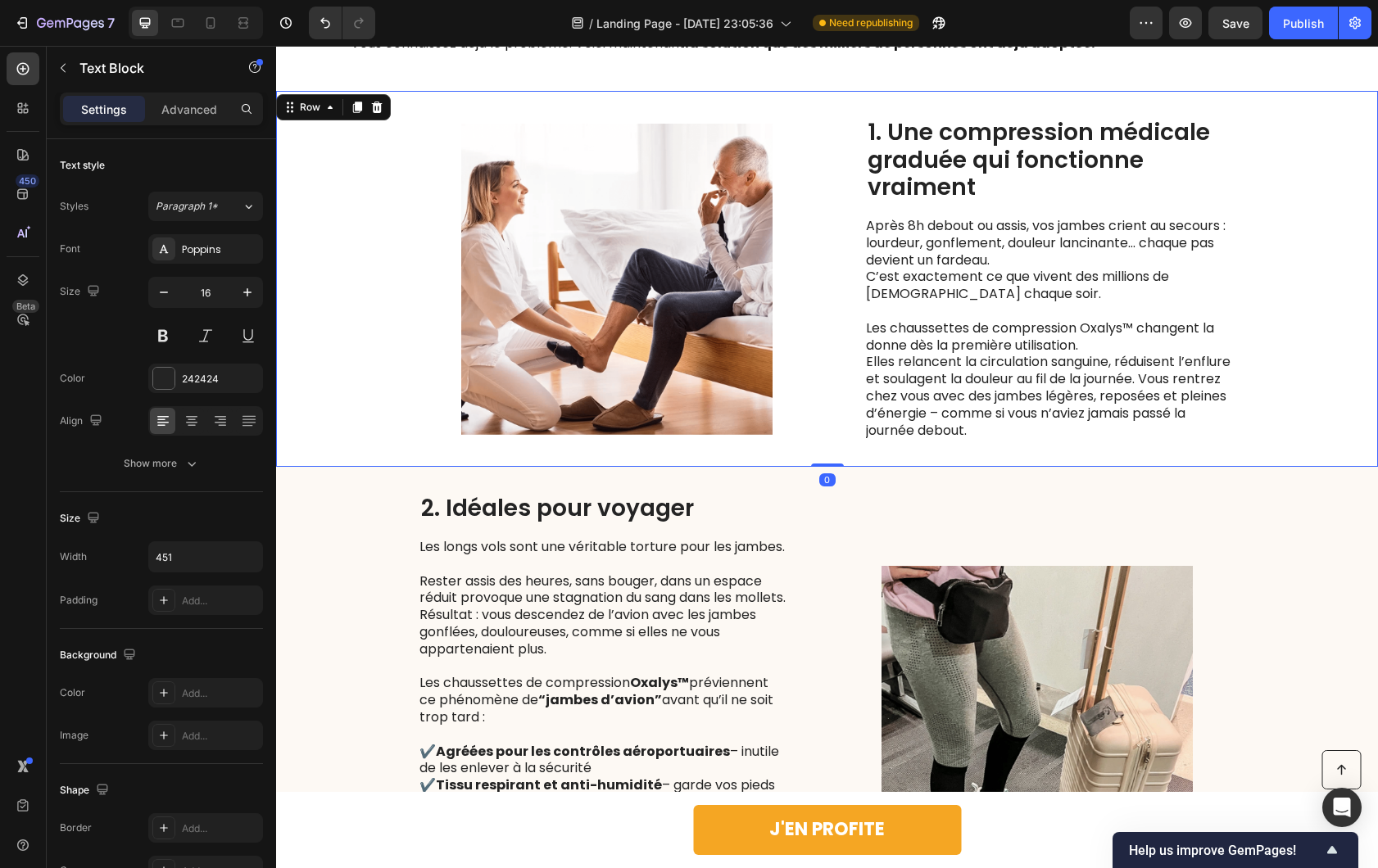
click at [827, 404] on div "Image 1. Une compression médicale graduée qui fonctionne vraiment Heading Après…" at bounding box center [826, 279] width 1101 height 376
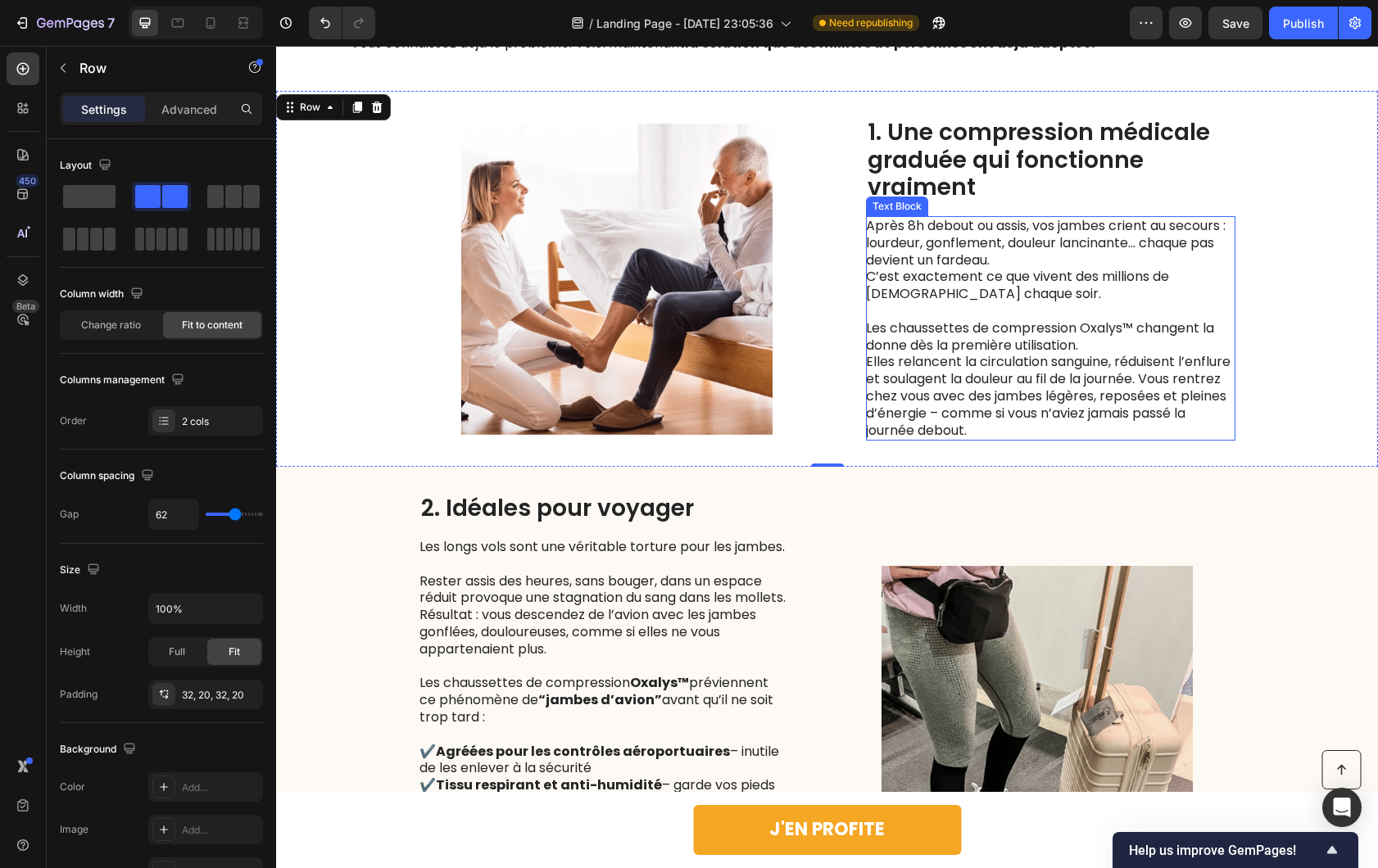
click at [1013, 261] on p "Après 8h debout ou assis, vos jambes crient au secours : lourdeur, gonflement, …" at bounding box center [1049, 243] width 368 height 51
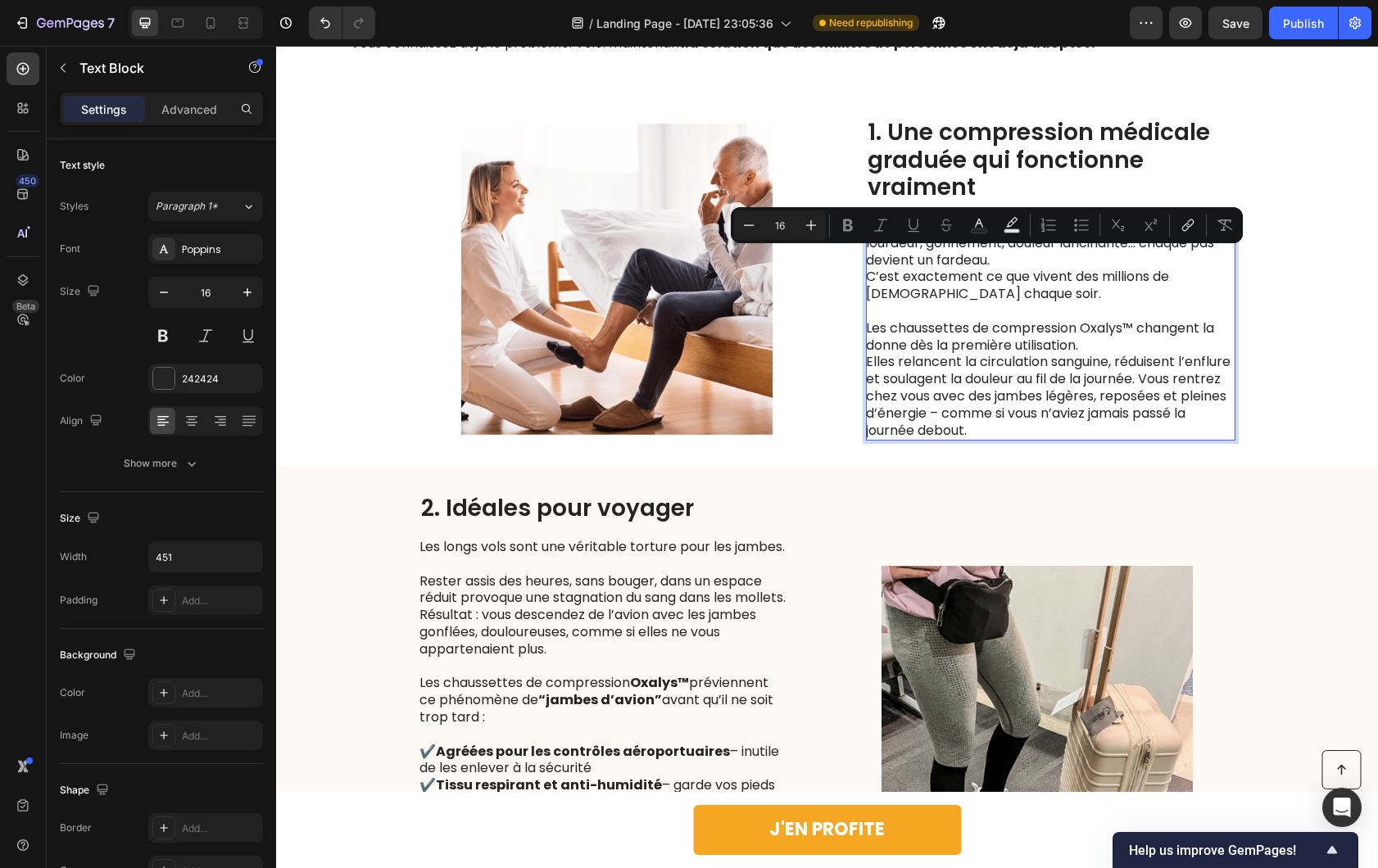
click at [1007, 261] on p "Après 8h debout ou assis, vos jambes crient au secours : lourdeur, gonflement, …" at bounding box center [1049, 243] width 368 height 51
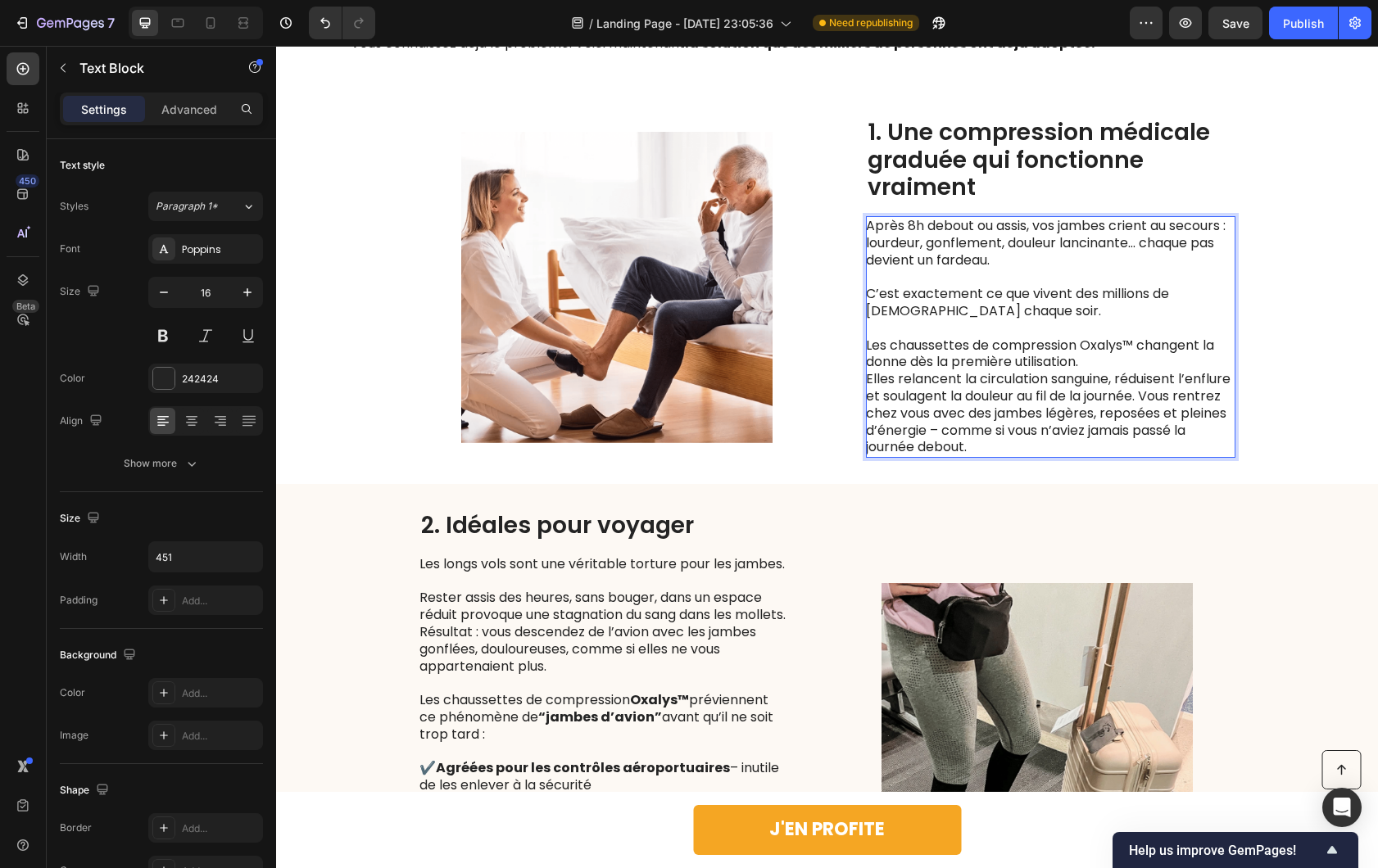
click at [1090, 348] on p "Les chaussettes de compression Oxalys™ changent la donne dès la première utilis…" at bounding box center [1049, 354] width 368 height 34
click at [1082, 358] on p "Les chaussettes de compression Oxalys™ changent la donne dès la première utilis…" at bounding box center [1049, 354] width 368 height 34
click at [865, 383] on p "Elles relancent la circulation sanguine, réduisent l’enflure et soulagent la do…" at bounding box center [1049, 413] width 368 height 85
click at [865, 292] on p "C’est exactement ce que vivent des millions de [DEMOGRAPHIC_DATA] chaque soir." at bounding box center [1049, 303] width 368 height 34
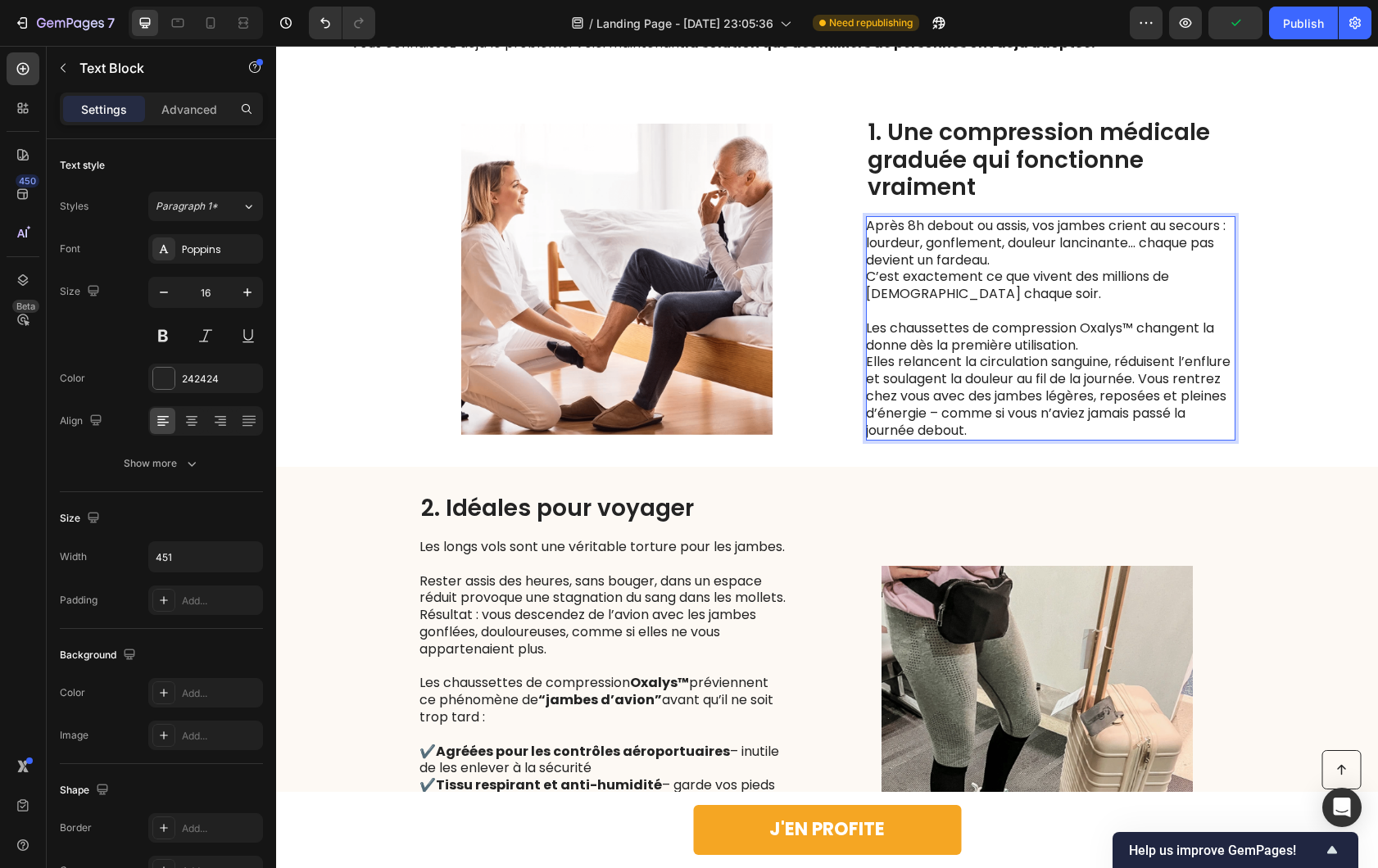
click at [994, 363] on p "Elles relancent la circulation sanguine, réduisent l’enflure et soulagent la do…" at bounding box center [1049, 396] width 368 height 85
click at [1082, 361] on p "Elles relancent la circulation sanguine, réduisent l’enflure et soulagent la do…" at bounding box center [1049, 396] width 368 height 85
click at [1104, 349] on p "Les chaussettes de compression Oxalys™ changent la donne dès la première utilis…" at bounding box center [1049, 337] width 368 height 34
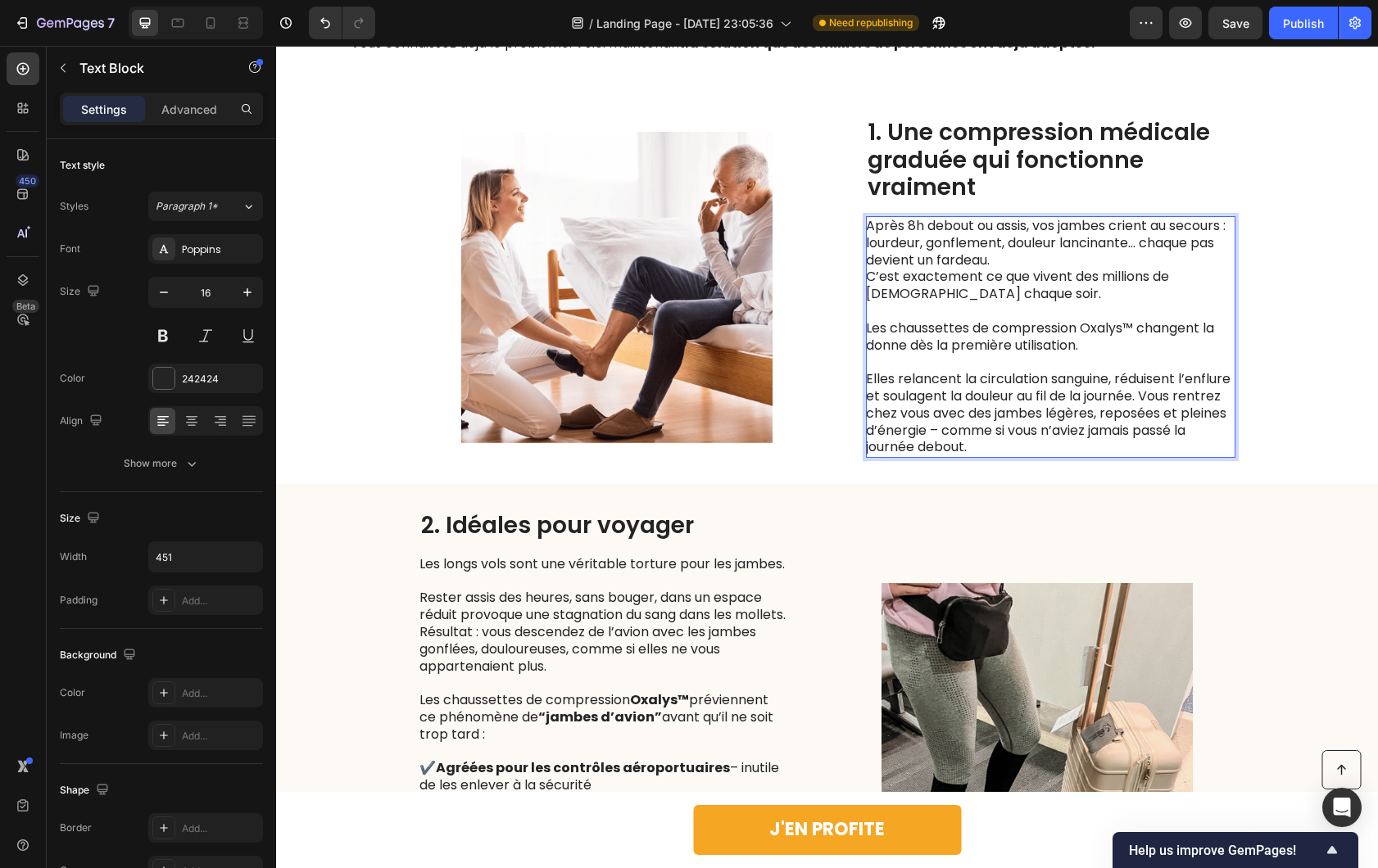
click at [865, 417] on p "Elles relancent la circulation sanguine, réduisent l’enflure et soulagent la do…" at bounding box center [1049, 413] width 368 height 85
click at [1276, 376] on div "Image 1. Une compression médicale graduée qui fonctionne vraiment Heading Après…" at bounding box center [826, 288] width 1101 height 393
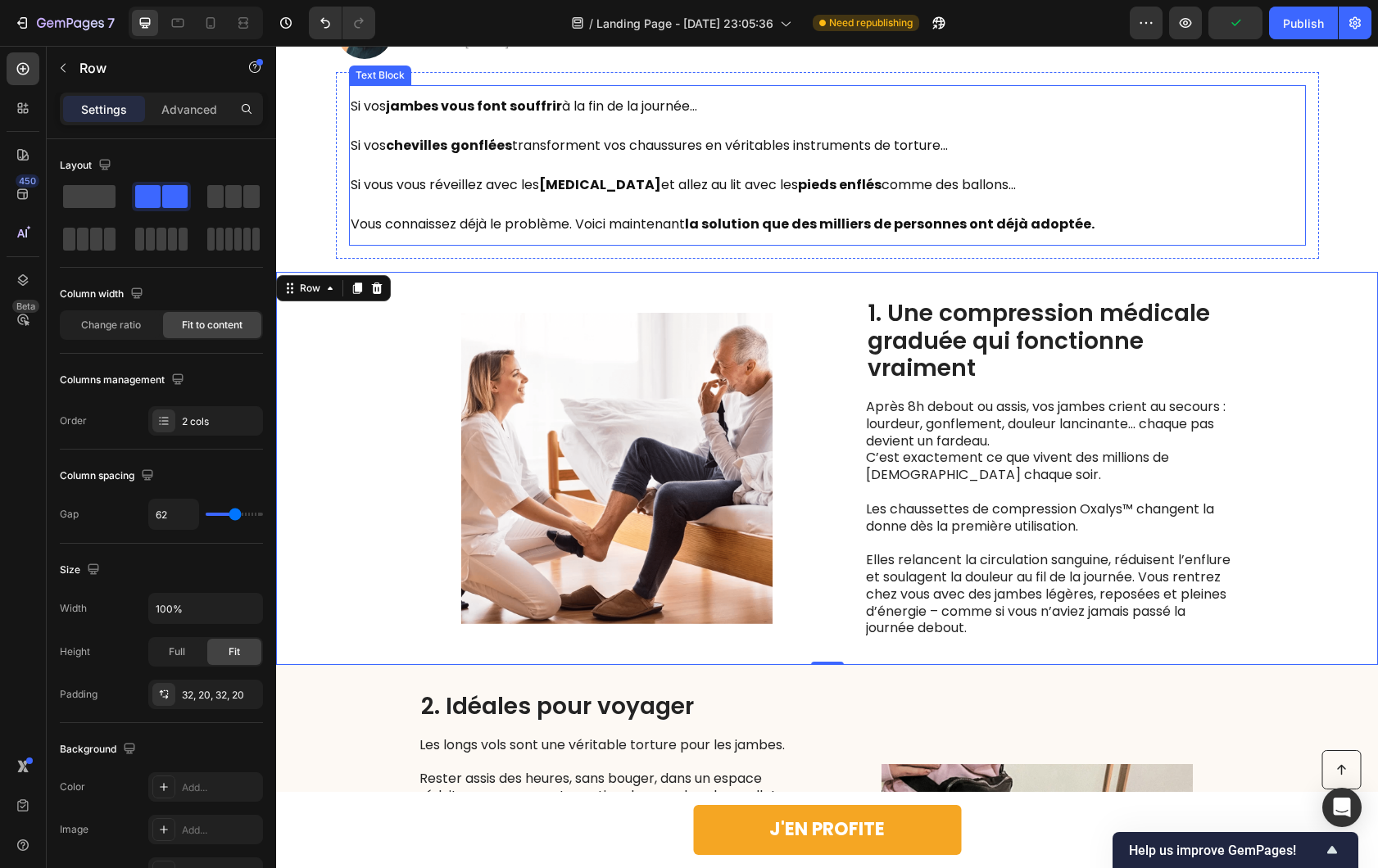
scroll to position [1104, 0]
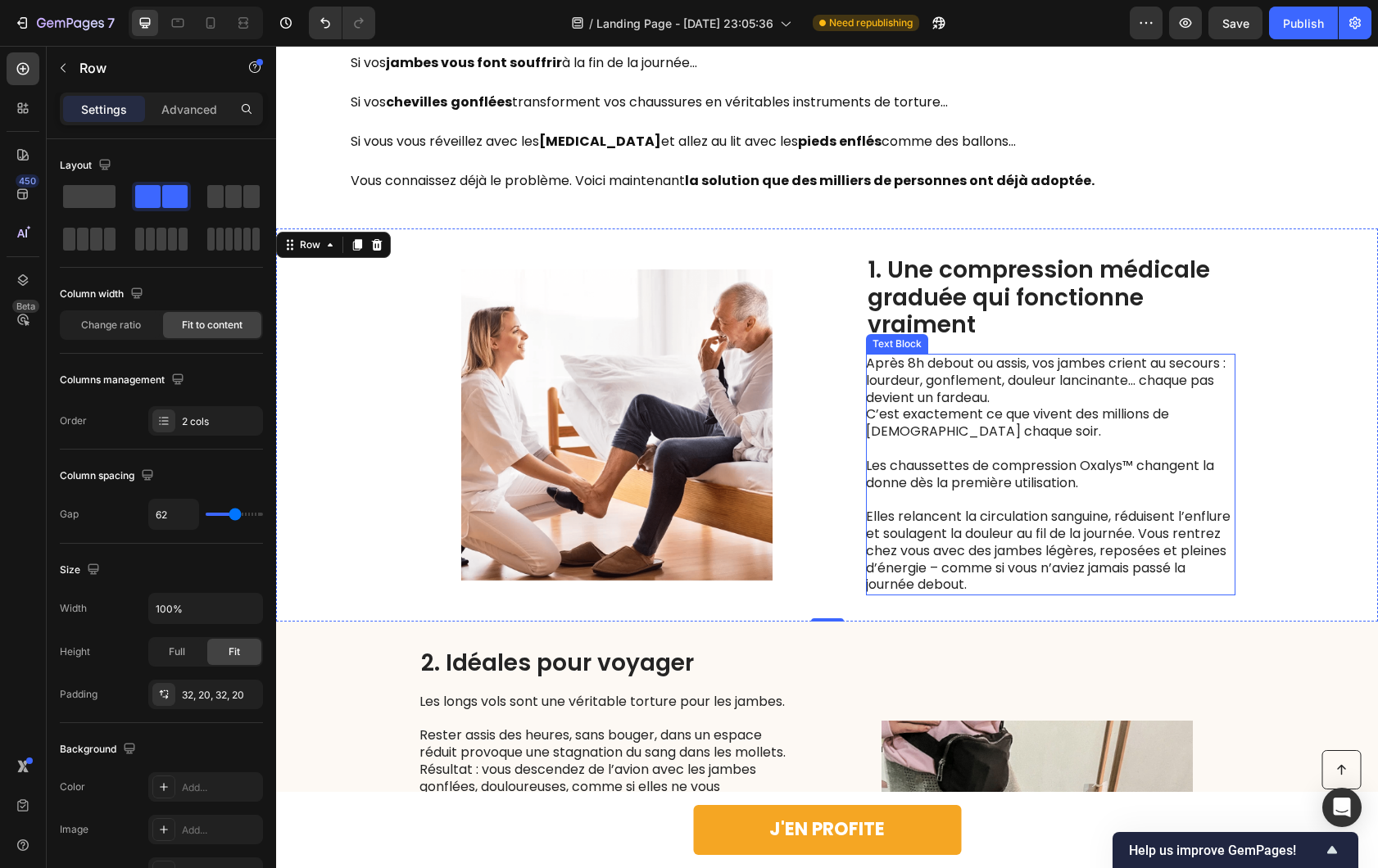
click at [929, 441] on p "Rich Text Editor. Editing area: main" at bounding box center [1049, 448] width 368 height 17
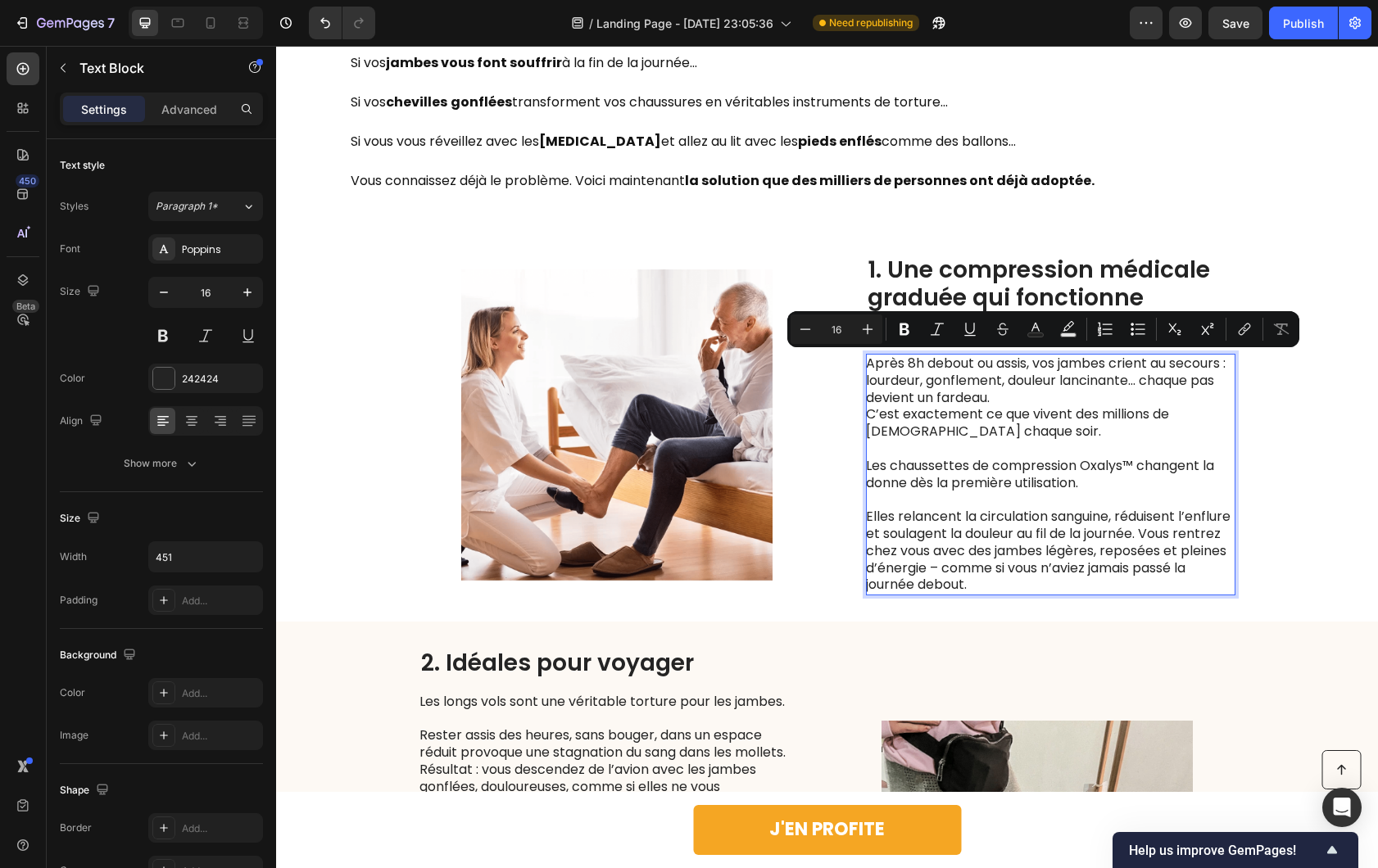
scroll to position [1124, 0]
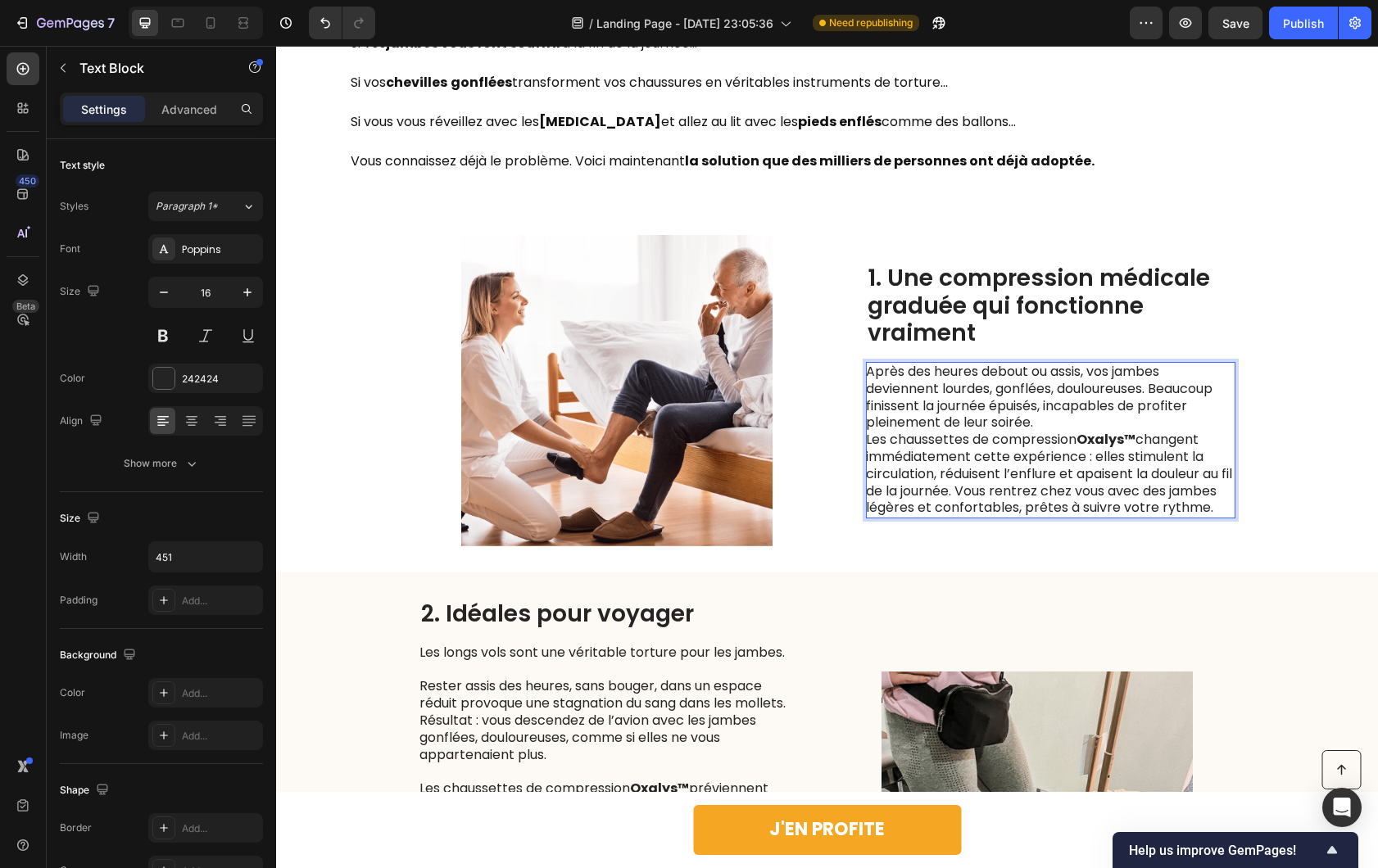
click at [1056, 414] on p "Après des heures debout ou assis, vos jambes deviennent lourdes, gonflées, doul…" at bounding box center [1049, 397] width 368 height 68
click at [1151, 382] on p "Après des heures debout ou assis, vos jambes deviennent lourdes, gonflées, doul…" at bounding box center [1049, 397] width 368 height 68
click at [1100, 415] on p "Après des heures debout ou assis, vos jambes deviennent lourdes, gonflées, doul…" at bounding box center [1049, 397] width 368 height 68
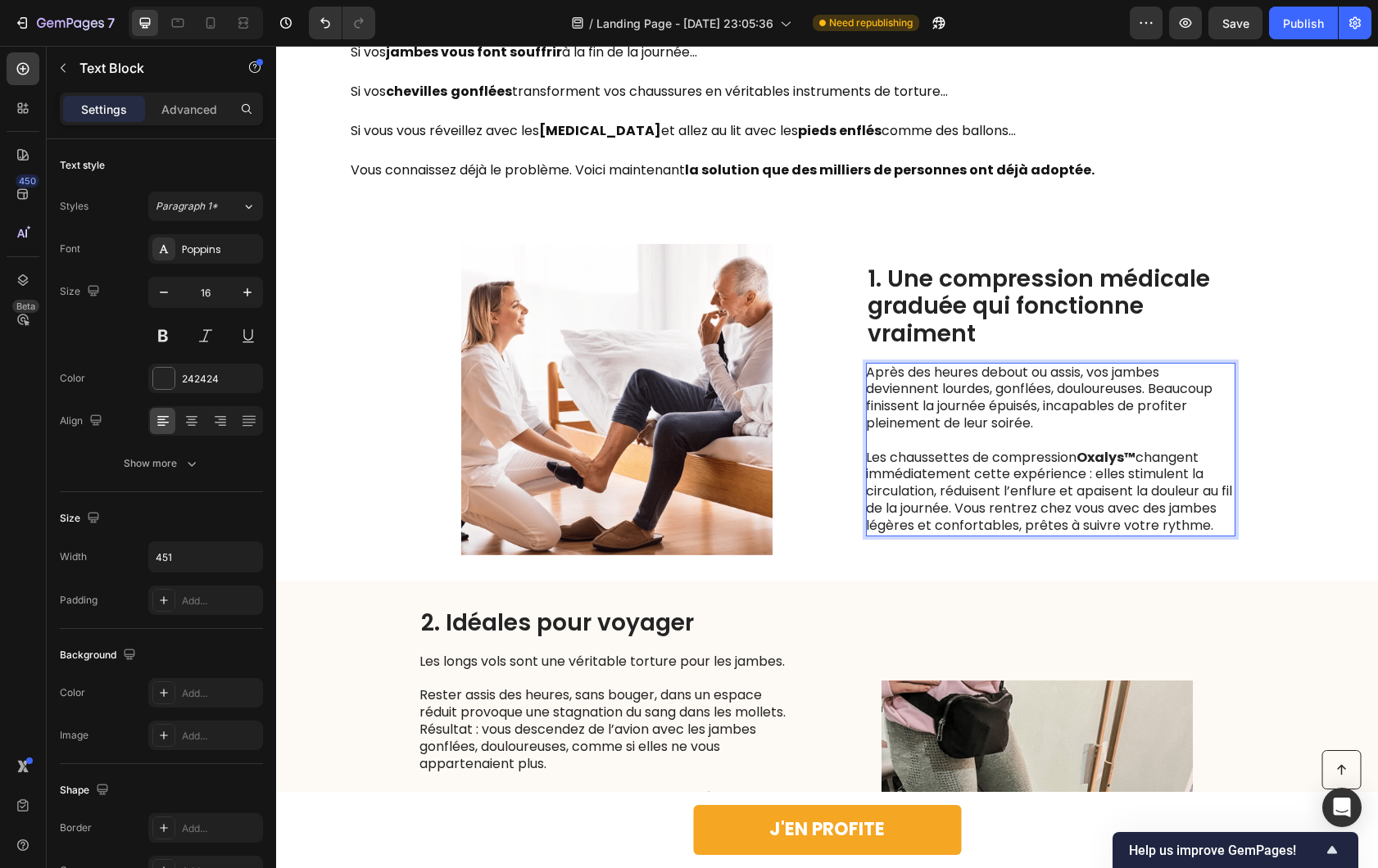
click at [1154, 384] on p "Après des heures debout ou assis, vos jambes deviennent lourdes, gonflées, doul…" at bounding box center [1049, 398] width 368 height 68
click at [1152, 384] on p "Après des heures debout ou assis, vos jambes deviennent lourdes, gonflées, doul…" at bounding box center [1049, 398] width 368 height 68
click at [1079, 468] on p "Les chaussettes de compression Oxalys™ changent immédiatement cette expérience …" at bounding box center [1049, 492] width 368 height 85
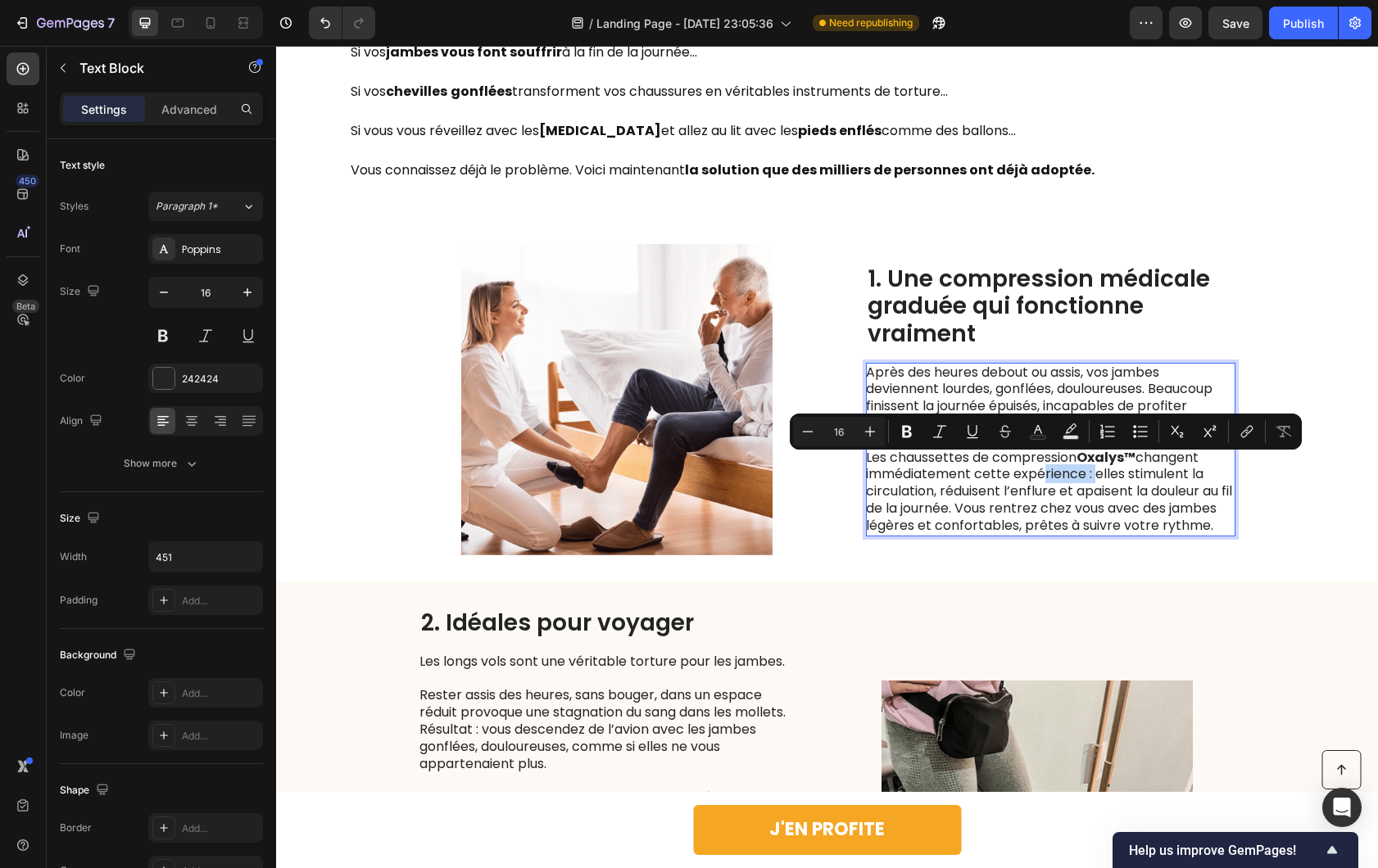
drag, startPoint x: 1086, startPoint y: 467, endPoint x: 1028, endPoint y: 468, distance: 58.0
click at [1028, 468] on p "Les chaussettes de compression Oxalys™ changent immédiatement cette expérience …" at bounding box center [1049, 492] width 368 height 85
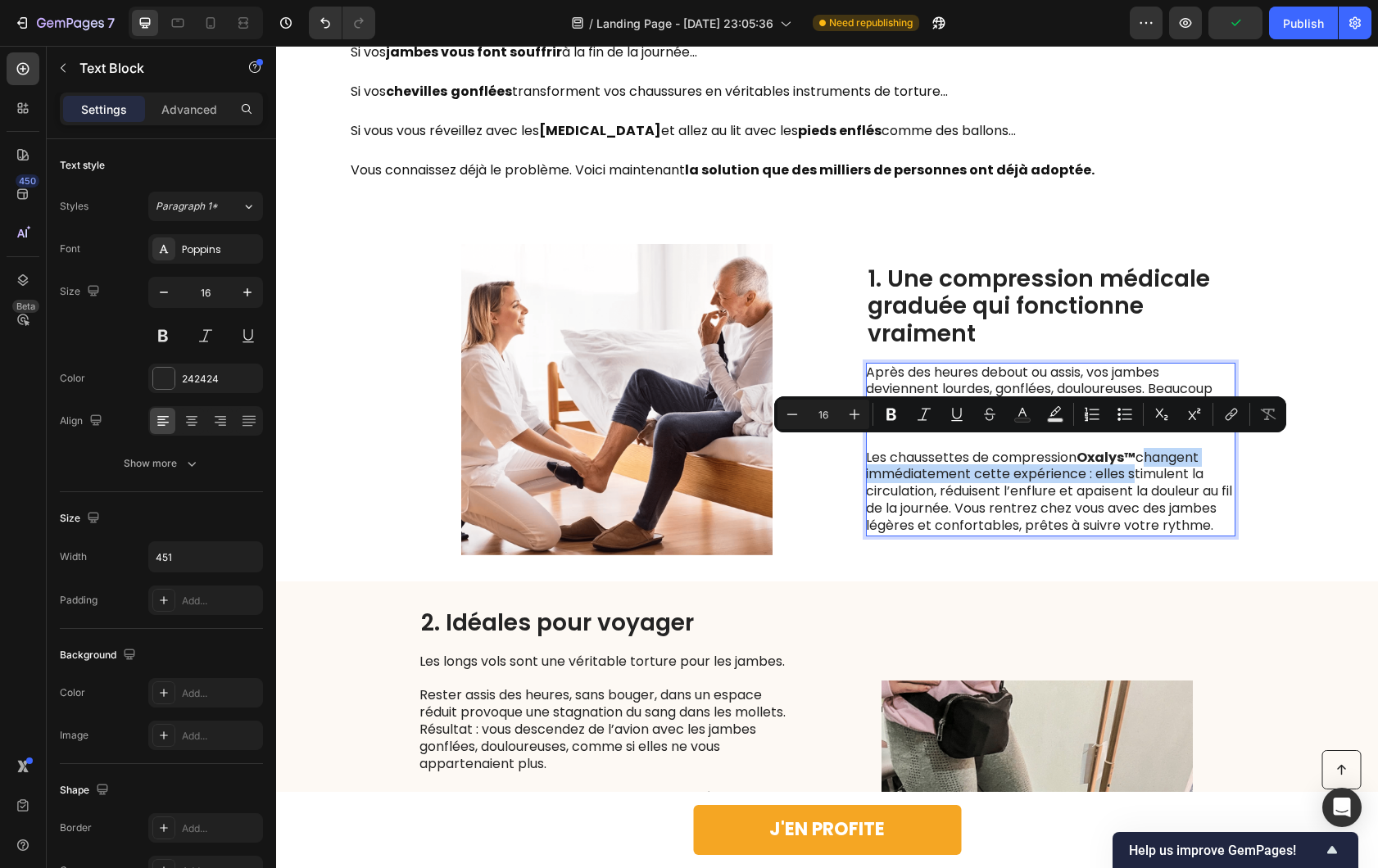
drag, startPoint x: 1120, startPoint y: 466, endPoint x: 1140, endPoint y: 450, distance: 25.6
click at [1140, 450] on p "Les chaussettes de compression Oxalys™ changent immédiatement cette expérience …" at bounding box center [1049, 492] width 368 height 85
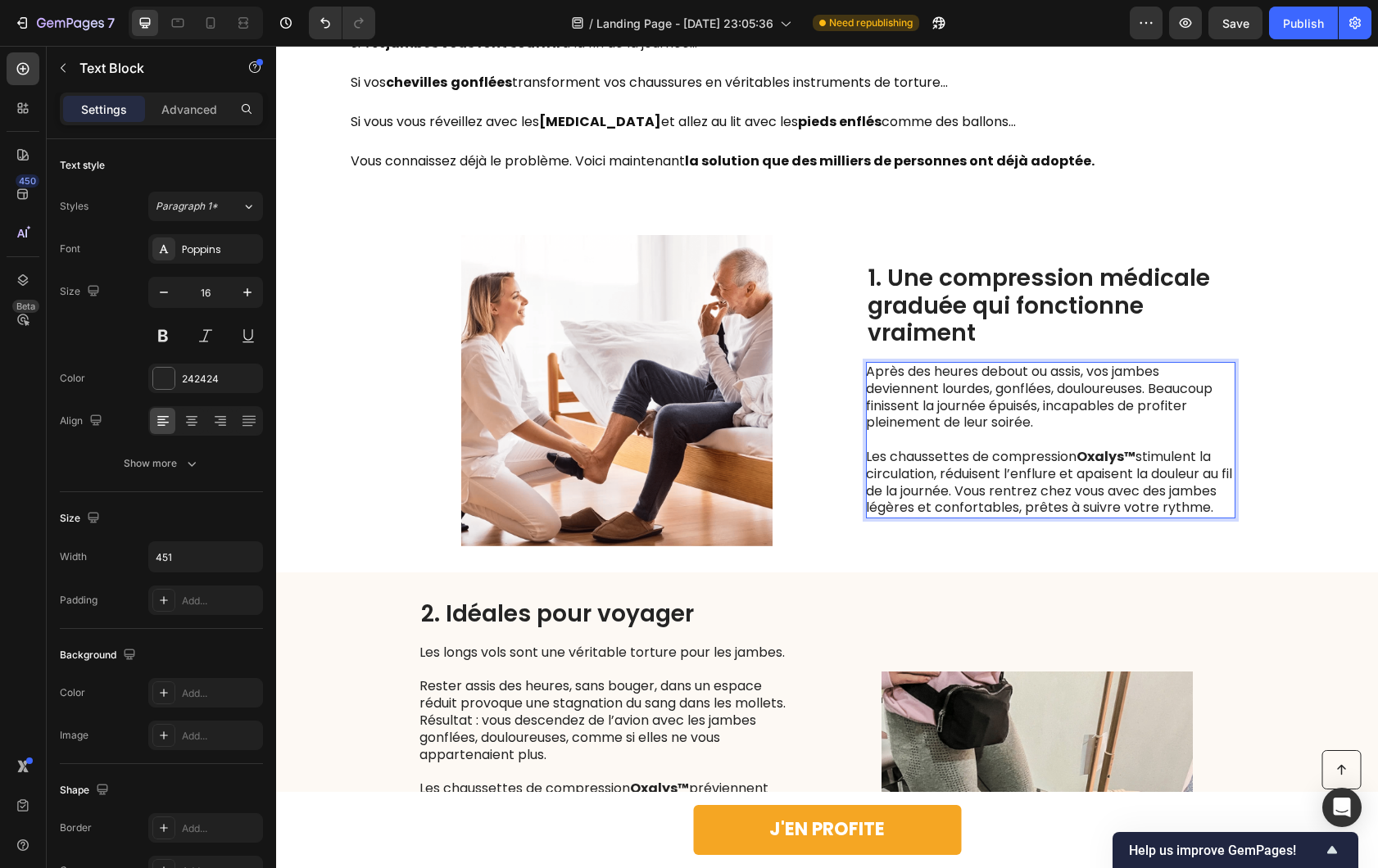
click at [967, 488] on p "Les chaussettes de compression Oxalys™ stimulent la circulation, réduisent l’en…" at bounding box center [1049, 482] width 368 height 68
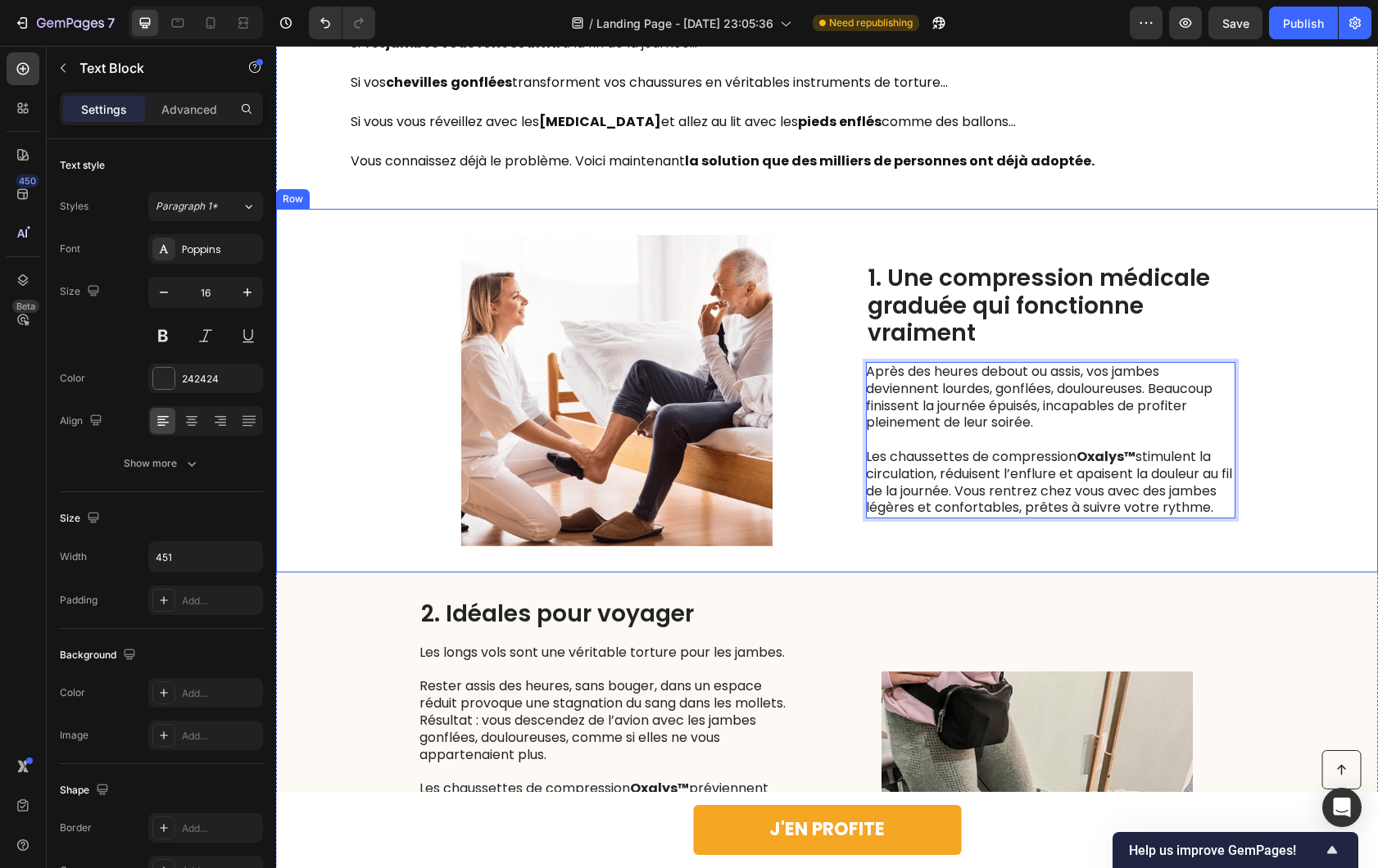
click at [1143, 570] on div "Image 1. Une compression médicale graduée qui fonctionne vraiment Heading Après…" at bounding box center [826, 391] width 1101 height 363
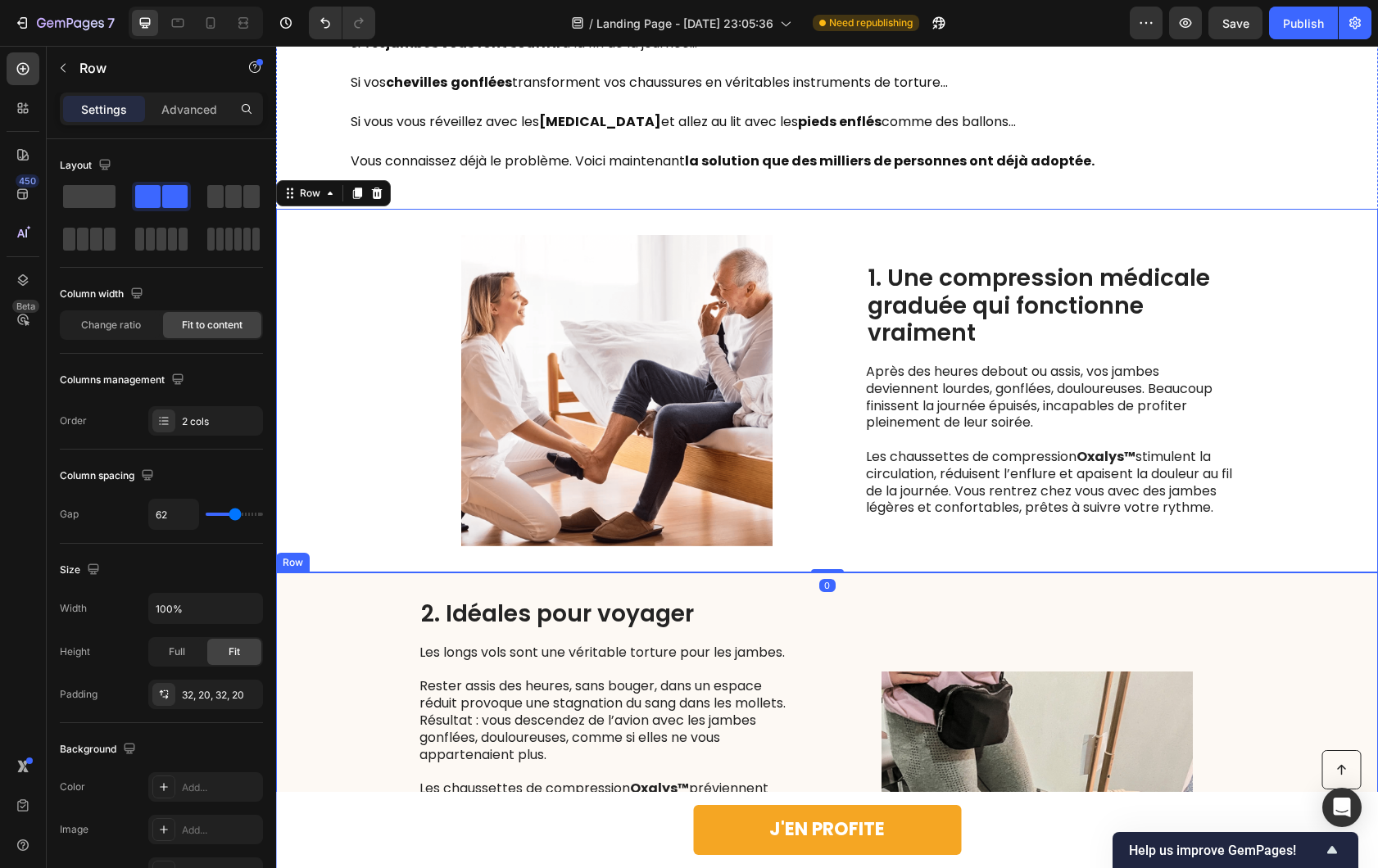
click at [1115, 656] on div "Image" at bounding box center [1037, 826] width 396 height 457
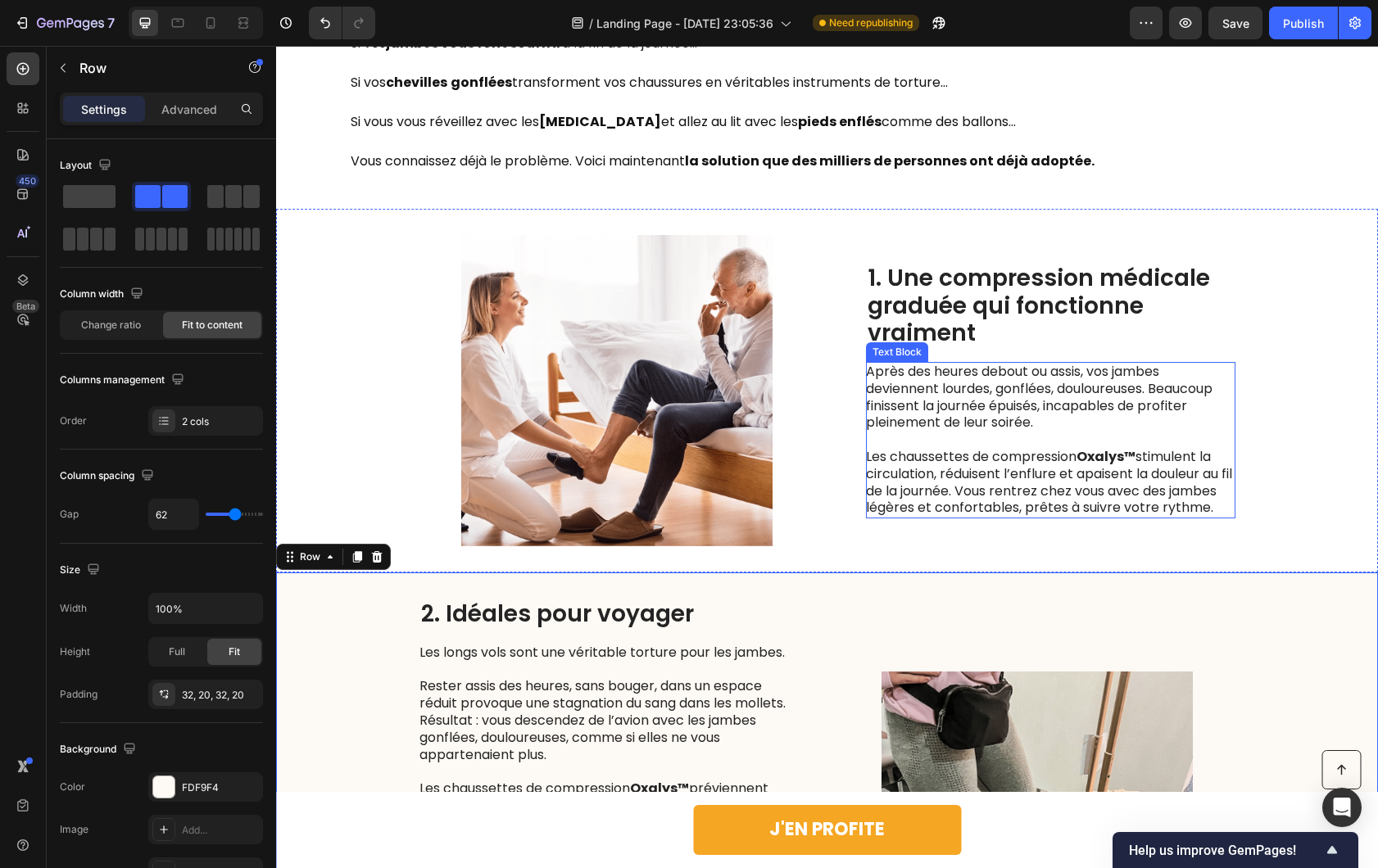
click at [988, 451] on p "Les chaussettes de compression Oxalys™ stimulent la circulation, réduisent l’en…" at bounding box center [1049, 482] width 368 height 68
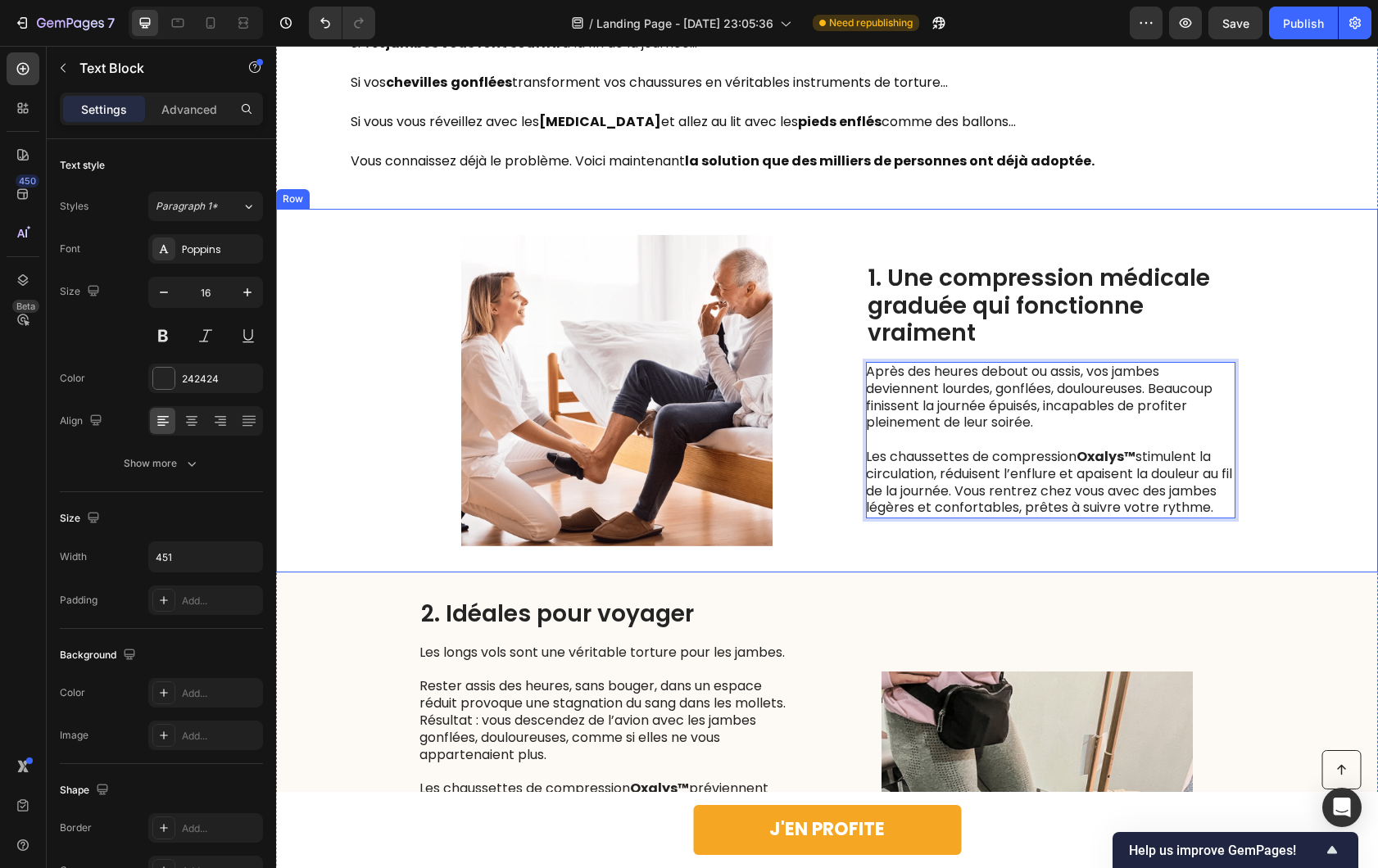
click at [955, 551] on div "Image 1. Une compression médicale graduée qui fonctionne vraiment Heading Après…" at bounding box center [826, 391] width 1101 height 363
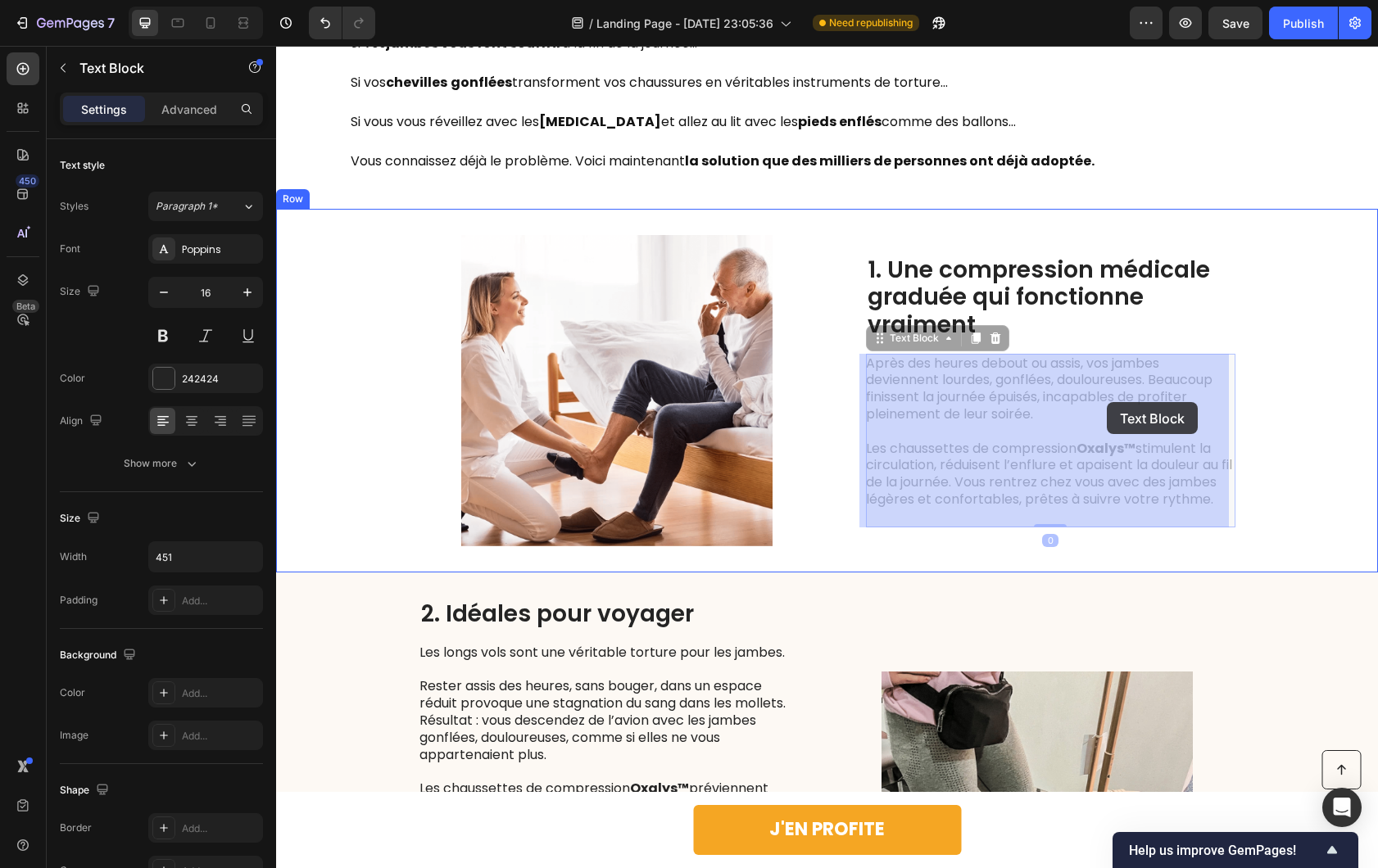
drag, startPoint x: 1049, startPoint y: 416, endPoint x: 1106, endPoint y: 402, distance: 58.7
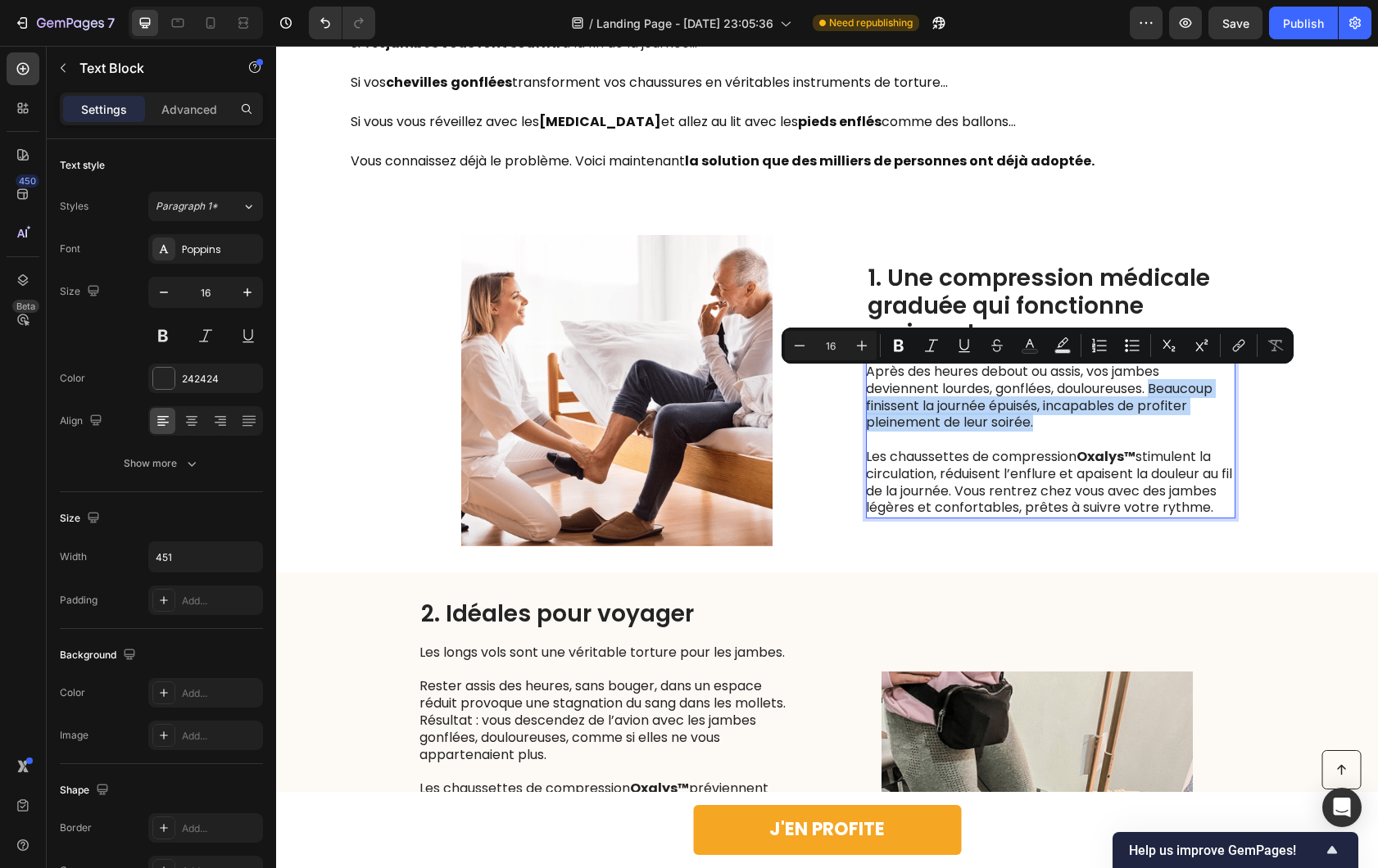
drag, startPoint x: 1065, startPoint y: 417, endPoint x: 1151, endPoint y: 383, distance: 92.5
click at [1151, 383] on p "Après des heures debout ou assis, vos jambes deviennent lourdes, gonflées, doul…" at bounding box center [1049, 397] width 368 height 68
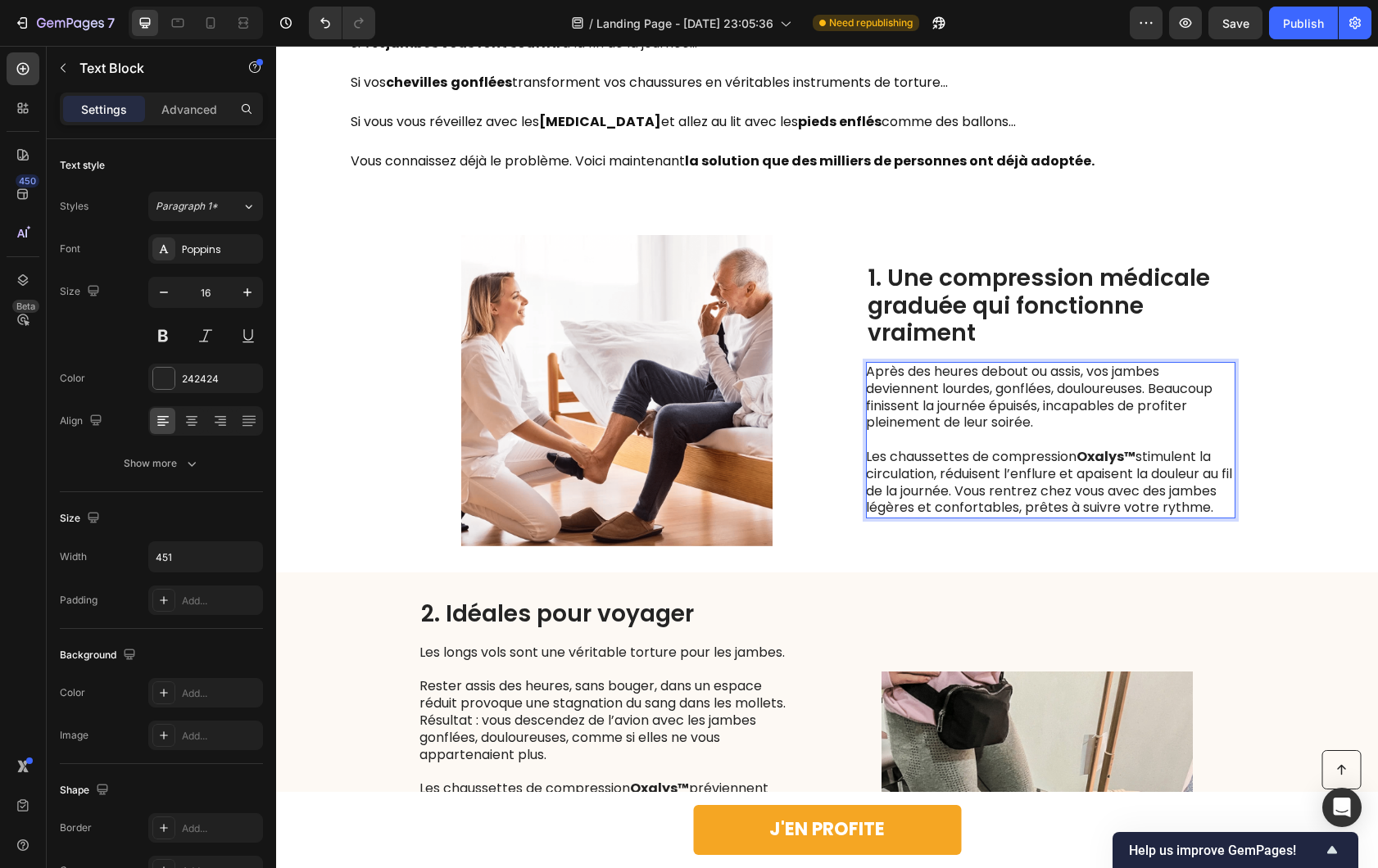
scroll to position [1140, 0]
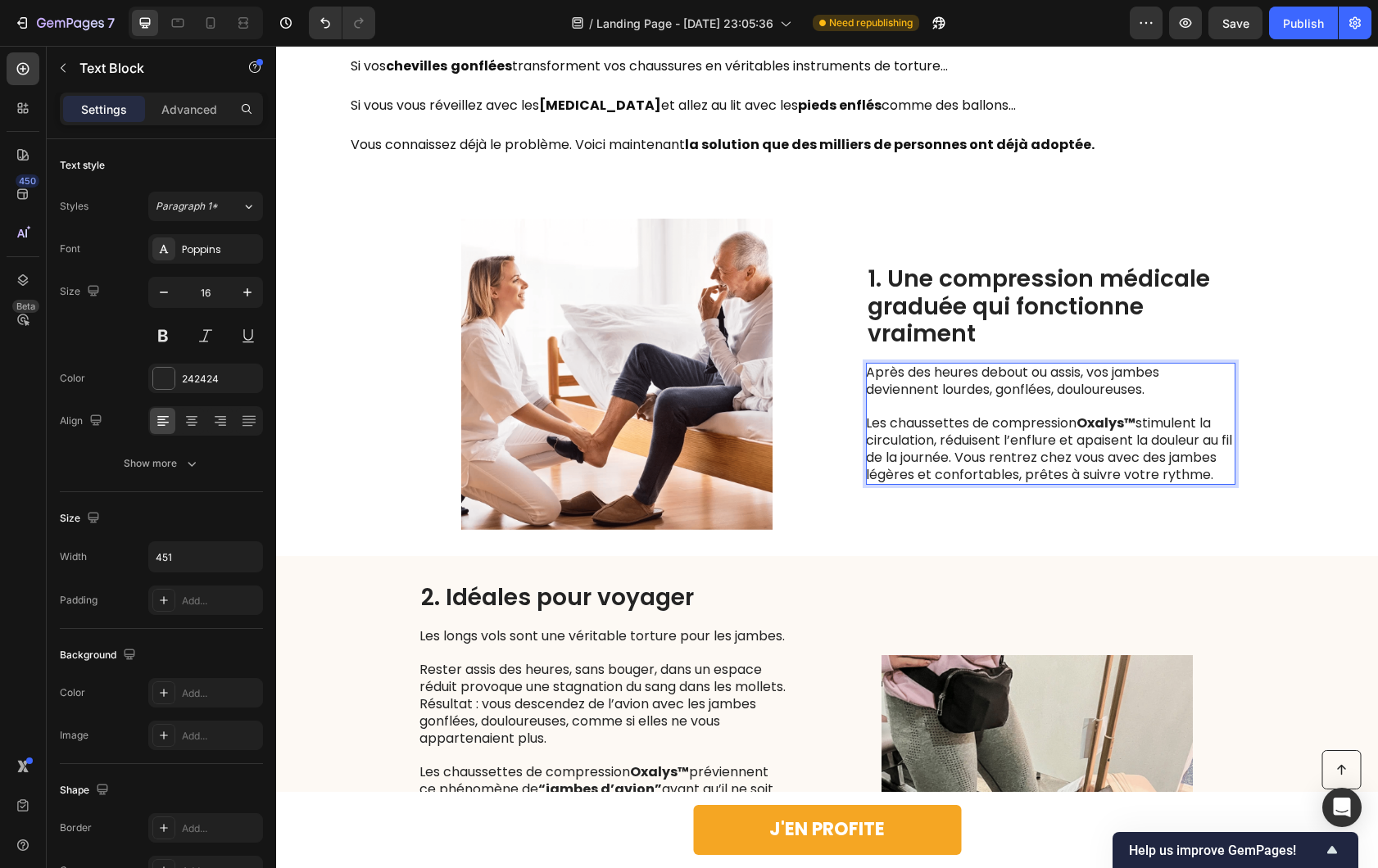
click at [1056, 483] on p "Les chaussettes de compression Oxalys™ stimulent la circulation, réduisent l’en…" at bounding box center [1049, 448] width 368 height 68
click at [1145, 417] on p "Les chaussettes de compression Oxalys™ stimulent la circulation, réduisent l’en…" at bounding box center [1049, 448] width 368 height 68
click at [1169, 398] on p "Rich Text Editor. Editing area: main" at bounding box center [1049, 406] width 368 height 17
click at [1169, 386] on p "Après des heures debout ou assis, vos jambes deviennent lourdes, gonflées, doul…" at bounding box center [1049, 382] width 368 height 34
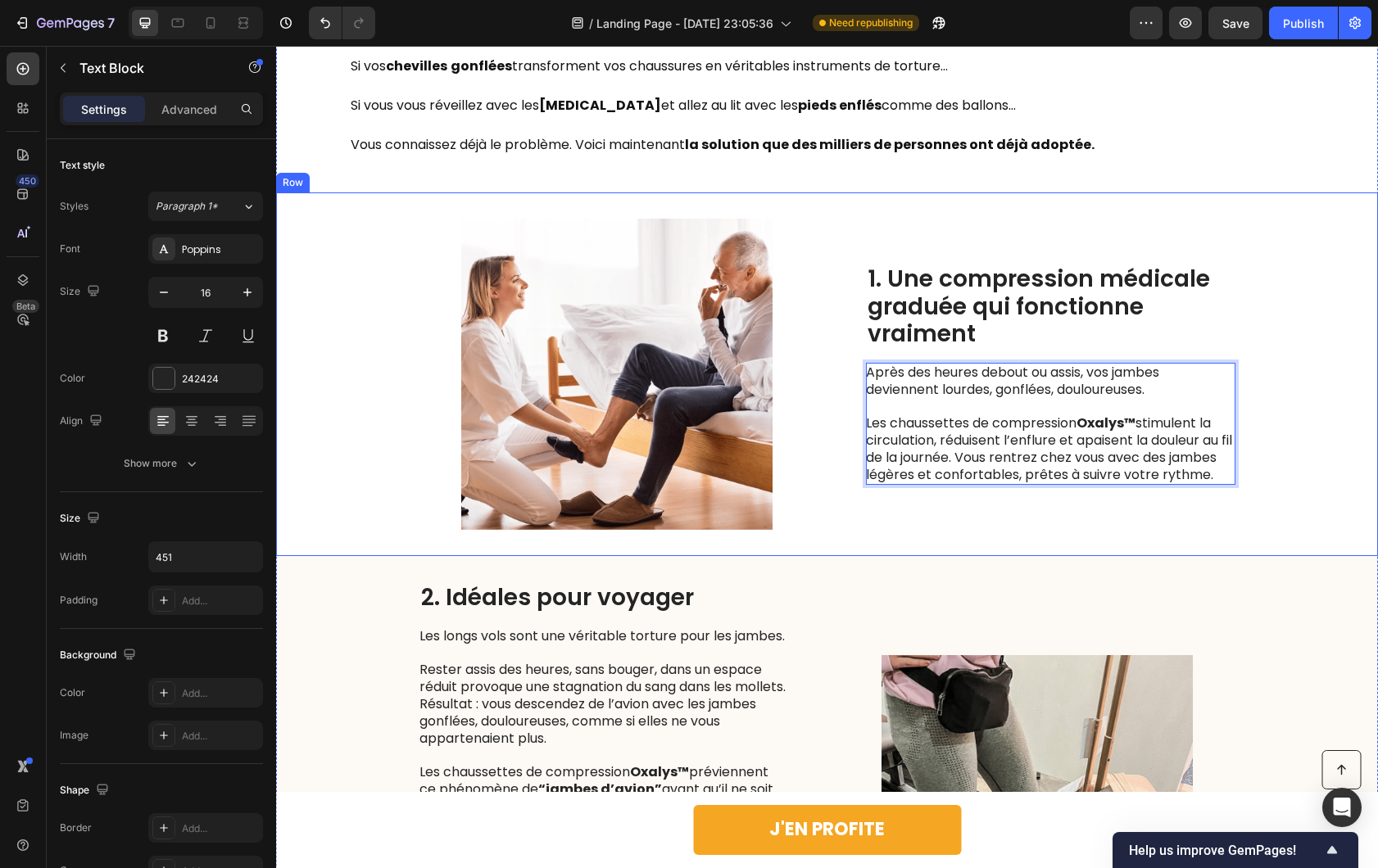
click at [965, 501] on div "1. Une compression médicale graduée qui fonctionne vraiment Heading Après des h…" at bounding box center [1050, 374] width 370 height 311
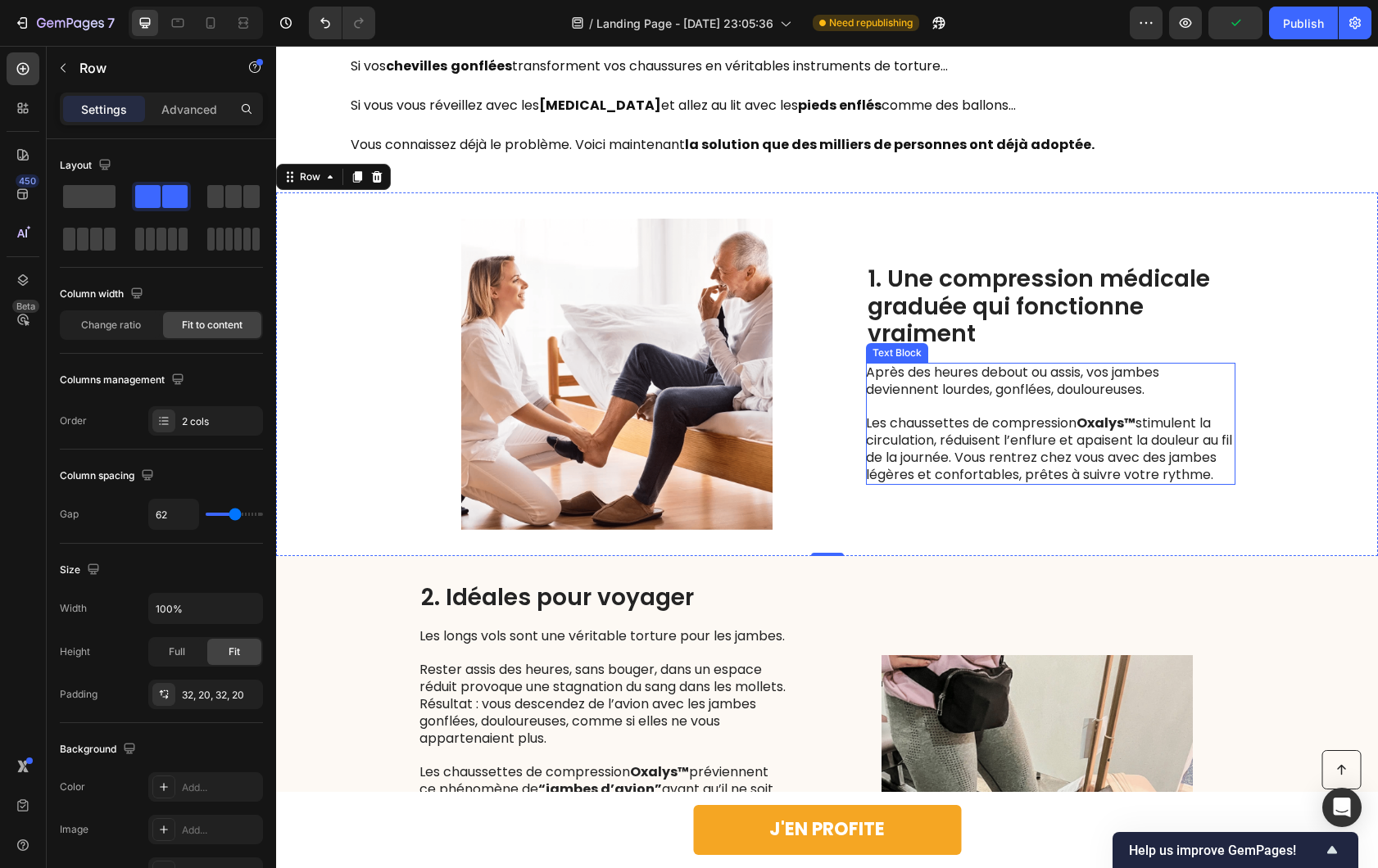
click at [969, 453] on p "Les chaussettes de compression Oxalys™ stimulent la circulation, réduisent l’en…" at bounding box center [1049, 448] width 368 height 68
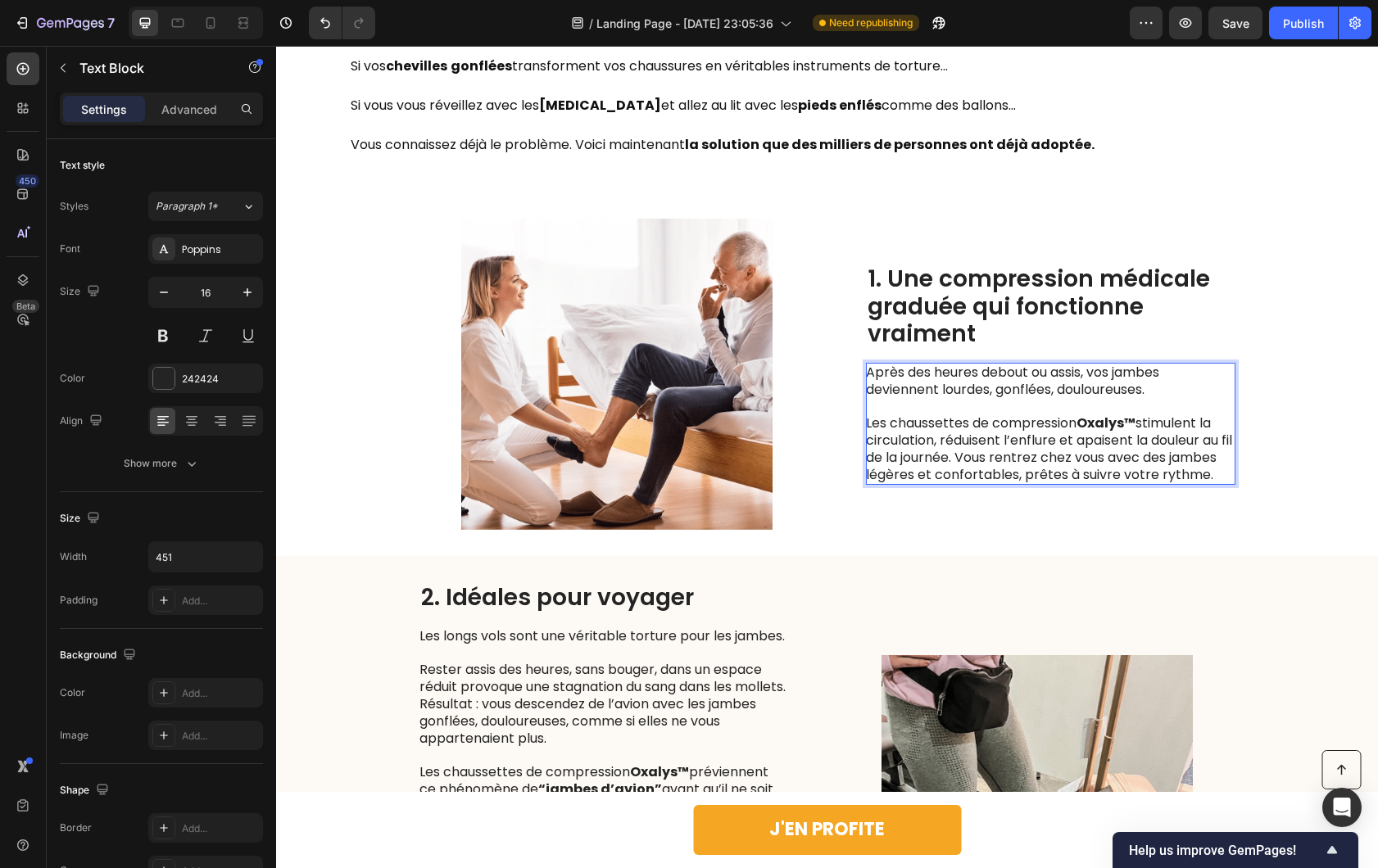
click at [967, 453] on p "Les chaussettes de compression Oxalys™ stimulent la circulation, réduisent l’en…" at bounding box center [1049, 448] width 368 height 68
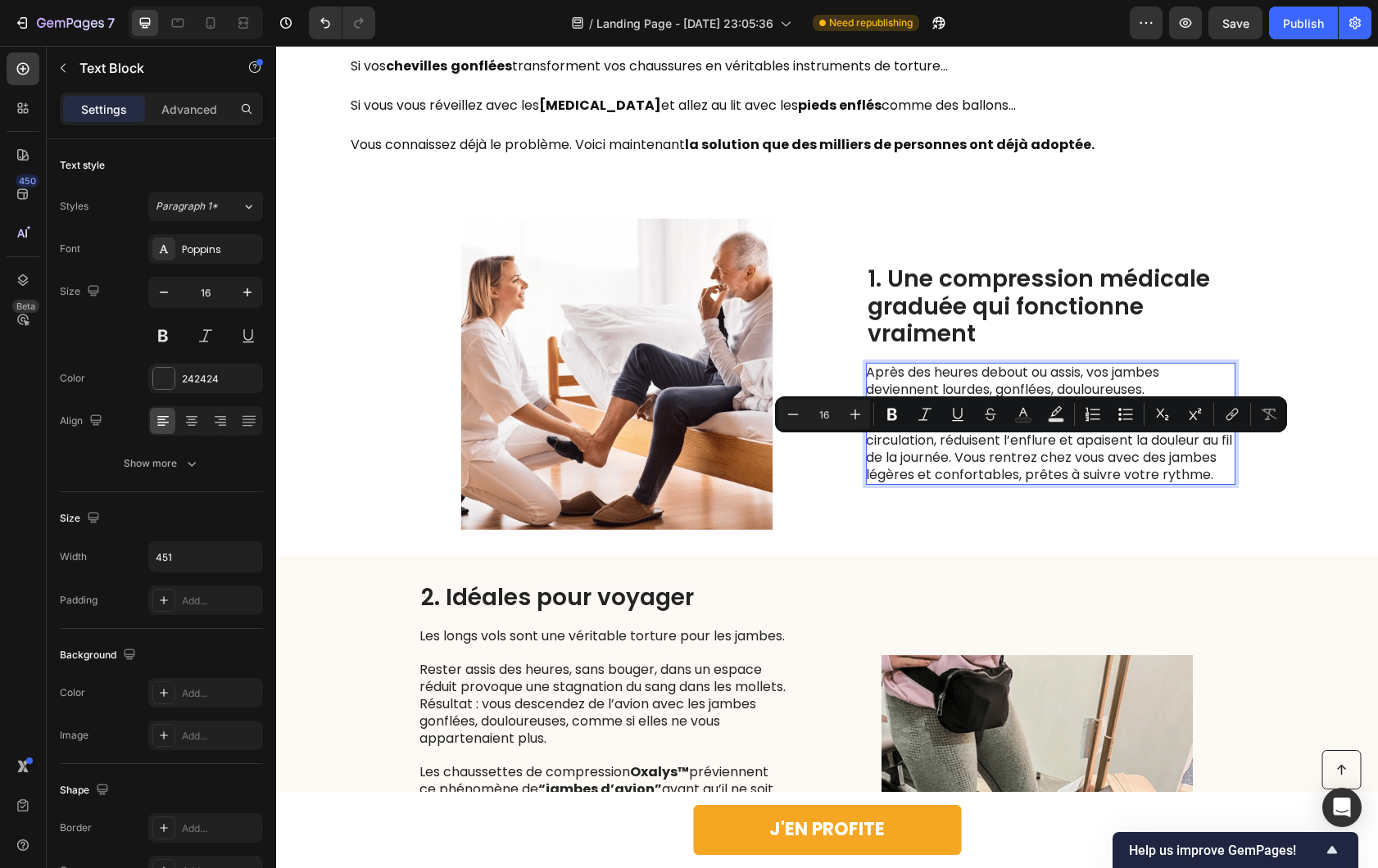
drag, startPoint x: 962, startPoint y: 480, endPoint x: 967, endPoint y: 452, distance: 28.4
click at [967, 452] on p "Les chaussettes de compression Oxalys™ stimulent la circulation, réduisent l’en…" at bounding box center [1049, 448] width 368 height 68
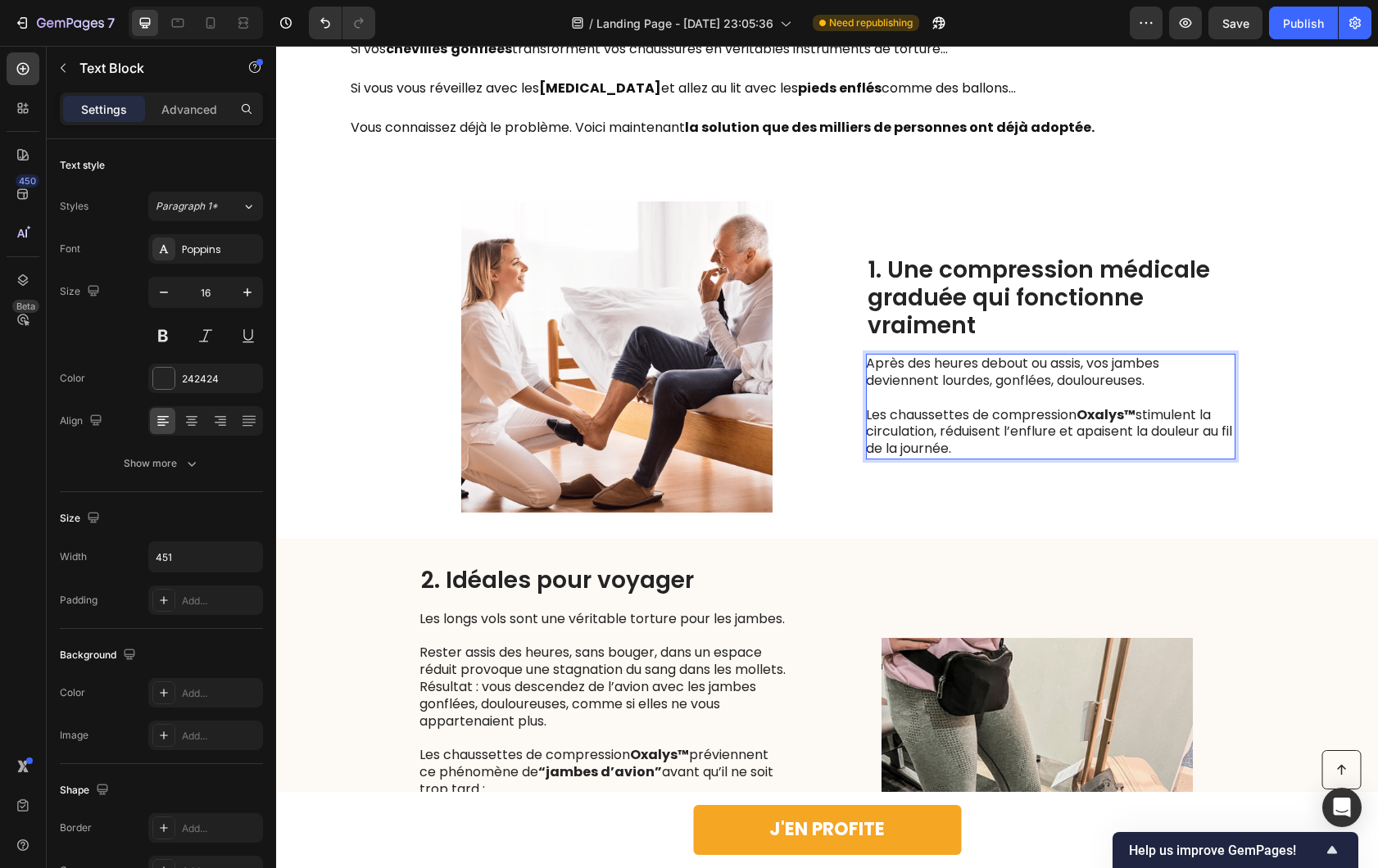
click at [865, 508] on div "1. Une compression médicale graduée qui fonctionne vraiment Heading Après des h…" at bounding box center [1050, 357] width 370 height 311
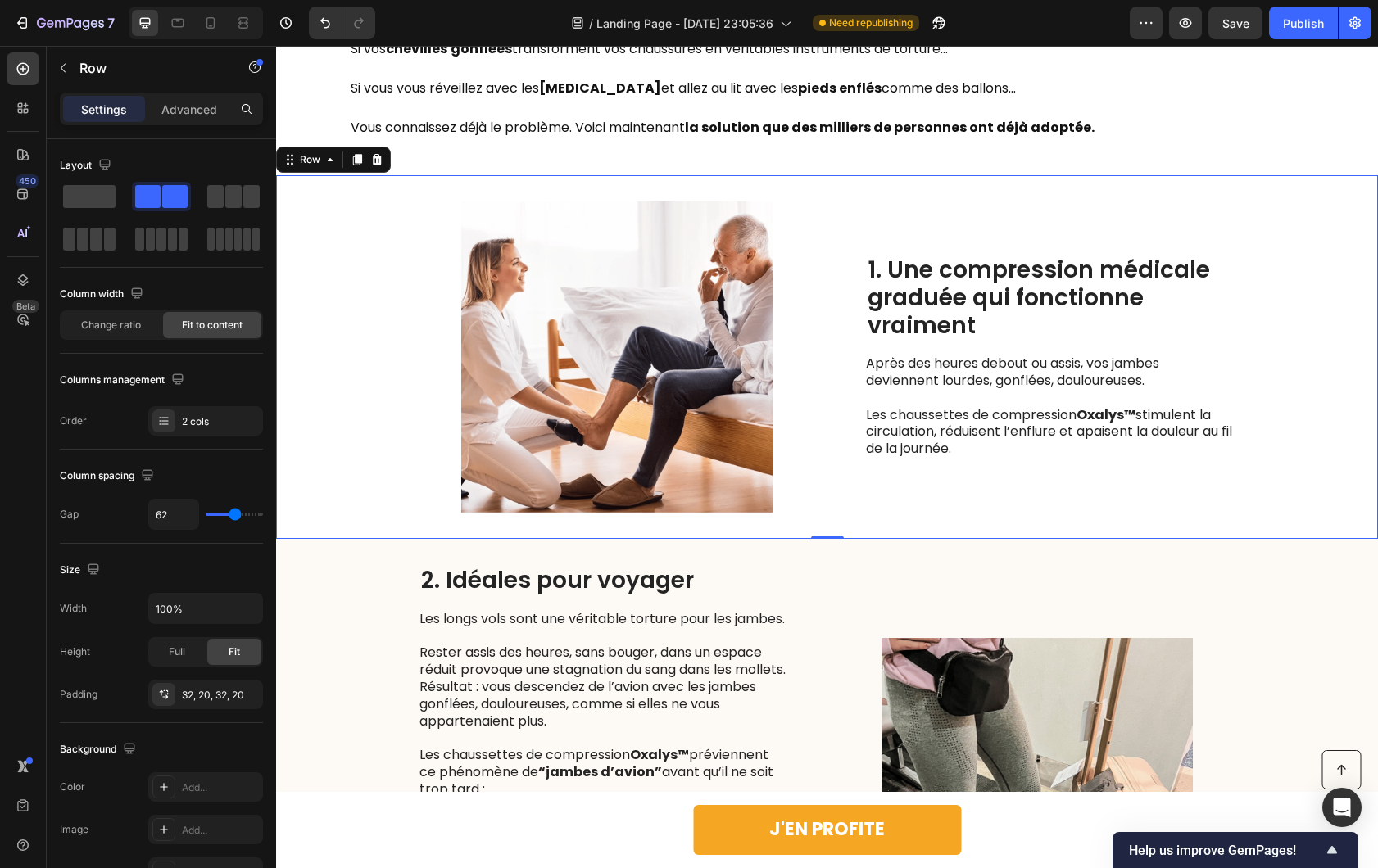
click at [961, 412] on p "Les chaussettes de compression Oxalys™ stimulent la circulation, réduisent l’en…" at bounding box center [1049, 432] width 368 height 51
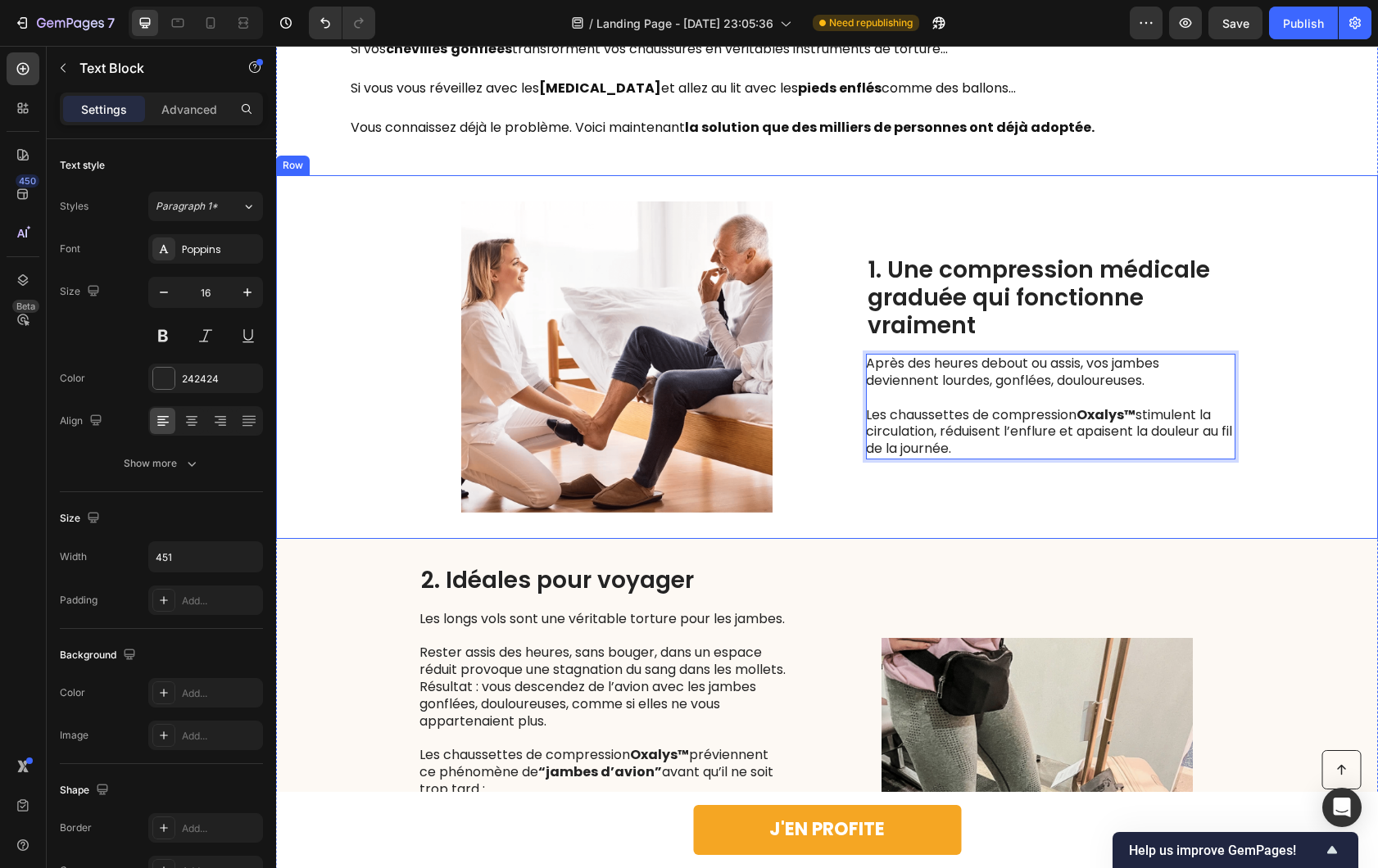
click at [958, 490] on div "1. Une compression médicale graduée qui fonctionne vraiment Heading Après des h…" at bounding box center [1050, 357] width 370 height 311
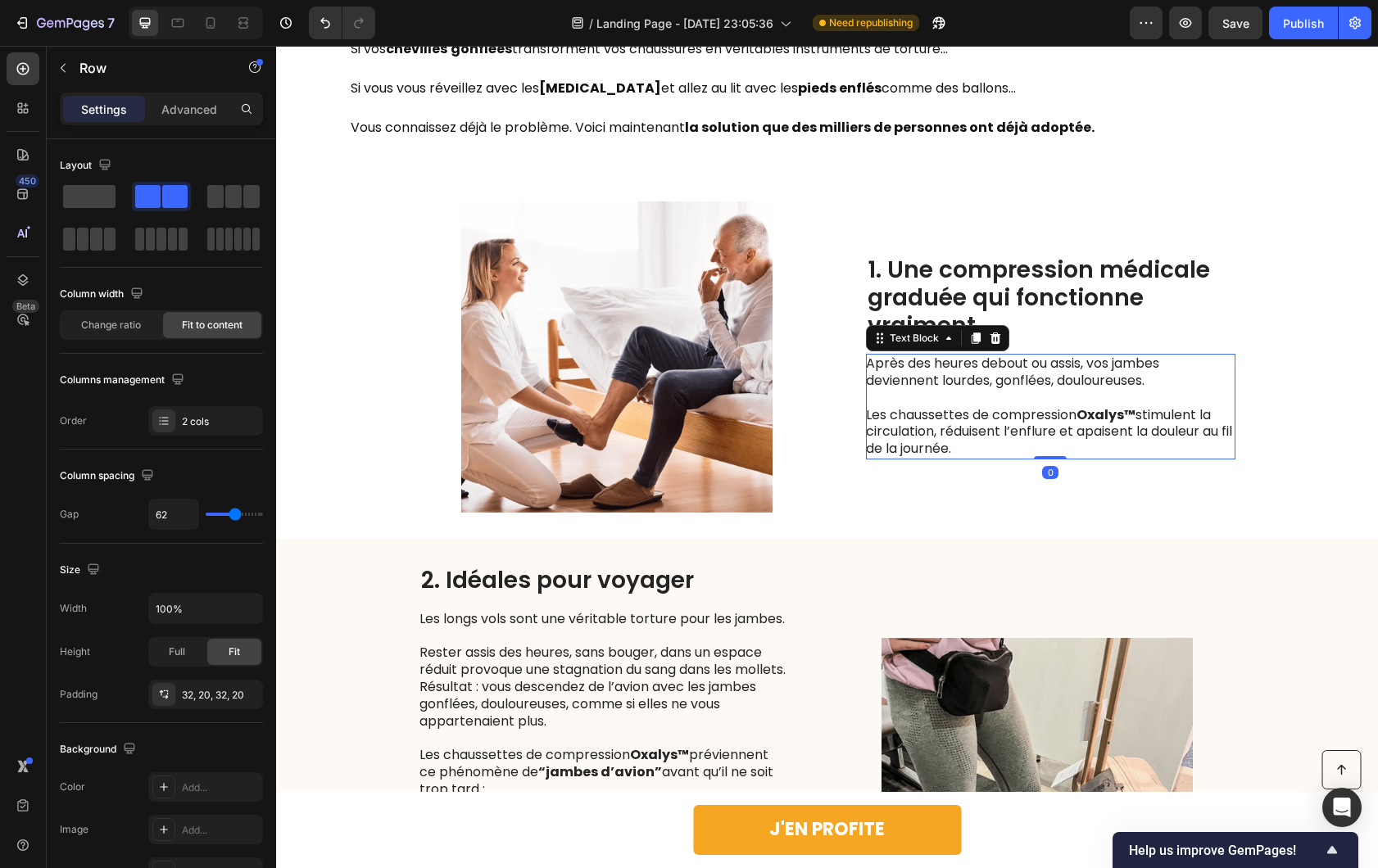
click at [1060, 439] on p "Les chaussettes de compression Oxalys™ stimulent la circulation, réduisent l’en…" at bounding box center [1049, 432] width 368 height 51
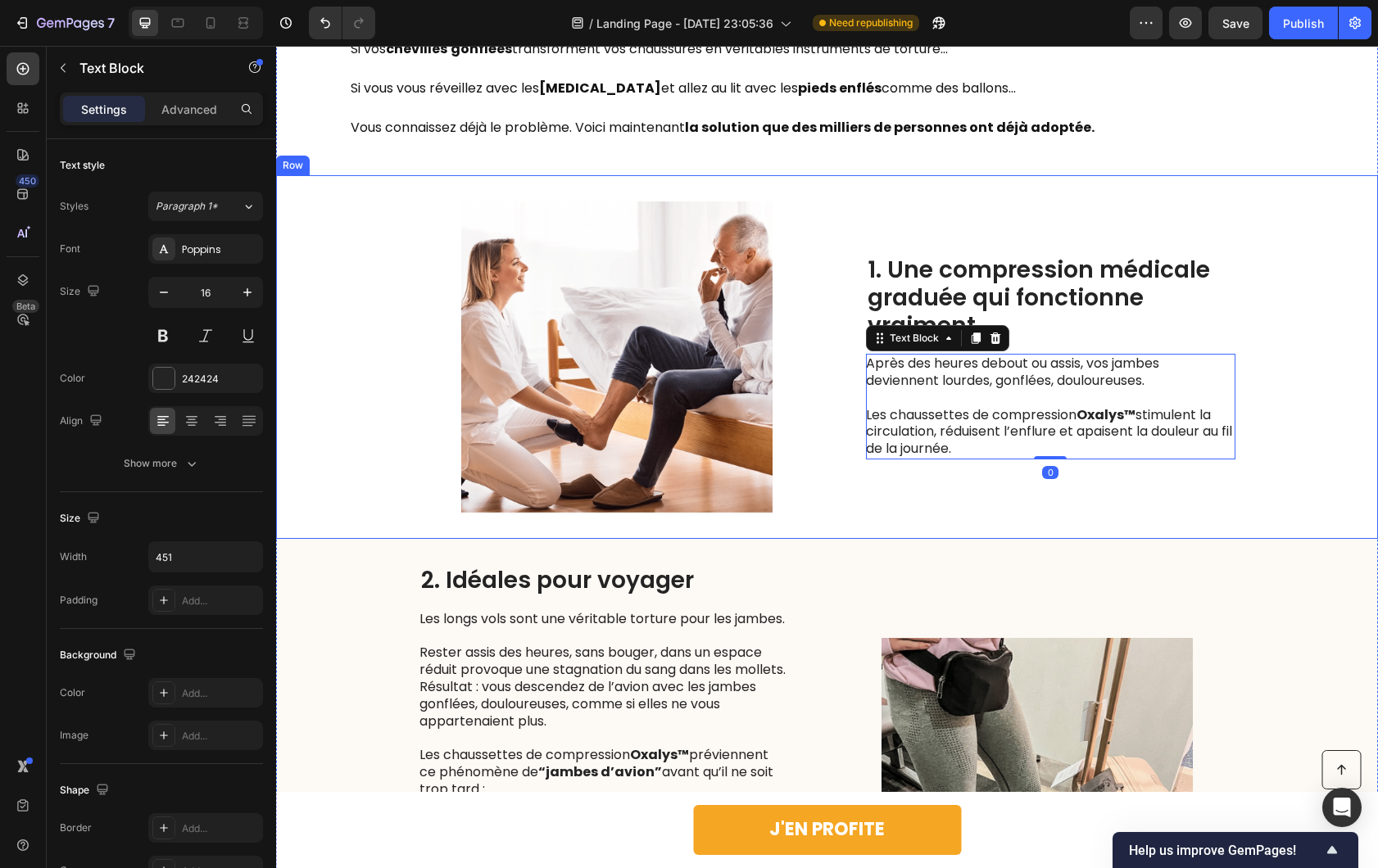
click at [928, 499] on div "1. Une compression médicale graduée qui fonctionne vraiment Heading Après des h…" at bounding box center [1050, 357] width 370 height 311
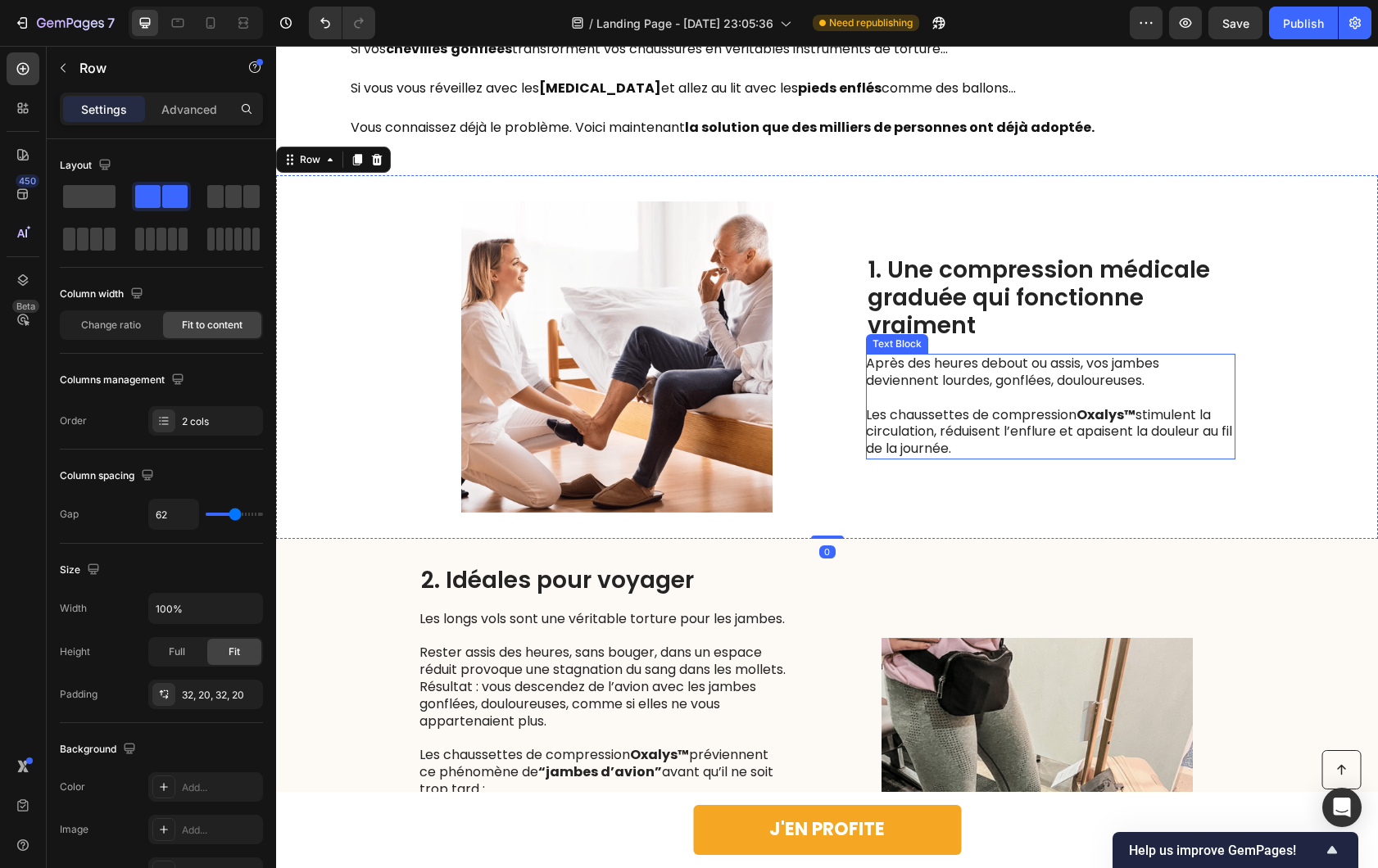
click at [962, 429] on p "Les chaussettes de compression Oxalys™ stimulent la circulation, réduisent l’en…" at bounding box center [1049, 432] width 368 height 51
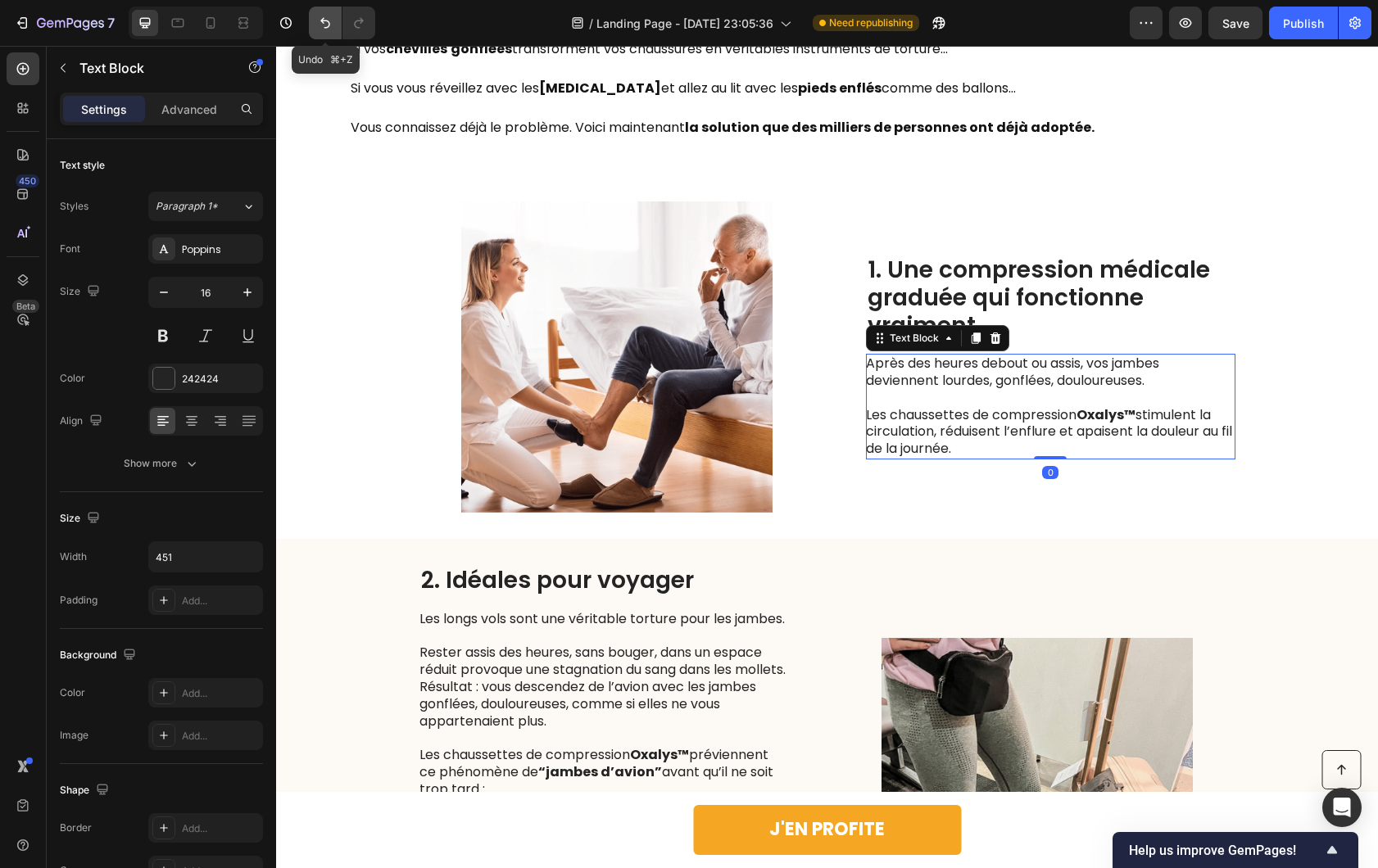
click at [335, 24] on button "Undo/Redo" at bounding box center [325, 23] width 33 height 33
click at [335, 28] on button "Undo/Redo" at bounding box center [325, 23] width 33 height 33
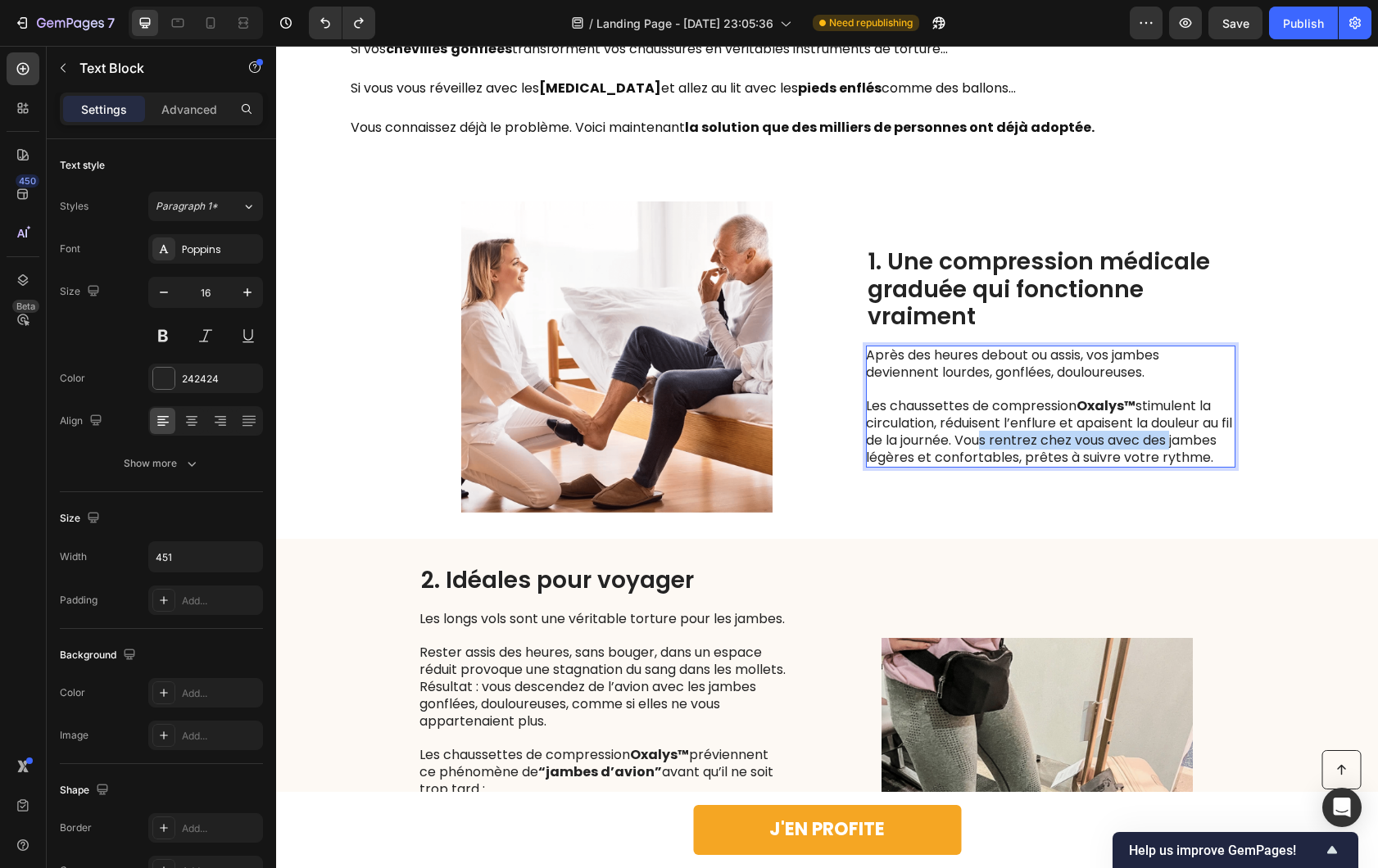
drag, startPoint x: 1181, startPoint y: 433, endPoint x: 979, endPoint y: 436, distance: 202.0
click at [979, 436] on p "Les chaussettes de compression Oxalys™ stimulent la circulation, réduisent l’en…" at bounding box center [1049, 431] width 368 height 68
drag, startPoint x: 978, startPoint y: 436, endPoint x: 990, endPoint y: 435, distance: 12.0
click at [990, 435] on p "Les chaussettes de compression Oxalys™ stimulent la circulation, réduisent l’en…" at bounding box center [1049, 431] width 368 height 68
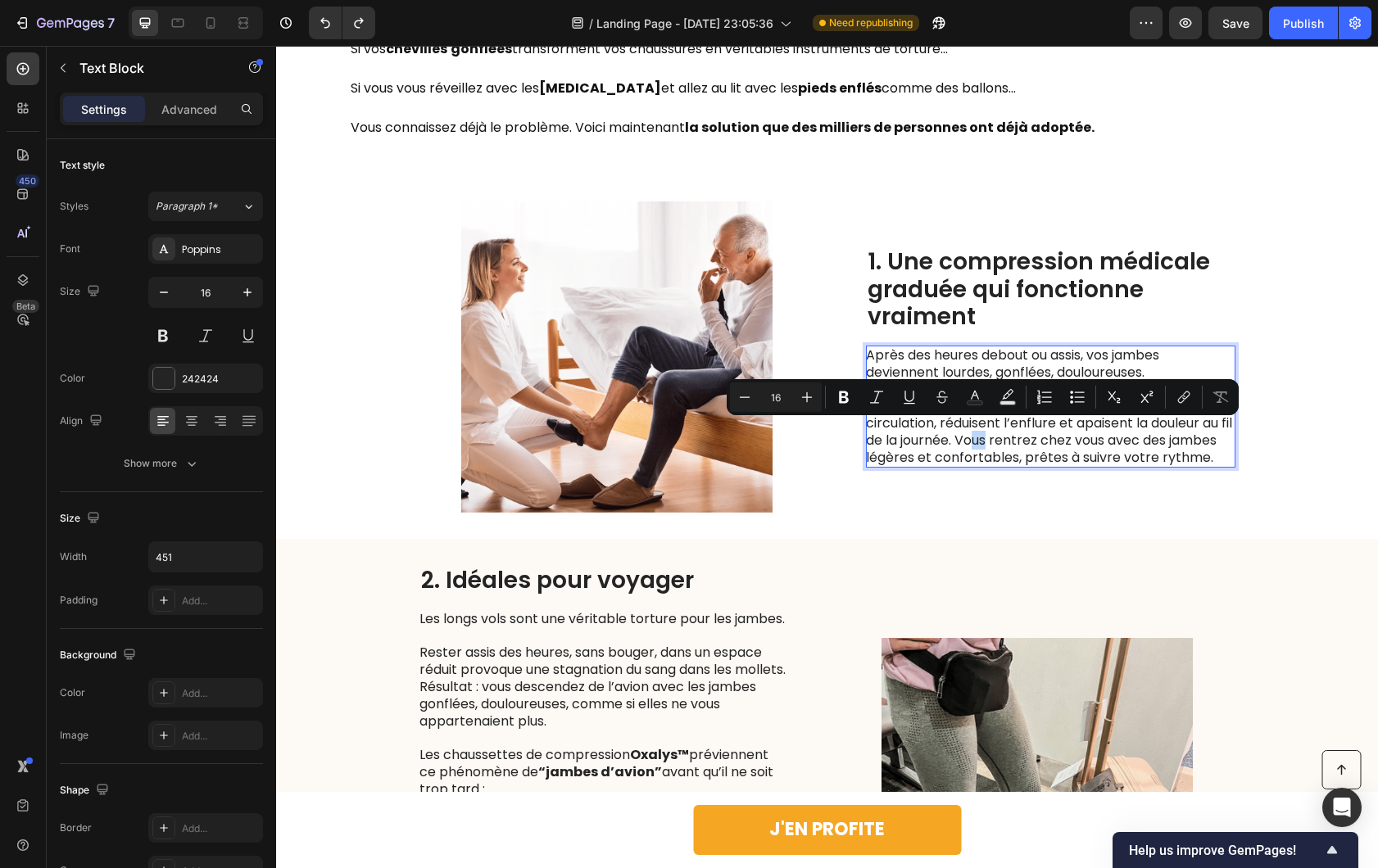
click at [983, 436] on p "Les chaussettes de compression Oxalys™ stimulent la circulation, réduisent l’en…" at bounding box center [1049, 431] width 368 height 68
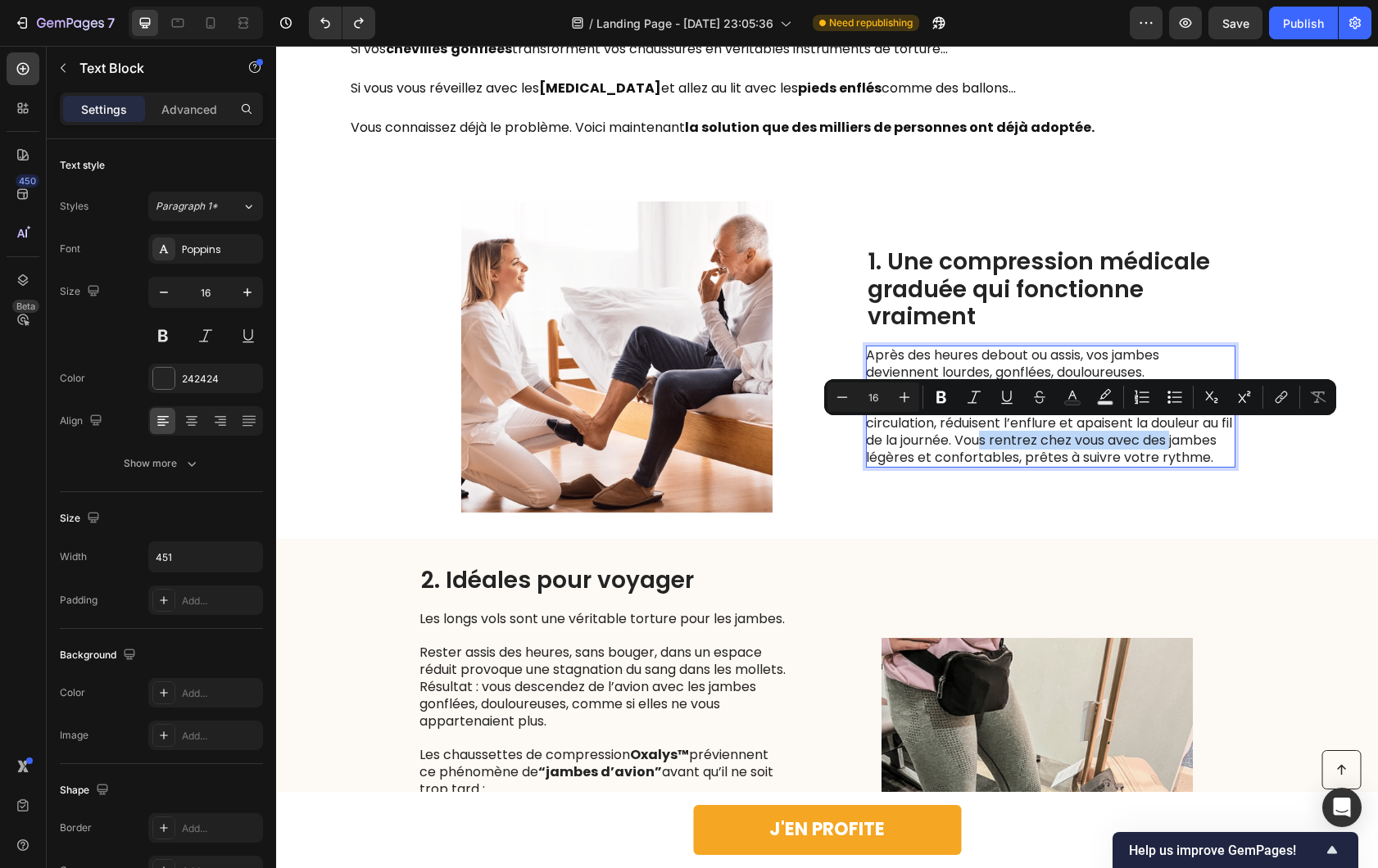
drag, startPoint x: 986, startPoint y: 434, endPoint x: 1188, endPoint y: 429, distance: 202.1
click at [1188, 429] on p "Les chaussettes de compression Oxalys™ stimulent la circulation, réduisent l’en…" at bounding box center [1049, 431] width 368 height 68
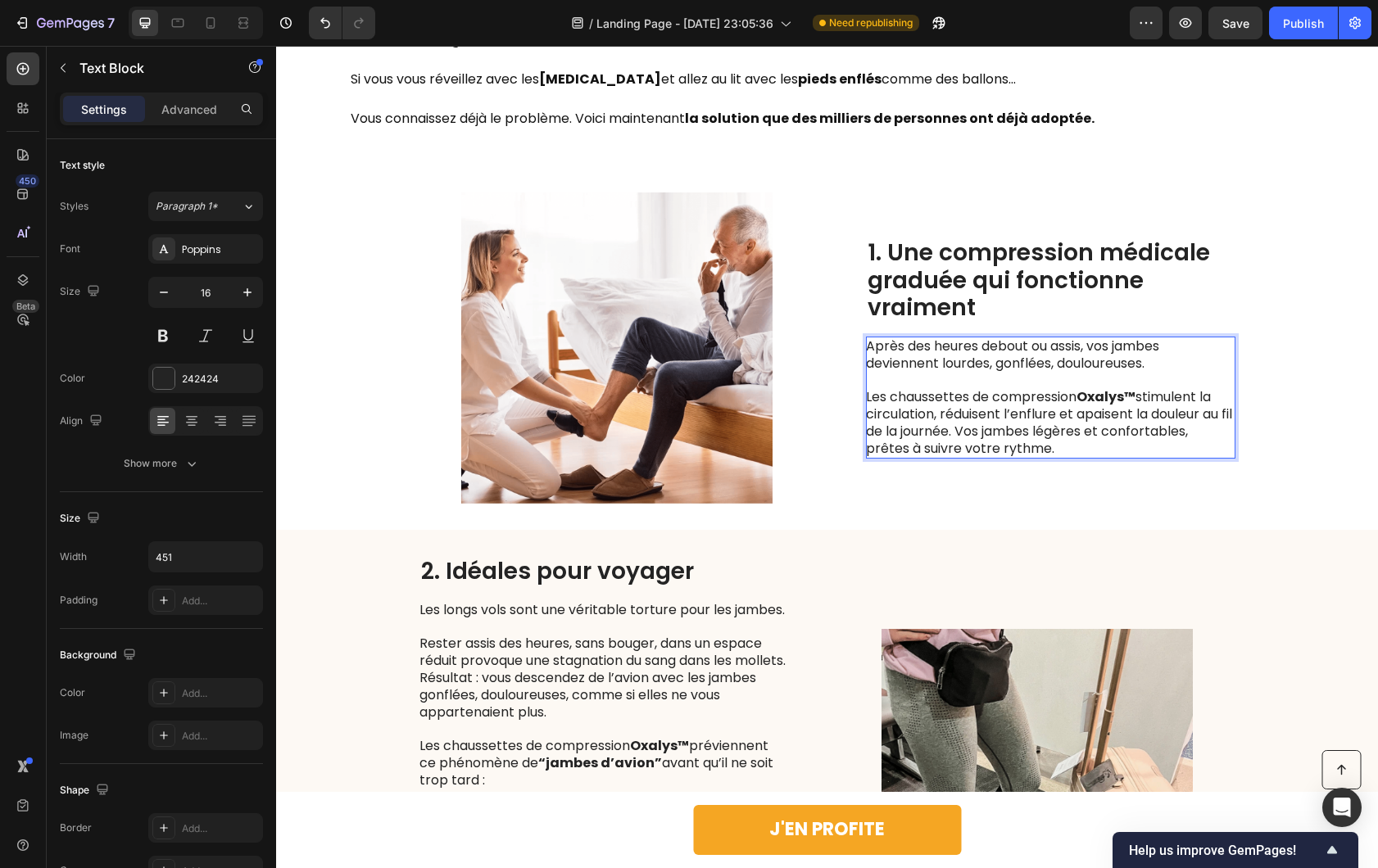
click at [1065, 442] on p "Les chaussettes de compression Oxalys™ stimulent la circulation, réduisent l’en…" at bounding box center [1049, 422] width 368 height 68
click at [1040, 434] on p "Les chaussettes de compression Oxalys™ stimulent la circulation, réduisent l’en…" at bounding box center [1049, 422] width 368 height 68
click at [1044, 432] on p "Les chaussettes de compression Oxalys™ stimulent la circulation, réduisent l’en…" at bounding box center [1049, 422] width 368 height 68
copy div "Après des heures debout ou assis, vos jambes deviennent lourdes, gonflées, doul…"
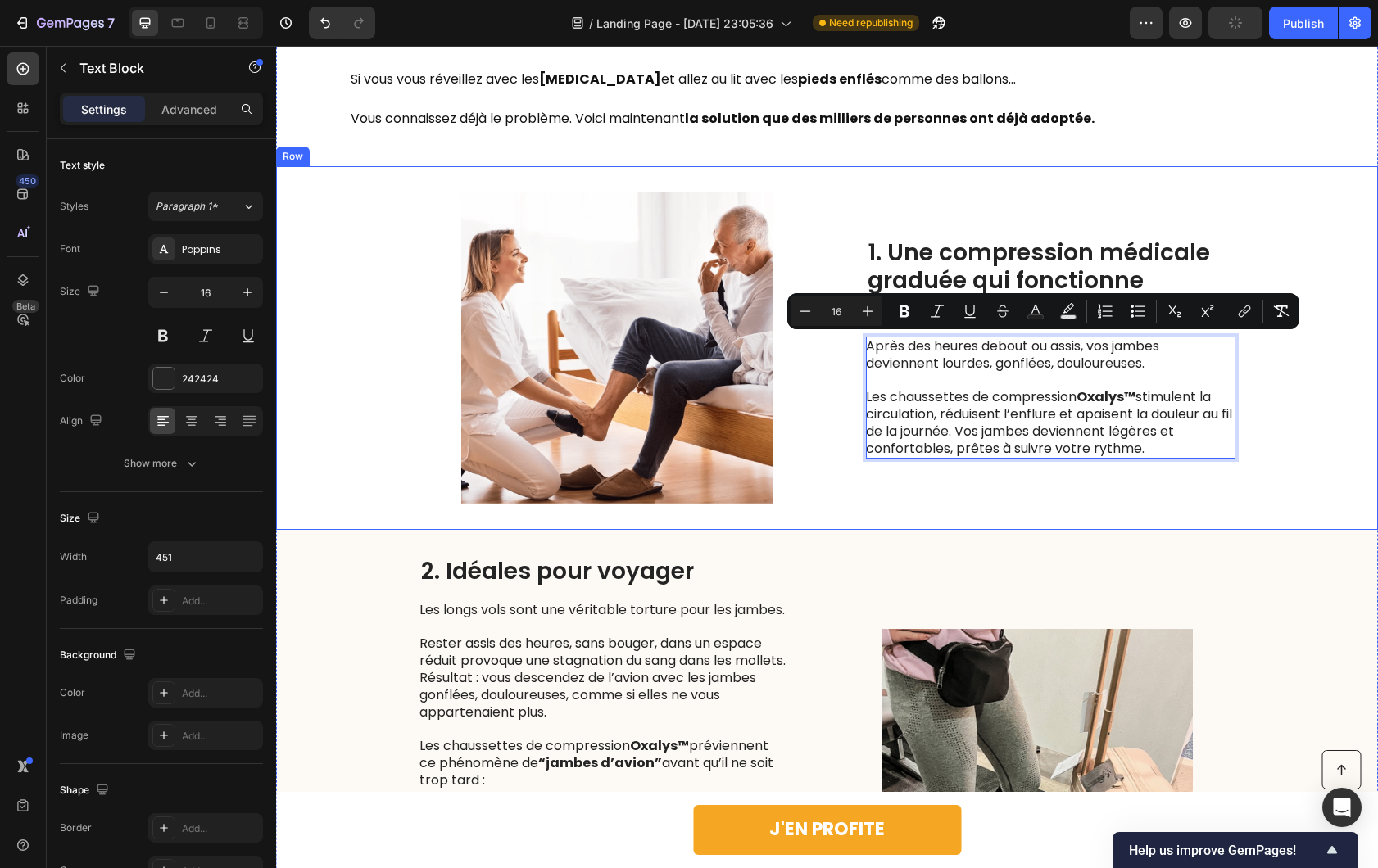
click at [1104, 491] on div "1. Une compression médicale graduée qui fonctionne vraiment Heading Après des h…" at bounding box center [1050, 348] width 370 height 311
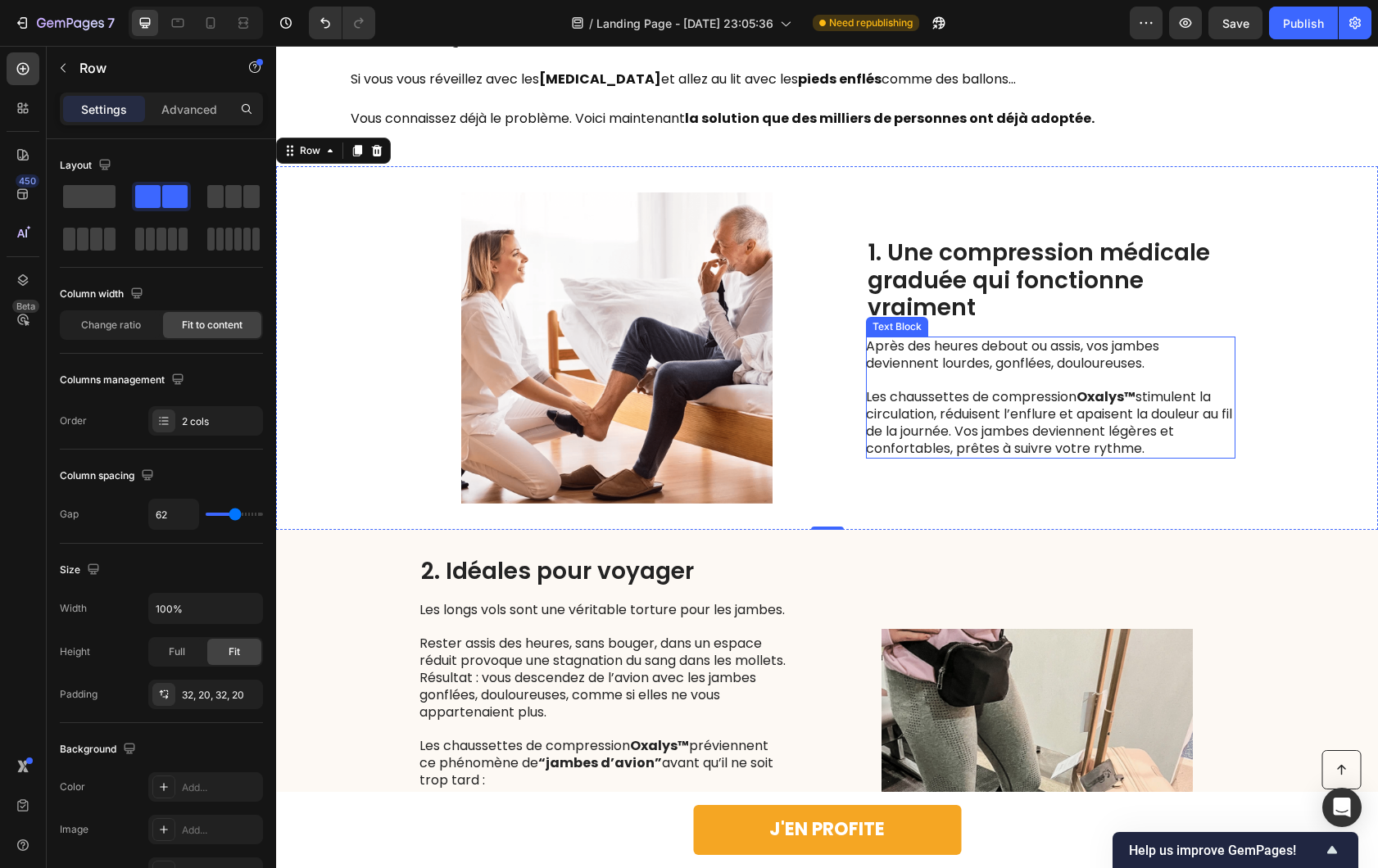
click at [1123, 426] on p "Les chaussettes de compression Oxalys™ stimulent la circulation, réduisent l’en…" at bounding box center [1049, 422] width 368 height 68
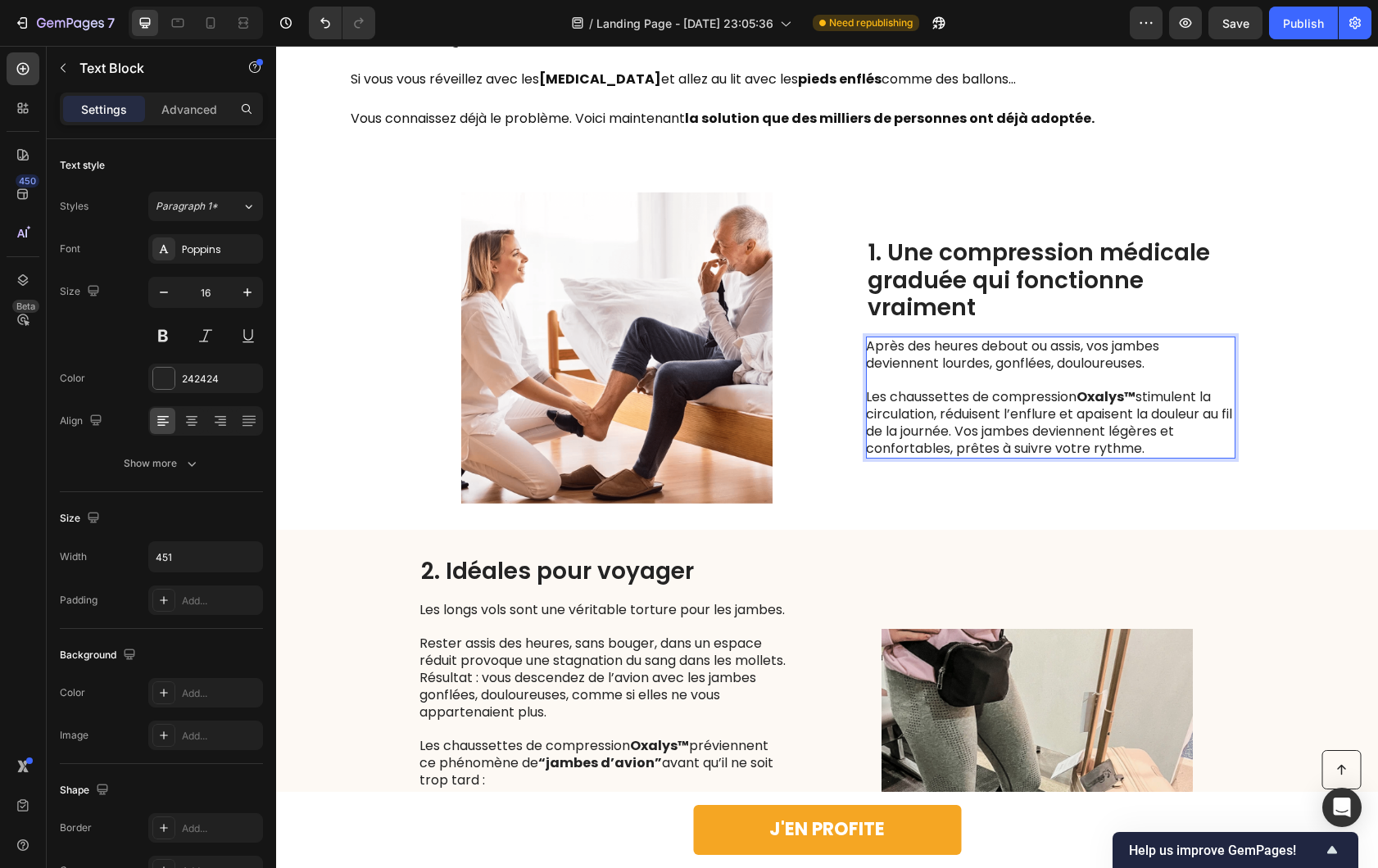
click at [1072, 430] on p "Les chaussettes de compression Oxalys™ stimulent la circulation, réduisent l’en…" at bounding box center [1049, 422] width 368 height 68
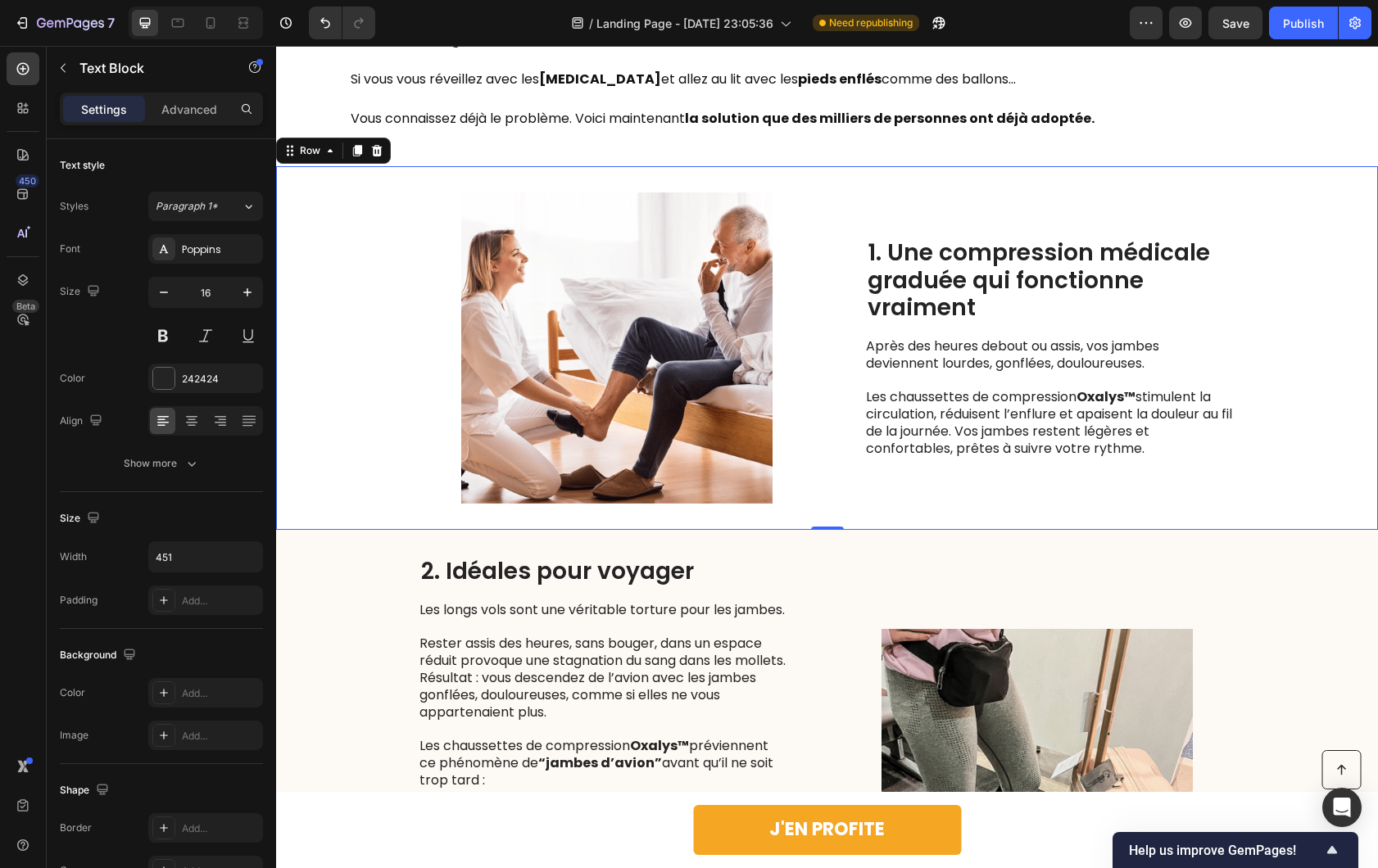
click at [1043, 493] on div "1. Une compression médicale graduée qui fonctionne vraiment Heading Après des h…" at bounding box center [1050, 348] width 370 height 311
click at [969, 306] on h2 "1. Une compression médicale graduée qui fonctionne vraiment" at bounding box center [1050, 280] width 370 height 86
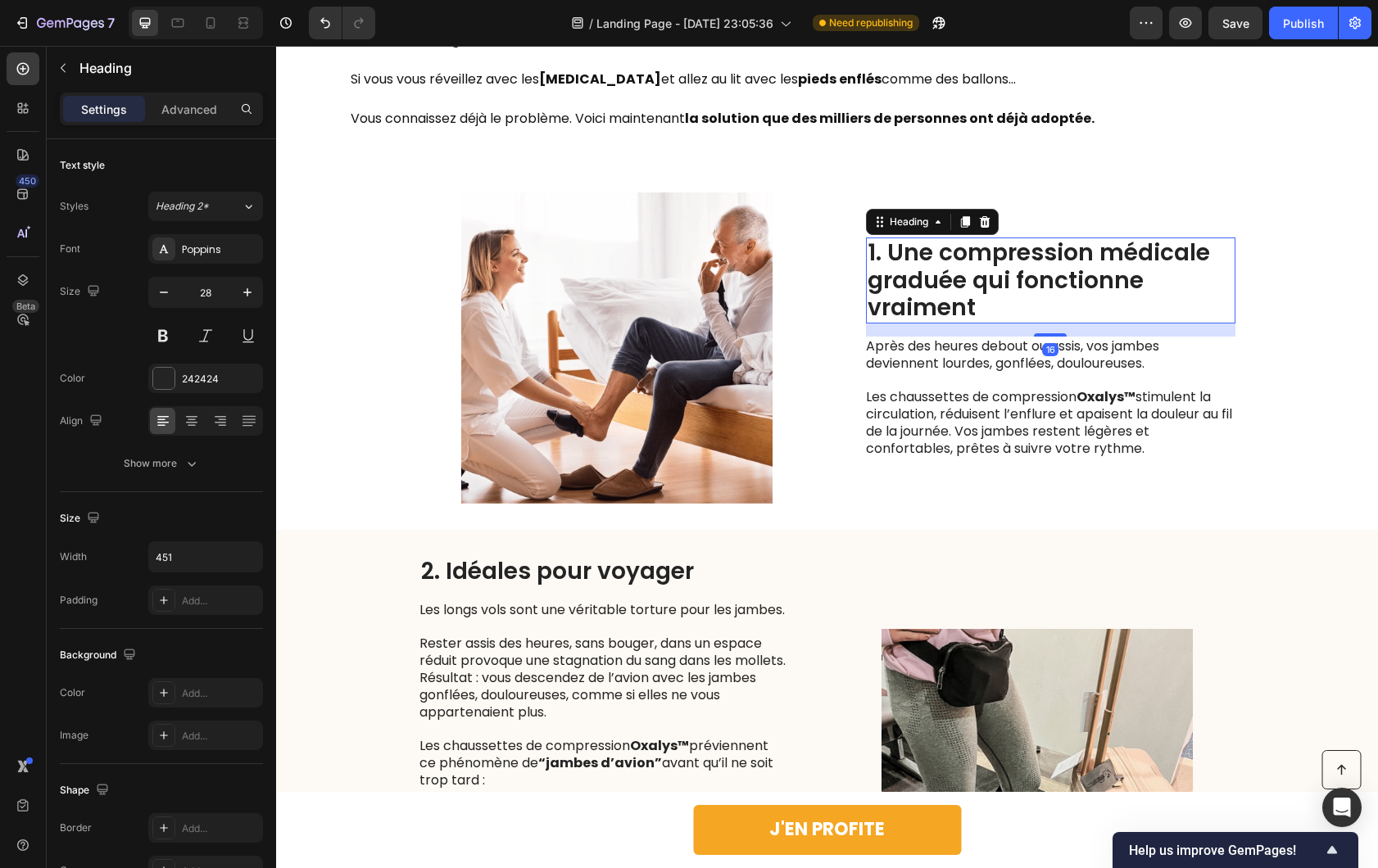
click at [969, 306] on h2 "1. Une compression médicale graduée qui fonctionne vraiment" at bounding box center [1050, 280] width 370 height 86
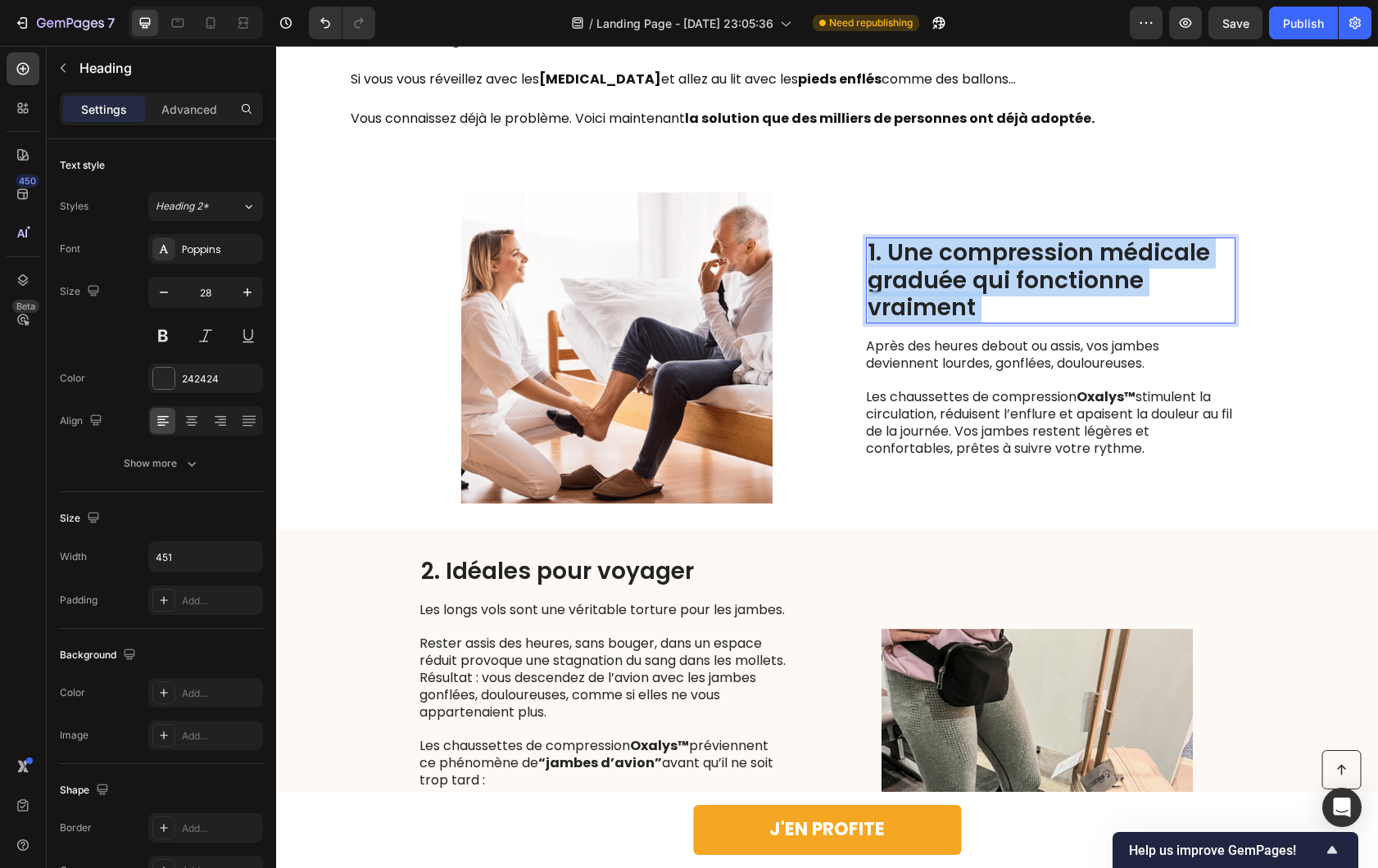
click at [890, 255] on p "1. Une compression médicale graduée qui fonctionne vraiment" at bounding box center [1050, 279] width 366 height 82
drag, startPoint x: 886, startPoint y: 254, endPoint x: 996, endPoint y: 307, distance: 122.1
click at [996, 307] on p "1. Une compression médicale graduée qui fonctionne vraiment" at bounding box center [1050, 279] width 366 height 82
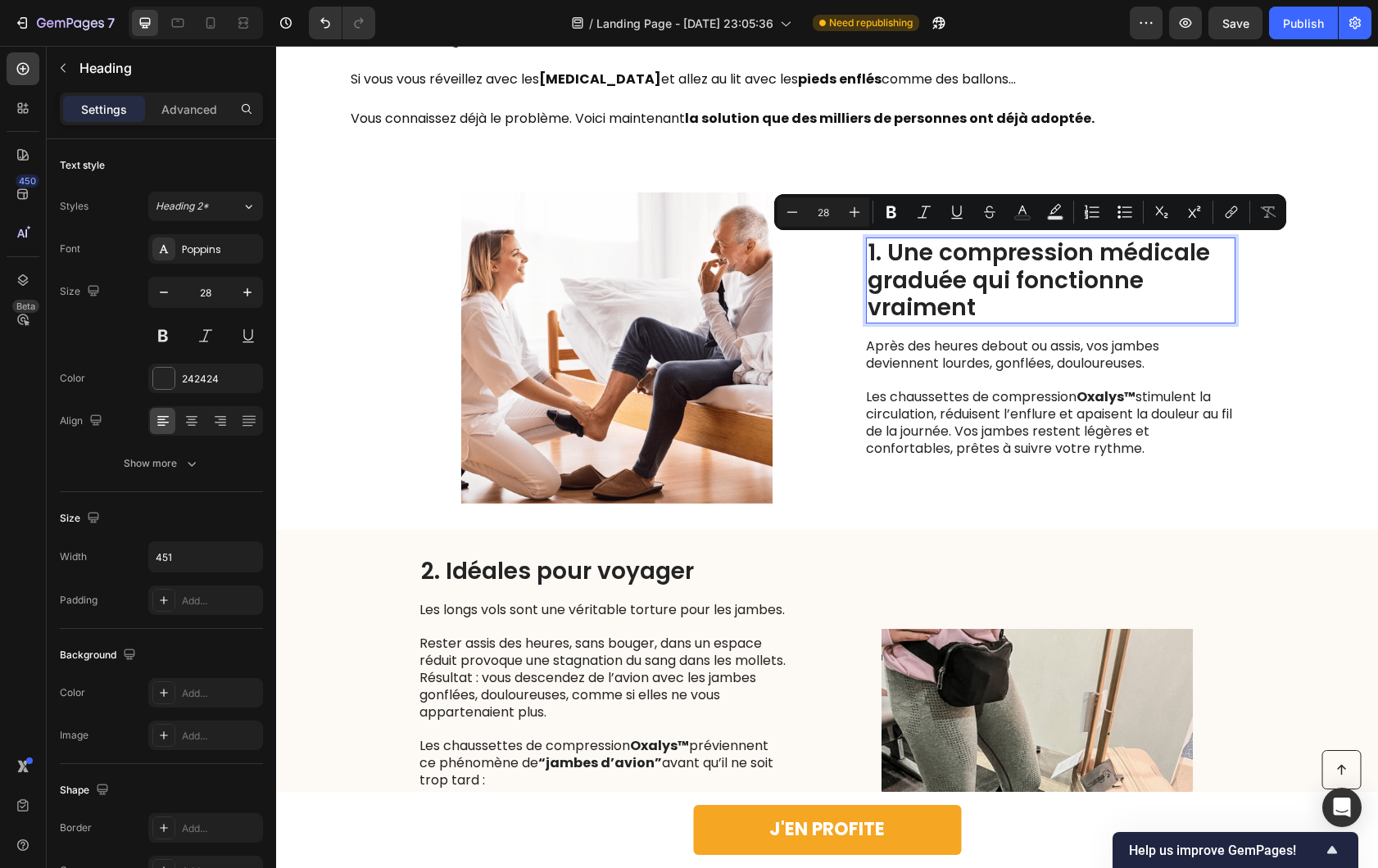
scroll to position [1180, 0]
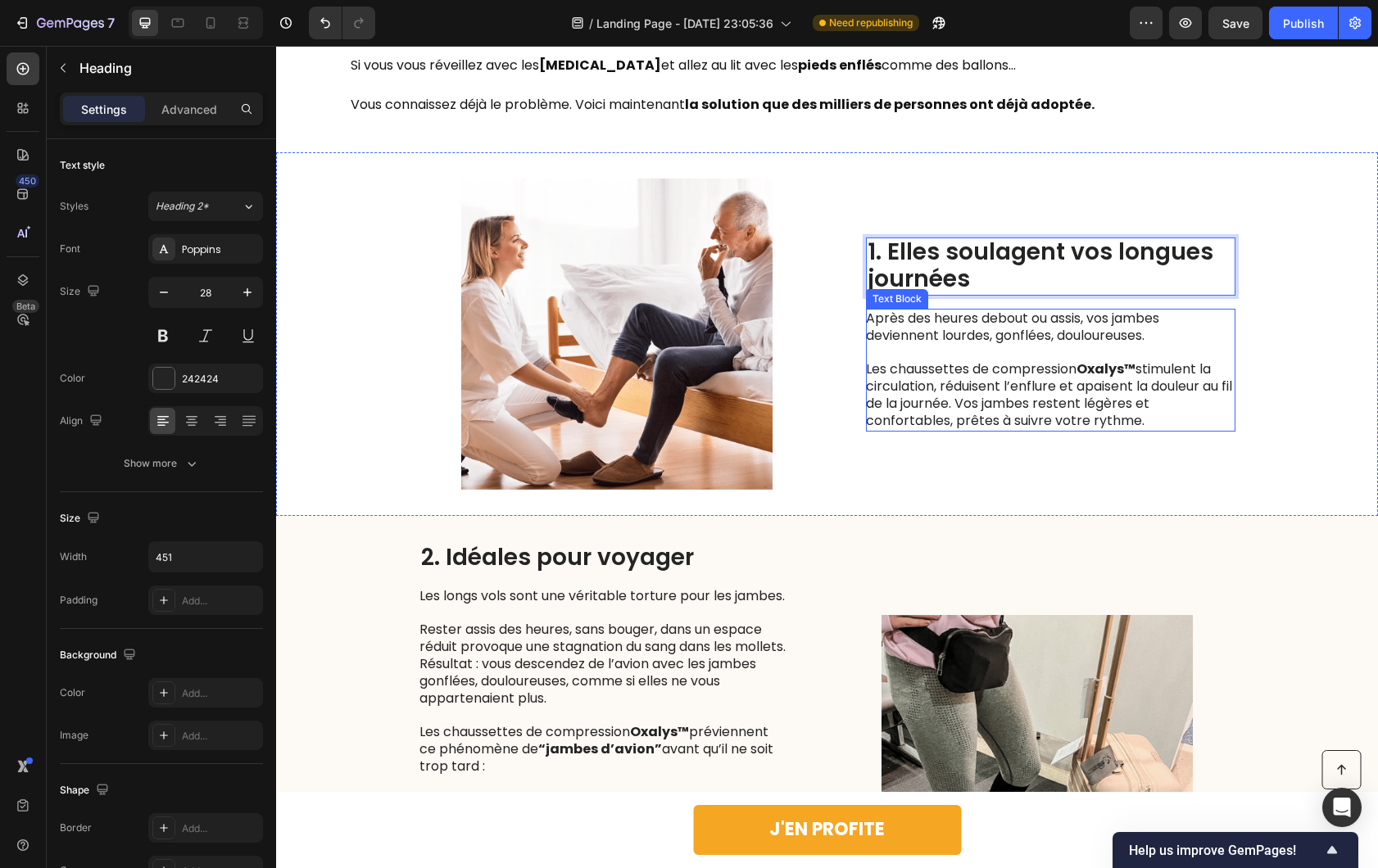
click at [935, 430] on div "Après des heures debout ou assis, vos jambes deviennent lourdes, gonflées, doul…" at bounding box center [1050, 370] width 370 height 123
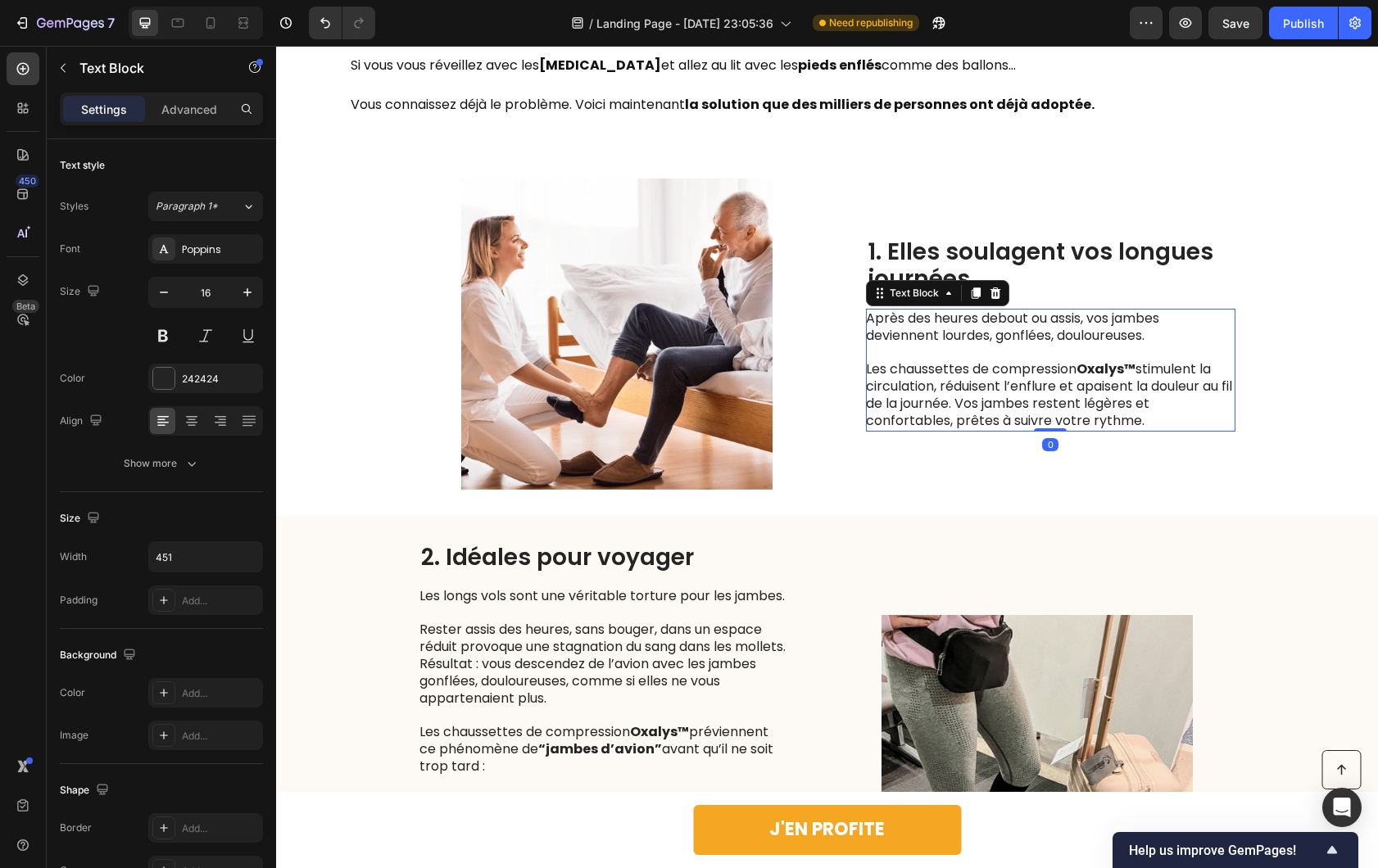
click at [895, 493] on div "Image 1. Elles soulagent vos longues journées Heading Après des heures debout o…" at bounding box center [826, 334] width 1101 height 363
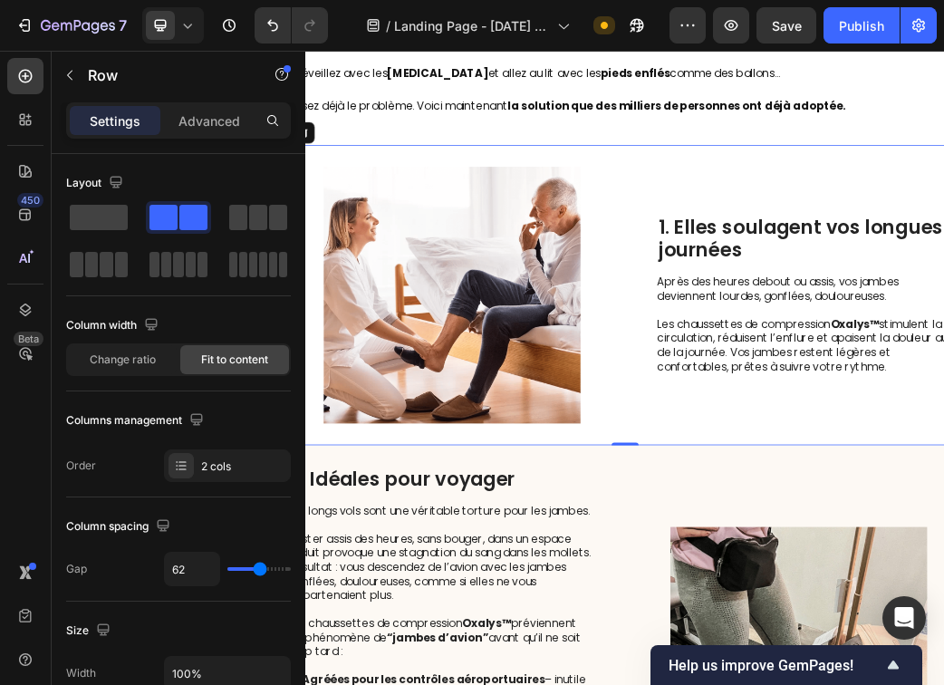
scroll to position [1, 0]
